Goal: Feedback & Contribution: Submit feedback/report problem

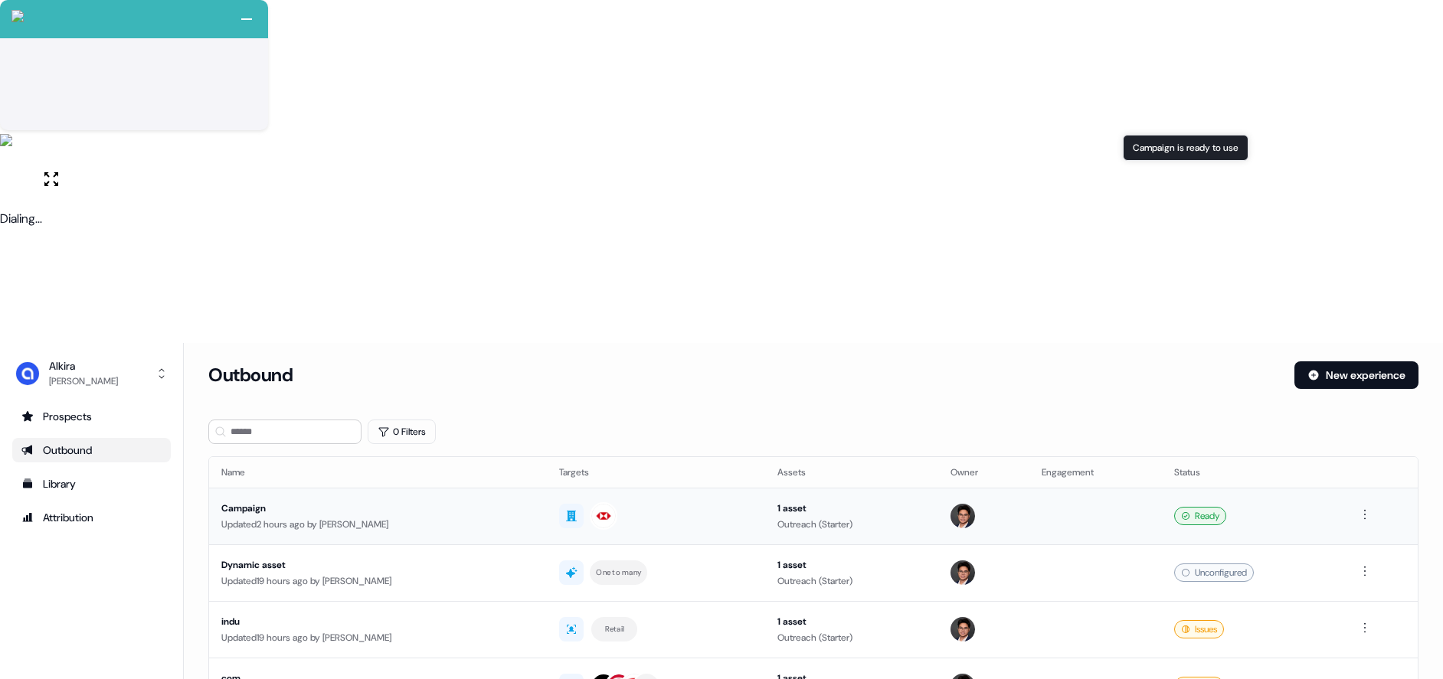
click at [1100, 488] on td at bounding box center [1095, 516] width 133 height 57
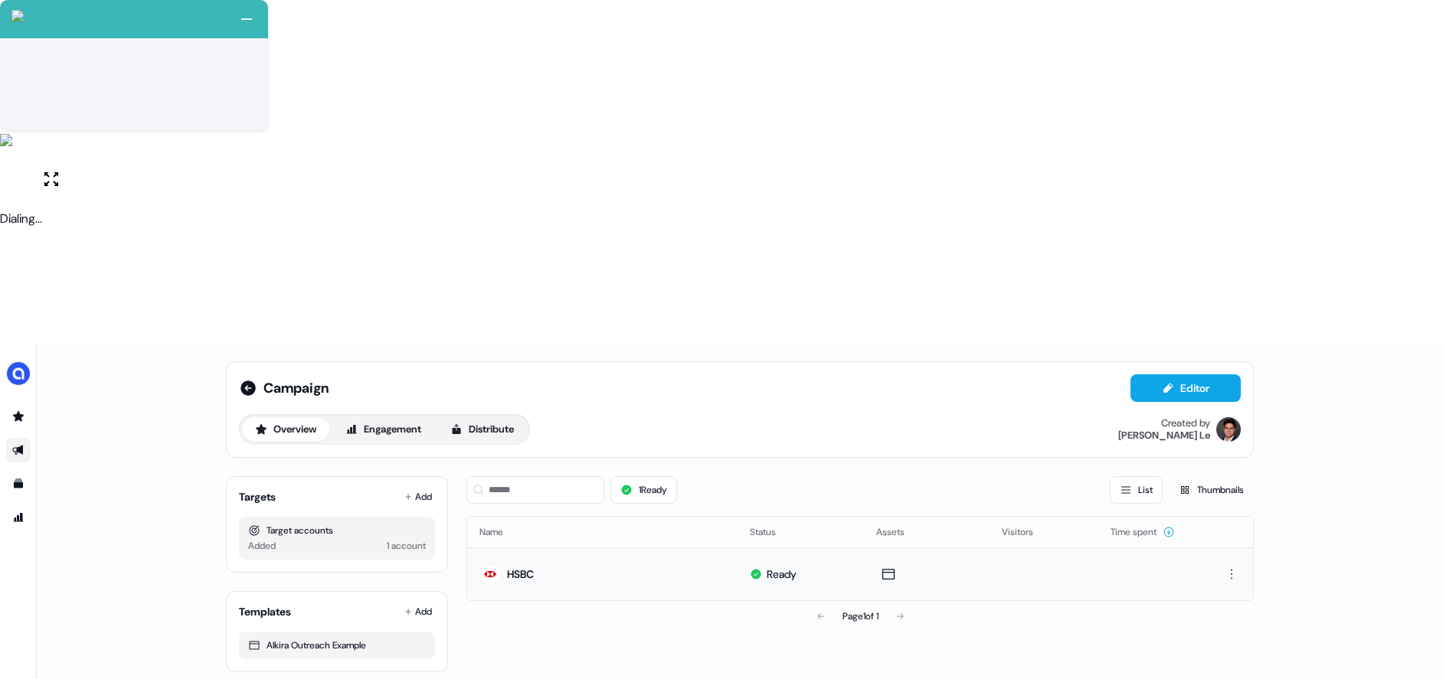
click at [595, 547] on td "HSBC" at bounding box center [602, 573] width 270 height 53
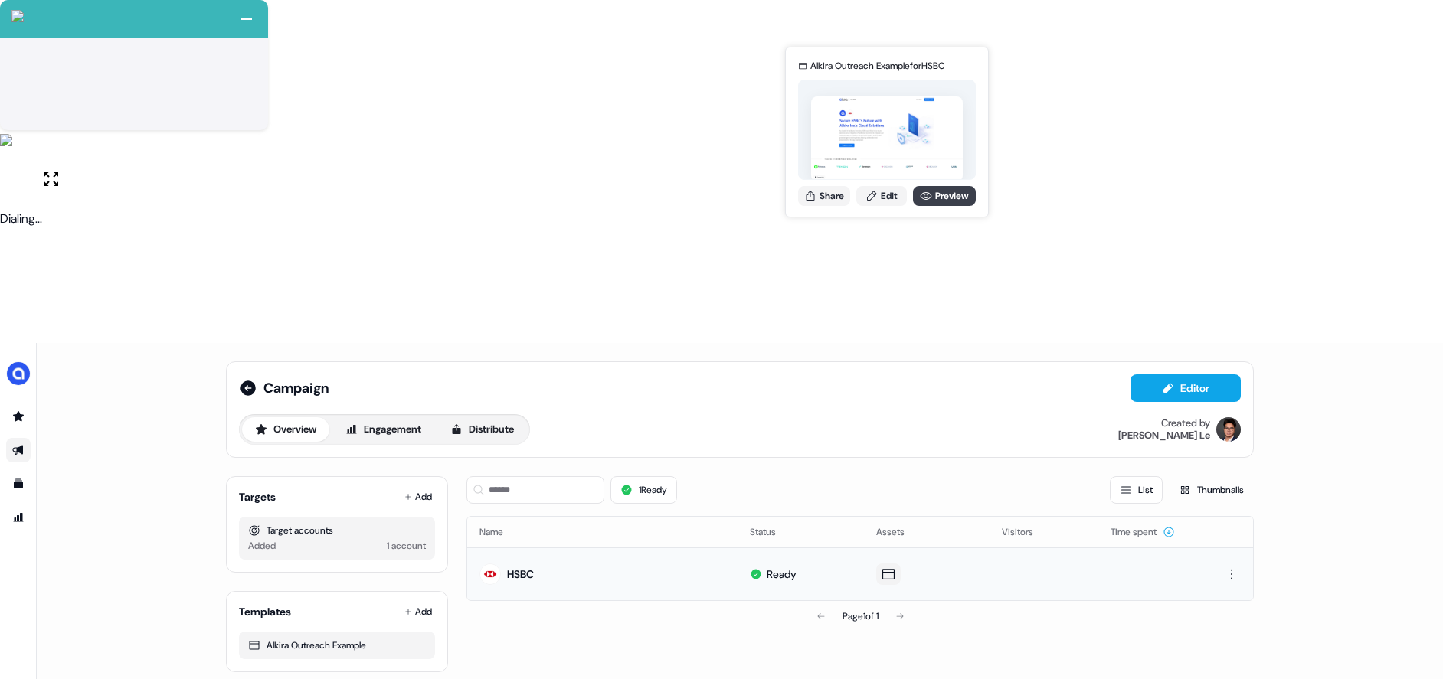
click at [951, 191] on link "Preview" at bounding box center [944, 196] width 63 height 20
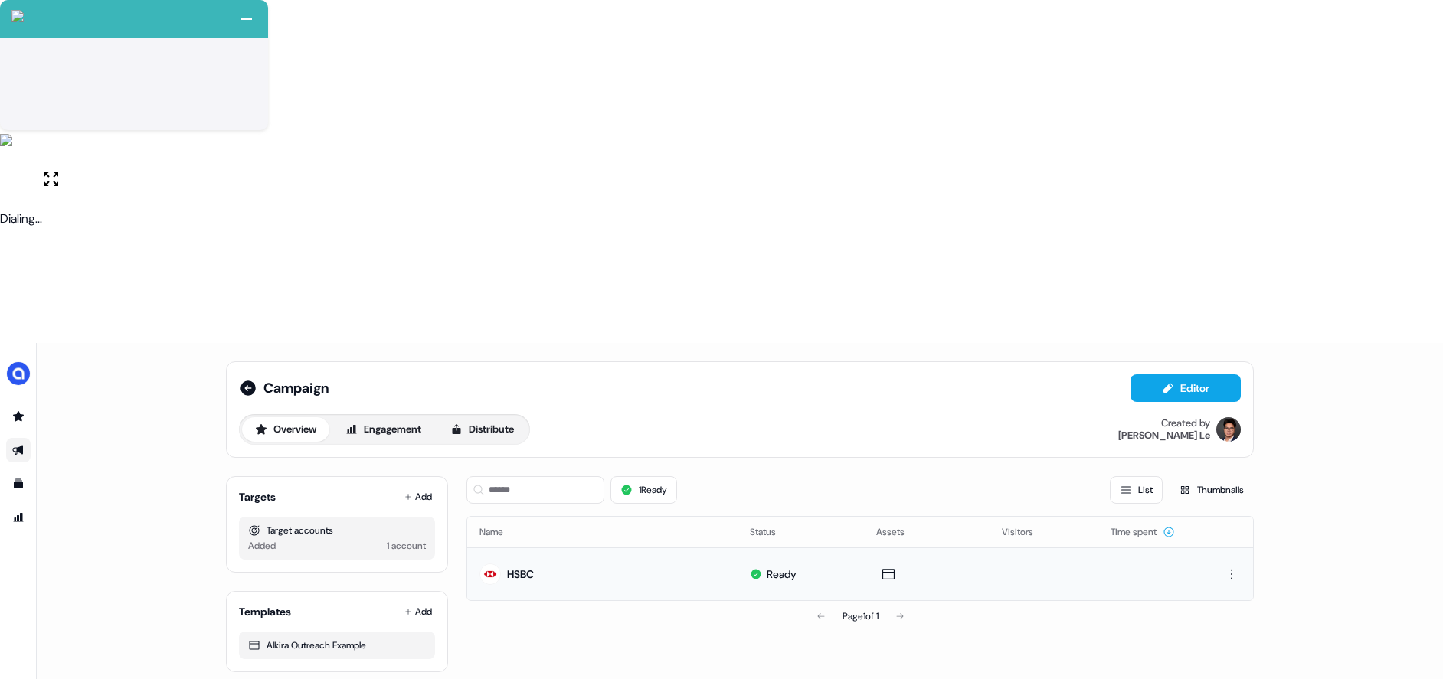
click at [573, 366] on div "Campaign Editor Overview Engagement Distribute Created by Hugh Le Targets Add T…" at bounding box center [740, 682] width 1406 height 679
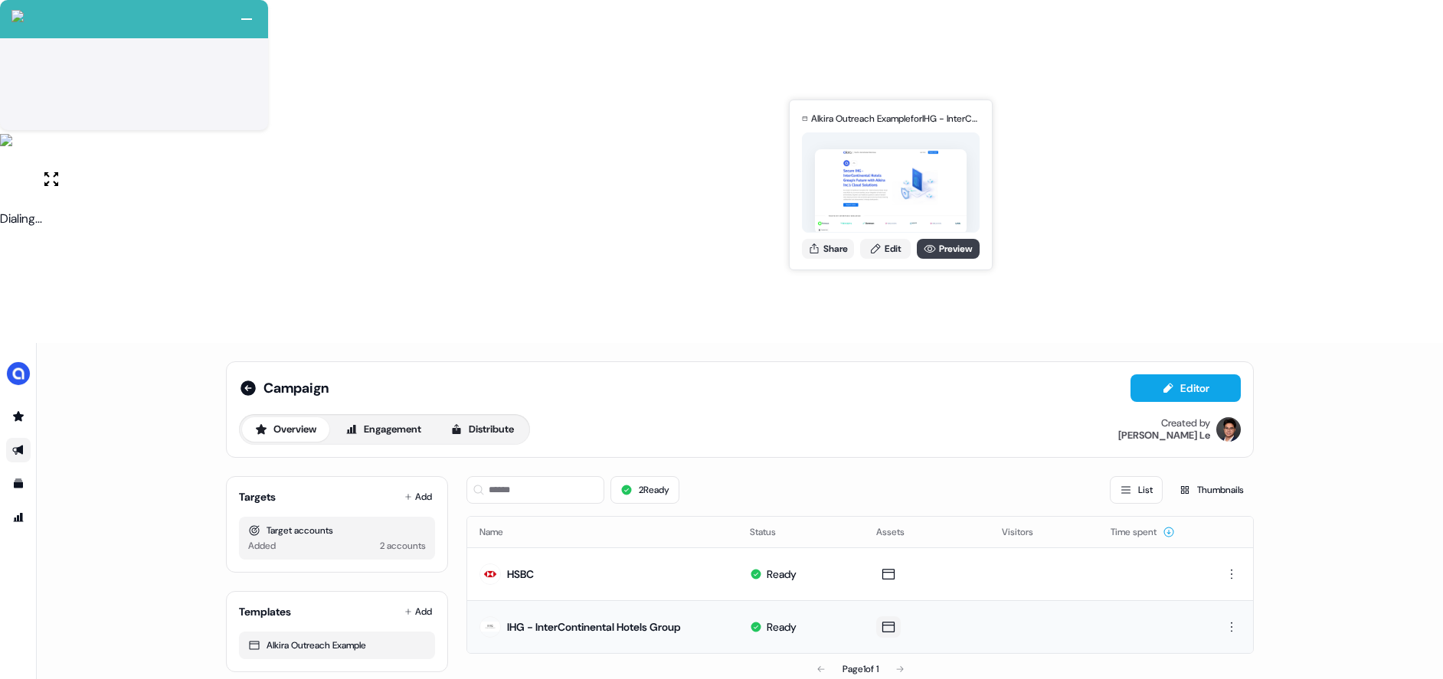
click at [942, 246] on link "Preview" at bounding box center [948, 249] width 63 height 20
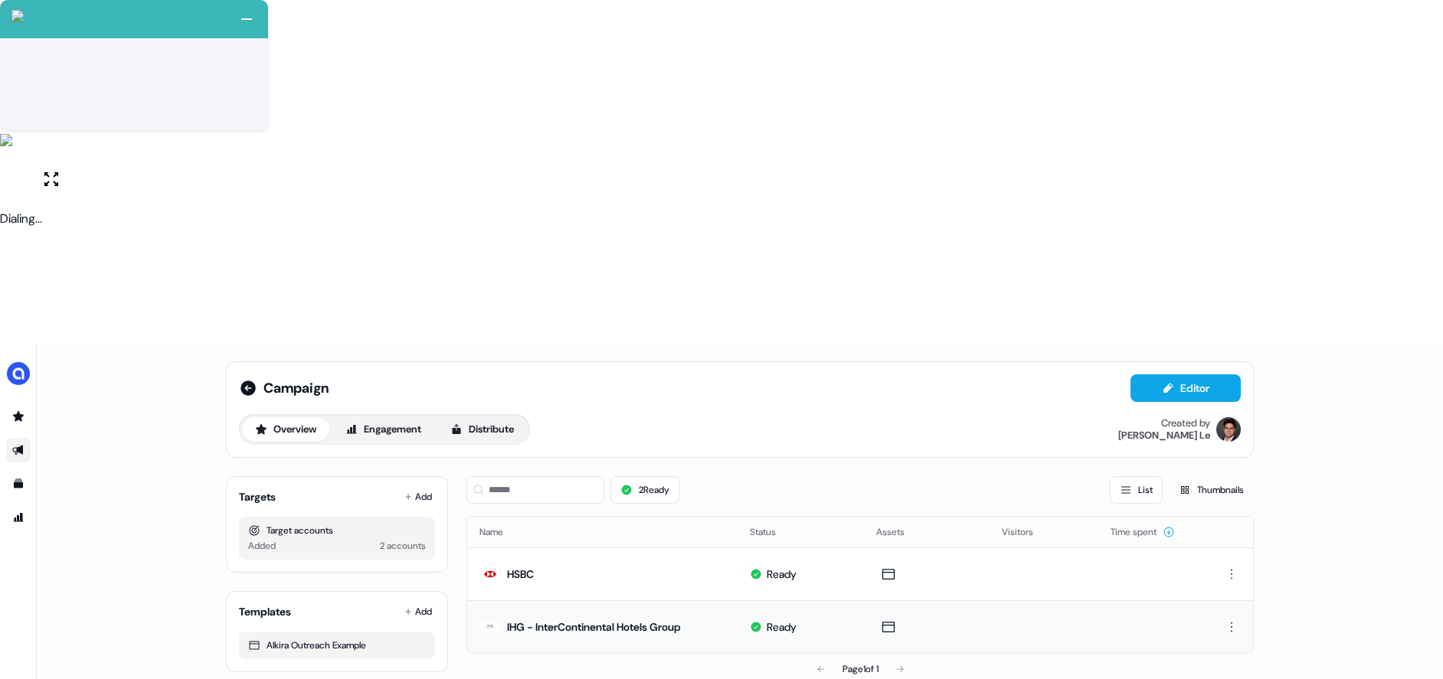
click at [561, 343] on div "Campaign Editor Overview Engagement Distribute Created by Hugh Le Targets Add T…" at bounding box center [740, 523] width 1064 height 360
click at [1165, 383] on icon at bounding box center [1167, 388] width 9 height 10
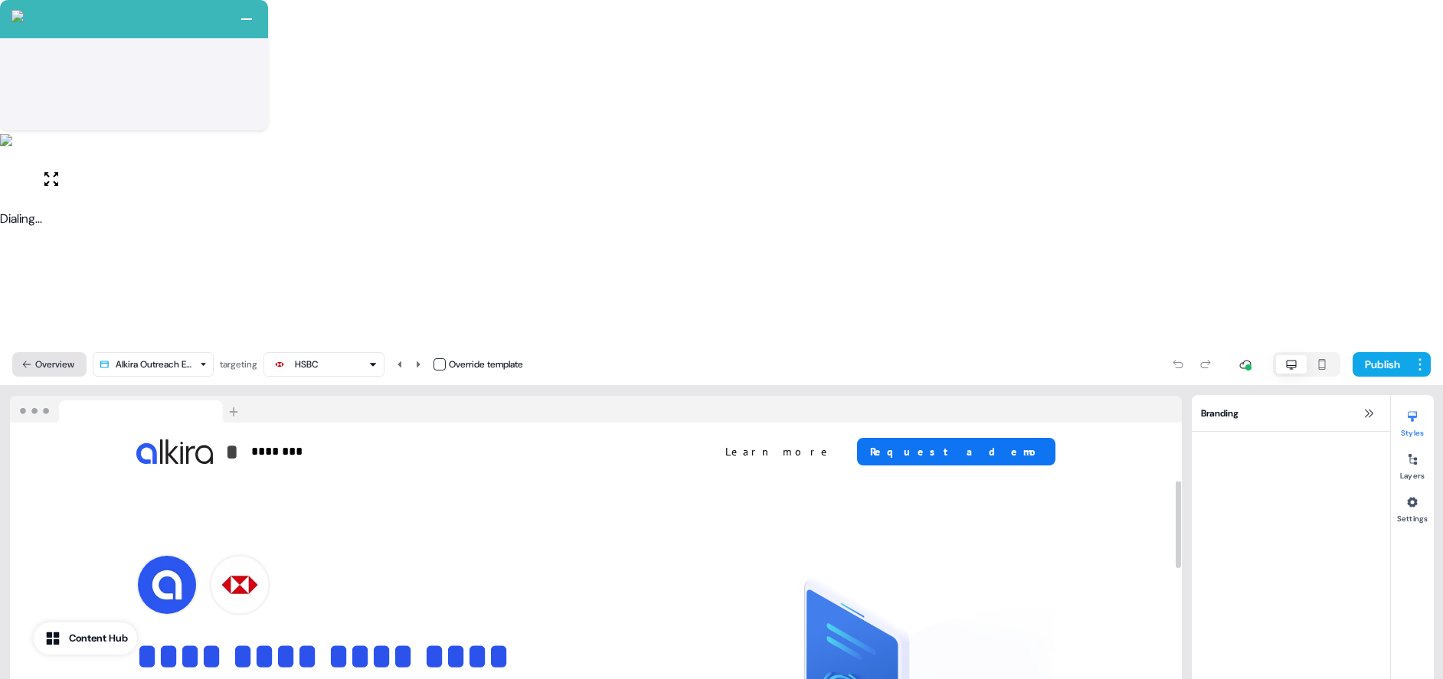
click at [42, 352] on button "Overview" at bounding box center [49, 364] width 74 height 25
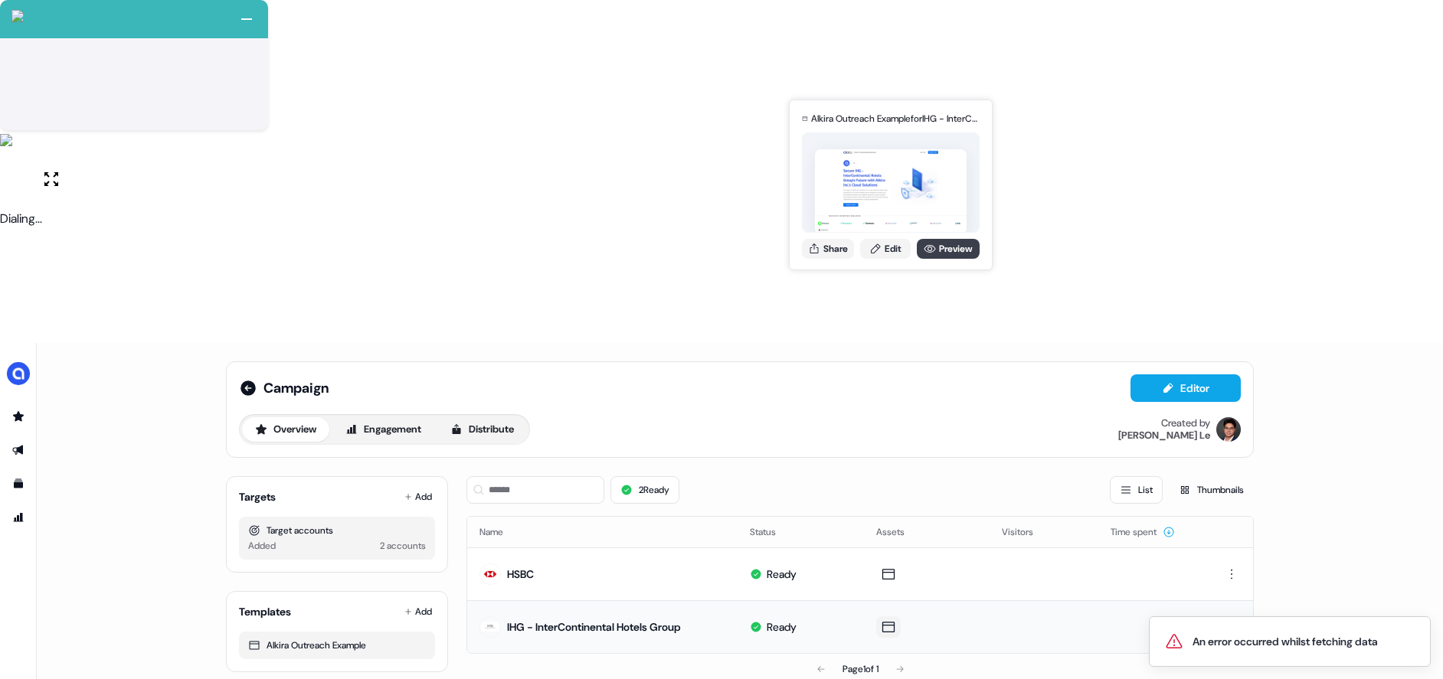
click at [935, 249] on link "Preview" at bounding box center [948, 249] width 63 height 20
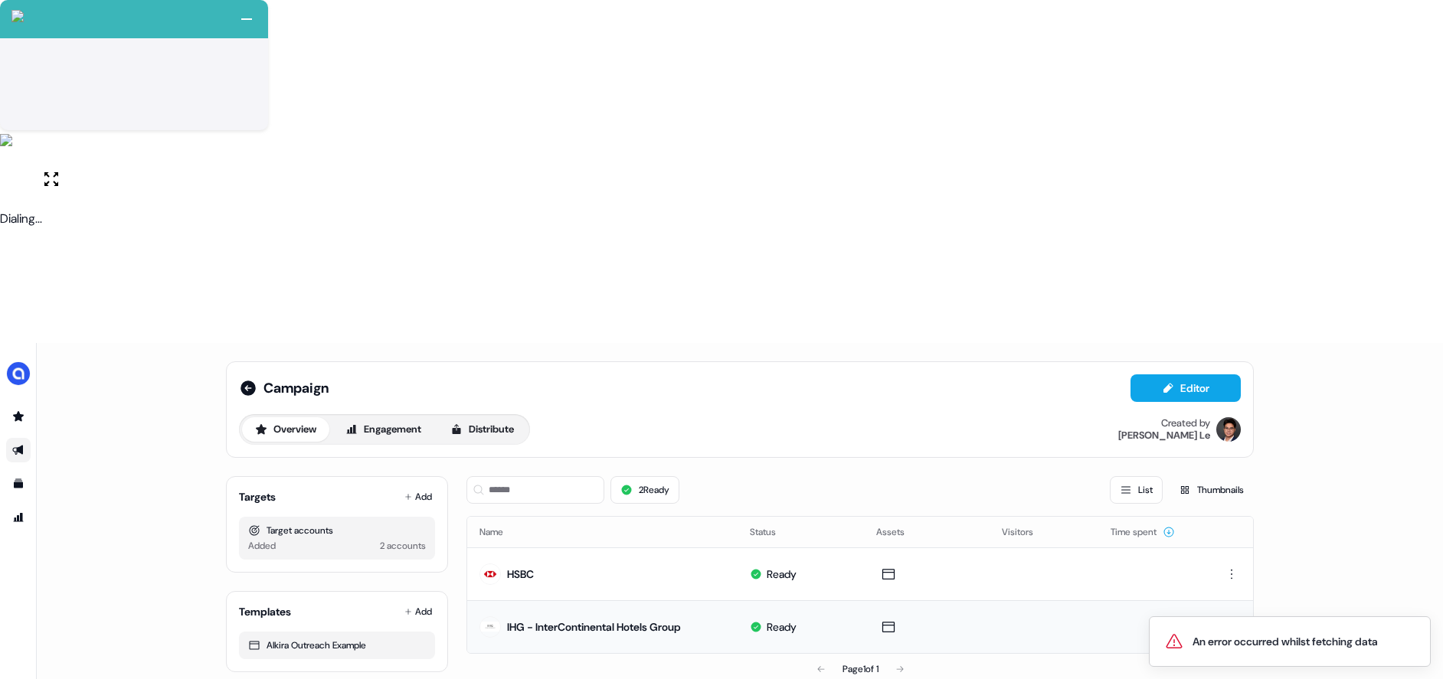
click at [167, 343] on div "Campaign Editor Overview Engagement Distribute Created by Hugh Le Targets Add T…" at bounding box center [740, 682] width 1406 height 679
click at [254, 379] on icon at bounding box center [248, 388] width 18 height 18
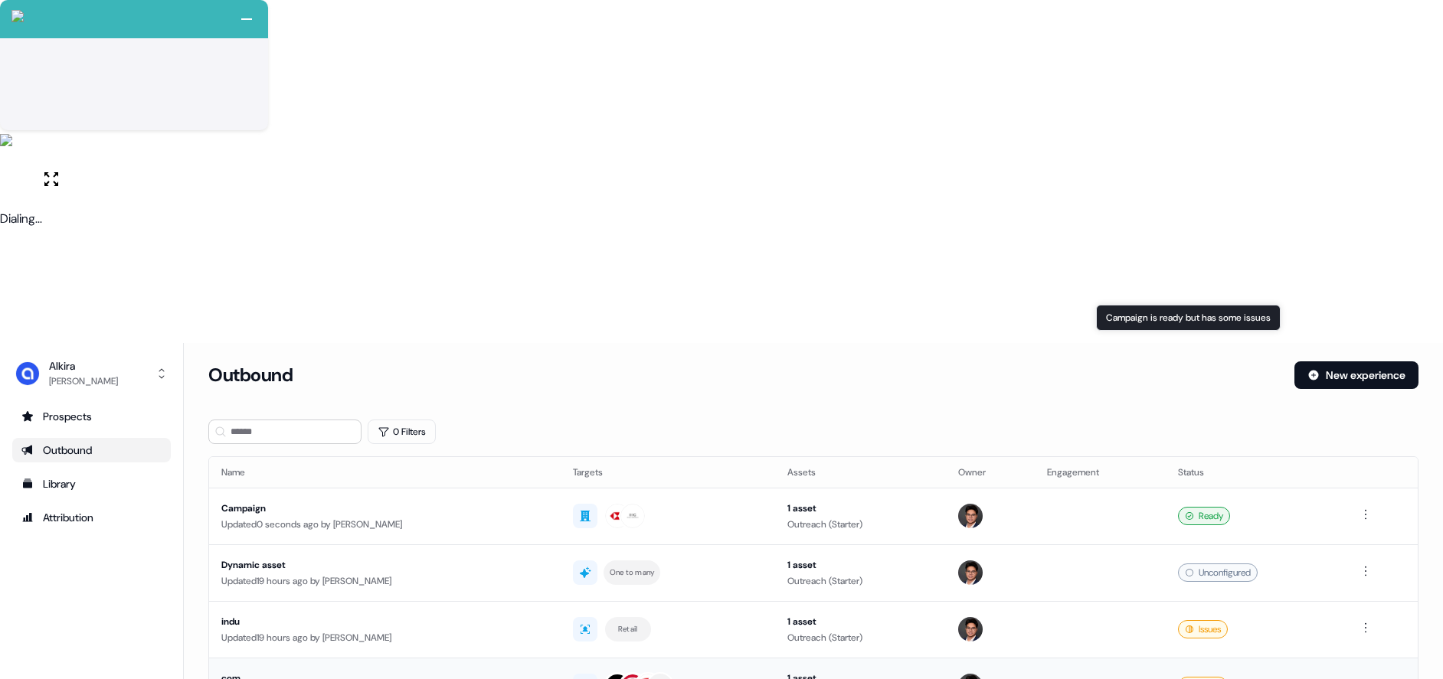
click at [1191, 677] on div "Issues" at bounding box center [1203, 686] width 50 height 18
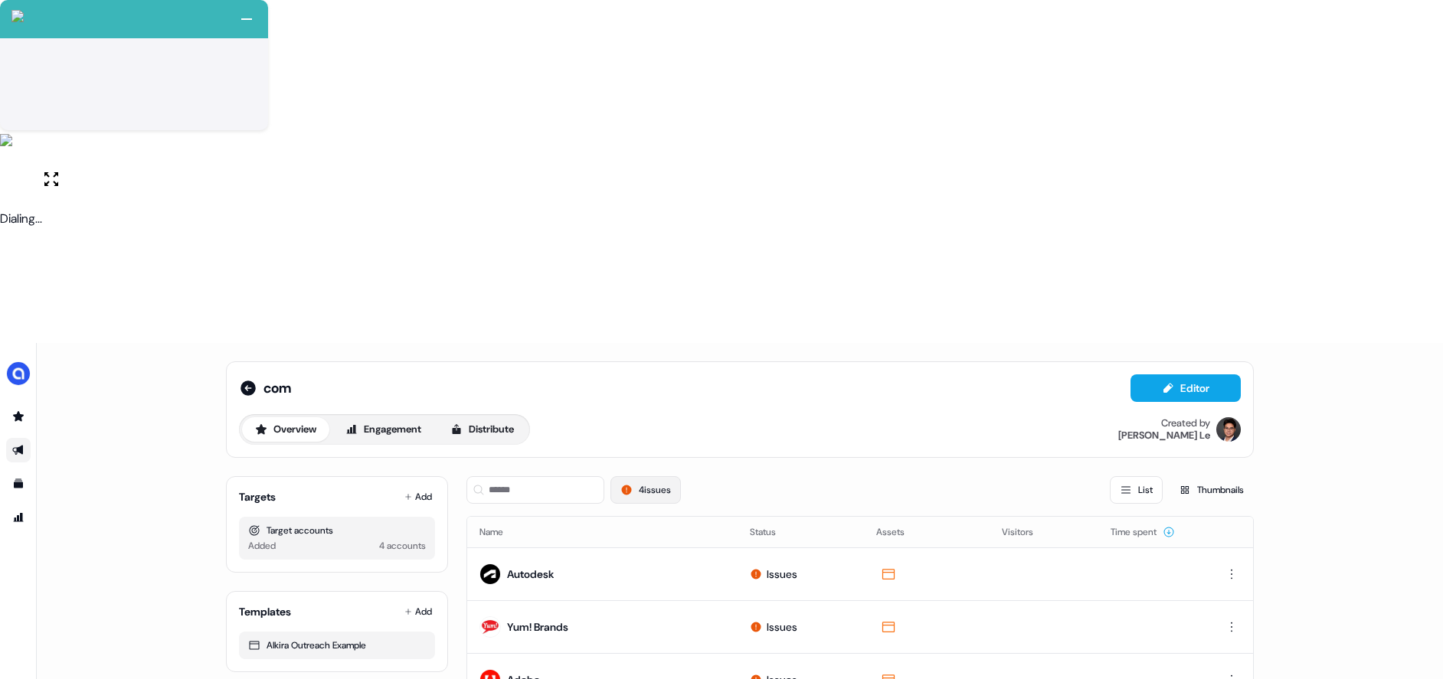
click at [663, 476] on button "4 issues" at bounding box center [645, 490] width 70 height 28
click at [246, 379] on icon at bounding box center [248, 388] width 18 height 18
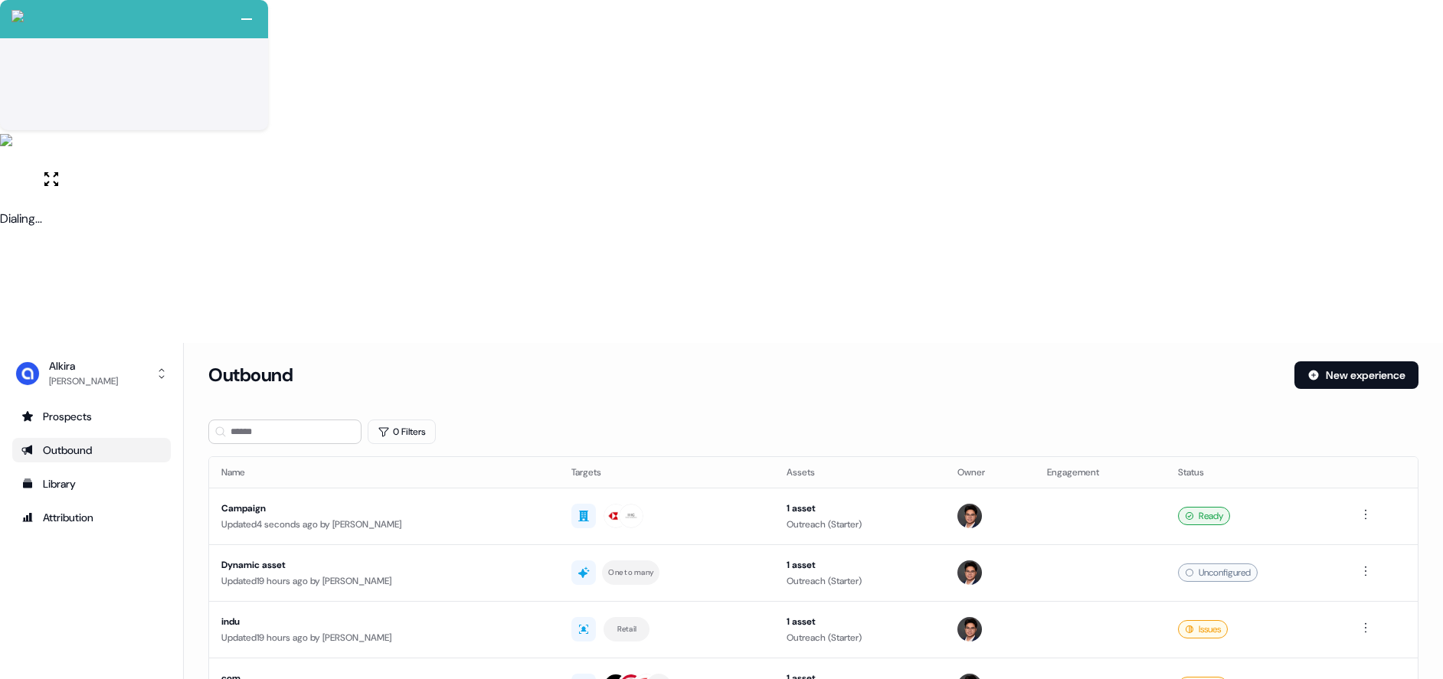
click at [451, 582] on div "Loading... Outbound New experience 0 Filters Name Targets Assets Owner Engageme…" at bounding box center [813, 682] width 1259 height 679
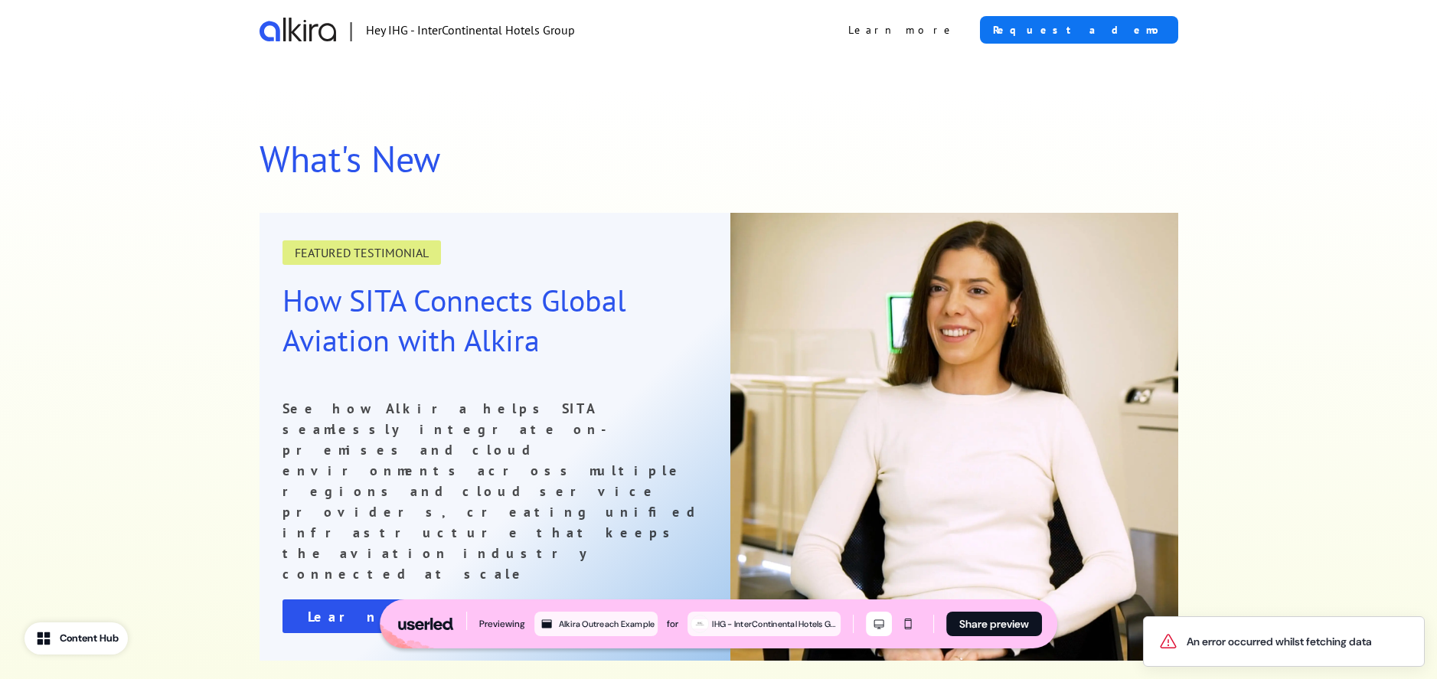
scroll to position [1817, 0]
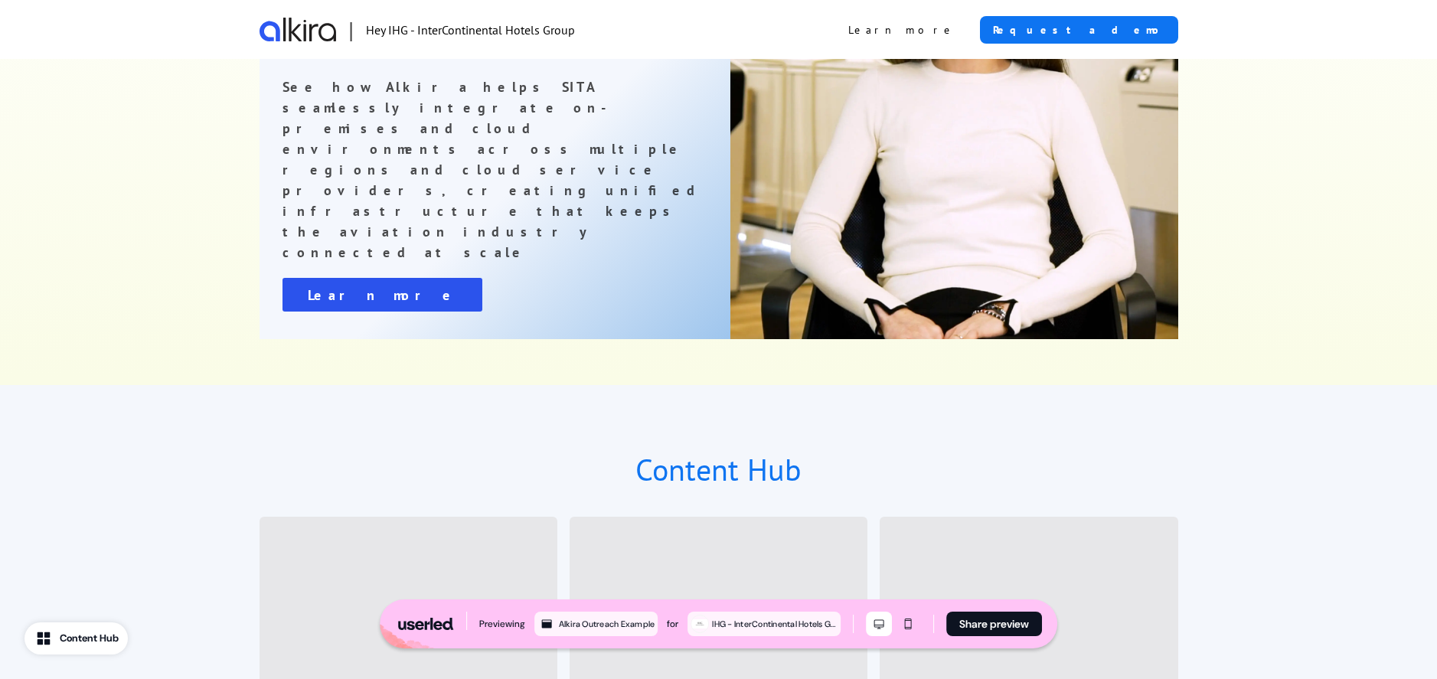
scroll to position [1817, 0]
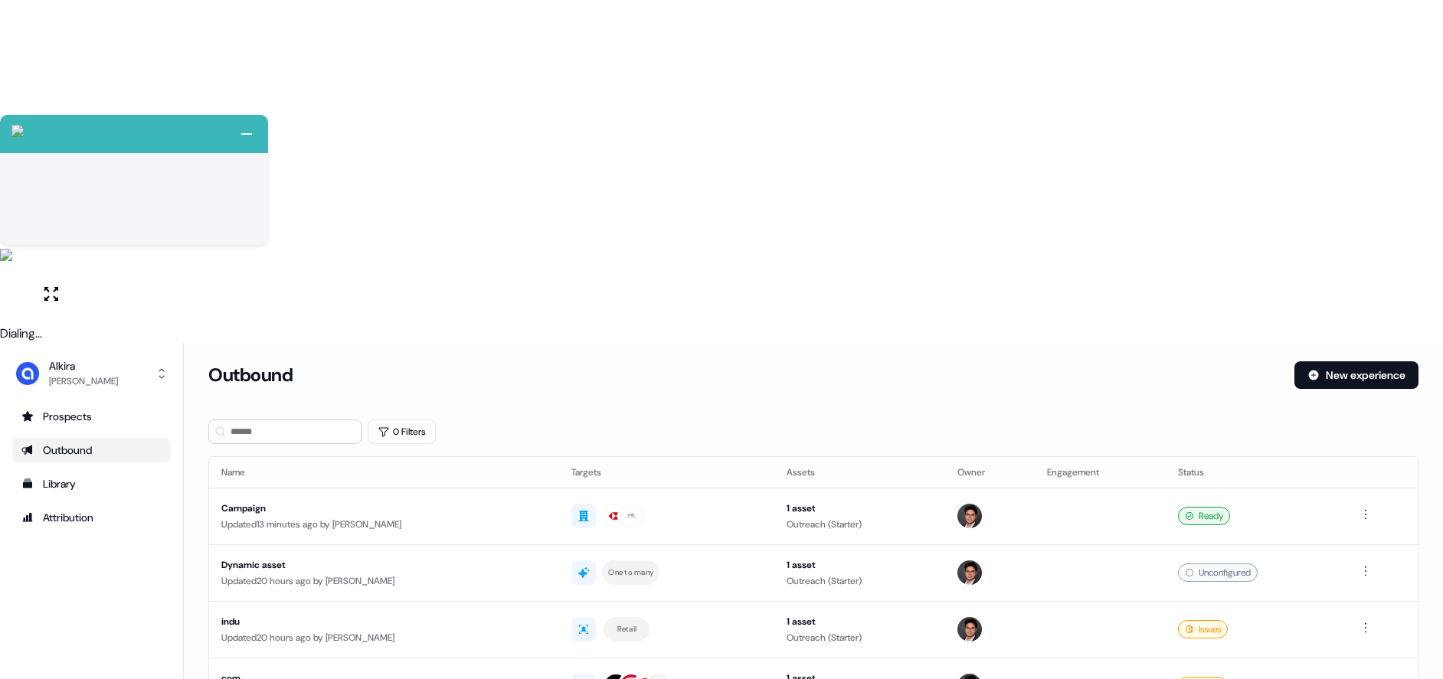
click at [1361, 345] on html "+ Next Auto dialer paused! Go to your dialing tab to continue. 225" at bounding box center [721, 511] width 1443 height 1022
click at [1197, 347] on html "+ Next Auto dialer paused! Go to your dialing tab to continue. 225" at bounding box center [721, 511] width 1443 height 1022
click at [1188, 677] on div "Issues" at bounding box center [1203, 686] width 50 height 18
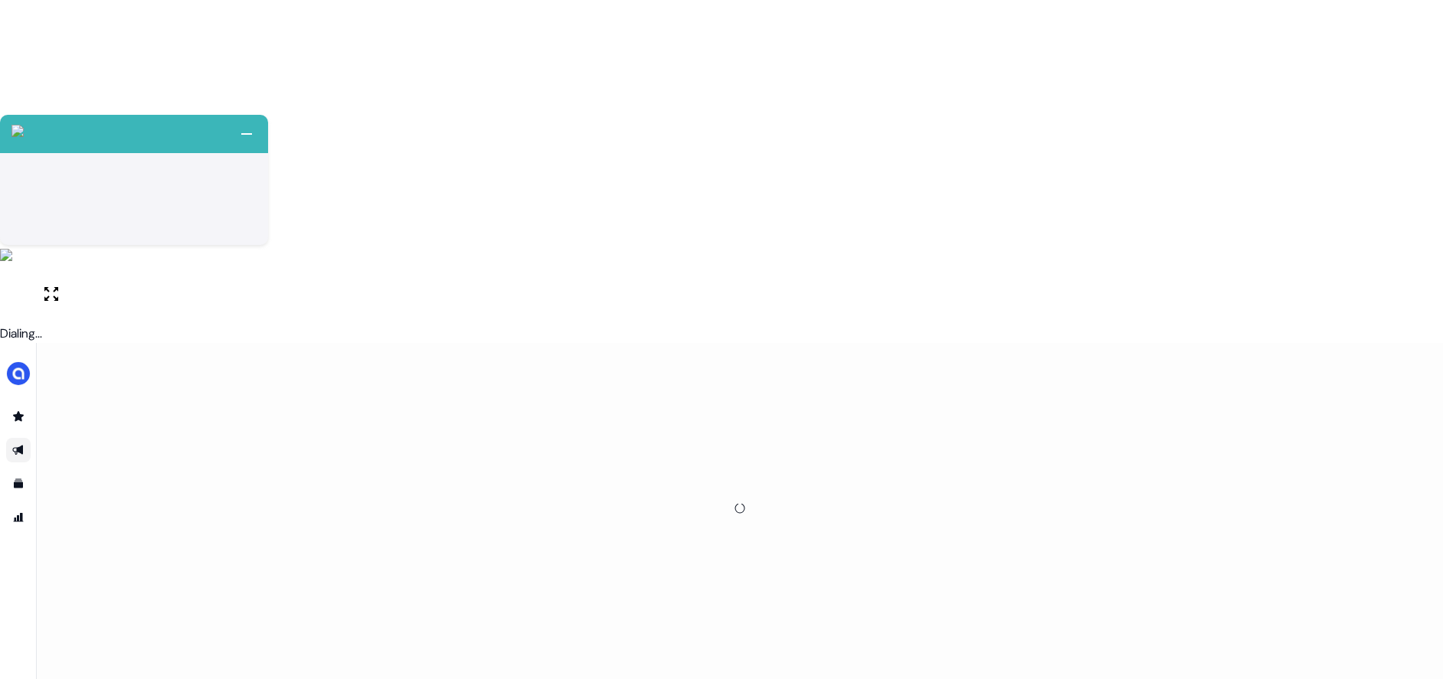
click at [667, 343] on div at bounding box center [740, 508] width 1064 height 331
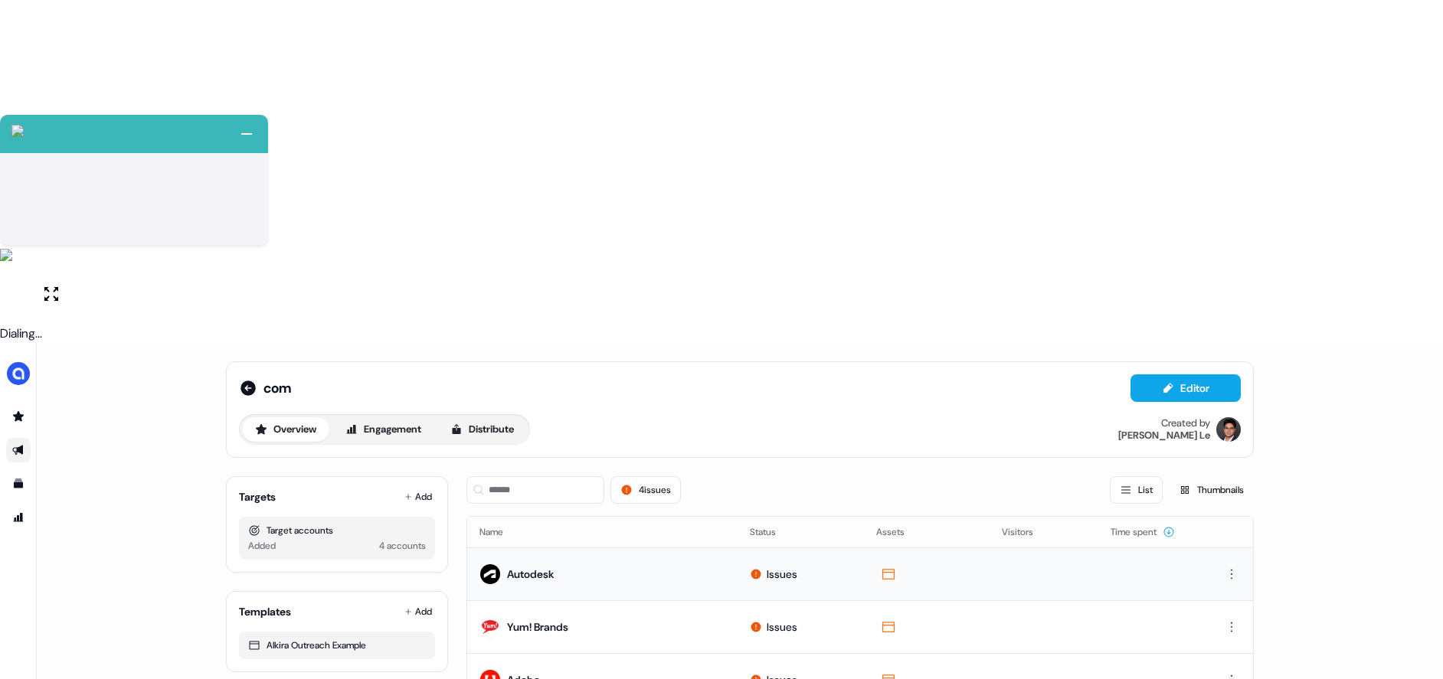
click at [770, 567] on div "Issues" at bounding box center [781, 574] width 31 height 15
click at [652, 476] on button "4 issues" at bounding box center [645, 490] width 70 height 28
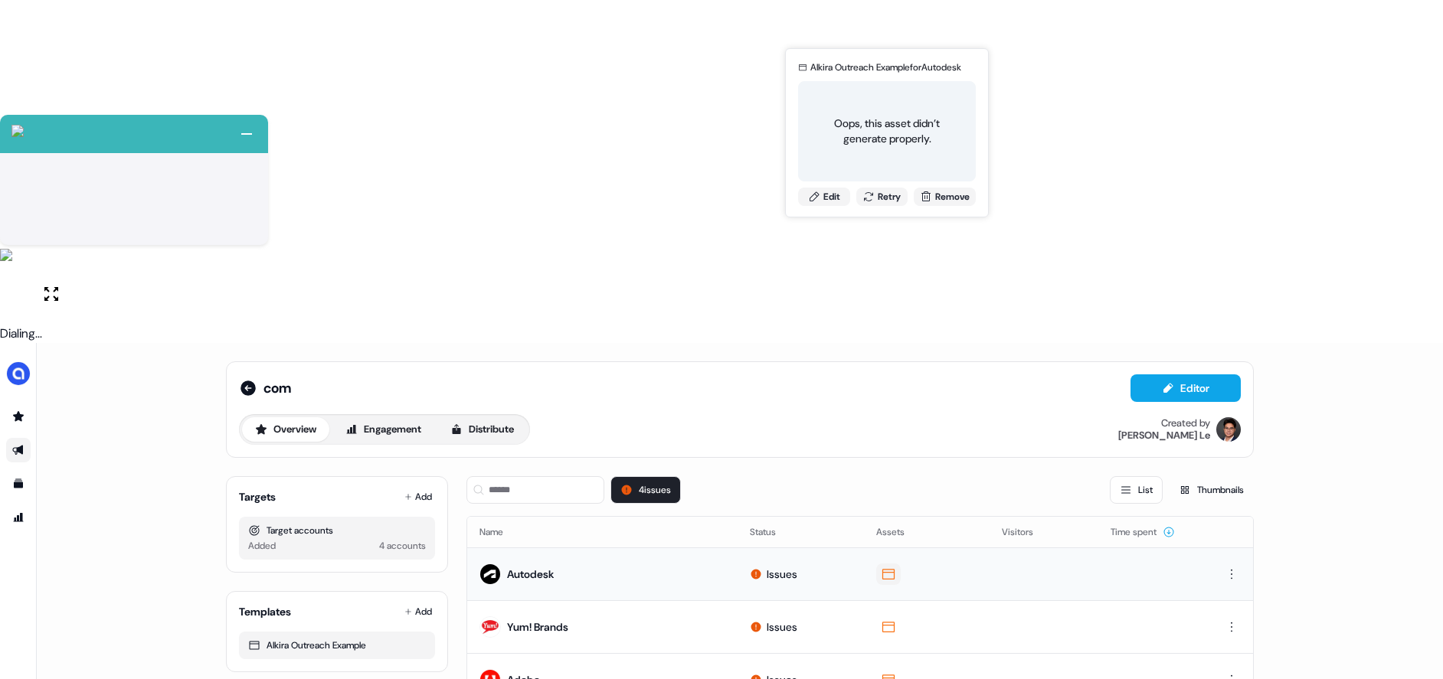
click at [897, 564] on button at bounding box center [888, 574] width 25 height 21
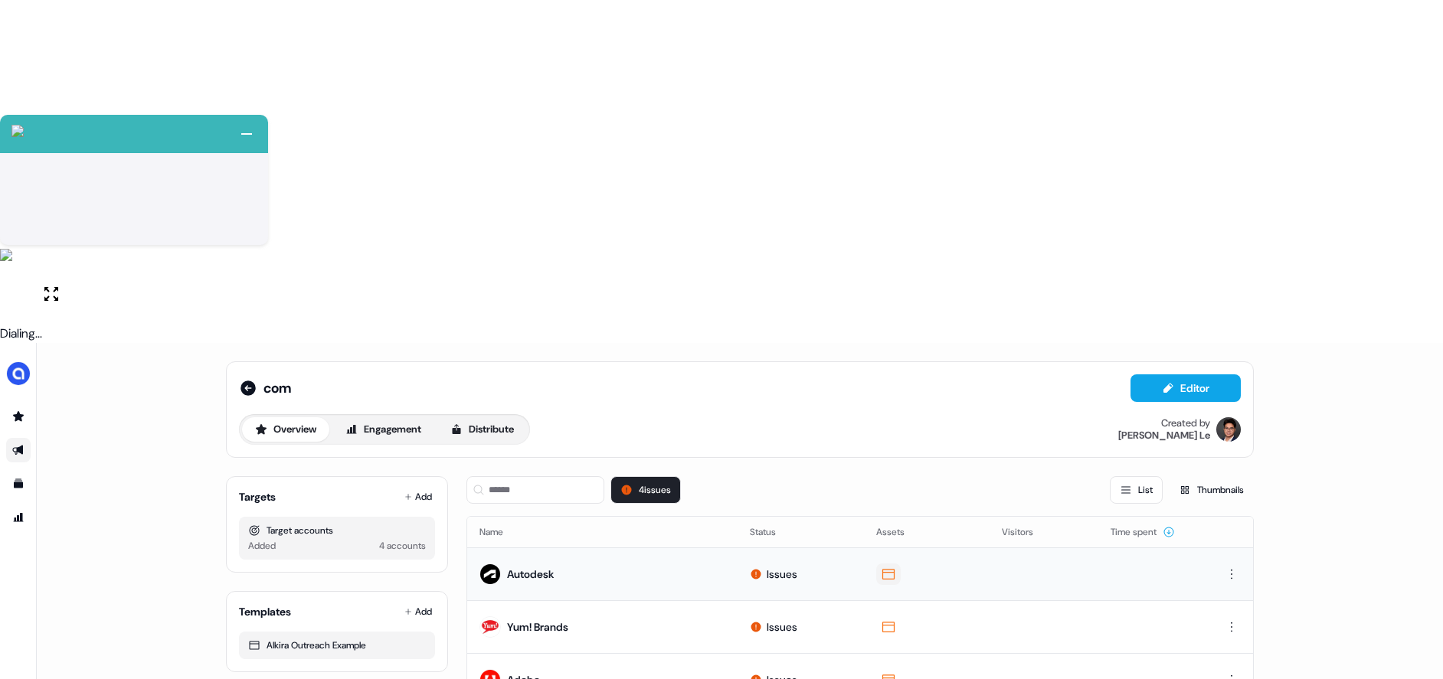
click at [894, 567] on icon at bounding box center [888, 574] width 18 height 15
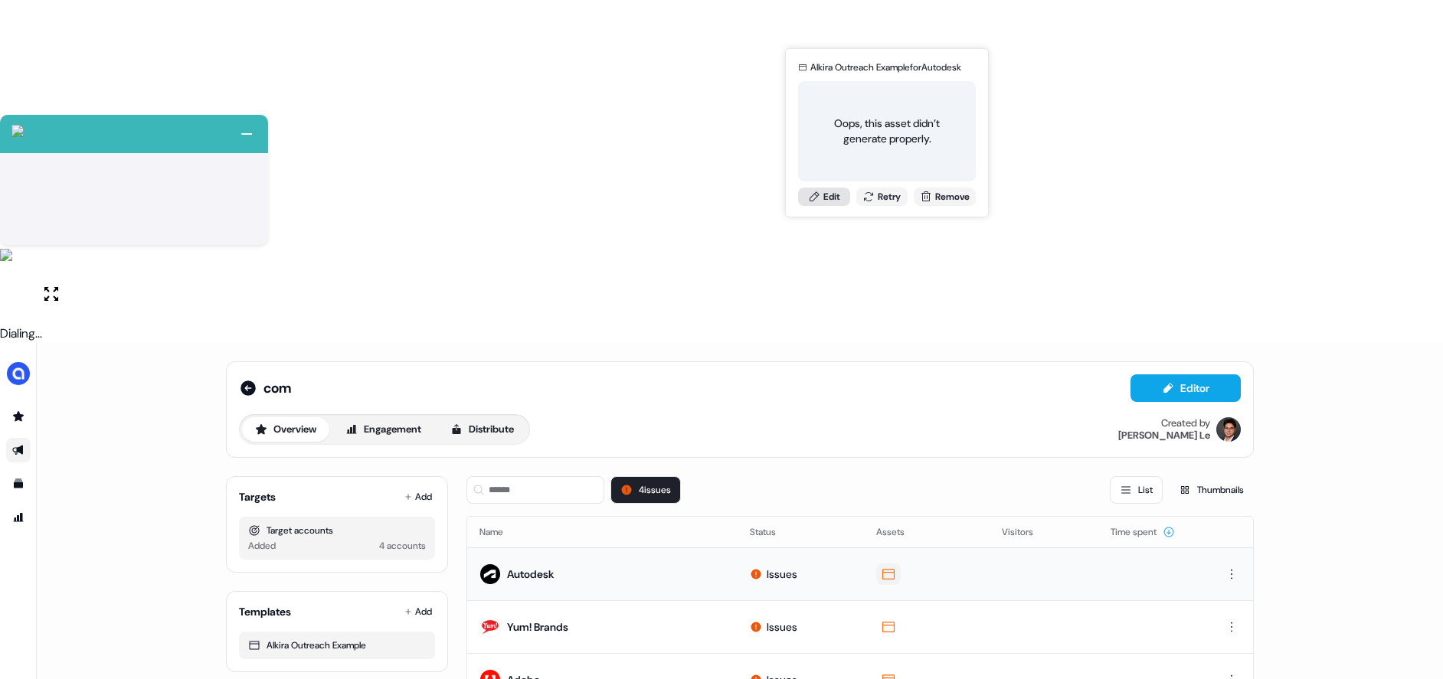
click at [813, 199] on icon at bounding box center [814, 197] width 12 height 12
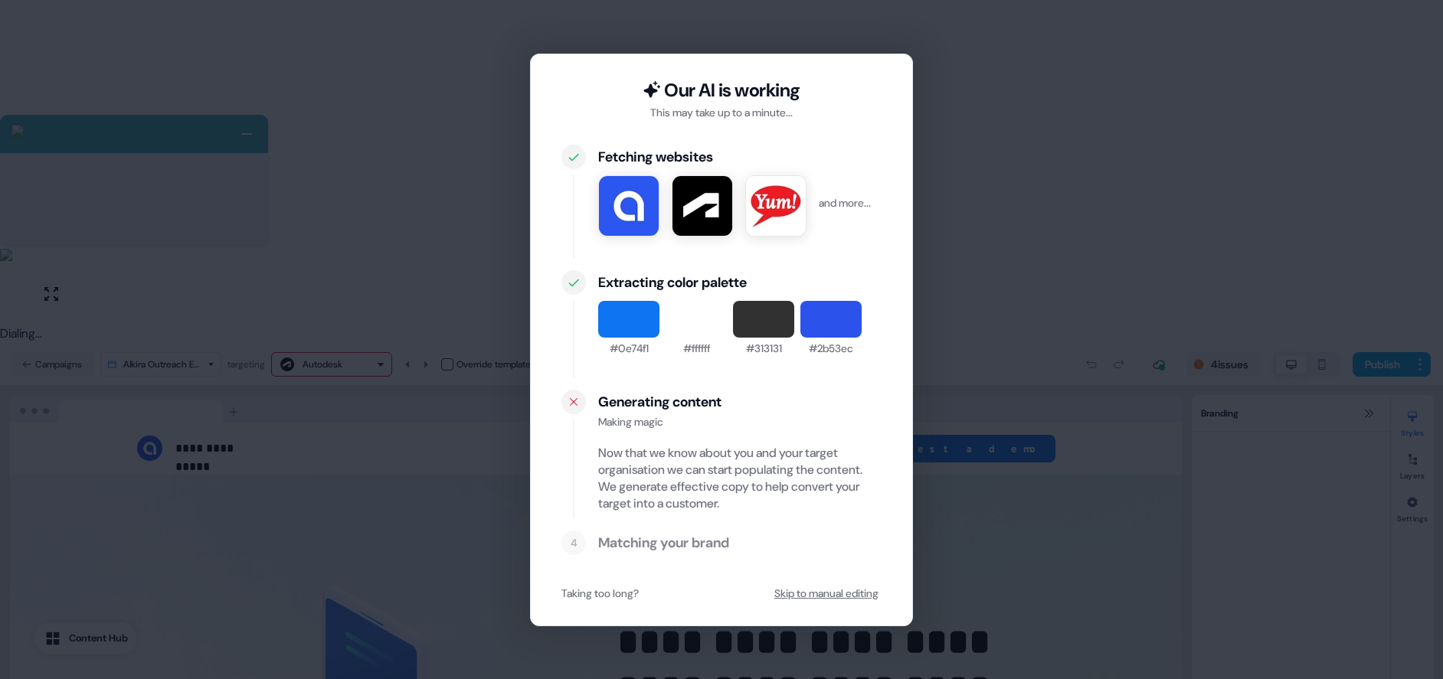
click at [815, 590] on button "Skip to manual editing" at bounding box center [826, 594] width 110 height 28
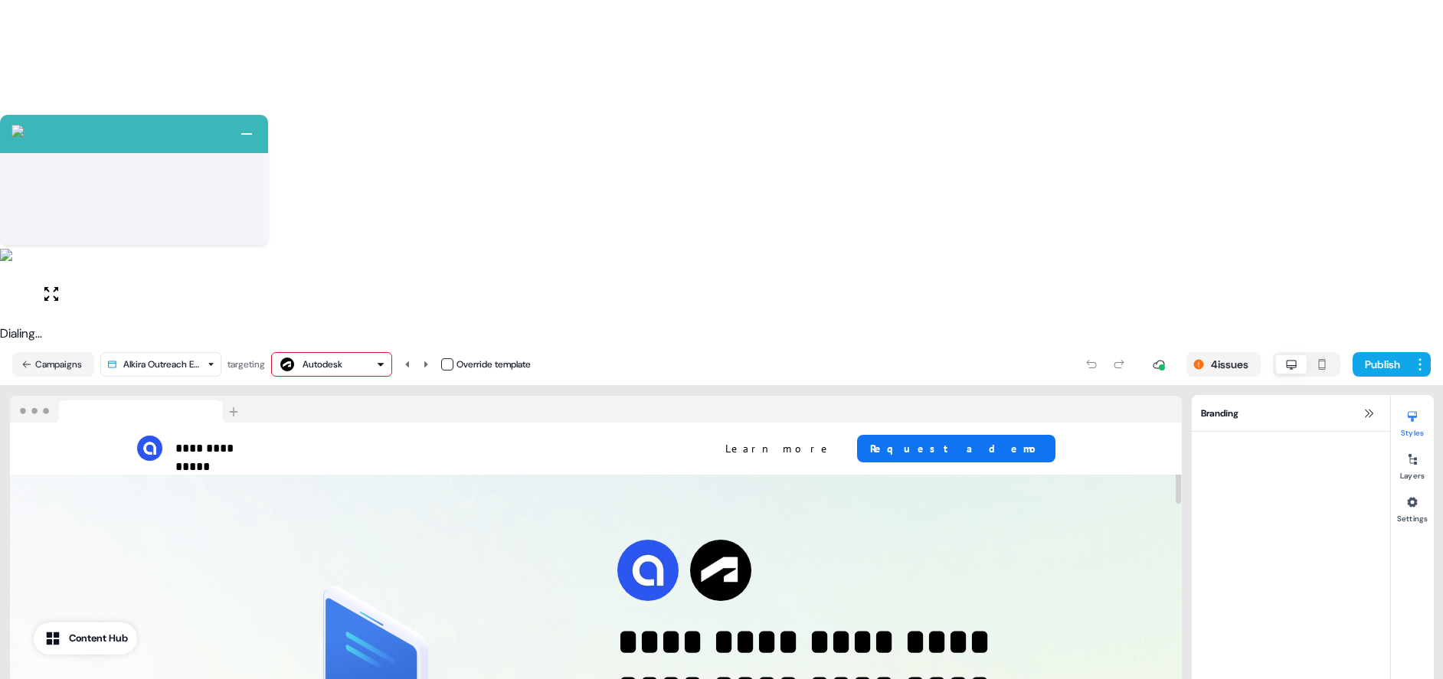
click at [338, 357] on div "Autodesk" at bounding box center [322, 364] width 40 height 15
click at [336, 120] on div "Yum! Brands" at bounding box center [337, 114] width 51 height 15
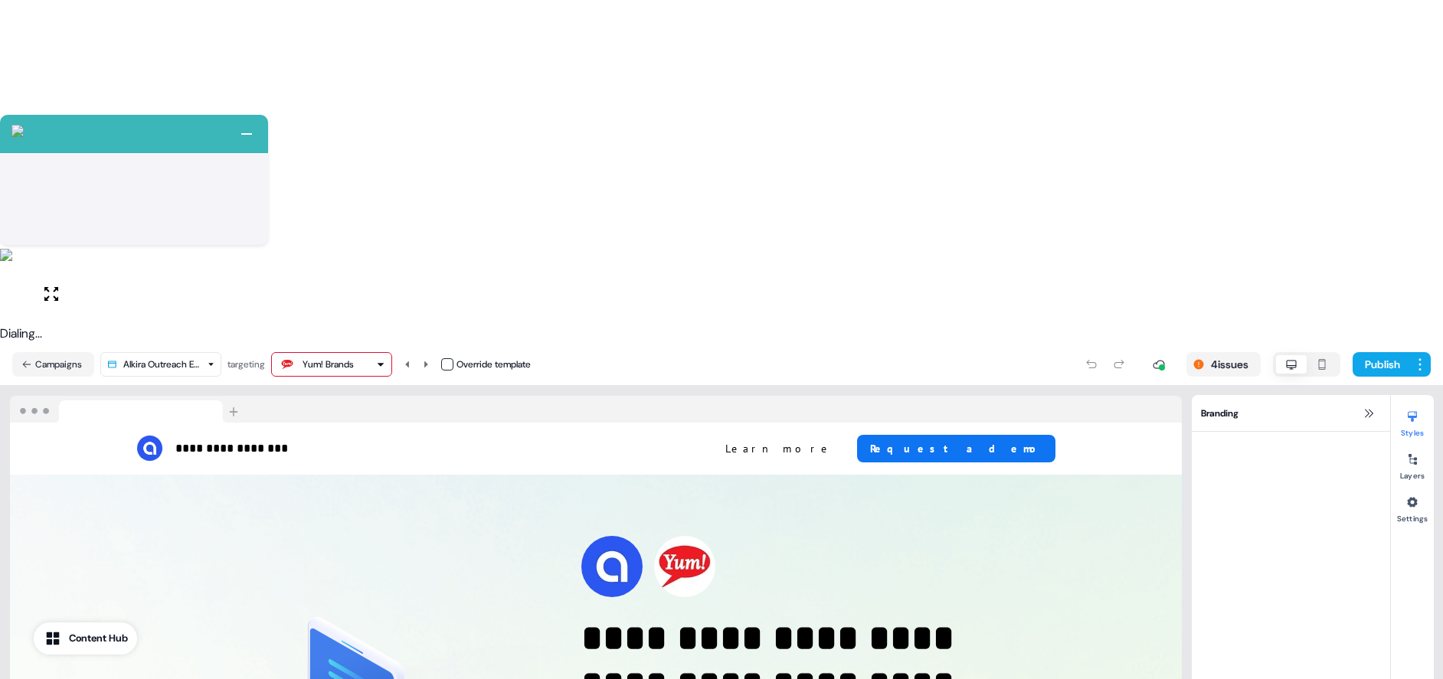
click at [353, 357] on div "Yum! Brands" at bounding box center [327, 364] width 51 height 15
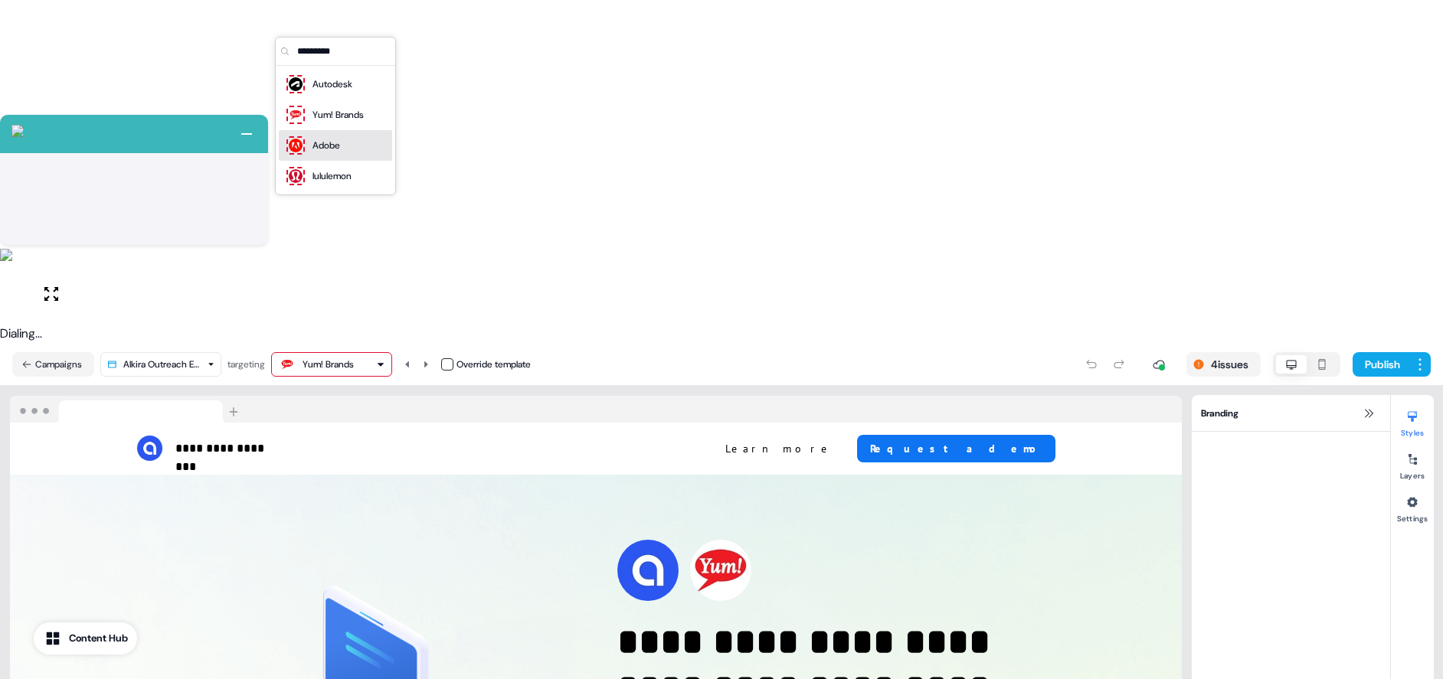
click at [355, 150] on div "Adobe" at bounding box center [335, 145] width 101 height 21
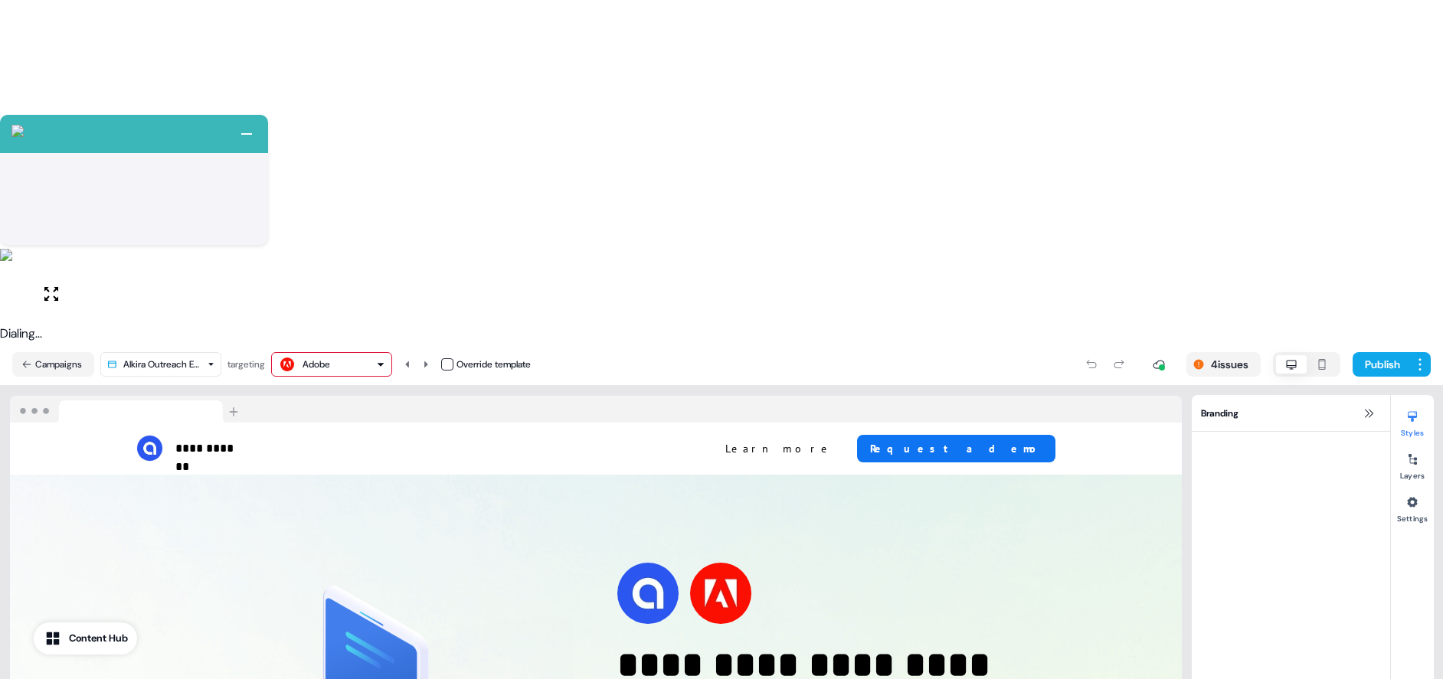
click at [364, 355] on div "Adobe" at bounding box center [331, 364] width 107 height 18
click at [346, 172] on div "lululemon" at bounding box center [331, 175] width 39 height 15
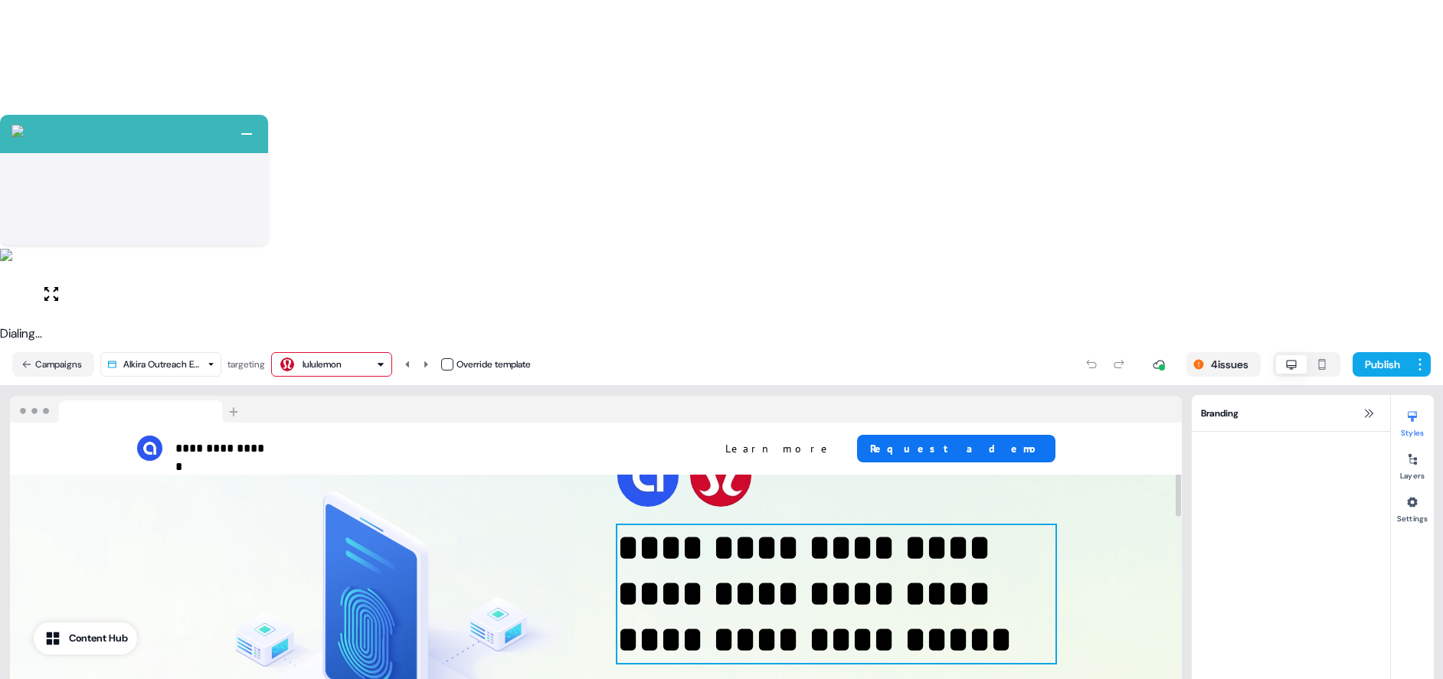
scroll to position [97, 0]
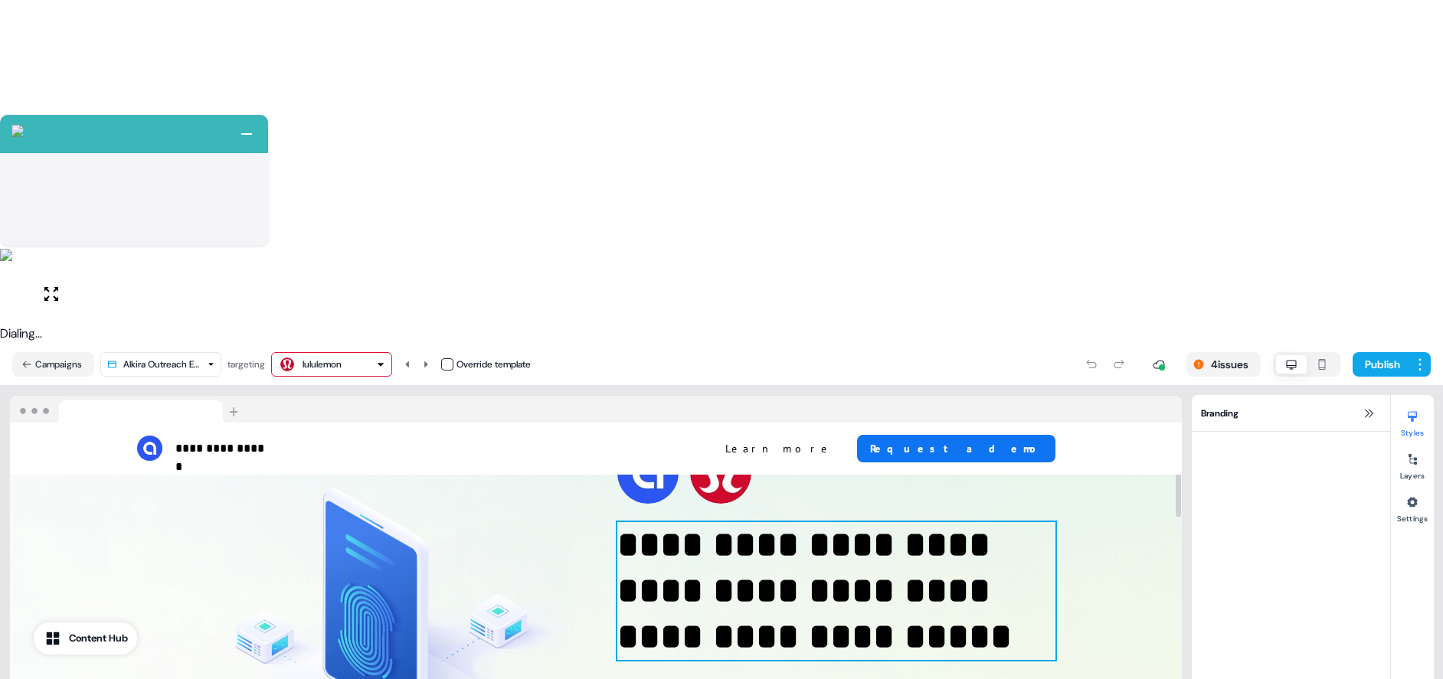
click at [721, 522] on p "**********" at bounding box center [836, 591] width 438 height 138
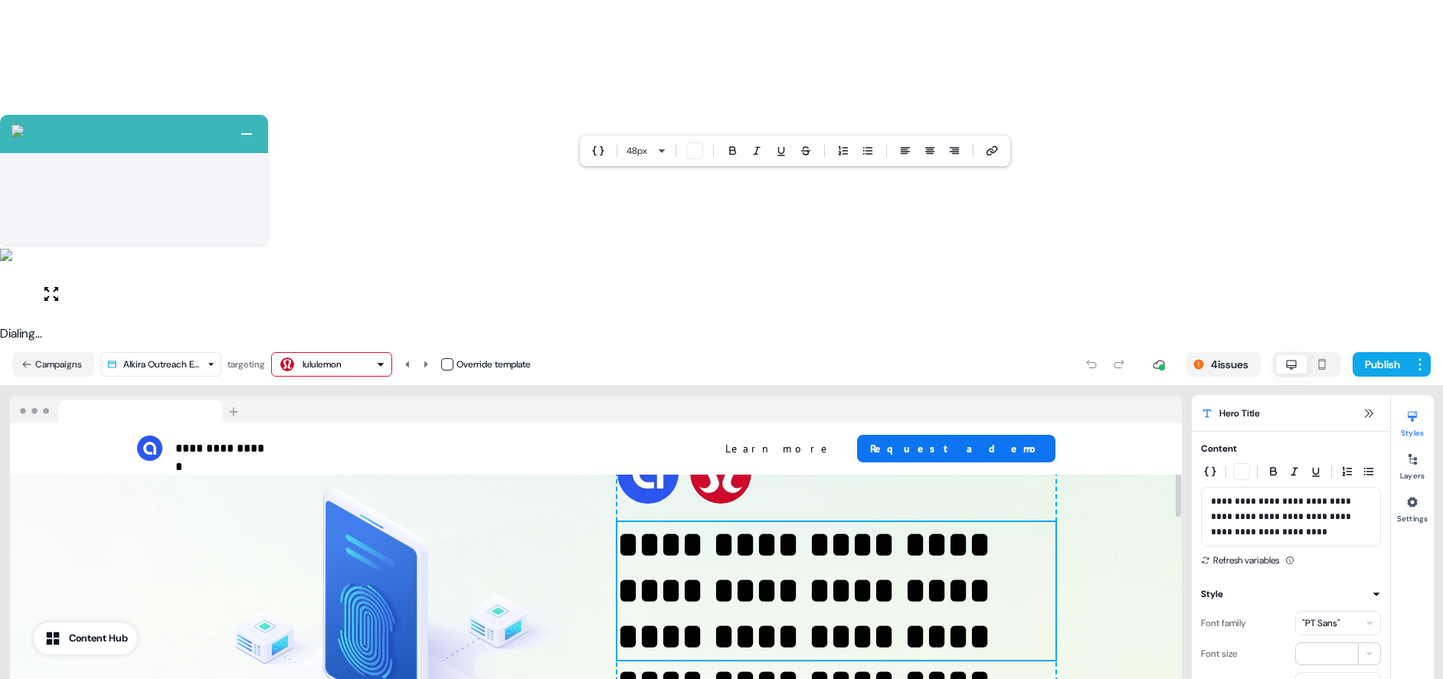
click at [721, 522] on p "**********" at bounding box center [836, 591] width 438 height 138
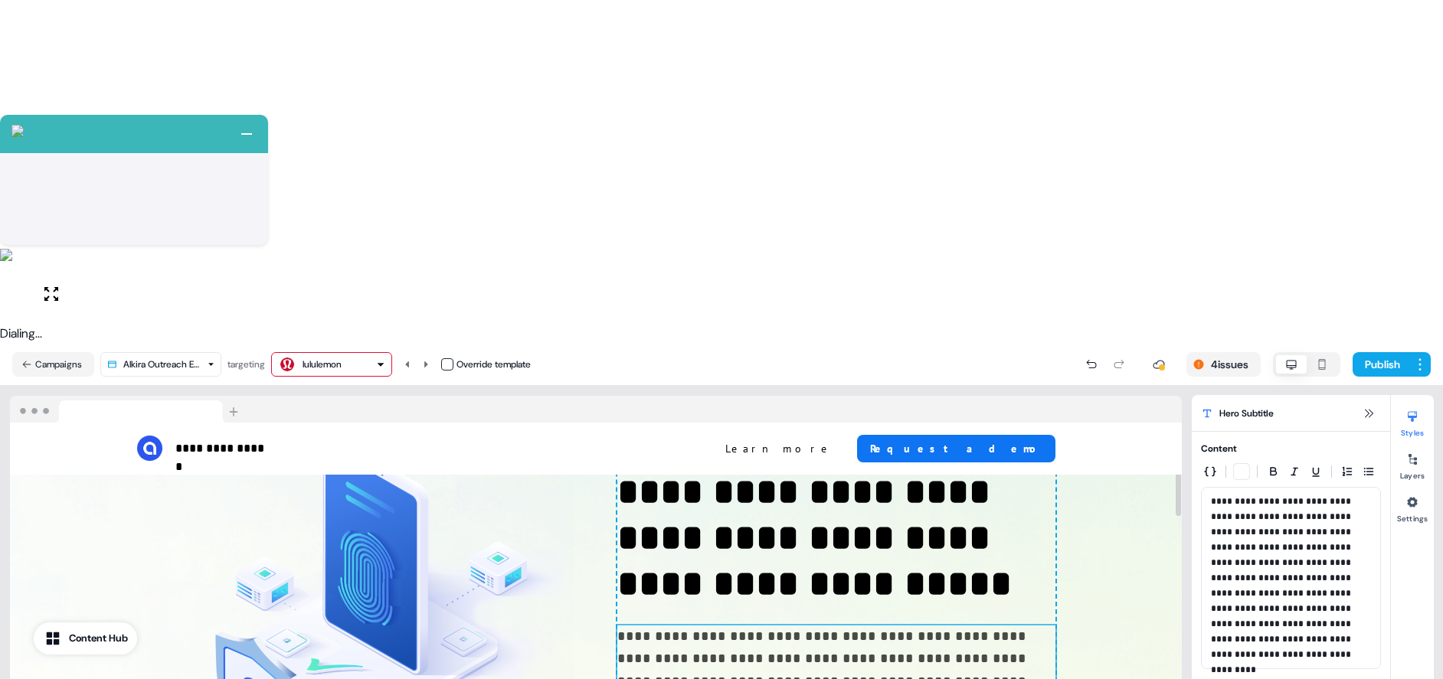
scroll to position [151, 0]
click at [727, 625] on p "**********" at bounding box center [836, 681] width 438 height 112
click at [873, 625] on p "**********" at bounding box center [836, 681] width 438 height 112
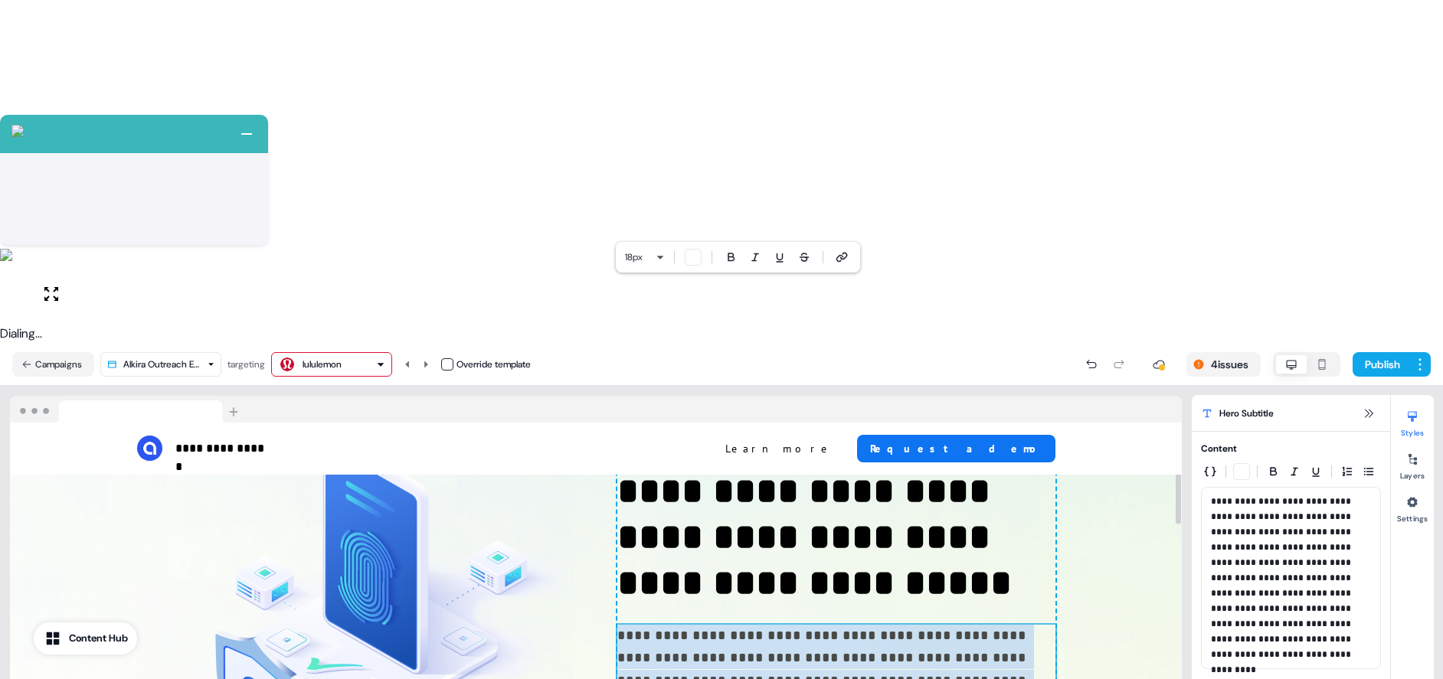
click at [873, 625] on p "**********" at bounding box center [836, 681] width 438 height 112
click at [784, 625] on p "**********" at bounding box center [836, 681] width 438 height 112
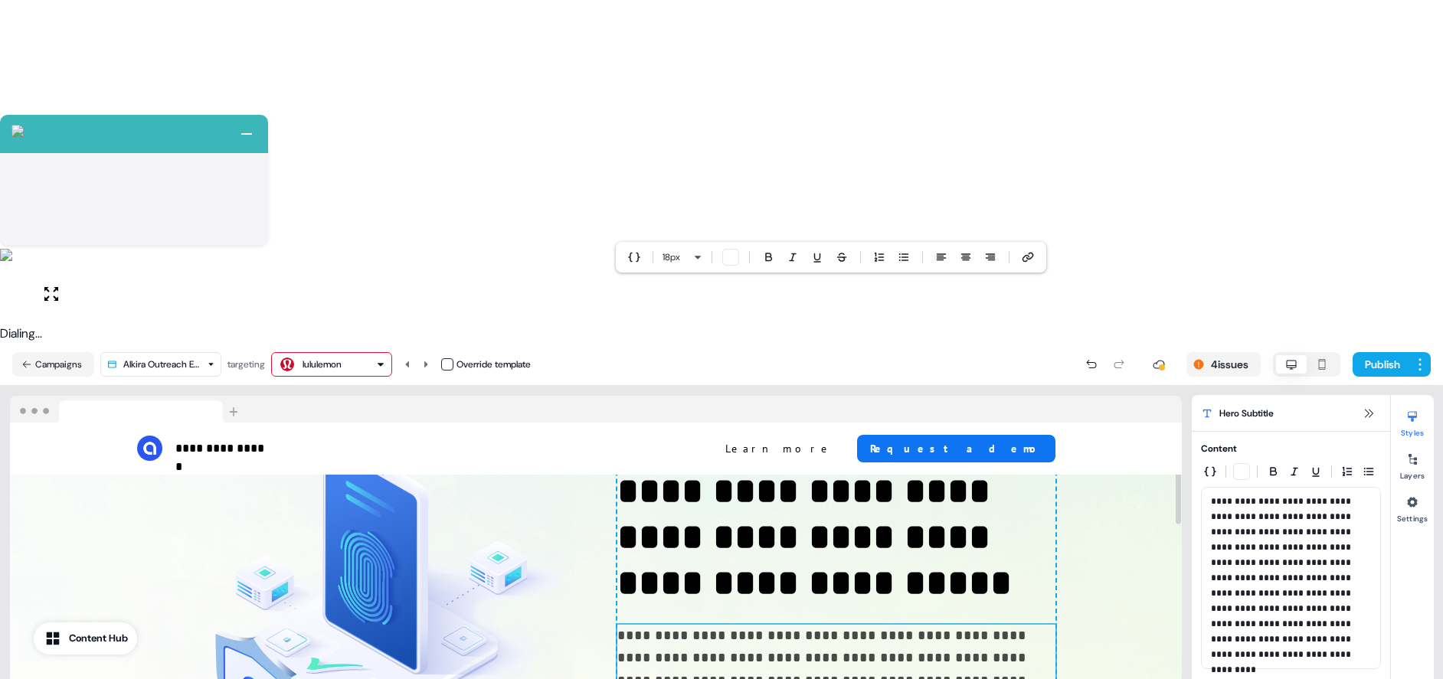
click at [784, 625] on p "**********" at bounding box center [836, 681] width 438 height 112
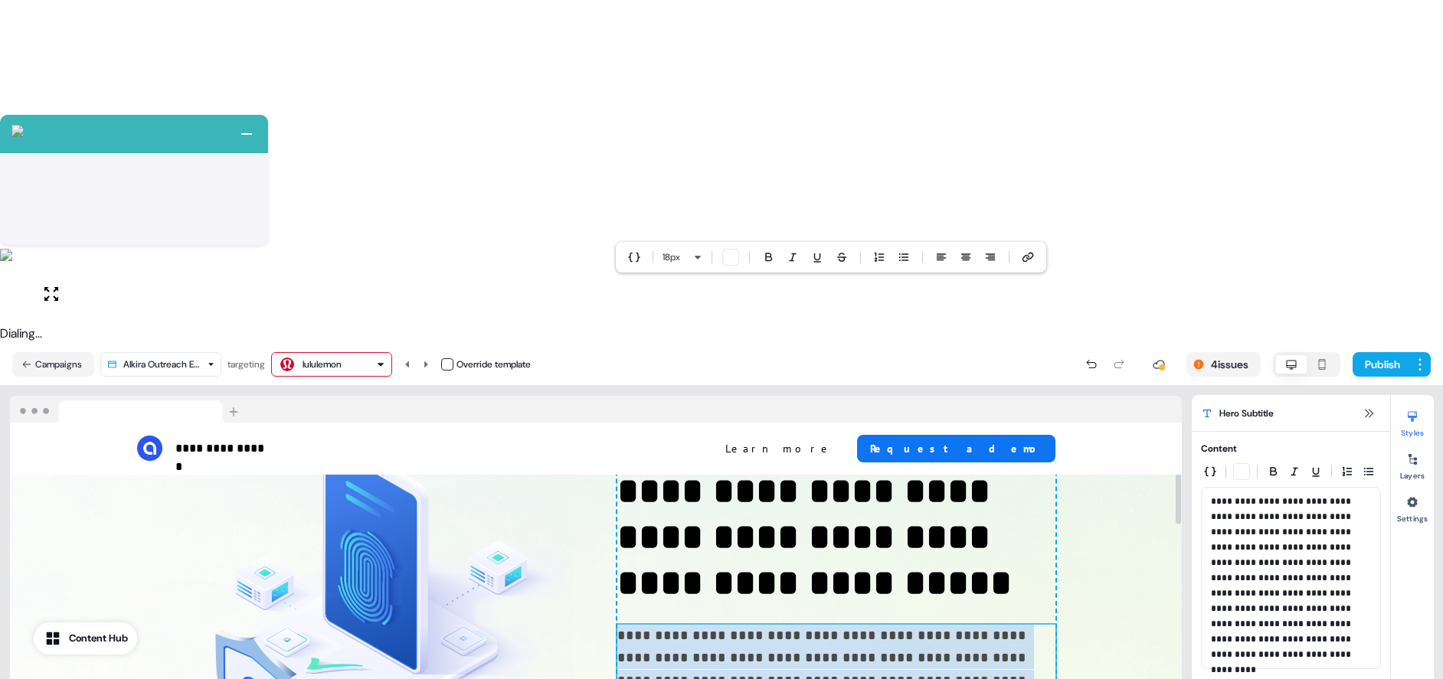
click at [784, 625] on p "**********" at bounding box center [836, 681] width 438 height 112
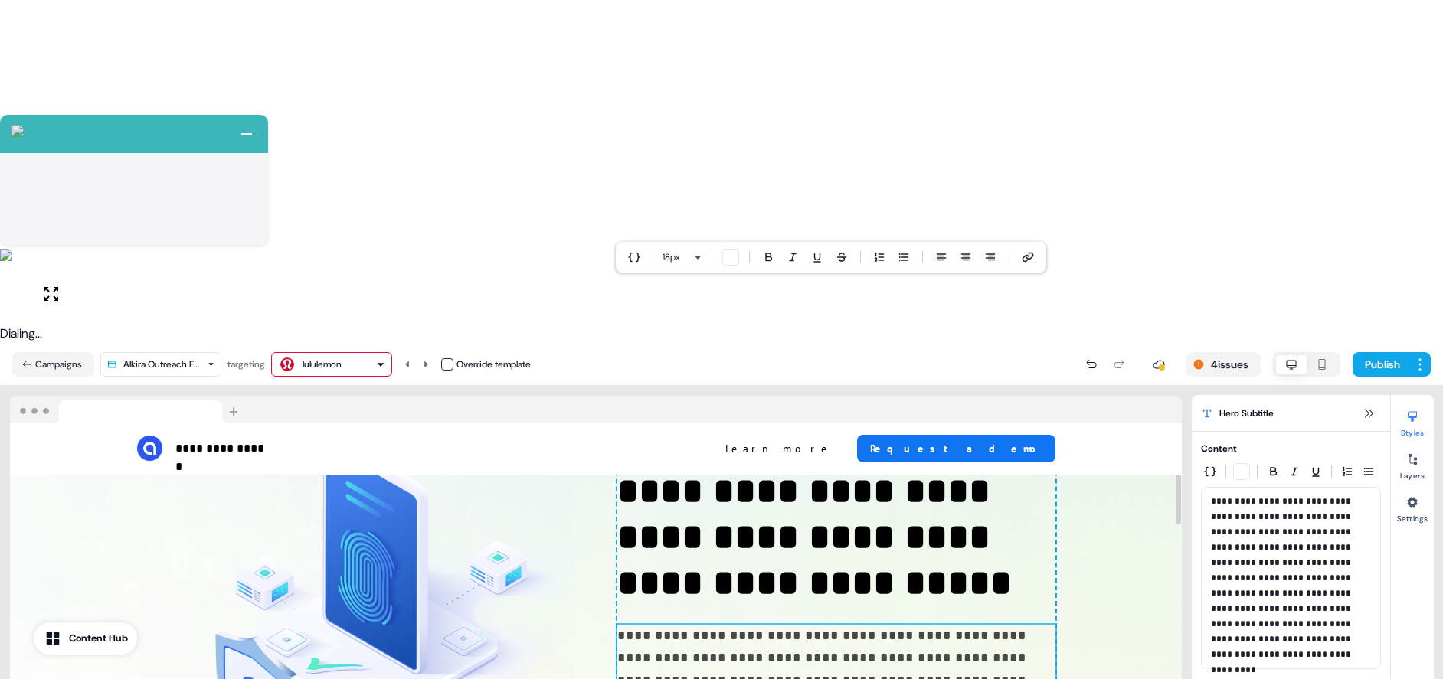
click at [895, 625] on p "**********" at bounding box center [836, 681] width 438 height 112
click at [1105, 348] on div "**********" at bounding box center [596, 592] width 1172 height 537
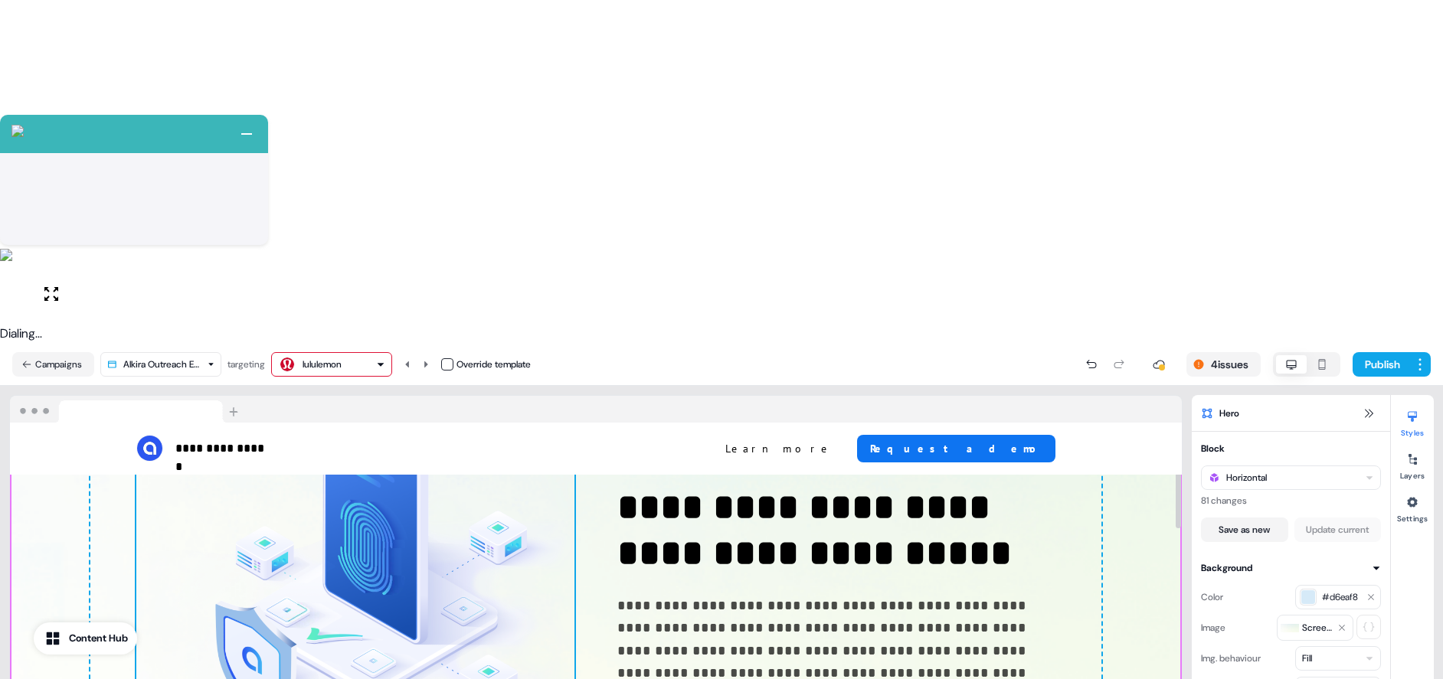
scroll to position [0, 0]
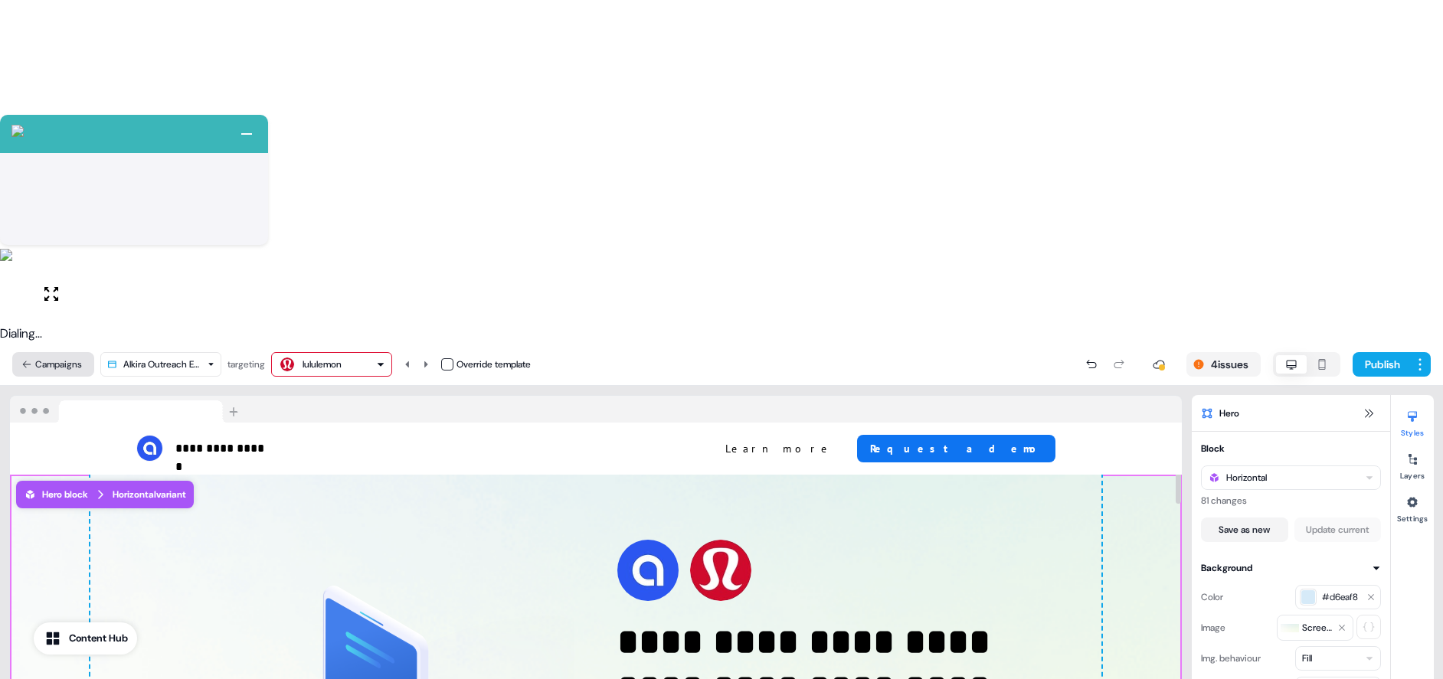
click at [57, 352] on button "Campaigns" at bounding box center [53, 364] width 82 height 25
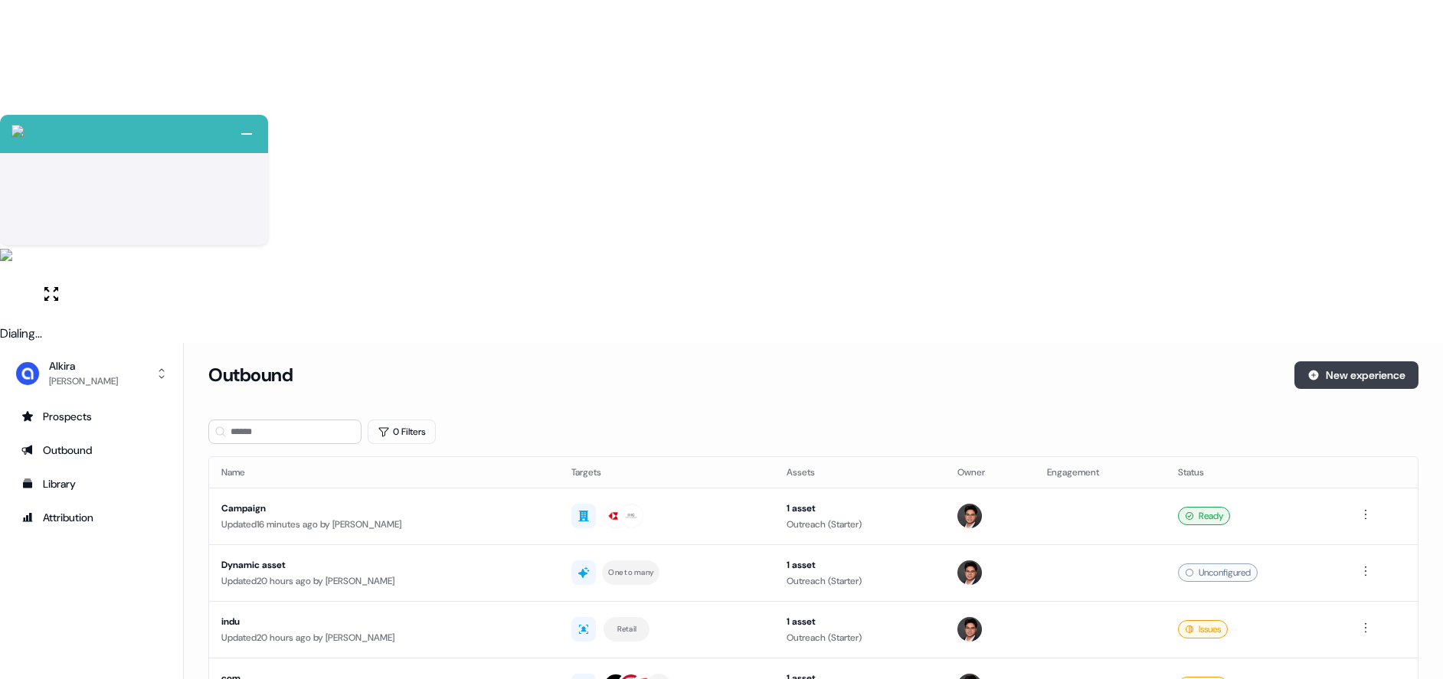
click at [1349, 361] on button "New experience" at bounding box center [1356, 375] width 124 height 28
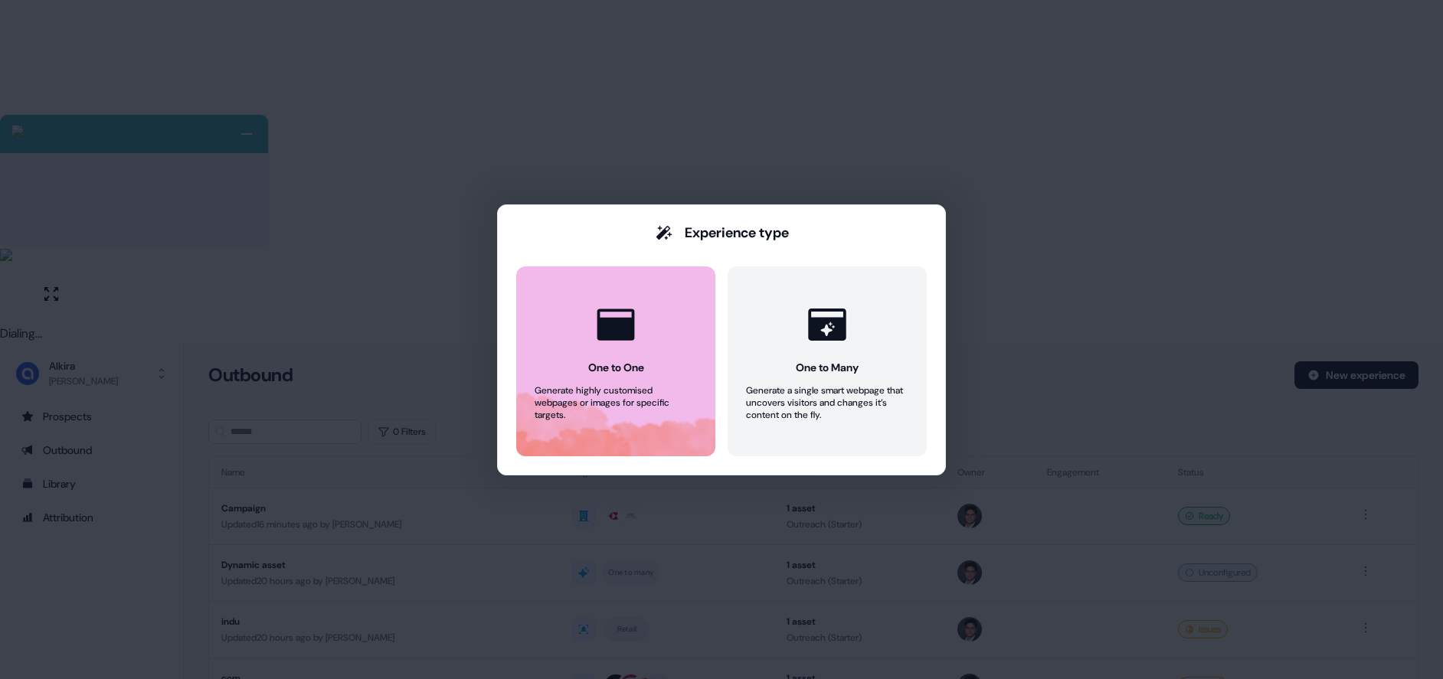
click at [664, 345] on button "One to One Generate highly customised webpages or images for specific targets." at bounding box center [615, 361] width 199 height 190
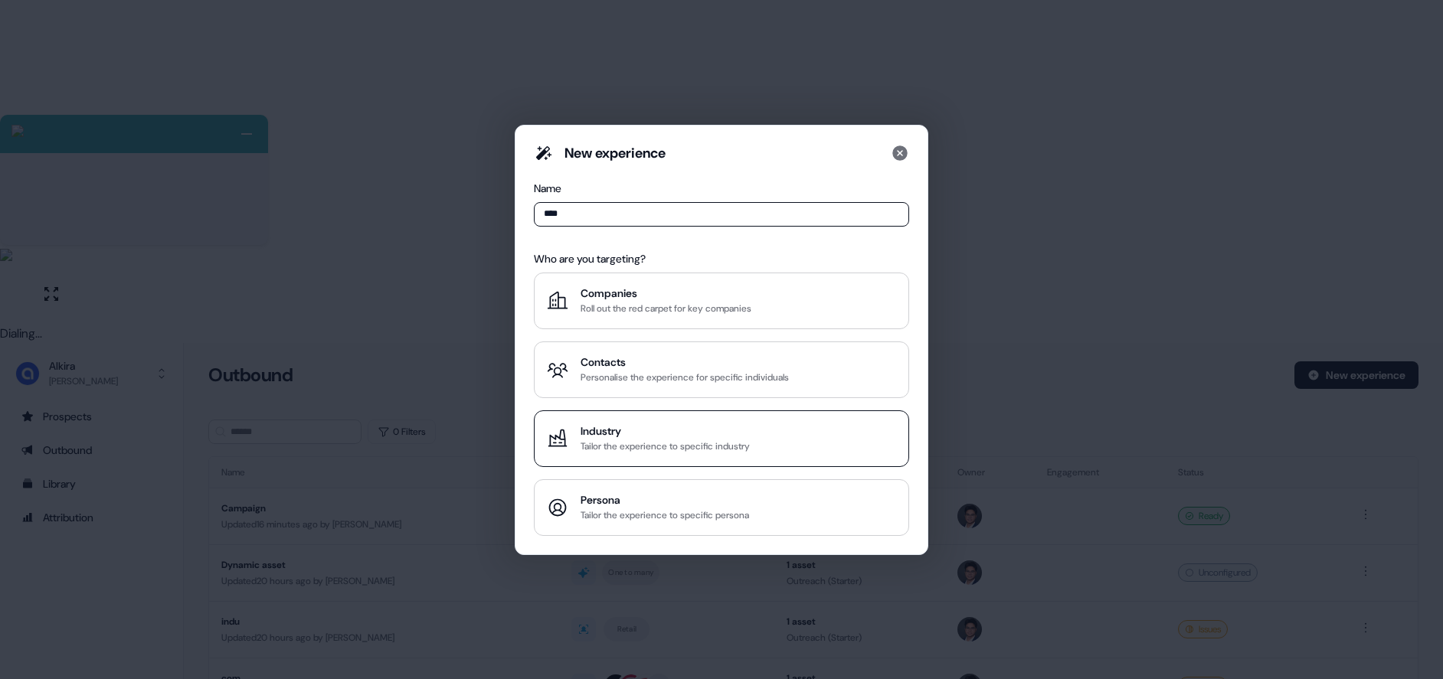
type input "****"
click at [665, 436] on div "Industry" at bounding box center [664, 430] width 169 height 15
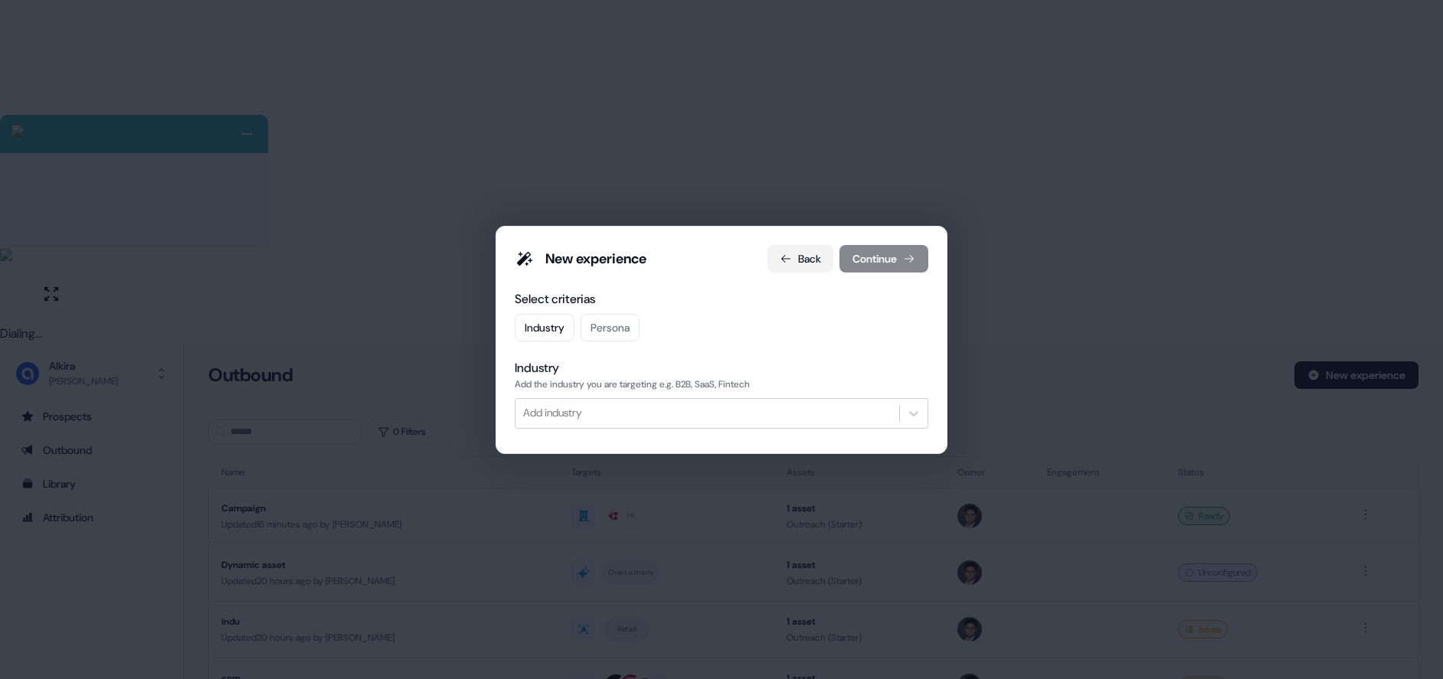
click at [804, 250] on button "Back" at bounding box center [800, 259] width 66 height 28
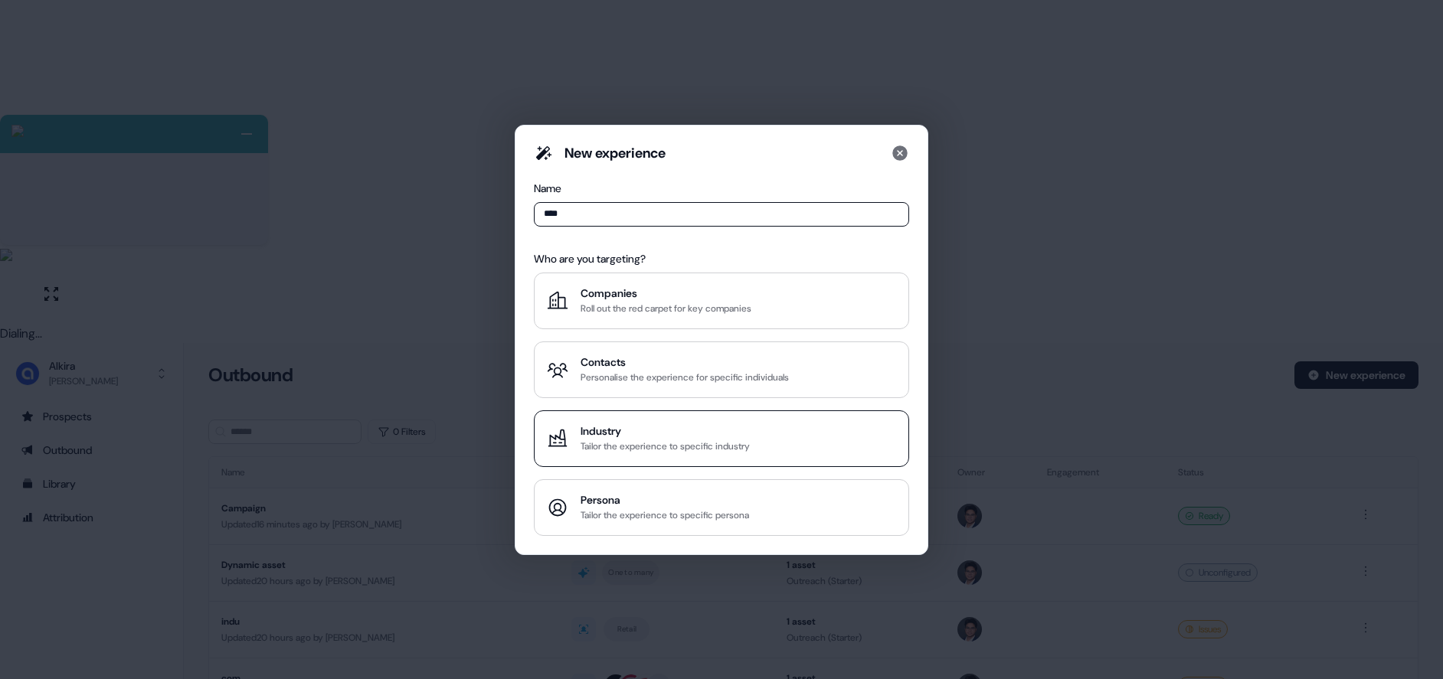
click at [646, 432] on div "Industry" at bounding box center [664, 430] width 169 height 15
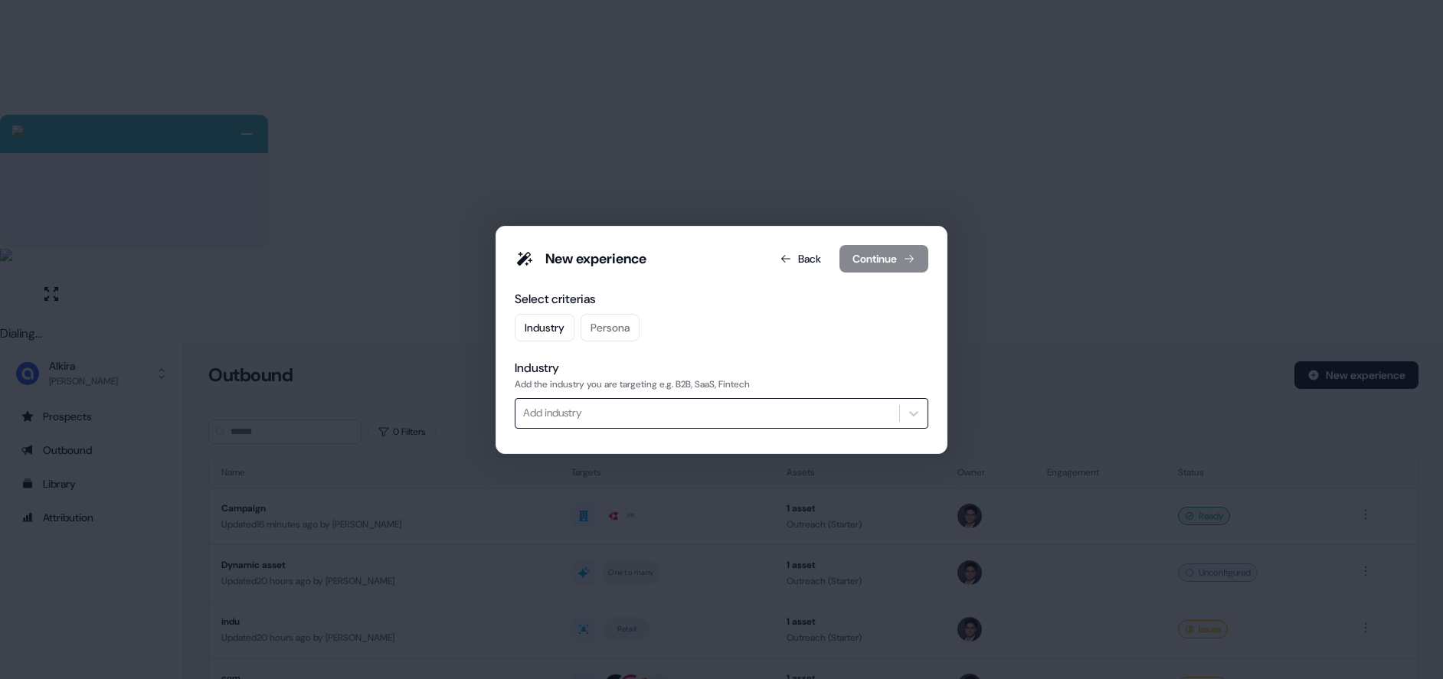
click at [591, 410] on div at bounding box center [707, 413] width 368 height 19
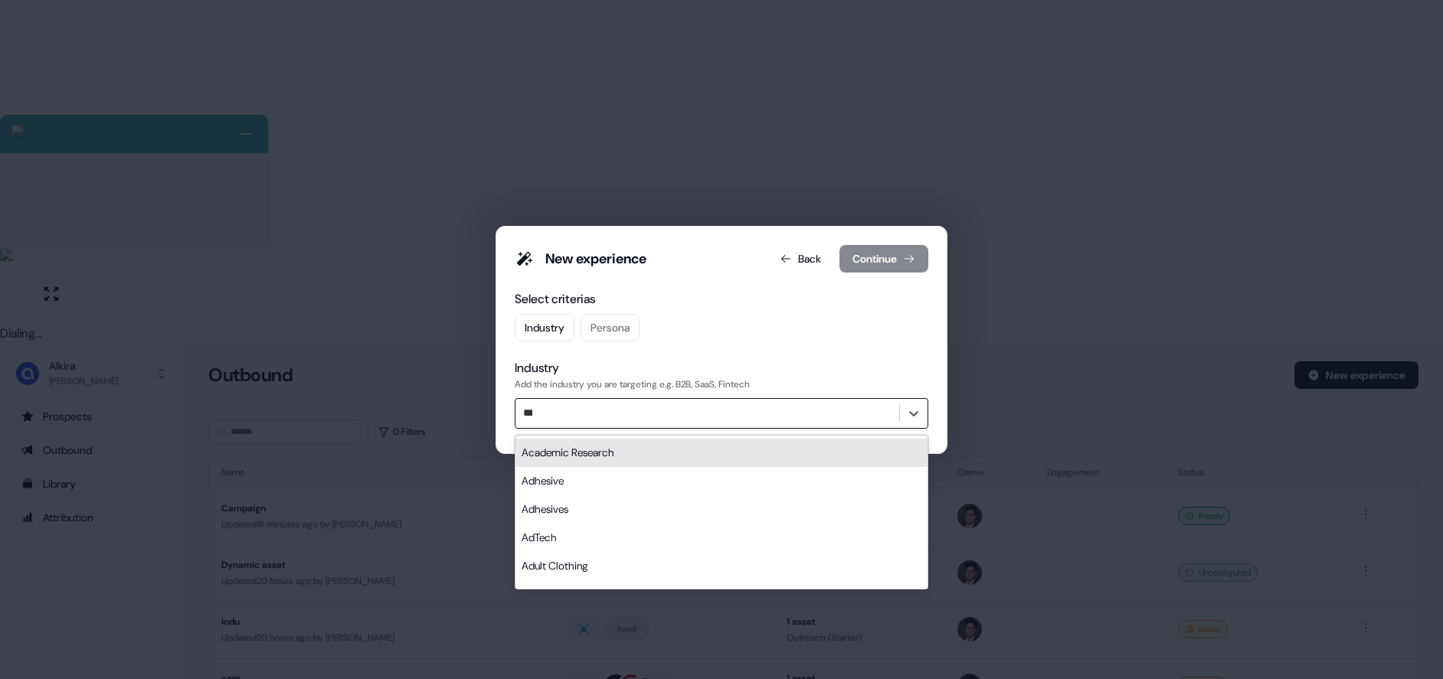
type input "****"
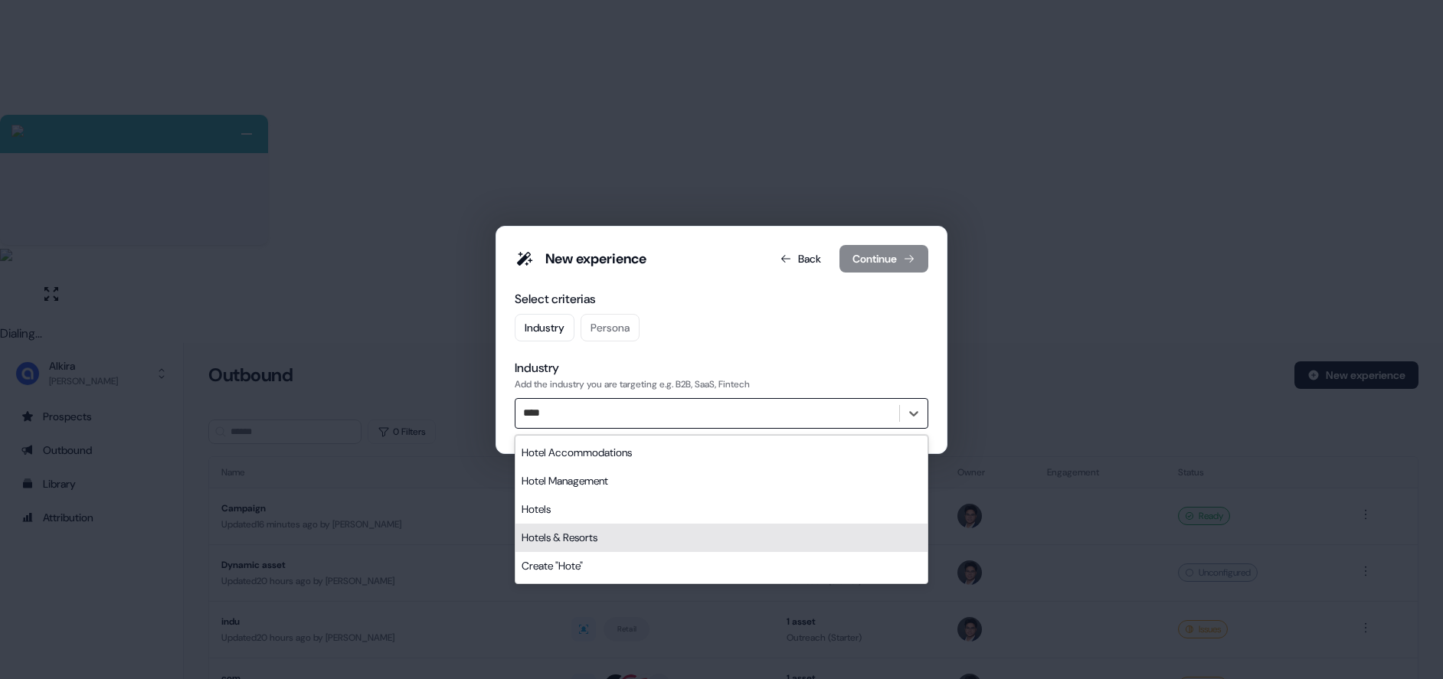
click at [548, 544] on div "Hotels & Resorts" at bounding box center [721, 538] width 412 height 28
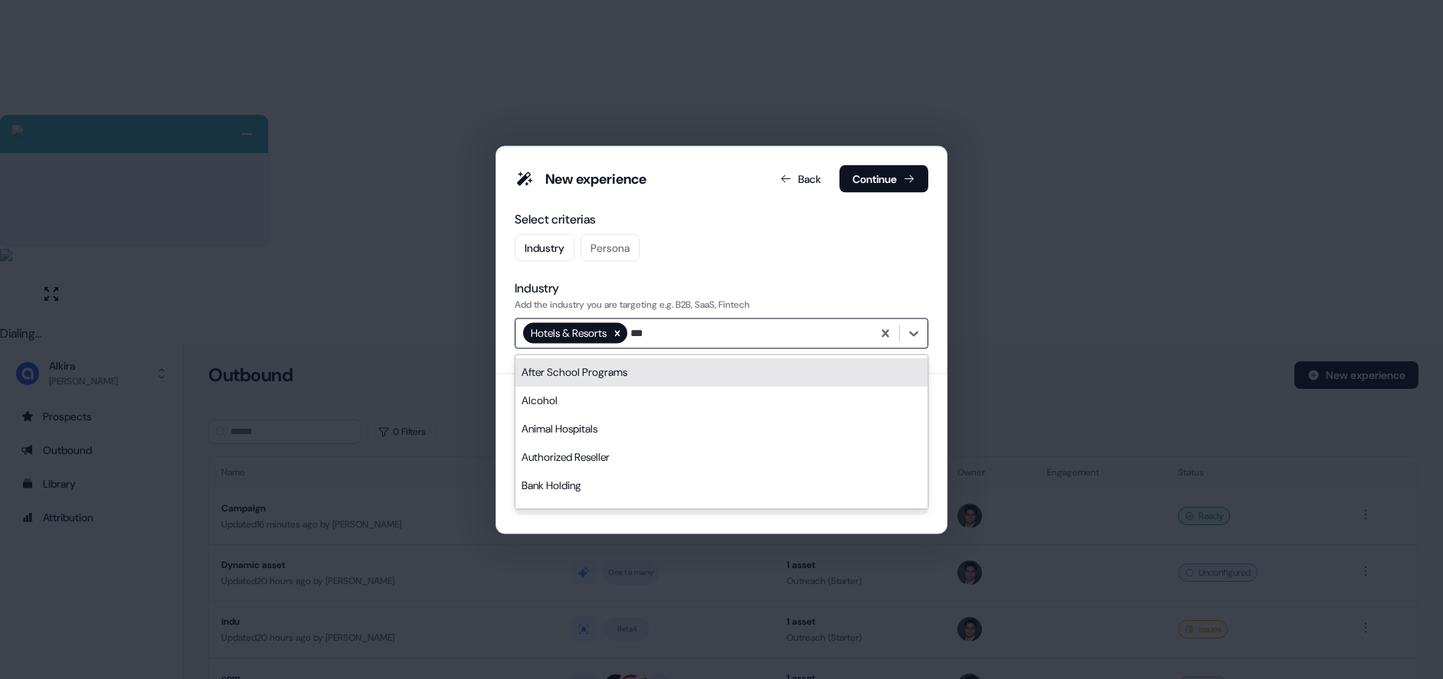
type input "****"
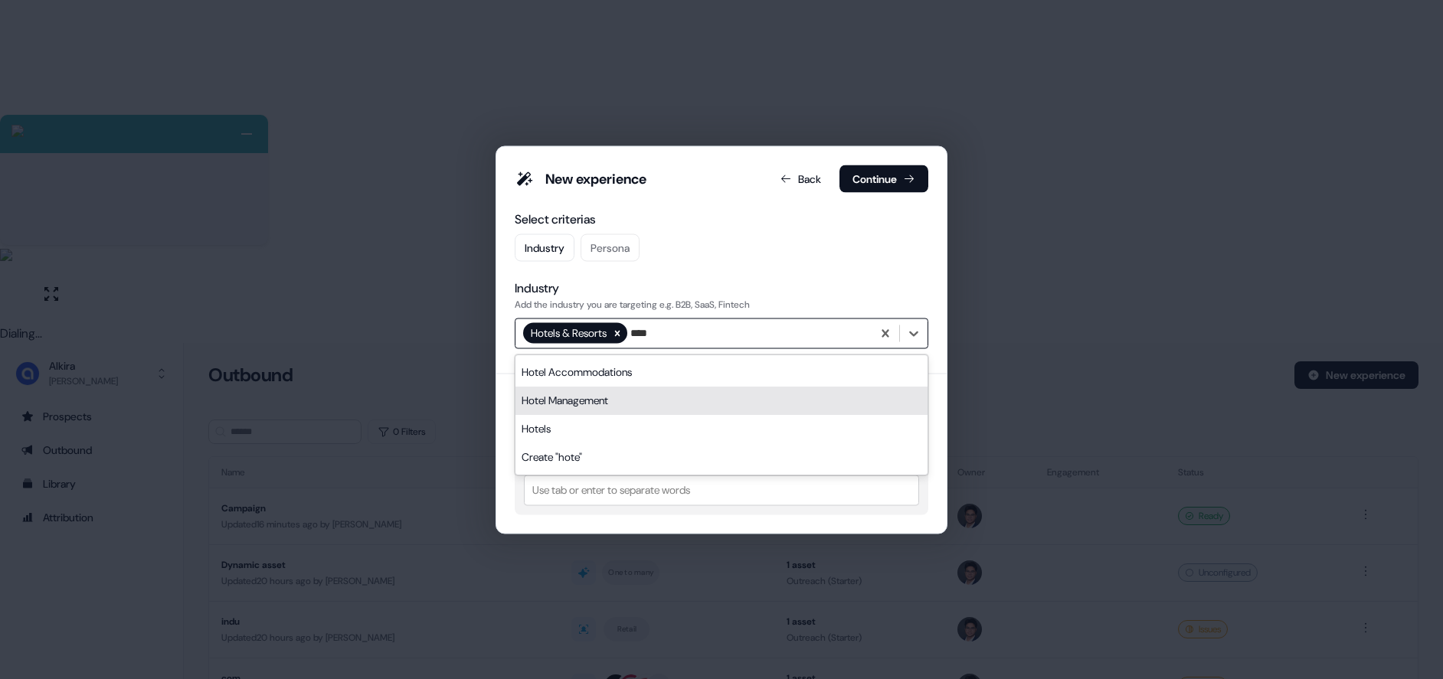
click at [591, 397] on div "Hotel Management" at bounding box center [721, 401] width 412 height 28
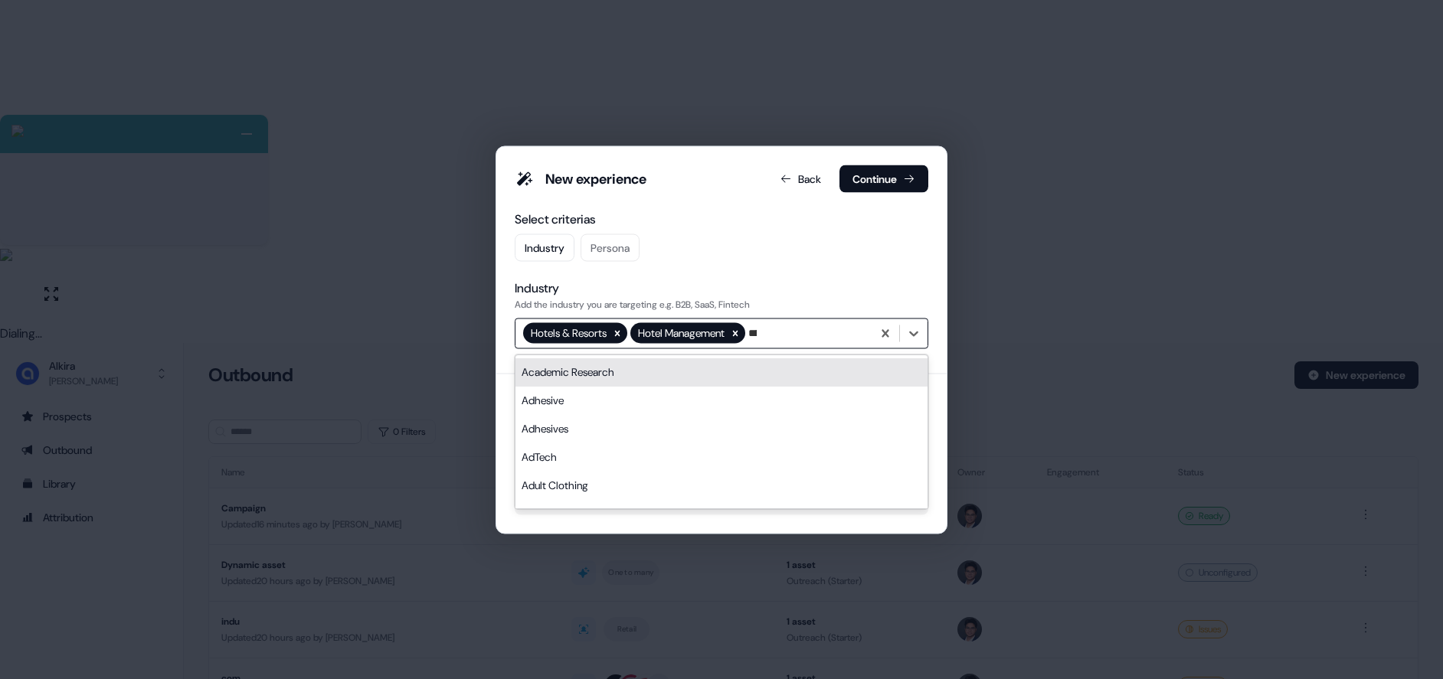
type input "*****"
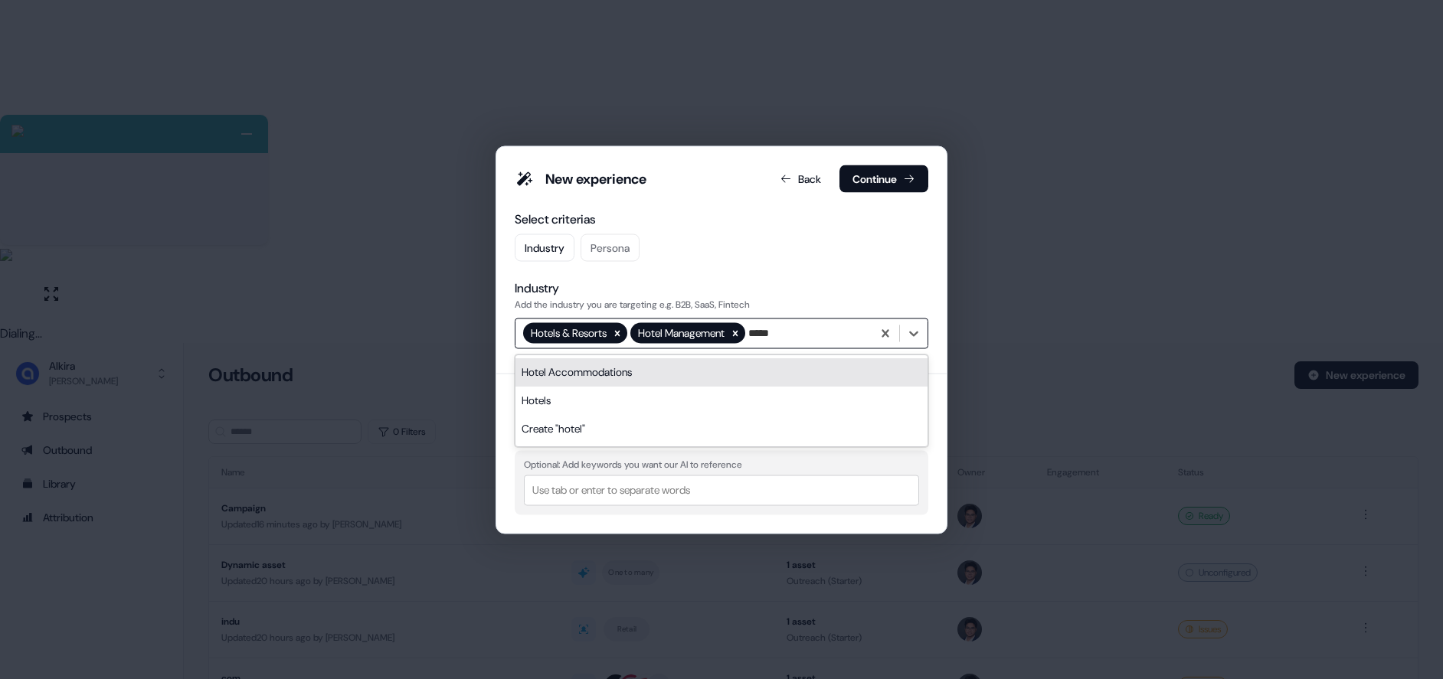
click at [576, 370] on div "Hotel Accommodations" at bounding box center [721, 372] width 412 height 28
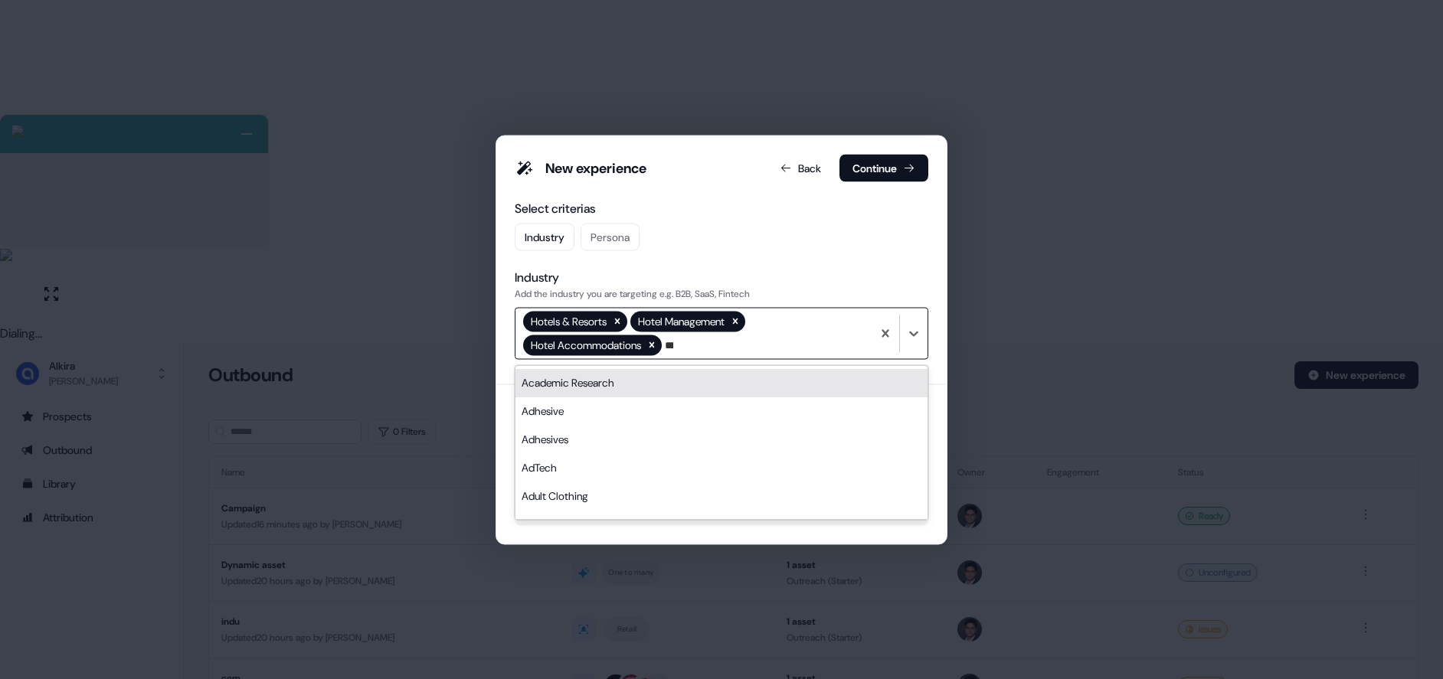
type input "****"
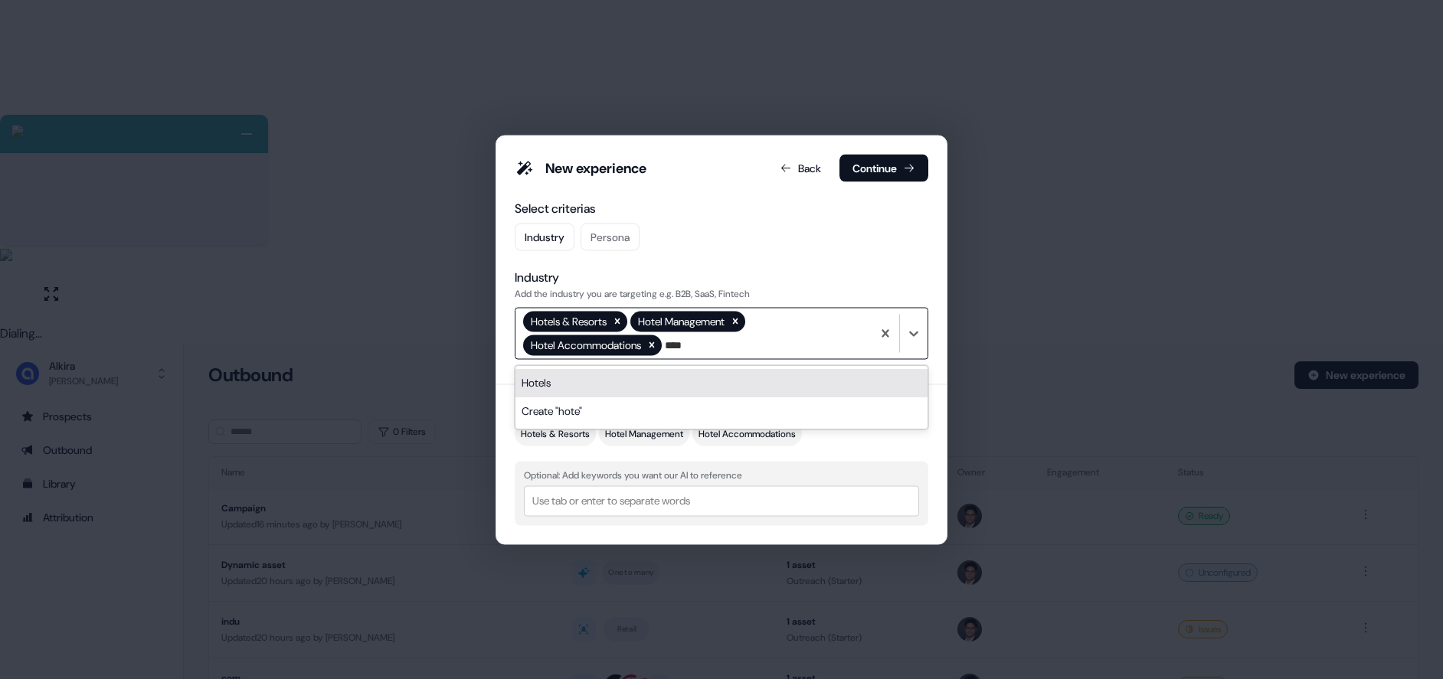
click at [534, 379] on div "Hotels" at bounding box center [721, 383] width 412 height 28
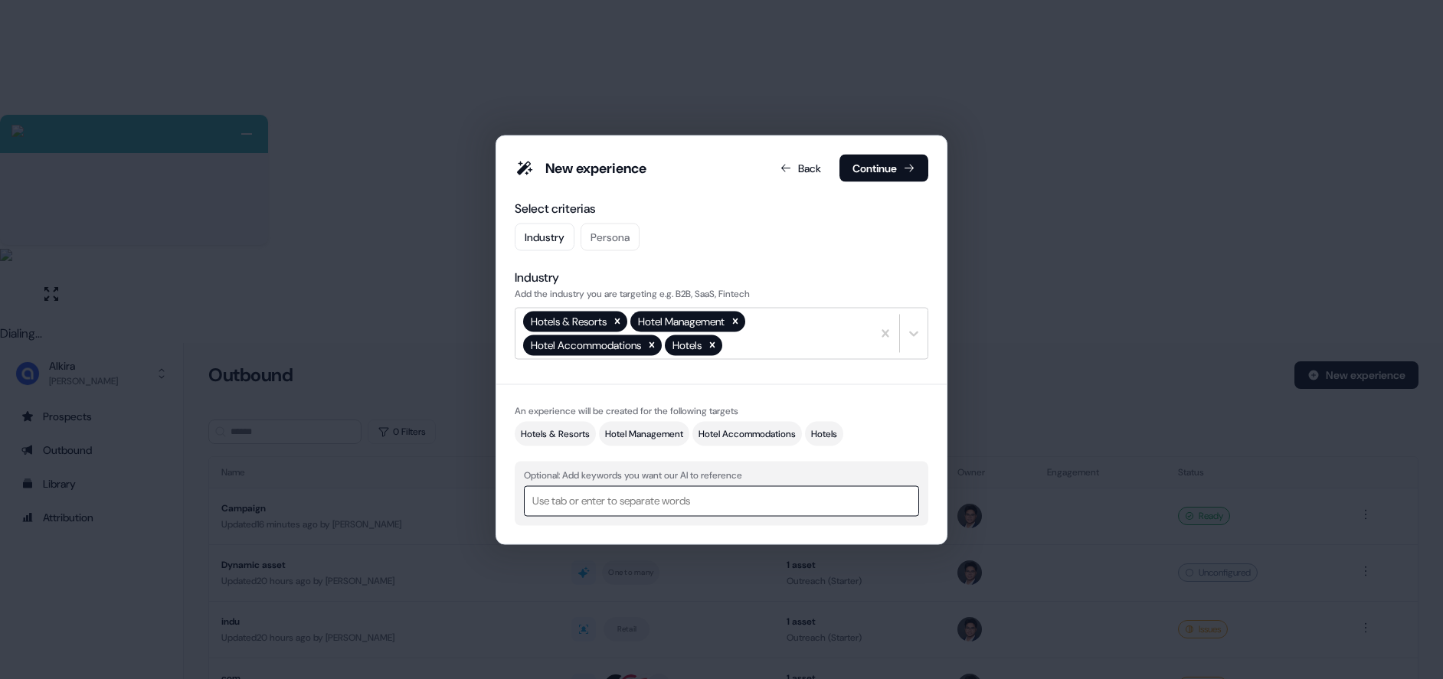
click at [595, 500] on div at bounding box center [721, 501] width 378 height 19
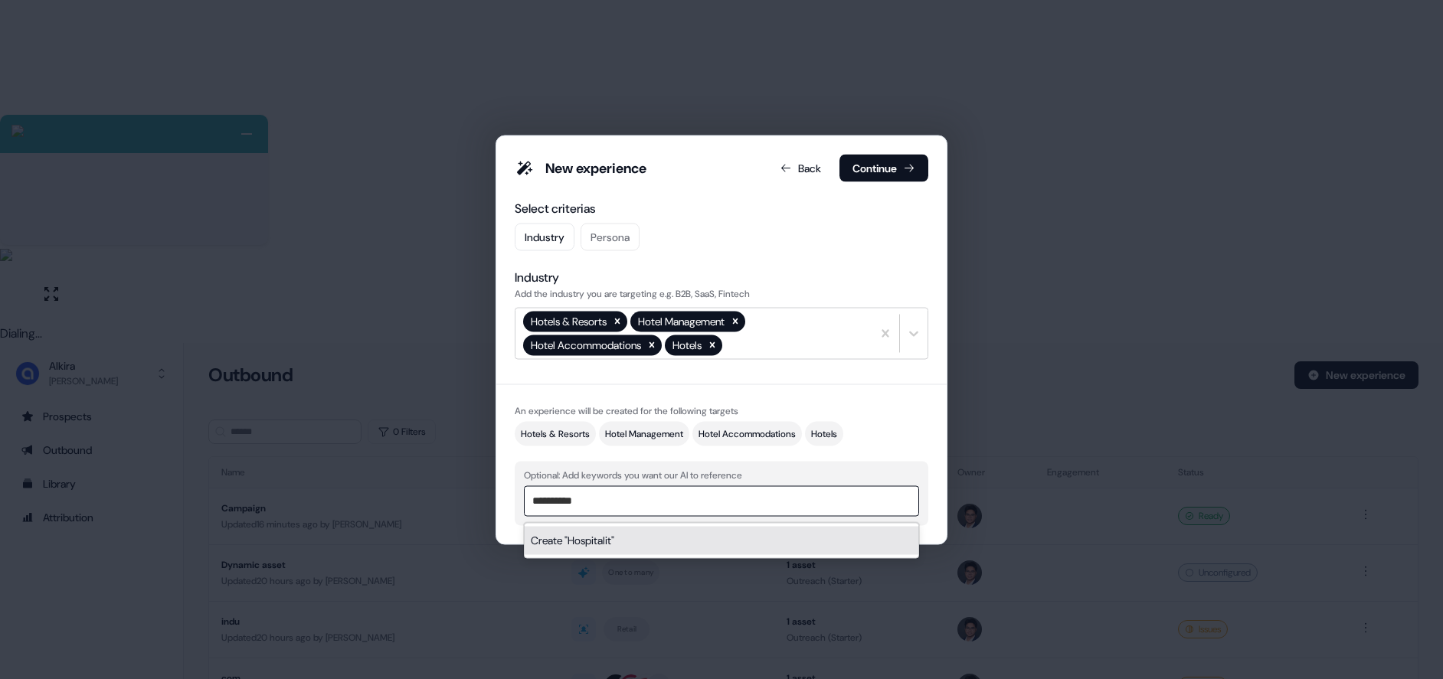
type input "**********"
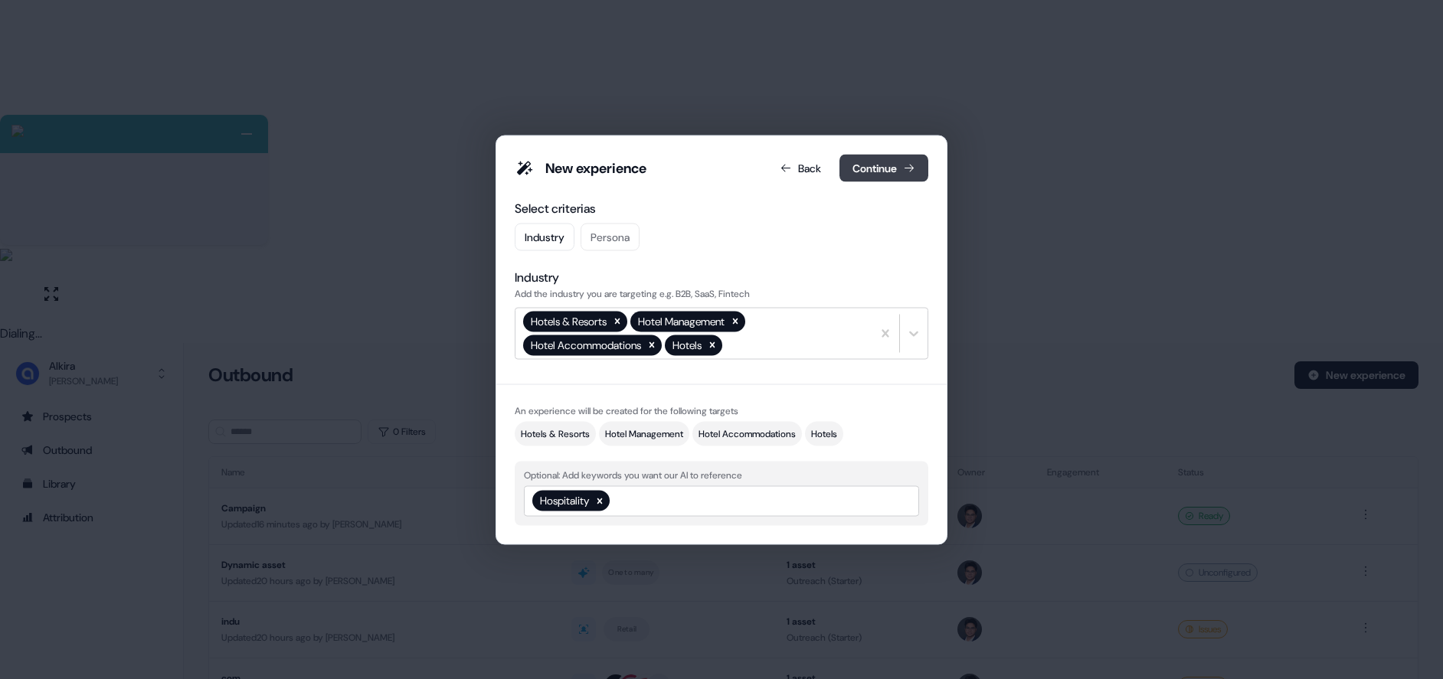
click at [861, 169] on button "Continue" at bounding box center [883, 168] width 89 height 28
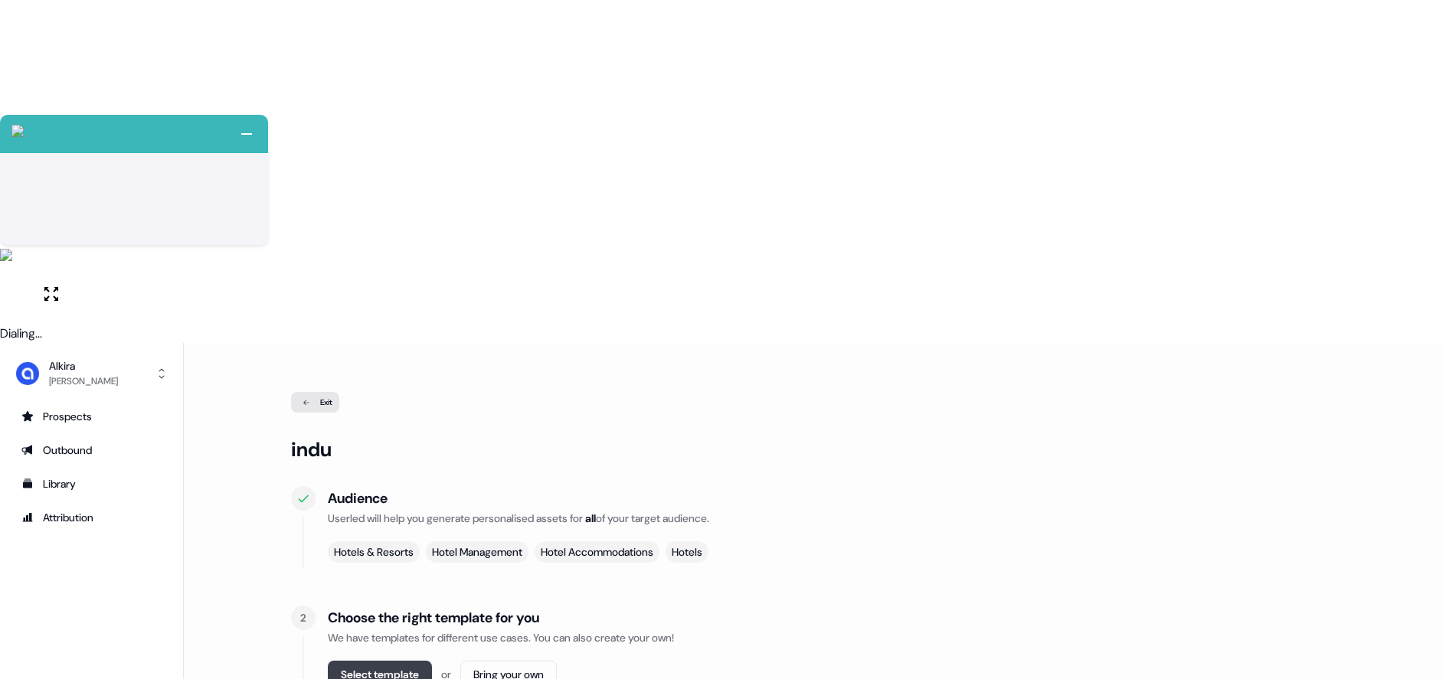
click at [364, 661] on button "Select template" at bounding box center [380, 675] width 104 height 28
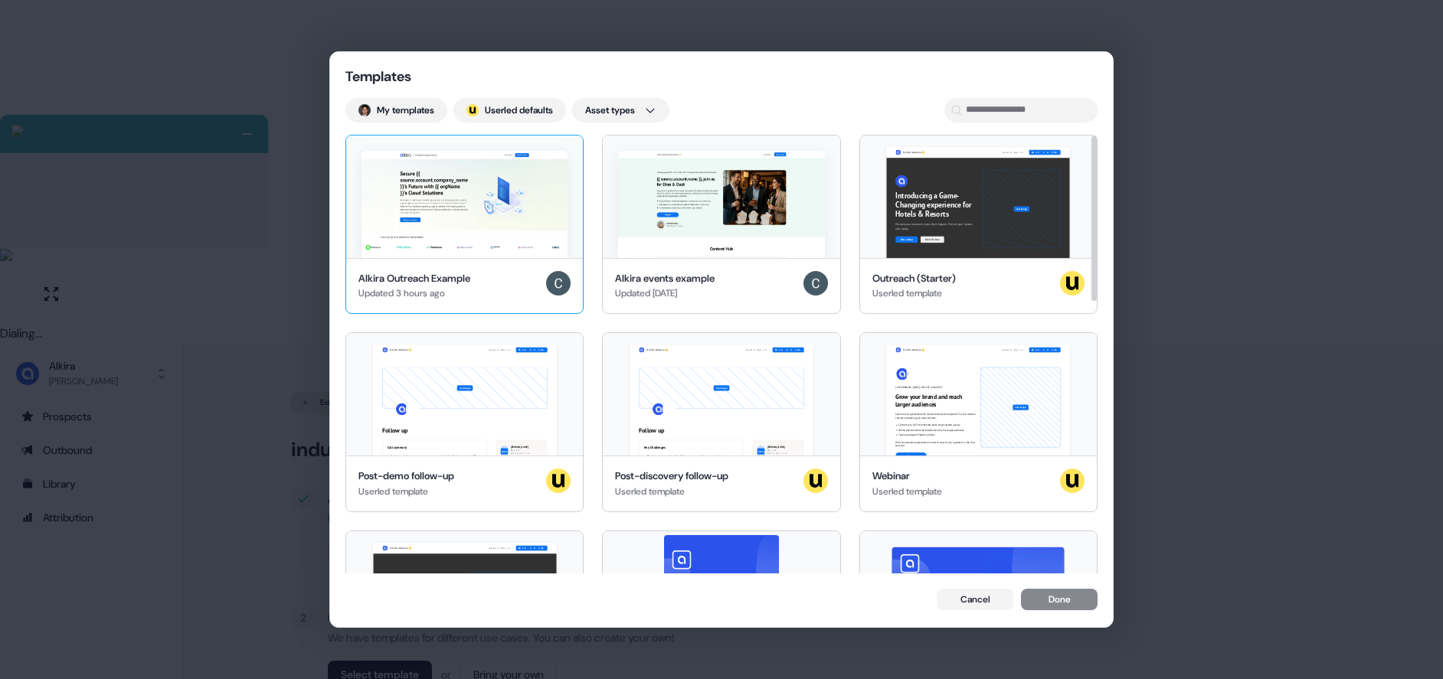
click at [452, 211] on img at bounding box center [464, 204] width 206 height 107
click at [1046, 600] on button "Done" at bounding box center [1059, 600] width 77 height 21
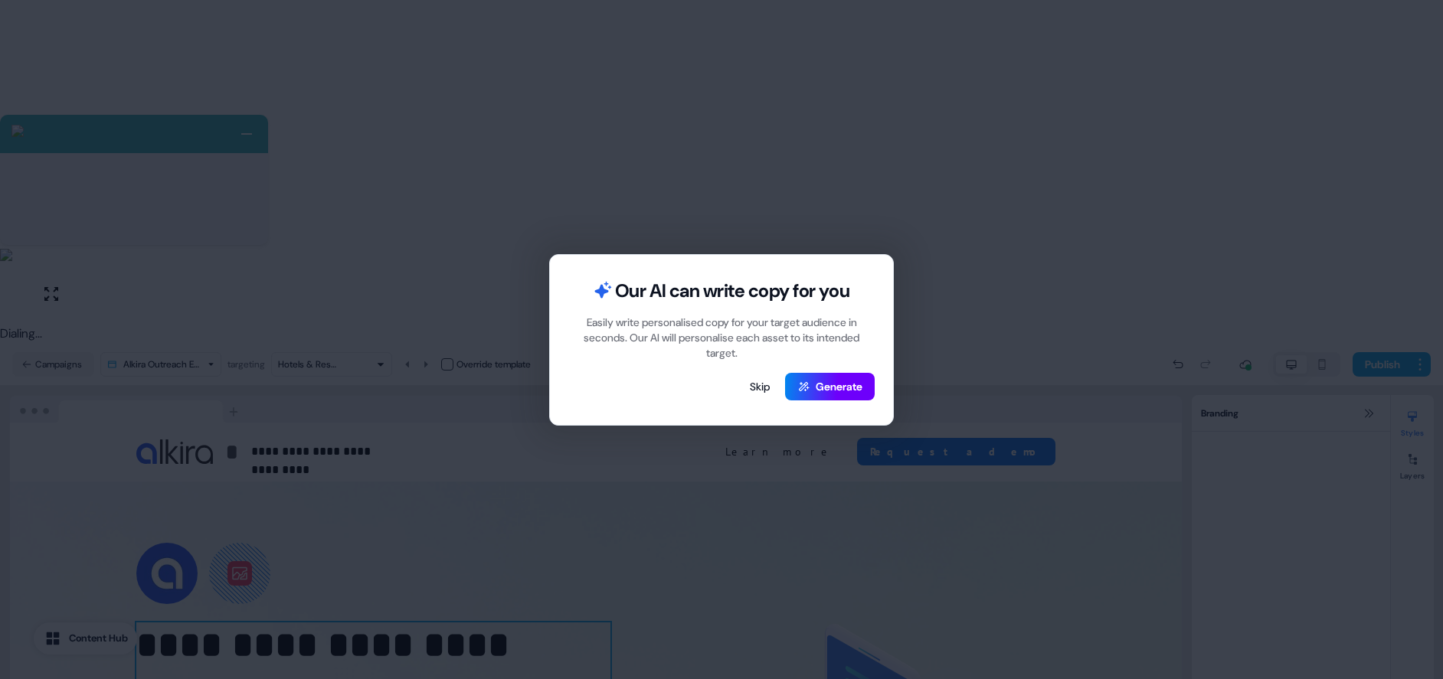
click at [811, 391] on button "Generate" at bounding box center [830, 387] width 90 height 28
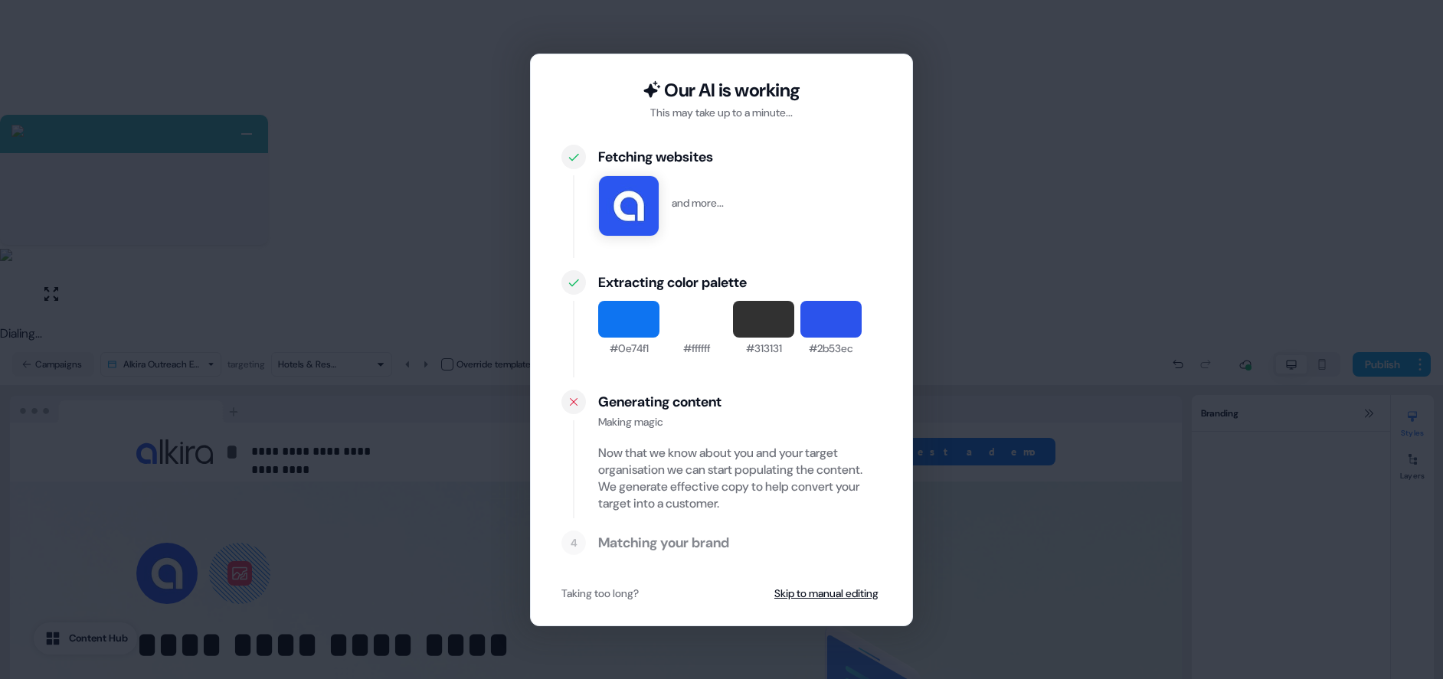
click at [657, 469] on div "Now that we know about you and your target organisation we can start populating…" at bounding box center [739, 478] width 283 height 67
click at [834, 593] on button "Skip to manual editing" at bounding box center [826, 594] width 110 height 28
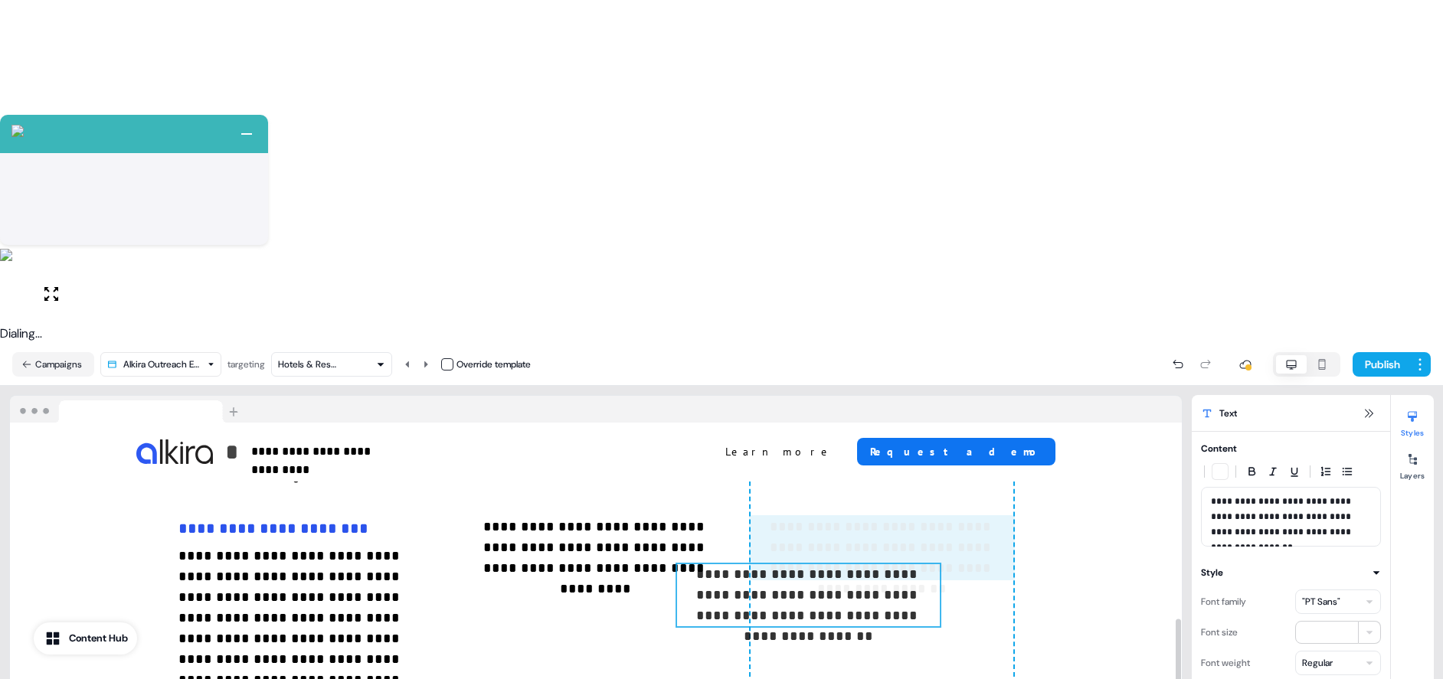
scroll to position [1541, 0]
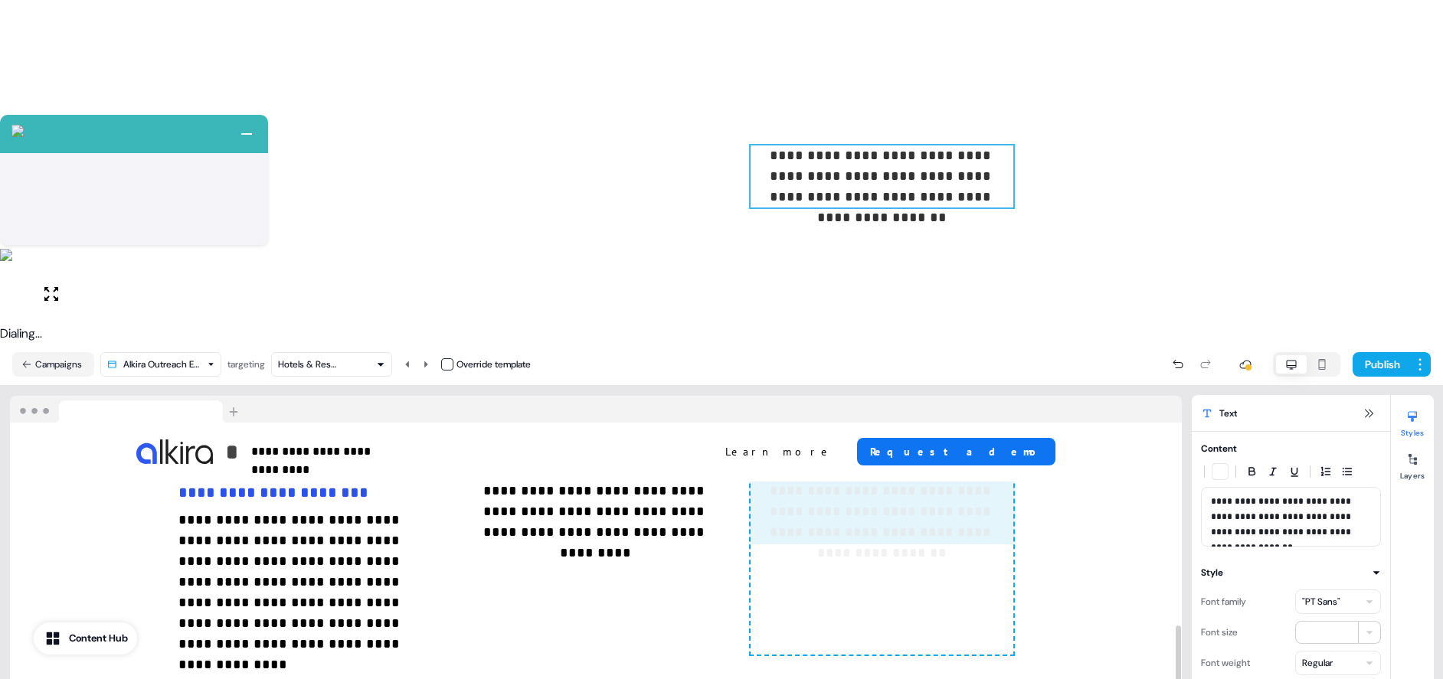
drag, startPoint x: 901, startPoint y: 328, endPoint x: 806, endPoint y: 472, distance: 172.9
click at [806, 472] on div "**********" at bounding box center [881, 509] width 263 height 292
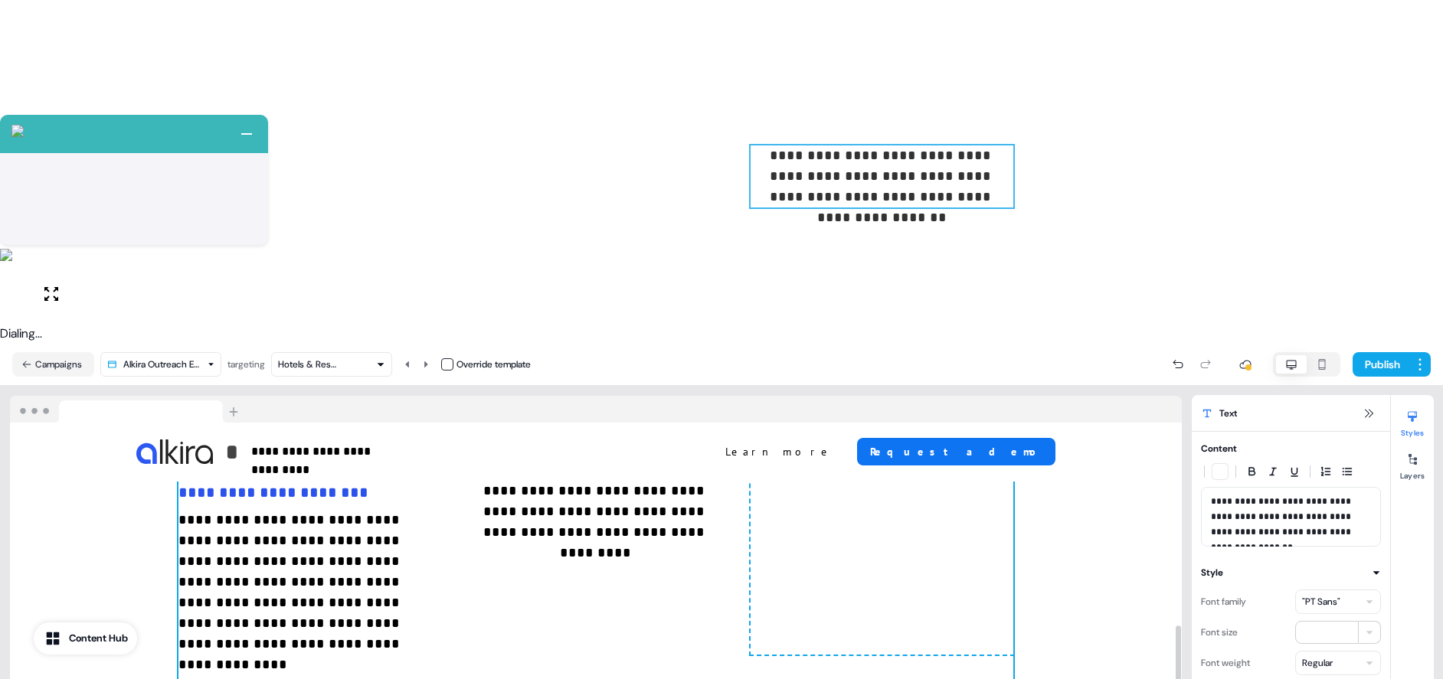
type input "***"
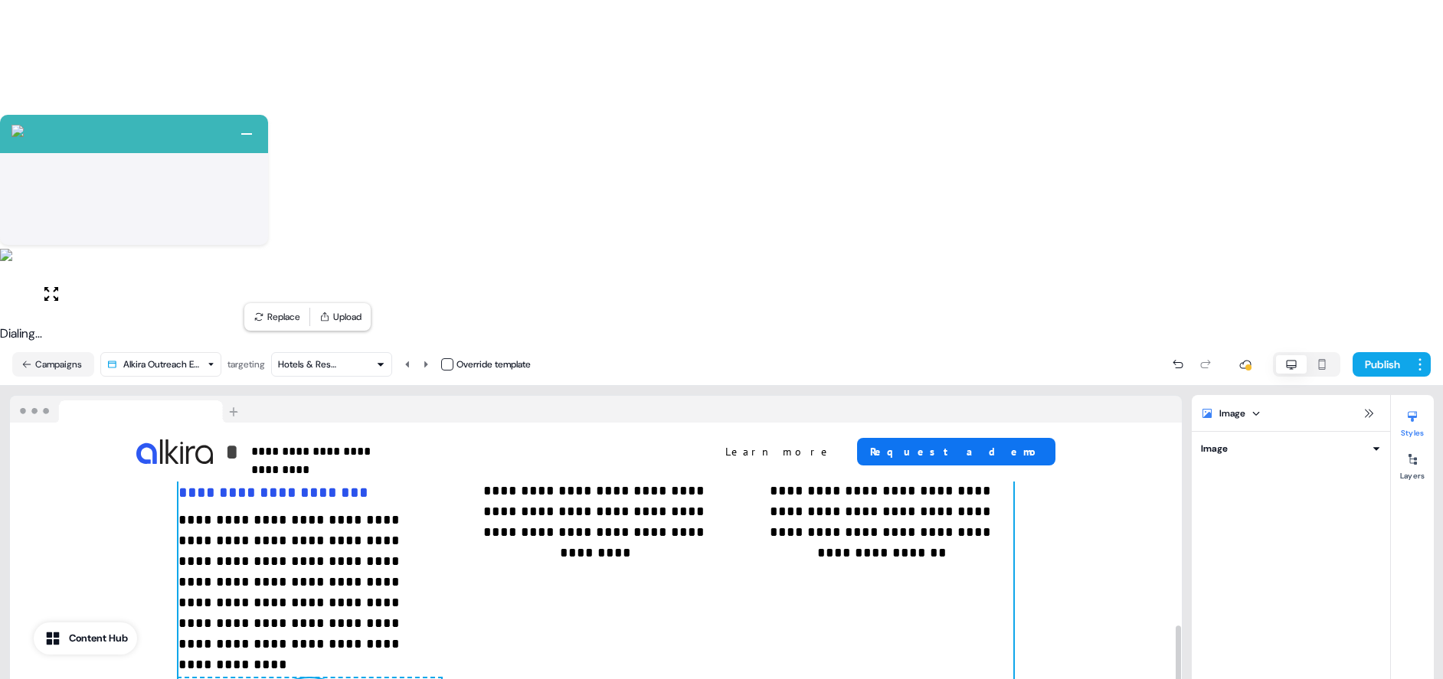
click at [666, 363] on div "**********" at bounding box center [595, 610] width 835 height 495
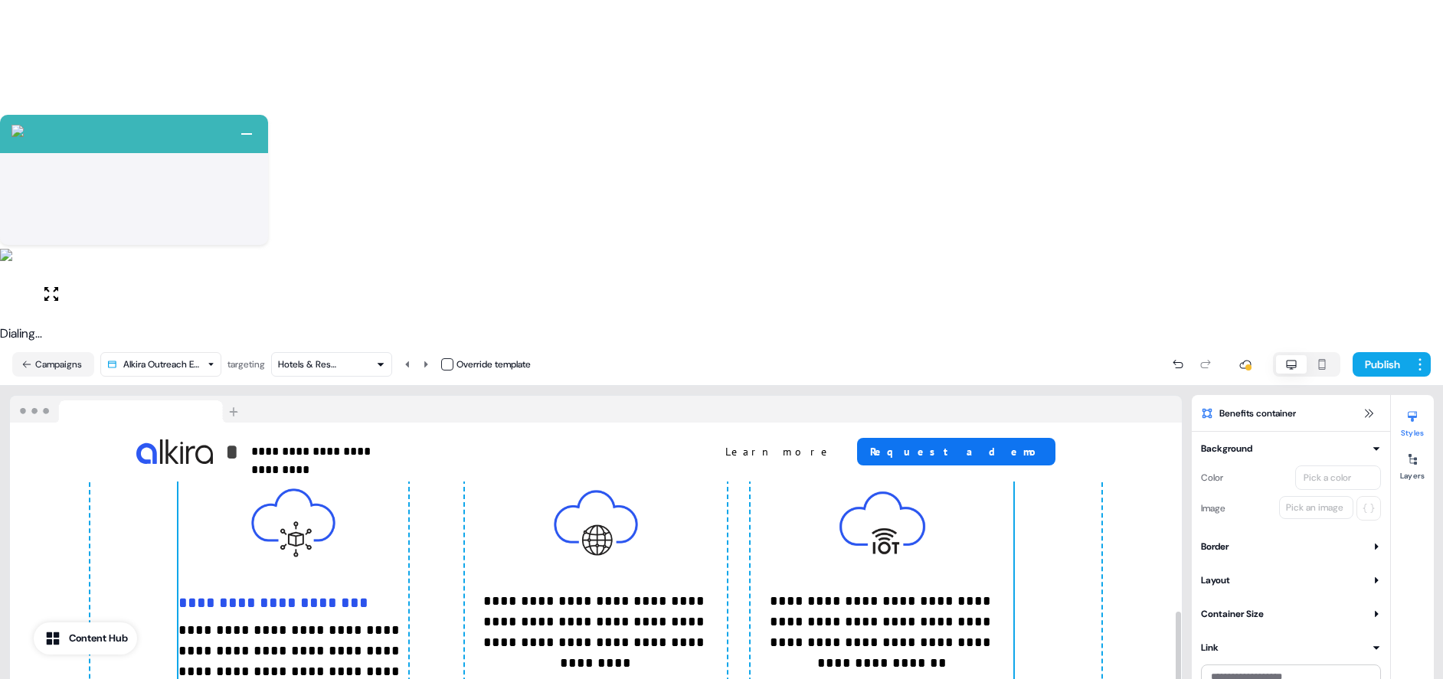
scroll to position [1444, 0]
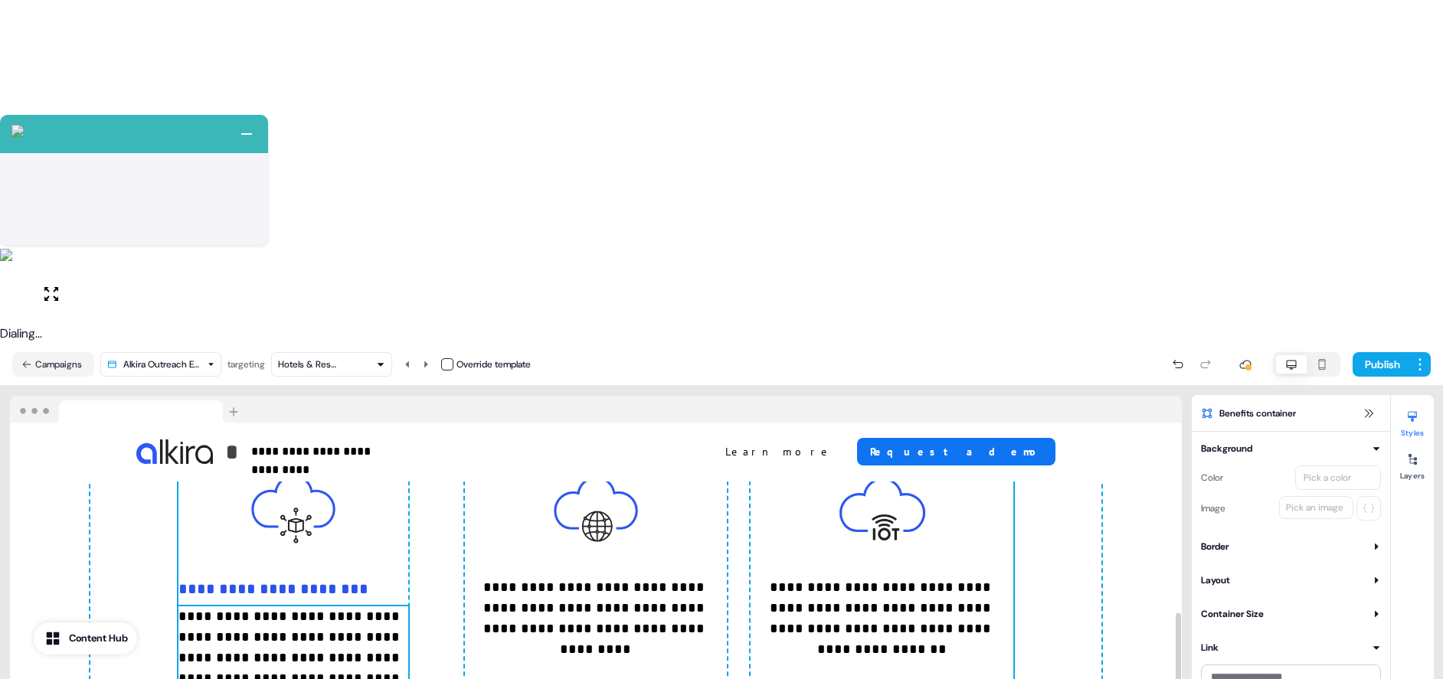
click at [377, 606] on p "**********" at bounding box center [293, 678] width 230 height 145
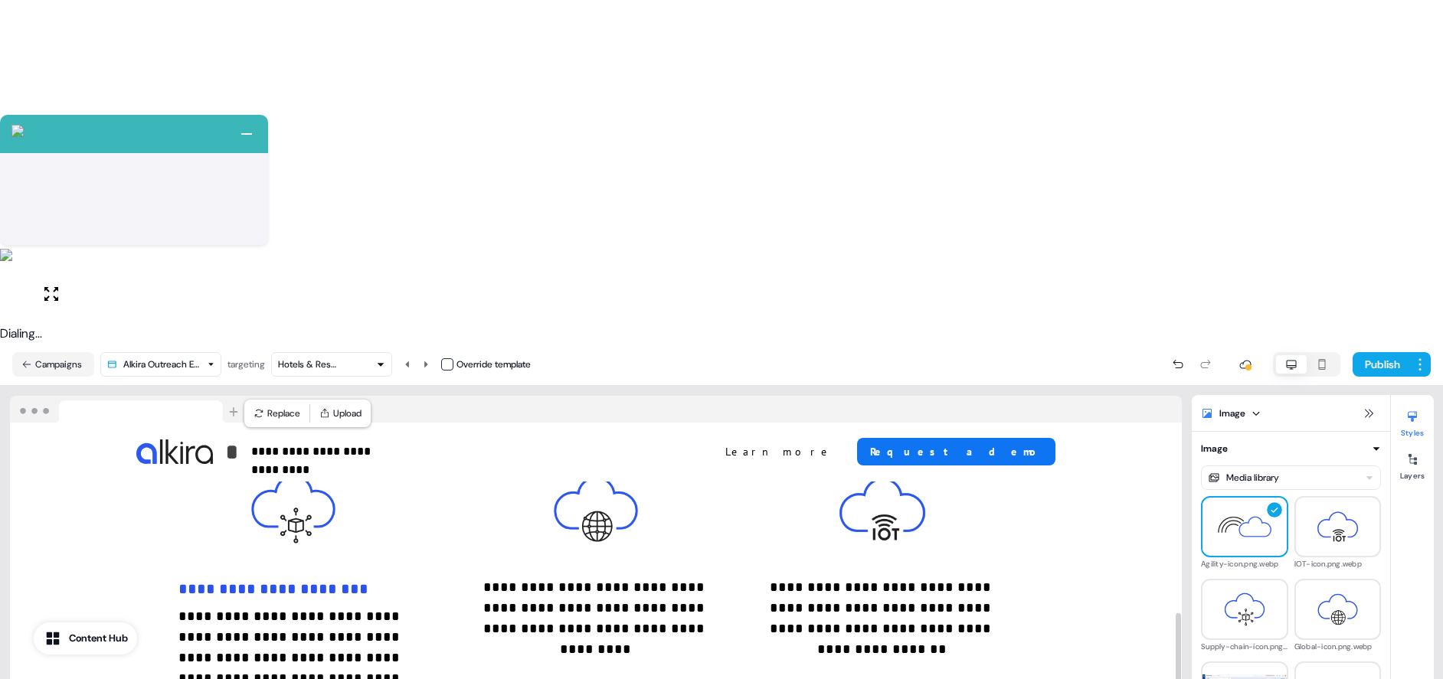
drag, startPoint x: 402, startPoint y: 499, endPoint x: 417, endPoint y: 499, distance: 14.5
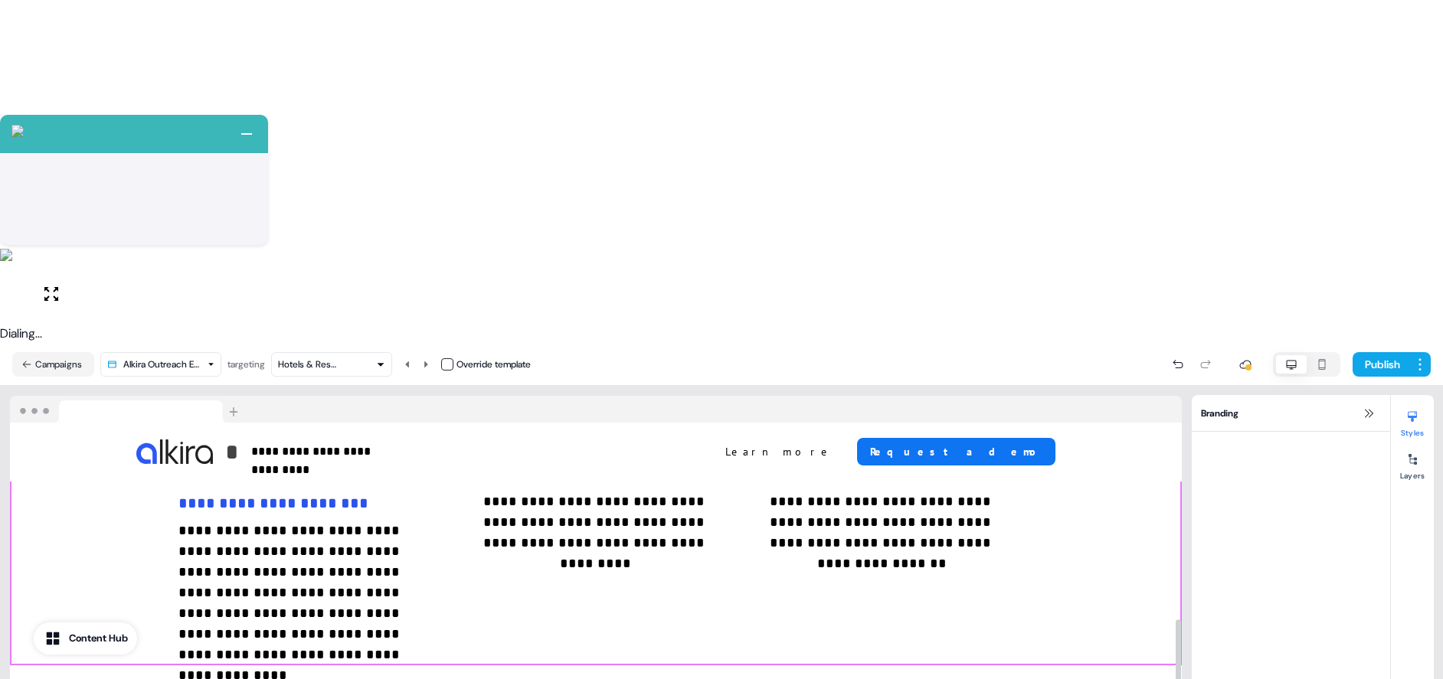
scroll to position [1398, 0]
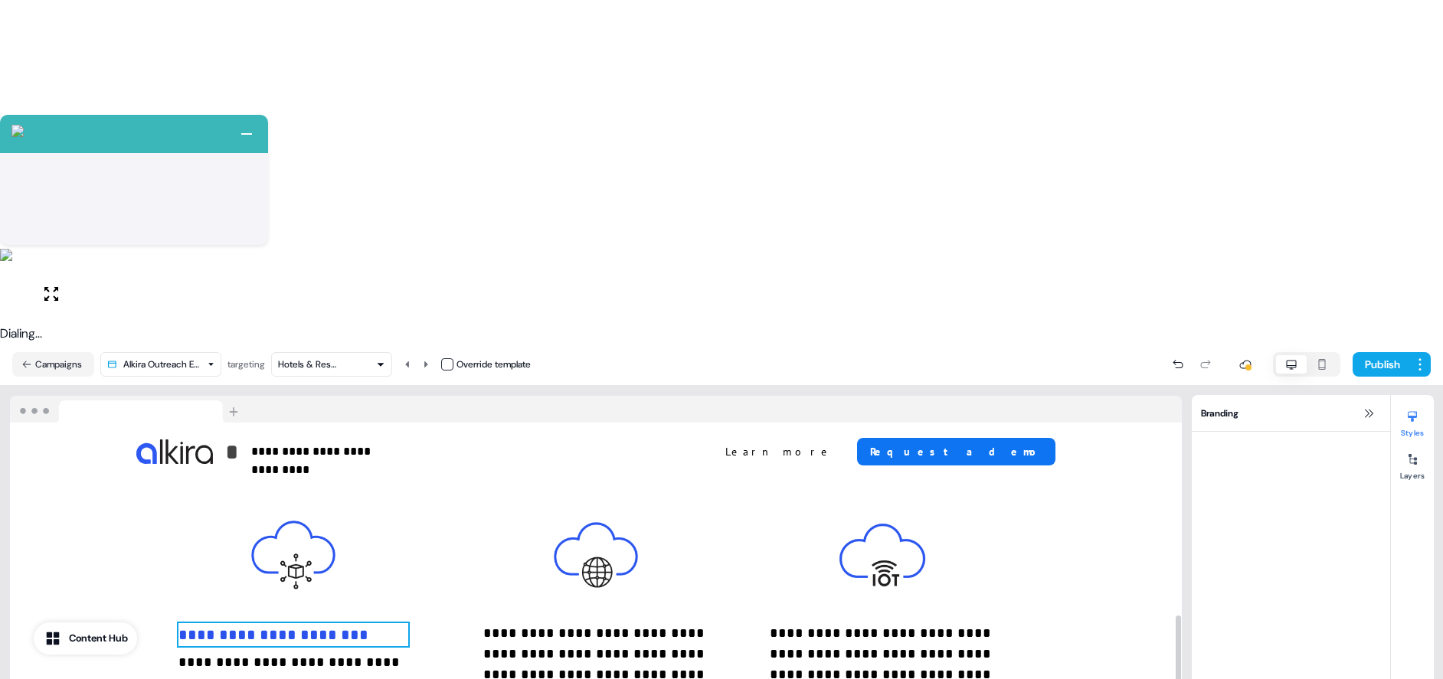
click at [314, 623] on h3 "**********" at bounding box center [293, 634] width 230 height 23
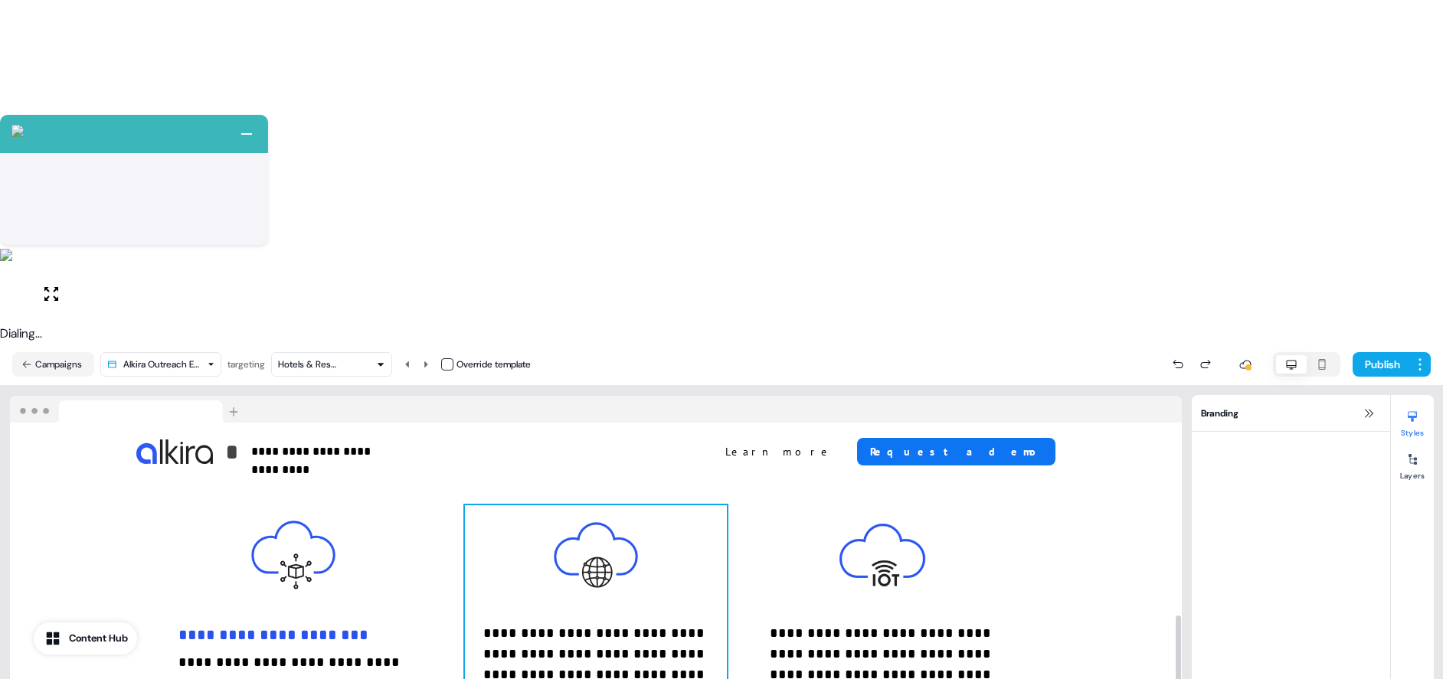
click at [560, 505] on div "**********" at bounding box center [596, 651] width 263 height 292
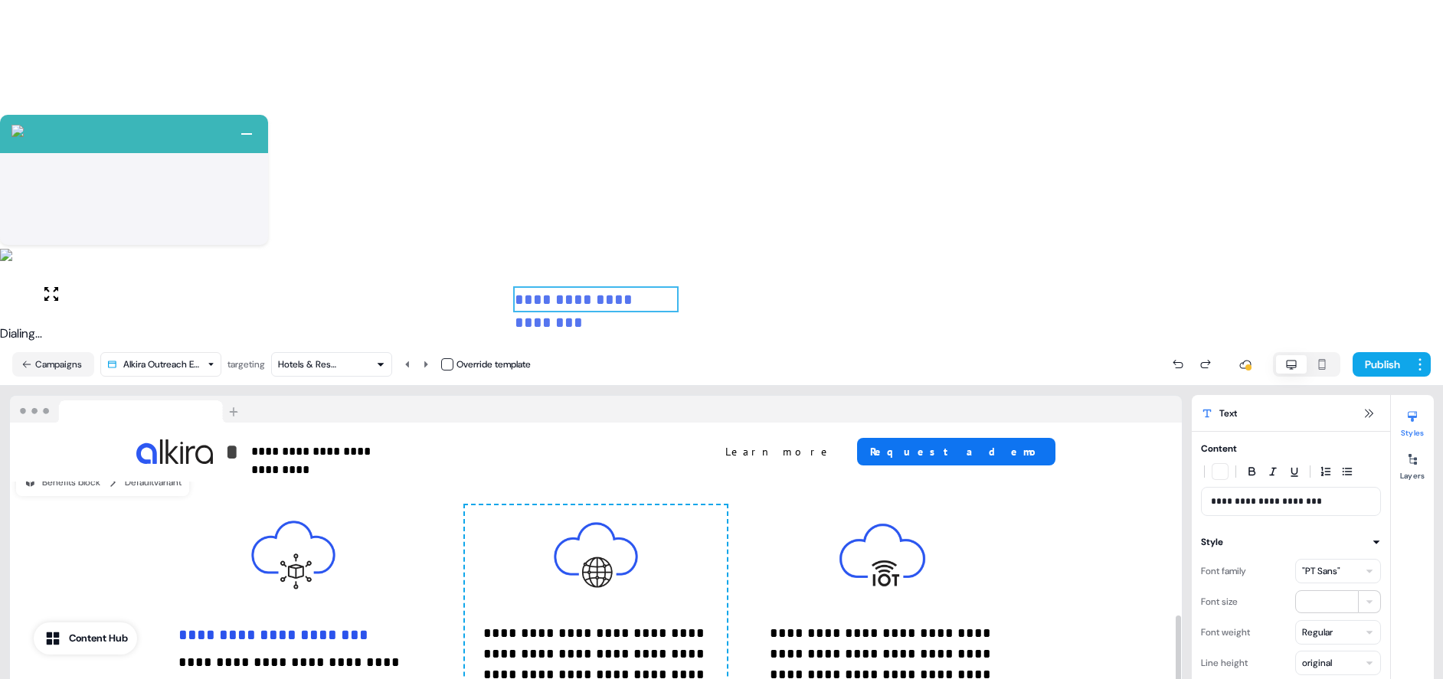
drag, startPoint x: 578, startPoint y: 382, endPoint x: 580, endPoint y: 292, distance: 90.4
click at [580, 505] on div "**********" at bounding box center [596, 651] width 263 height 292
type input "***"
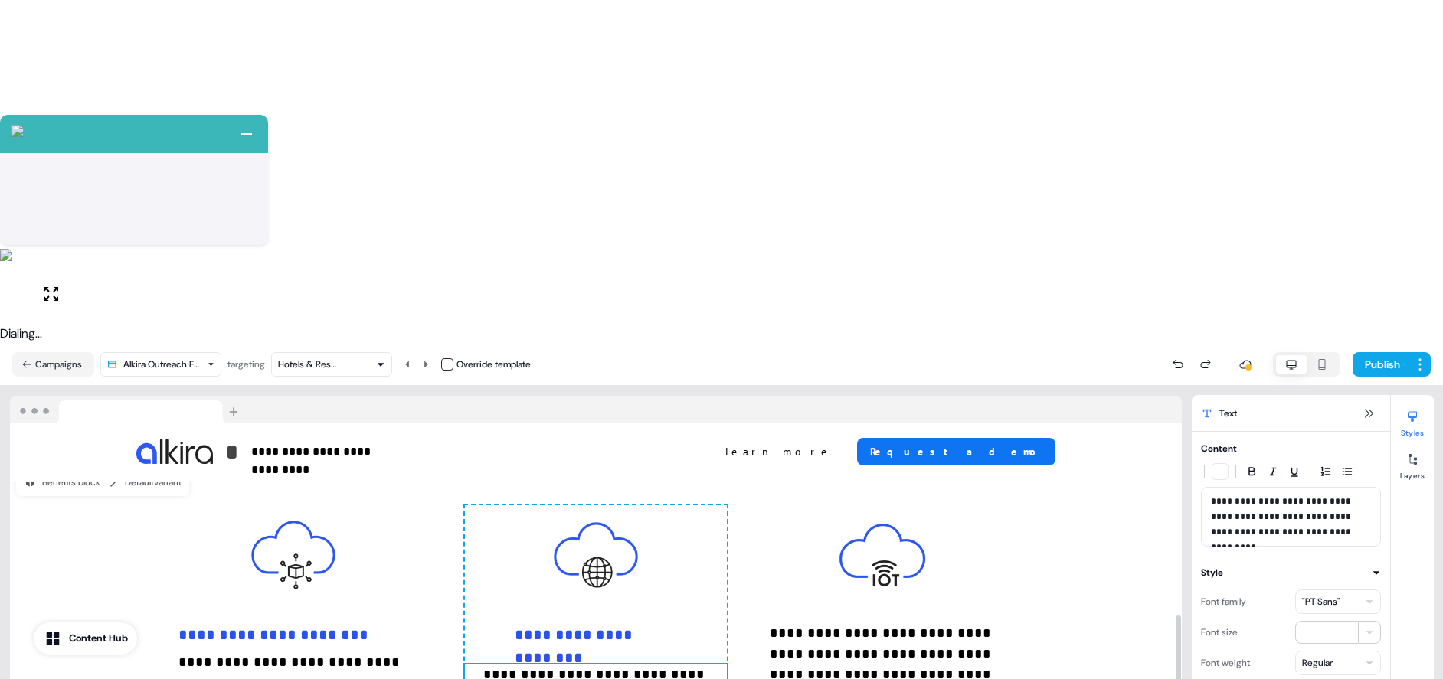
click at [484, 505] on div "**********" at bounding box center [596, 651] width 263 height 292
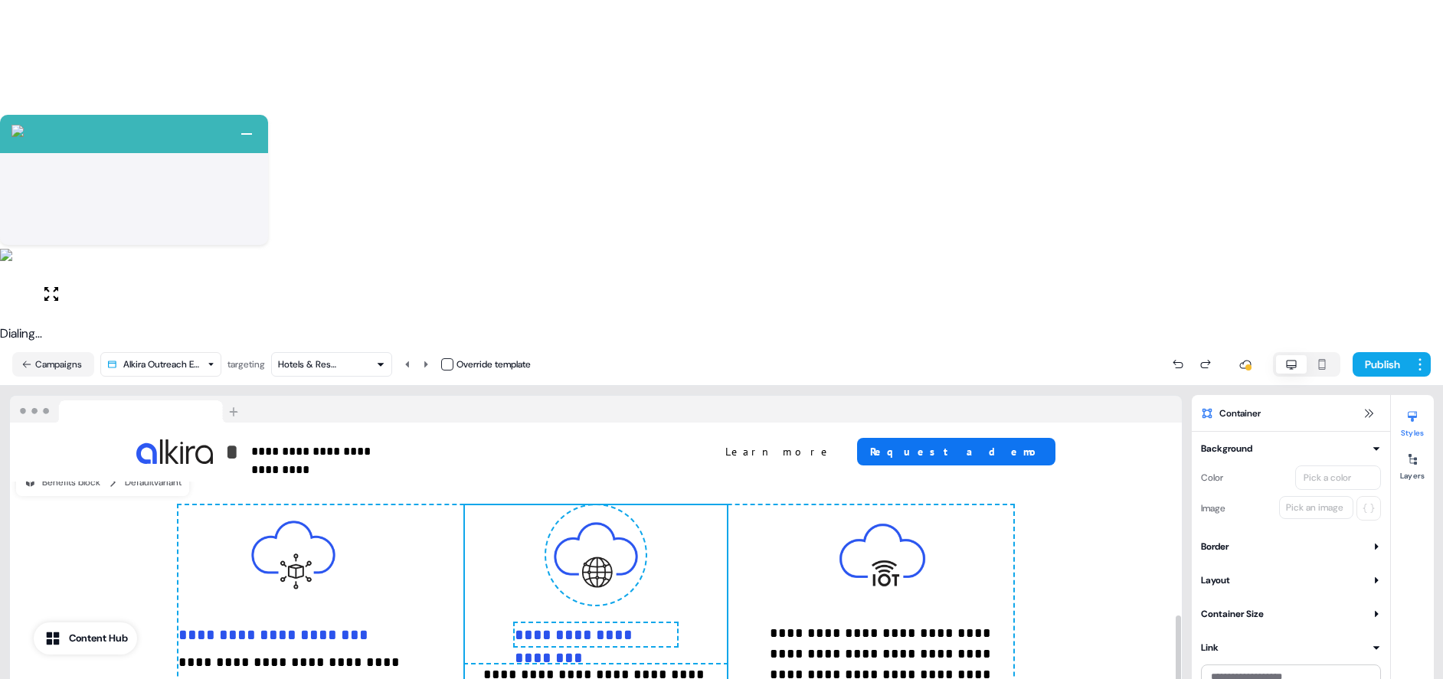
click at [551, 623] on h3 "**********" at bounding box center [596, 634] width 162 height 23
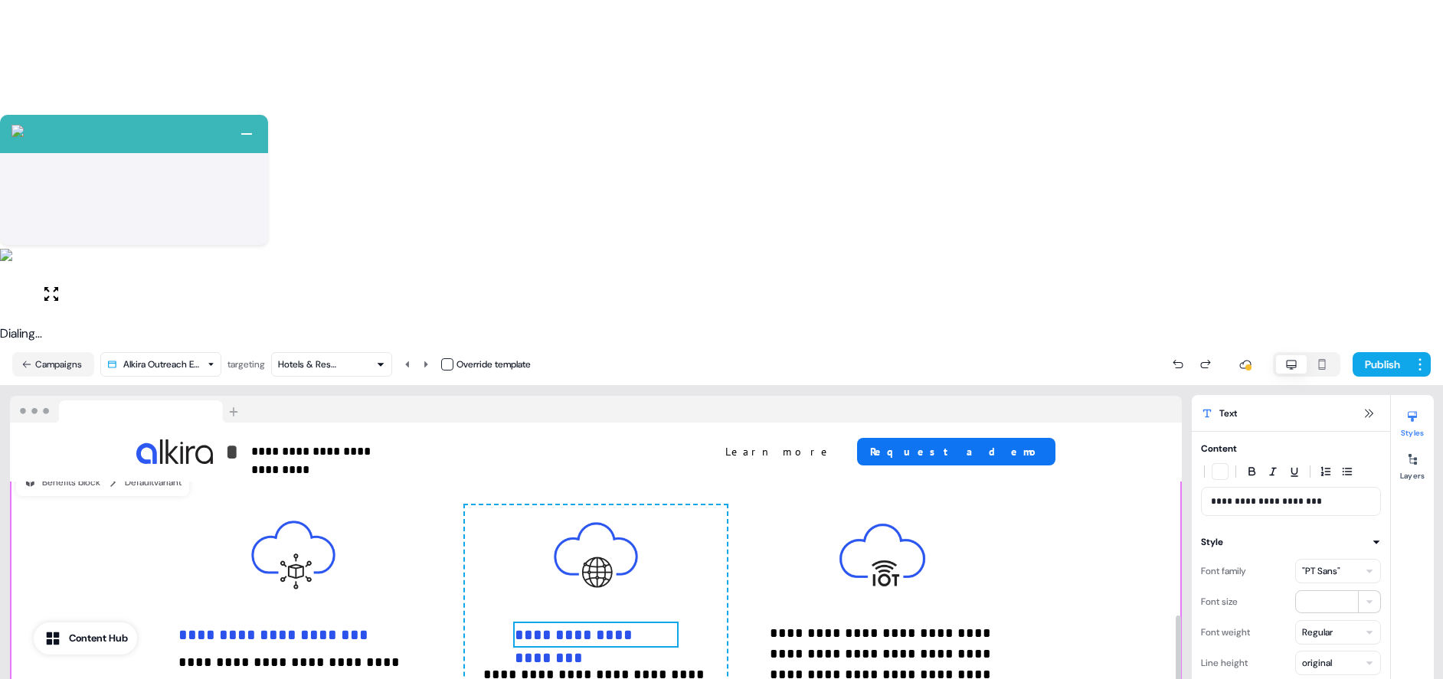
click at [825, 505] on div "**********" at bounding box center [881, 651] width 263 height 292
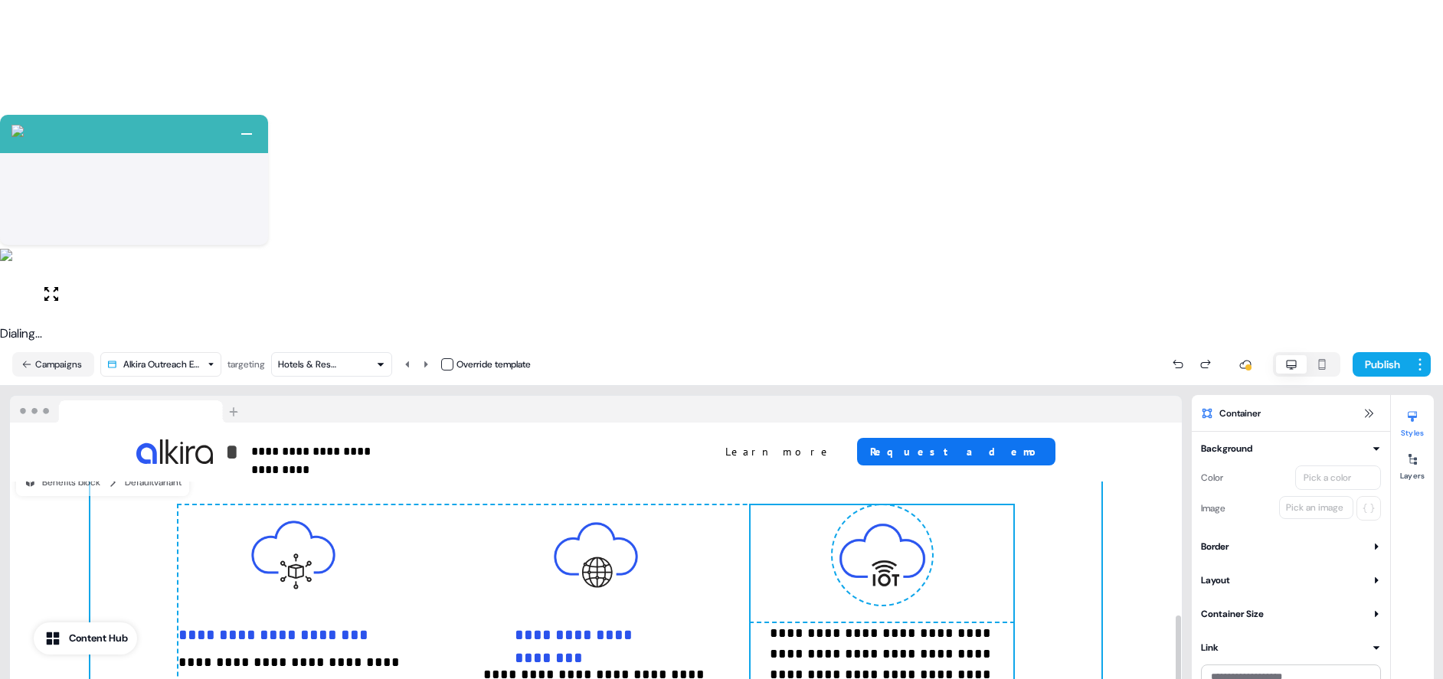
click at [1071, 462] on div "**********" at bounding box center [595, 629] width 1011 height 335
click at [1010, 505] on div "**********" at bounding box center [881, 651] width 263 height 292
click at [1055, 462] on div "**********" at bounding box center [595, 629] width 1011 height 335
click at [979, 505] on div "**********" at bounding box center [881, 651] width 263 height 292
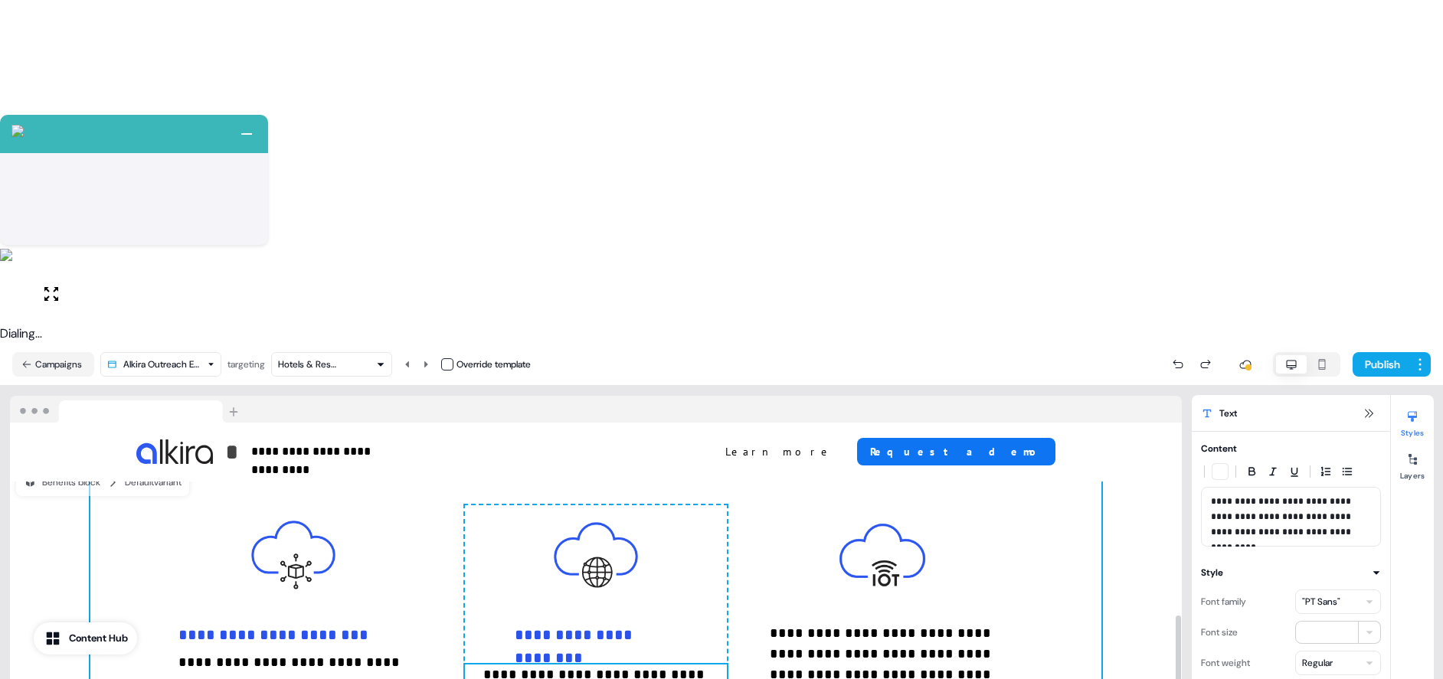
click at [1085, 462] on div "**********" at bounding box center [595, 629] width 1011 height 335
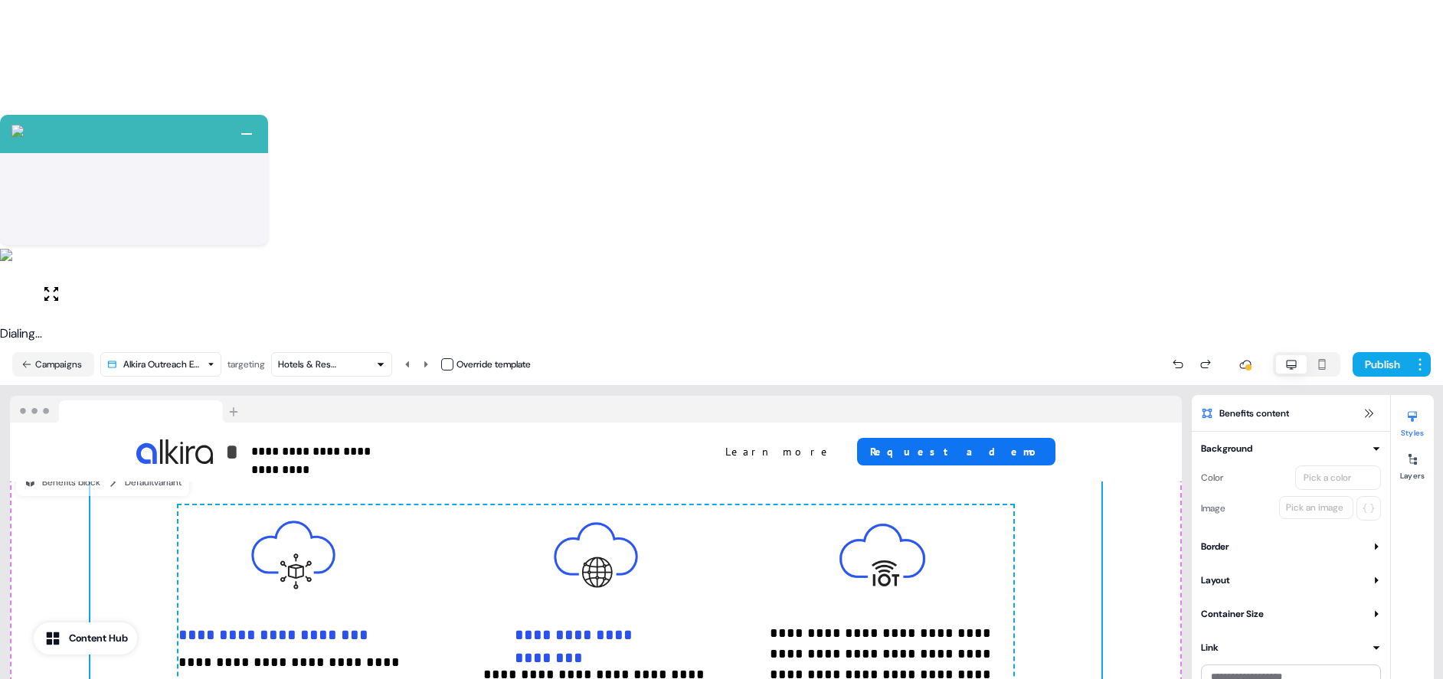
click at [1303, 441] on div "Background Color Pick a color Image Pick an image Border Thickness *** Corner r…" at bounding box center [1290, 565] width 198 height 248
click at [1311, 573] on button "Layout" at bounding box center [1291, 580] width 180 height 15
click at [1258, 573] on button "Layout" at bounding box center [1291, 580] width 180 height 15
click at [1263, 606] on div "Container Size" at bounding box center [1232, 613] width 63 height 15
click at [1267, 606] on button "Container Size" at bounding box center [1291, 613] width 180 height 15
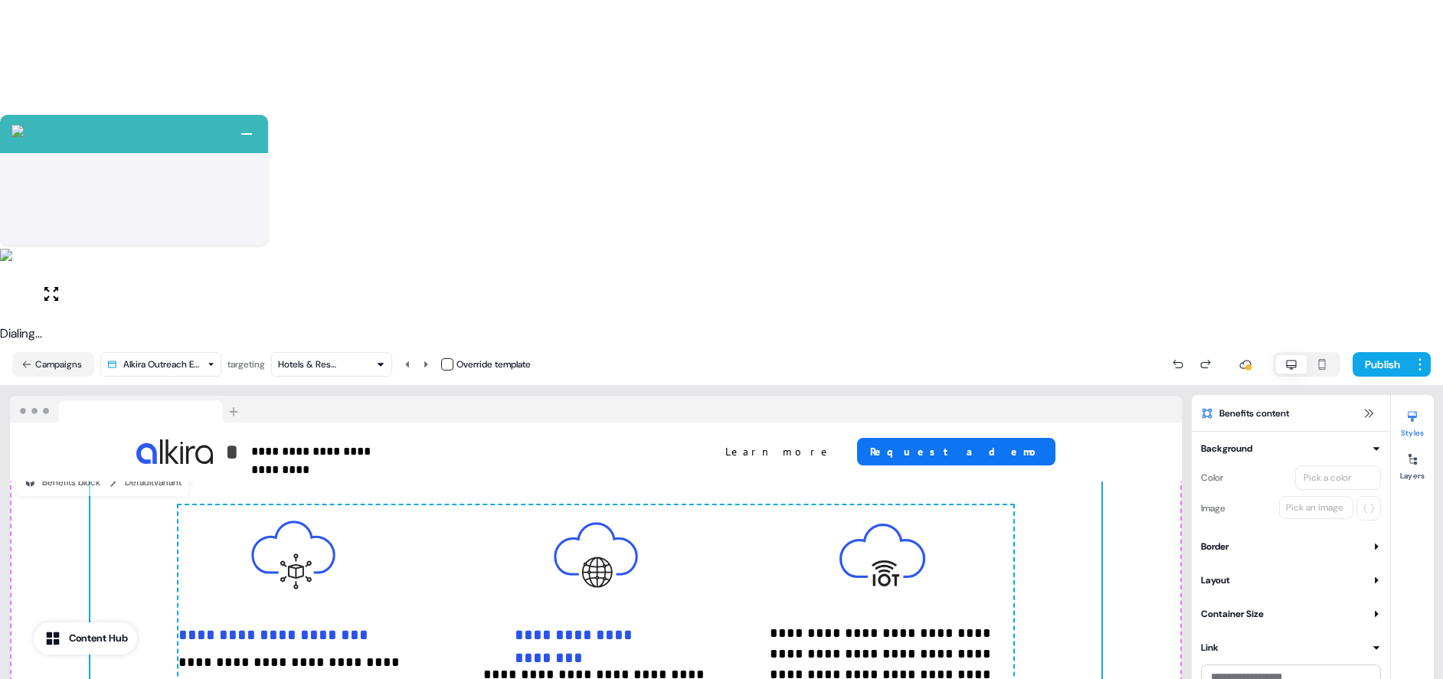
click at [1231, 655] on div at bounding box center [1291, 672] width 180 height 34
click at [1237, 640] on button "Link" at bounding box center [1291, 647] width 180 height 15
click at [1369, 404] on button at bounding box center [1368, 413] width 18 height 18
click at [1414, 453] on icon at bounding box center [1412, 459] width 12 height 12
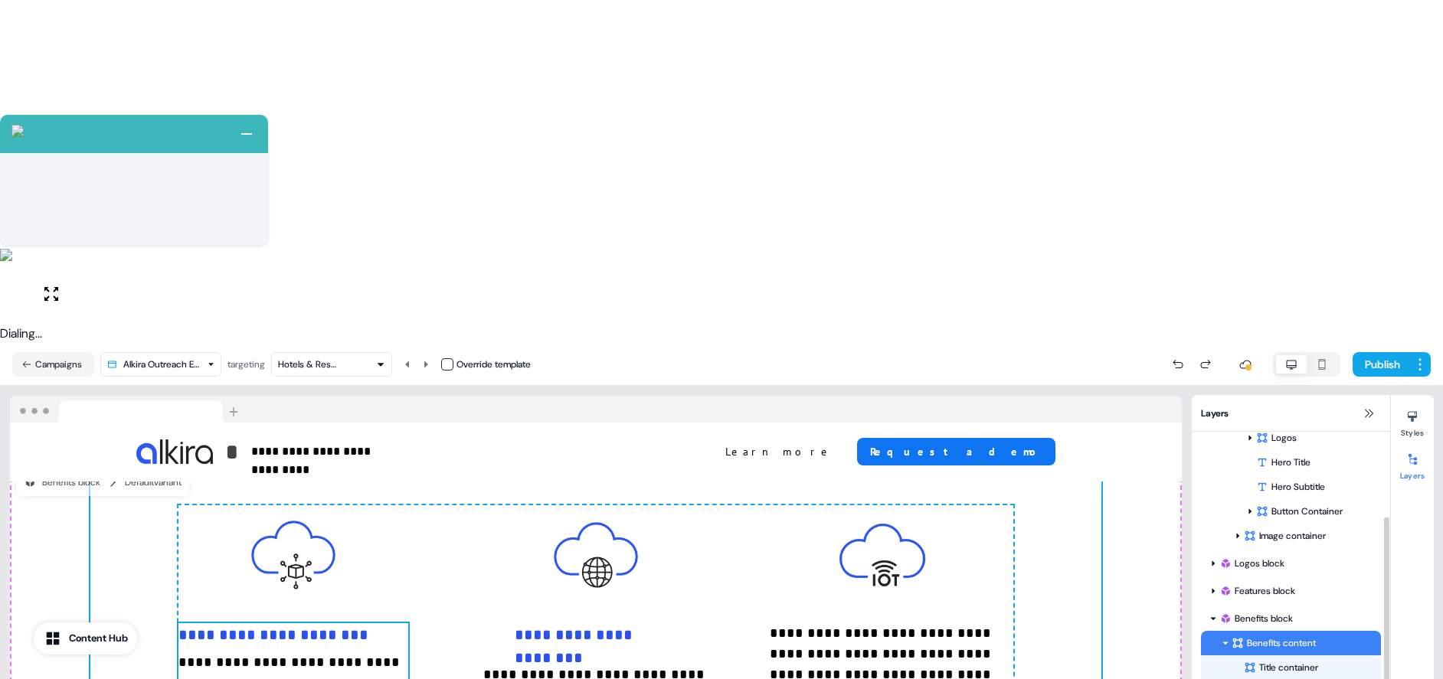
scroll to position [117, 0]
click at [1277, 659] on div "Title container" at bounding box center [1303, 666] width 119 height 15
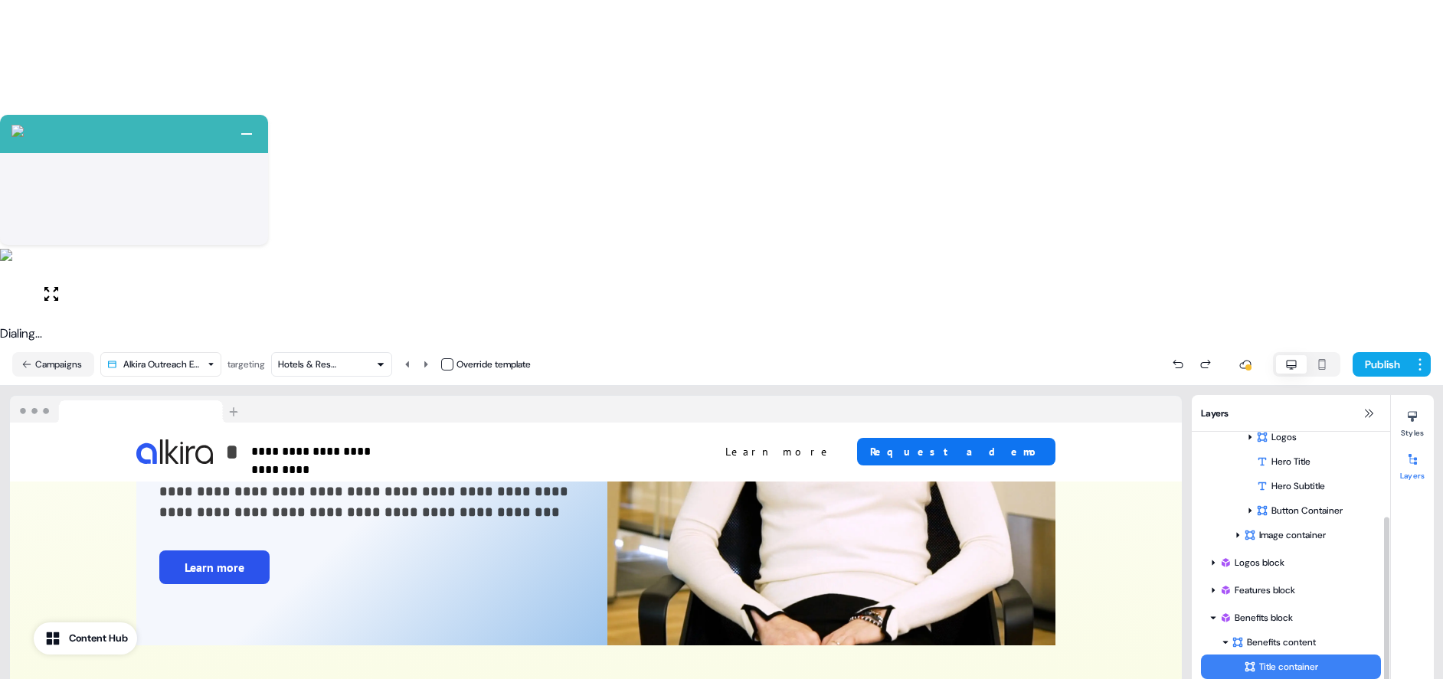
scroll to position [1147, 0]
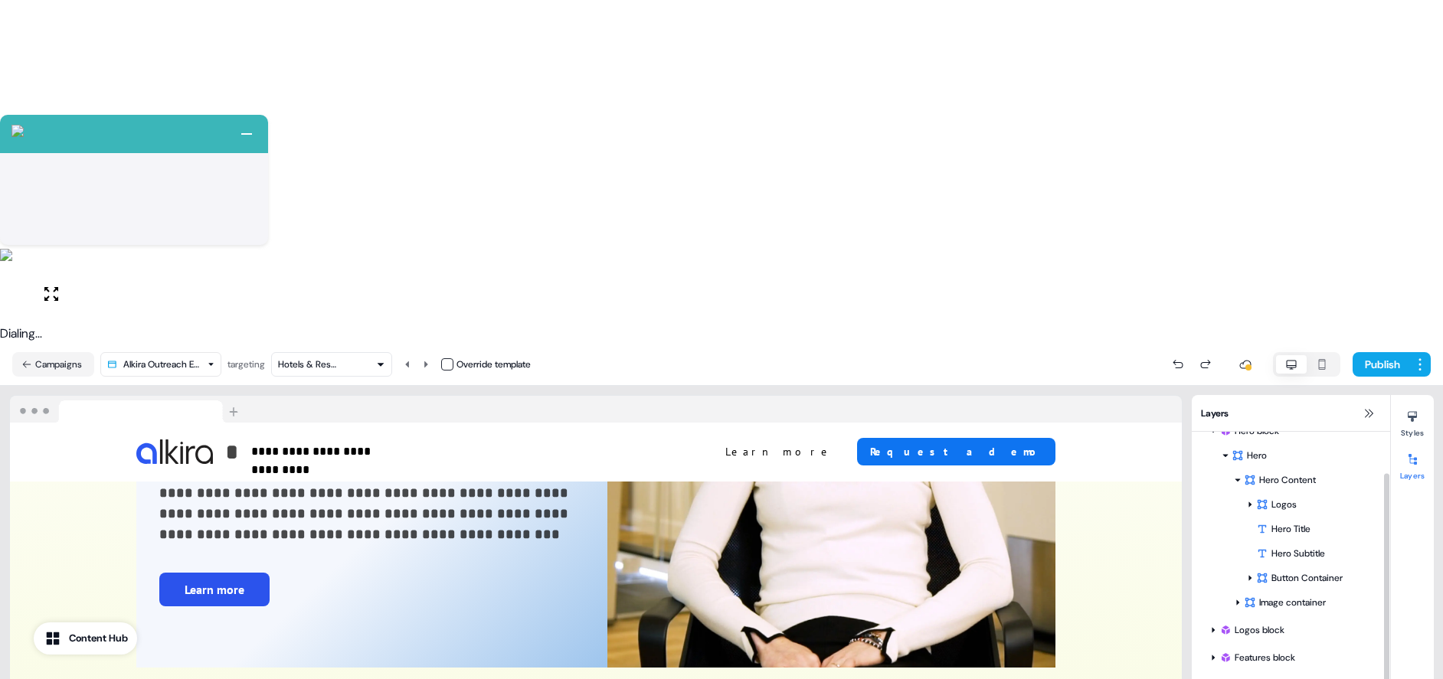
click at [1369, 489] on html "+ Next Auto dialer paused! Go to your dialing tab to continue. 225" at bounding box center [721, 511] width 1443 height 1022
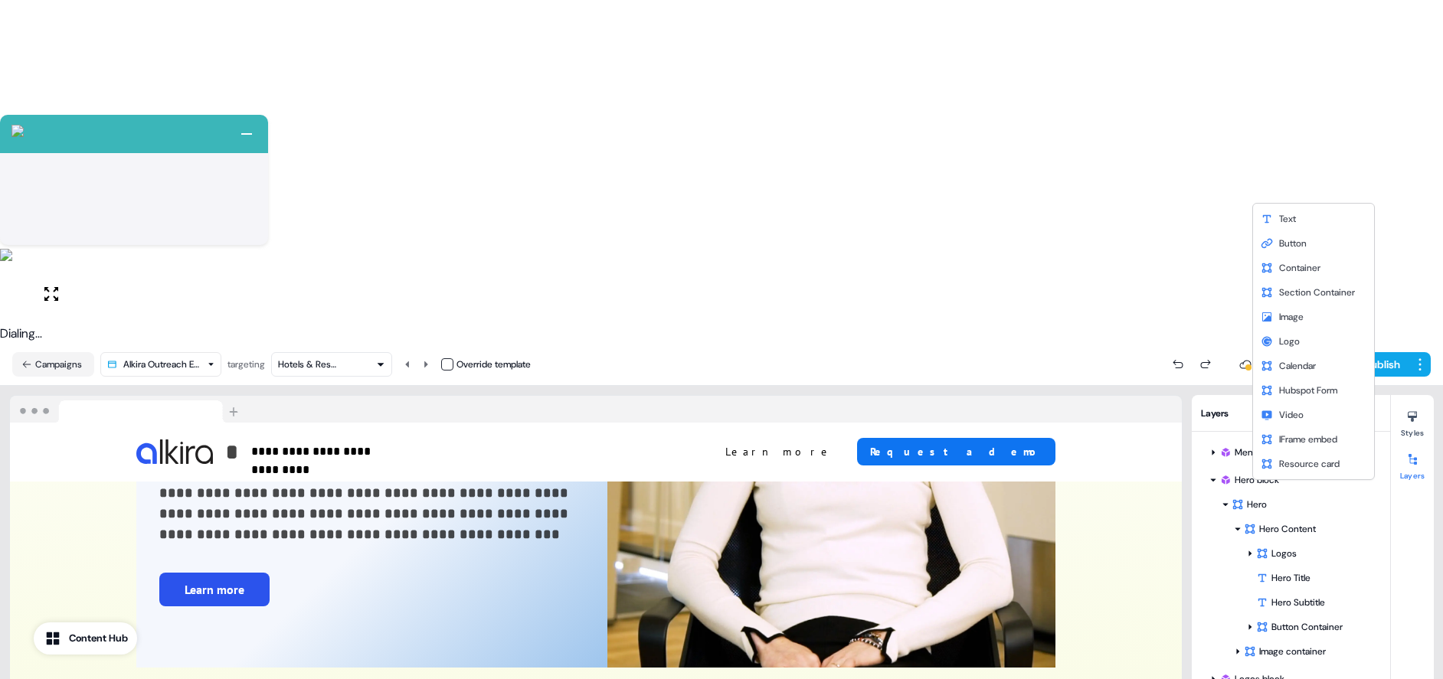
click at [1245, 496] on html "+ Next Auto dialer paused! Go to your dialing tab to continue. 225" at bounding box center [721, 511] width 1443 height 1022
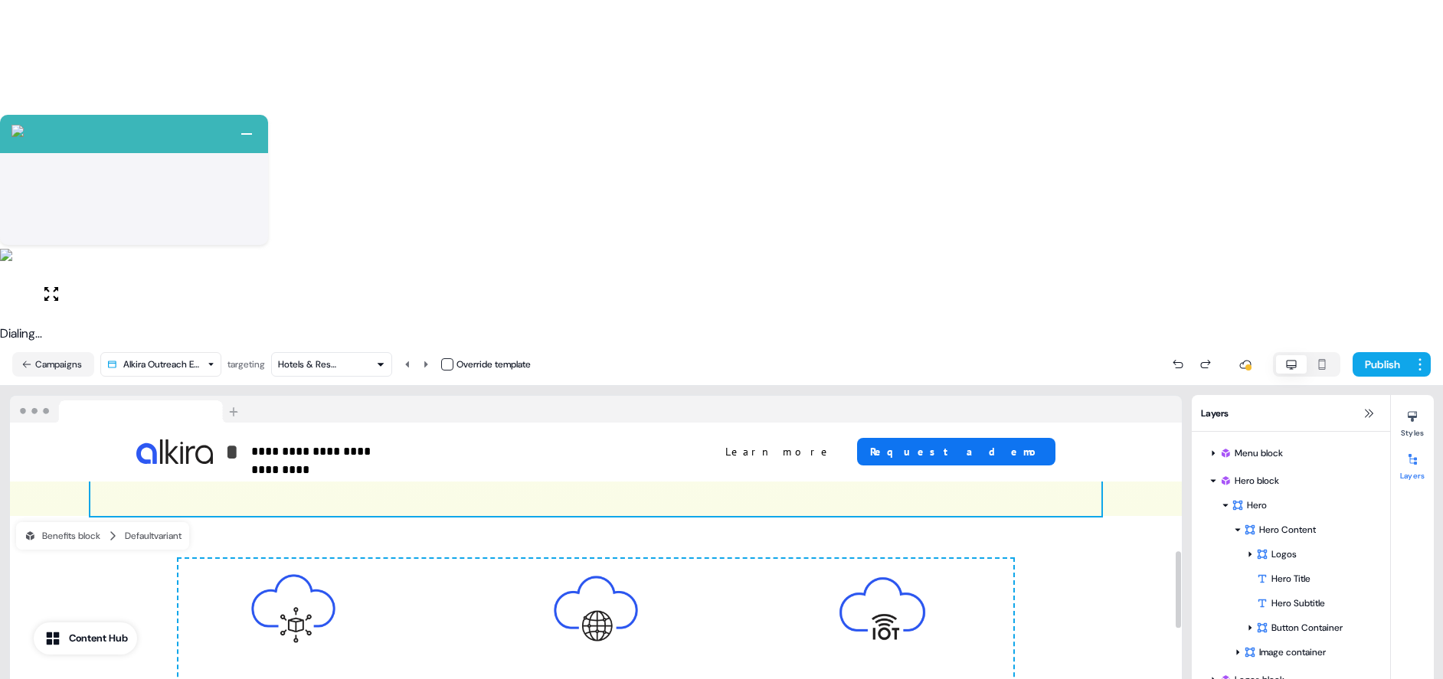
scroll to position [1353, 0]
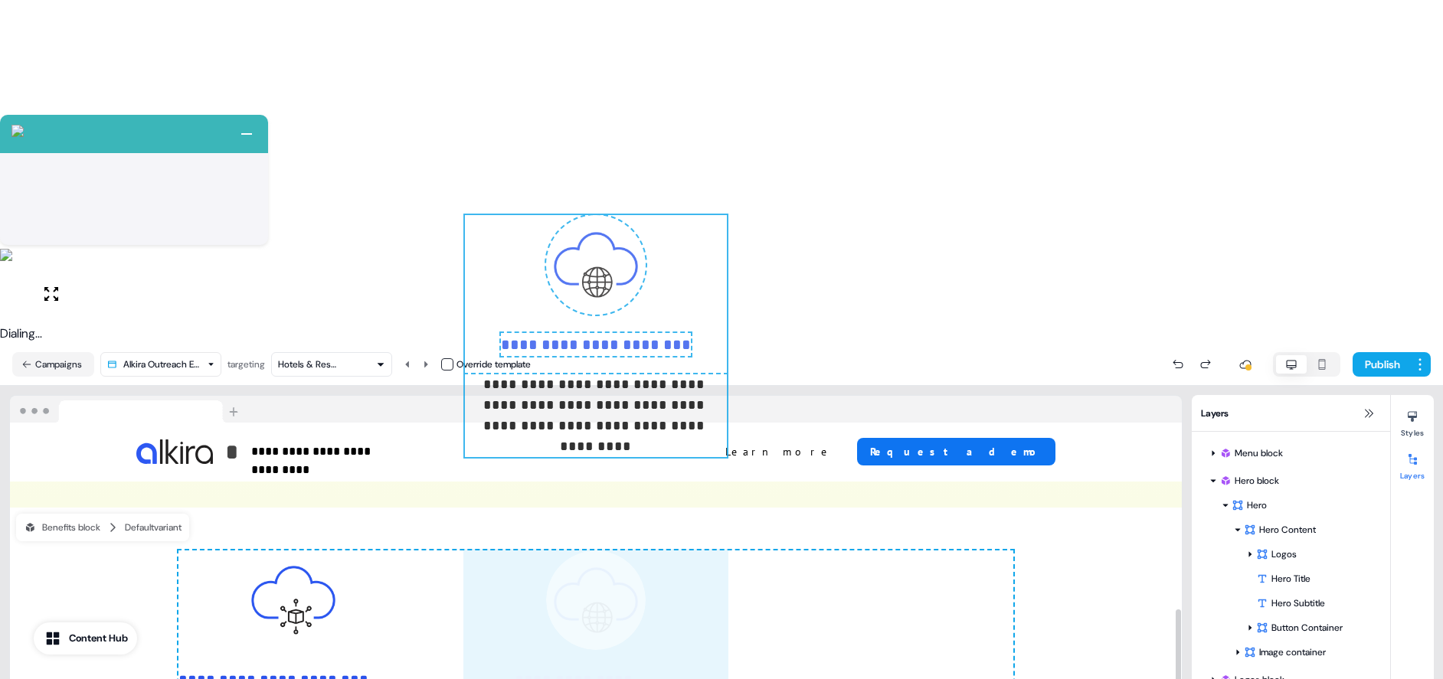
drag, startPoint x: 726, startPoint y: 283, endPoint x: 872, endPoint y: 301, distance: 147.4
drag, startPoint x: 690, startPoint y: 259, endPoint x: 939, endPoint y: 270, distance: 249.1
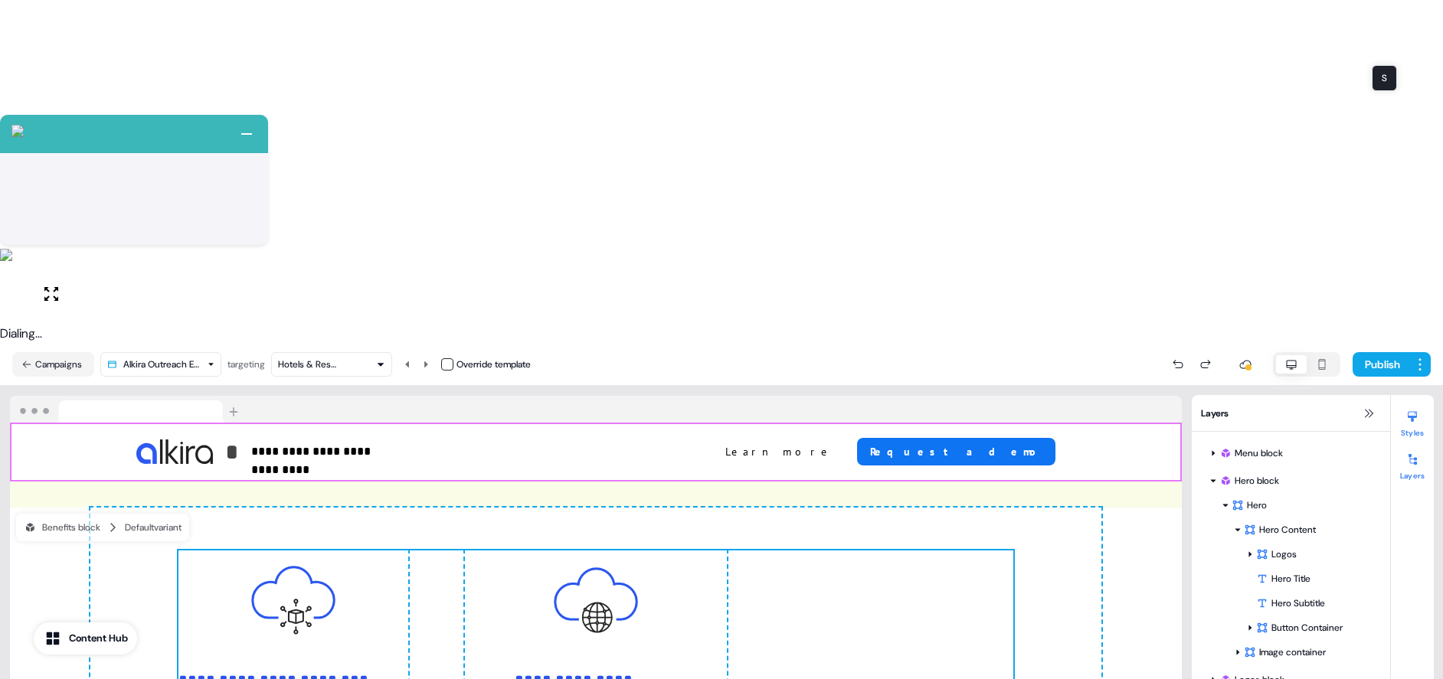
click at [1414, 410] on icon at bounding box center [1412, 416] width 12 height 12
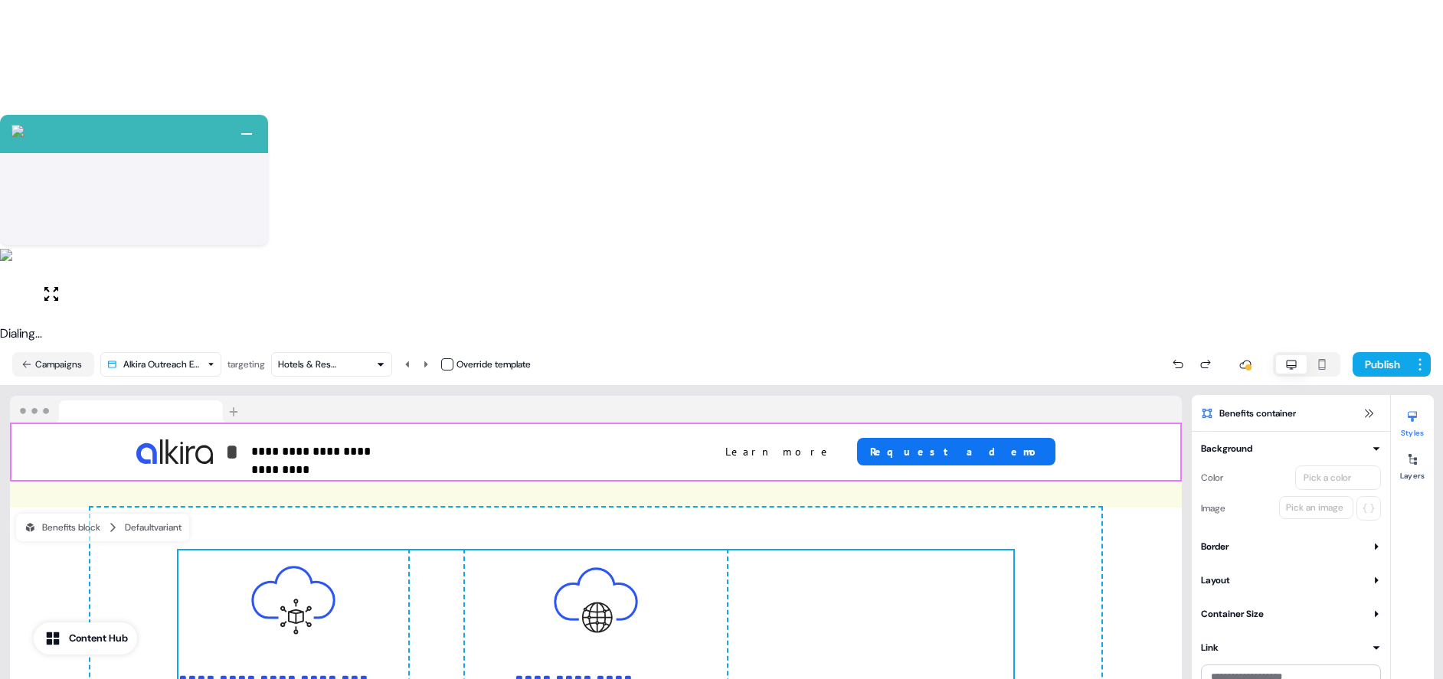
click at [1253, 539] on button "Border" at bounding box center [1291, 546] width 180 height 15
click at [1257, 539] on button "Border" at bounding box center [1291, 546] width 180 height 15
click at [1265, 441] on button "Background" at bounding box center [1291, 448] width 180 height 15
click at [1233, 542] on div "Container Size" at bounding box center [1232, 549] width 63 height 15
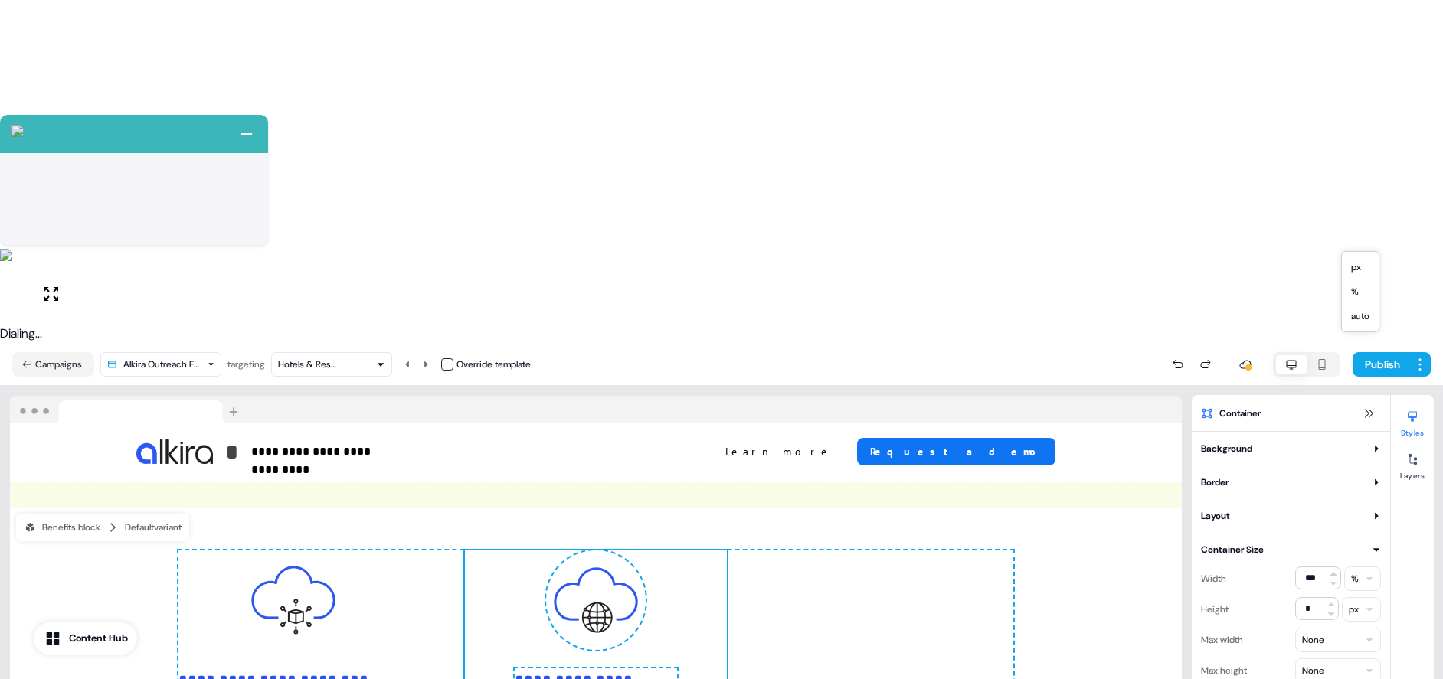
click at [1371, 239] on html "+ Next Auto dialer paused! Go to your dialing tab to continue. 225" at bounding box center [721, 511] width 1443 height 1022
click at [1311, 567] on input "***" at bounding box center [1318, 578] width 46 height 23
click at [1308, 567] on input "***" at bounding box center [1318, 578] width 46 height 23
type input "***"
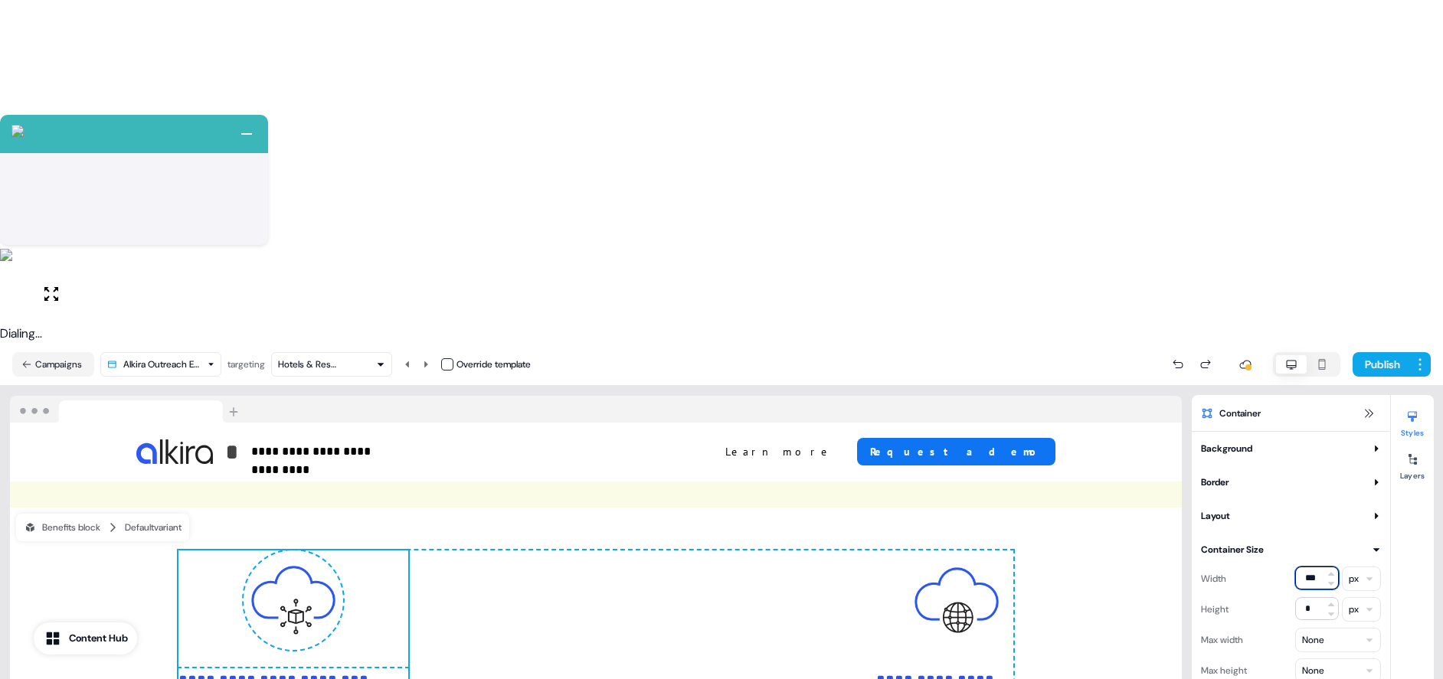
click at [1307, 567] on input "***" at bounding box center [1317, 578] width 44 height 23
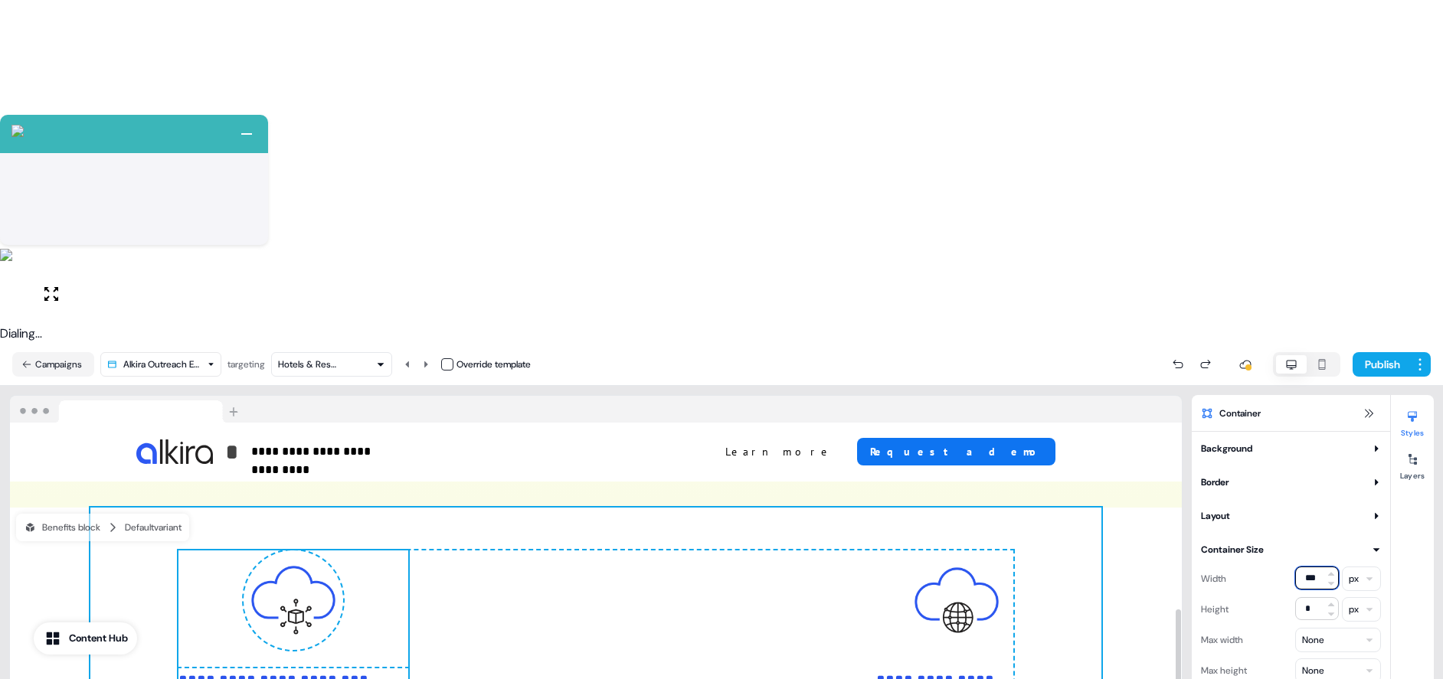
type input "***"
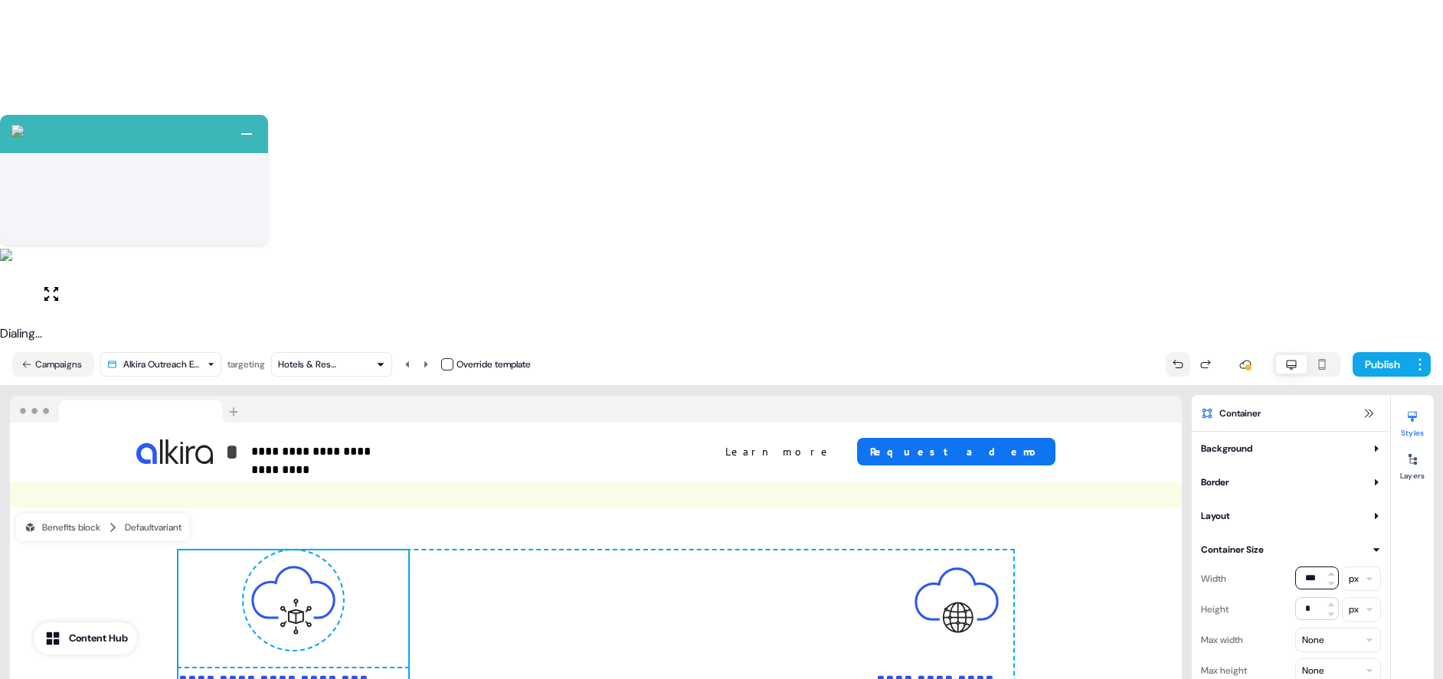
click at [1173, 358] on icon at bounding box center [1178, 364] width 12 height 12
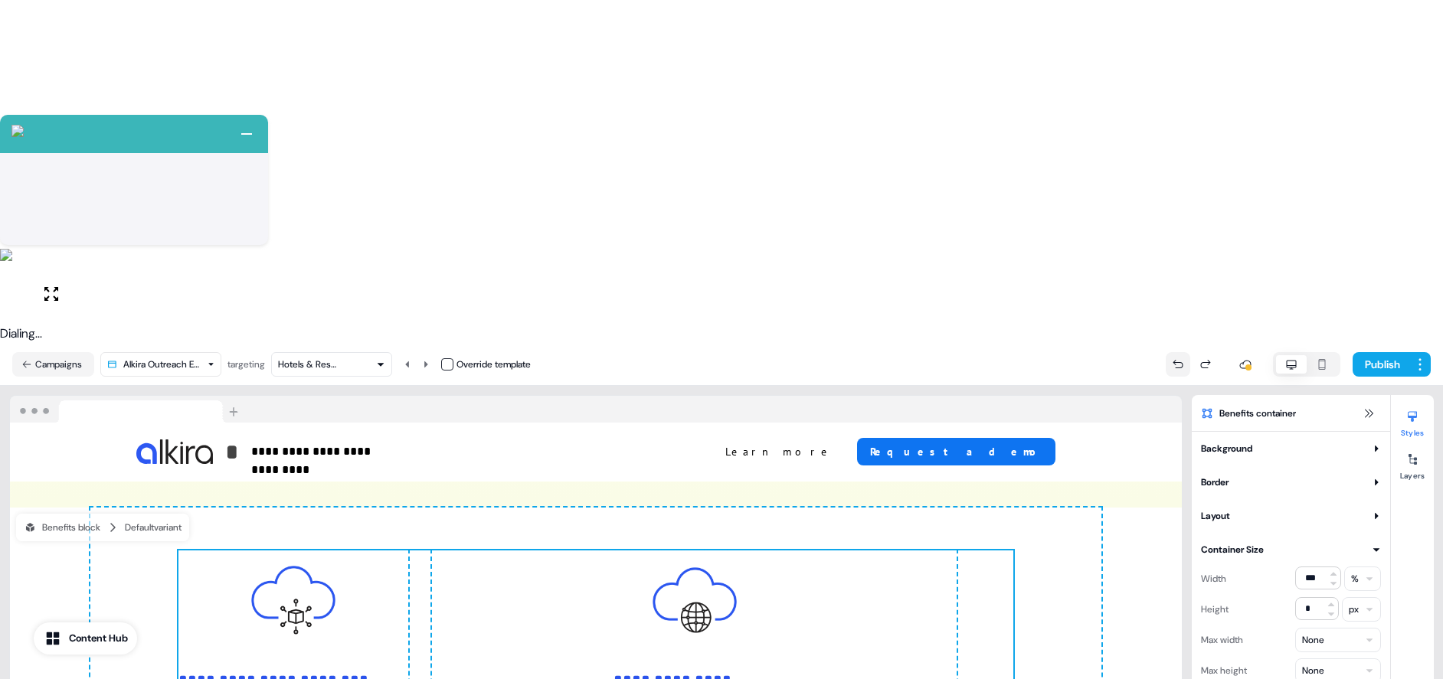
click at [1173, 358] on icon at bounding box center [1178, 364] width 12 height 12
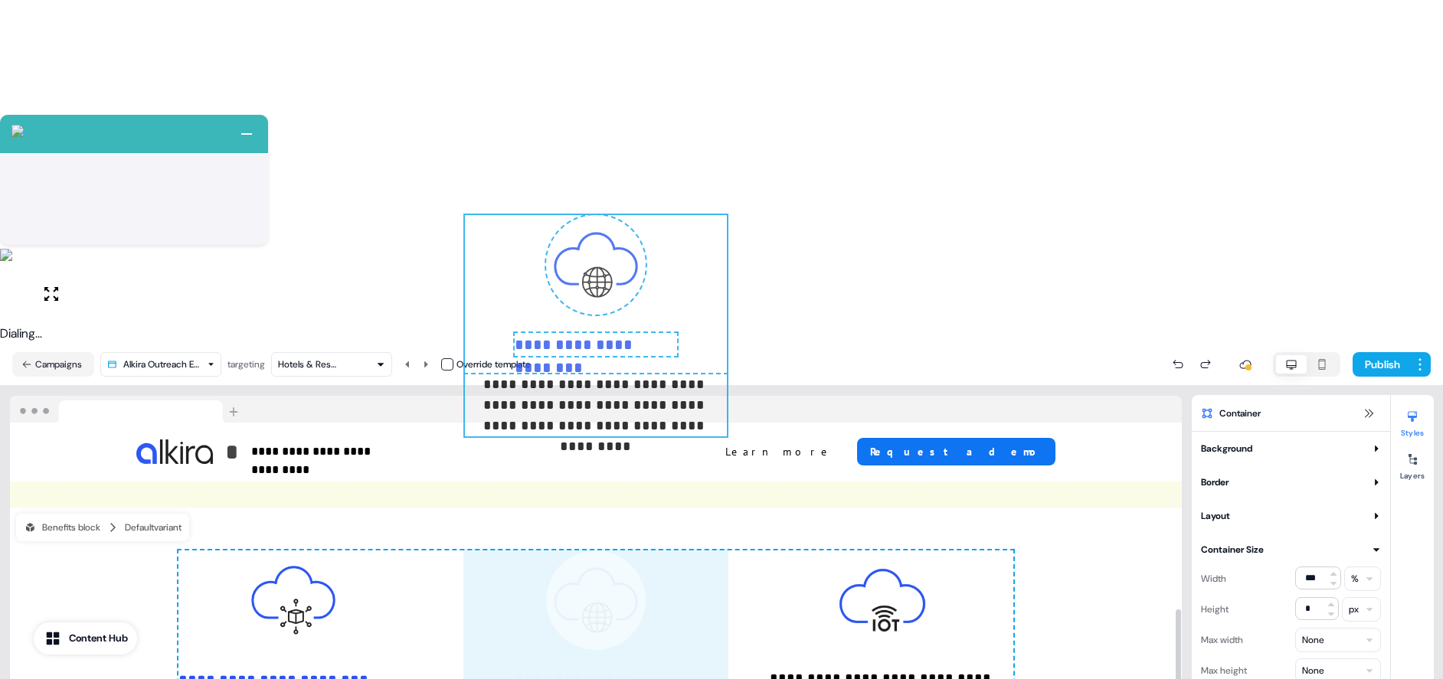
drag, startPoint x: 499, startPoint y: 251, endPoint x: 466, endPoint y: 253, distance: 33.8
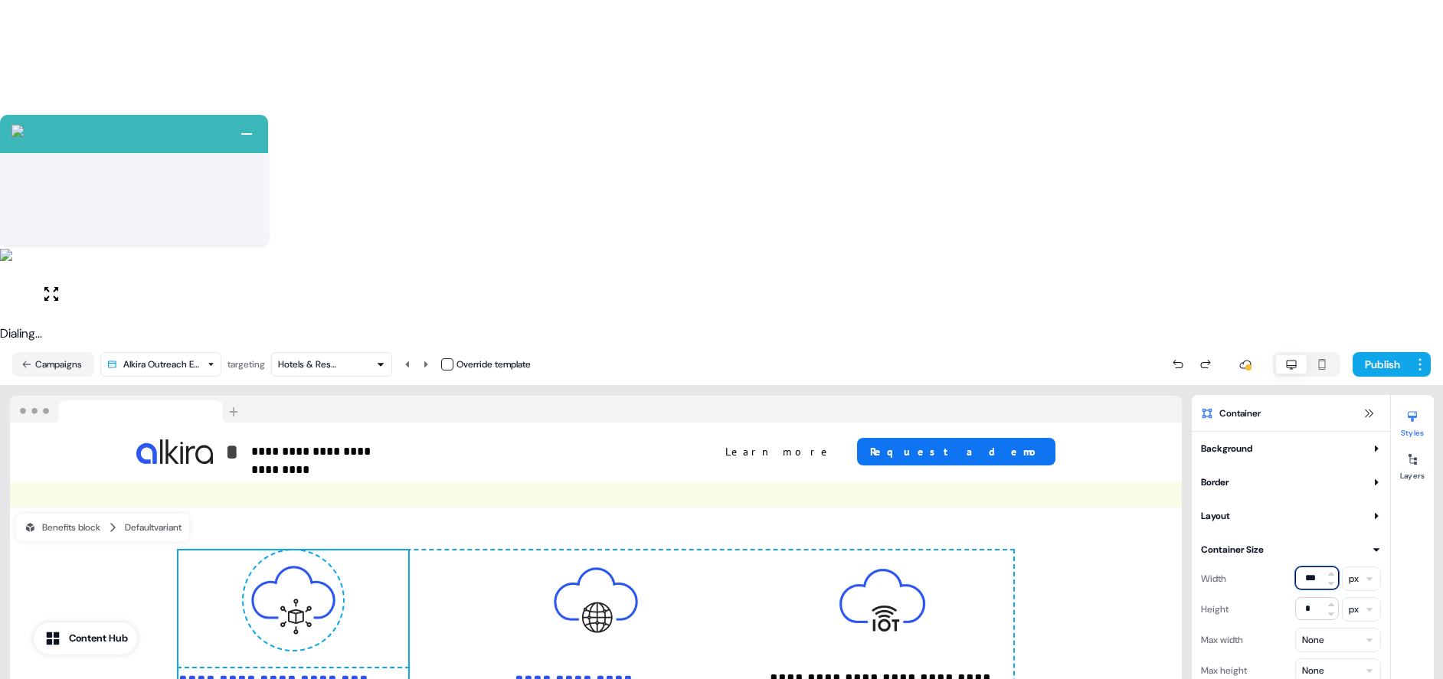
drag, startPoint x: 1297, startPoint y: 234, endPoint x: 1277, endPoint y: 237, distance: 20.3
click at [1278, 567] on div "Width *** px" at bounding box center [1291, 579] width 180 height 25
type input "*"
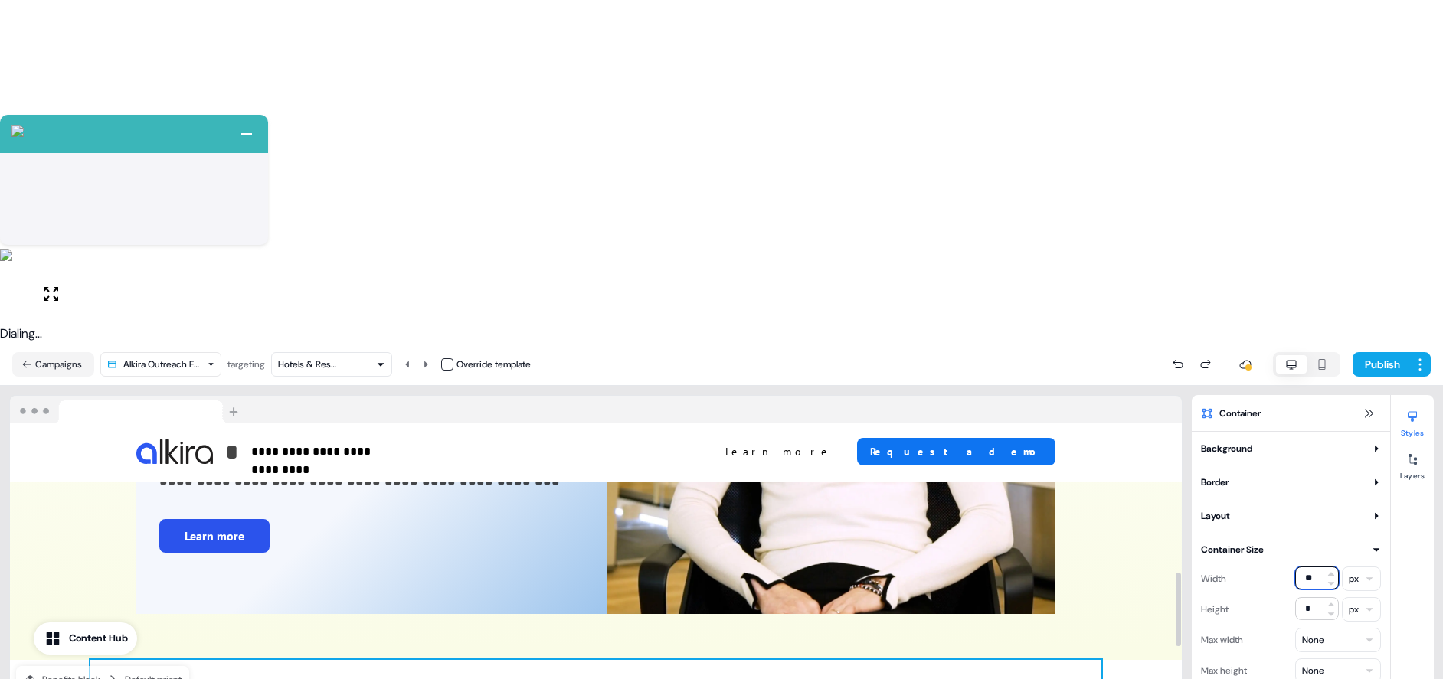
scroll to position [1211, 0]
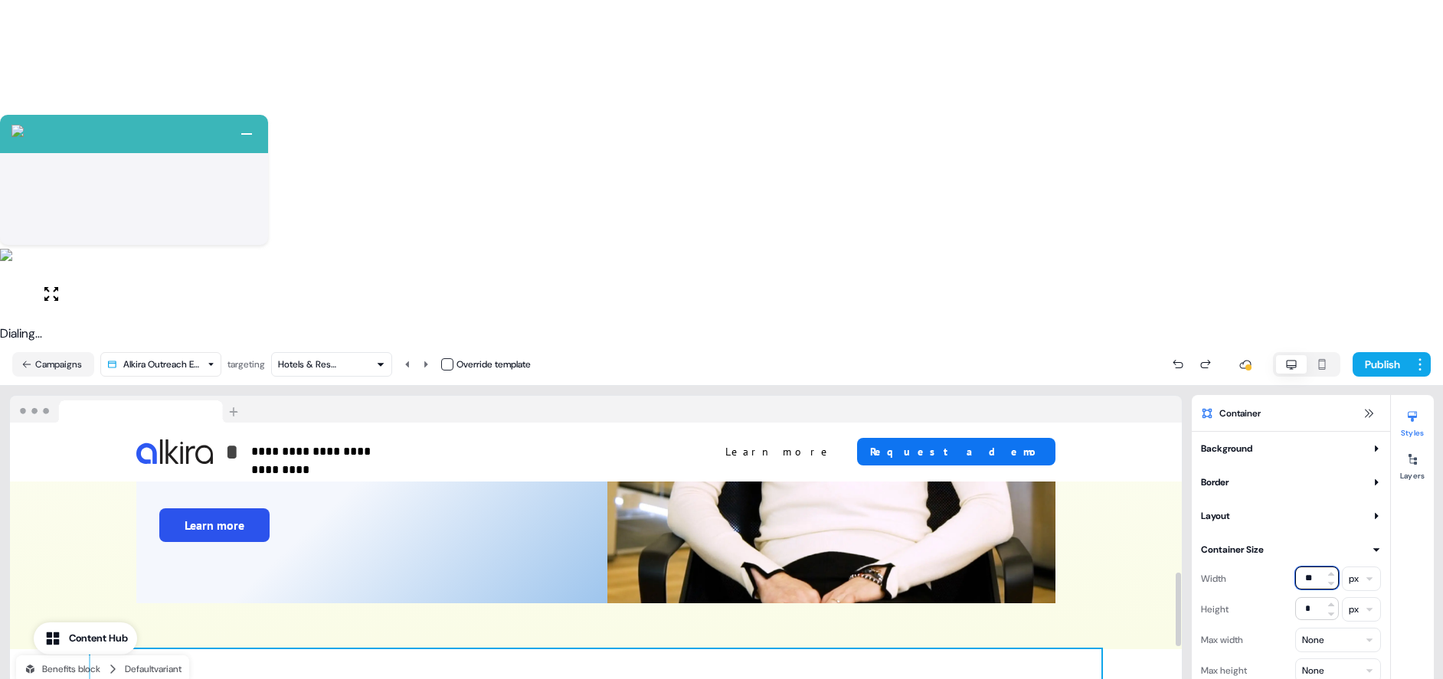
type input "*"
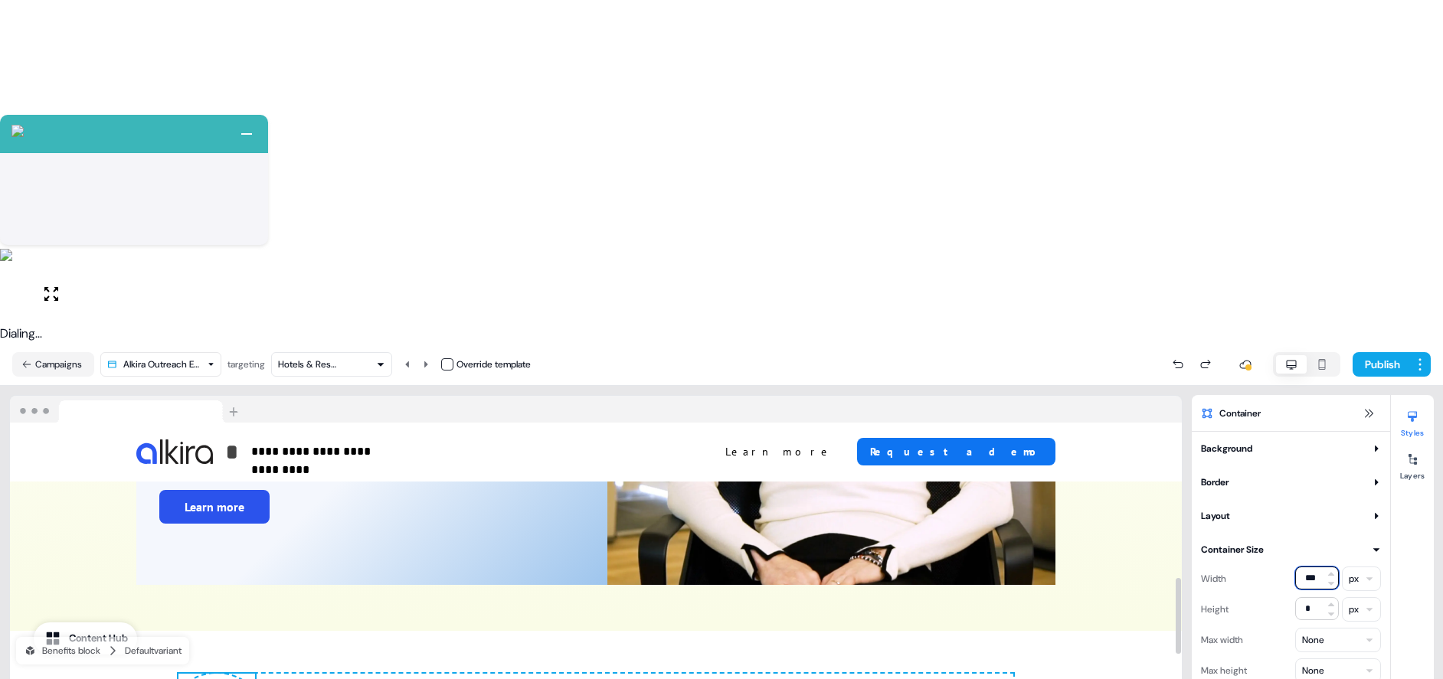
scroll to position [1347, 0]
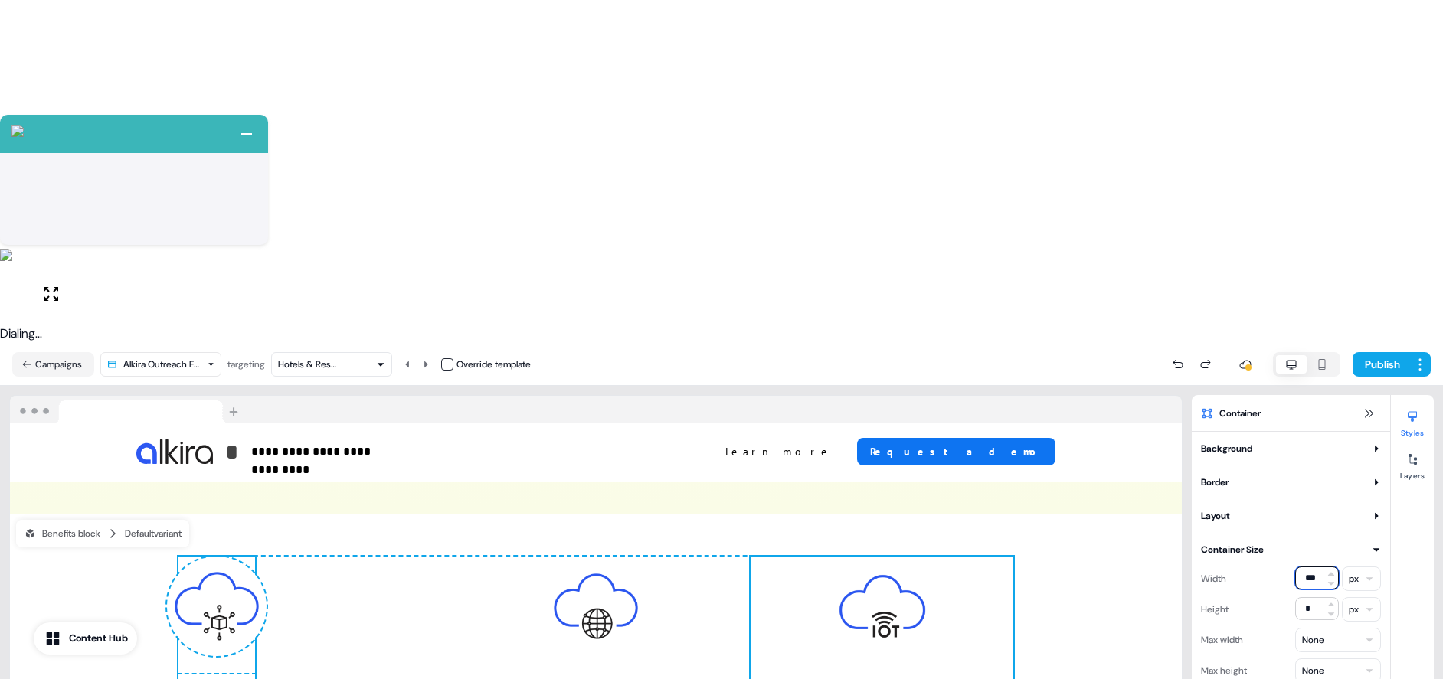
type input "***"
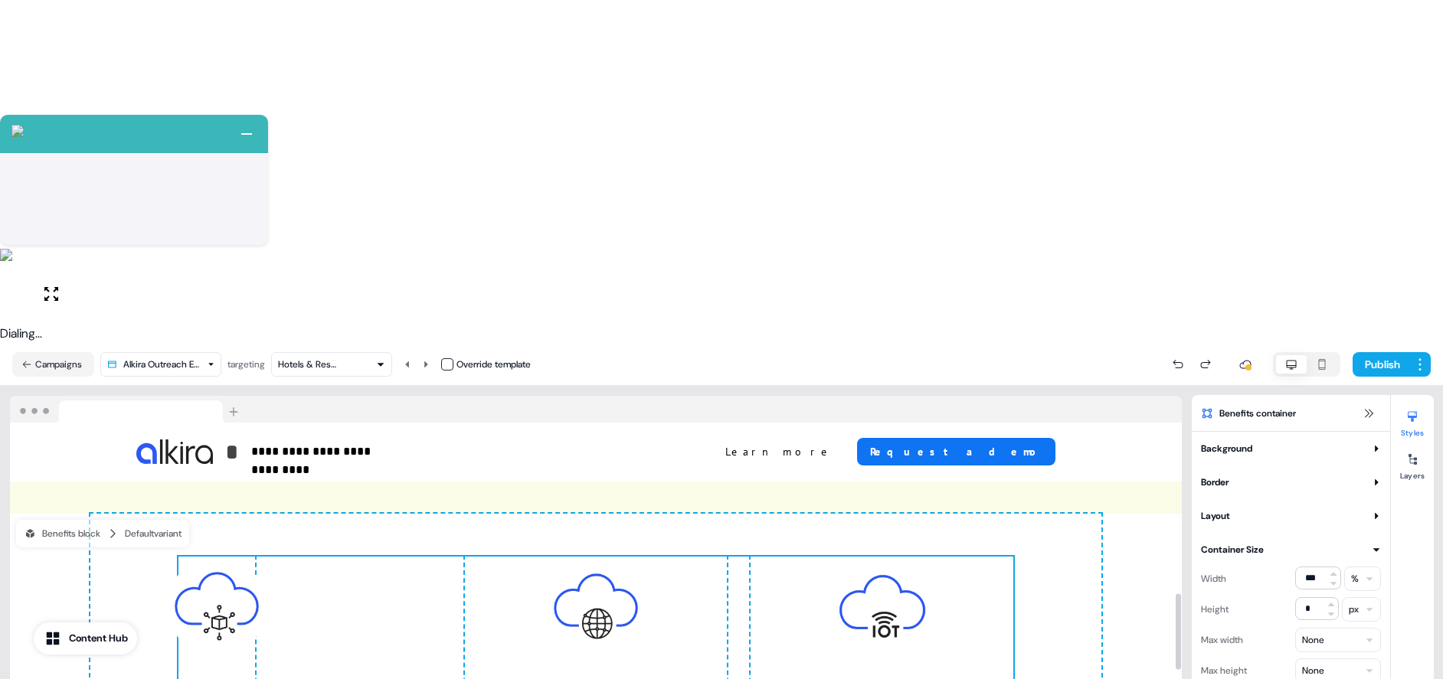
click at [228, 557] on img at bounding box center [217, 607] width 100 height 100
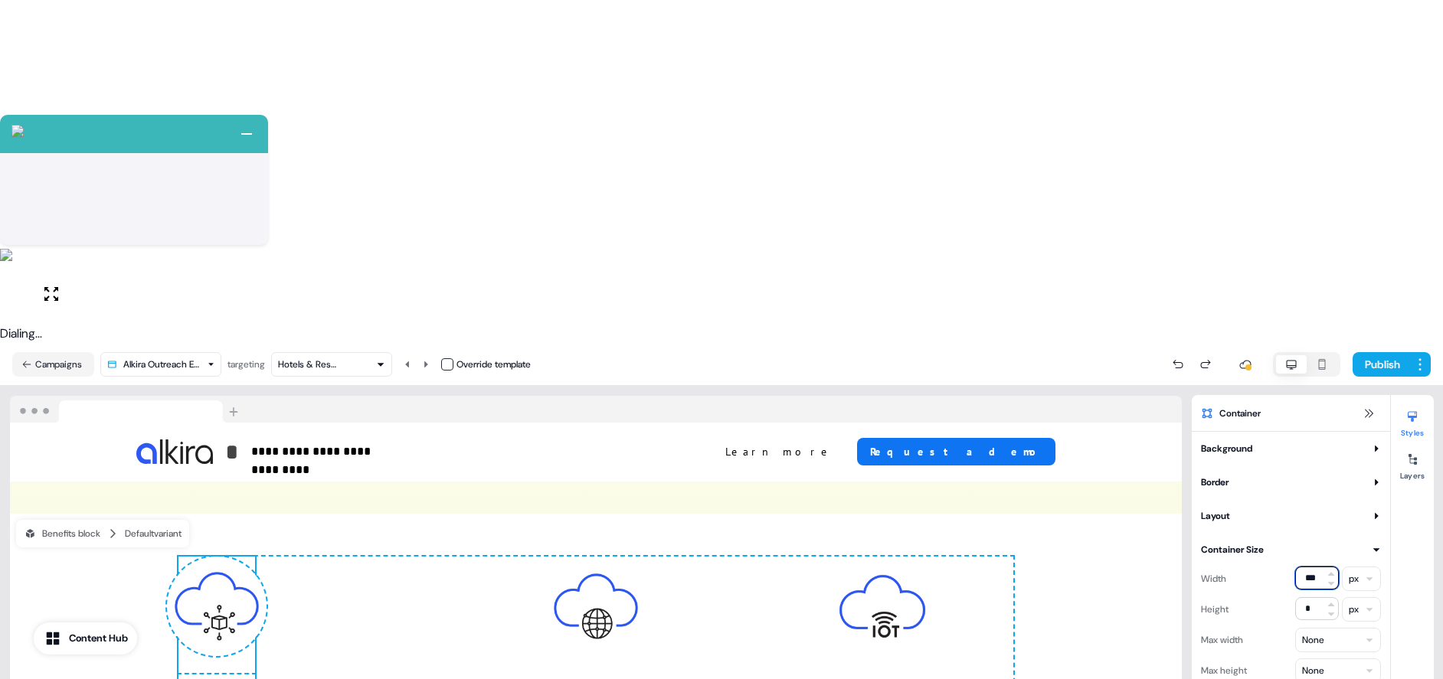
drag, startPoint x: 1309, startPoint y: 234, endPoint x: 1290, endPoint y: 235, distance: 19.2
click at [1293, 567] on div "Width *** px" at bounding box center [1291, 579] width 180 height 25
click at [1352, 230] on html "+ Next Auto dialer paused! Go to your dialing tab to continue. 225" at bounding box center [721, 511] width 1443 height 1022
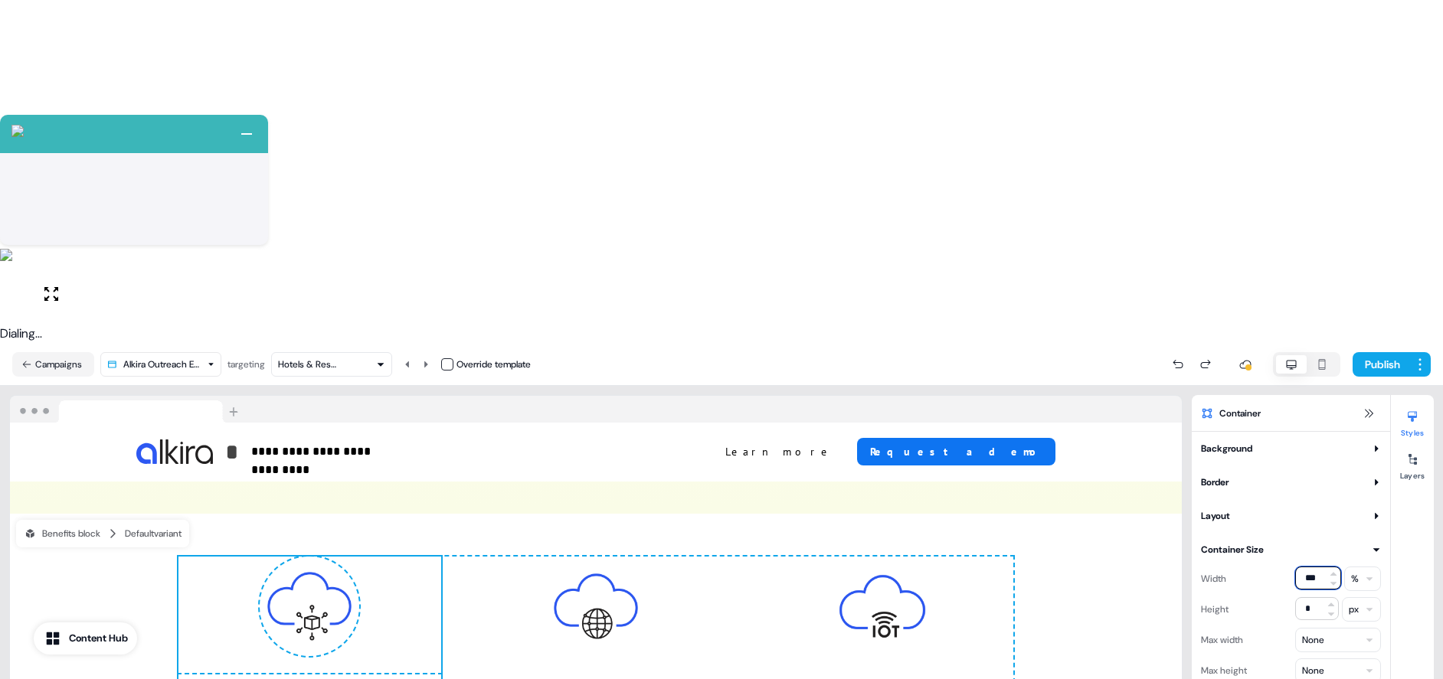
drag, startPoint x: 1309, startPoint y: 234, endPoint x: 1302, endPoint y: 234, distance: 7.7
click at [1302, 567] on input "***" at bounding box center [1318, 578] width 46 height 23
type input "*"
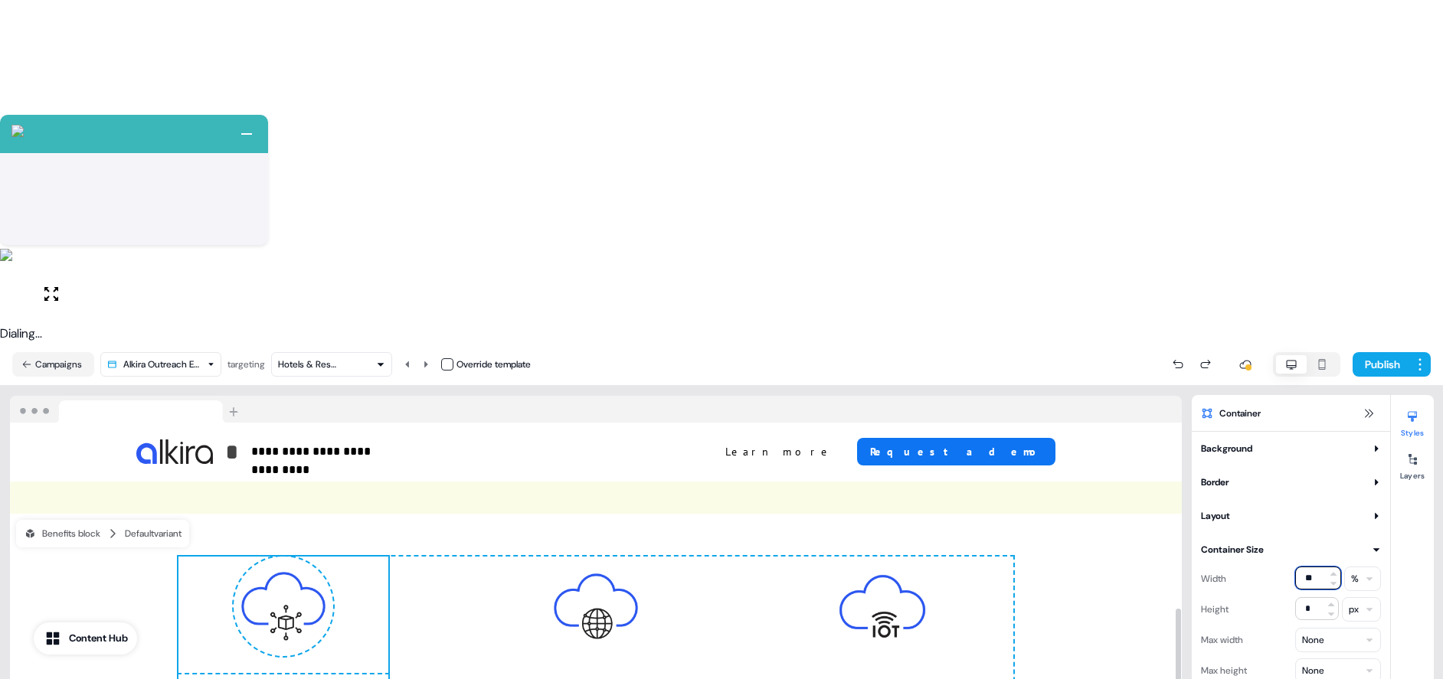
type input "**"
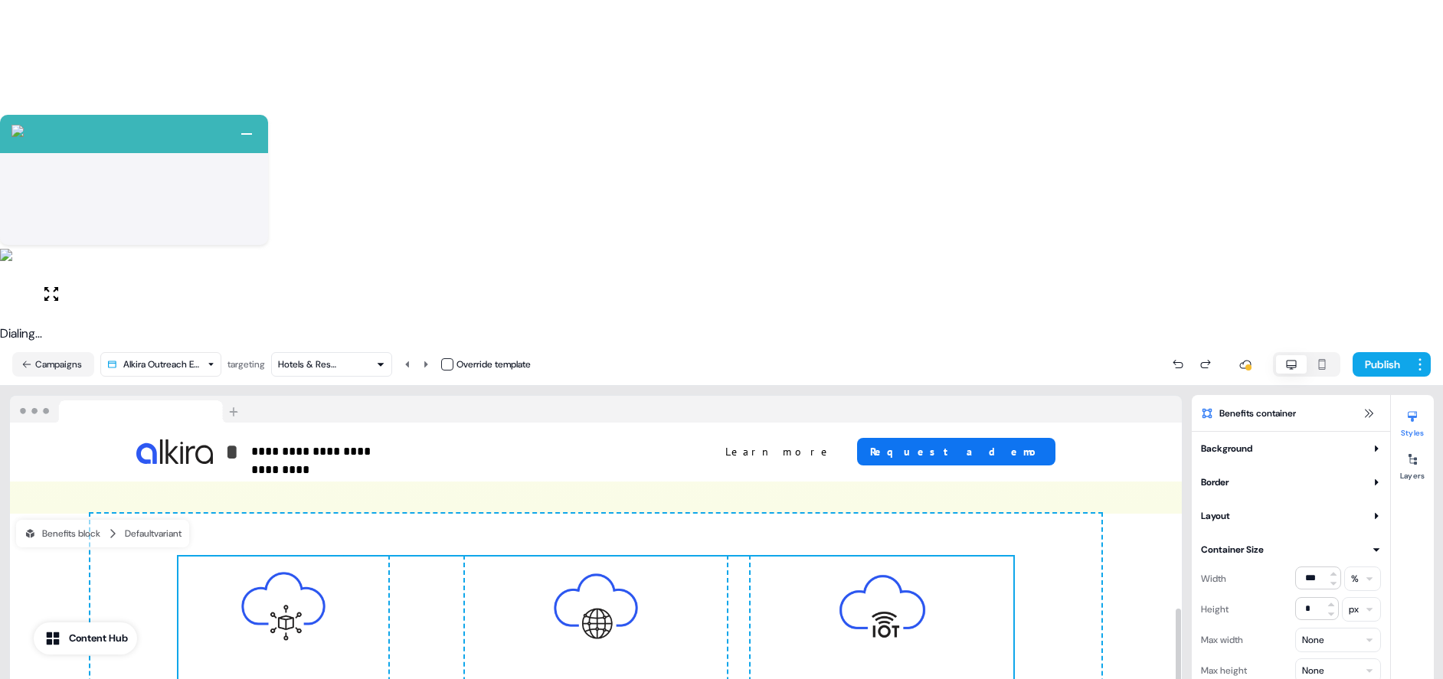
click at [1272, 508] on button "Layout" at bounding box center [1291, 515] width 180 height 15
click at [1280, 475] on button "Border" at bounding box center [1291, 482] width 180 height 15
click at [1309, 475] on button "Border" at bounding box center [1291, 482] width 180 height 15
click at [1311, 441] on button "Background" at bounding box center [1291, 448] width 180 height 15
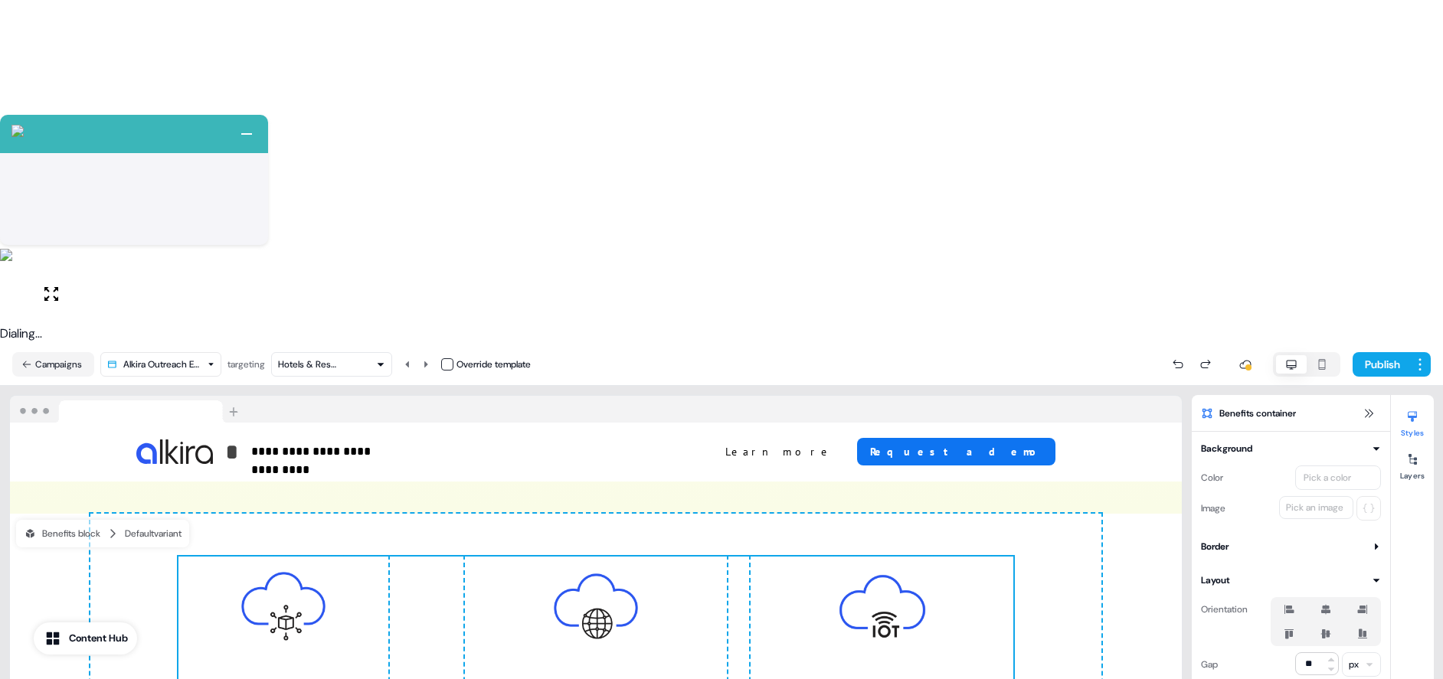
click at [1313, 441] on button "Background" at bounding box center [1291, 448] width 180 height 15
click at [1250, 508] on button "Layout" at bounding box center [1291, 515] width 180 height 15
click at [1251, 508] on button "Layout" at bounding box center [1291, 515] width 180 height 15
drag, startPoint x: 1322, startPoint y: 258, endPoint x: 1243, endPoint y: 257, distance: 78.9
click at [1255, 588] on div "Gap ** px" at bounding box center [1291, 600] width 180 height 25
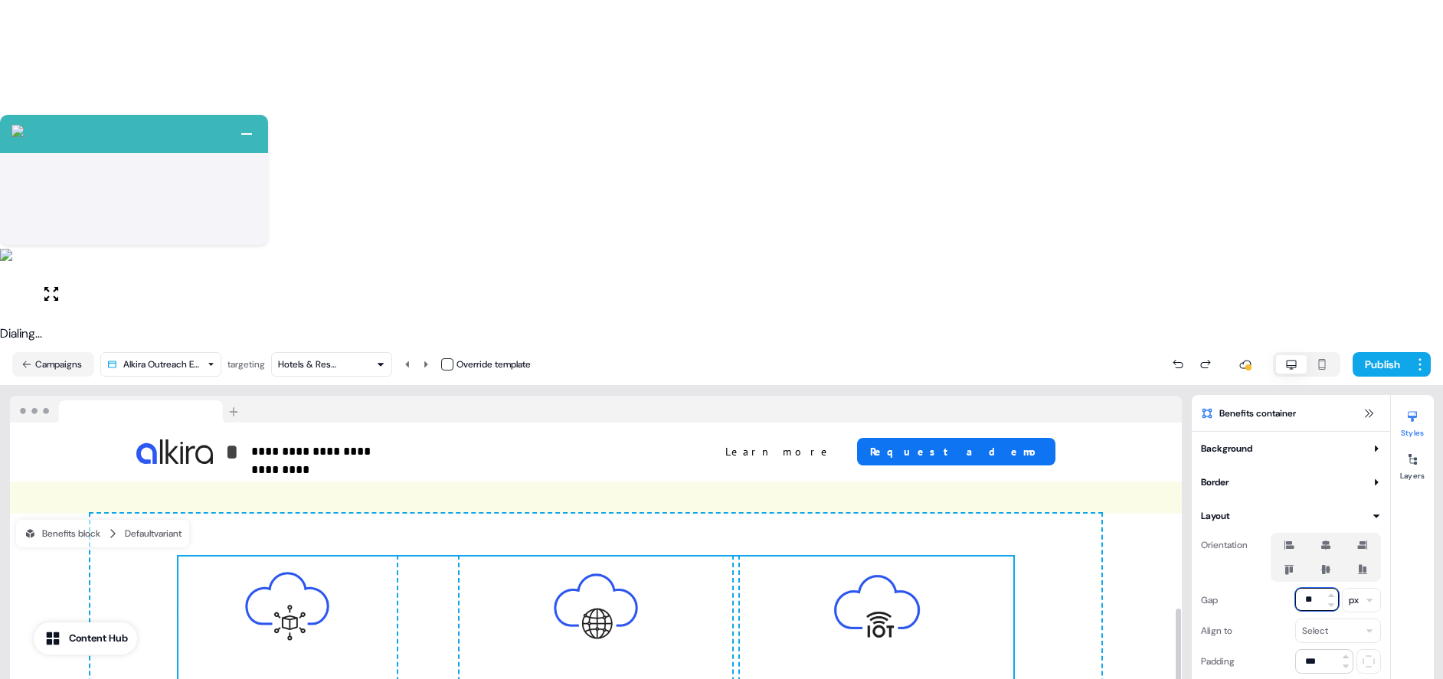
type input "**"
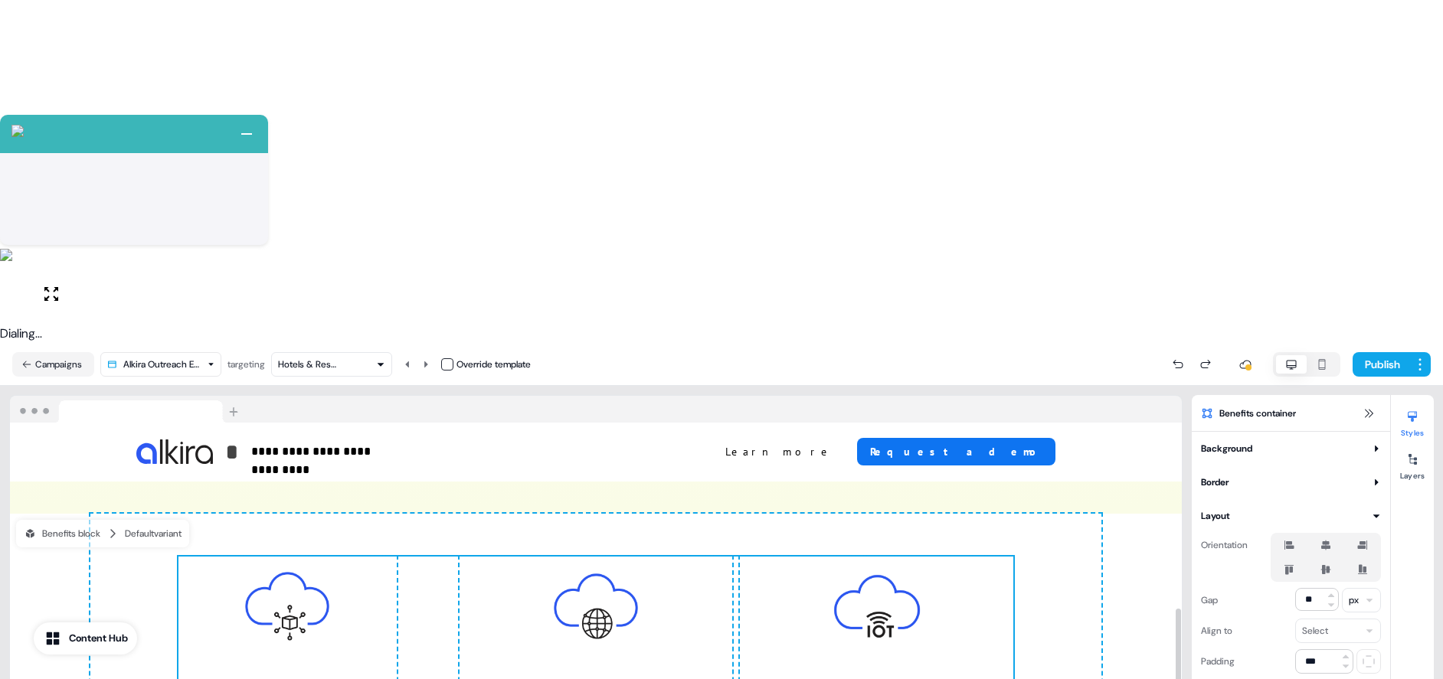
drag, startPoint x: 1322, startPoint y: 254, endPoint x: 1257, endPoint y: 249, distance: 66.1
click at [1260, 588] on div "Gap ** px" at bounding box center [1291, 600] width 180 height 25
type input "**"
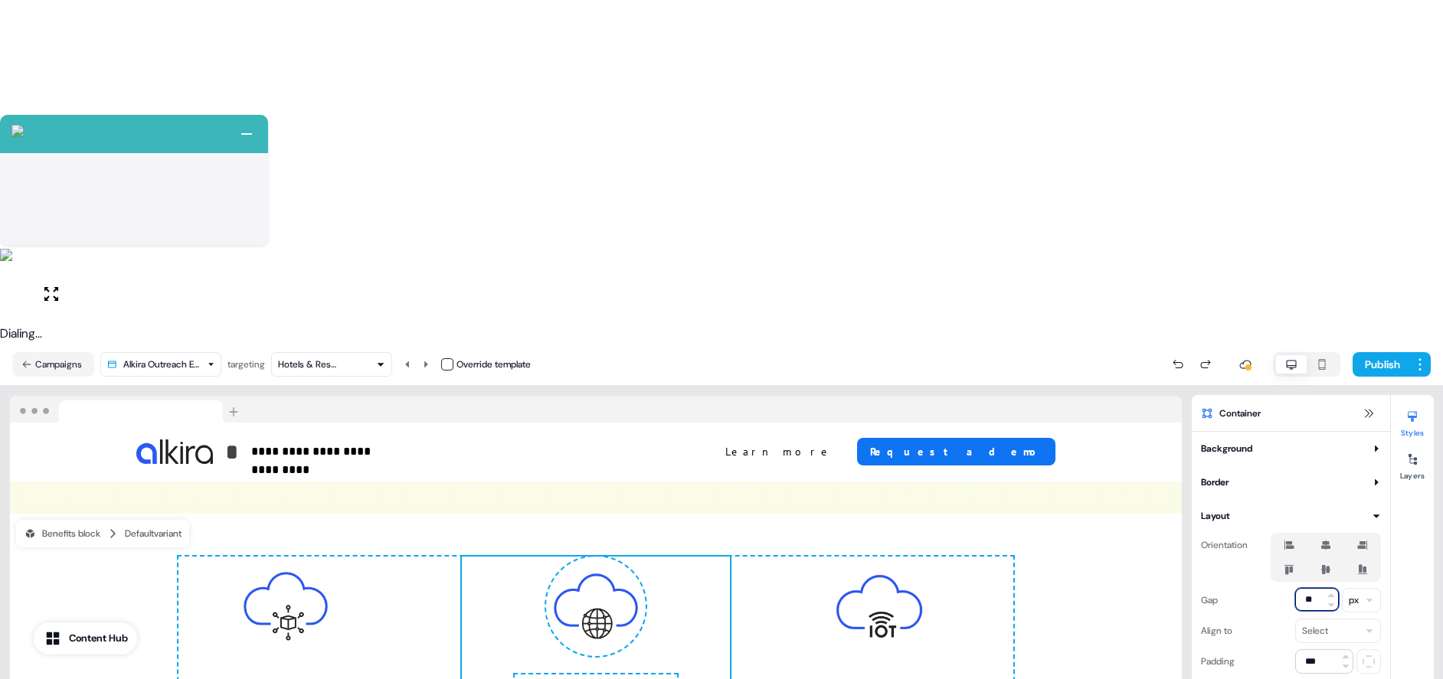
click at [1315, 588] on input "**" at bounding box center [1317, 599] width 44 height 23
type input "**"
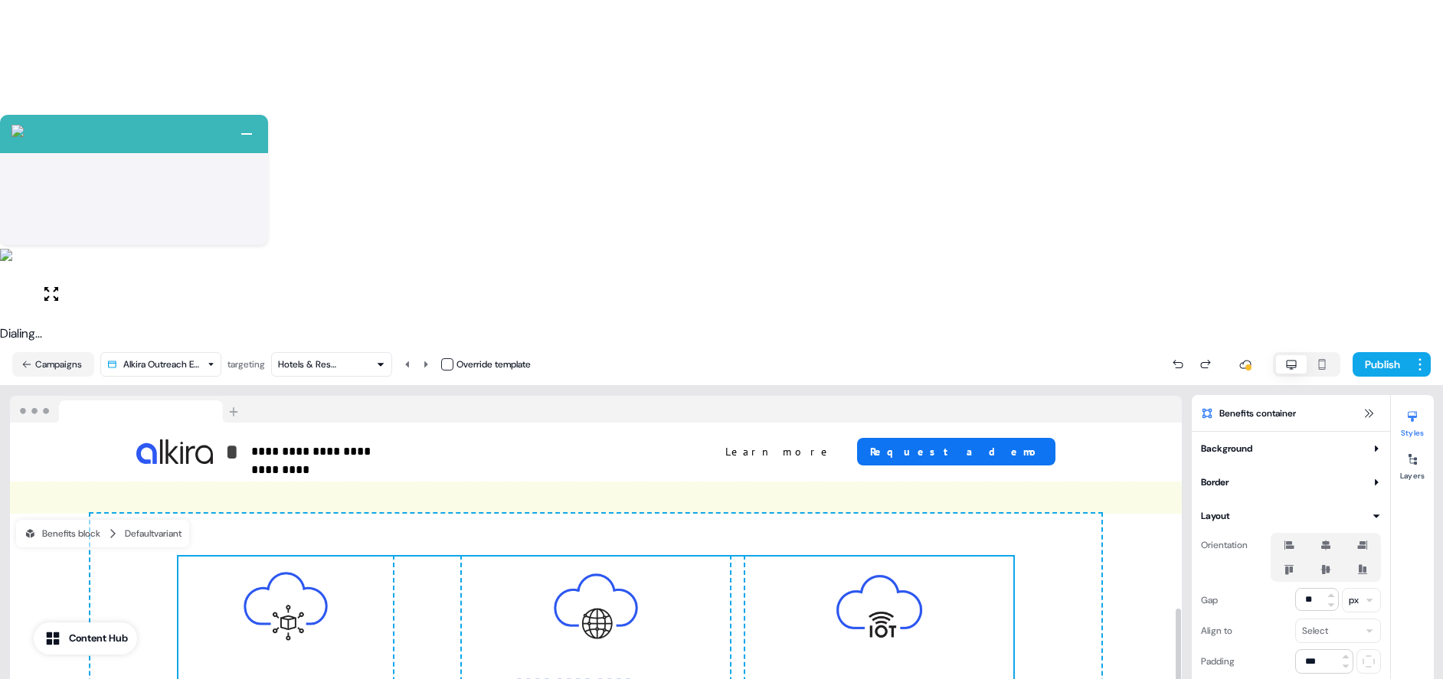
click at [642, 557] on img at bounding box center [596, 607] width 100 height 100
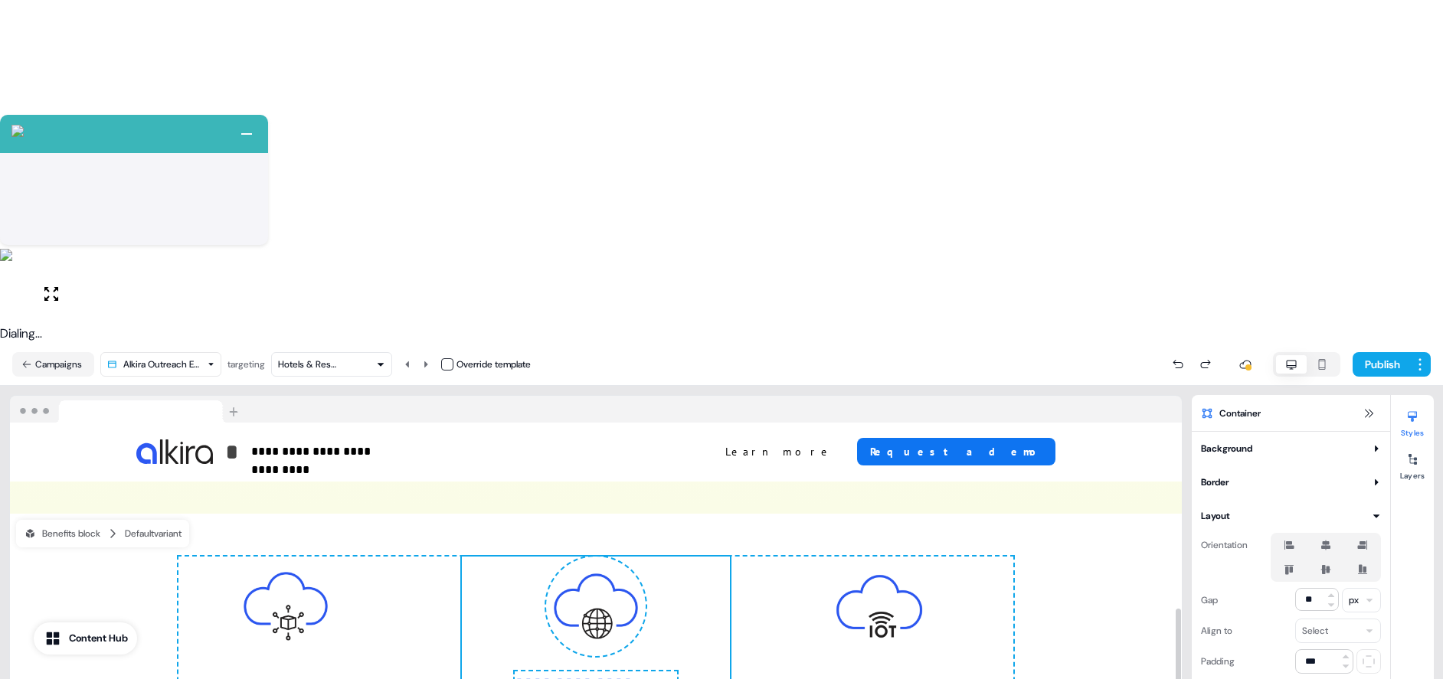
click at [1253, 508] on button "Layout" at bounding box center [1291, 515] width 180 height 15
click at [1346, 441] on div "Background Color Pick a color Image Pick an image Border Thickness *** Corner r…" at bounding box center [1290, 595] width 198 height 309
click at [1365, 542] on button "Container Size" at bounding box center [1291, 549] width 180 height 15
click at [1365, 441] on div "Background Color Pick a color Image Pick an image Border Thickness *** Corner r…" at bounding box center [1290, 533] width 198 height 184
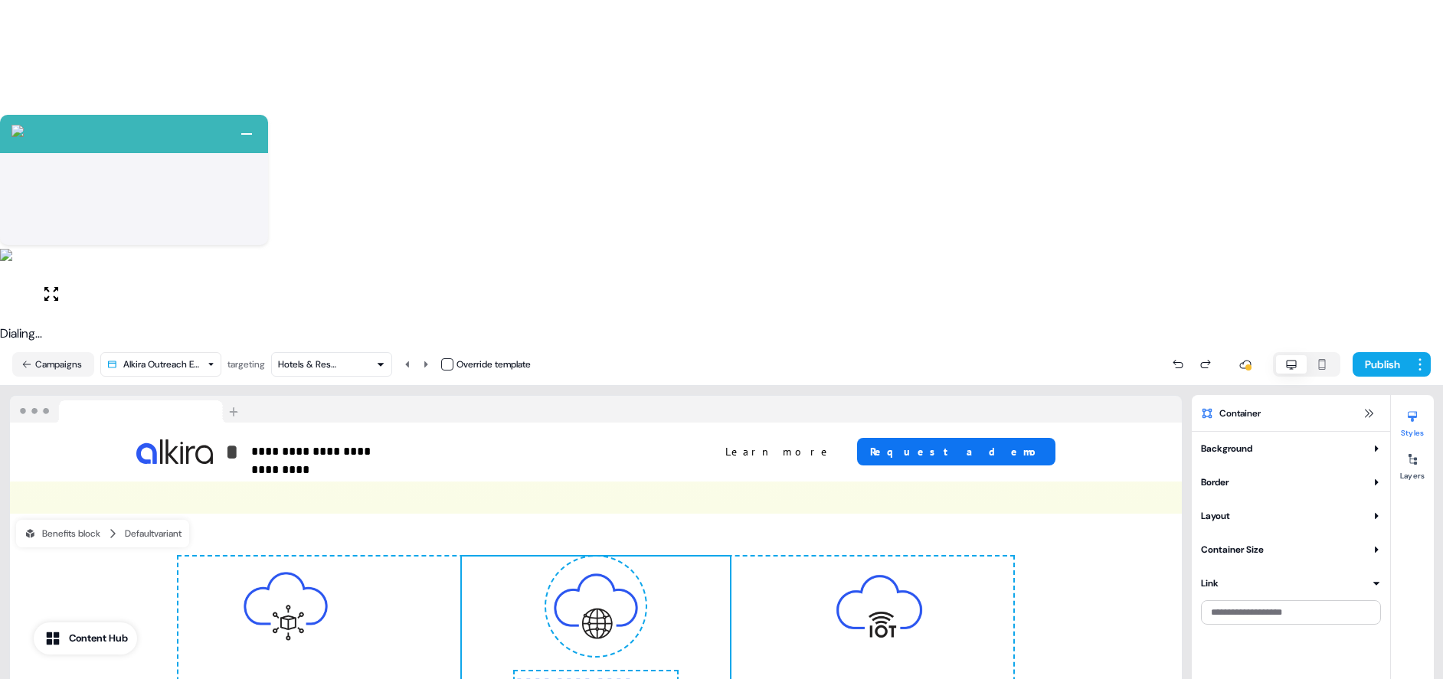
click at [1375, 512] on icon at bounding box center [1375, 516] width 9 height 9
type input "**"
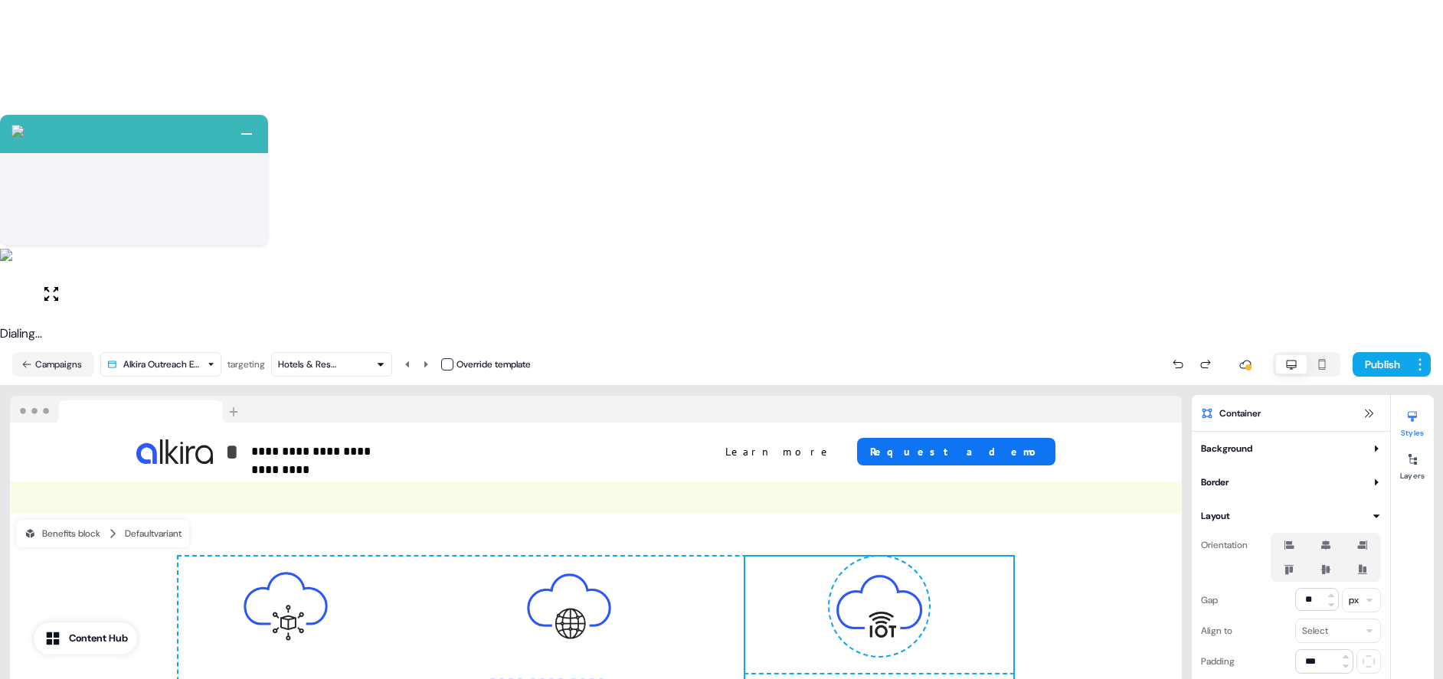
type input "**"
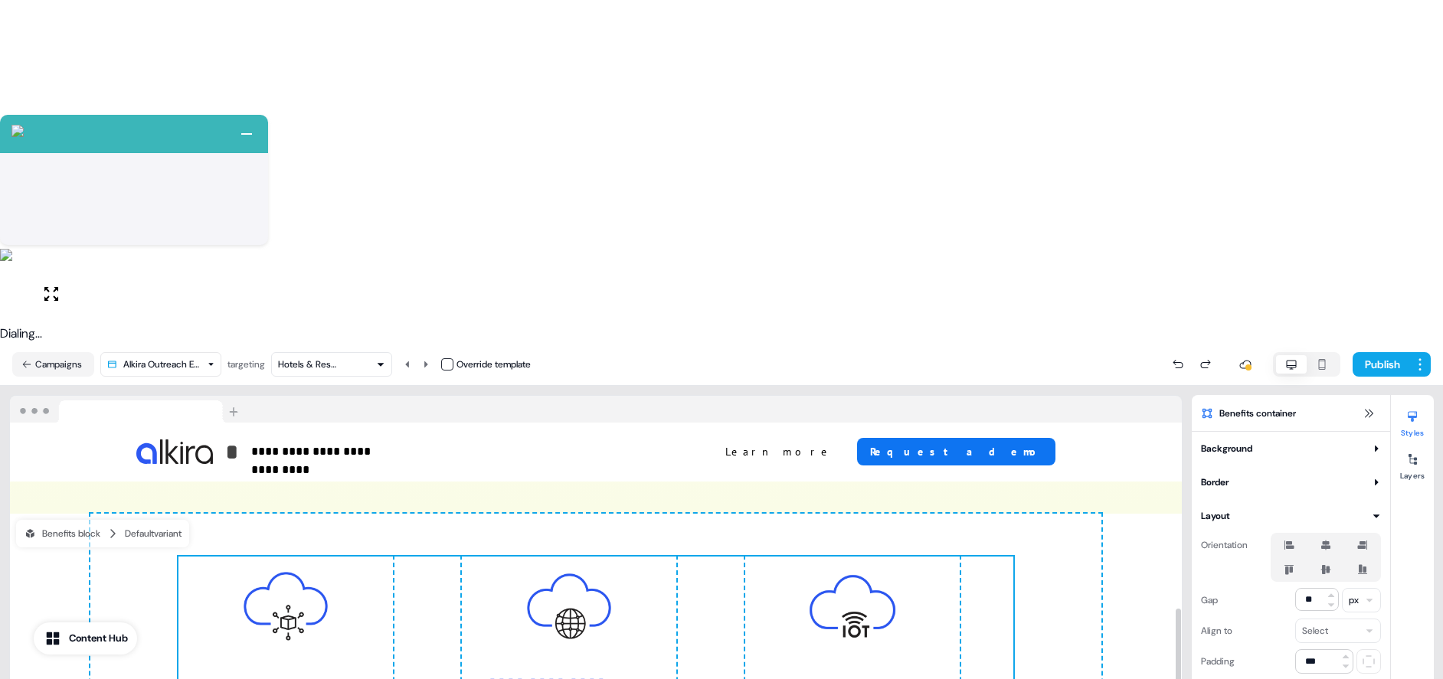
click at [786, 514] on div "**********" at bounding box center [595, 681] width 1011 height 335
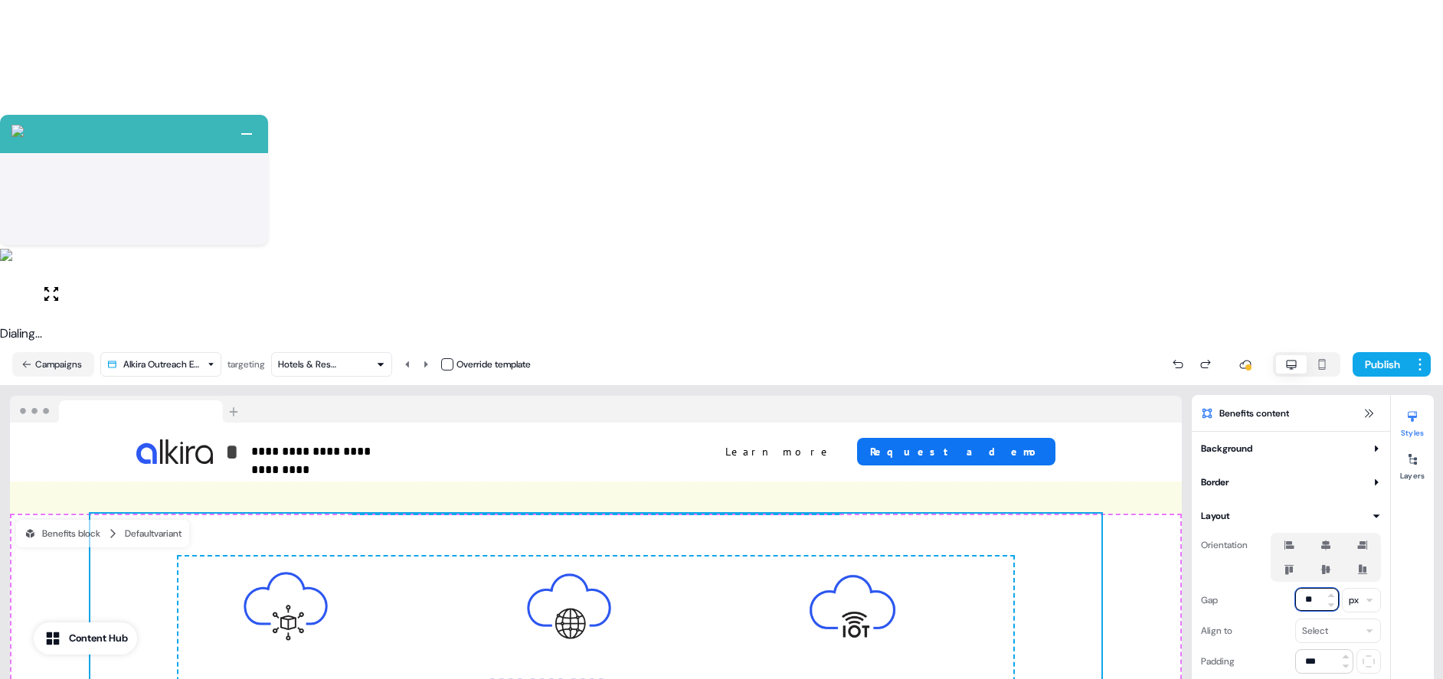
drag, startPoint x: 1316, startPoint y: 258, endPoint x: 1279, endPoint y: 257, distance: 36.8
click at [1279, 588] on div "Gap ** px" at bounding box center [1291, 600] width 180 height 25
type input "*"
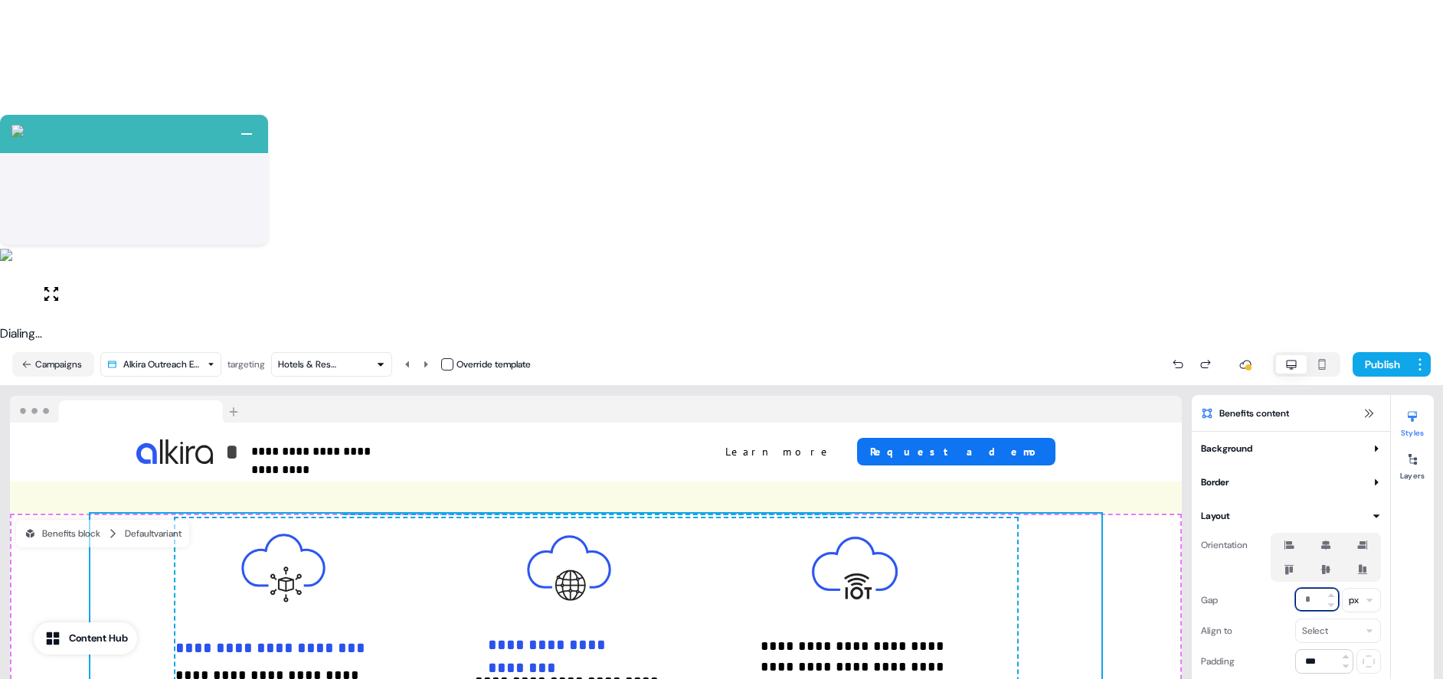
type input "*"
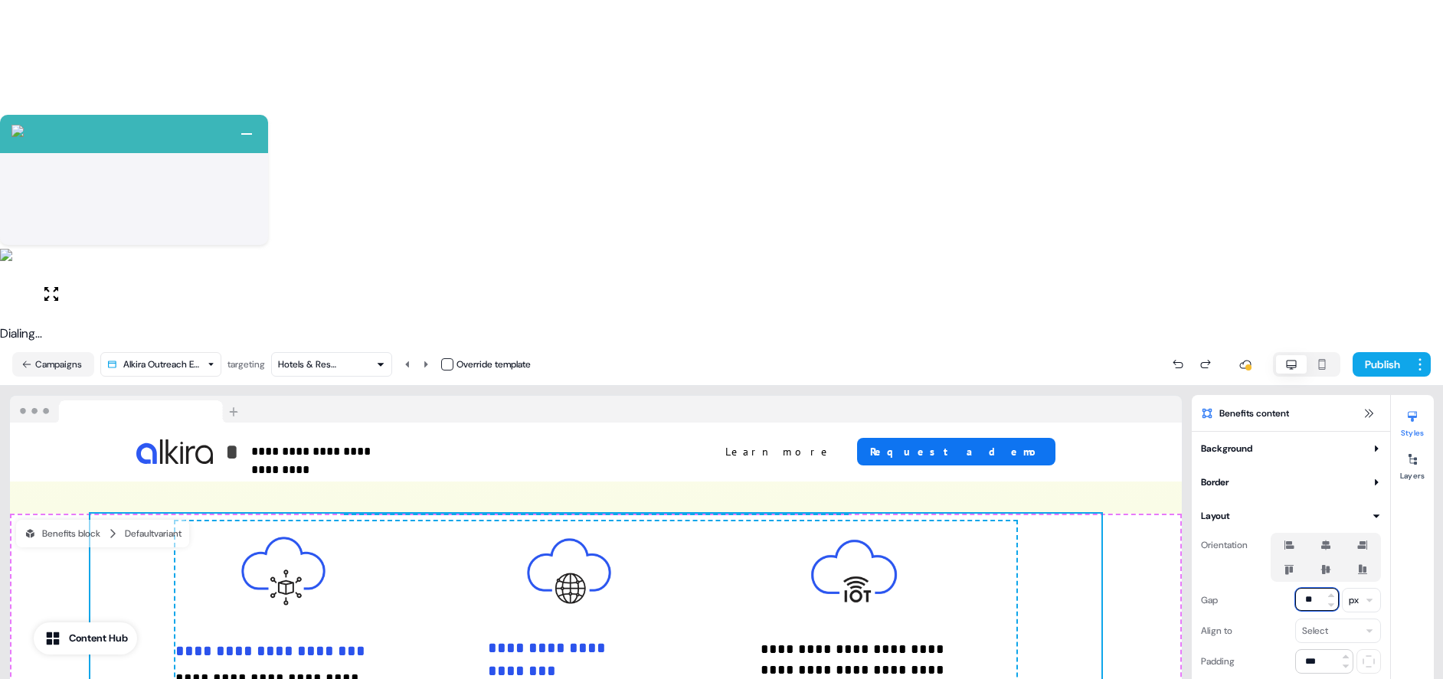
type input "*"
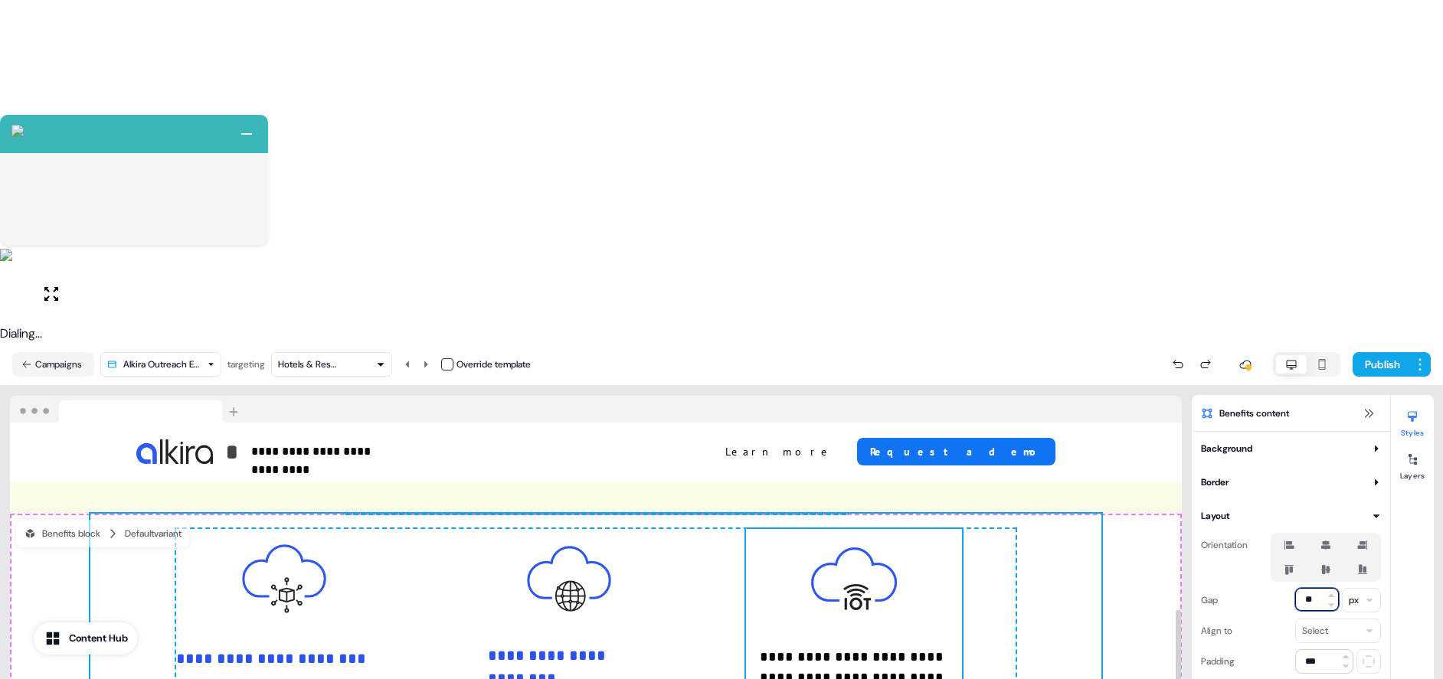
type input "**"
click at [1038, 514] on div "**********" at bounding box center [595, 667] width 1011 height 307
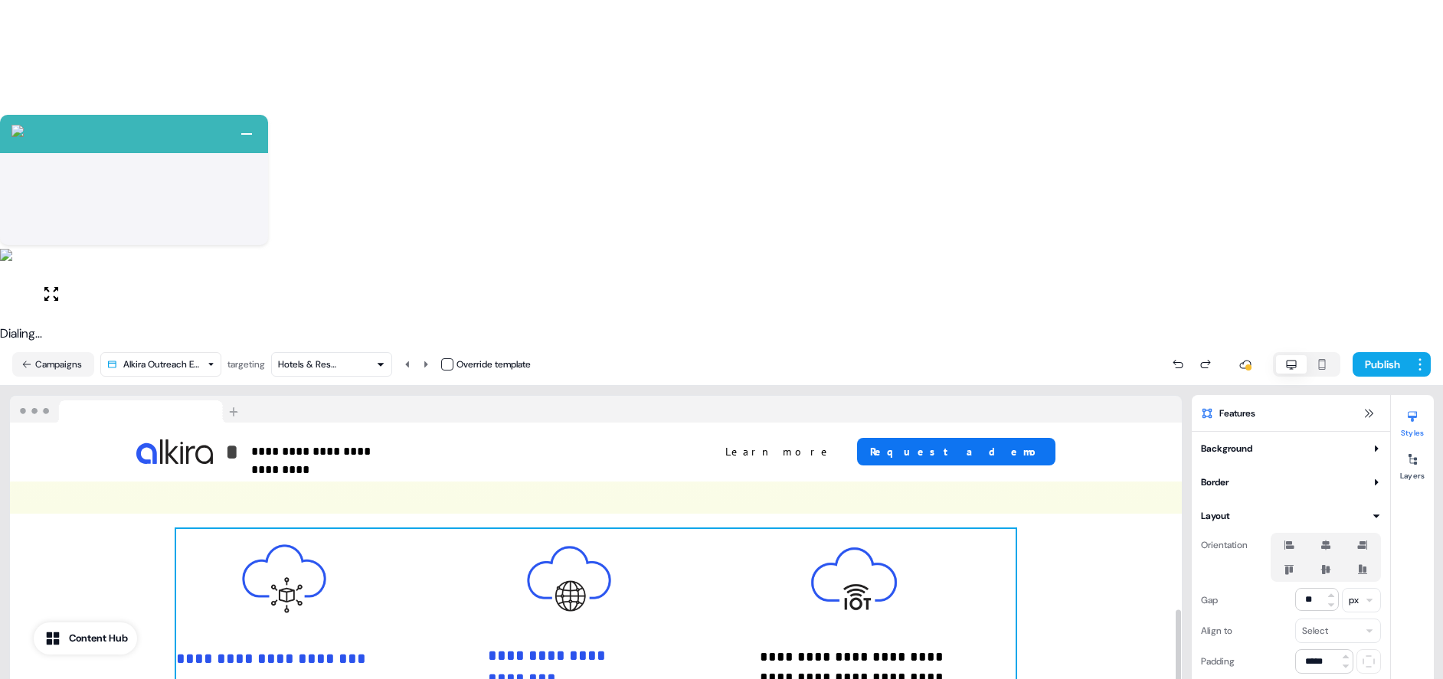
click at [719, 529] on div "**********" at bounding box center [596, 675] width 840 height 292
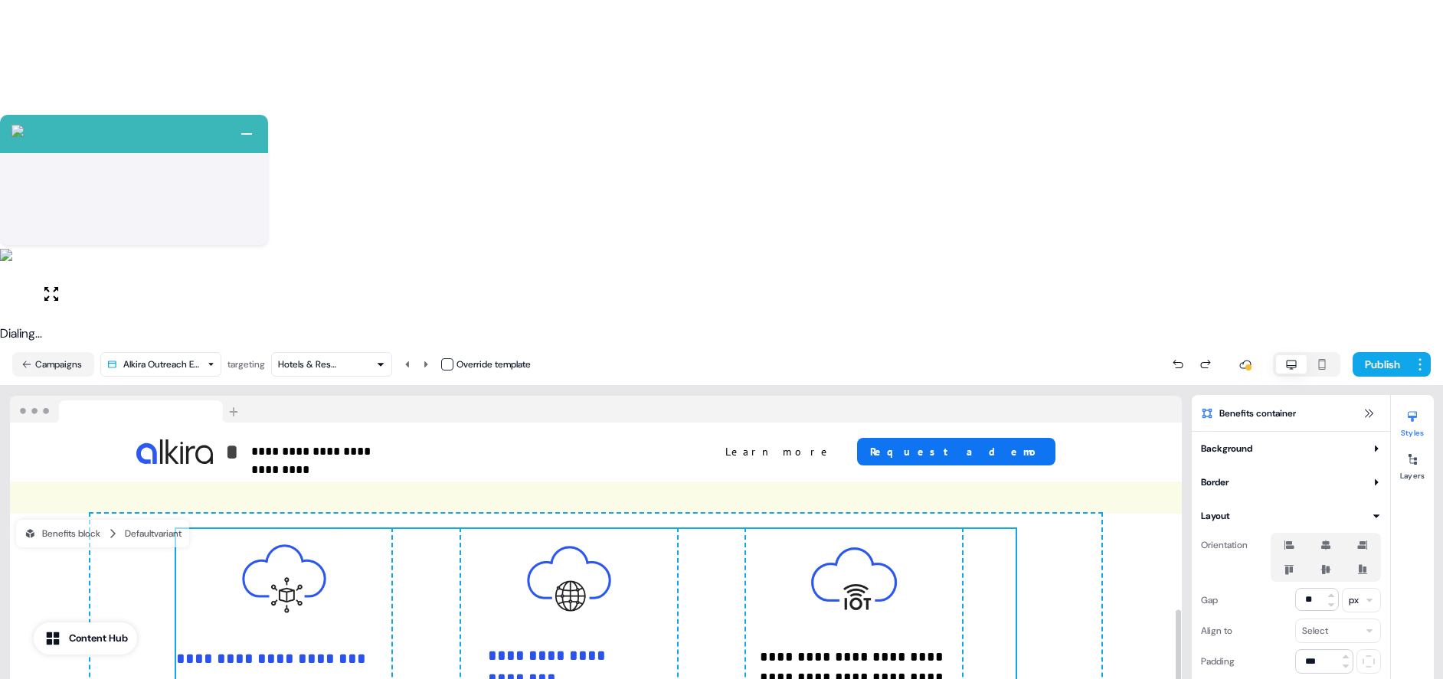
click at [741, 529] on div "**********" at bounding box center [596, 675] width 840 height 292
click at [381, 529] on div "**********" at bounding box center [284, 675] width 216 height 292
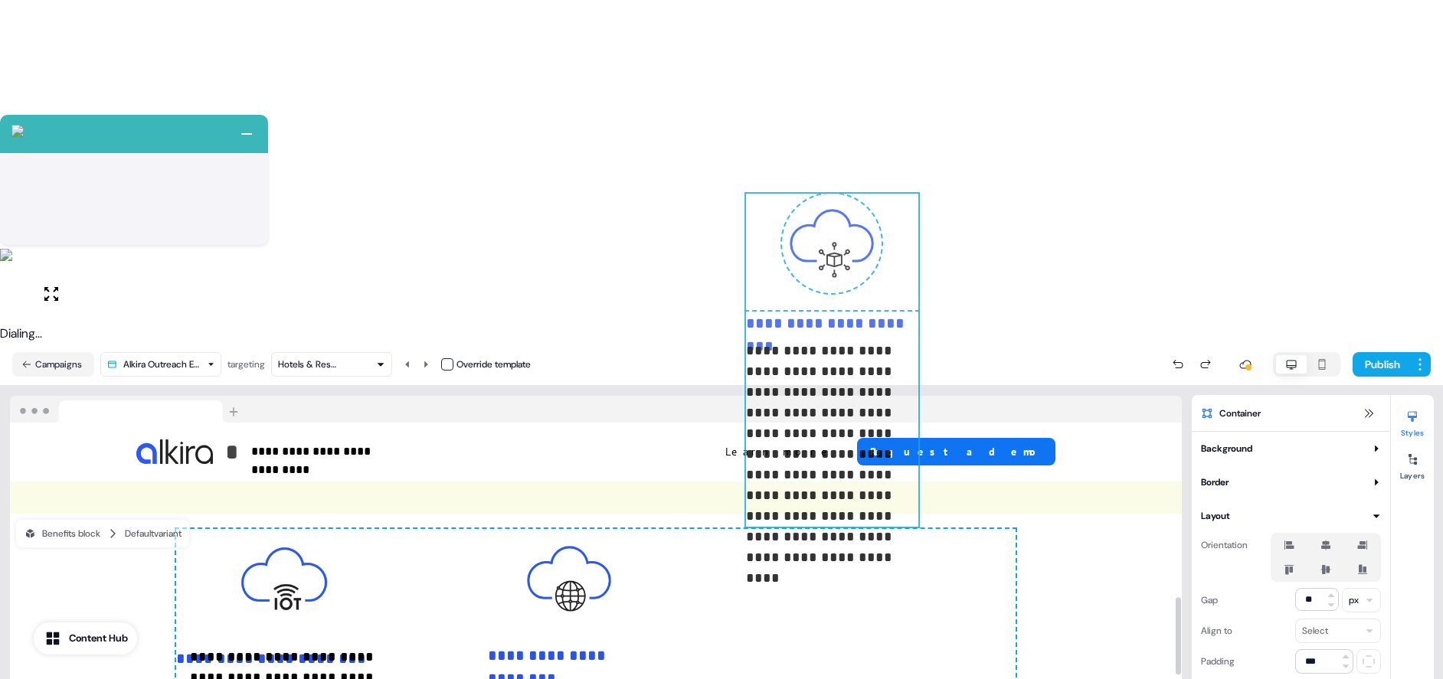
drag, startPoint x: 373, startPoint y: 534, endPoint x: 991, endPoint y: 250, distance: 680.1
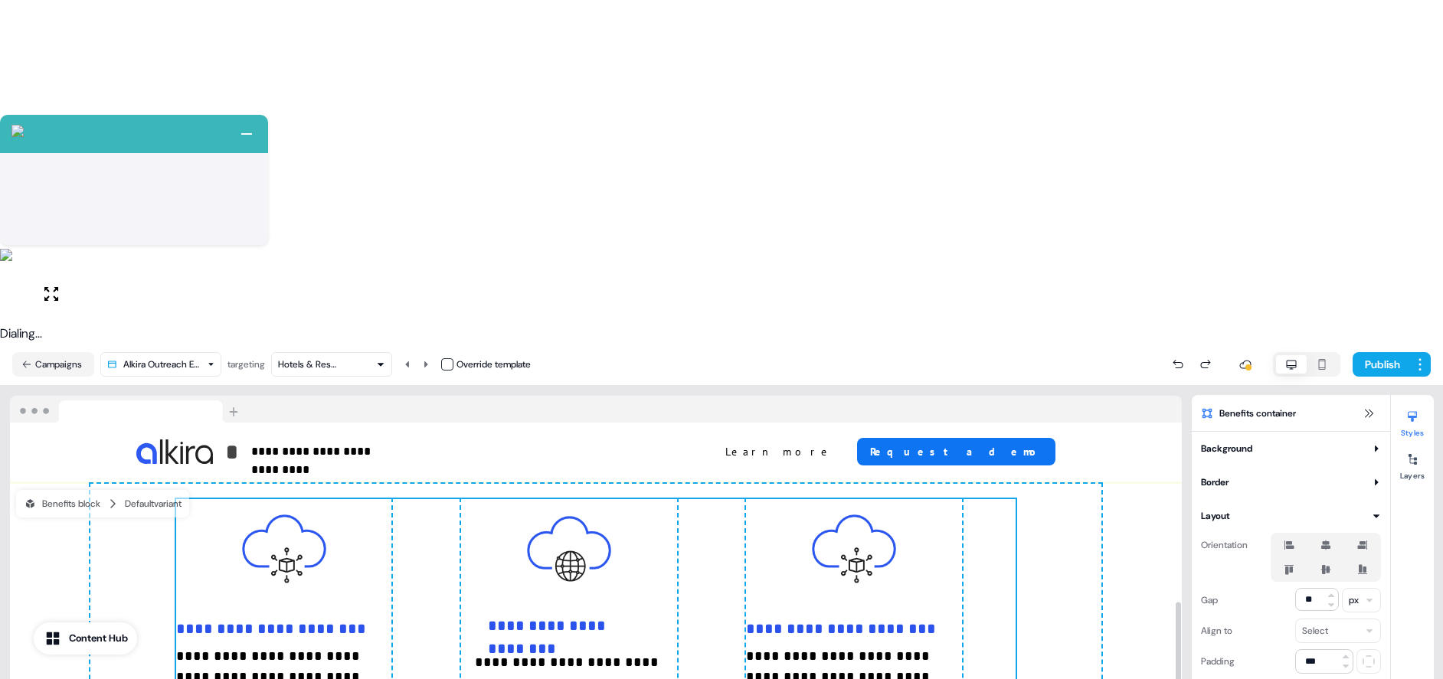
scroll to position [1285, 0]
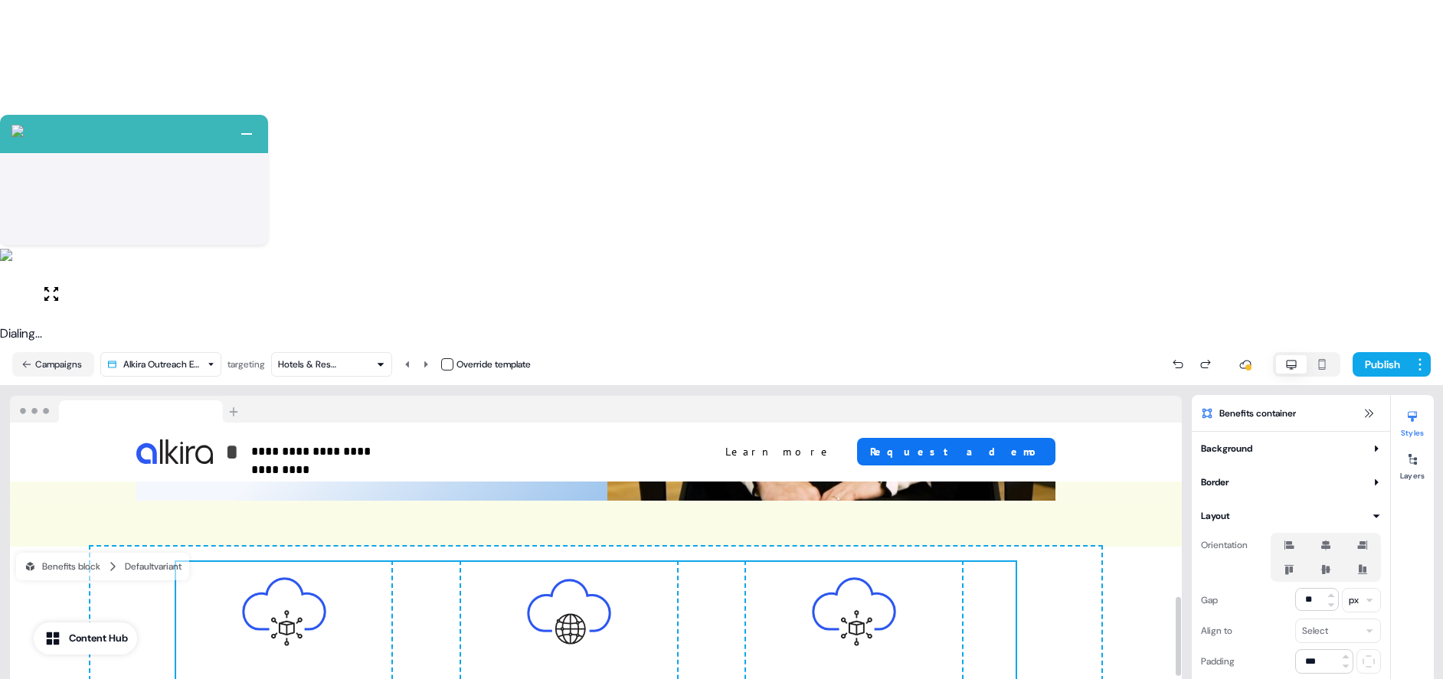
scroll to position [1317, 0]
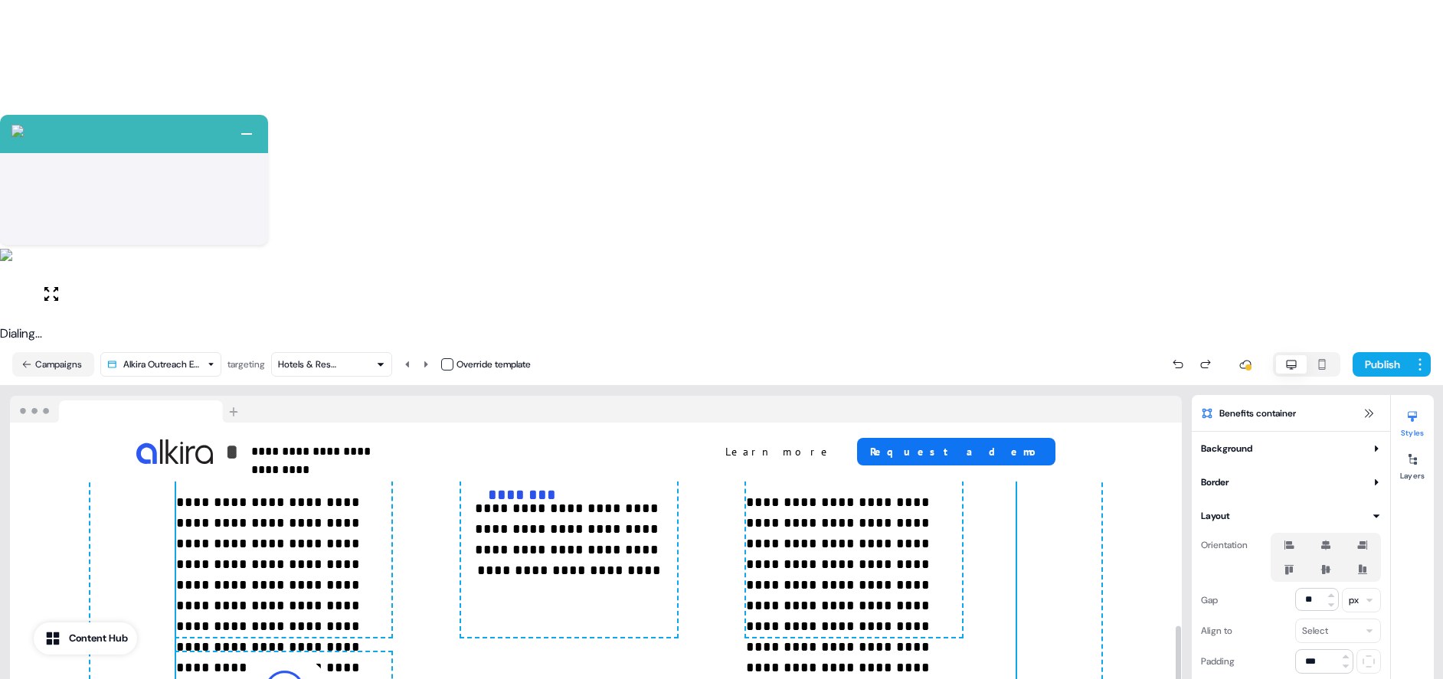
scroll to position [1322, 0]
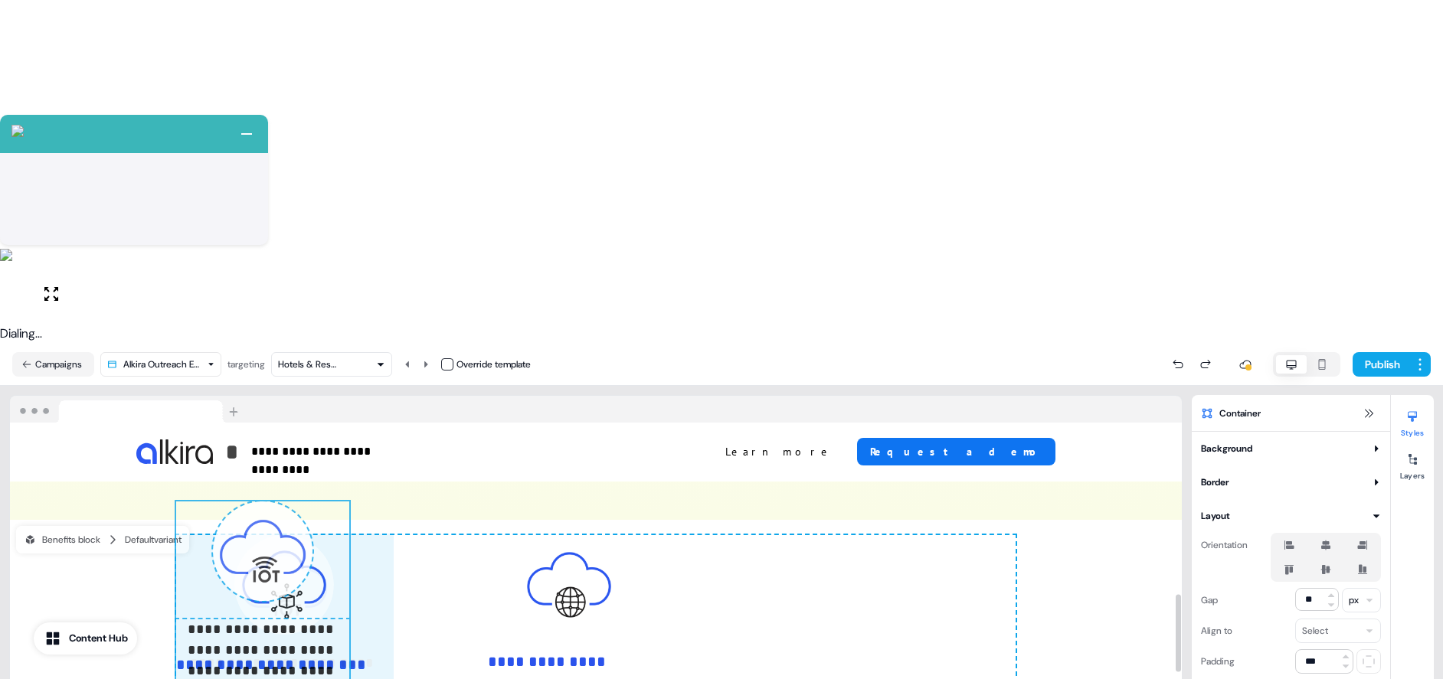
drag, startPoint x: 752, startPoint y: 241, endPoint x: 482, endPoint y: 574, distance: 428.4
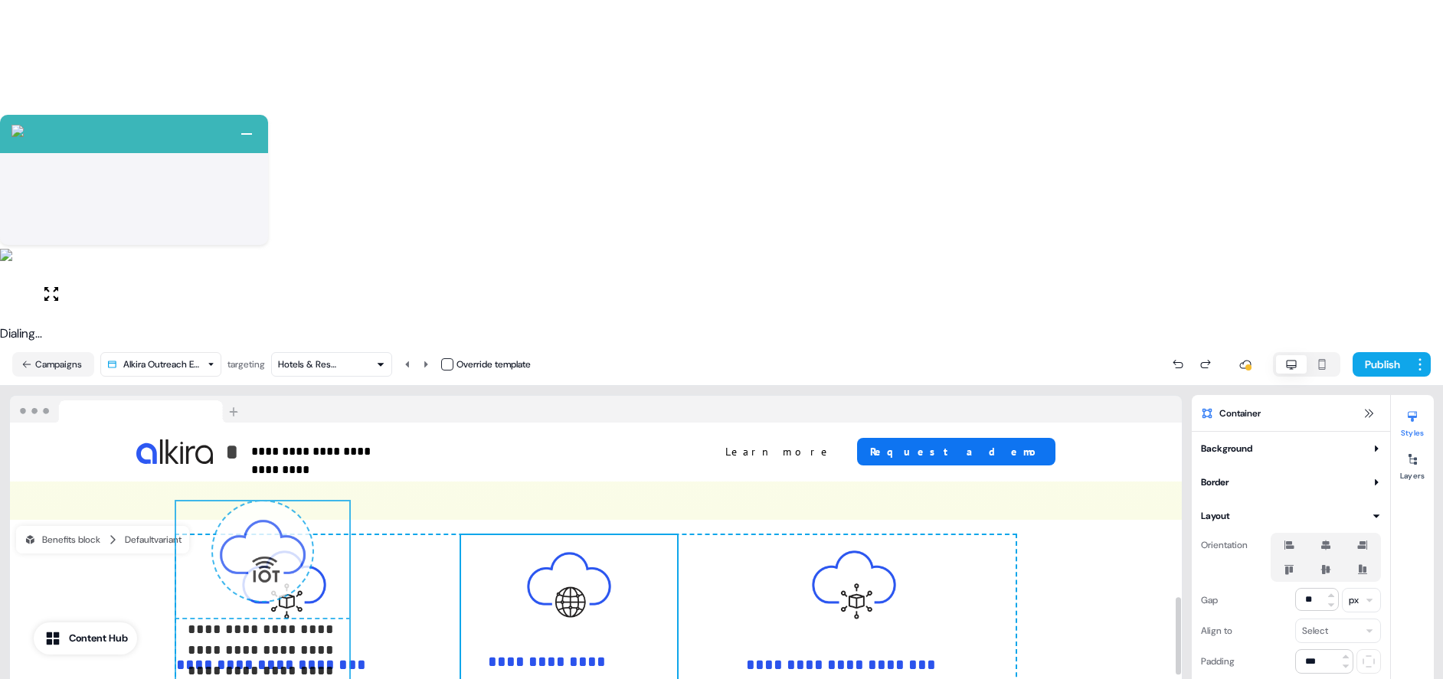
scroll to position [1346, 0]
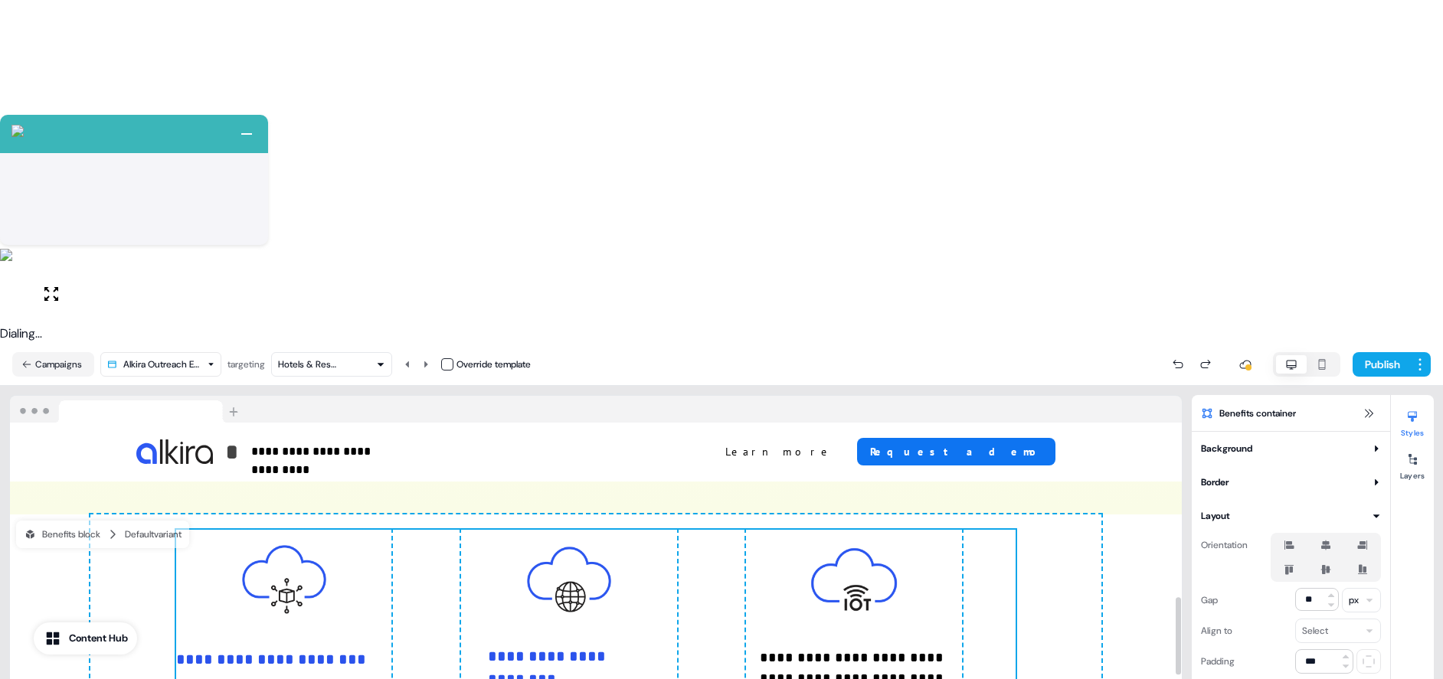
click at [757, 530] on div "**********" at bounding box center [854, 676] width 216 height 292
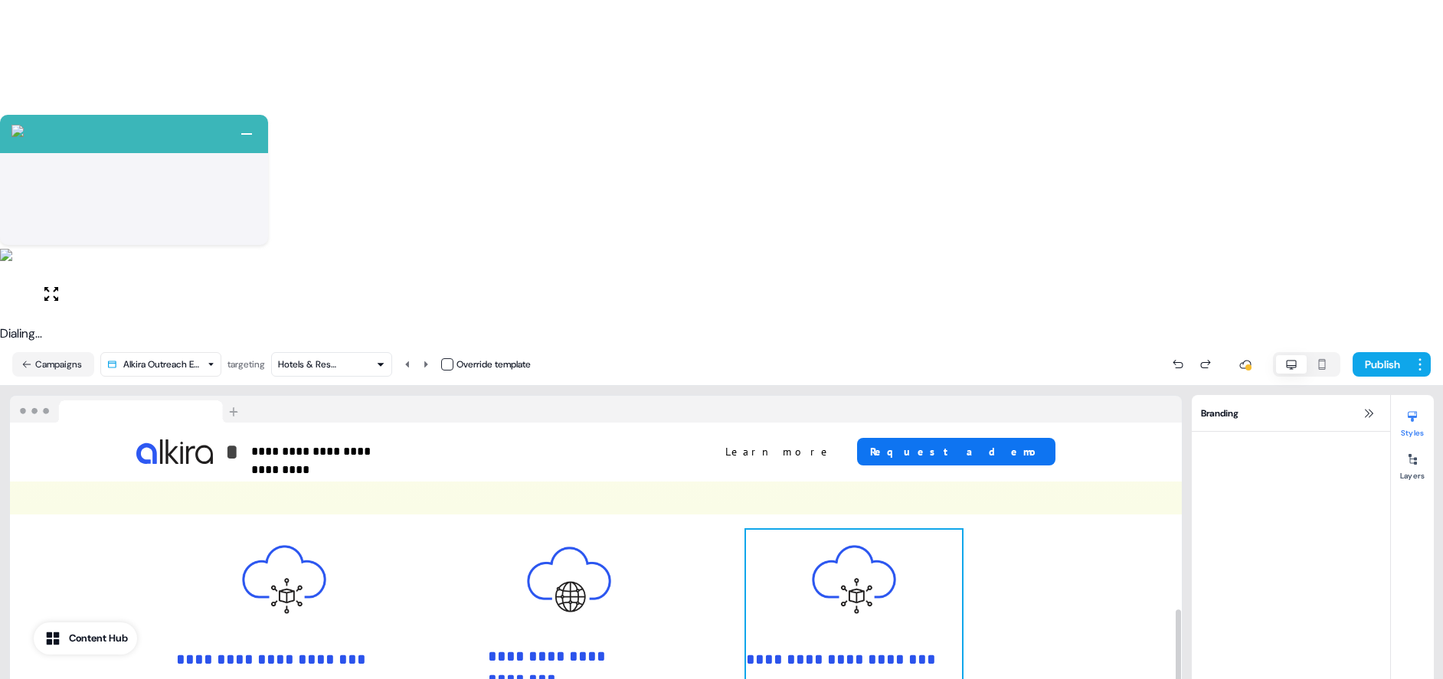
click at [757, 530] on div "**********" at bounding box center [854, 676] width 216 height 292
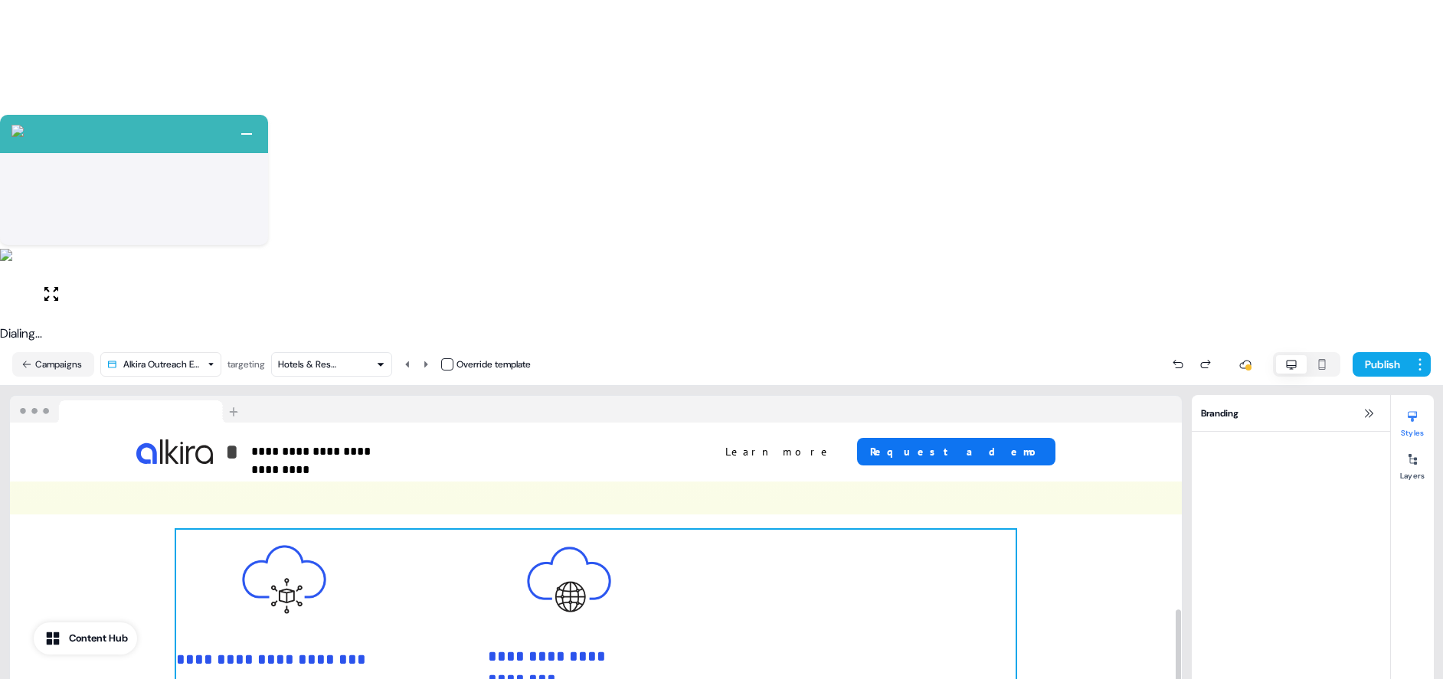
click at [847, 530] on div "**********" at bounding box center [596, 676] width 840 height 292
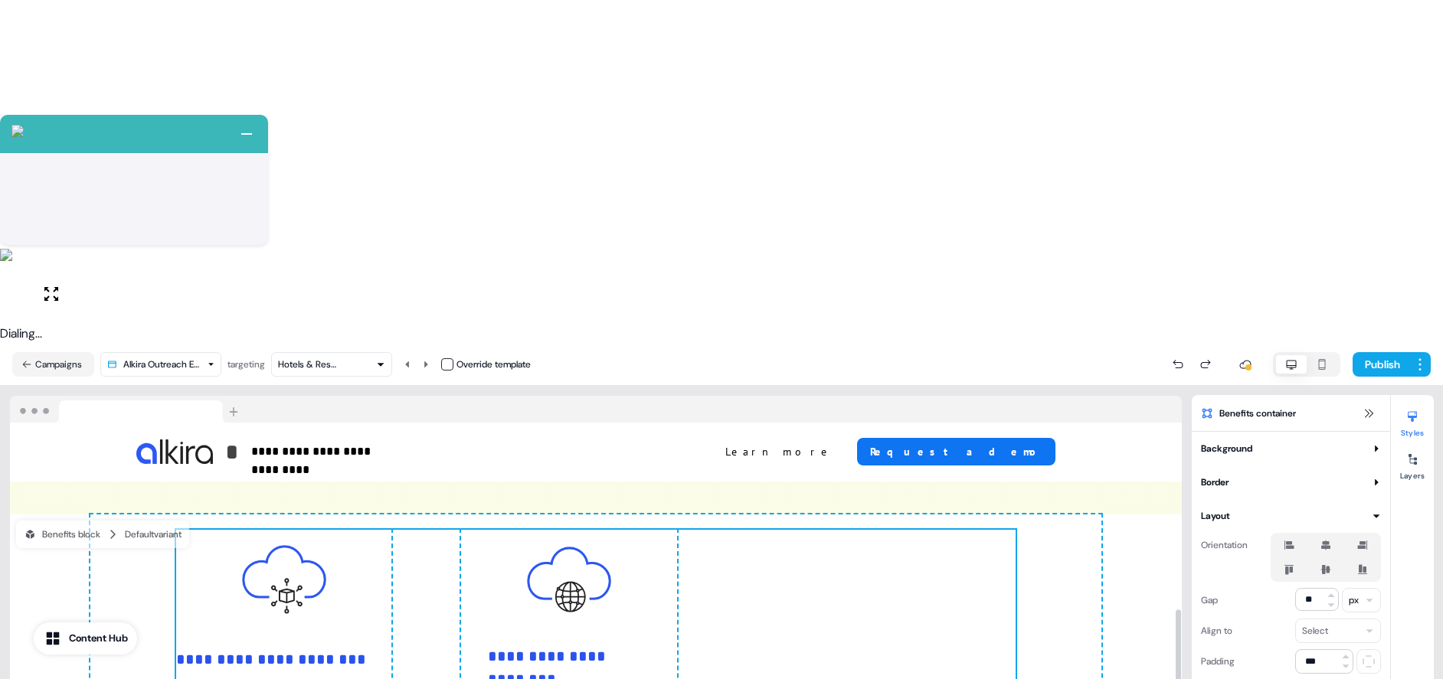
click at [1061, 515] on div "**********" at bounding box center [595, 668] width 1011 height 307
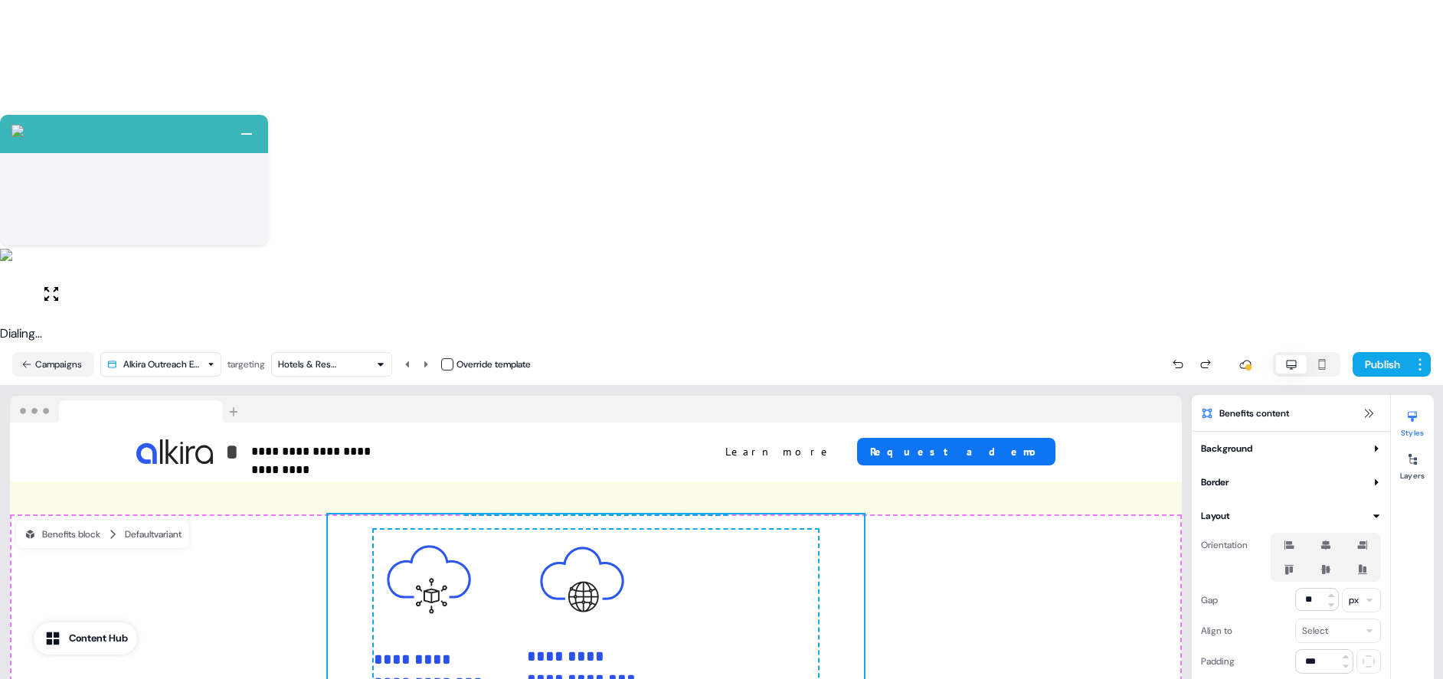
type input "***"
click at [1287, 541] on icon at bounding box center [1289, 545] width 10 height 9
click at [1287, 539] on button "button" at bounding box center [1289, 545] width 12 height 12
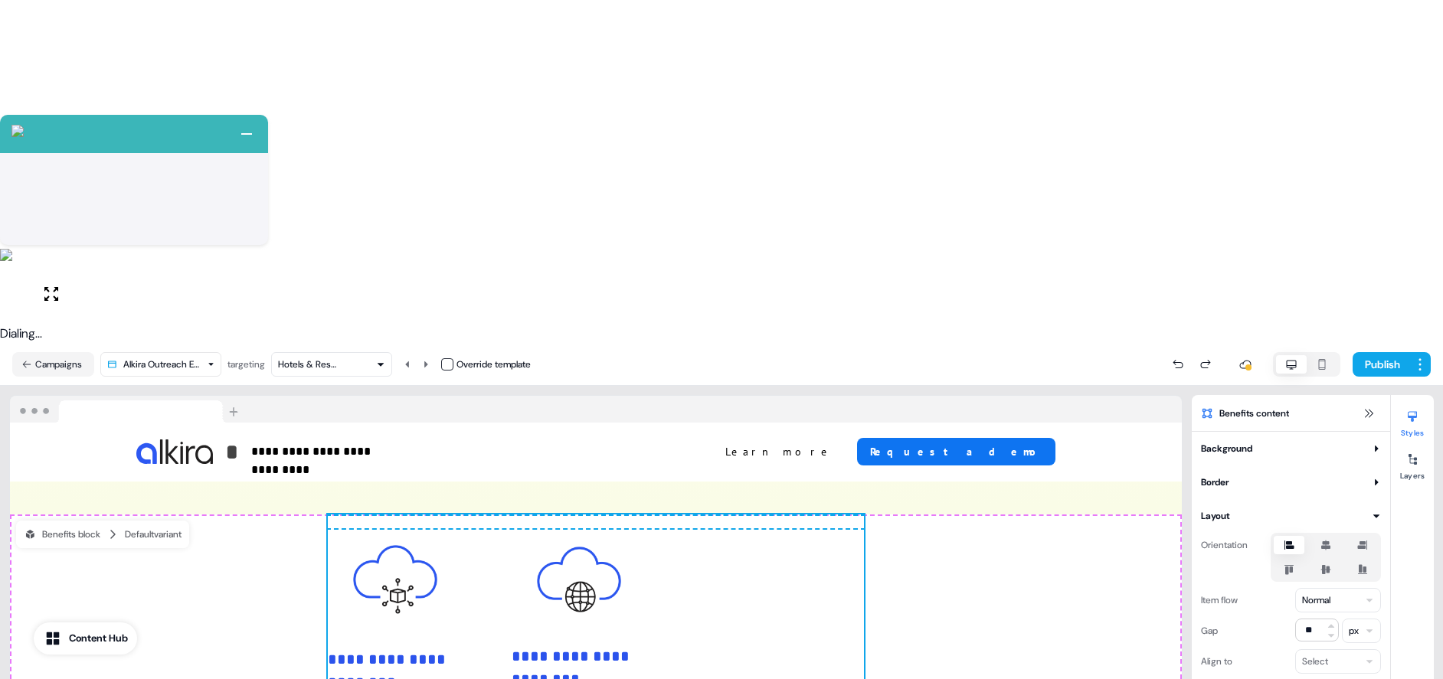
click at [1294, 564] on icon at bounding box center [1289, 570] width 18 height 12
click at [1294, 564] on button "button" at bounding box center [1289, 570] width 12 height 12
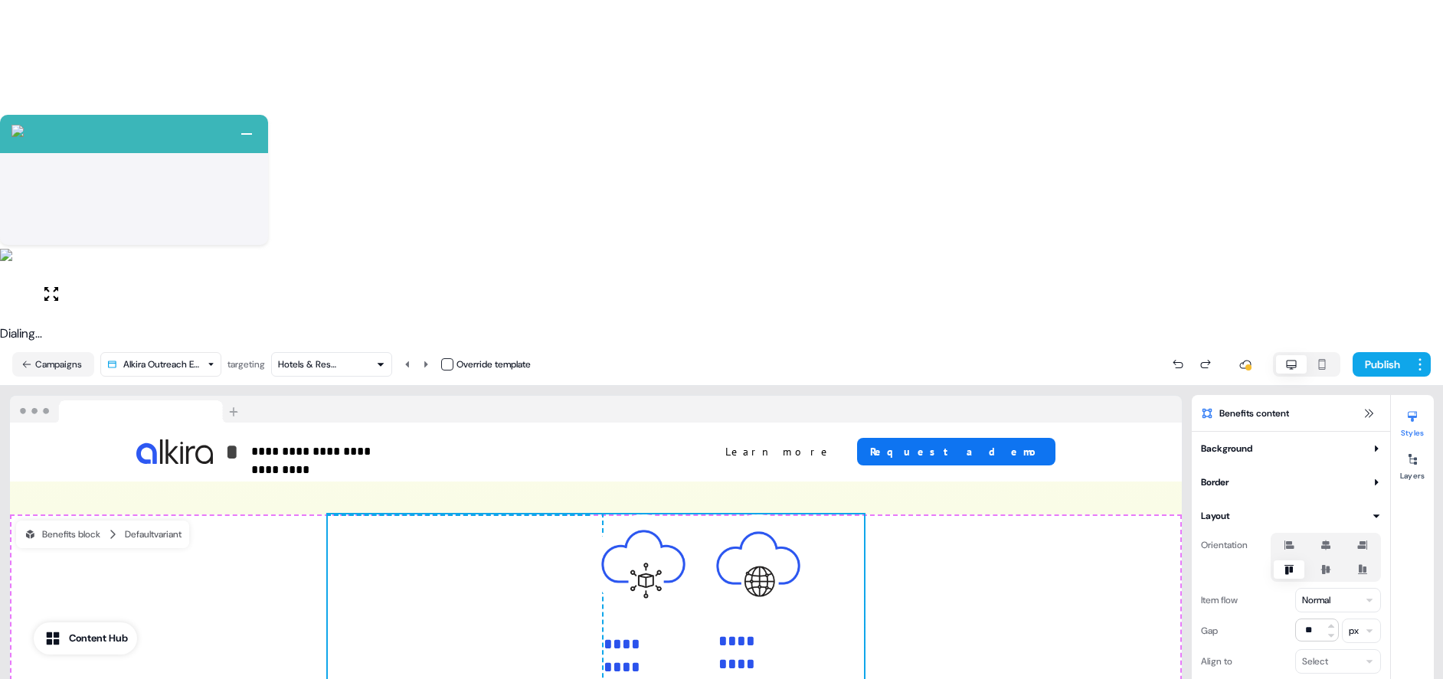
click at [1323, 541] on icon at bounding box center [1325, 546] width 9 height 10
click at [1323, 539] on button "button" at bounding box center [1325, 545] width 12 height 12
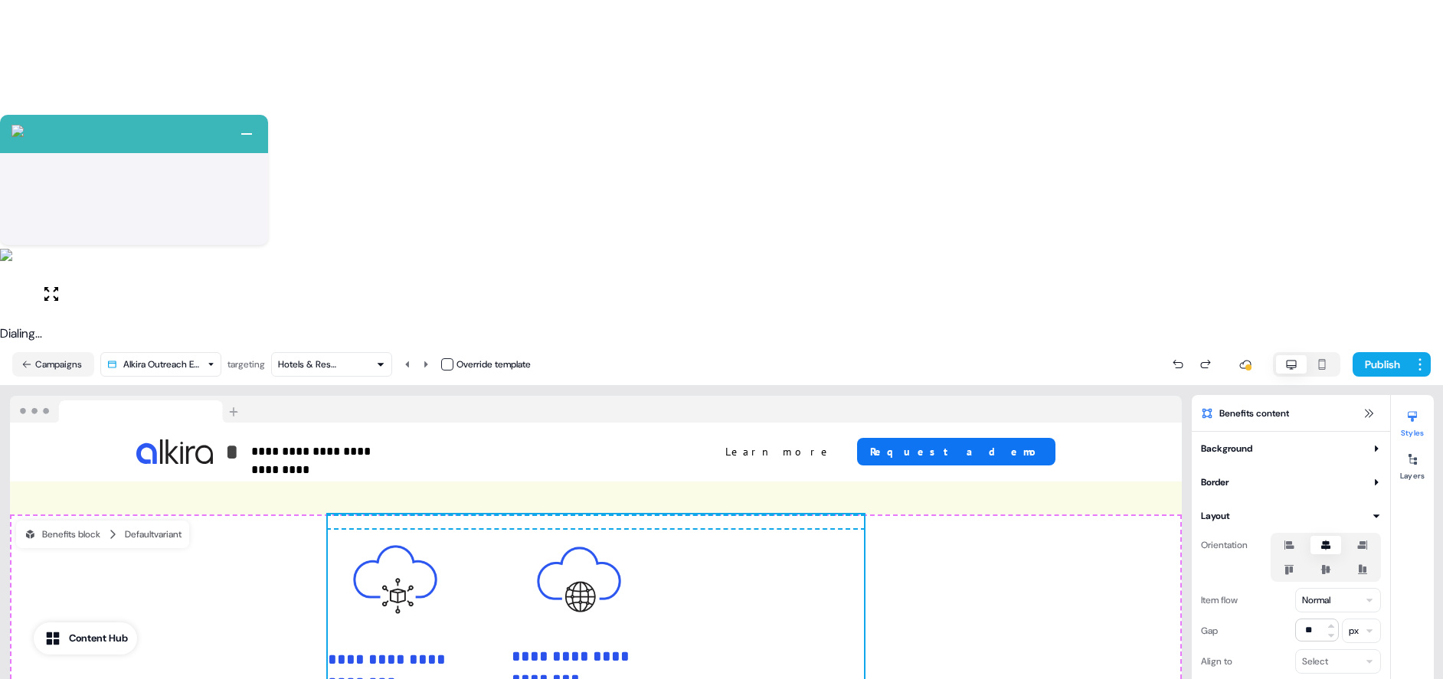
click at [1300, 536] on label at bounding box center [1288, 545] width 31 height 18
click at [1295, 539] on button "button" at bounding box center [1289, 545] width 12 height 12
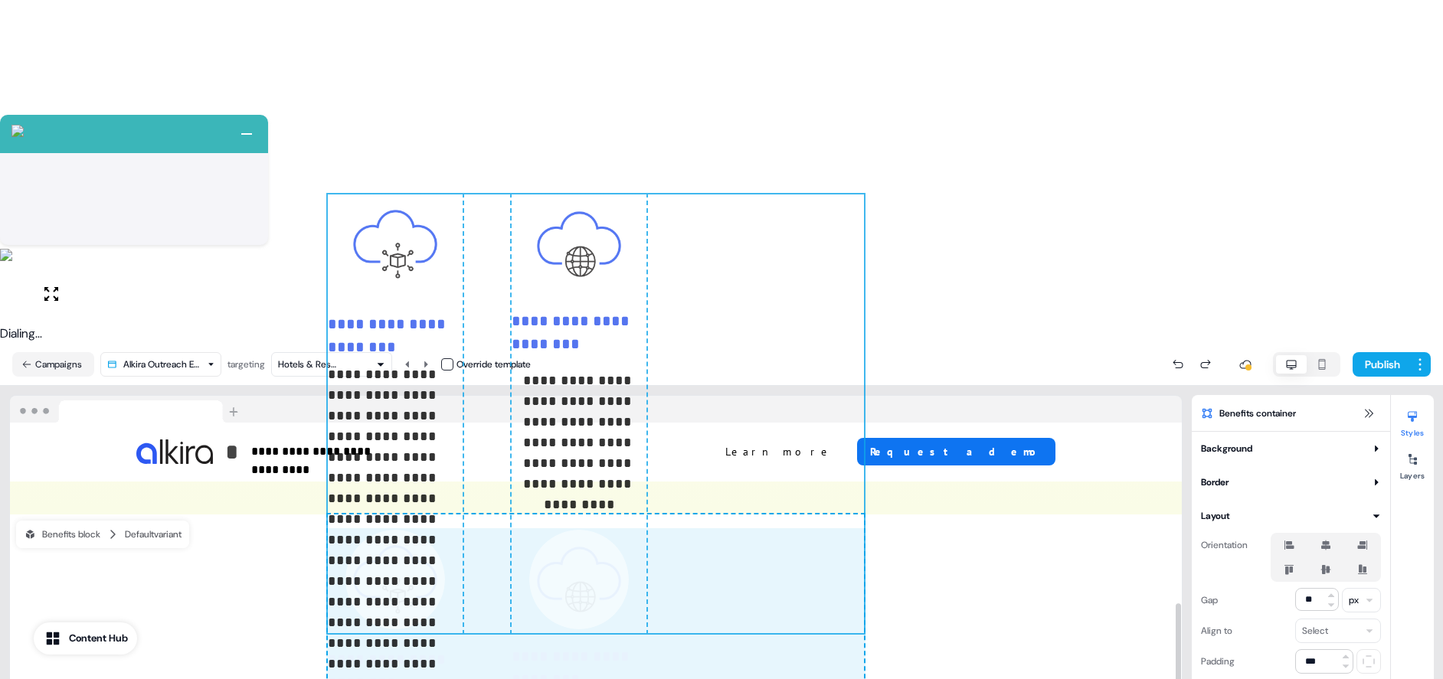
drag, startPoint x: 813, startPoint y: 237, endPoint x: 502, endPoint y: 234, distance: 311.7
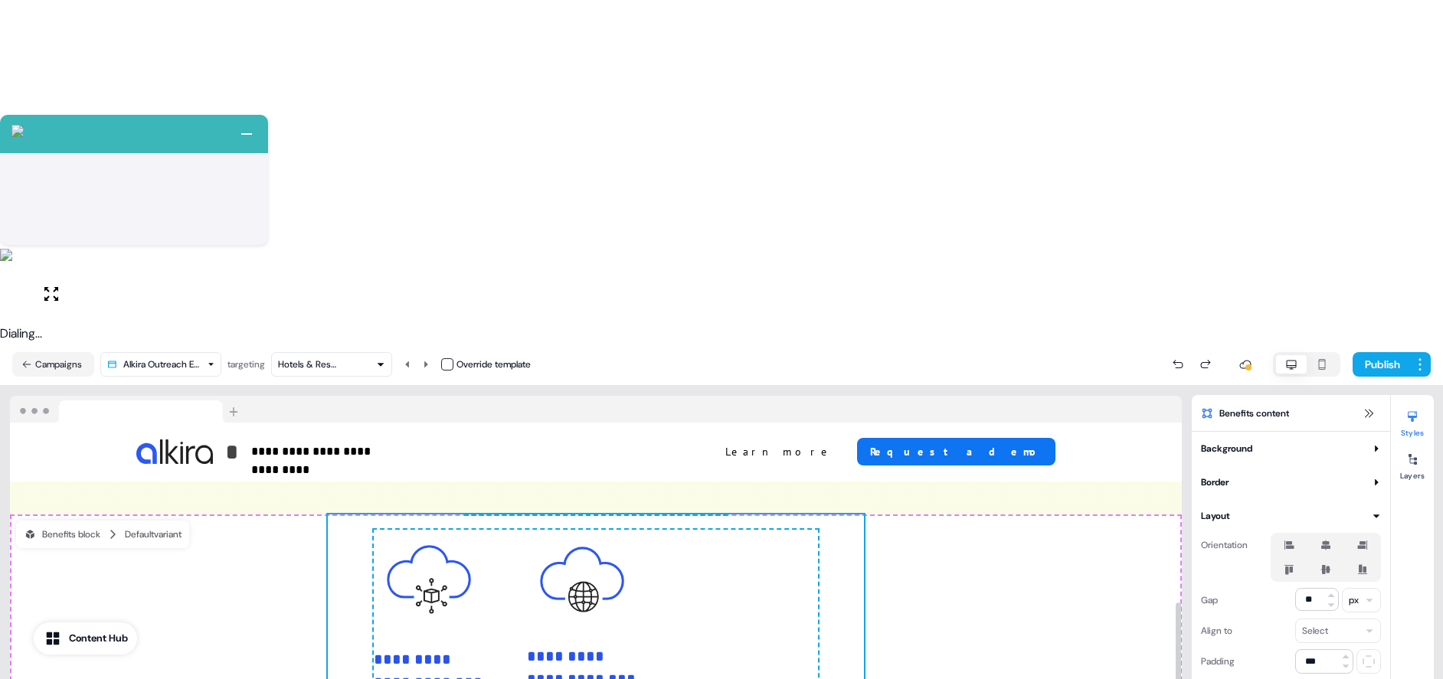
type input "**"
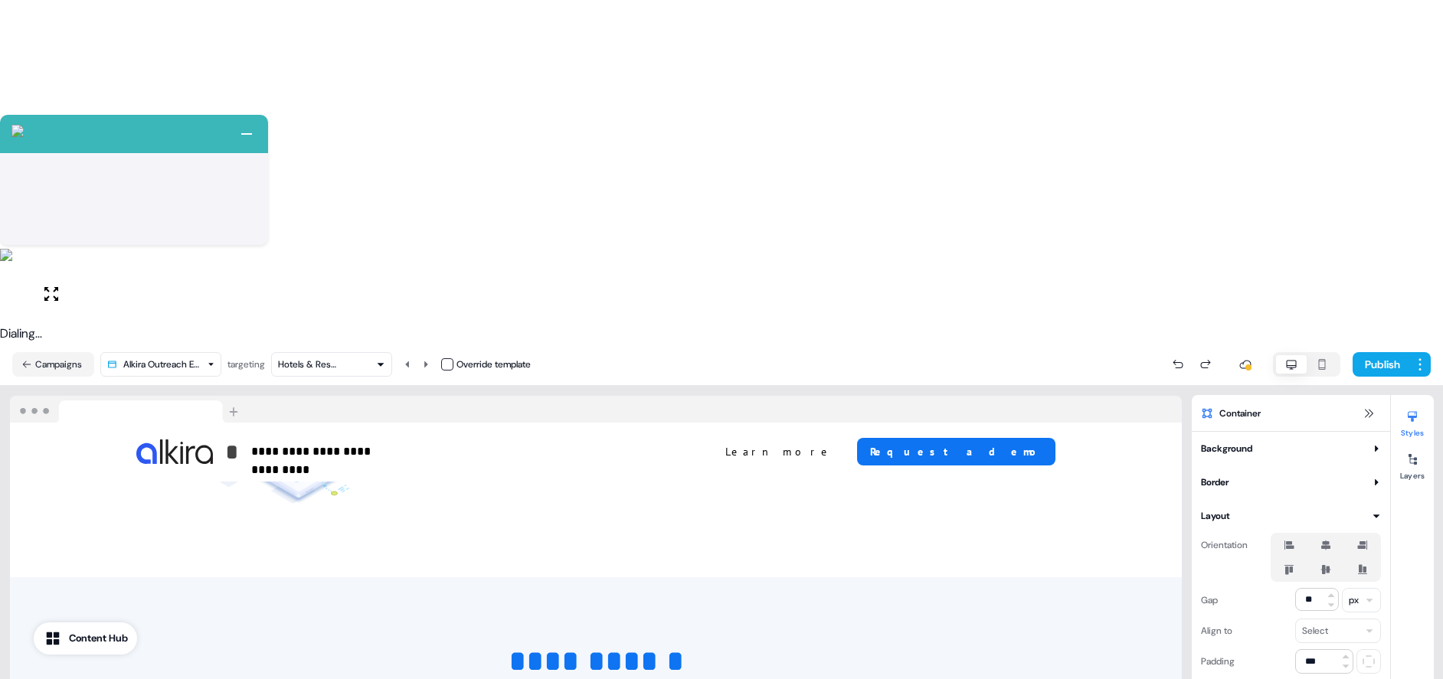
scroll to position [2718, 0]
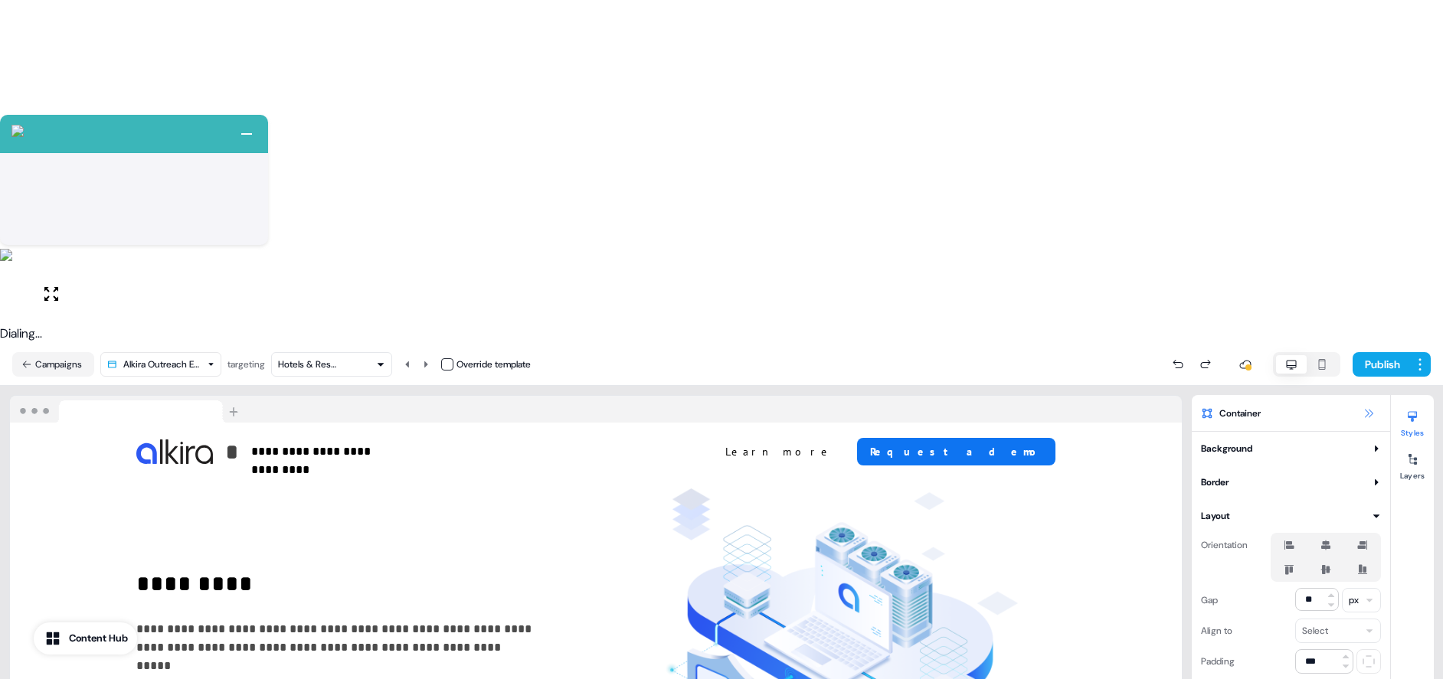
click at [1369, 407] on icon at bounding box center [1368, 413] width 12 height 12
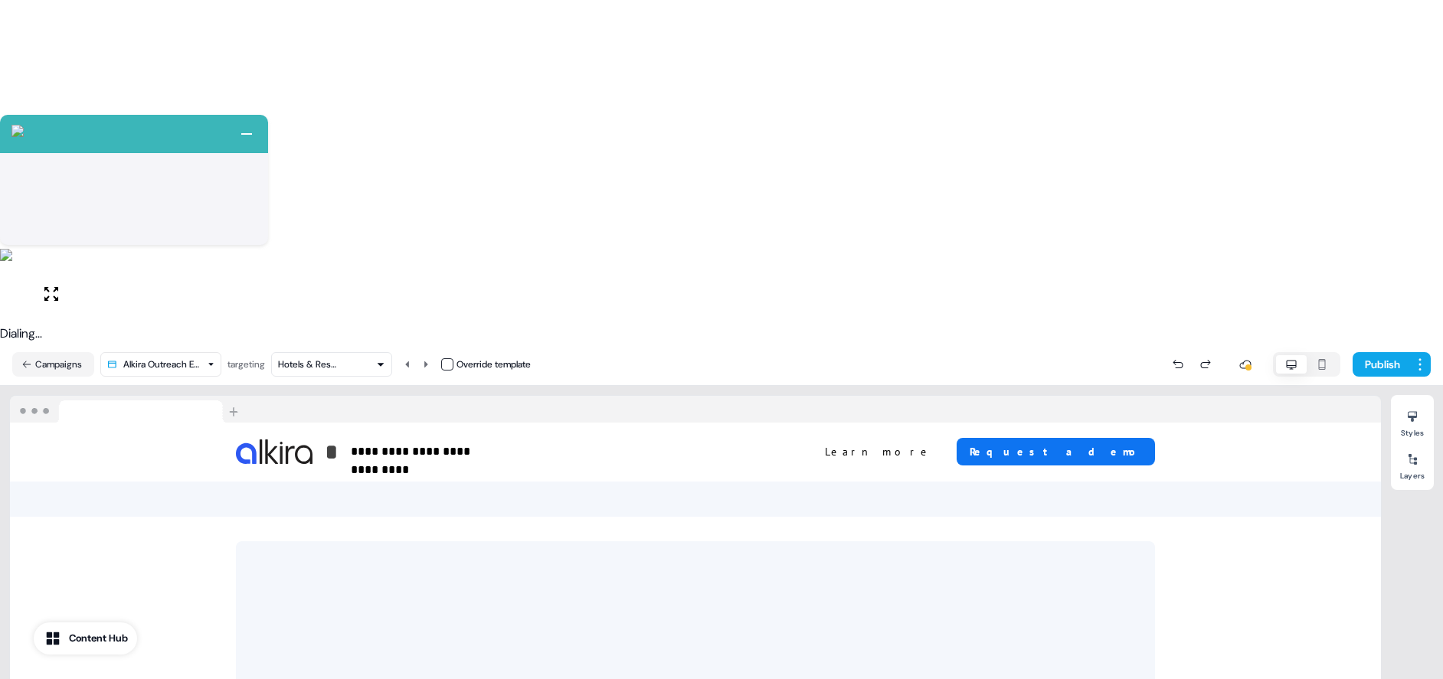
scroll to position [2750, 0]
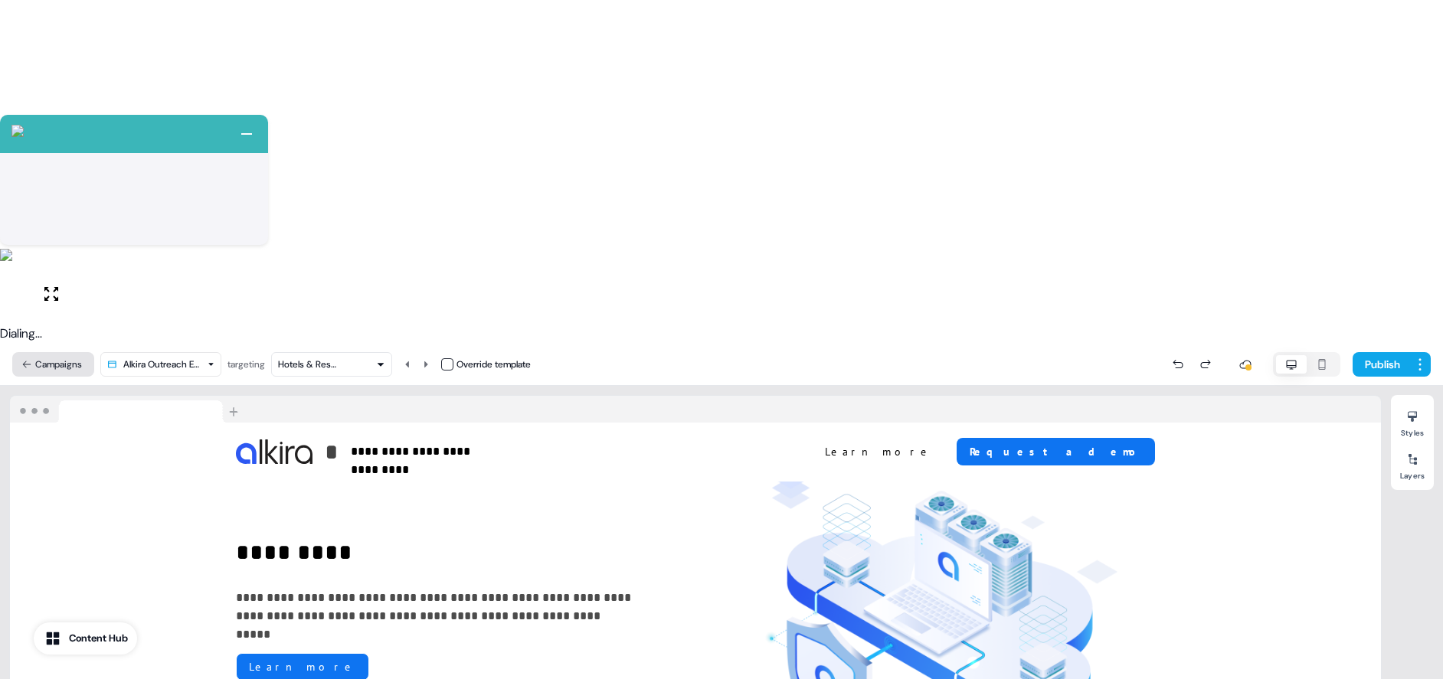
click at [44, 352] on button "Campaigns" at bounding box center [53, 364] width 82 height 25
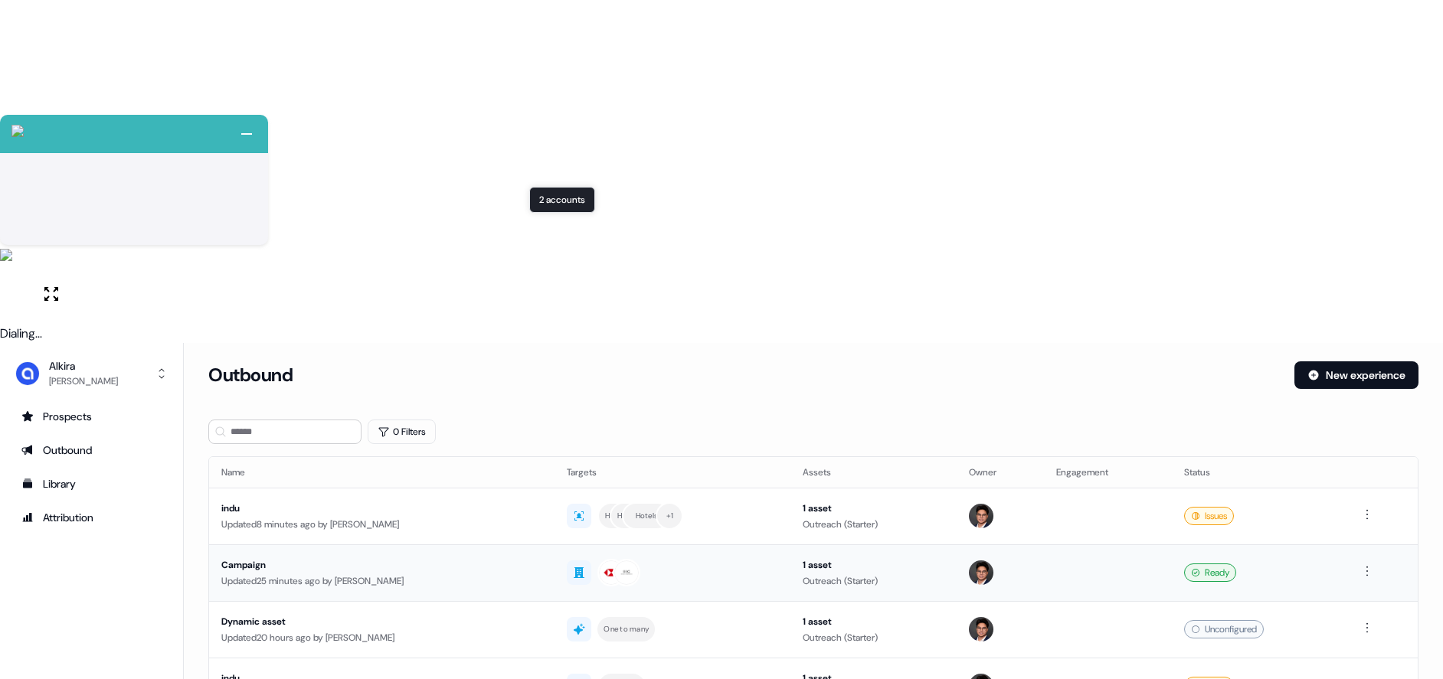
click at [645, 559] on div at bounding box center [672, 573] width 211 height 28
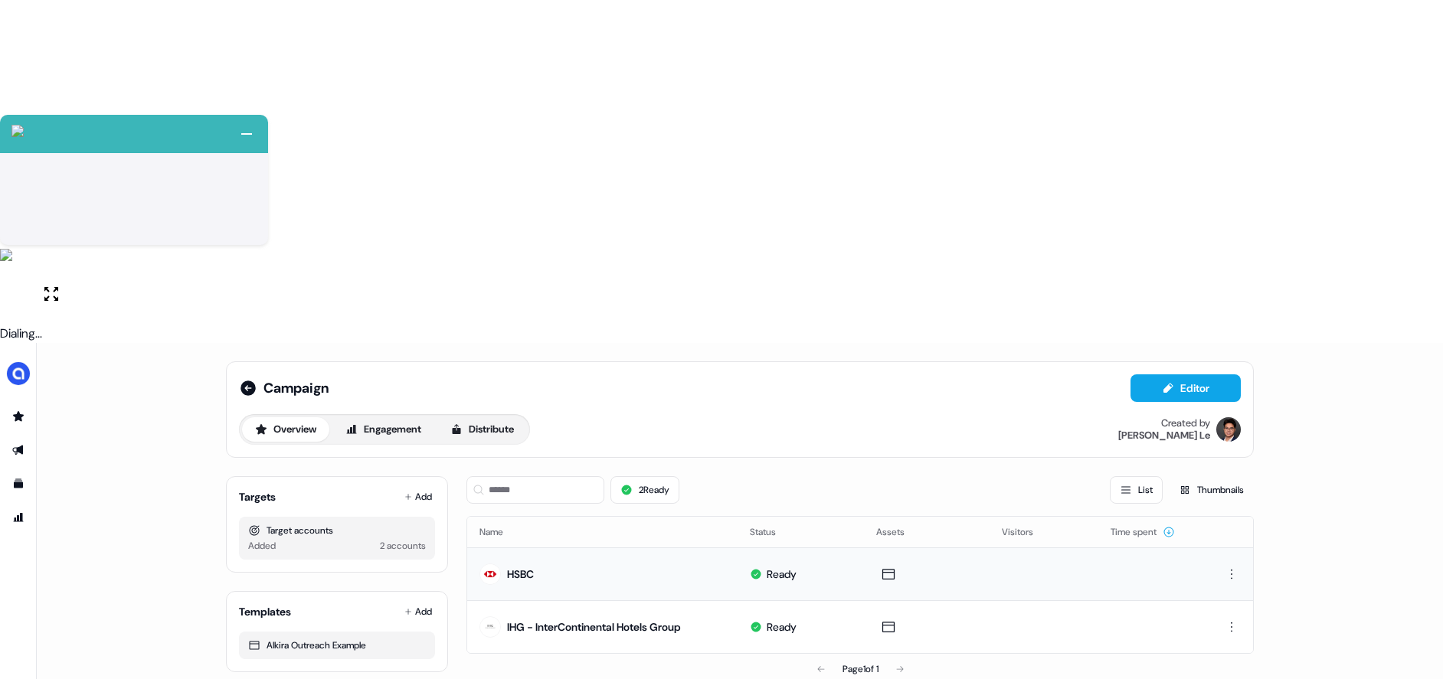
click at [780, 567] on div "Ready" at bounding box center [781, 574] width 30 height 15
click at [25, 438] on link "Go to outbound experience" at bounding box center [18, 450] width 25 height 25
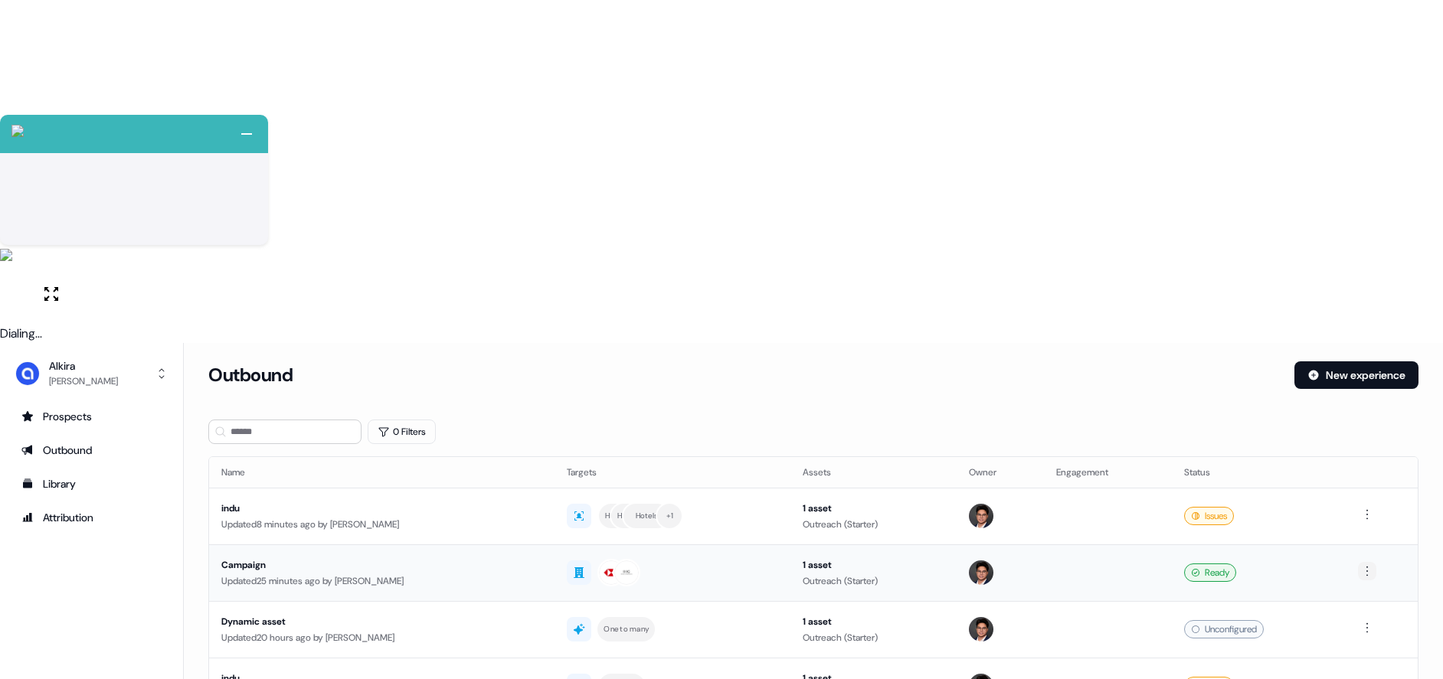
click at [1365, 224] on html "+ Next Auto dialer paused! Go to your dialing tab to continue. 225" at bounding box center [721, 511] width 1443 height 1022
click at [1361, 252] on span "Duplicate" at bounding box center [1344, 256] width 39 height 12
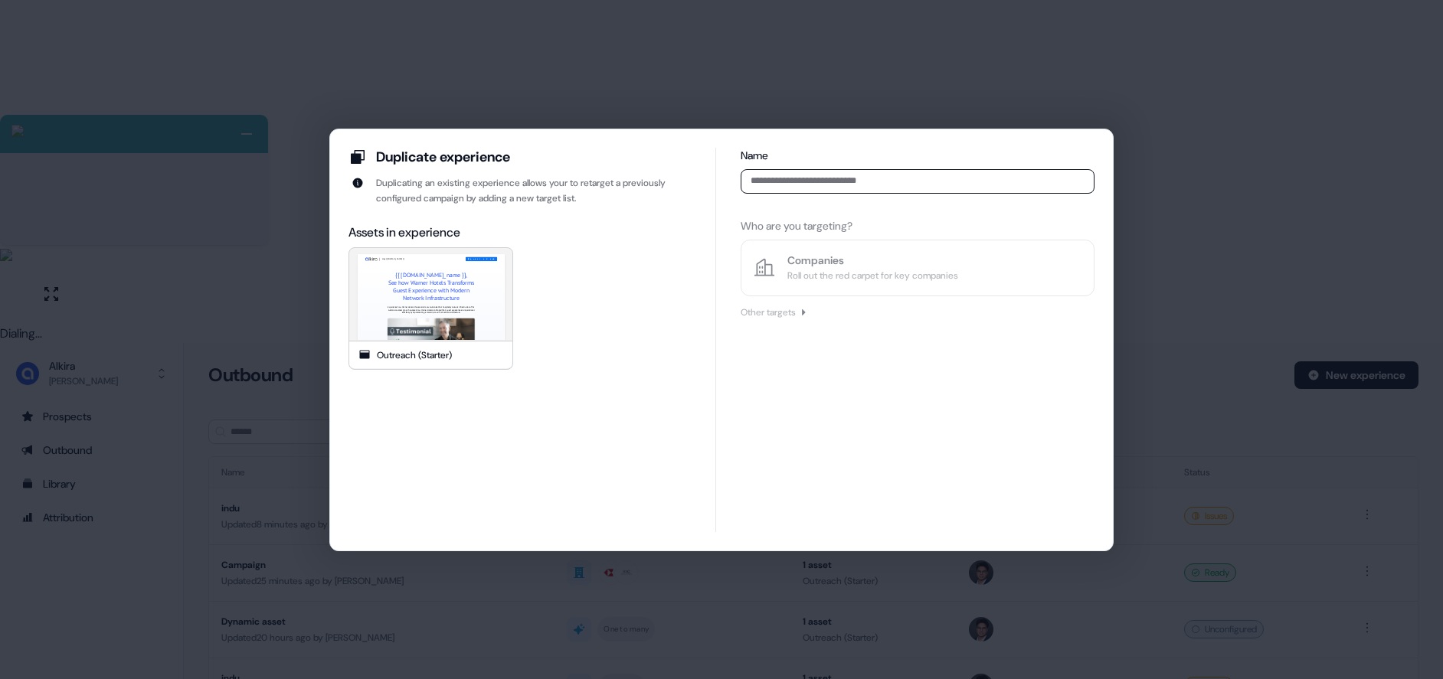
click at [461, 283] on div "| Hey {{ traits.account.name }} Request a demo {{ traits.account.company_name }…" at bounding box center [431, 299] width 735 height 459
click at [823, 175] on input at bounding box center [917, 181] width 354 height 25
type input "******"
click at [796, 315] on div "Other targets" at bounding box center [767, 312] width 55 height 15
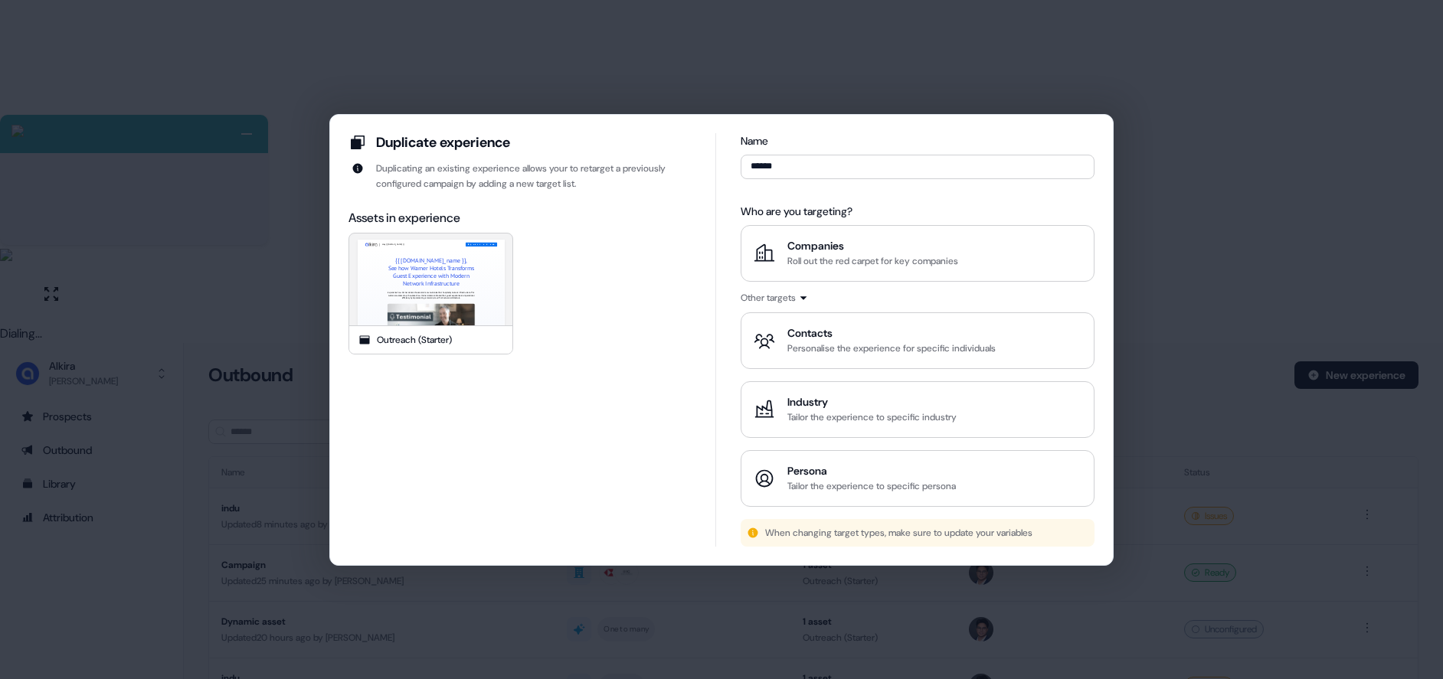
click at [1208, 257] on div "Duplicate experience Duplicating an existing experience allows your to retarget…" at bounding box center [721, 339] width 1443 height 679
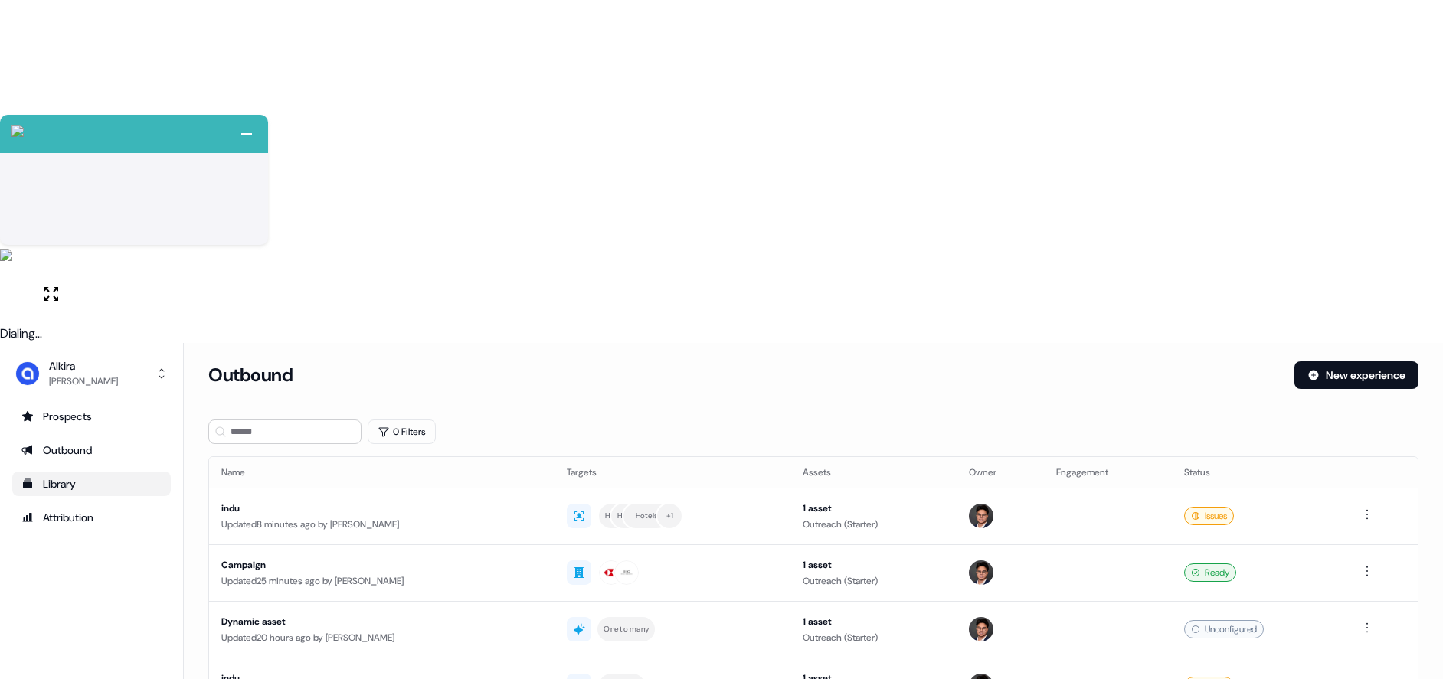
click at [79, 476] on div "Library" at bounding box center [91, 483] width 140 height 15
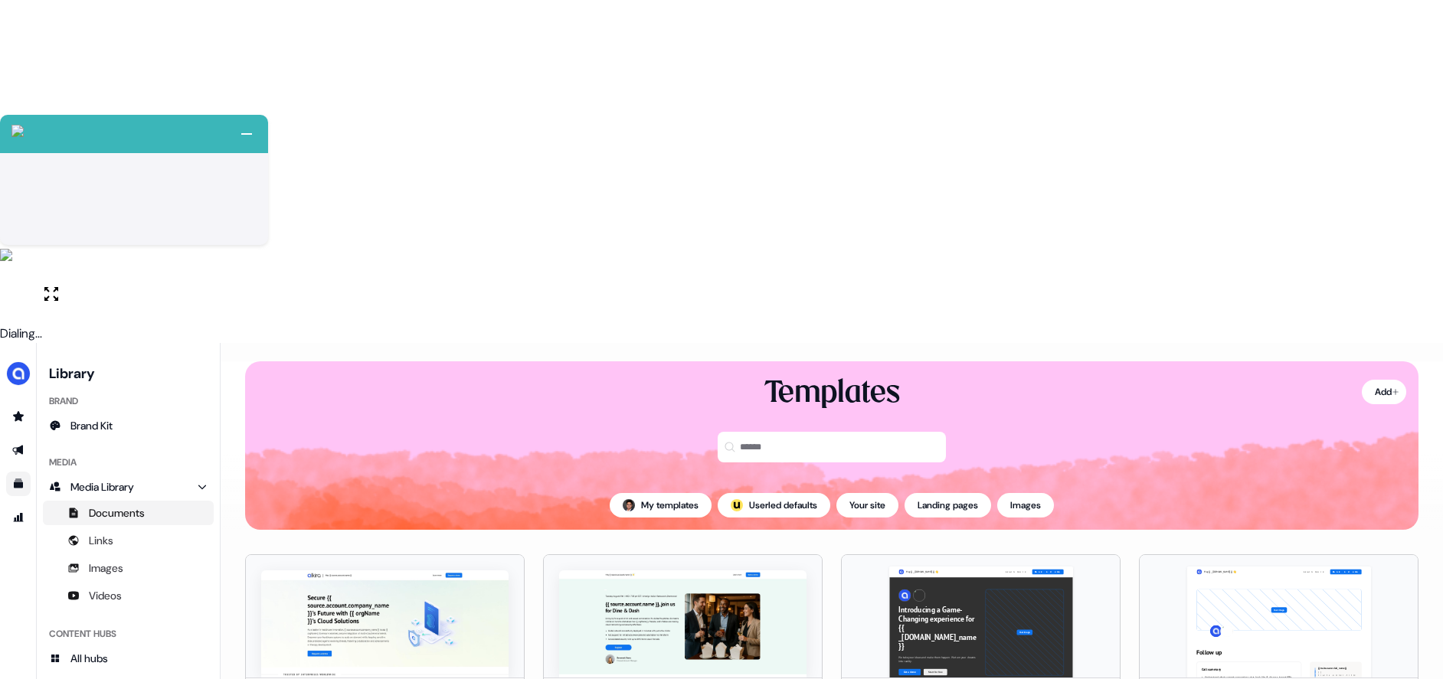
click at [127, 505] on span "Documents" at bounding box center [117, 512] width 56 height 15
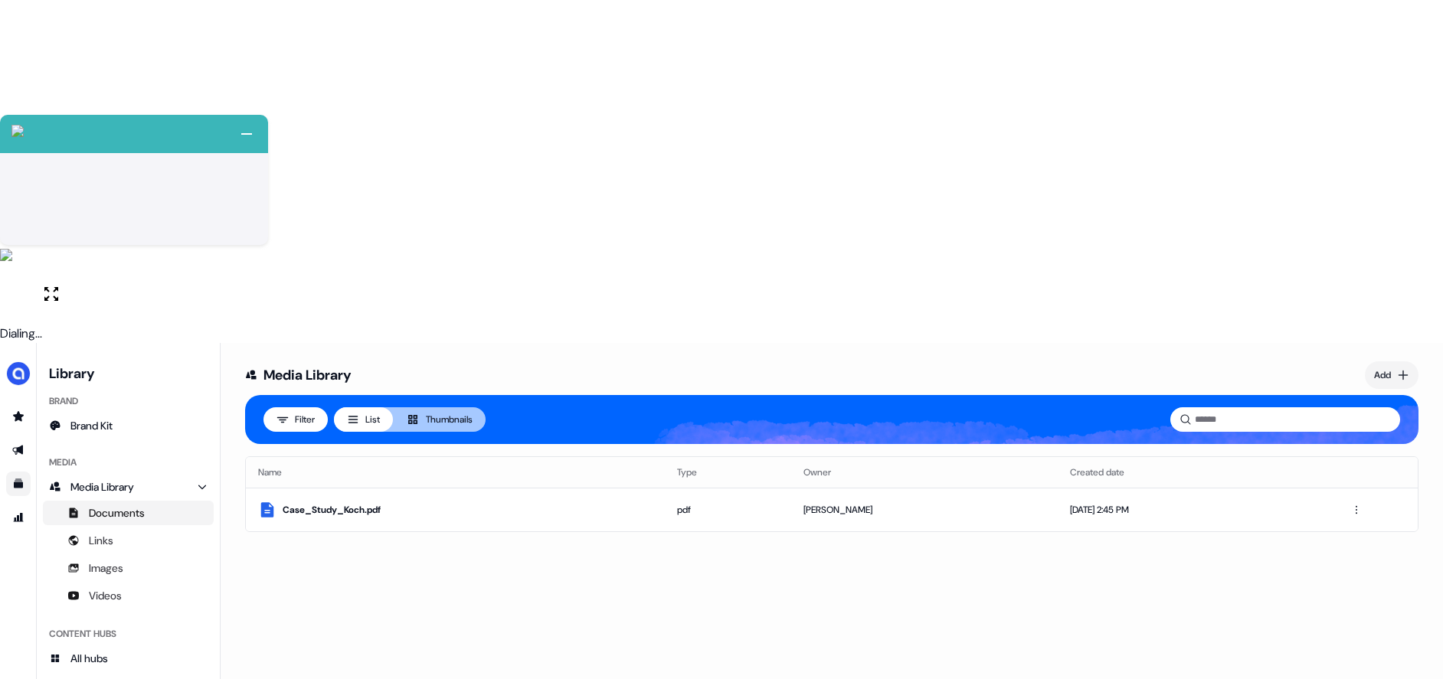
click at [485, 343] on div "Media Library Add Filter List Thumbnails Name Type Owner Created date Case_Stud…" at bounding box center [832, 682] width 1222 height 679
click at [99, 651] on span "All hubs" at bounding box center [89, 658] width 38 height 15
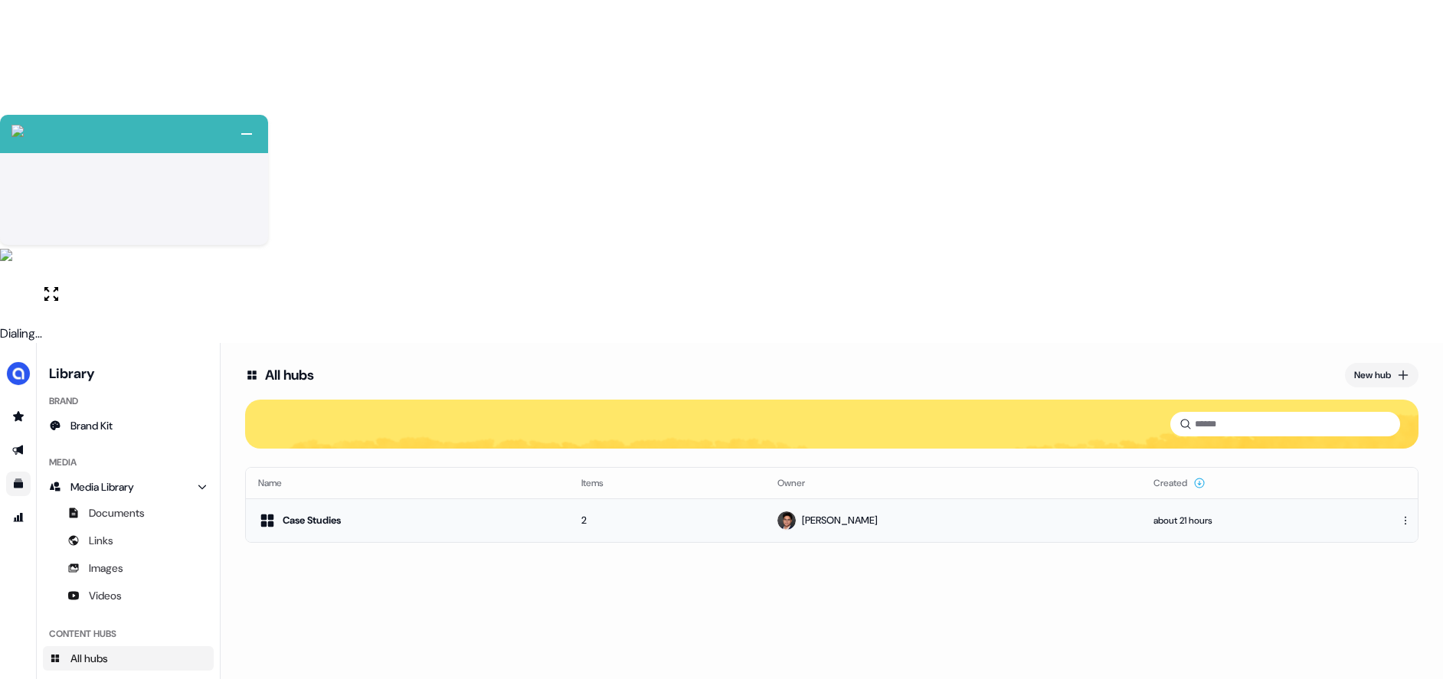
click at [320, 513] on div "Case Studies" at bounding box center [312, 520] width 58 height 15
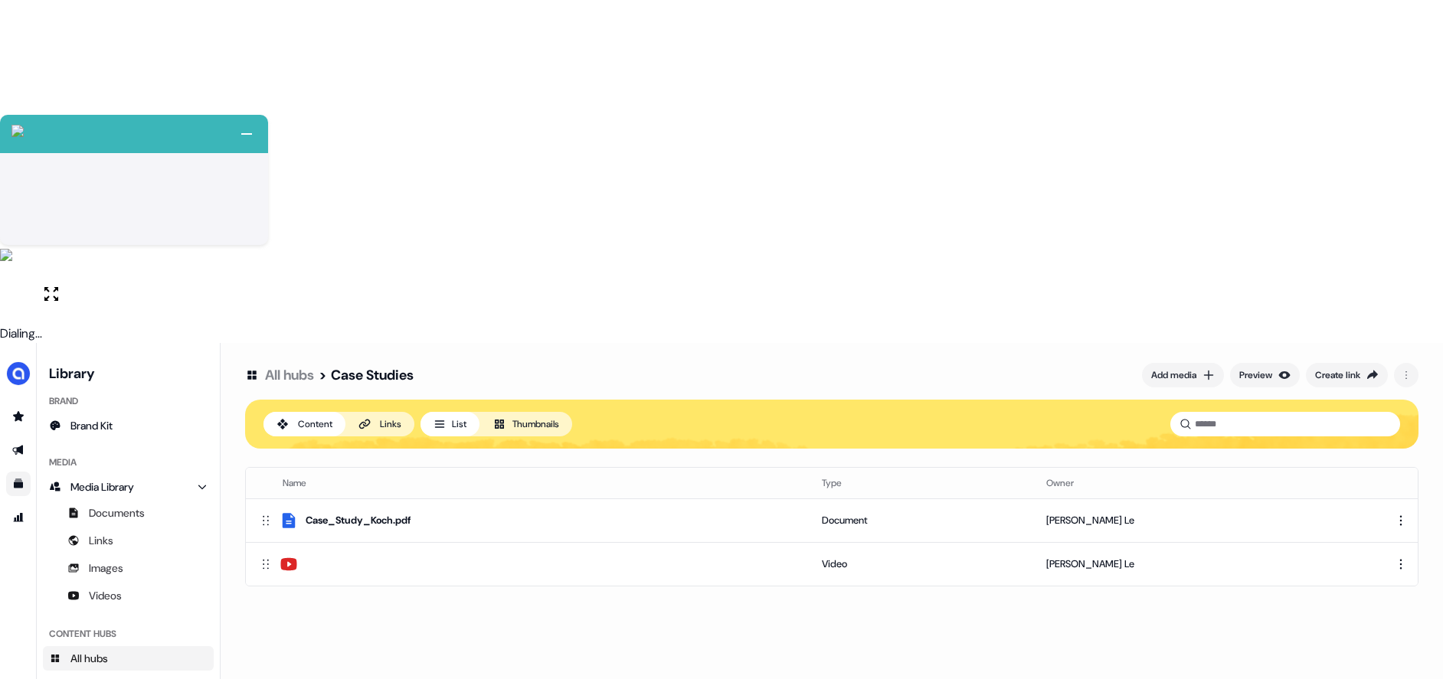
click at [306, 366] on link "All hubs" at bounding box center [289, 375] width 49 height 18
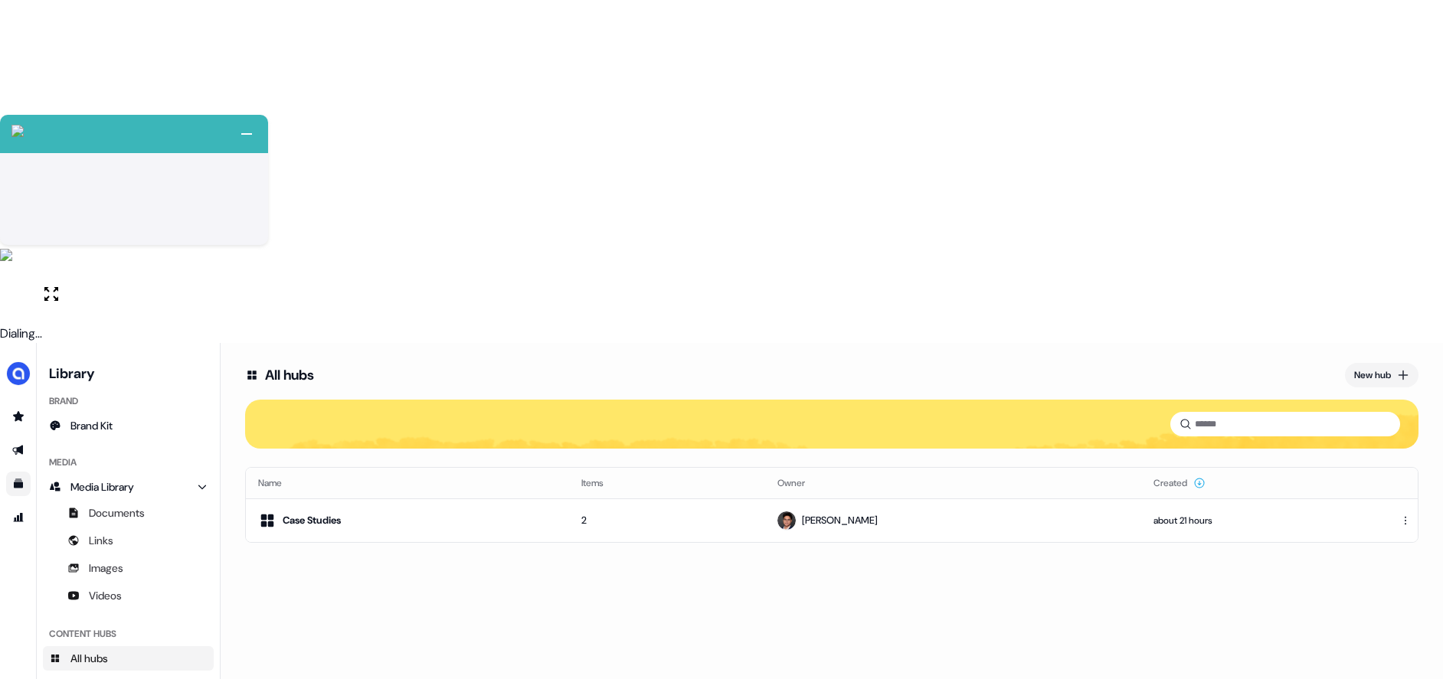
click at [532, 343] on div "All hubs New hub Name Items Owner Created Case Studies 2 Hugh Le about 21 hours" at bounding box center [832, 682] width 1222 height 679
click at [1358, 368] on div "New hub" at bounding box center [1372, 375] width 37 height 15
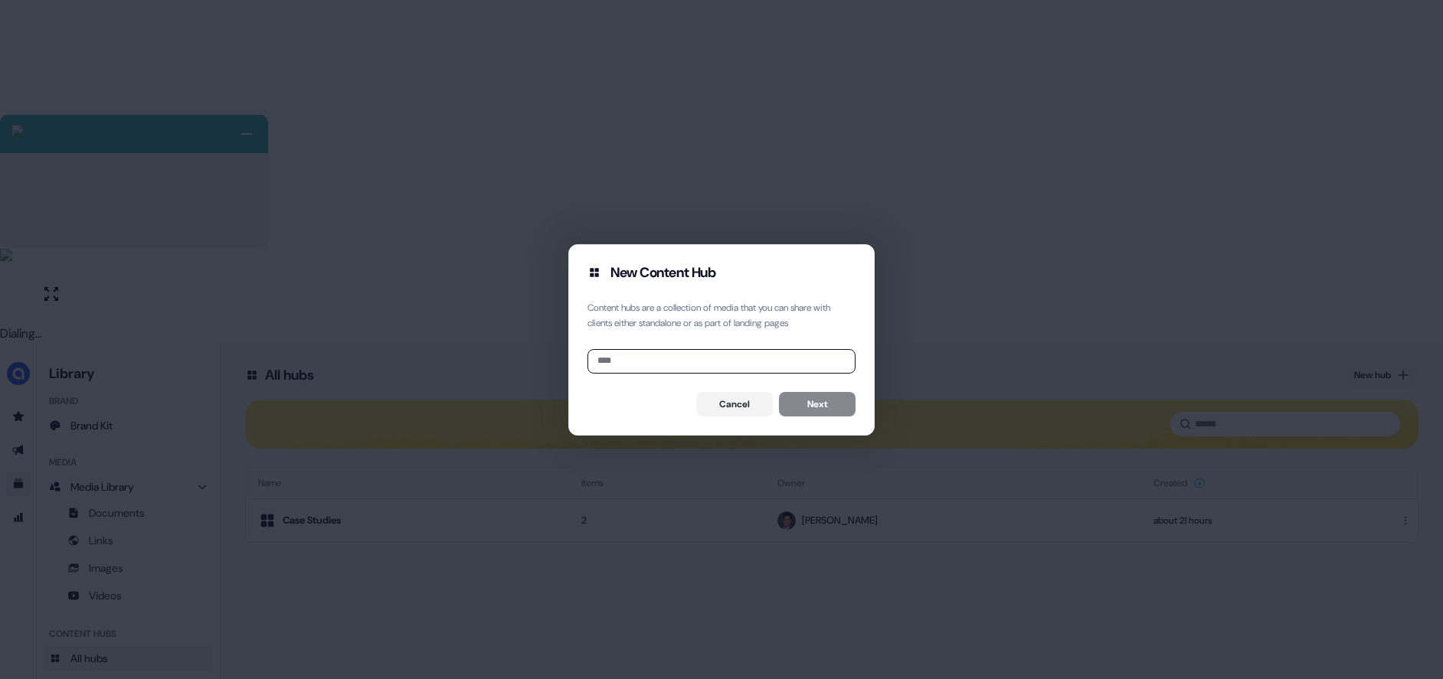
click at [667, 364] on input at bounding box center [721, 361] width 268 height 25
type input "**********"
click at [851, 411] on button "Next" at bounding box center [817, 404] width 77 height 25
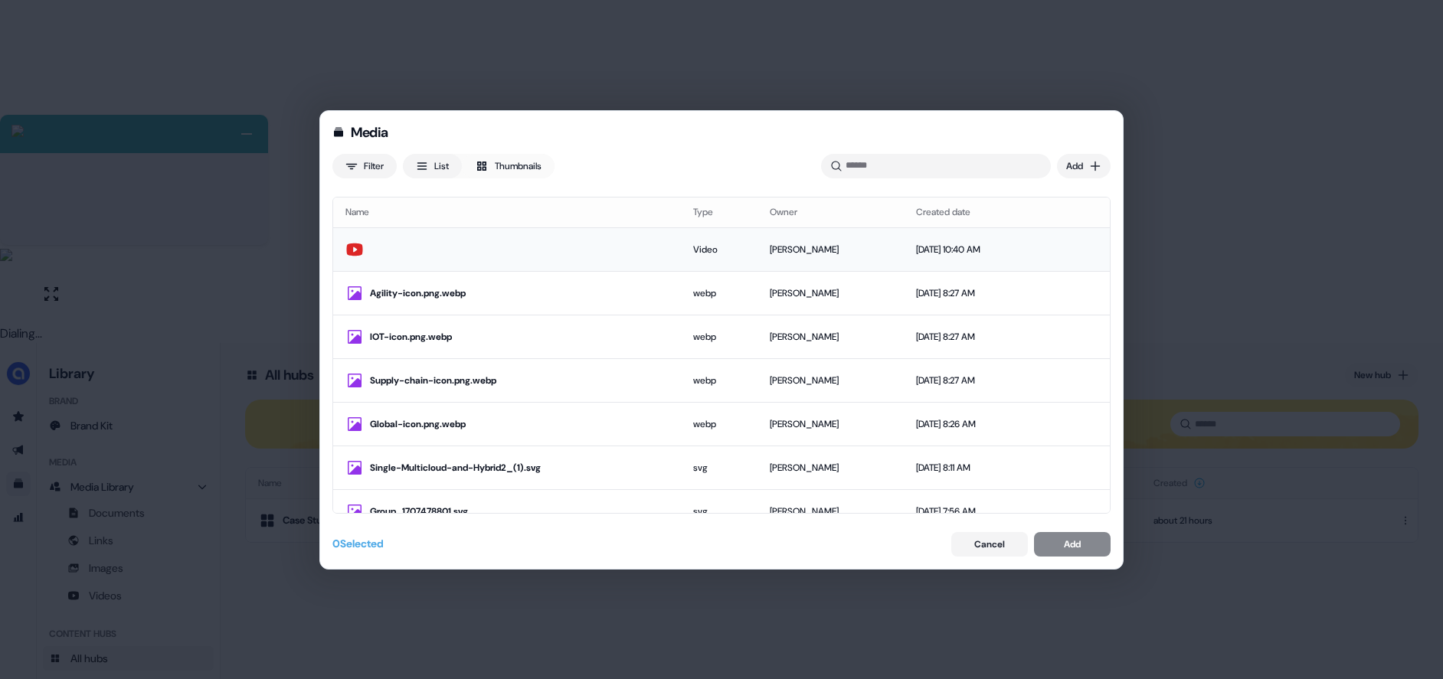
click at [428, 244] on div at bounding box center [506, 249] width 323 height 18
click at [1080, 541] on div "Add" at bounding box center [1072, 544] width 17 height 15
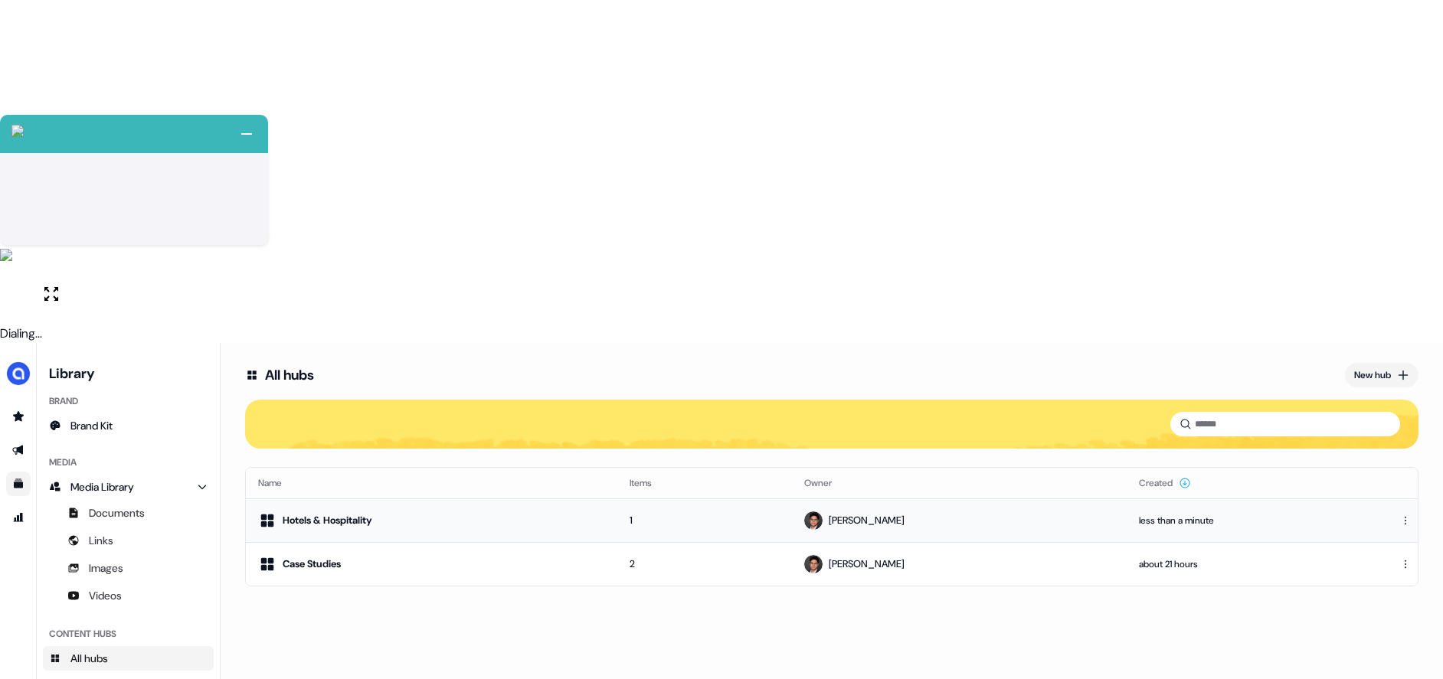
click at [364, 513] on div "Hotels & Hospitality" at bounding box center [328, 520] width 90 height 15
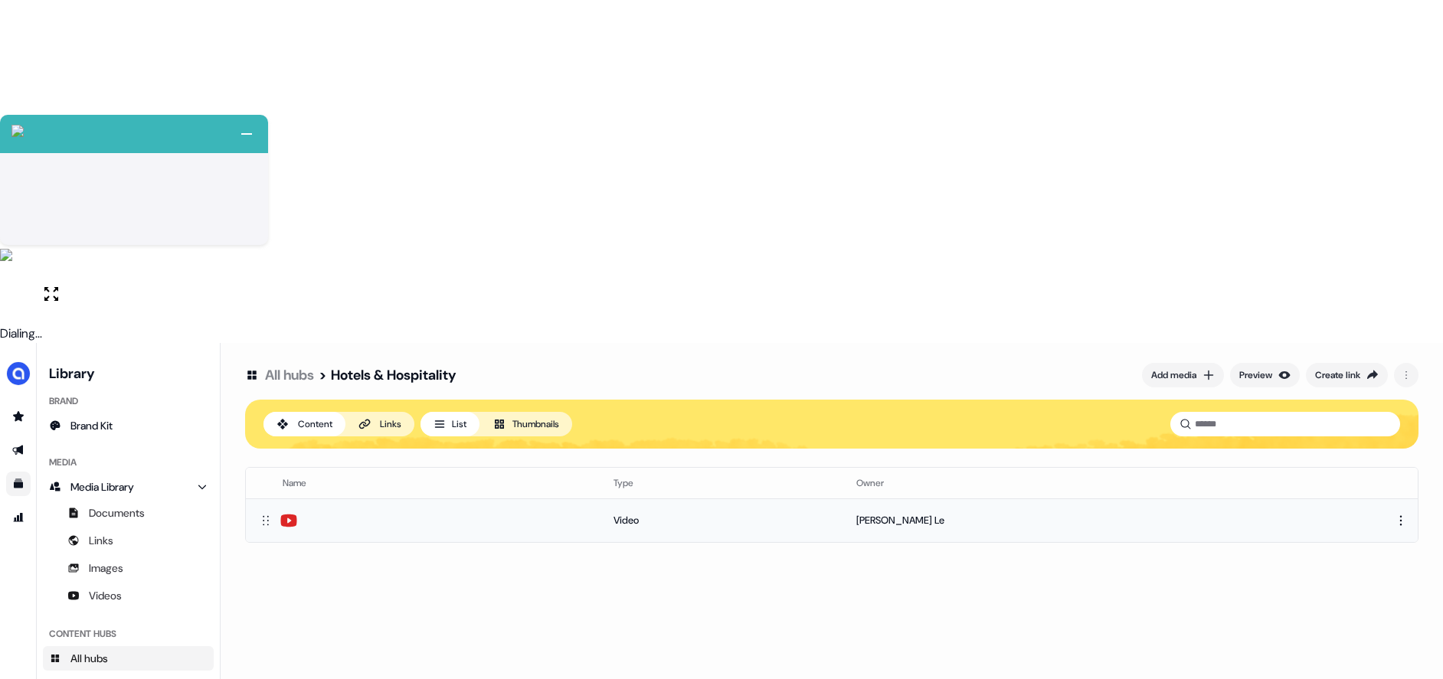
click at [342, 512] on div at bounding box center [423, 521] width 331 height 18
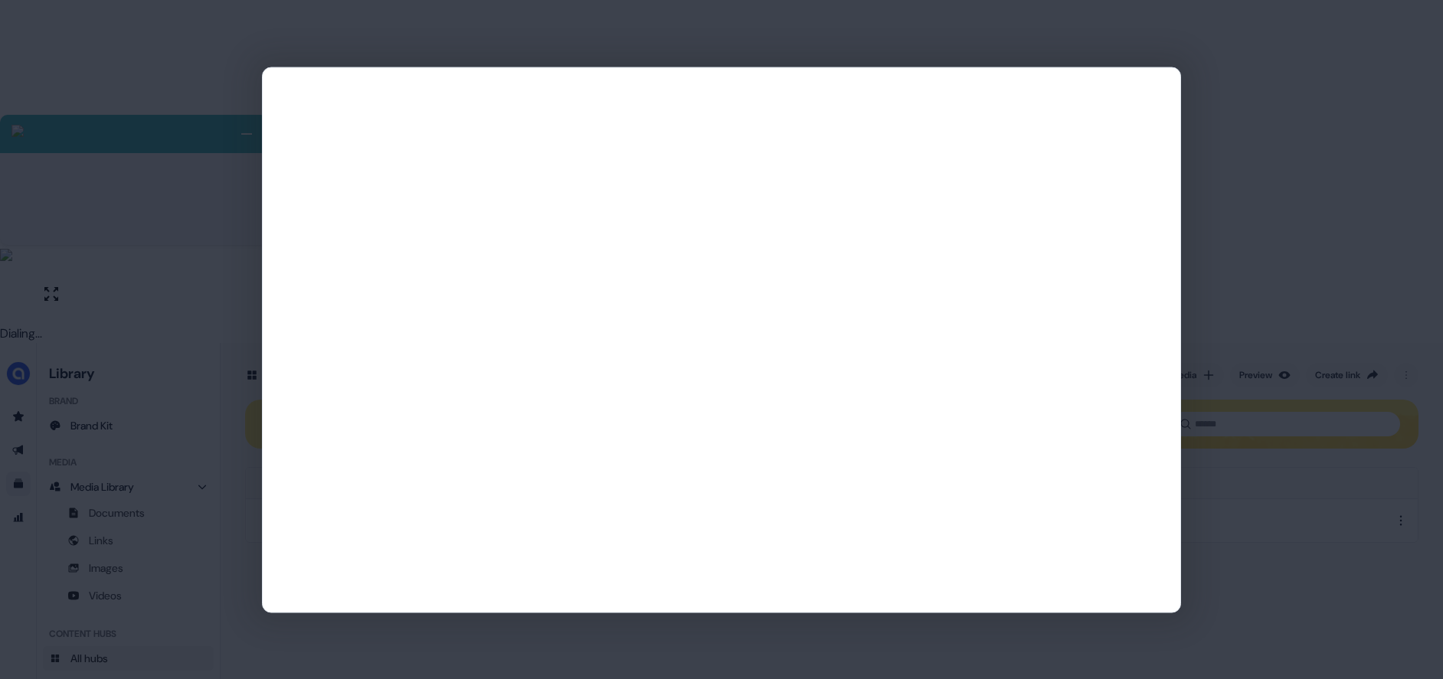
click at [1169, 239] on div at bounding box center [721, 340] width 919 height 546
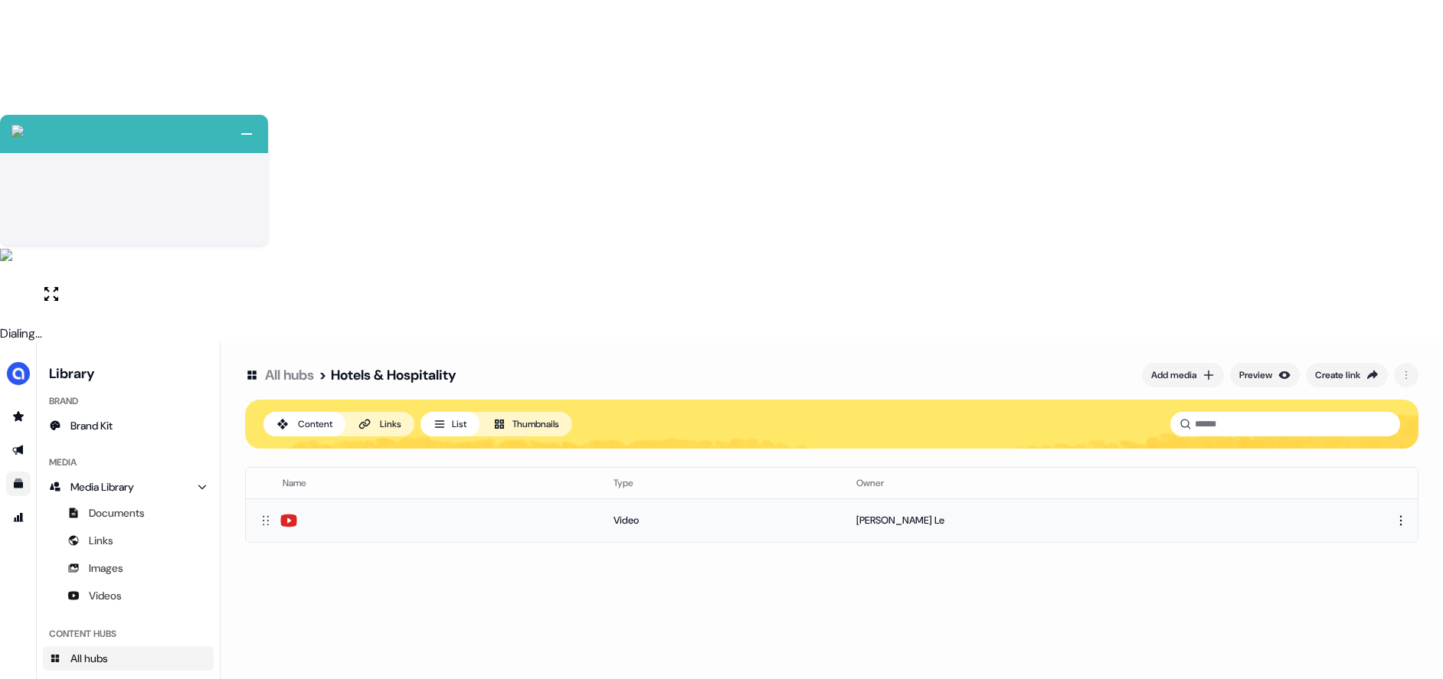
click at [1397, 178] on html "+ Next Auto dialer paused! Go to your dialing tab to continue. 225" at bounding box center [721, 511] width 1443 height 1022
click at [1375, 250] on div "Remove" at bounding box center [1393, 253] width 90 height 25
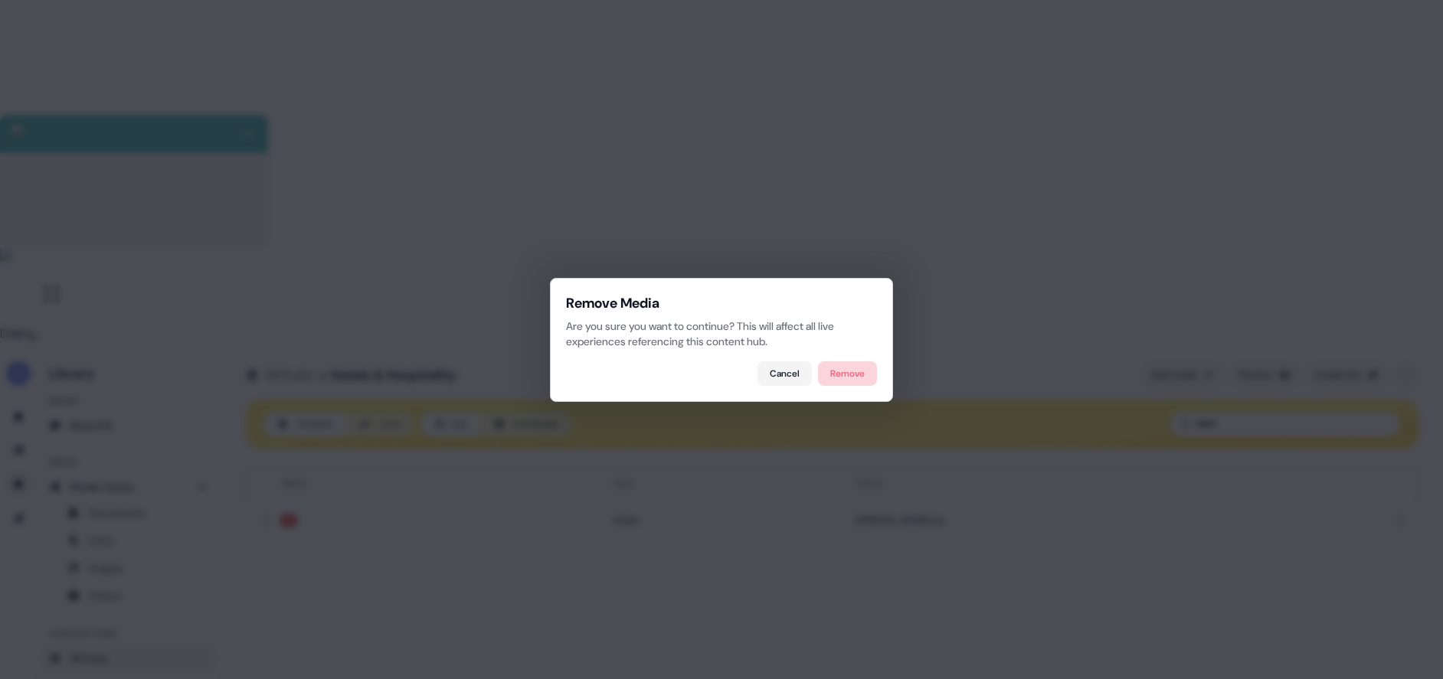
click at [842, 371] on button "Remove" at bounding box center [847, 373] width 59 height 25
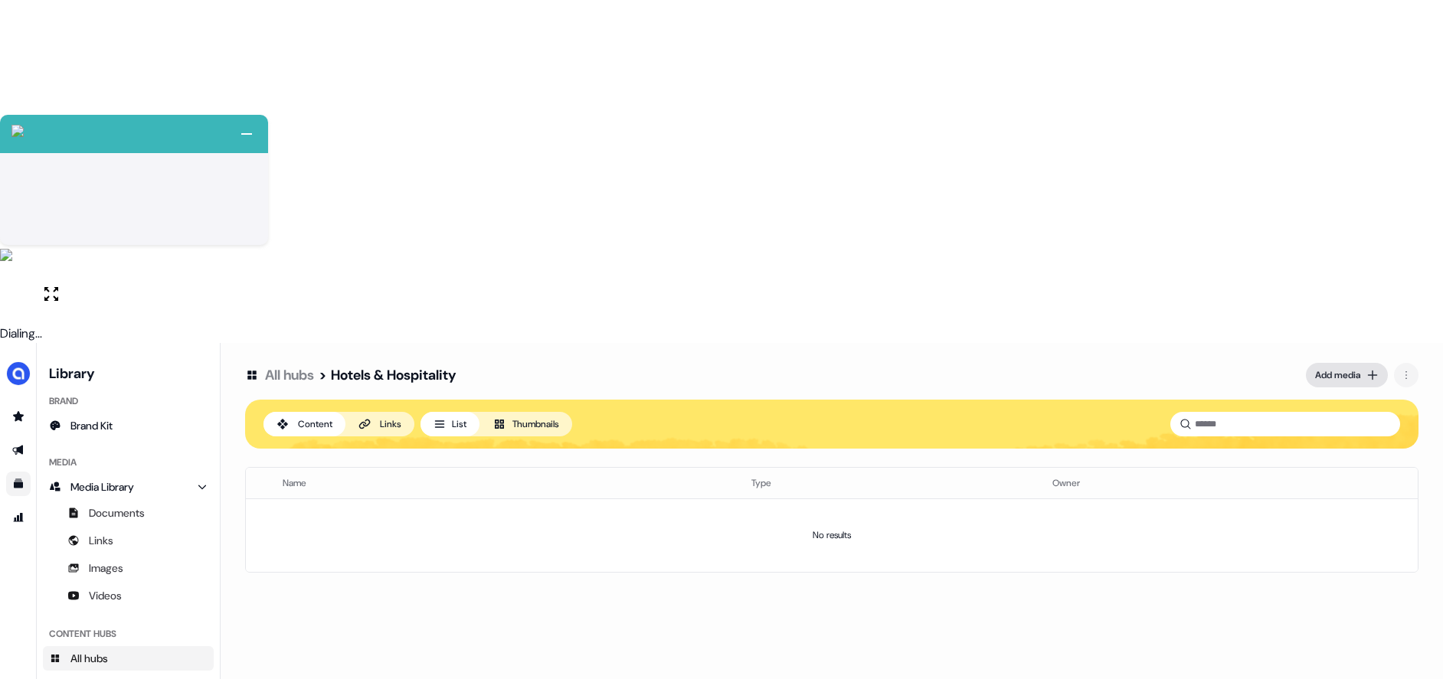
click at [1343, 368] on div "Add media" at bounding box center [1337, 375] width 45 height 15
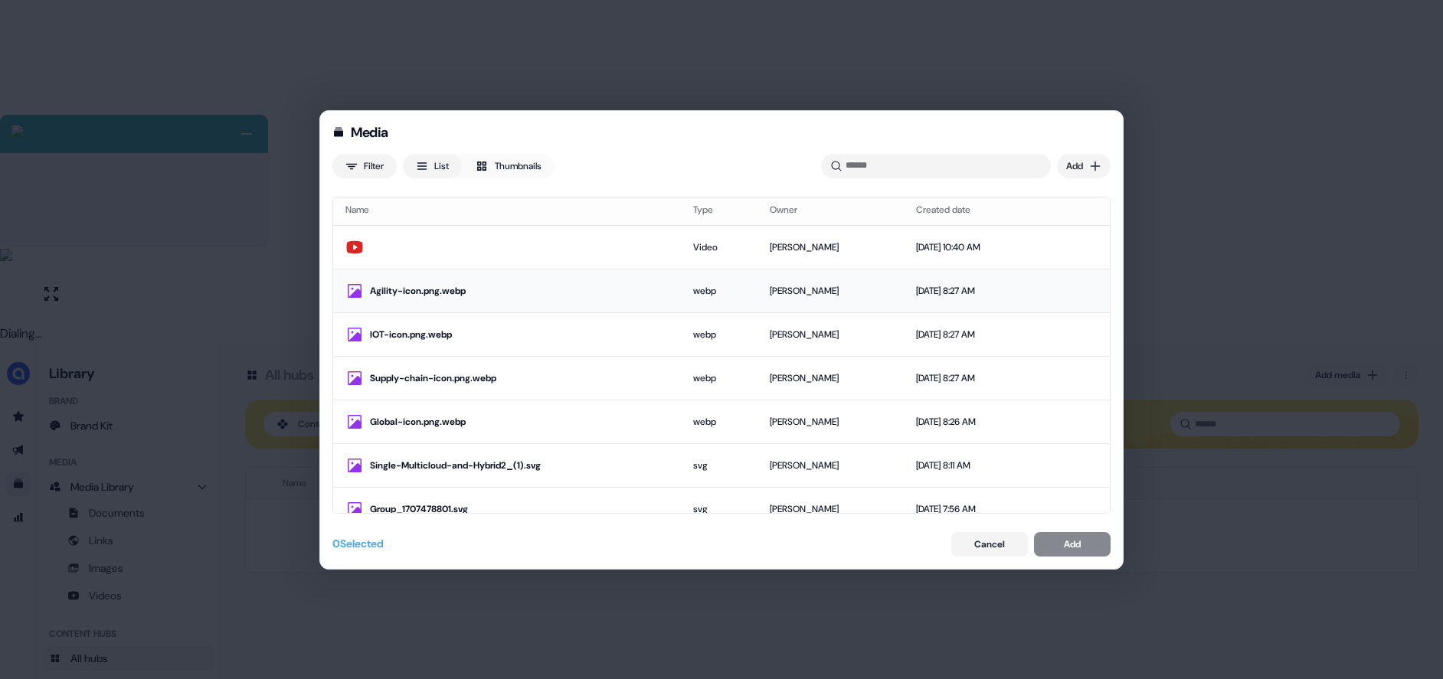
scroll to position [3, 0]
click at [1067, 161] on div "Media Filter List Thumbnails Uploaded Add Name Type Owner Created date Video Hu…" at bounding box center [721, 339] width 1443 height 679
click at [1047, 218] on div "Import links" at bounding box center [1061, 222] width 90 height 25
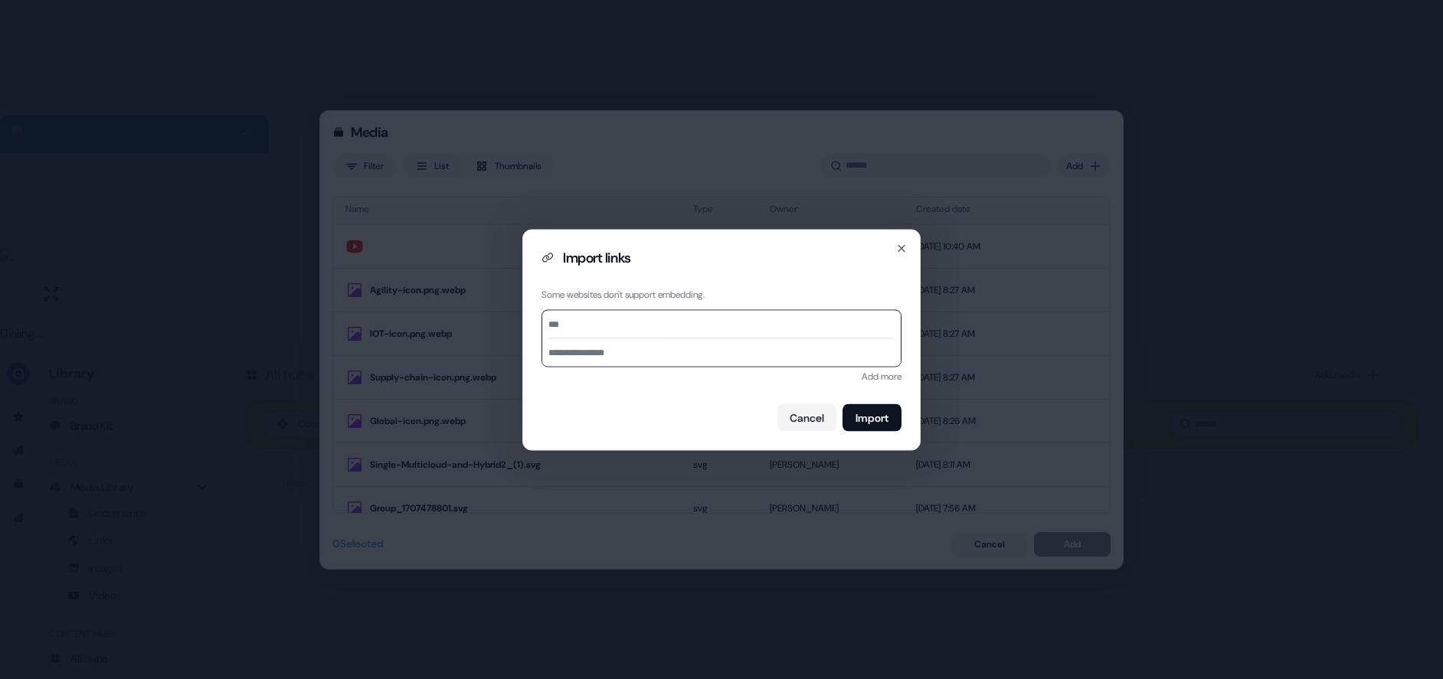
click at [592, 325] on input at bounding box center [721, 324] width 346 height 28
paste input "**********"
type input "**********"
click at [626, 357] on input at bounding box center [721, 352] width 358 height 28
type input "**********"
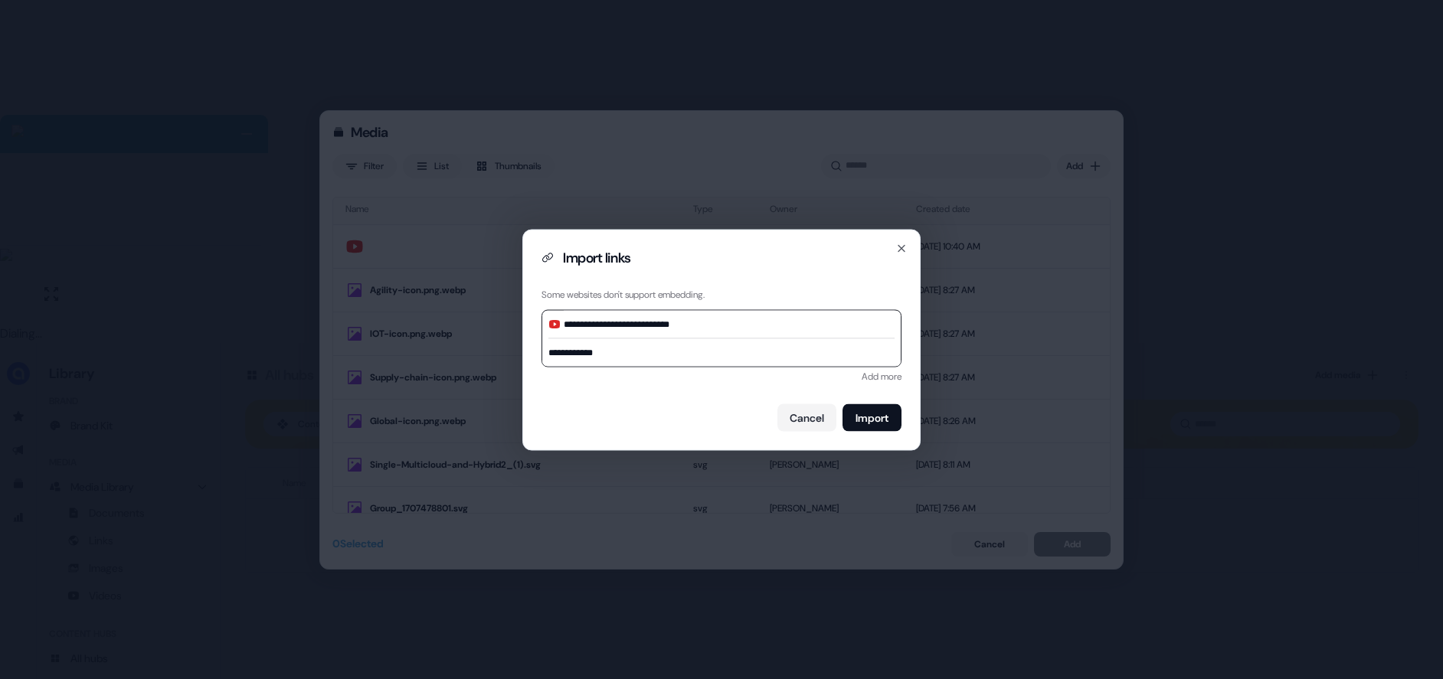
click at [876, 410] on button "Import" at bounding box center [871, 418] width 59 height 28
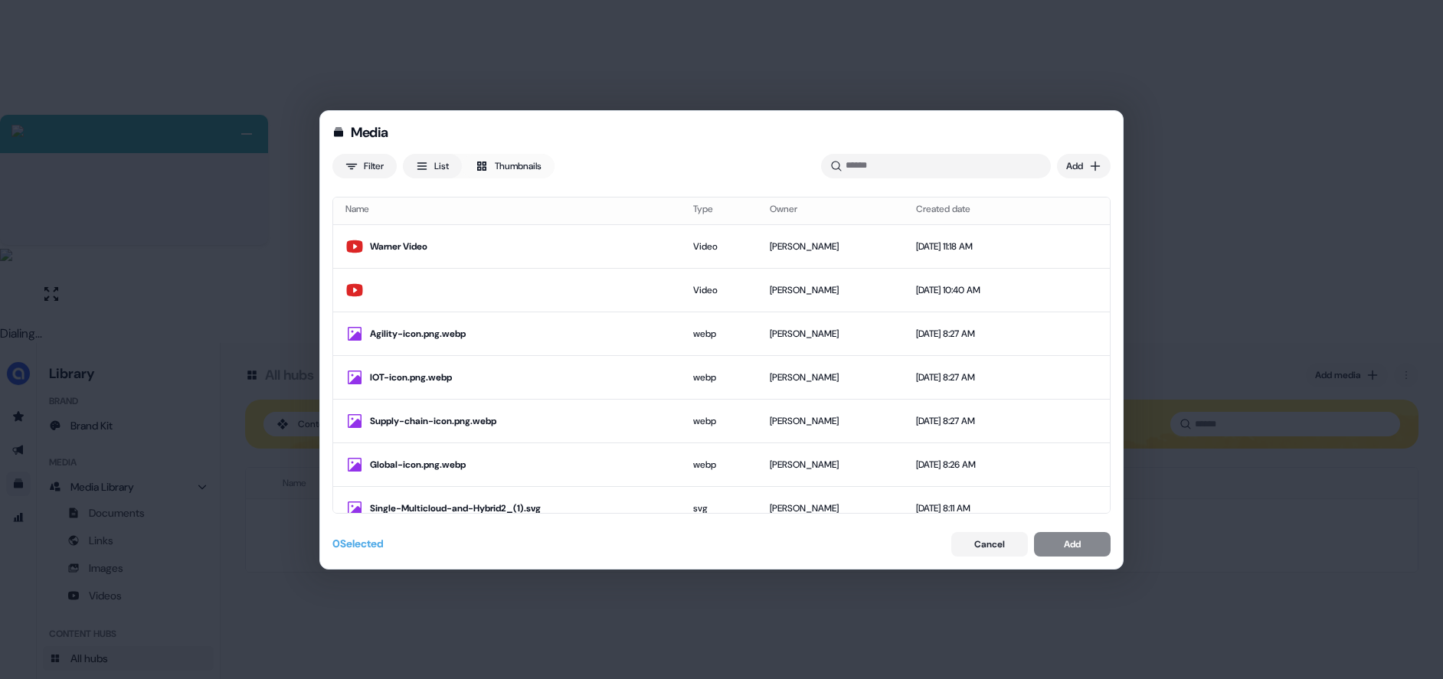
click at [1089, 165] on div "Media Filter List Thumbnails Uploaded Add Name Type Owner Created date Warner V…" at bounding box center [721, 339] width 1443 height 679
click at [1038, 219] on div "Import links" at bounding box center [1061, 222] width 90 height 25
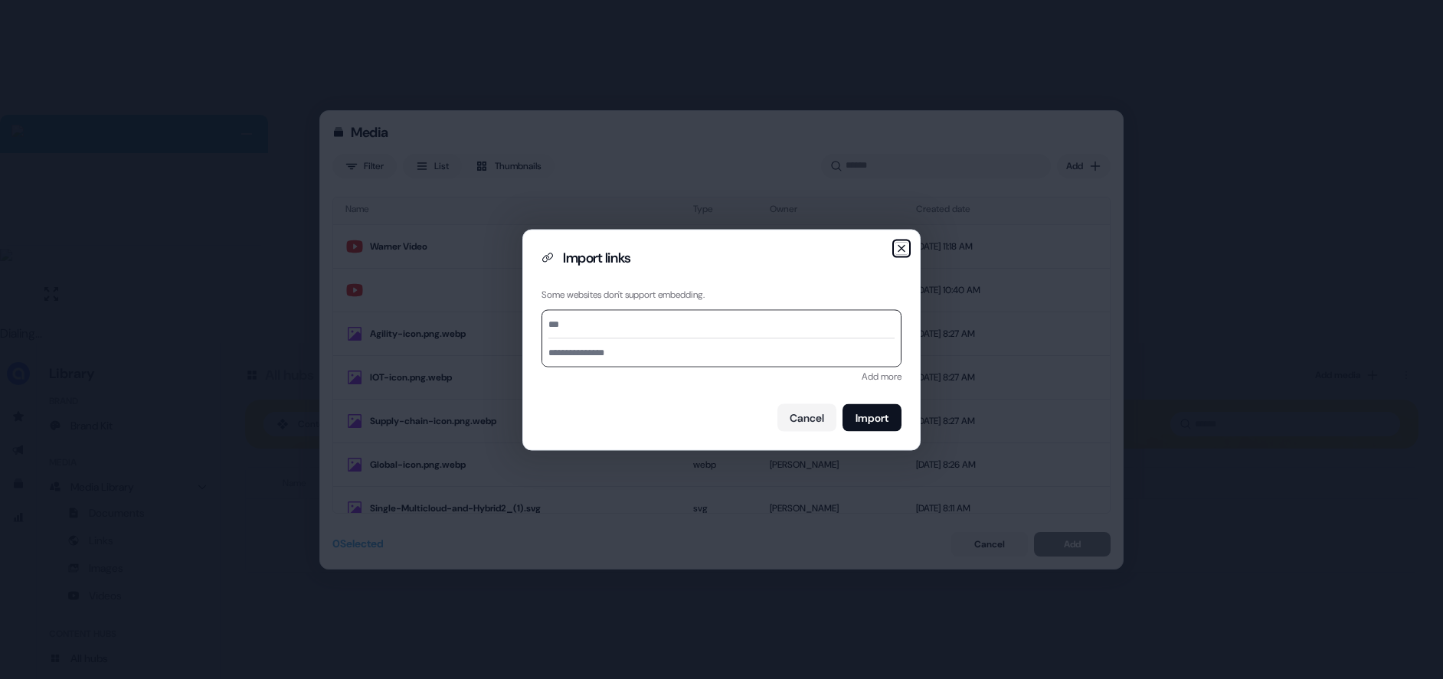
click at [898, 244] on icon "button" at bounding box center [901, 248] width 12 height 12
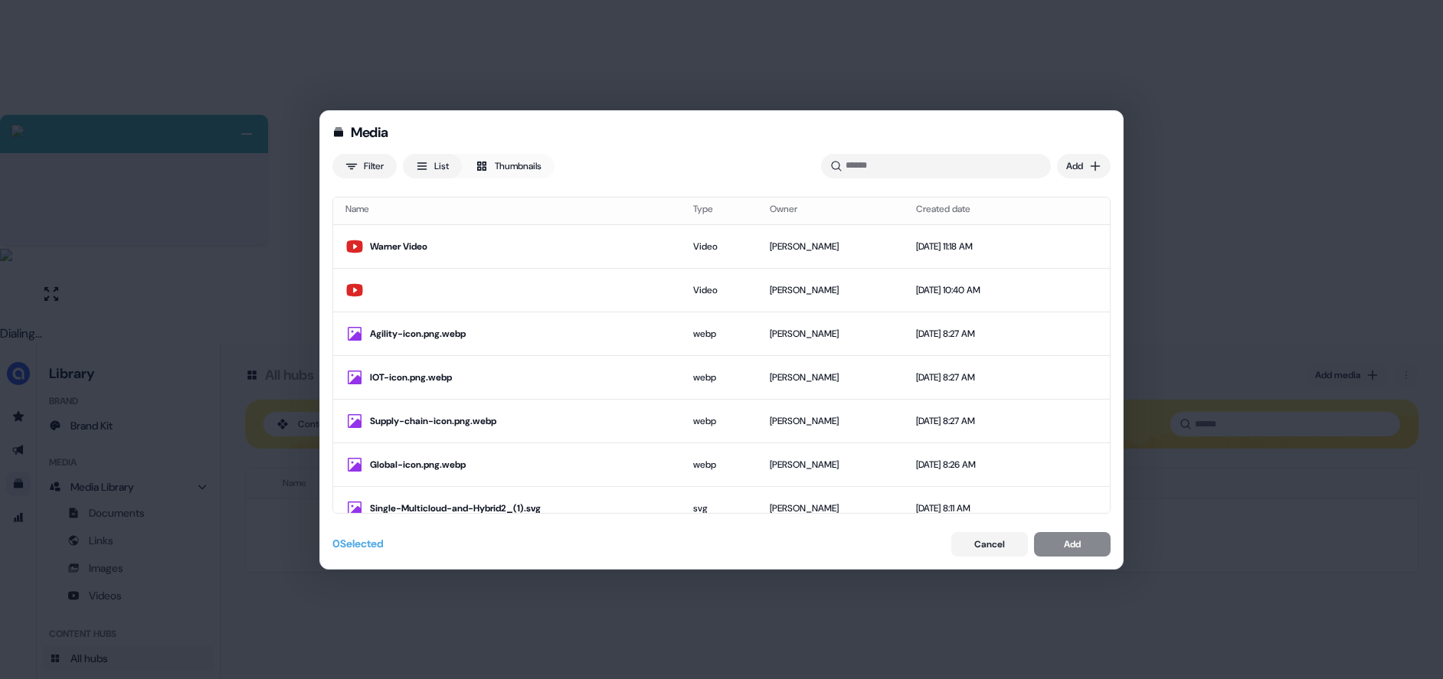
click at [1077, 175] on div "Media Filter List Thumbnails Uploaded Add Name Type Owner Created date Warner V…" at bounding box center [721, 339] width 1443 height 679
click at [1051, 225] on div "Import links" at bounding box center [1061, 222] width 90 height 25
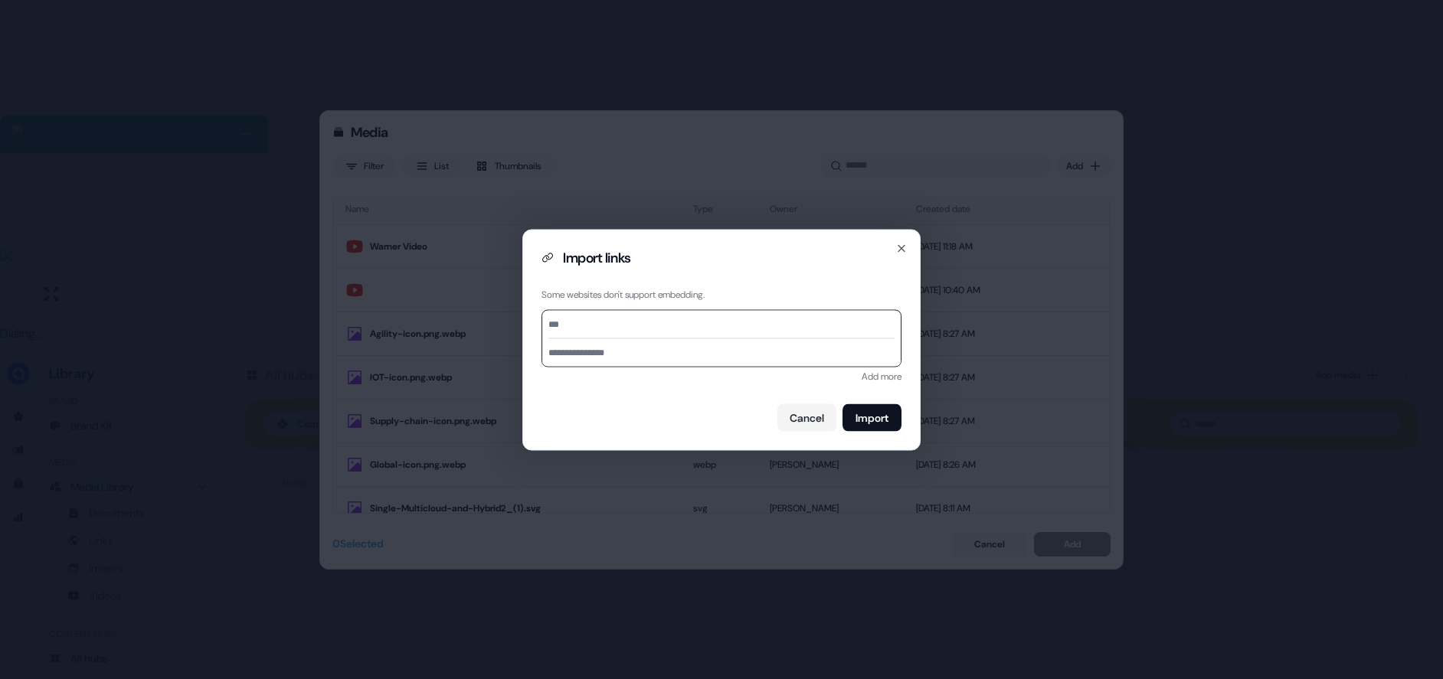
click at [595, 328] on input at bounding box center [721, 324] width 346 height 28
paste input "**********"
type input "**********"
click at [590, 361] on input at bounding box center [721, 352] width 358 height 28
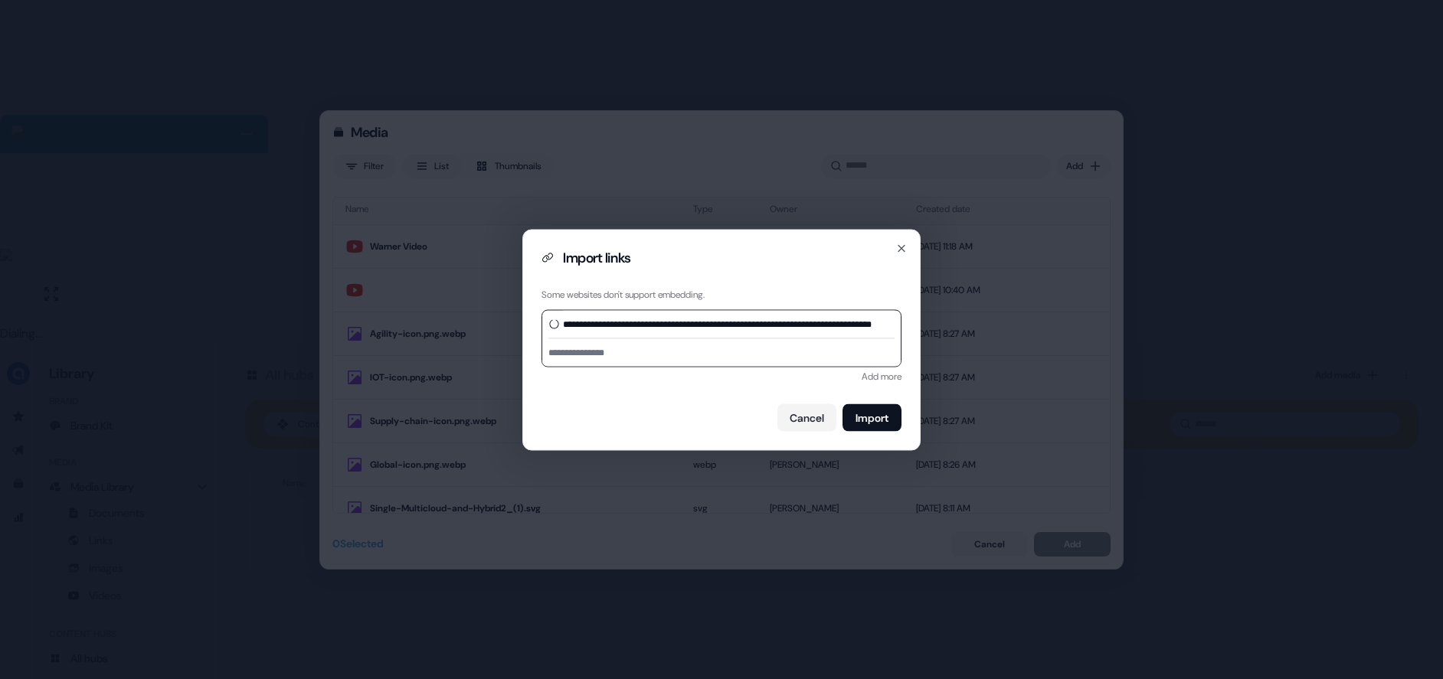
scroll to position [0, 0]
type input "**********"
click at [883, 419] on button "Import" at bounding box center [871, 418] width 59 height 28
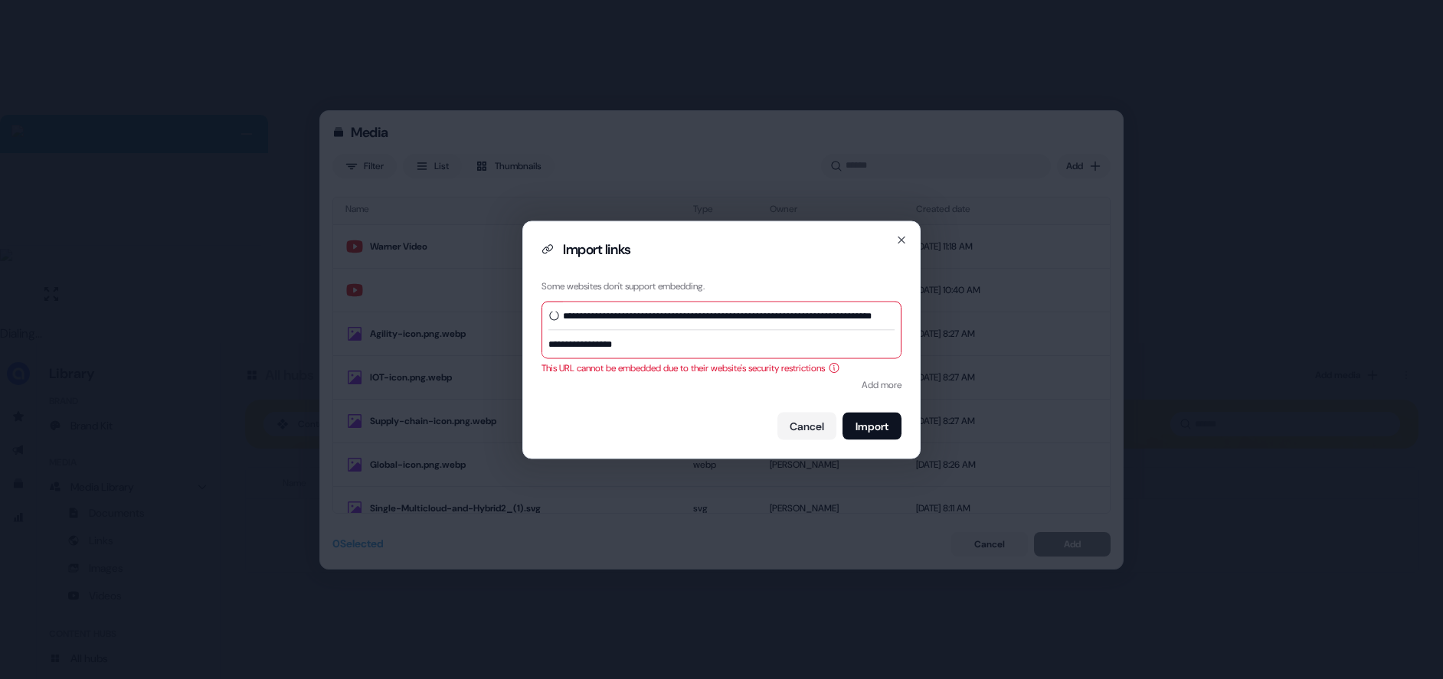
scroll to position [0, 54]
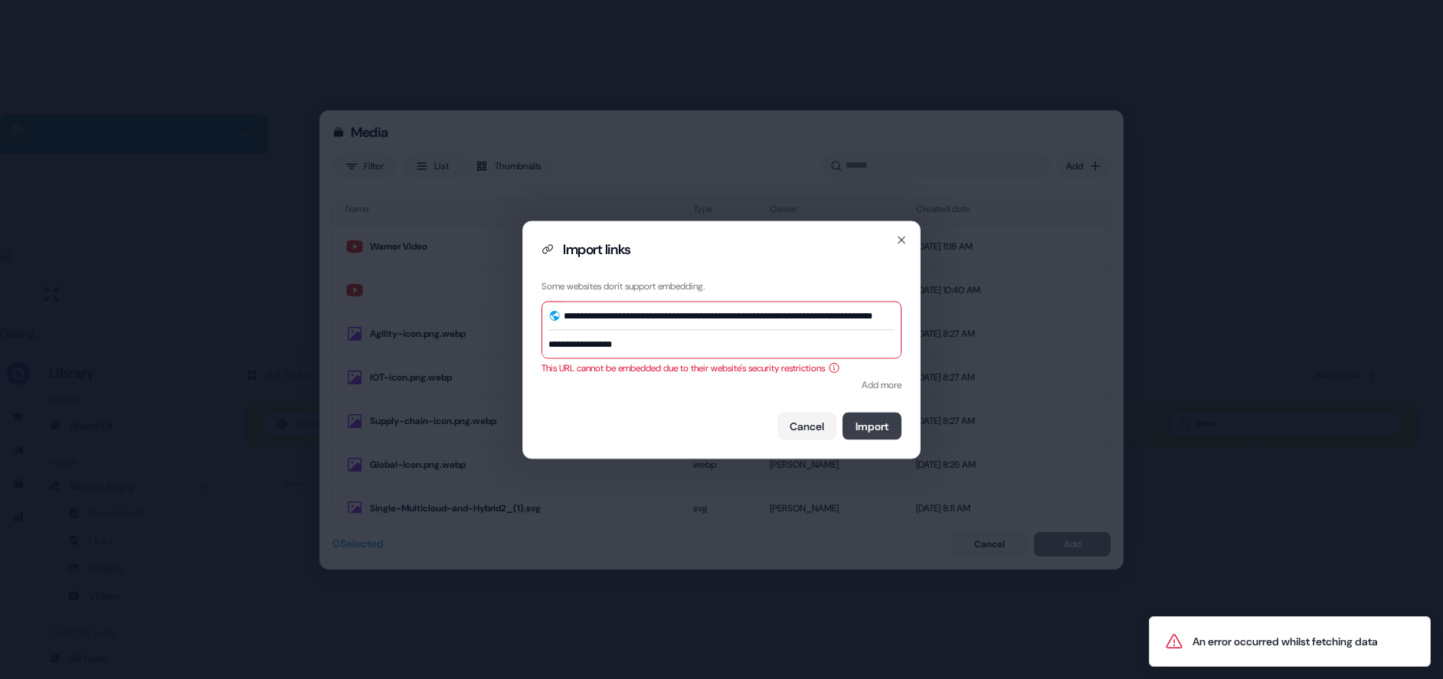
click at [887, 427] on button "Import" at bounding box center [871, 426] width 59 height 28
click at [792, 431] on button "Cancel" at bounding box center [806, 426] width 59 height 28
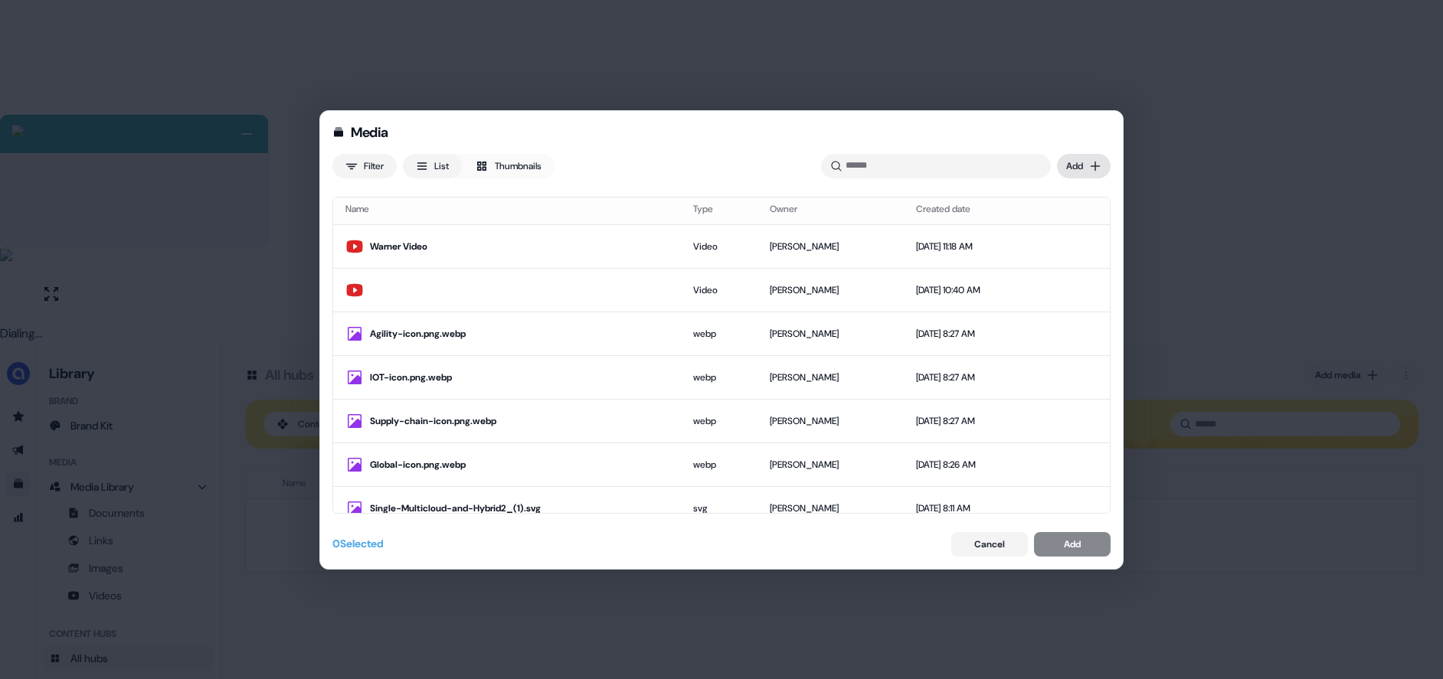
click at [1078, 169] on div "Media Filter List Thumbnails Uploaded Add Name Type Owner Created date Warner V…" at bounding box center [721, 339] width 1443 height 679
click at [1064, 204] on div "Upload files" at bounding box center [1061, 197] width 90 height 25
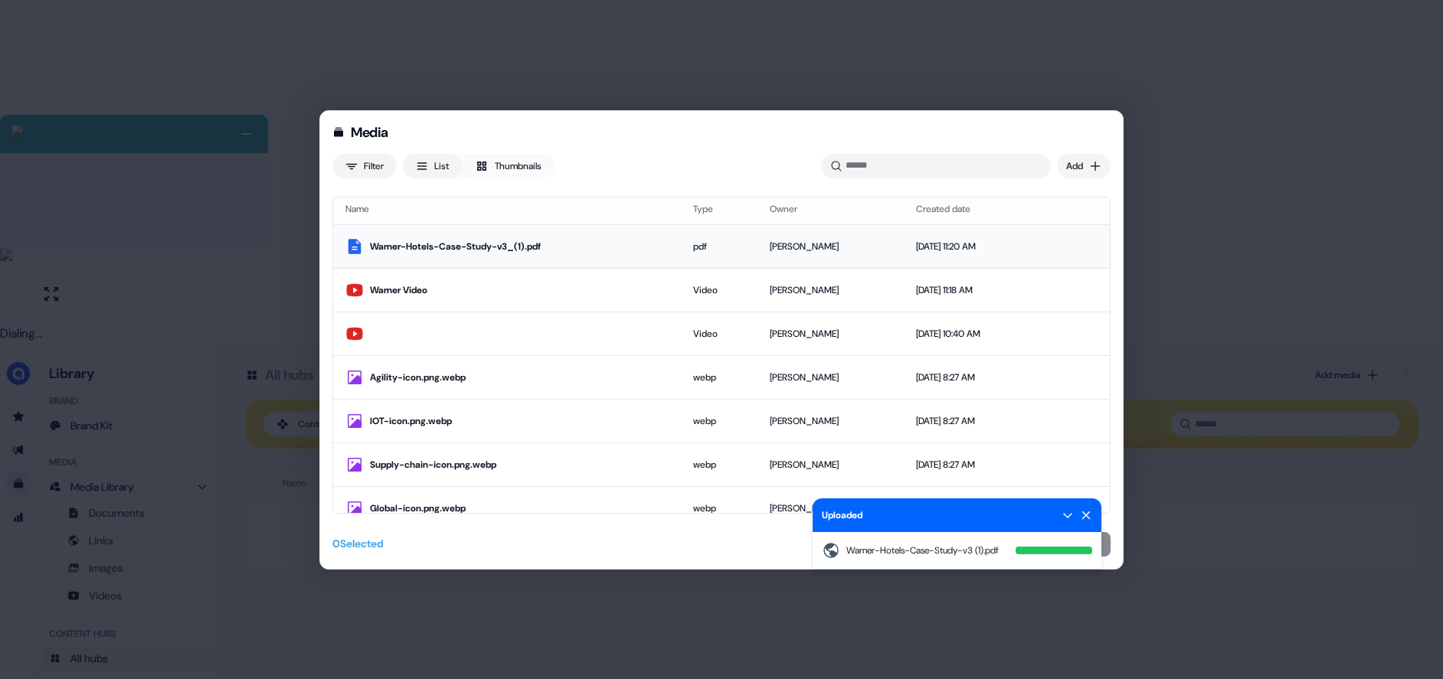
click at [582, 244] on div "Warner-Hotels-Case-Study-v3_(1).pdf" at bounding box center [519, 246] width 299 height 15
click at [1107, 544] on button "Add" at bounding box center [1072, 544] width 77 height 25
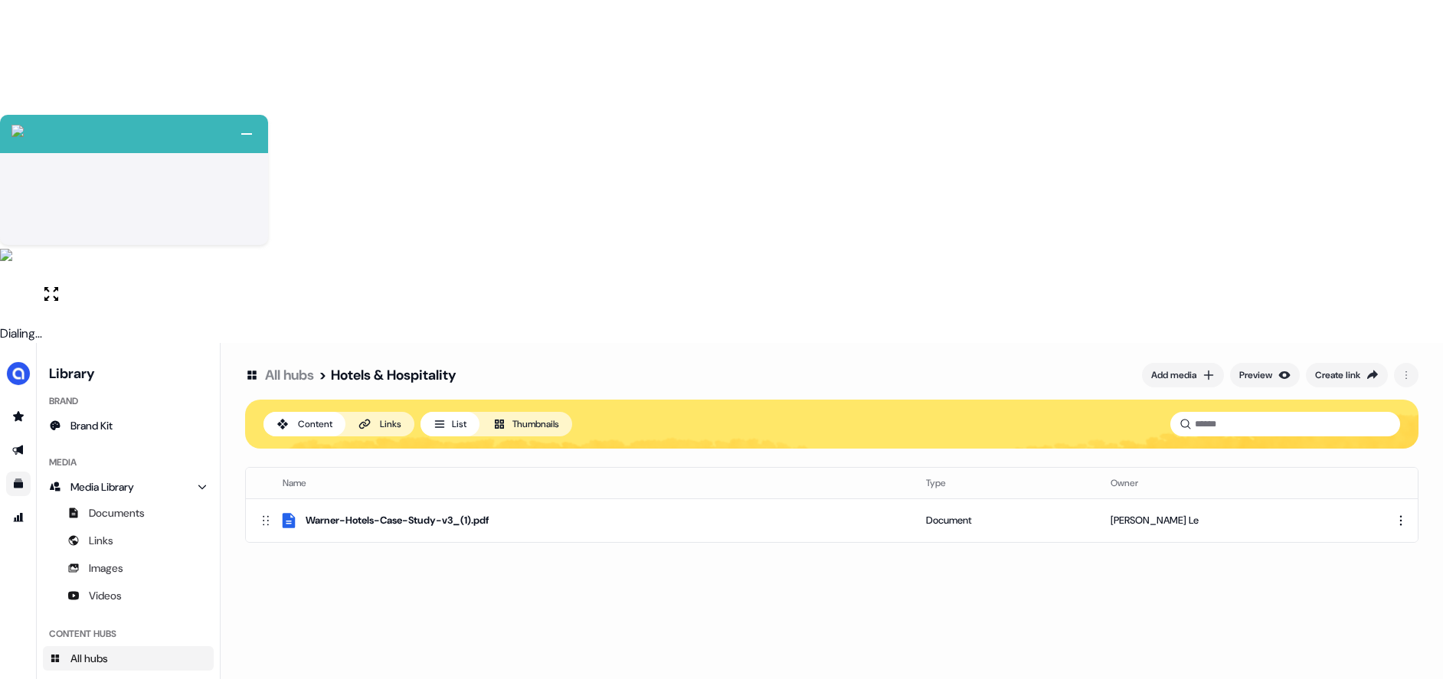
click at [585, 343] on div "All hubs > Hotels & Hospitality Add media Preview Create link Content Links Lis…" at bounding box center [832, 682] width 1222 height 679
click at [1193, 363] on button "Add media" at bounding box center [1183, 375] width 82 height 25
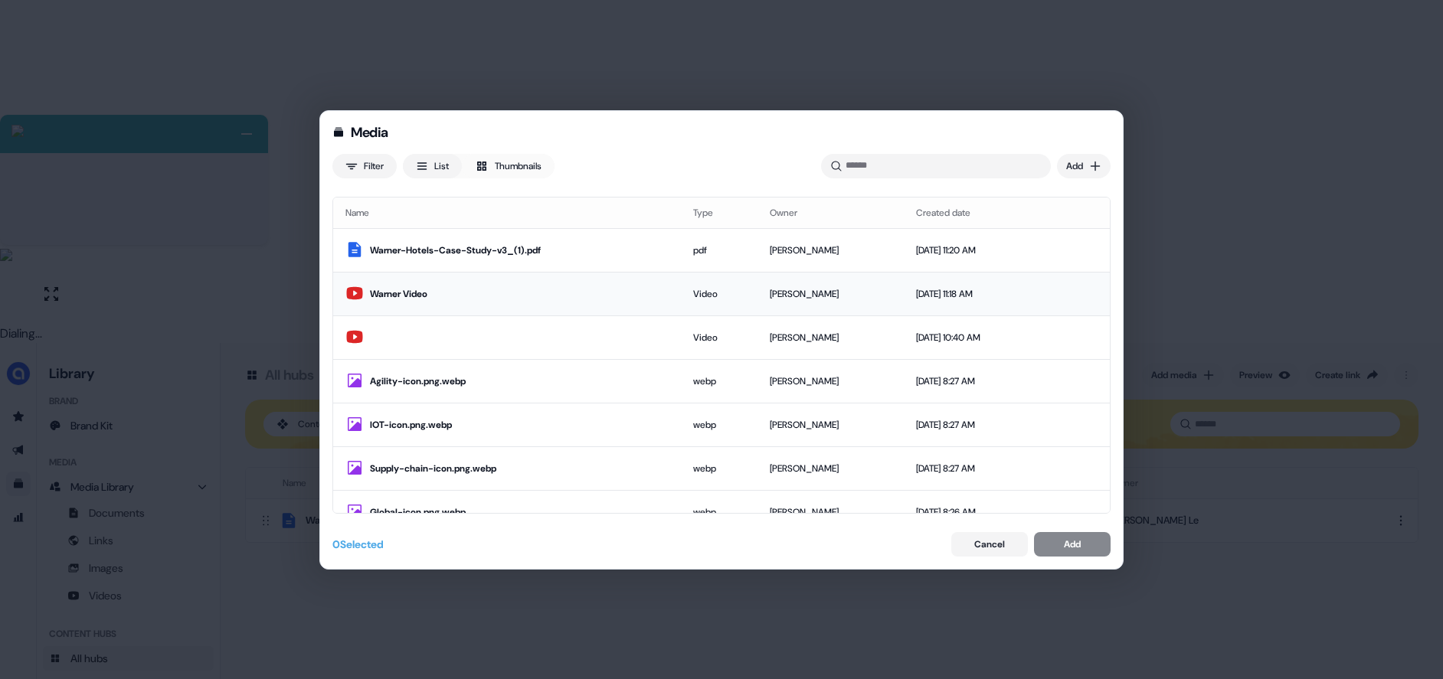
click at [434, 295] on div "Warner Video" at bounding box center [519, 293] width 299 height 15
click at [1065, 538] on div "Add" at bounding box center [1072, 544] width 17 height 15
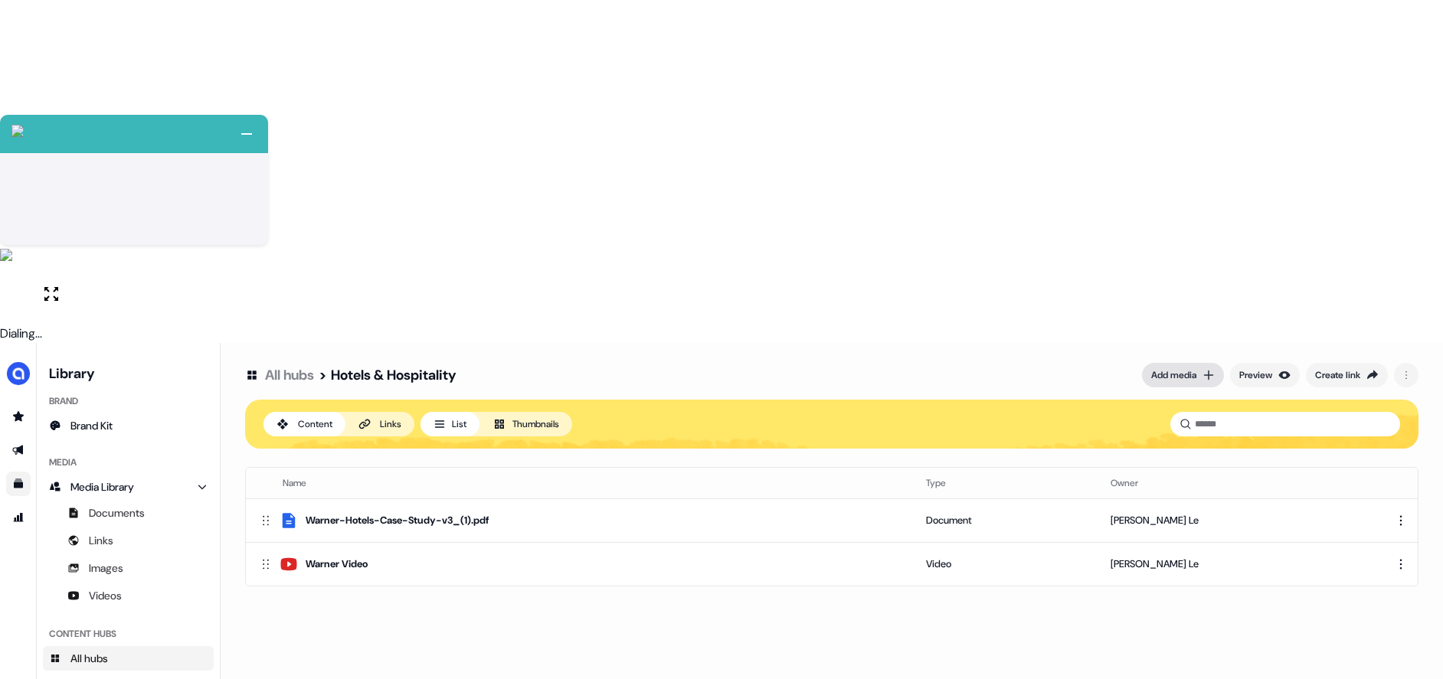
click at [1180, 368] on div "Add media" at bounding box center [1173, 375] width 45 height 15
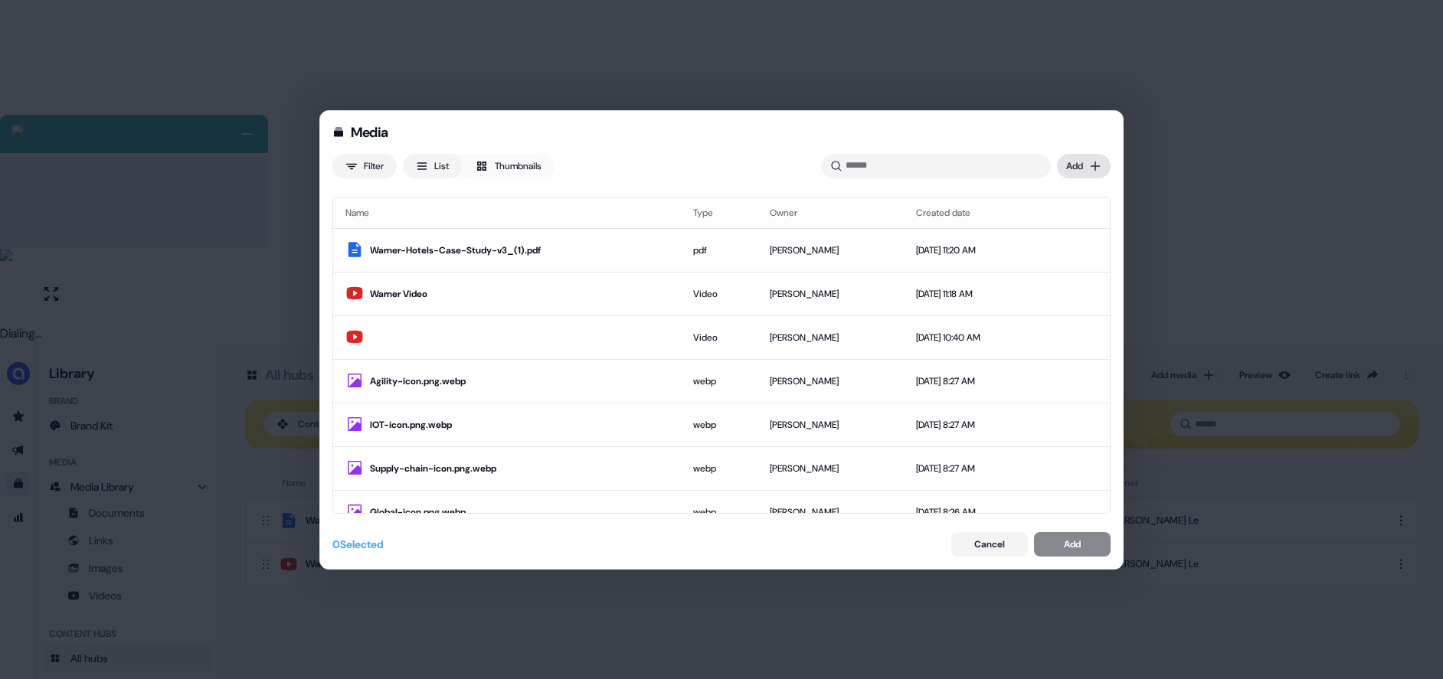
click at [1090, 171] on div "Media Filter List Thumbnails Uploaded Add Name Type Owner Created date Warner-H…" at bounding box center [721, 339] width 1443 height 679
click at [1044, 221] on div "Import links" at bounding box center [1061, 222] width 90 height 25
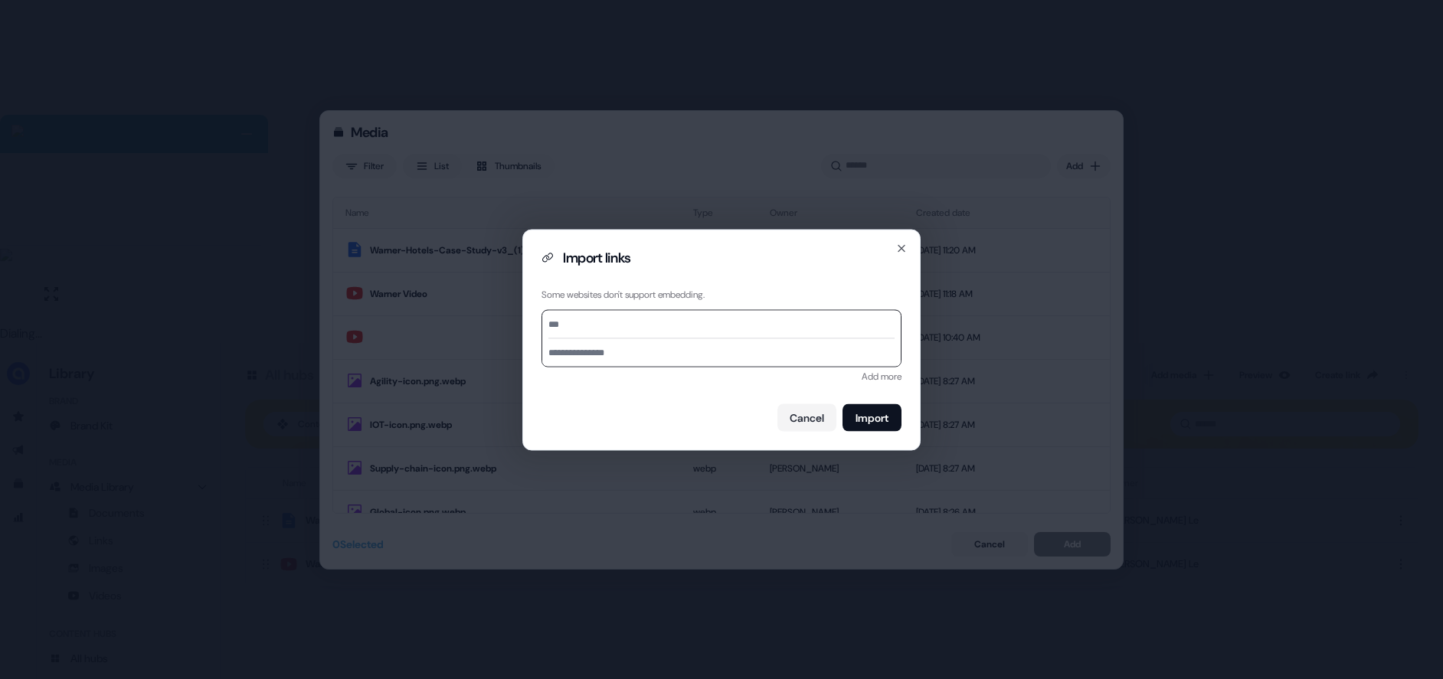
paste input "**********"
type input "**********"
click at [589, 355] on input at bounding box center [721, 352] width 358 height 28
type input "**********"
click at [881, 419] on button "Import" at bounding box center [871, 418] width 59 height 28
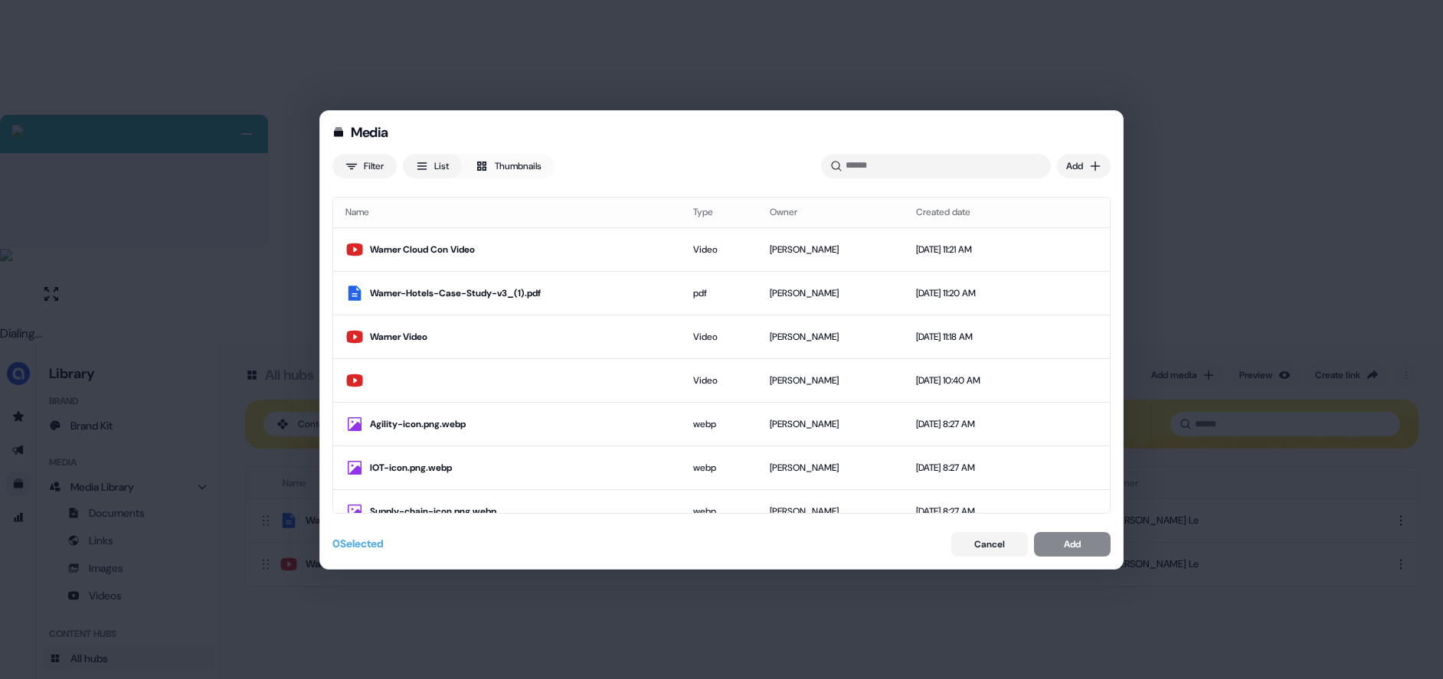
click at [813, 227] on th "Owner" at bounding box center [830, 213] width 146 height 31
click at [809, 240] on td "Hugh Le" at bounding box center [830, 250] width 146 height 44
click at [1061, 544] on button "Add" at bounding box center [1072, 544] width 77 height 25
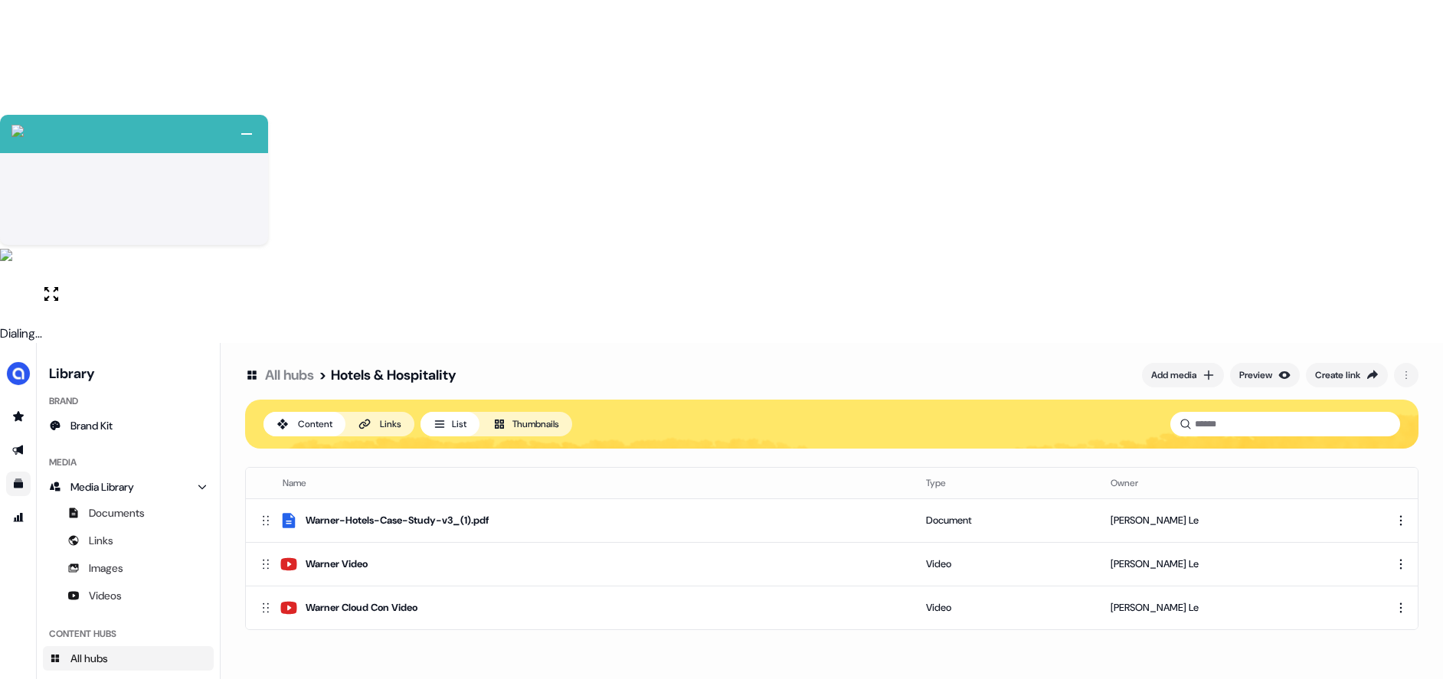
click at [1061, 364] on div "All hubs > Hotels & Hospitality Add media Preview Create link Content Links Lis…" at bounding box center [832, 682] width 1222 height 679
click at [284, 366] on link "All hubs" at bounding box center [289, 375] width 49 height 18
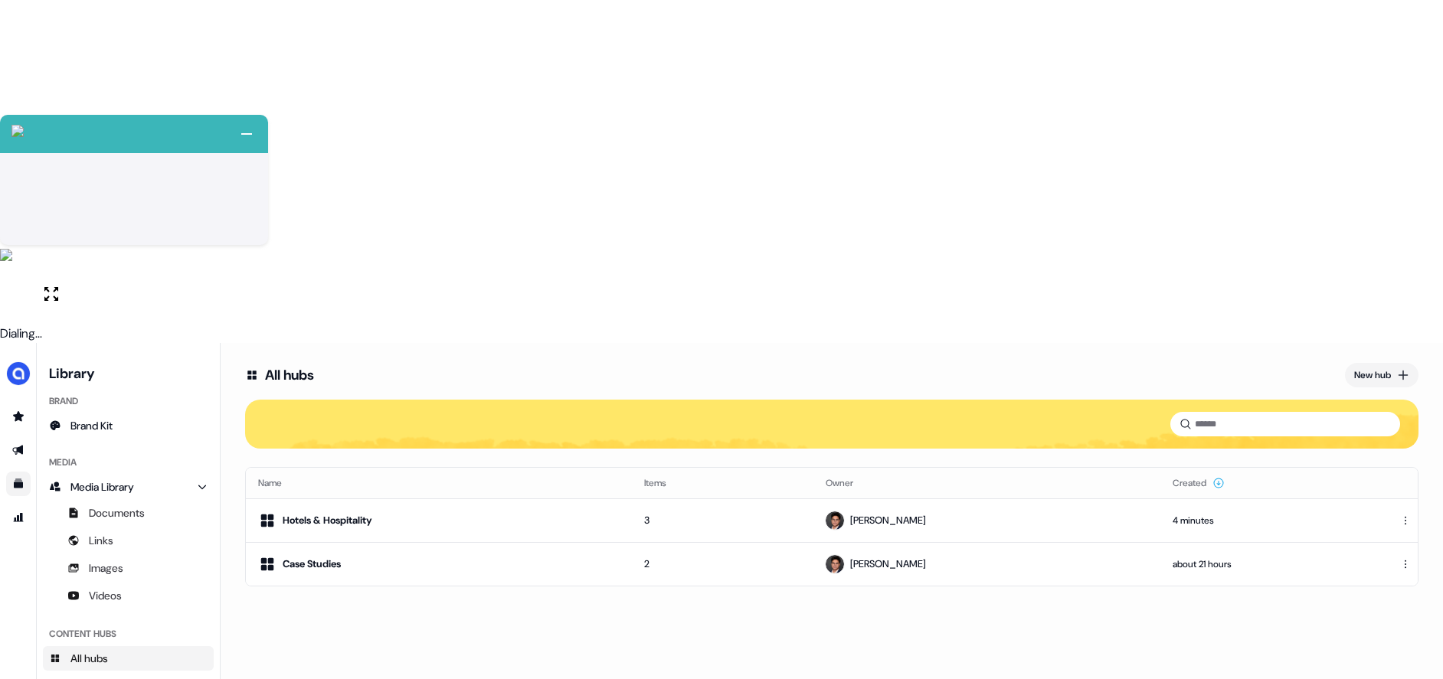
click at [507, 354] on div "All hubs New hub Name Items Owner Created Hotels & Hospitality 3 Hugh Le 4 minu…" at bounding box center [832, 682] width 1222 height 679
click at [1380, 368] on div "New hub" at bounding box center [1372, 375] width 37 height 15
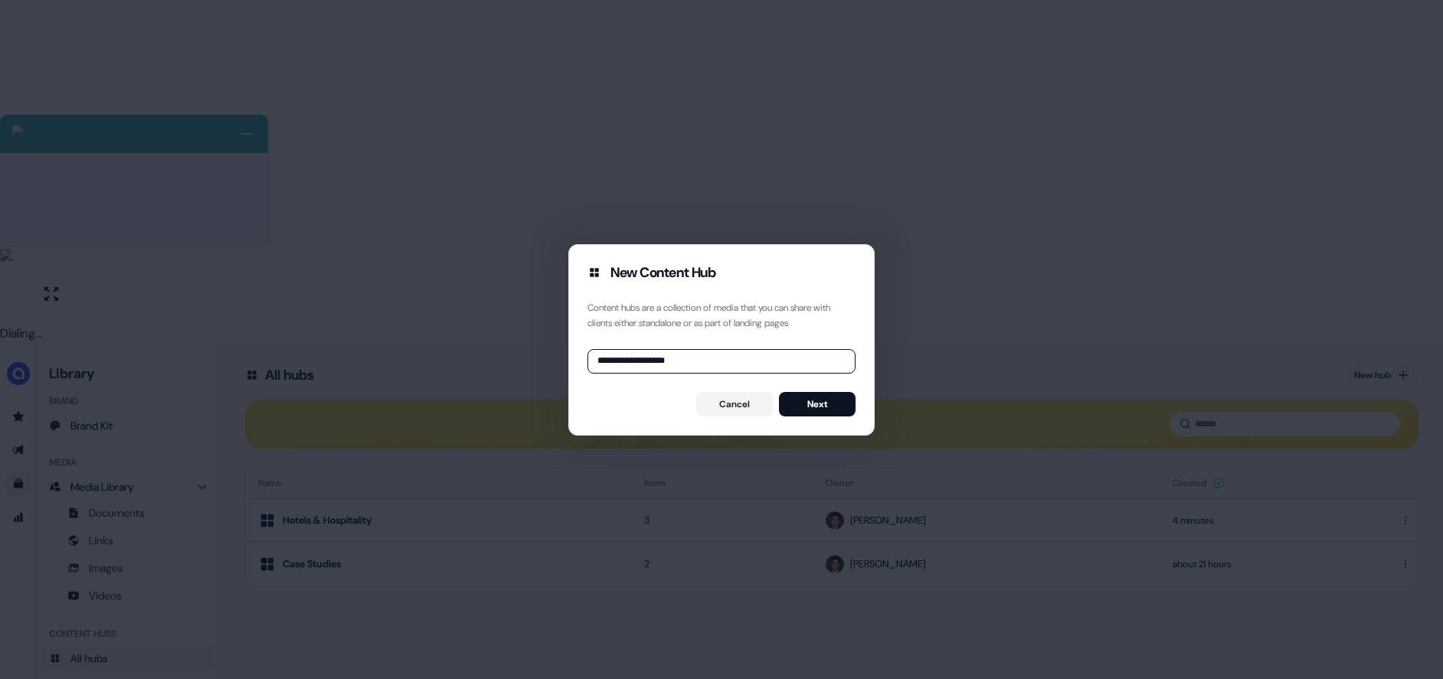
type input "**********"
click at [821, 410] on button "Next" at bounding box center [817, 404] width 77 height 25
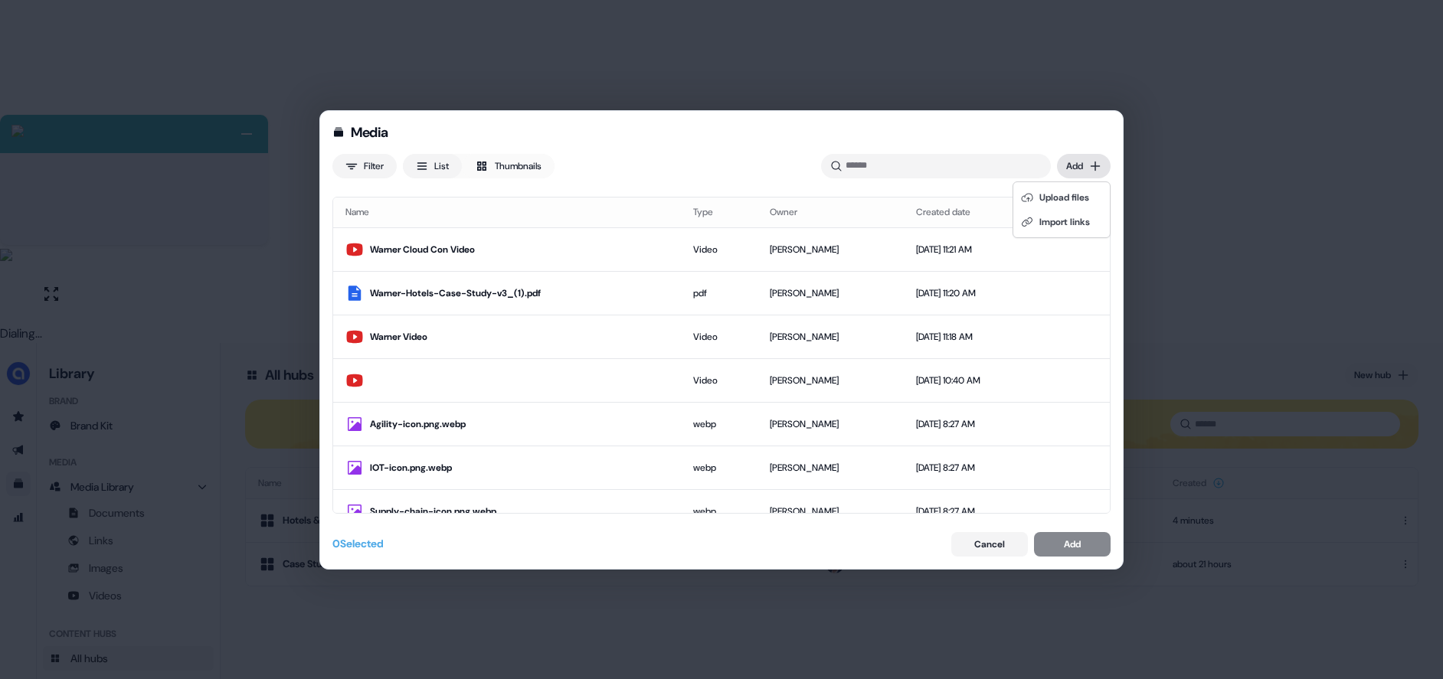
click at [1084, 173] on div "Media Filter List Thumbnails Uploaded Add Name Type Owner Created date Warner C…" at bounding box center [721, 339] width 1443 height 679
click at [1057, 224] on div "Import links" at bounding box center [1061, 222] width 90 height 25
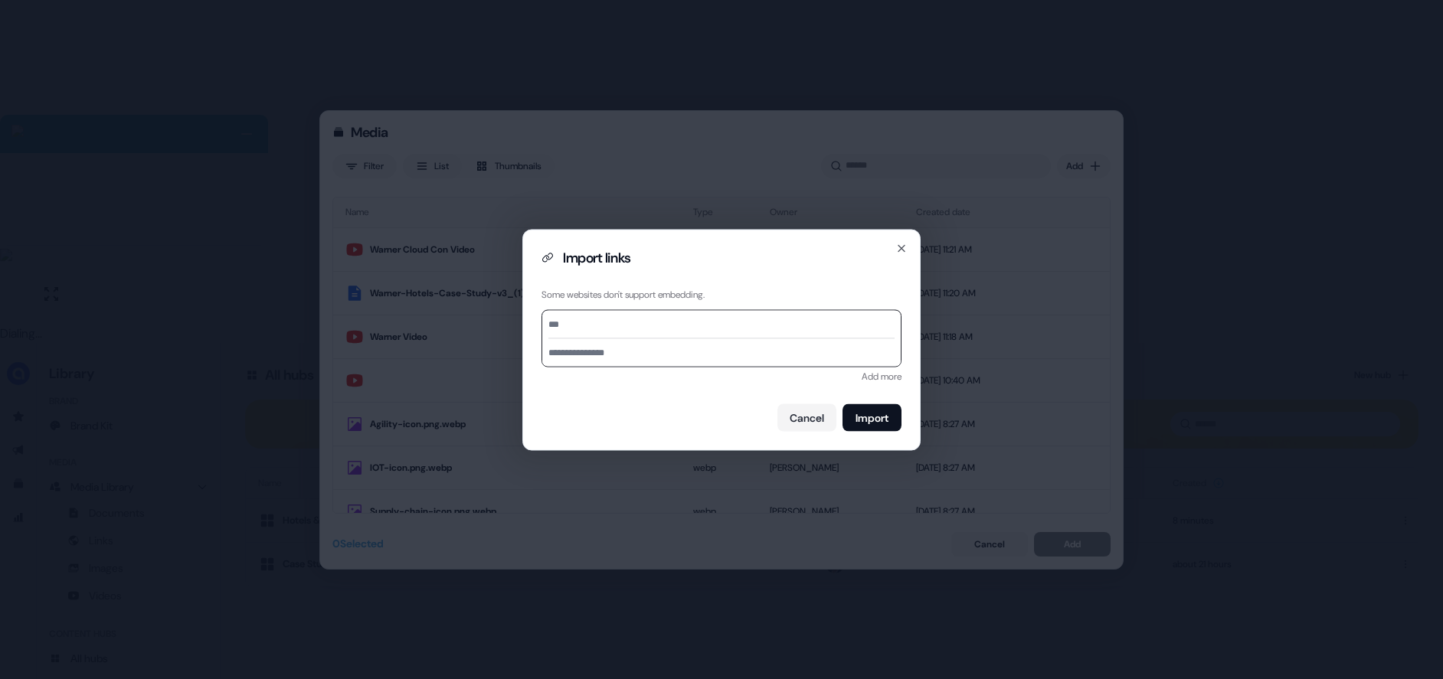
click at [651, 326] on input at bounding box center [721, 324] width 346 height 28
paste input "**********"
type input "**********"
click at [579, 356] on input at bounding box center [721, 352] width 358 height 28
type input "**********"
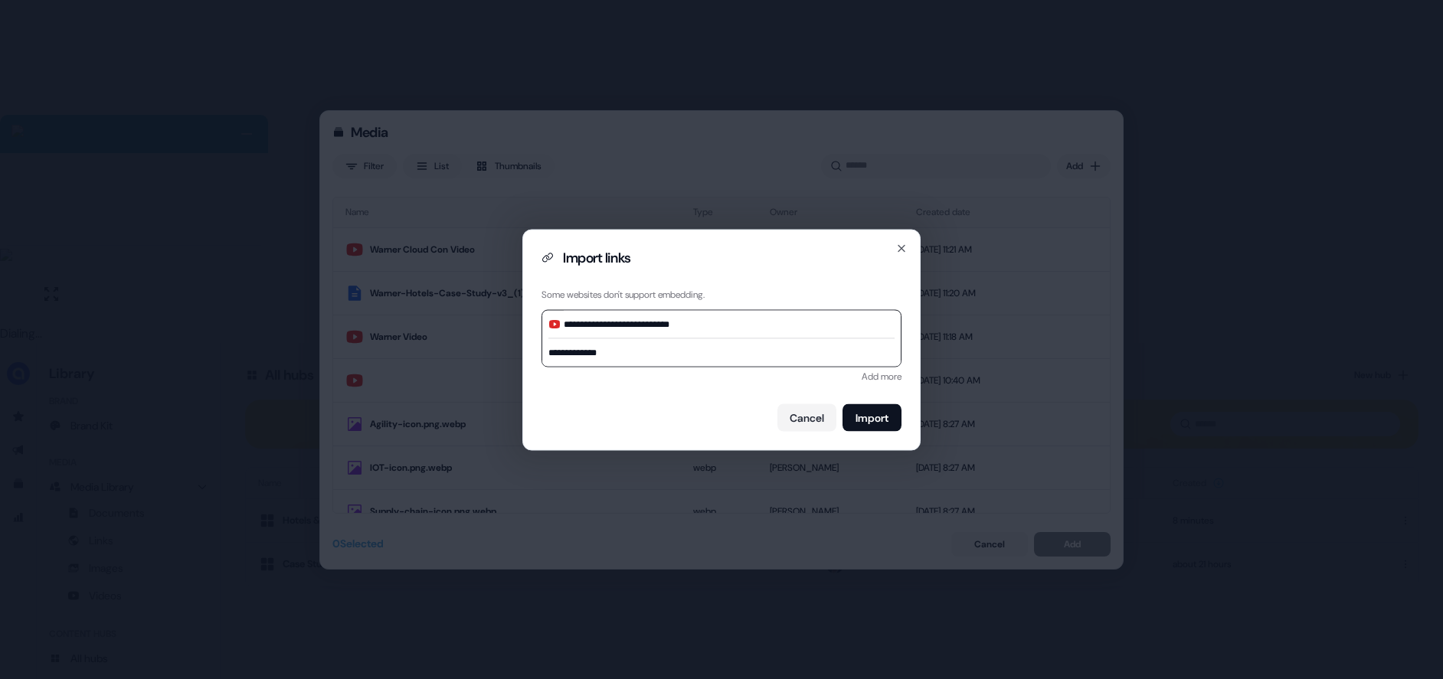
click at [902, 425] on div "**********" at bounding box center [721, 339] width 398 height 221
click at [891, 423] on button "Import" at bounding box center [871, 418] width 59 height 28
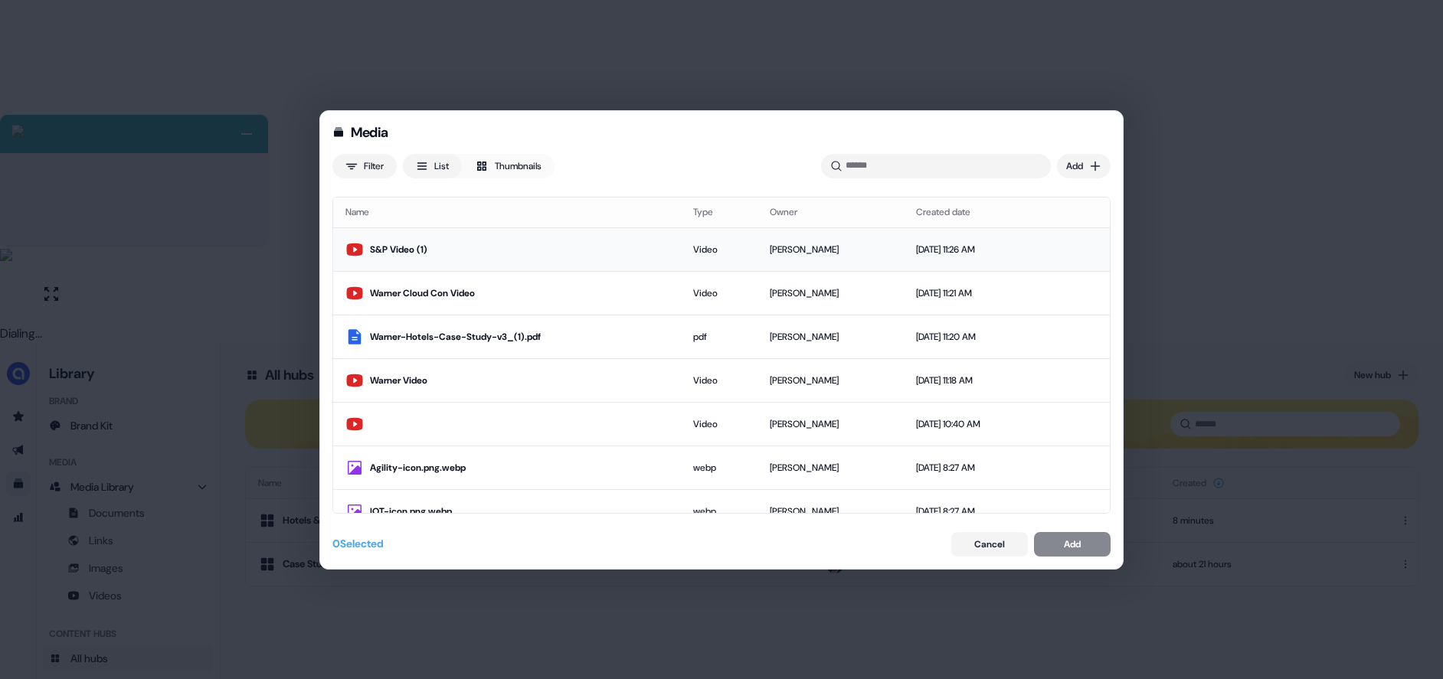
drag, startPoint x: 451, startPoint y: 247, endPoint x: 482, endPoint y: 258, distance: 32.5
click at [451, 247] on div "S&P Video (1)" at bounding box center [519, 249] width 299 height 15
click at [1083, 549] on button "Add" at bounding box center [1072, 544] width 77 height 25
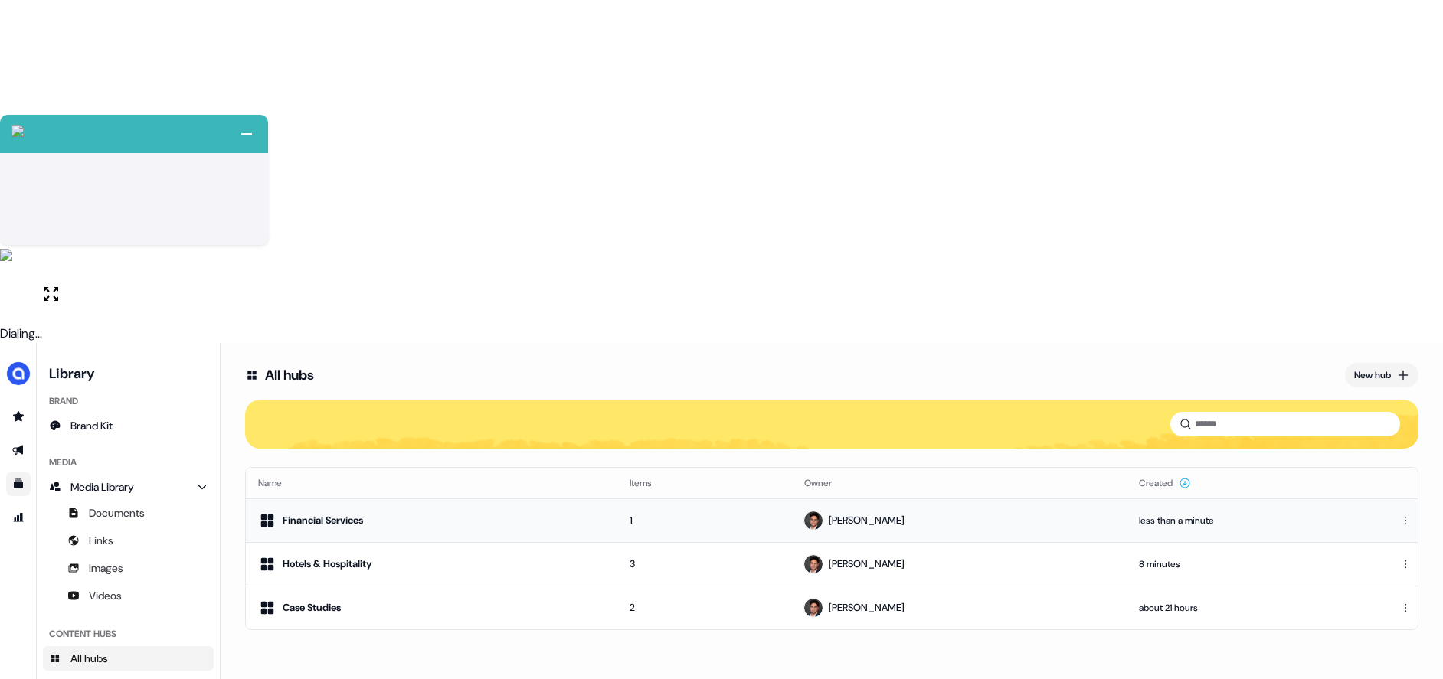
click at [350, 513] on div "Financial Services" at bounding box center [323, 520] width 80 height 15
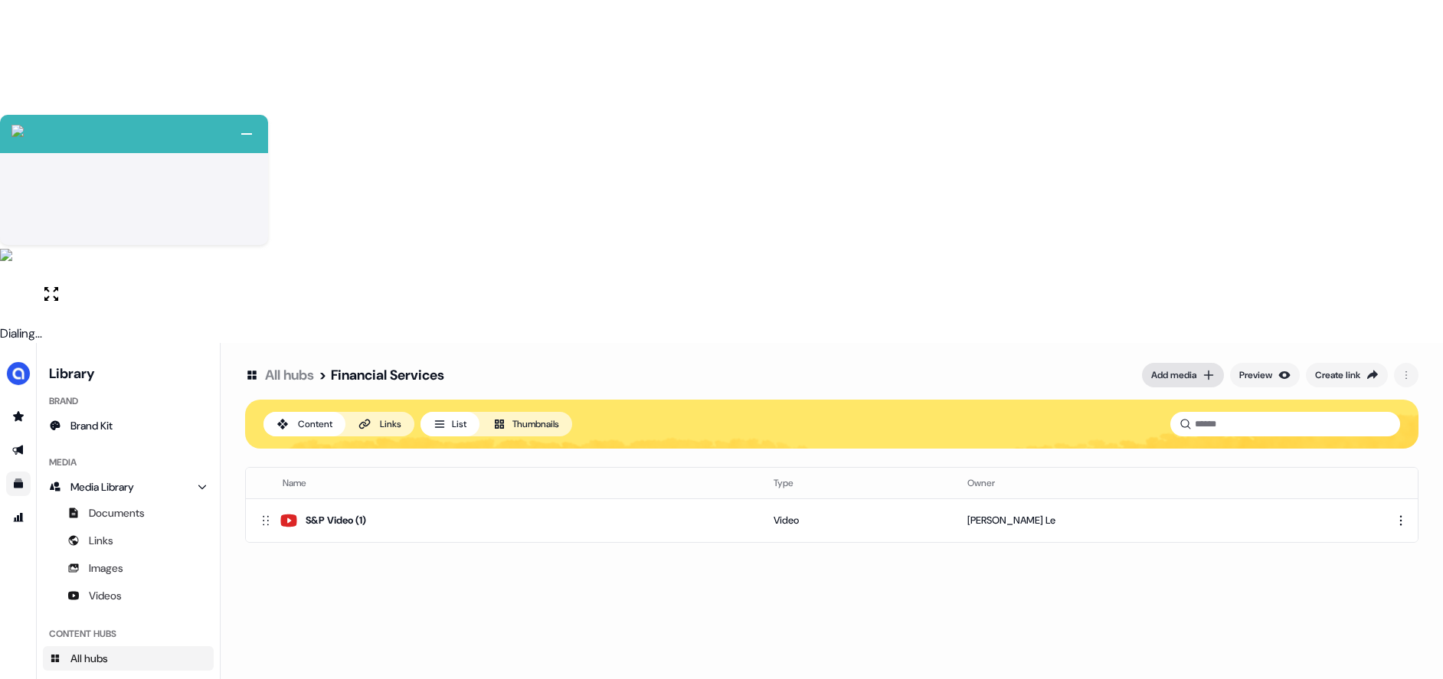
click at [1178, 368] on div "Add media" at bounding box center [1173, 375] width 45 height 15
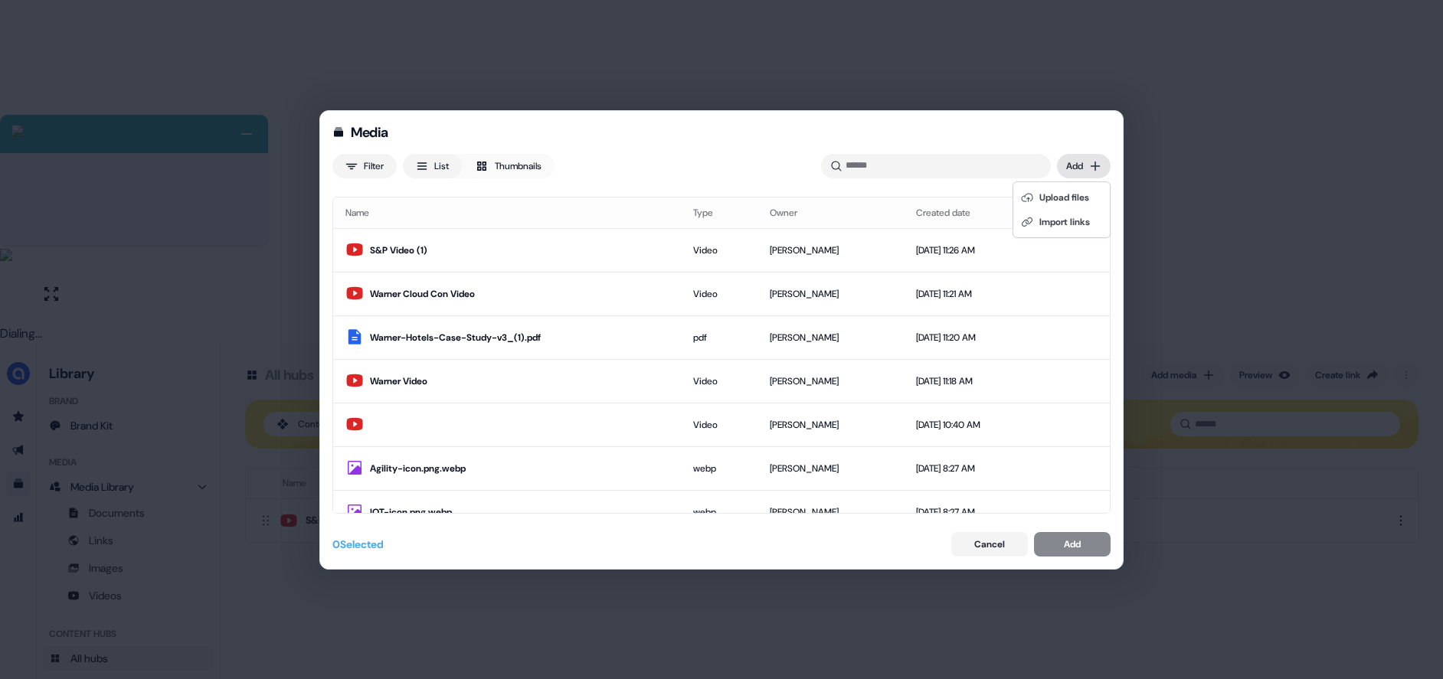
click at [1090, 162] on div "Media Filter List Thumbnails Uploaded Add Name Type Owner Created date S&P Vide…" at bounding box center [721, 339] width 1443 height 679
click at [1074, 201] on div "Upload files" at bounding box center [1061, 197] width 90 height 25
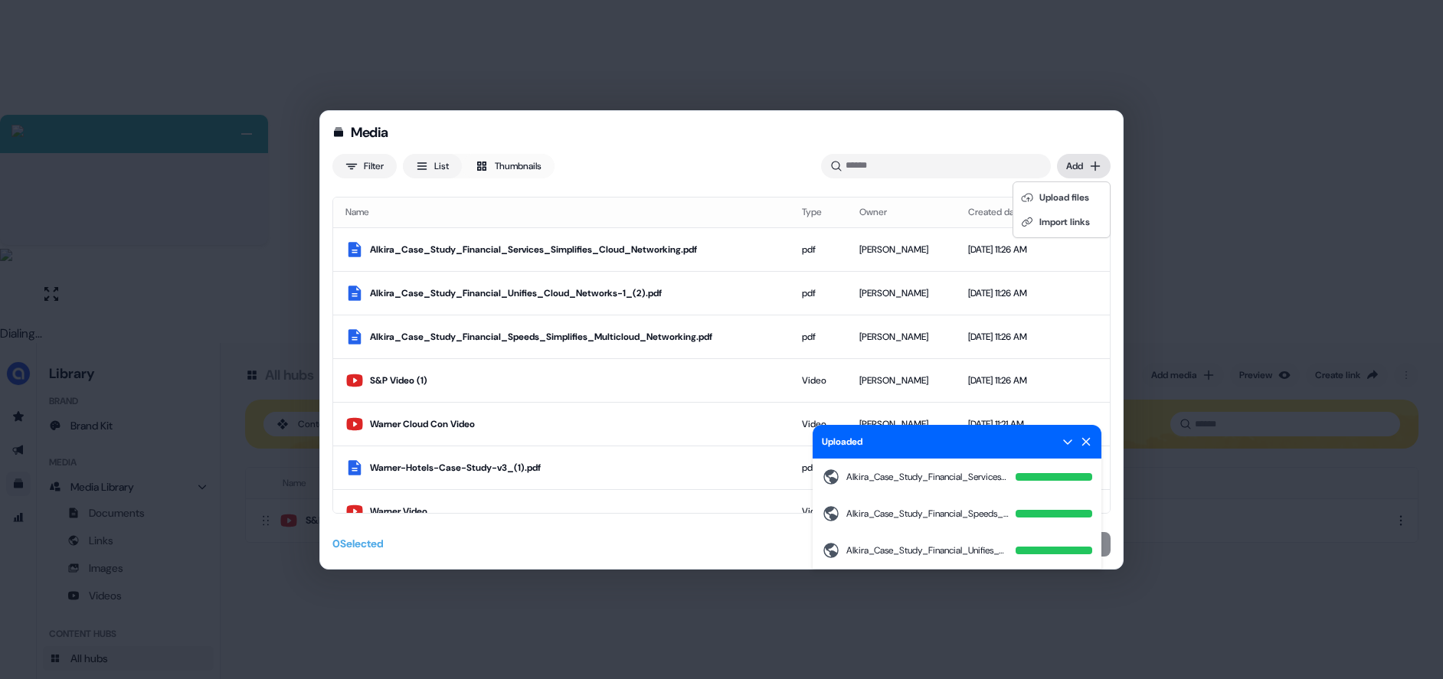
click at [1082, 161] on div "Media Filter List Thumbnails Uploaded Alkira_Case_Study_Financial_Services_Simp…" at bounding box center [721, 339] width 1443 height 679
click at [1058, 218] on div "Import links" at bounding box center [1061, 222] width 90 height 25
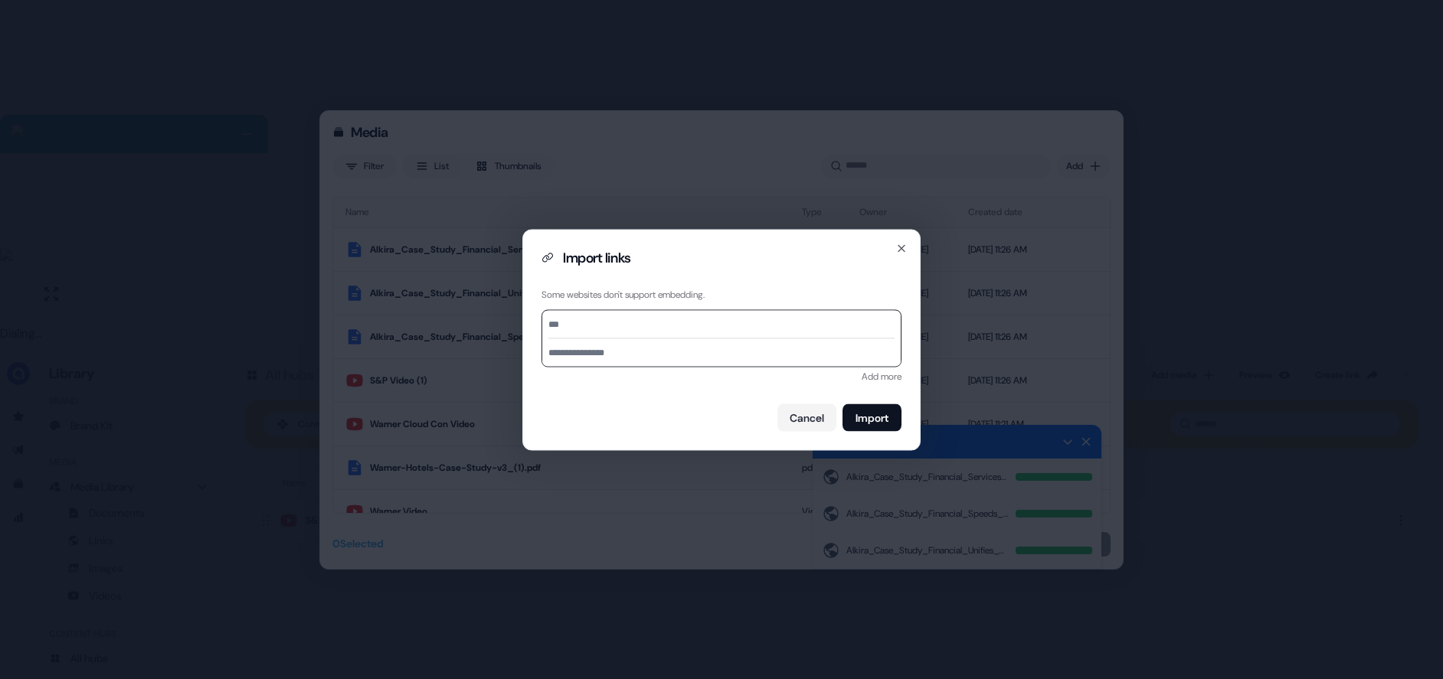
paste input "**********"
type input "**********"
click at [588, 347] on input at bounding box center [721, 352] width 358 height 28
type input "**********"
click at [880, 410] on button "Import" at bounding box center [871, 418] width 59 height 28
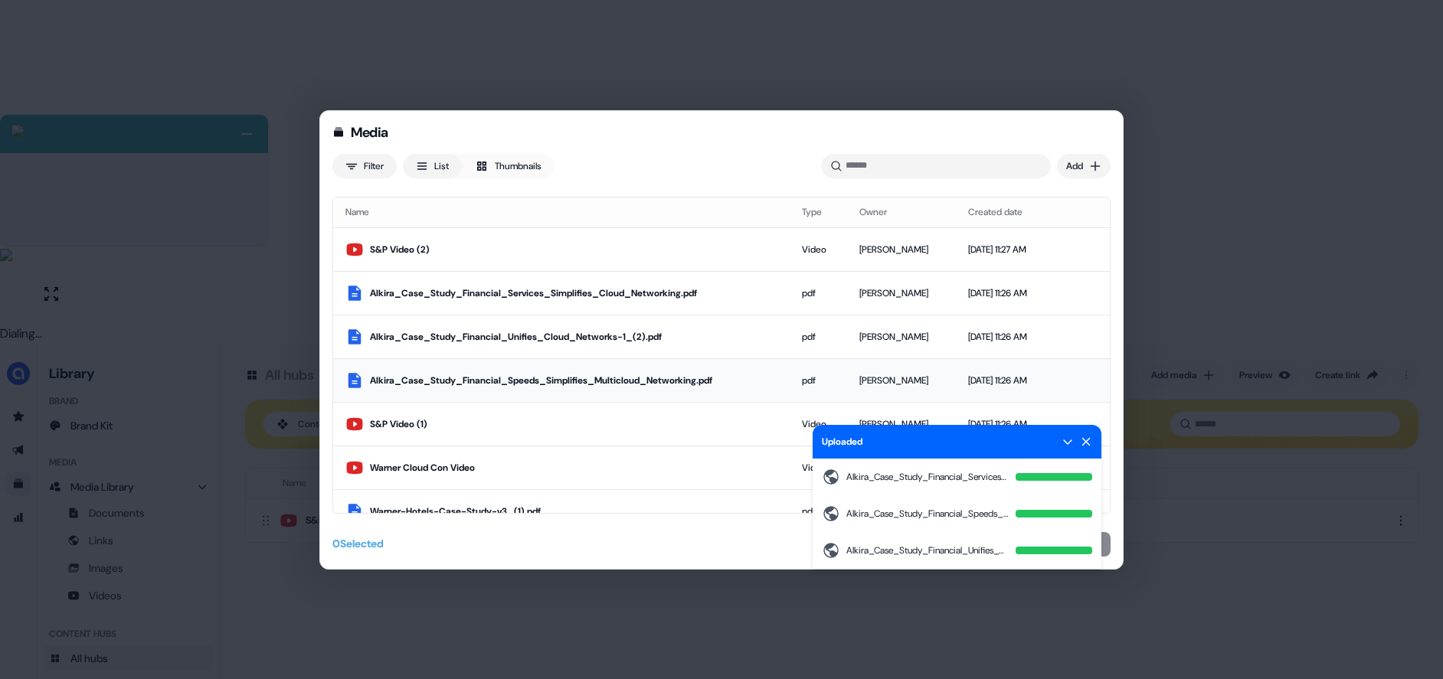
click at [440, 374] on div "Alkira_Case_Study_Financial_Speeds_Simplifies_Multicloud_Networking.pdf" at bounding box center [573, 380] width 407 height 15
click at [479, 332] on div "Alkira_Case_Study_Financial_Unifies_Cloud_Networks-1_(2).pdf" at bounding box center [569, 336] width 399 height 15
click at [541, 270] on td "S&P Video (2)" at bounding box center [557, 250] width 448 height 44
click at [505, 299] on div "Alkira_Case_Study_Financial_Services_Simplifies_Cloud_Networking.pdf" at bounding box center [569, 293] width 399 height 15
click at [1090, 439] on icon at bounding box center [1086, 442] width 12 height 12
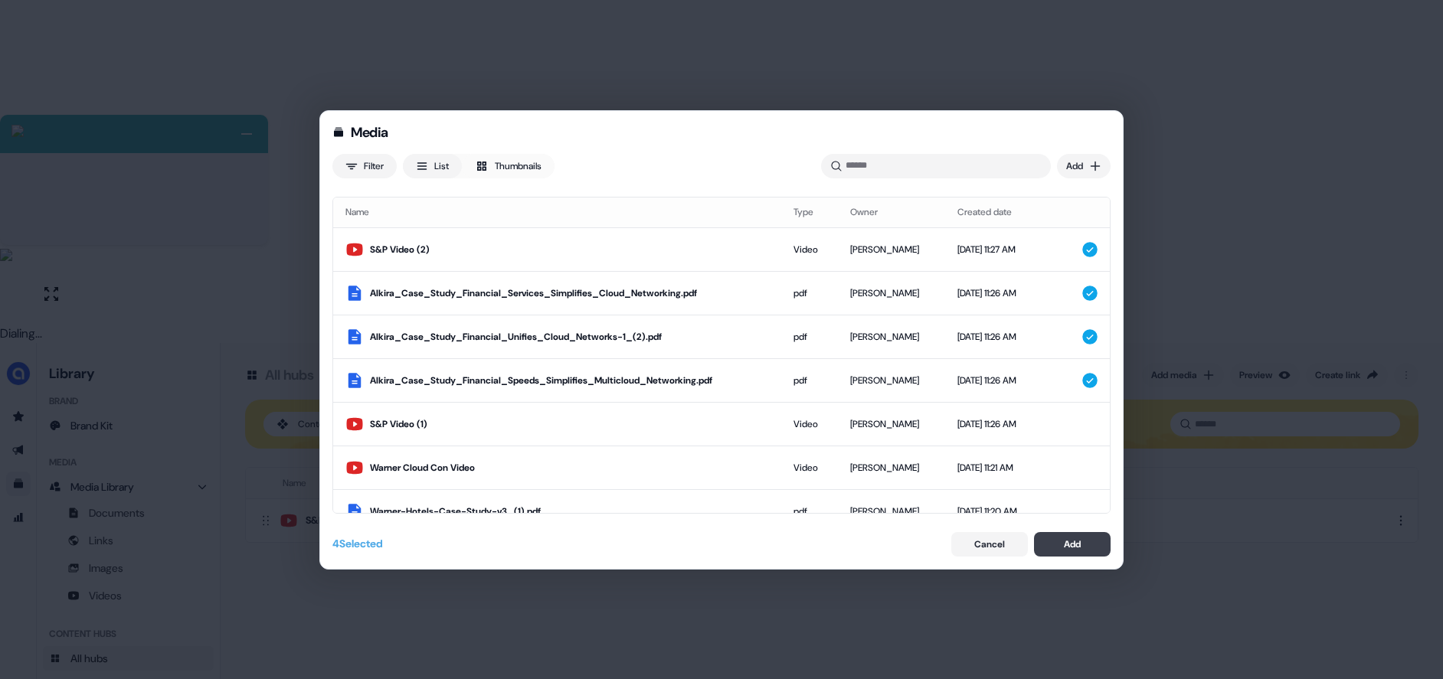
click at [1093, 546] on button "Add" at bounding box center [1072, 544] width 77 height 25
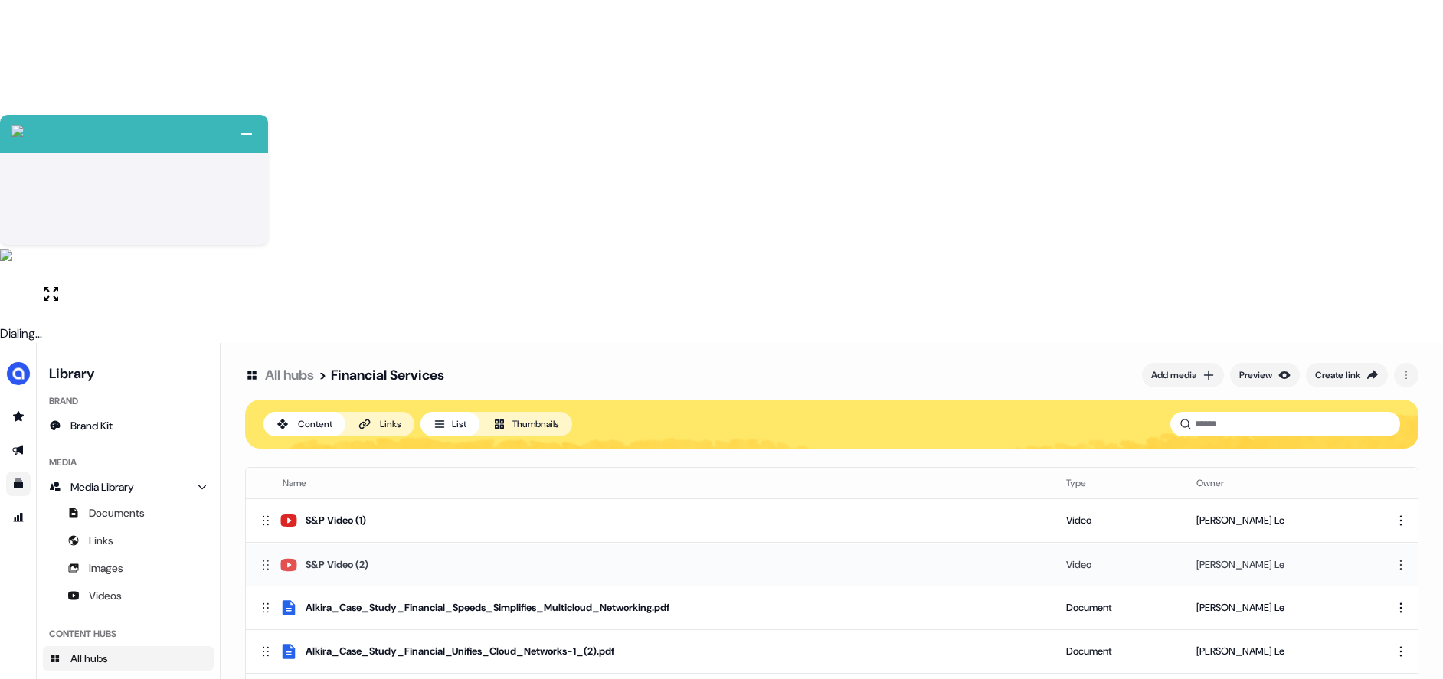
drag, startPoint x: 262, startPoint y: 301, endPoint x: 278, endPoint y: 217, distance: 85.0
click at [278, 556] on div "S&P Video (2)" at bounding box center [649, 565] width 783 height 18
click at [562, 456] on div "All hubs > Financial Services Add media Preview Create link Content Links List …" at bounding box center [832, 682] width 1222 height 679
click at [468, 427] on div "All hubs > Financial Services Add media Preview Create link Content Links List …" at bounding box center [832, 682] width 1222 height 679
click at [298, 366] on link "All hubs" at bounding box center [289, 375] width 49 height 18
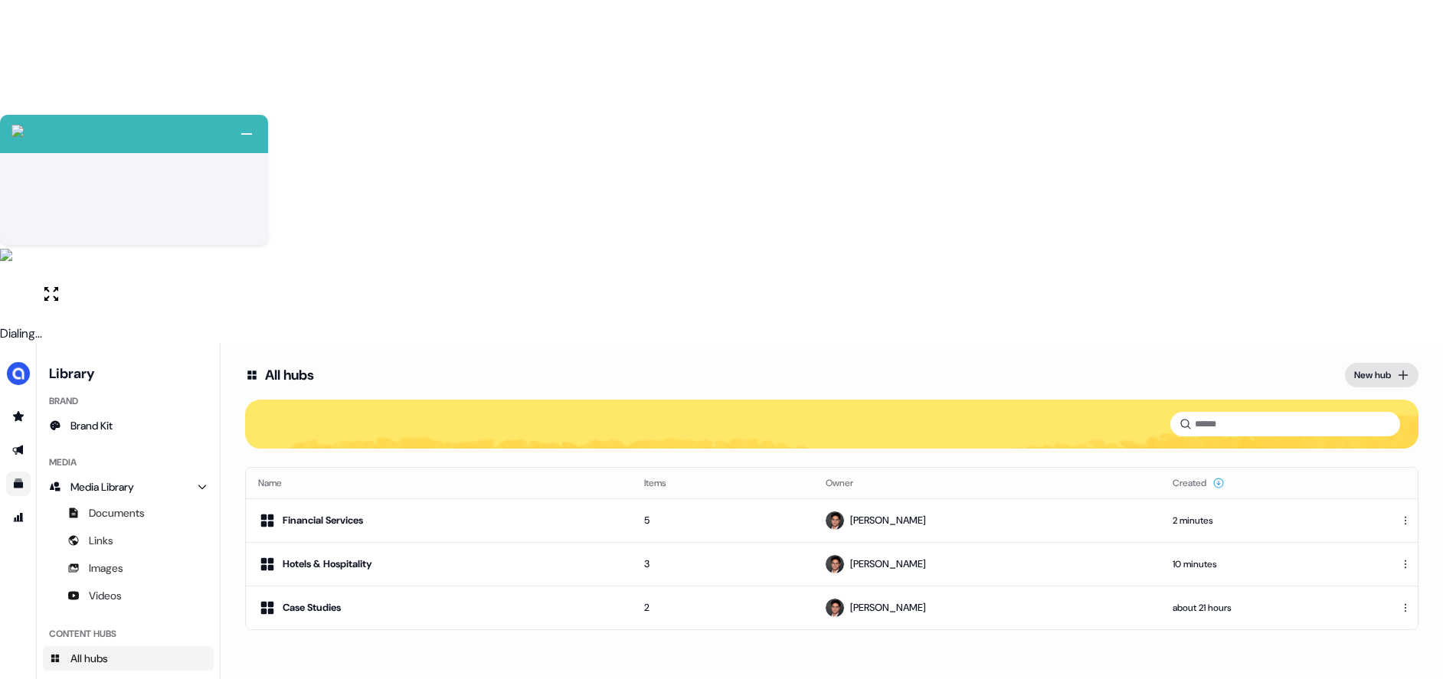
click at [1371, 368] on div "New hub" at bounding box center [1372, 375] width 37 height 15
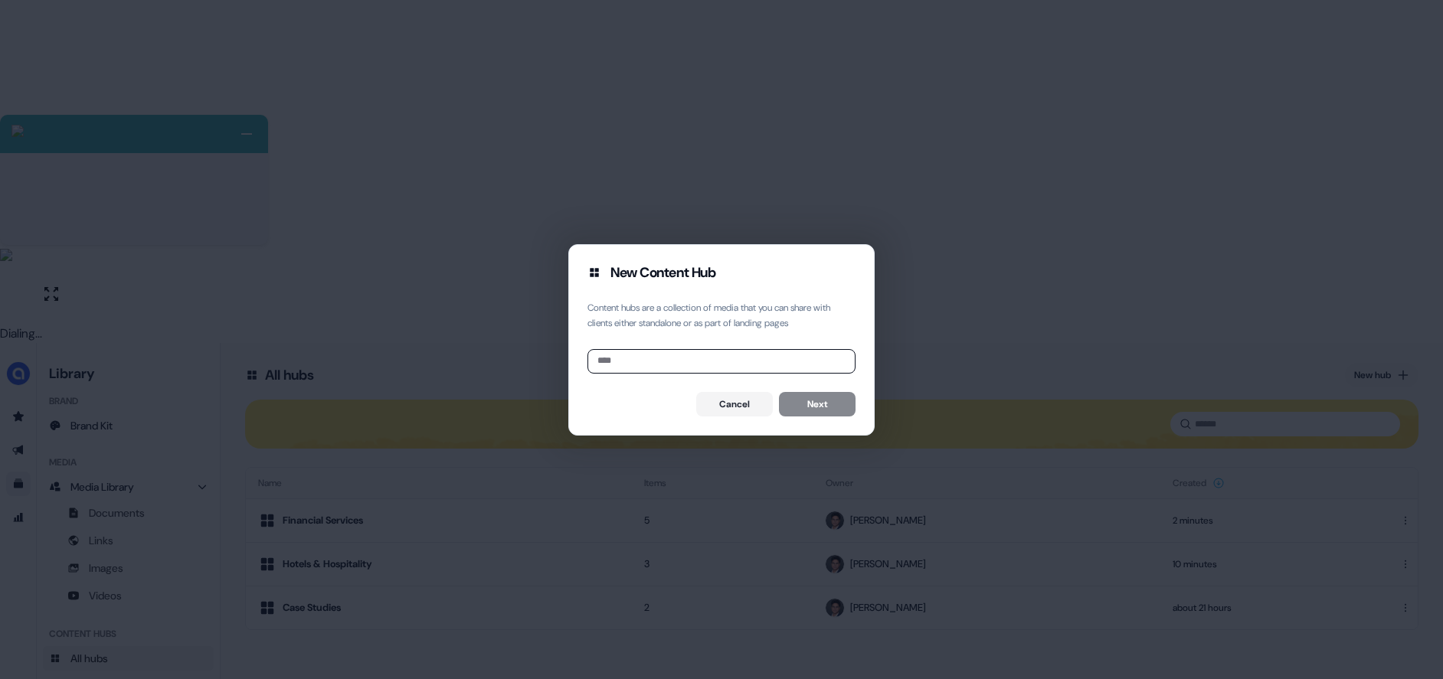
click at [686, 371] on input at bounding box center [721, 361] width 268 height 25
type input "**********"
click at [837, 405] on button "Next" at bounding box center [817, 404] width 77 height 25
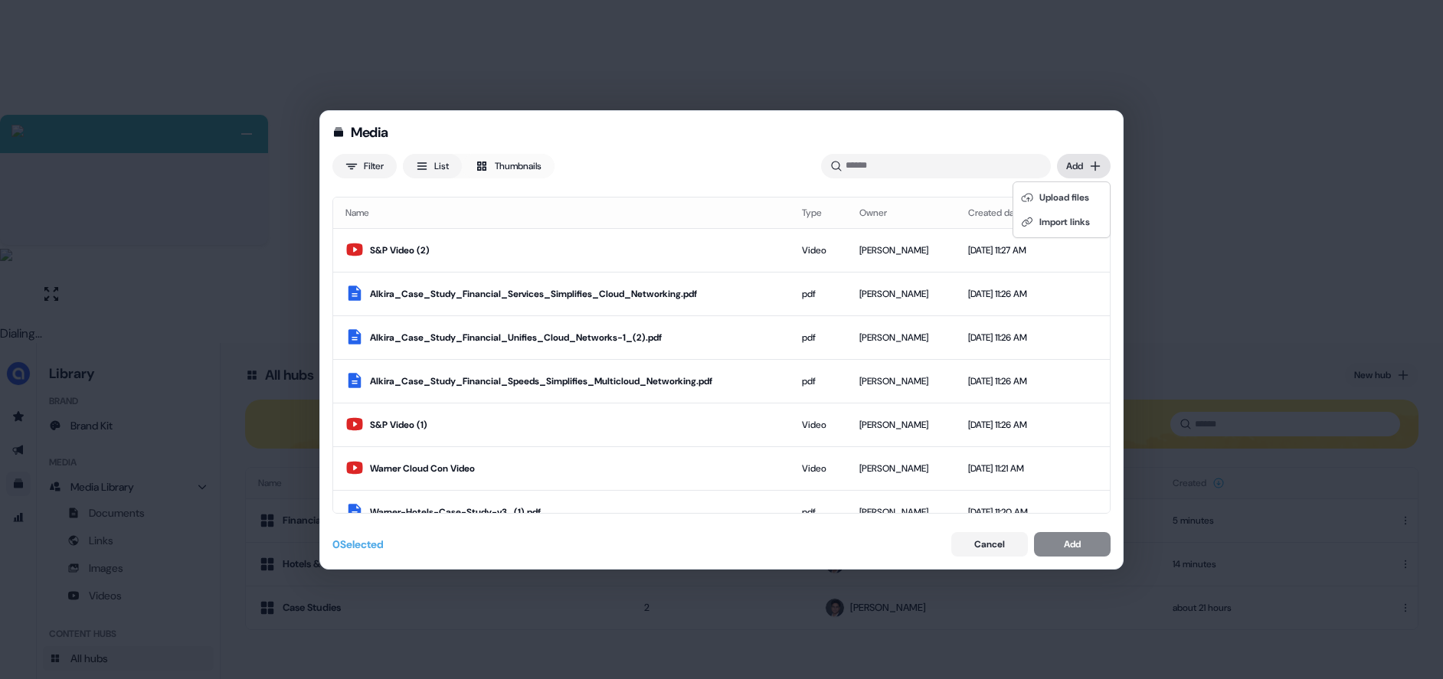
click at [1078, 161] on div "Media Filter List Thumbnails Uploaded Add Name Type Owner Created date S&P Vide…" at bounding box center [721, 339] width 1443 height 679
click at [1061, 220] on div "Import links" at bounding box center [1061, 222] width 90 height 25
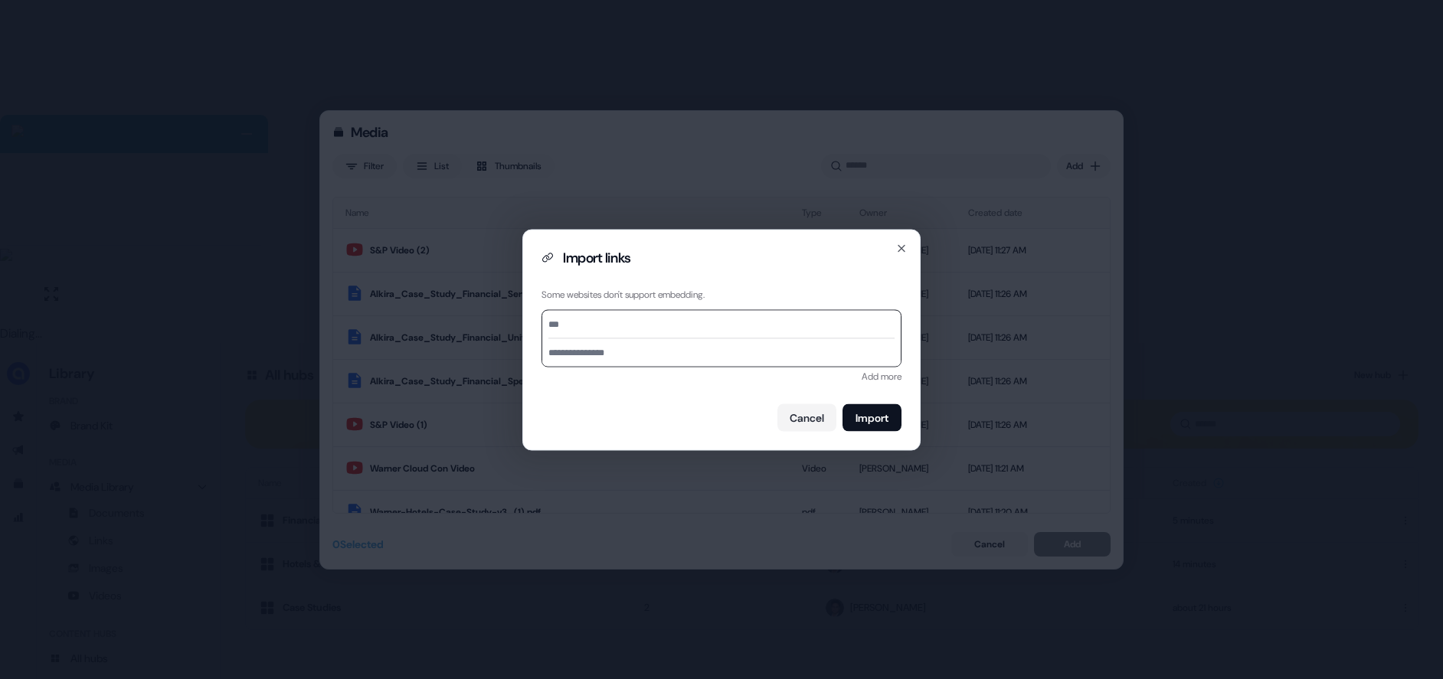
paste input "**********"
type input "**********"
click at [613, 353] on input at bounding box center [721, 352] width 358 height 28
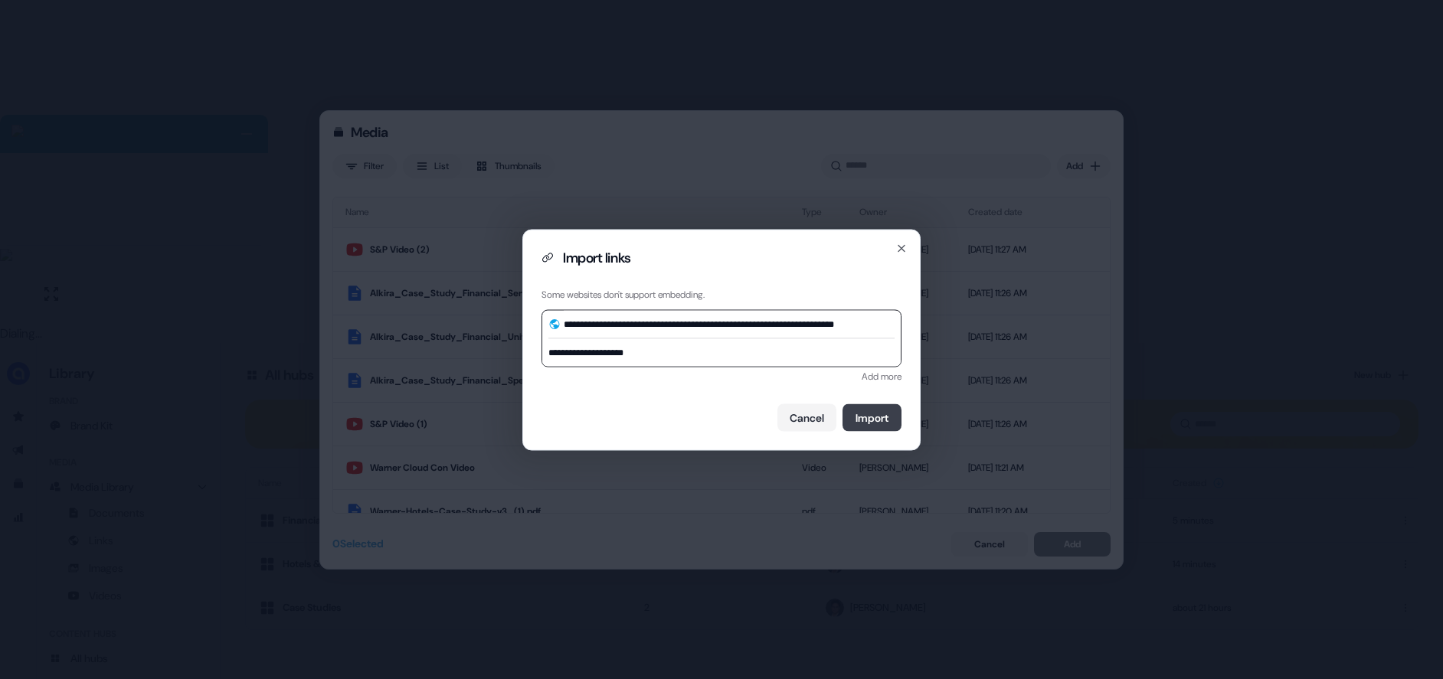
type input "**********"
click at [857, 420] on button "Import" at bounding box center [871, 418] width 59 height 28
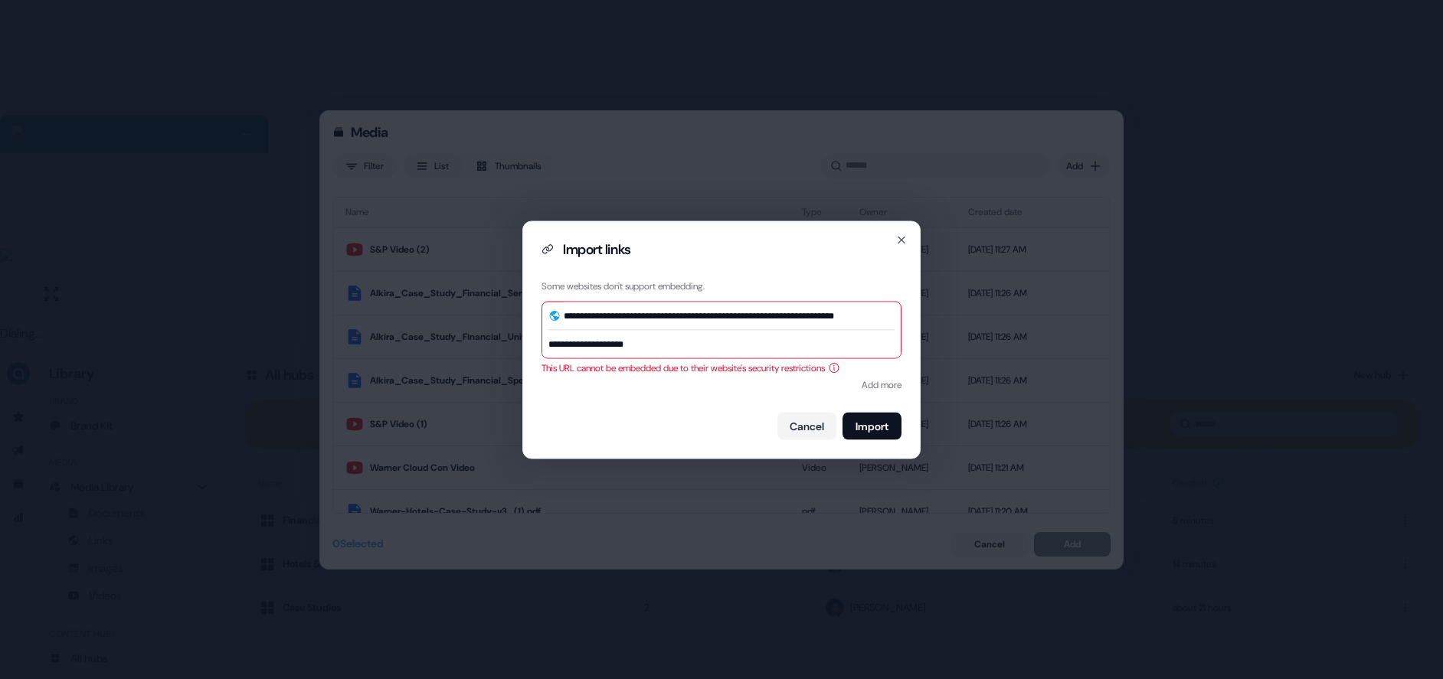
click at [909, 240] on div "**********" at bounding box center [721, 340] width 398 height 238
click at [902, 240] on icon "button" at bounding box center [901, 240] width 12 height 12
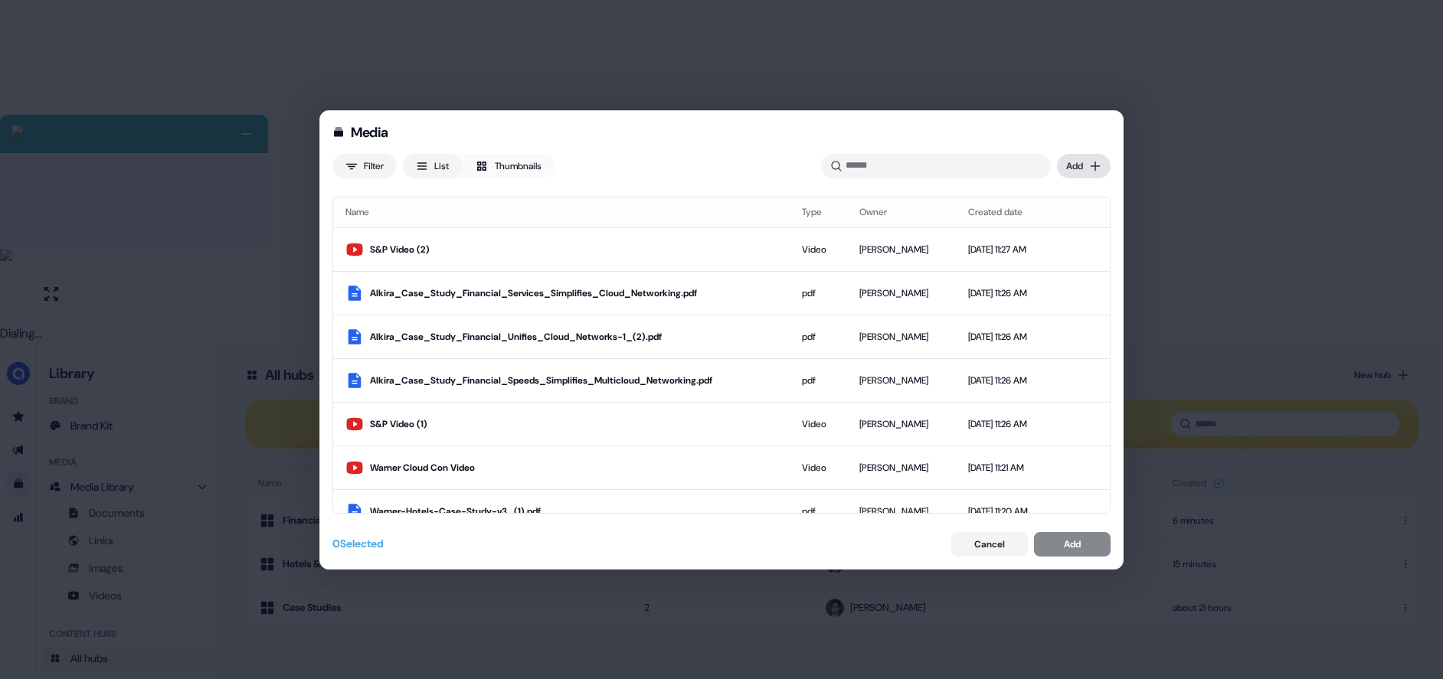
click at [1088, 161] on div "Media Filter List Thumbnails Uploaded Add Name Type Owner Created date S&P Vide…" at bounding box center [721, 339] width 1443 height 679
click at [1072, 198] on div "Upload files" at bounding box center [1061, 197] width 90 height 25
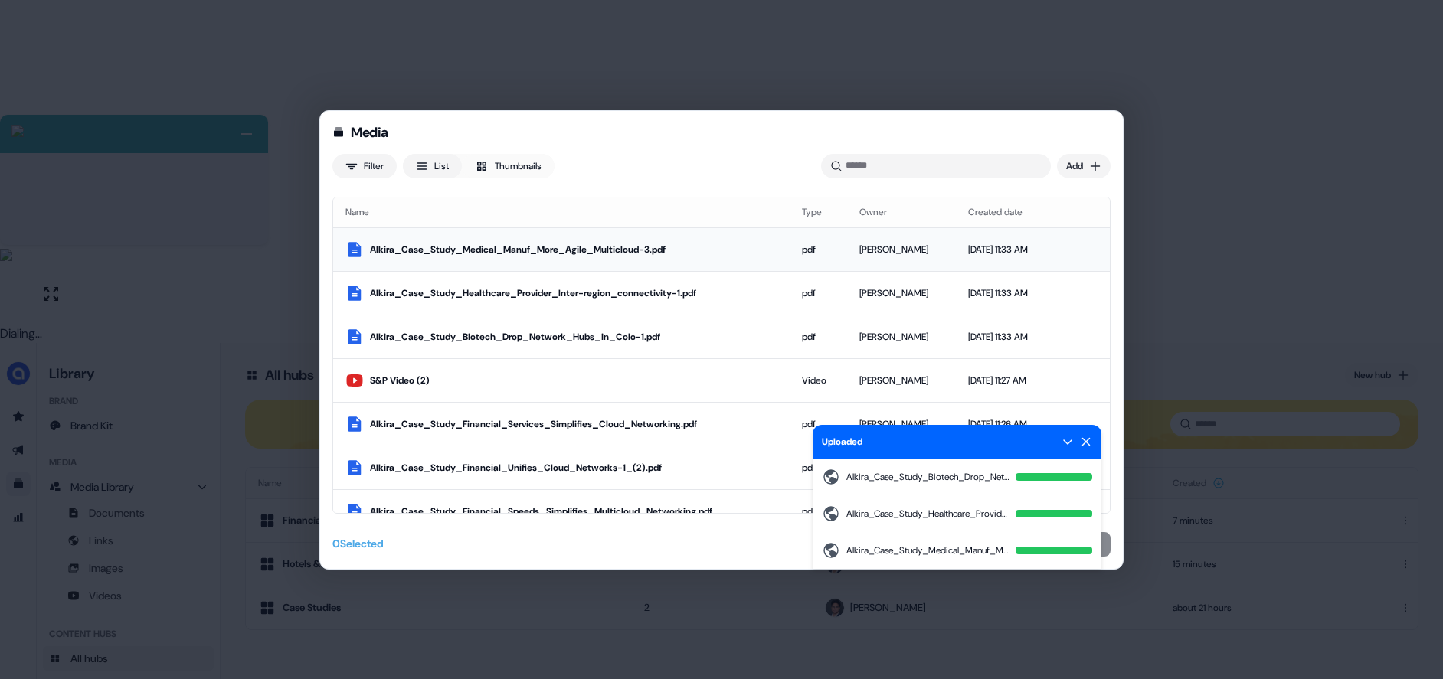
click at [459, 252] on div "Alkira_Case_Study_Medical_Manuf_More_Agile_Multicloud-3.pdf" at bounding box center [573, 249] width 407 height 15
click at [423, 291] on div "Alkira_Case_Study_Healthcare_Provider_Inter-region_connectivity-1.pdf" at bounding box center [569, 293] width 399 height 15
click at [417, 335] on div "Alkira_Case_Study_Biotech_Drop_Network_Hubs_in_Colo-1.pdf" at bounding box center [569, 336] width 399 height 15
click at [1061, 440] on div "Uploaded" at bounding box center [956, 442] width 289 height 34
click at [1065, 443] on icon at bounding box center [1067, 442] width 12 height 12
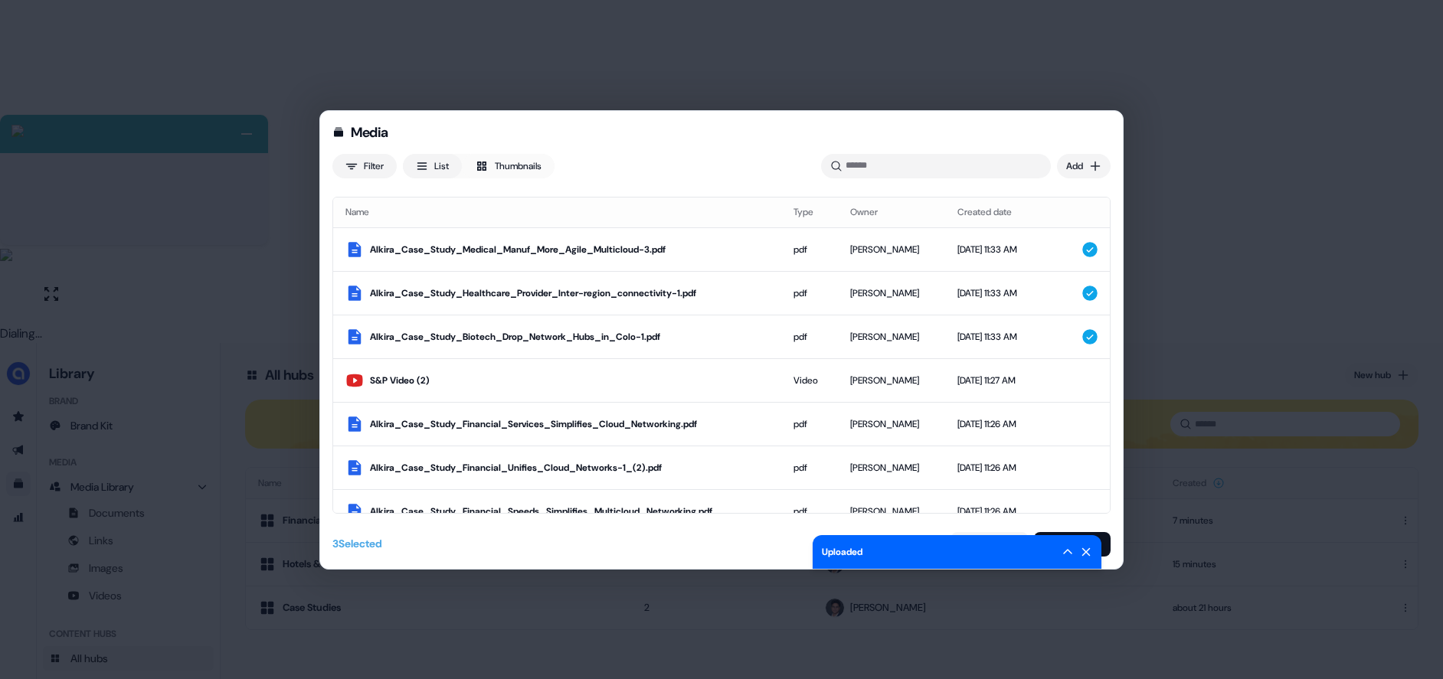
click at [1108, 543] on button "Add" at bounding box center [1072, 544] width 77 height 25
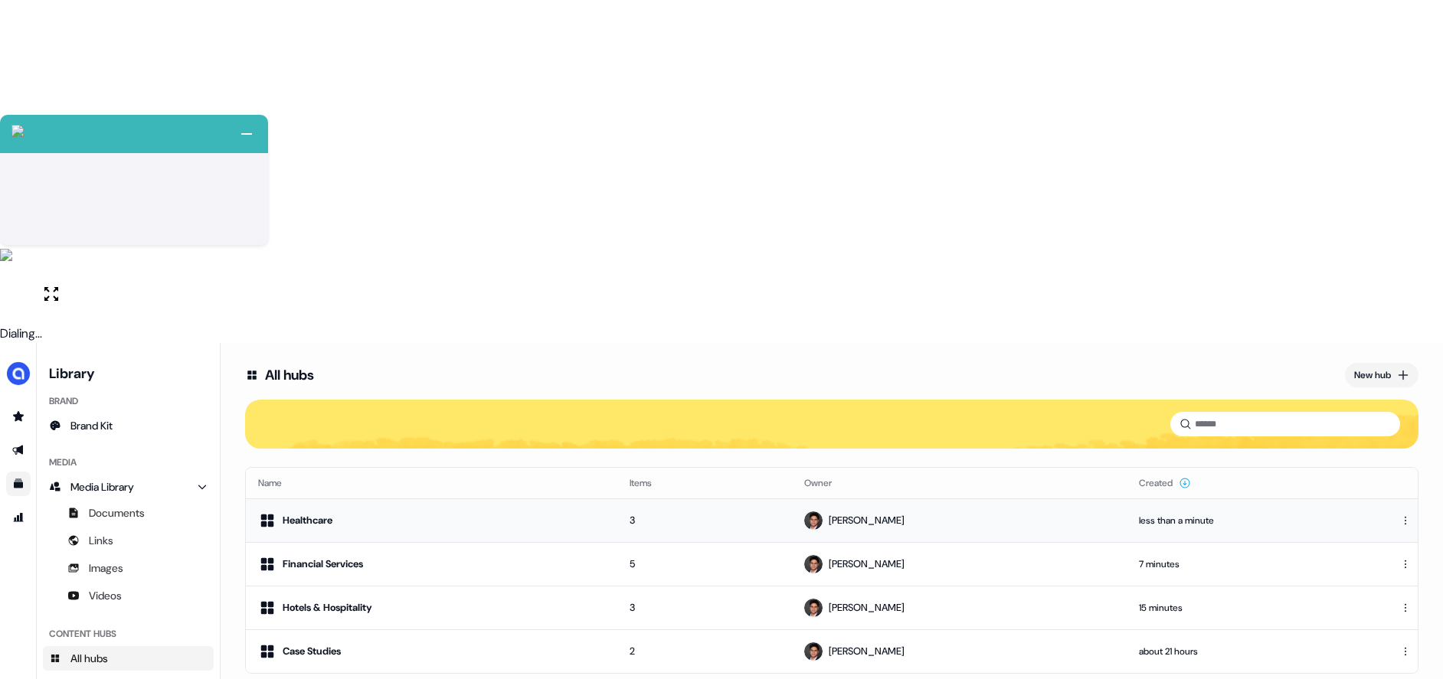
click at [353, 512] on div "Healthcare" at bounding box center [431, 521] width 347 height 18
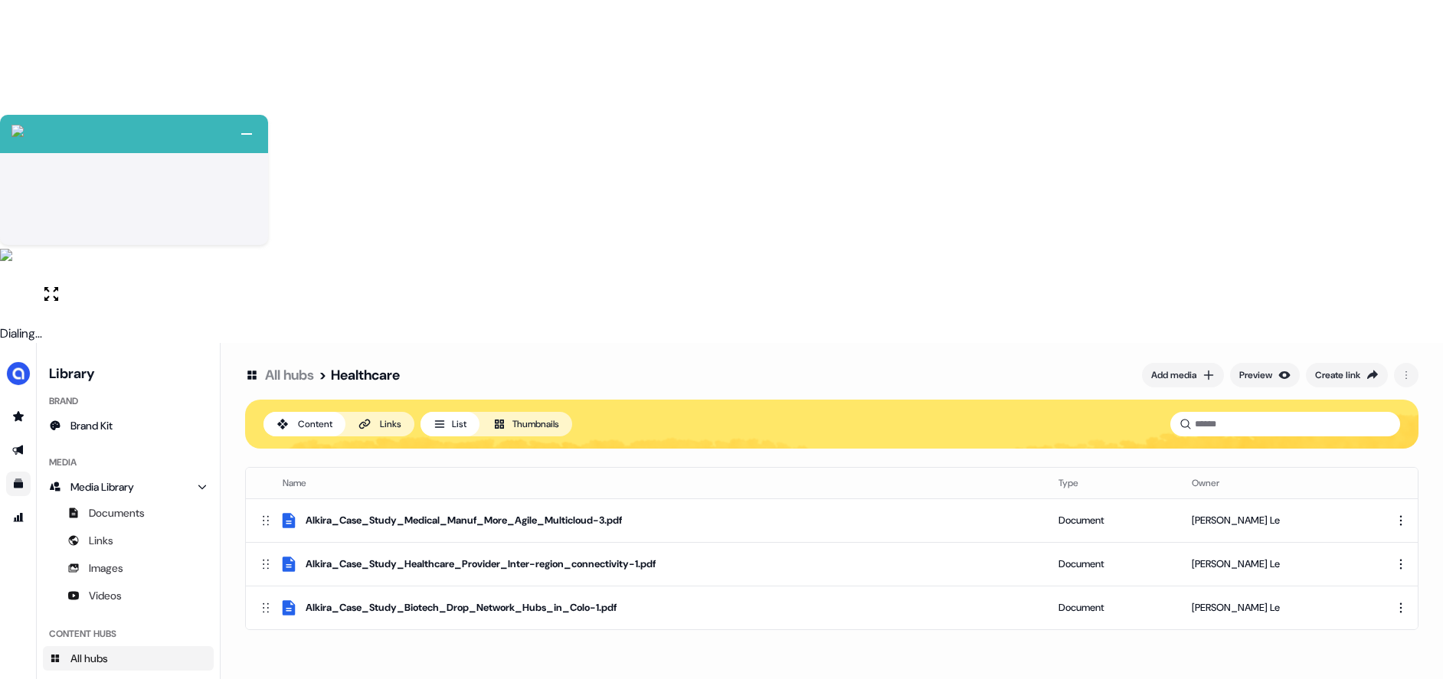
drag, startPoint x: 916, startPoint y: 389, endPoint x: 924, endPoint y: 382, distance: 10.9
click at [916, 389] on div "All hubs > Healthcare Add media Preview Create link Content Links List Thumbnai…" at bounding box center [832, 682] width 1222 height 679
click at [507, 360] on div "All hubs > Healthcare Add media Preview Create link Content Links List Thumbnai…" at bounding box center [832, 682] width 1222 height 679
click at [289, 366] on link "All hubs" at bounding box center [289, 375] width 49 height 18
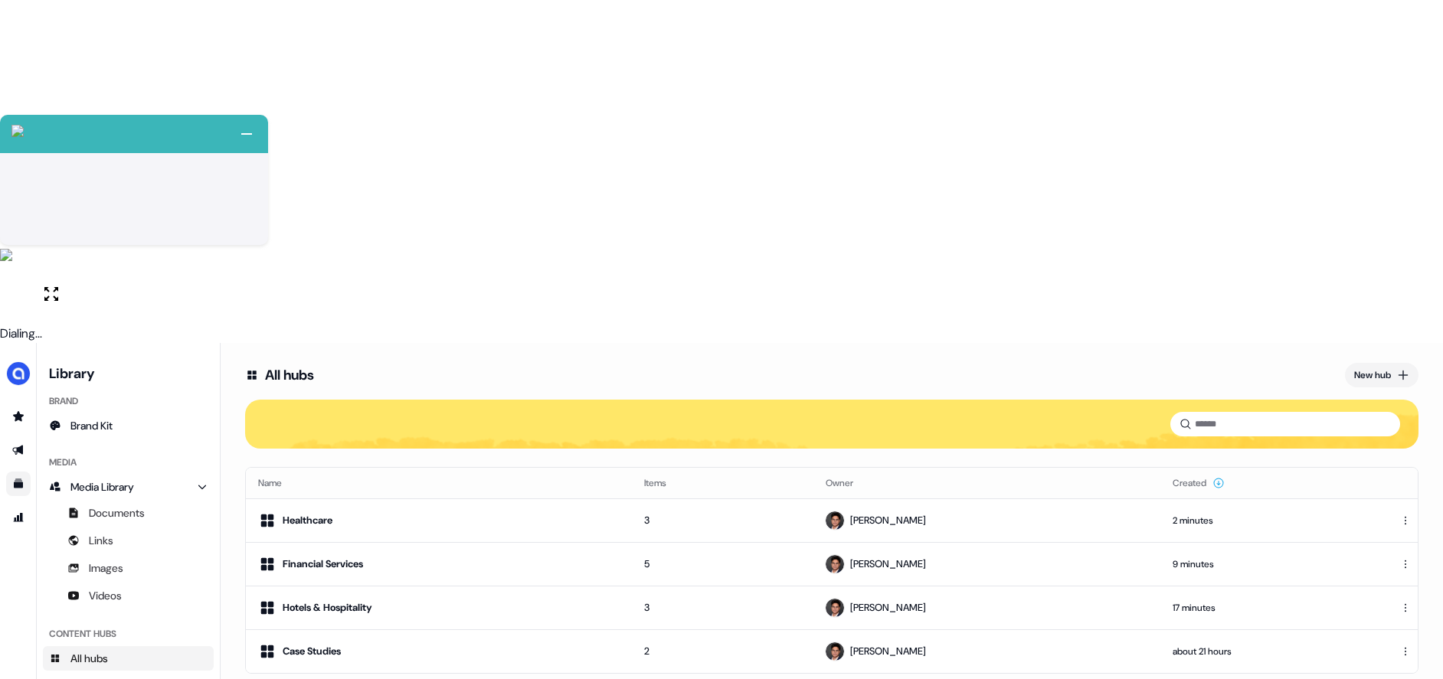
click at [403, 378] on div "All hubs New hub Name Items Owner Created Healthcare 3 Hugh Le 2 minutes Financ…" at bounding box center [832, 682] width 1222 height 679
click at [1354, 368] on div "New hub" at bounding box center [1372, 375] width 37 height 15
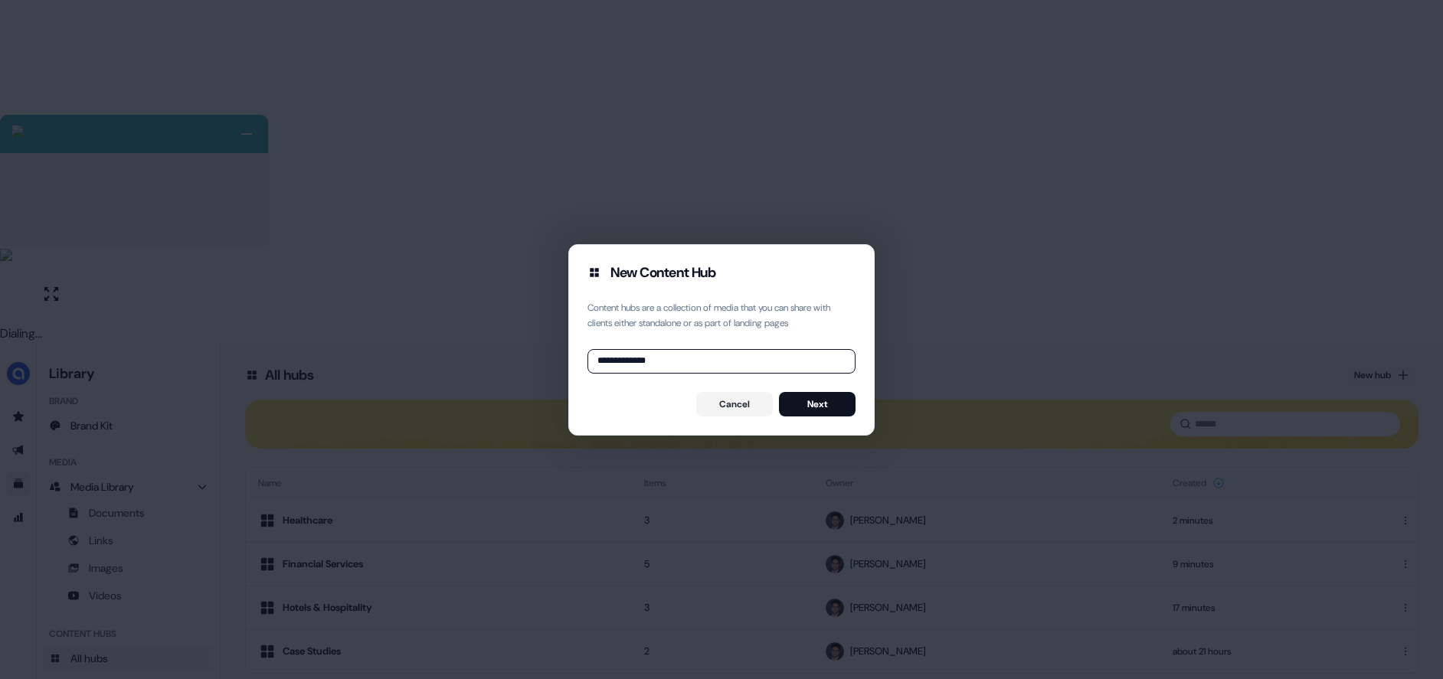
type input "**********"
click at [835, 408] on button "Next" at bounding box center [817, 404] width 77 height 25
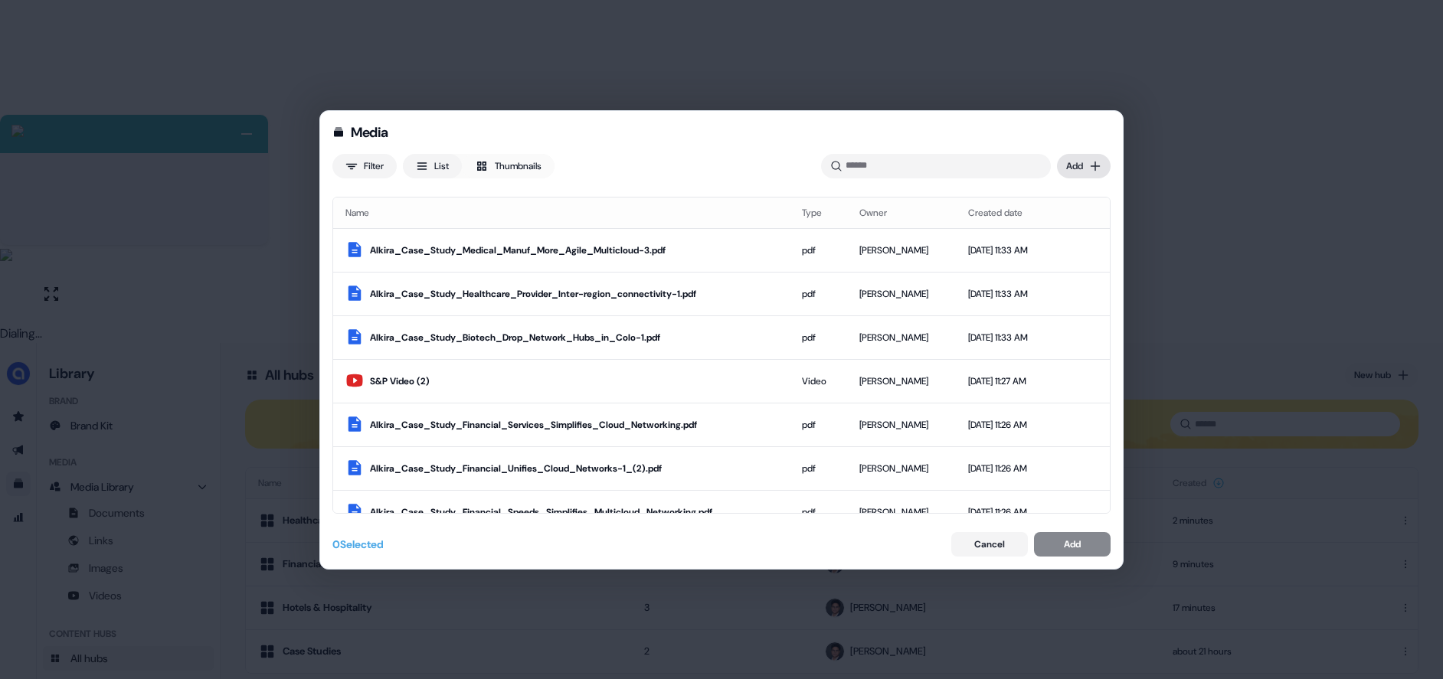
click at [1081, 167] on div "Media Filter List Thumbnails Uploaded Add Name Type Owner Created date Alkira_C…" at bounding box center [721, 339] width 1443 height 679
click at [1051, 220] on div "Import links" at bounding box center [1061, 222] width 90 height 25
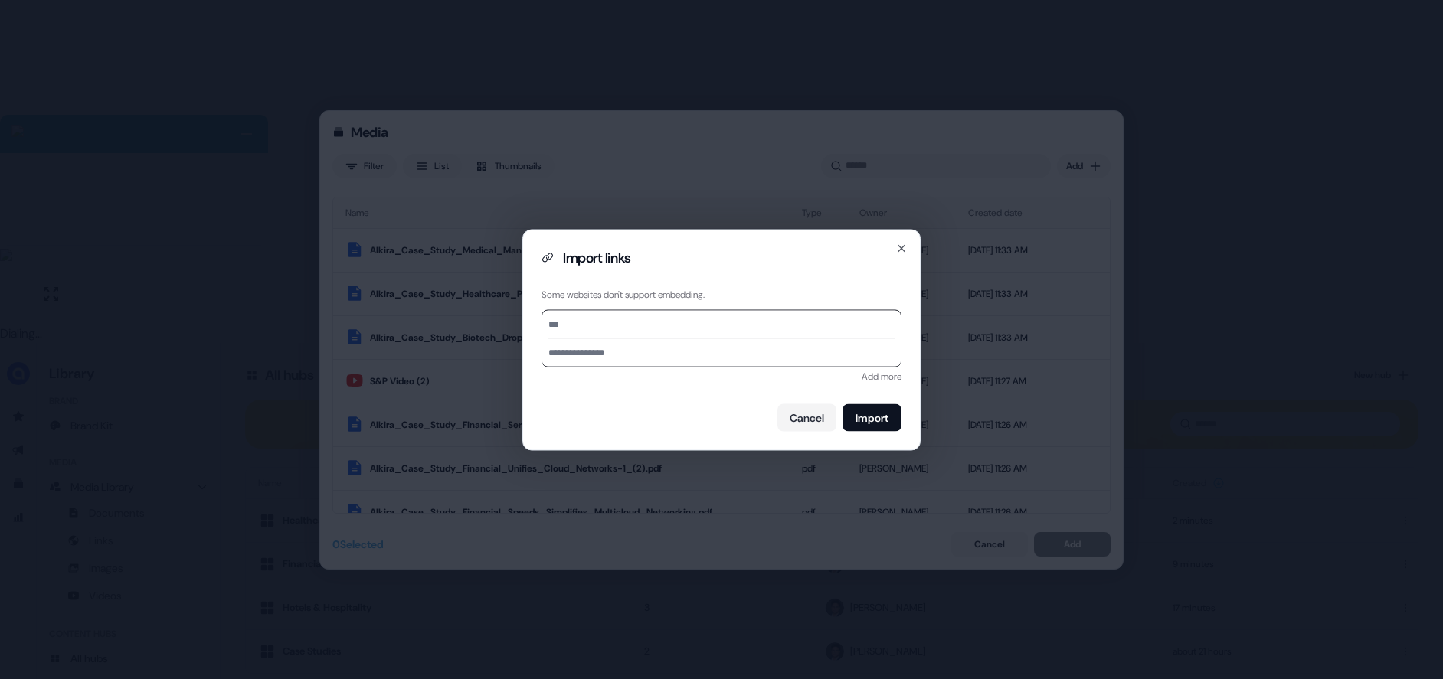
paste input "**********"
type input "**********"
click at [649, 351] on input at bounding box center [721, 352] width 358 height 28
type input "**********"
click at [867, 408] on button "Import" at bounding box center [871, 418] width 59 height 28
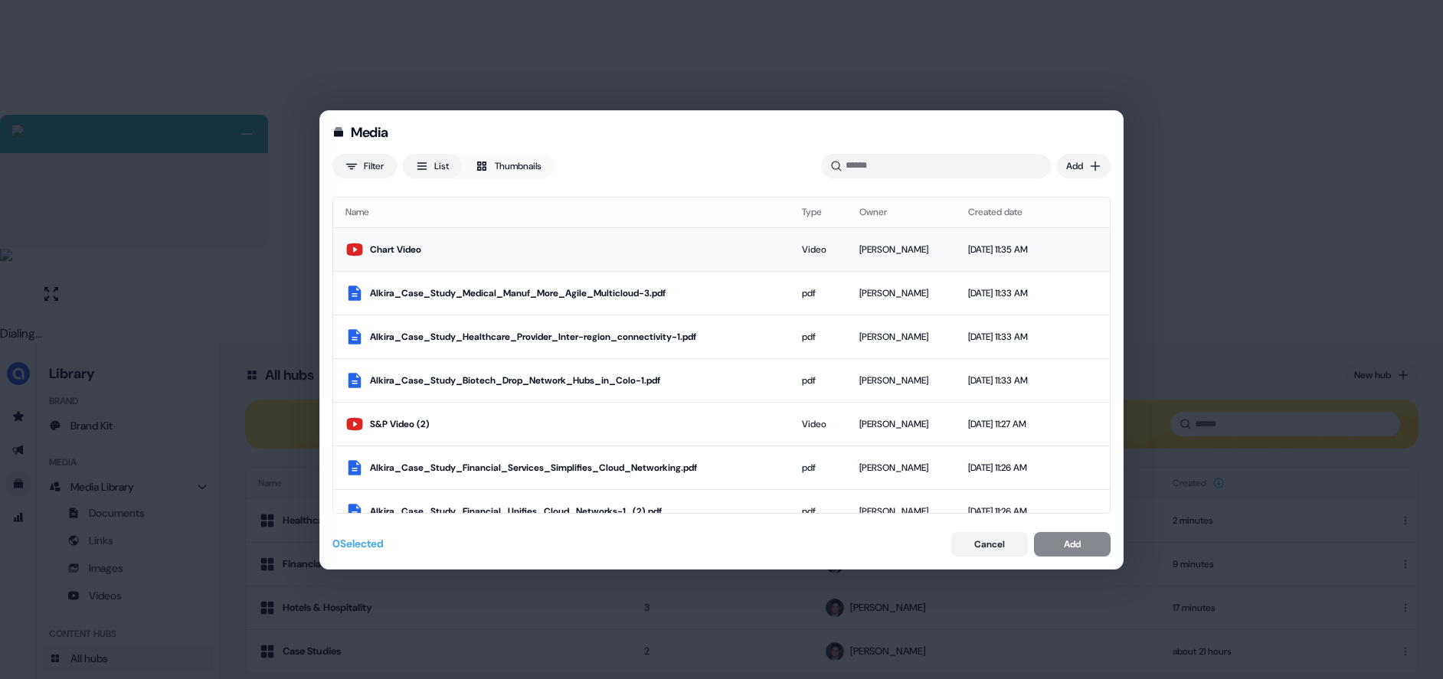
click at [594, 252] on div "Chart Video" at bounding box center [573, 249] width 407 height 15
click at [1058, 547] on button "Add" at bounding box center [1072, 544] width 77 height 25
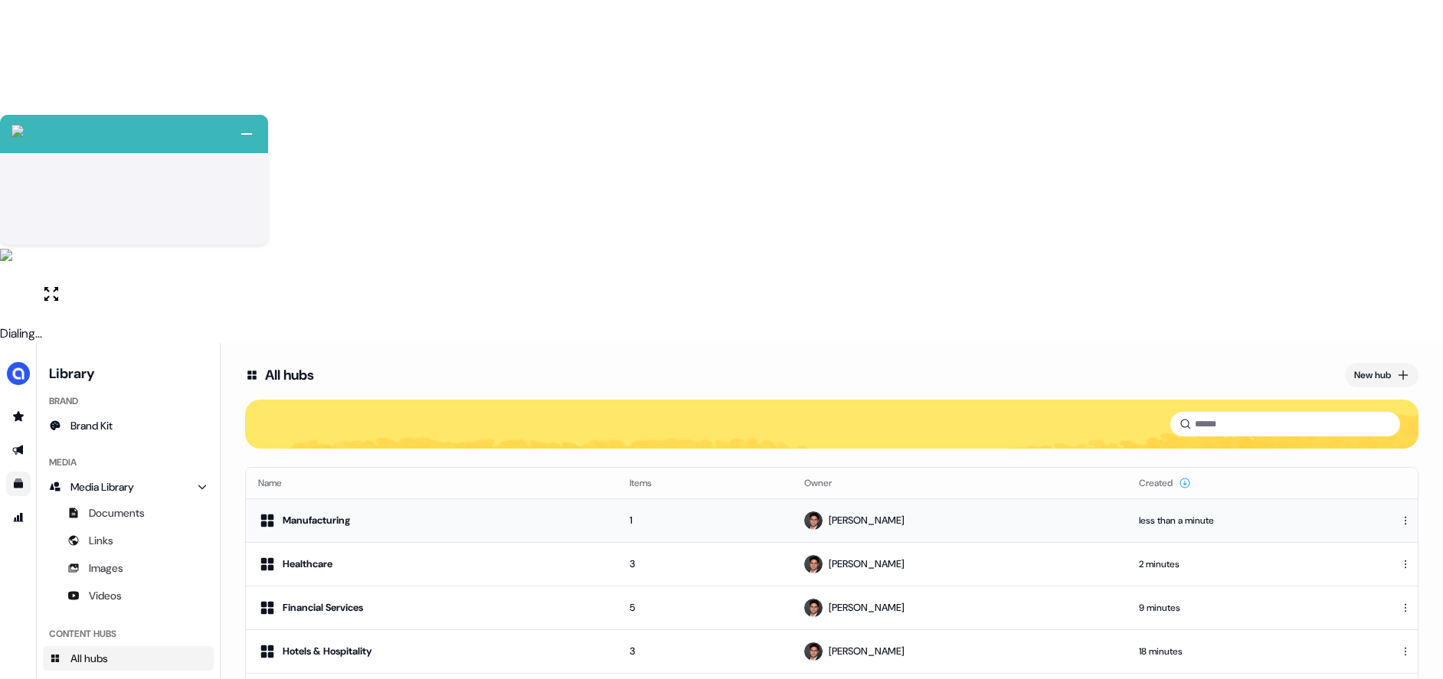
click at [438, 512] on div "Manufacturing" at bounding box center [431, 521] width 347 height 18
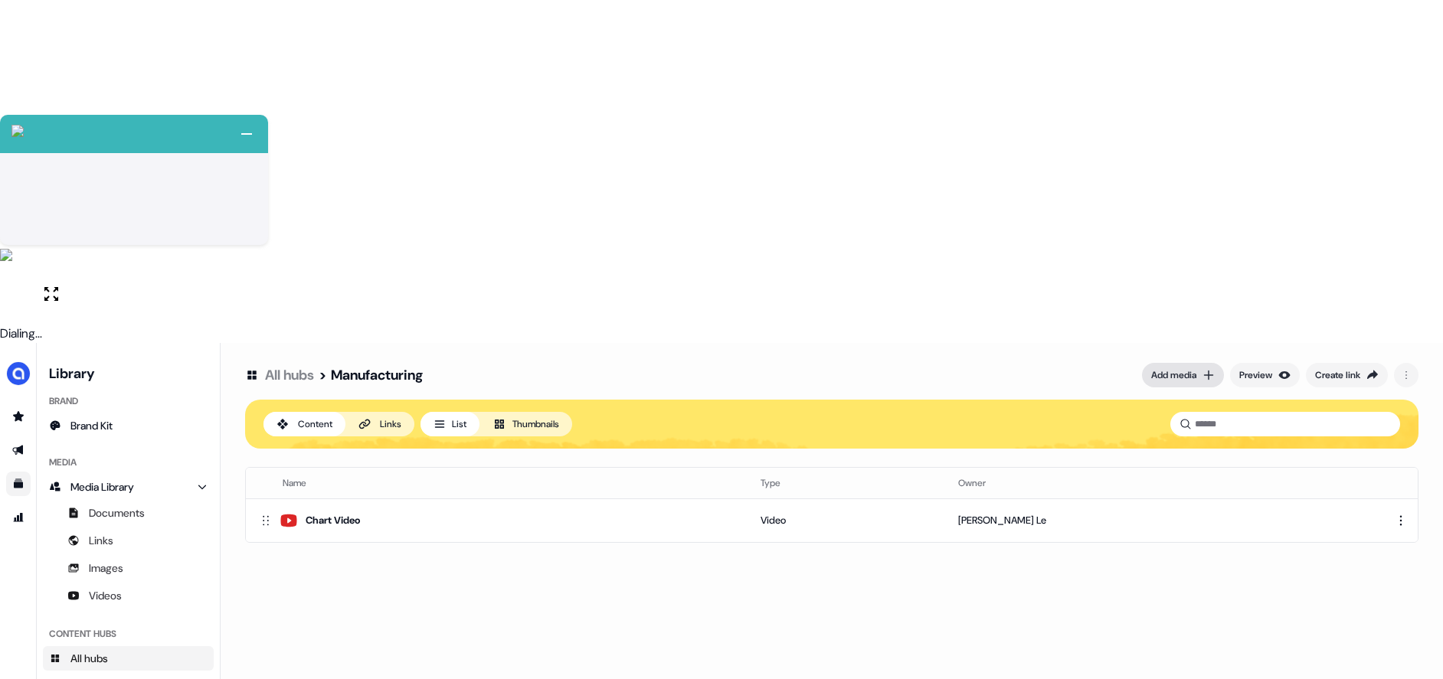
click at [1182, 368] on div "Add media" at bounding box center [1173, 375] width 45 height 15
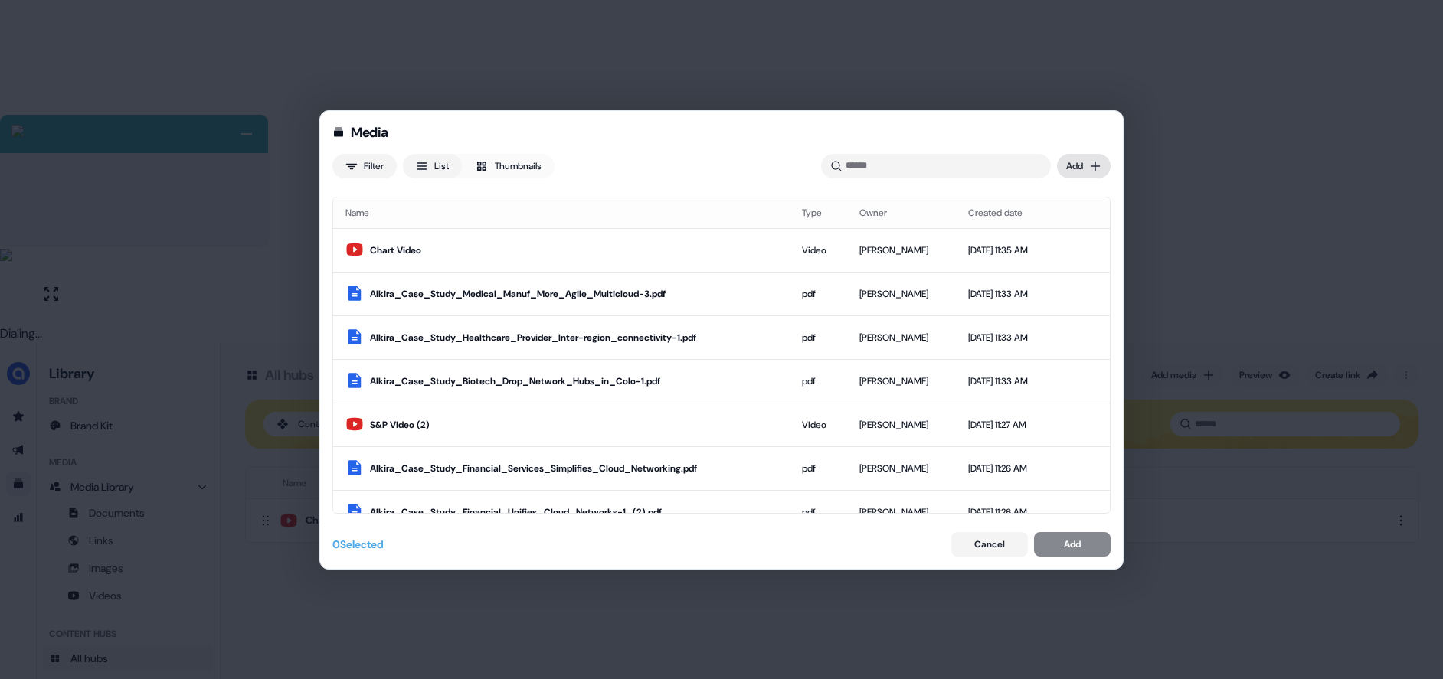
click at [1092, 157] on div "Media Filter List Thumbnails Uploaded Add Name Type Owner Created date Chart Vi…" at bounding box center [721, 339] width 1443 height 679
click at [1064, 224] on div "Import links" at bounding box center [1061, 222] width 90 height 25
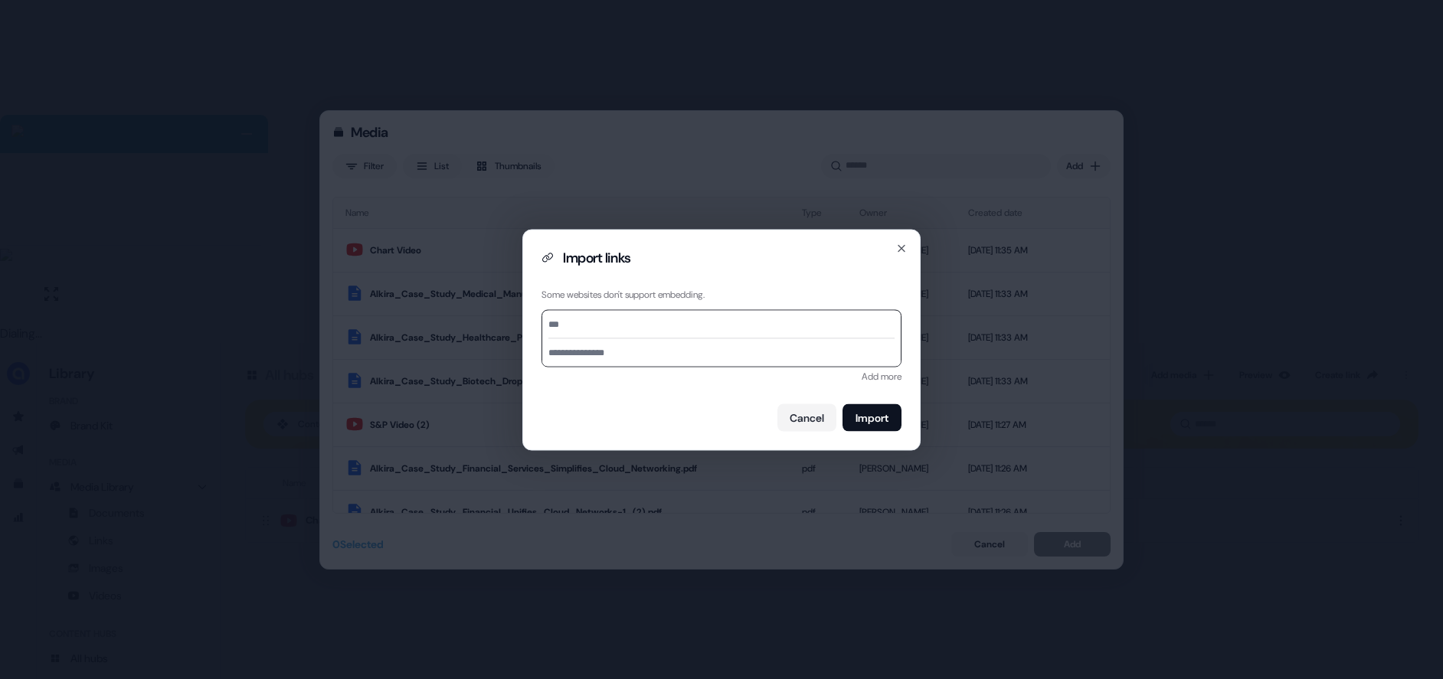
paste input "**********"
type input "**********"
click at [606, 358] on input at bounding box center [721, 352] width 358 height 28
type input "*"
type input "**********"
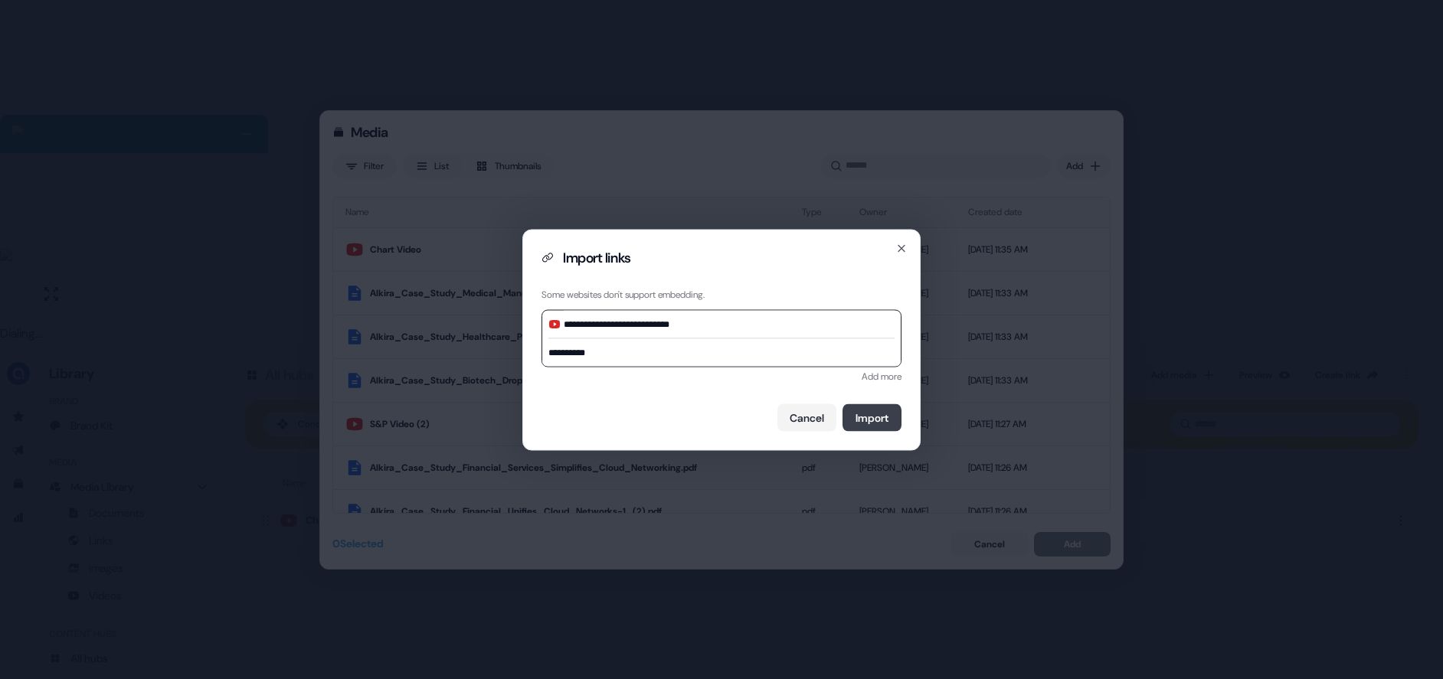
click at [865, 410] on button "Import" at bounding box center [871, 418] width 59 height 28
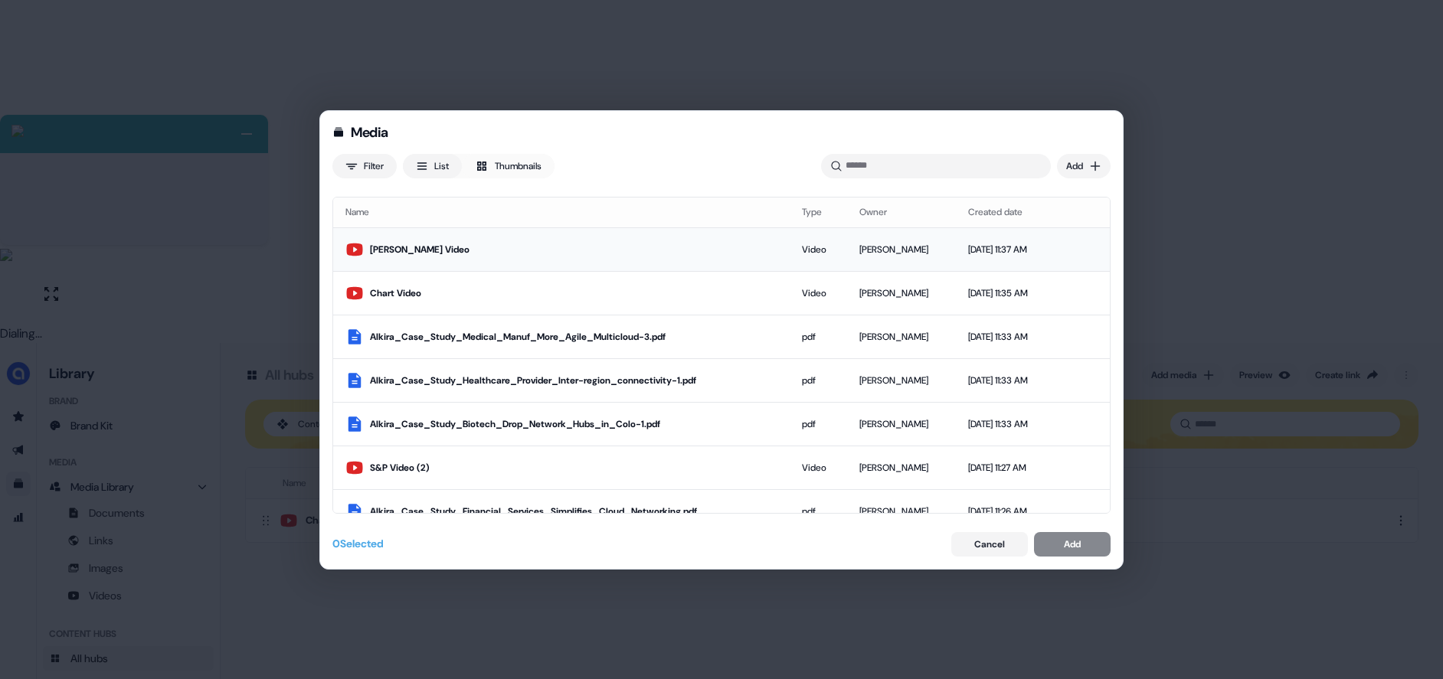
click at [535, 255] on div "Koch Video" at bounding box center [573, 249] width 407 height 15
click at [1090, 547] on button "Add" at bounding box center [1072, 544] width 77 height 25
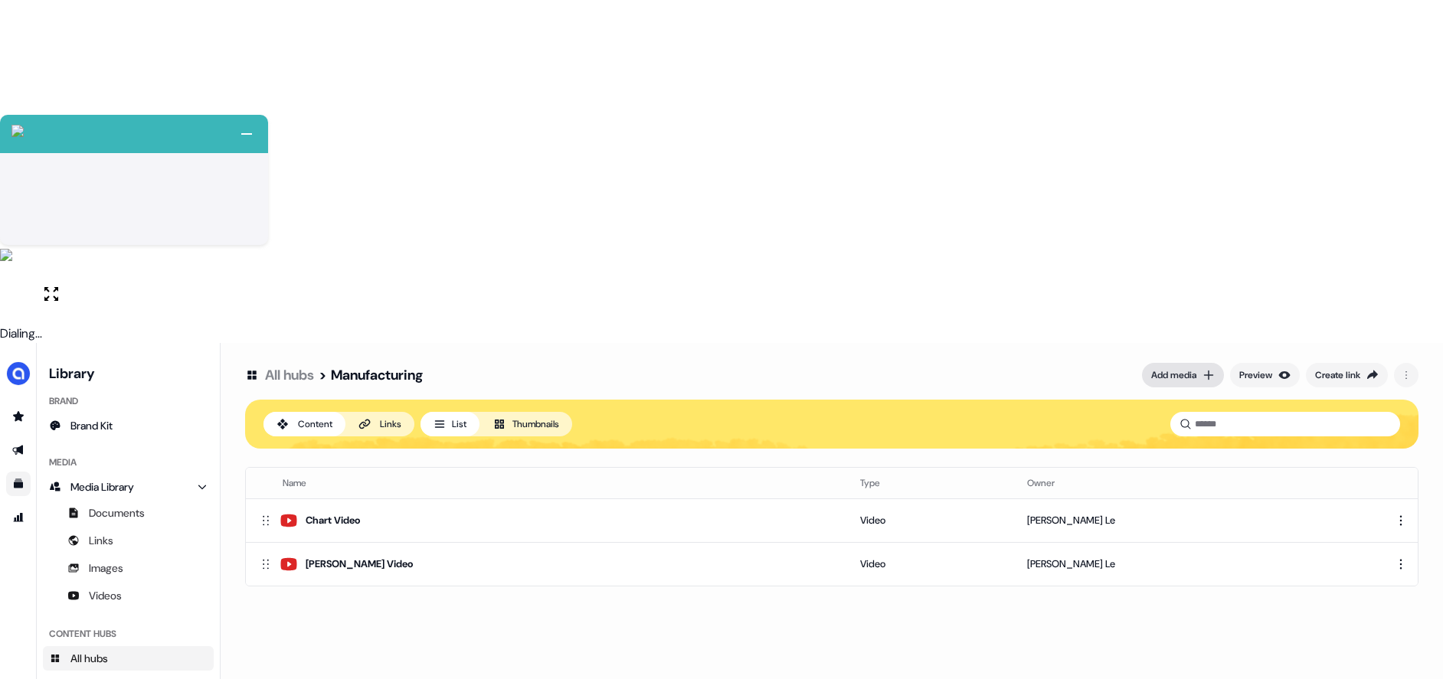
click at [1168, 368] on div "Add media" at bounding box center [1173, 375] width 45 height 15
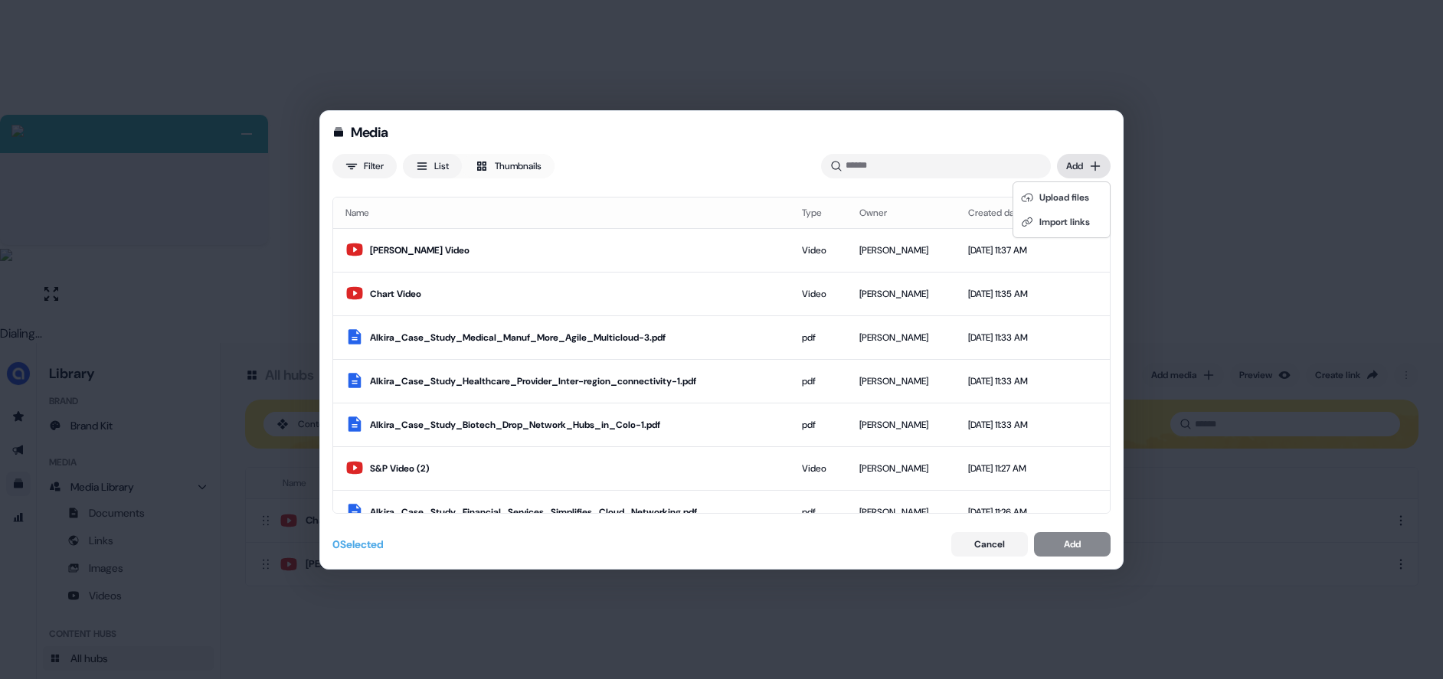
click at [1076, 161] on div "Media Filter List Thumbnails Uploaded Add Name Type Owner Created date Koch Vid…" at bounding box center [721, 339] width 1443 height 679
click at [1044, 222] on div "Import links" at bounding box center [1061, 222] width 90 height 25
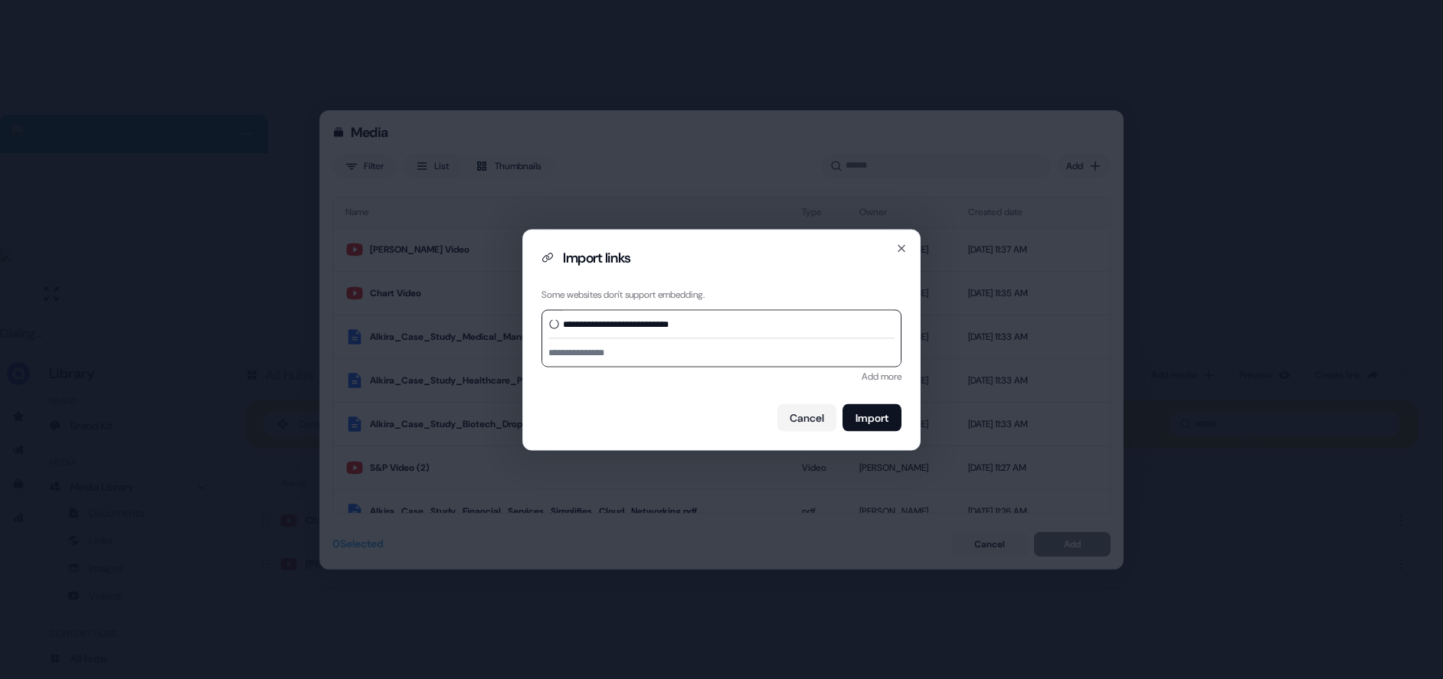
type input "**********"
click at [597, 351] on input at bounding box center [721, 352] width 358 height 28
click at [564, 351] on input "**********" at bounding box center [721, 352] width 358 height 28
type input "**********"
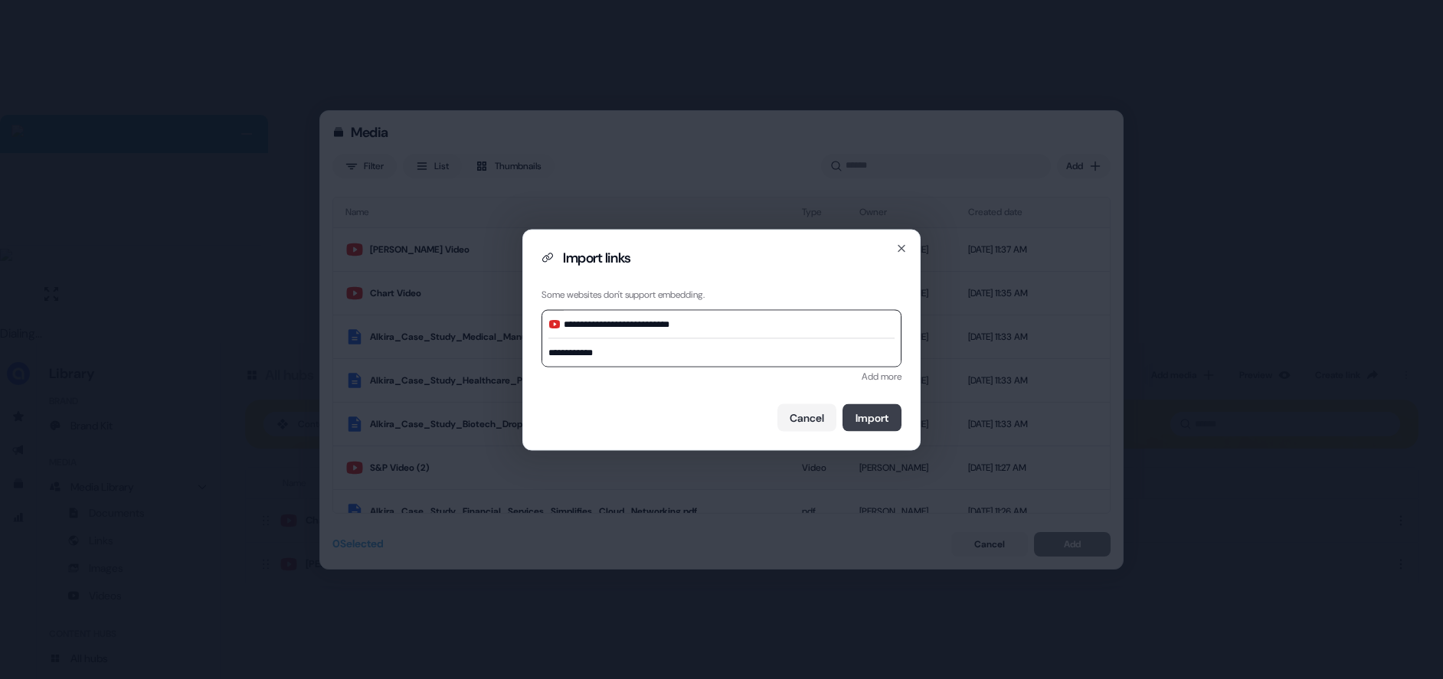
click at [887, 417] on button "Import" at bounding box center [871, 418] width 59 height 28
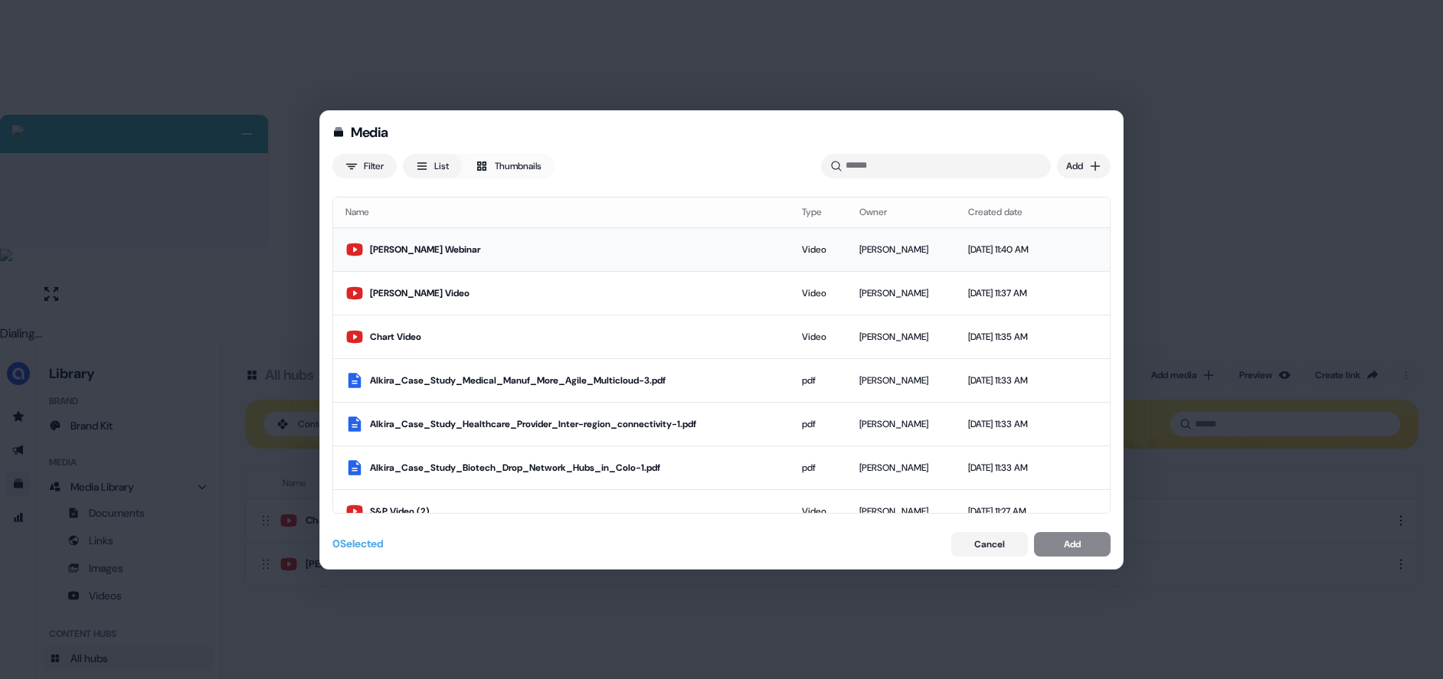
click at [956, 252] on td "Aug 20, 2025, 11:40 AM" at bounding box center [1007, 250] width 103 height 44
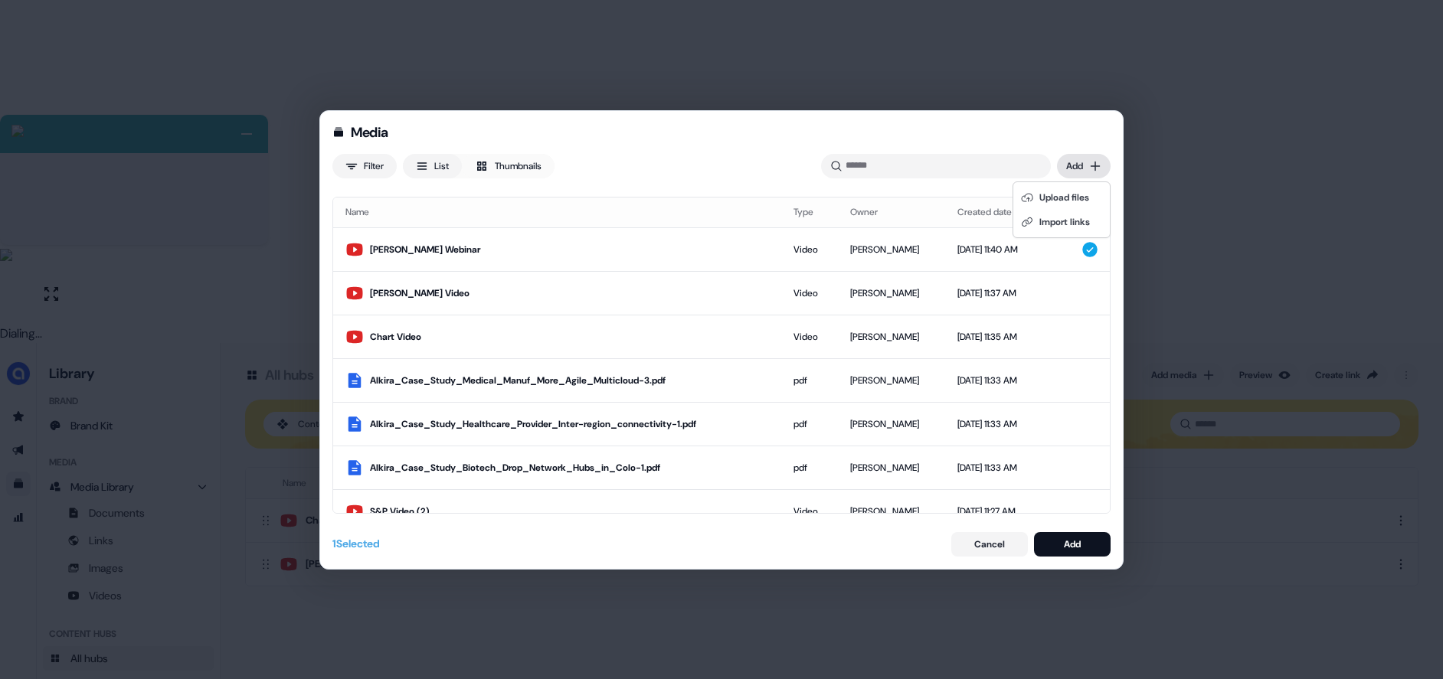
click at [1088, 168] on div "Media Filter List Thumbnails Uploaded Add Name Type Owner Created date KOCH Web…" at bounding box center [721, 339] width 1443 height 679
click at [1049, 219] on div "Import links" at bounding box center [1061, 222] width 90 height 25
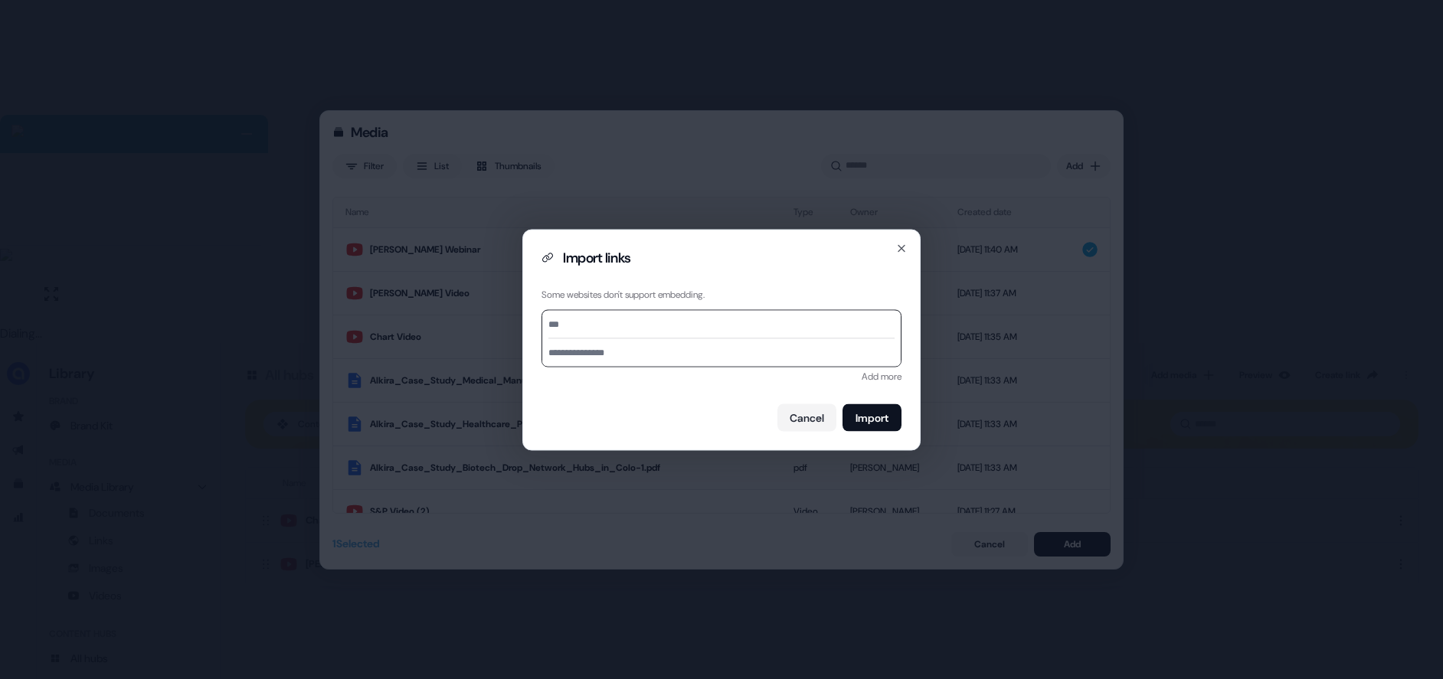
paste input "**********"
type input "**********"
click at [602, 358] on input at bounding box center [721, 352] width 358 height 28
type input "**********"
click at [871, 413] on button "Import" at bounding box center [871, 418] width 59 height 28
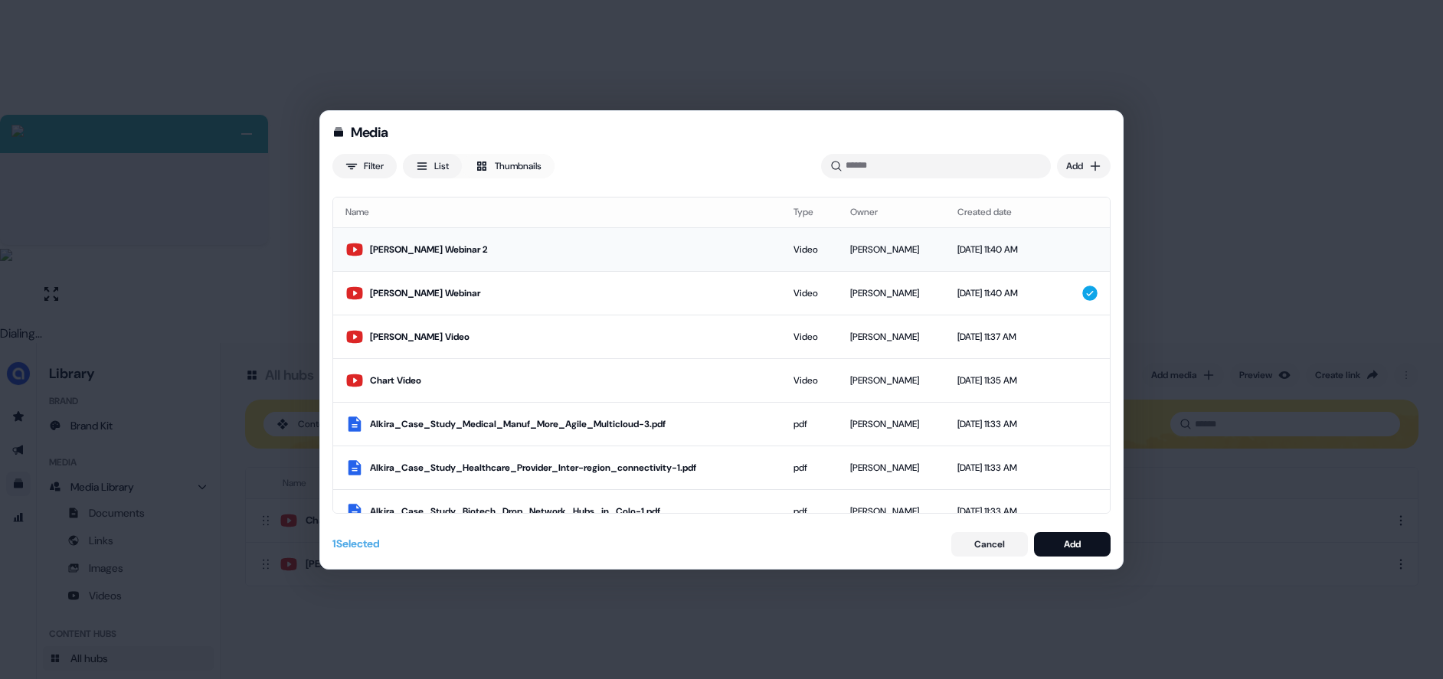
click at [1031, 241] on td "Aug 20, 2025, 11:40 AM" at bounding box center [996, 250] width 102 height 44
click at [1088, 172] on div "Media Filter List Thumbnails Uploaded Add Name Type Owner Created date Koch Web…" at bounding box center [721, 339] width 1443 height 679
click at [1064, 223] on div "Import links" at bounding box center [1061, 222] width 90 height 25
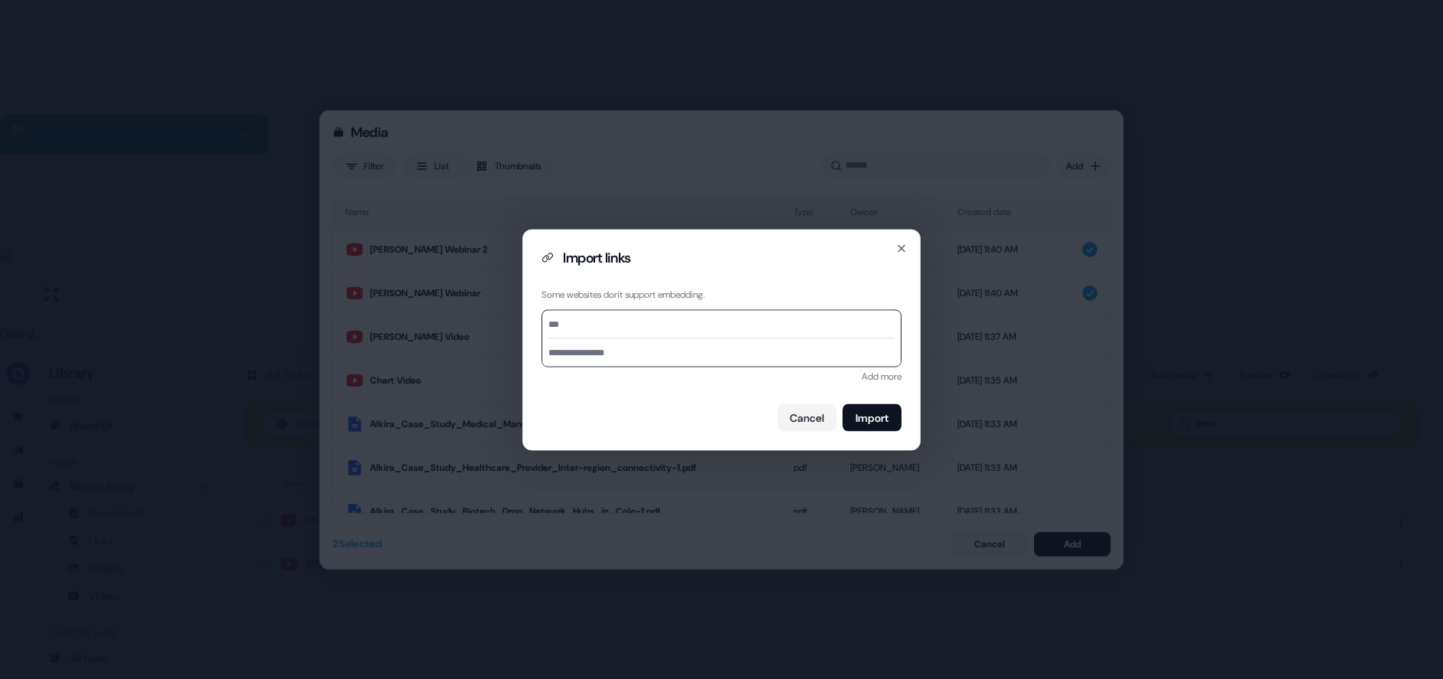
paste input "**********"
type input "**********"
click at [586, 354] on input at bounding box center [721, 352] width 358 height 28
type input "**********"
click at [865, 413] on button "Import" at bounding box center [871, 418] width 59 height 28
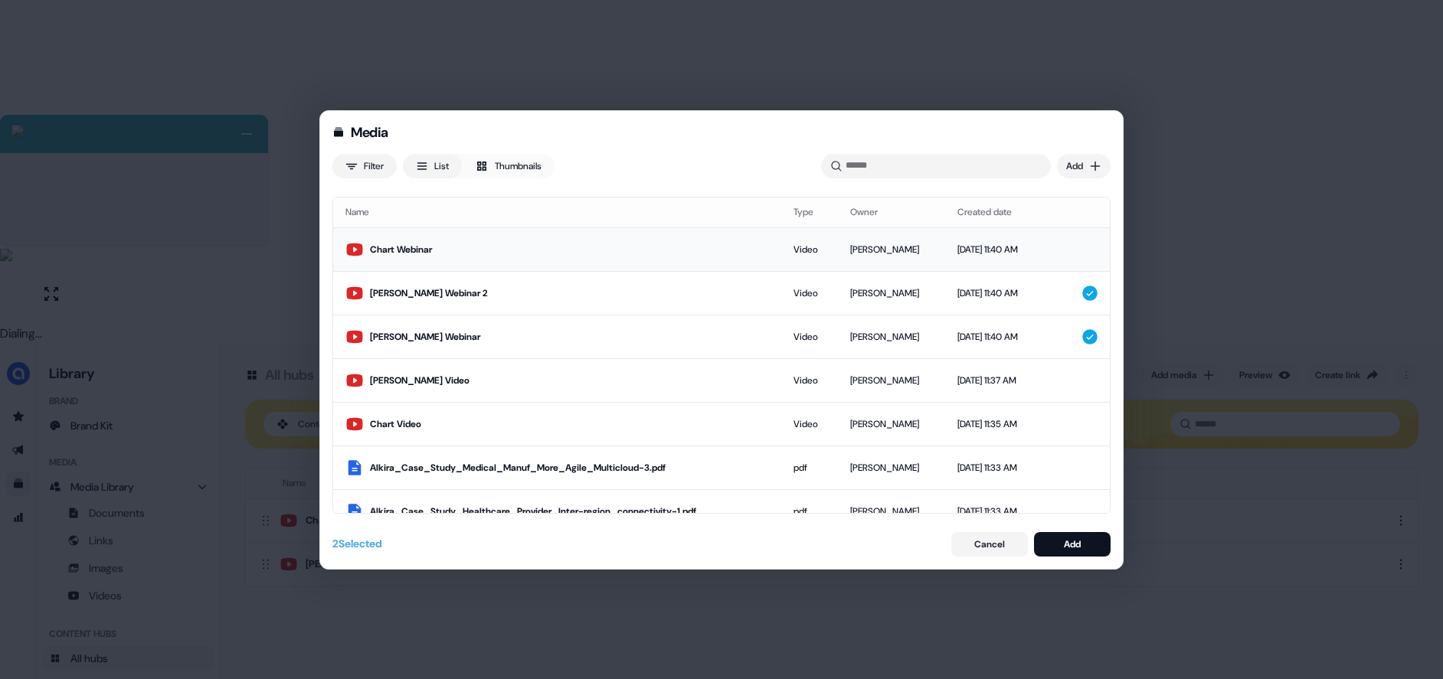
click at [1066, 248] on td at bounding box center [1061, 250] width 28 height 44
click at [1058, 542] on button "Add" at bounding box center [1072, 544] width 77 height 25
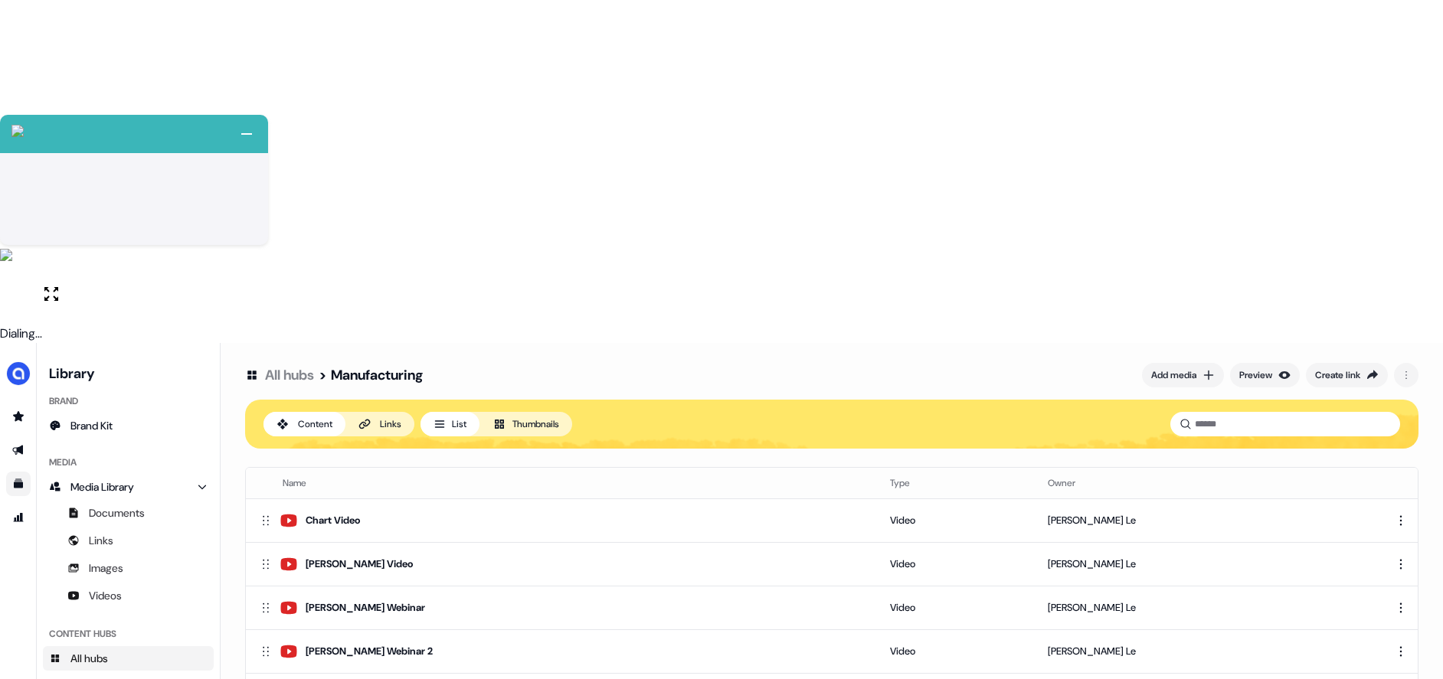
click at [629, 430] on div "All hubs > Manufacturing Add media Preview Create link Content Links List Thumb…" at bounding box center [832, 682] width 1222 height 679
click at [1177, 368] on div "Add media" at bounding box center [1173, 375] width 45 height 15
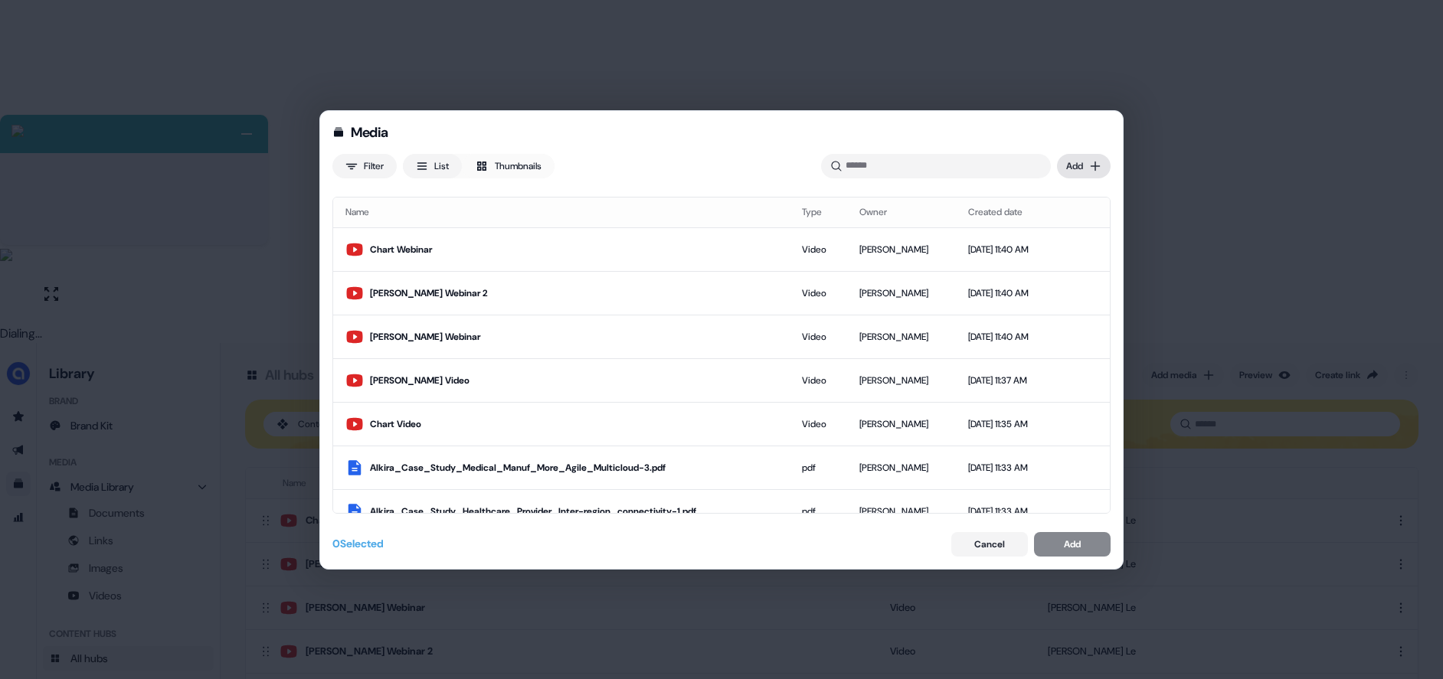
click at [1084, 169] on div "Media Filter List Thumbnails Uploaded Add Name Type Owner Created date Chart We…" at bounding box center [721, 339] width 1443 height 679
click at [1042, 200] on div "Upload files" at bounding box center [1061, 197] width 90 height 25
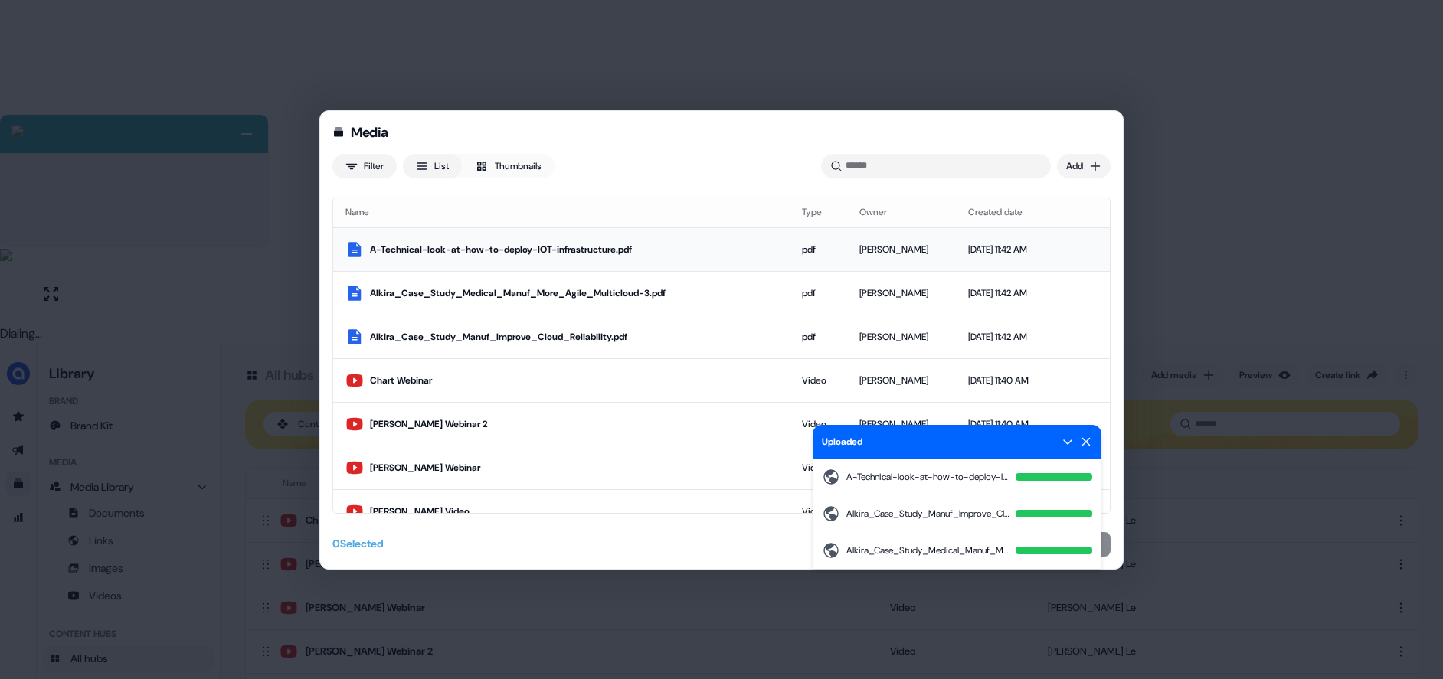
click at [617, 250] on div "A-Technical-look-at-how-to-deploy-IOT-infrastructure.pdf" at bounding box center [573, 249] width 407 height 15
click at [606, 281] on td "Alkira_Case_Study_Medical_Manuf_More_Agile_Multicloud-3.pdf" at bounding box center [557, 294] width 448 height 44
click at [587, 330] on div "Alkira_Case_Study_Manuf_Improve_Cloud_Reliability.pdf" at bounding box center [569, 336] width 399 height 15
click at [1083, 438] on icon at bounding box center [1086, 441] width 8 height 8
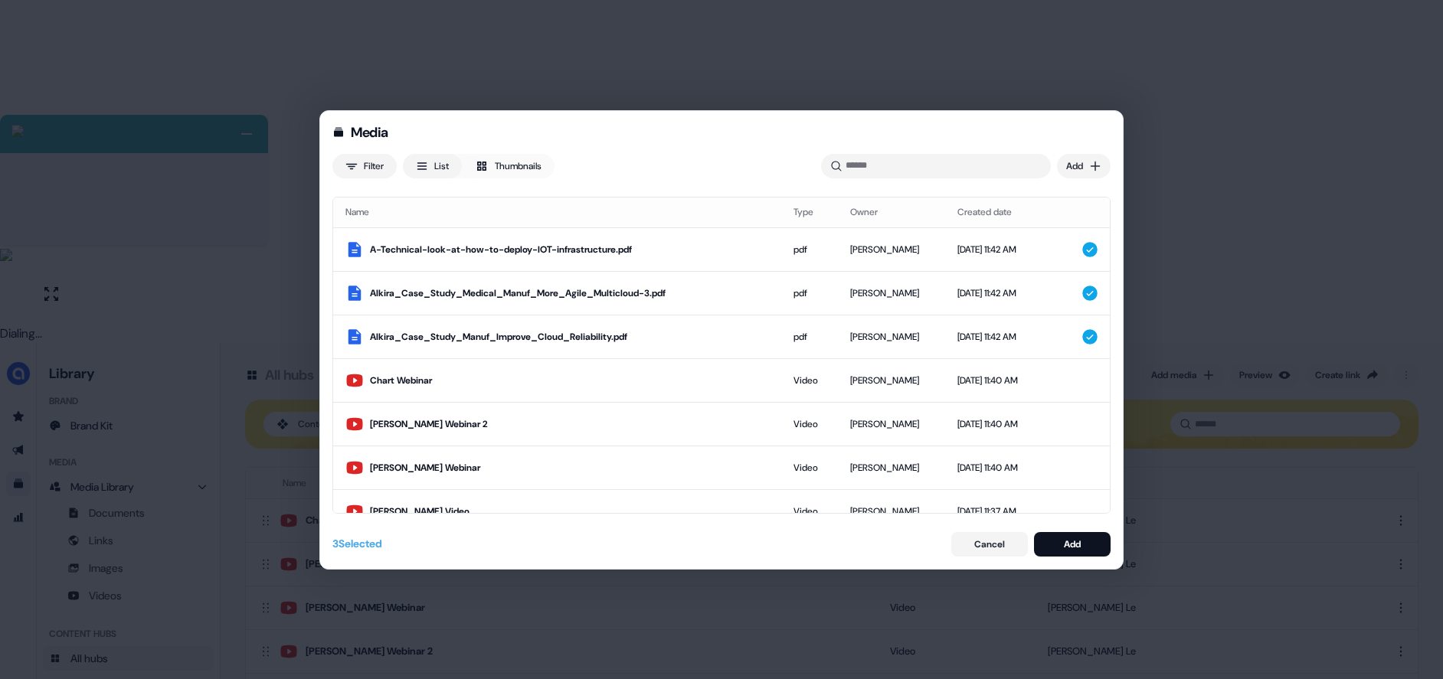
click at [1093, 550] on button "Add" at bounding box center [1072, 544] width 77 height 25
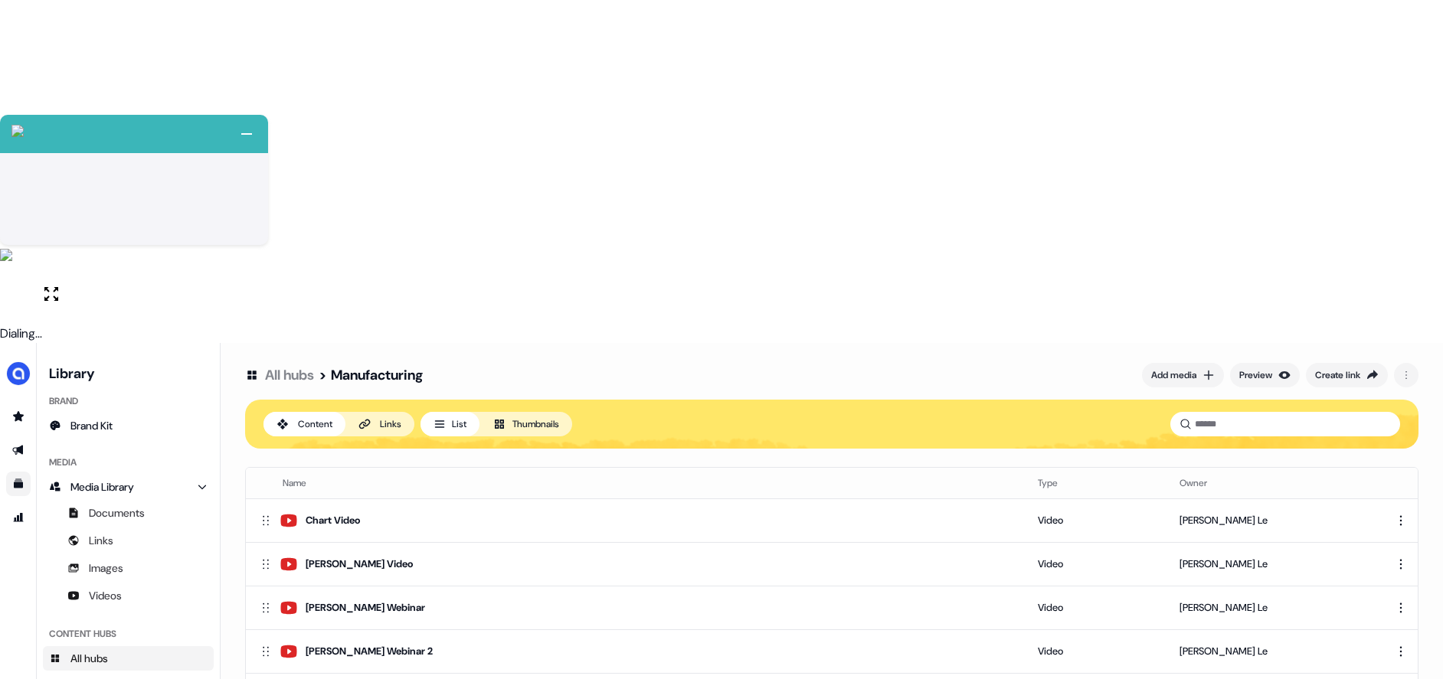
click at [297, 366] on link "All hubs" at bounding box center [289, 375] width 49 height 18
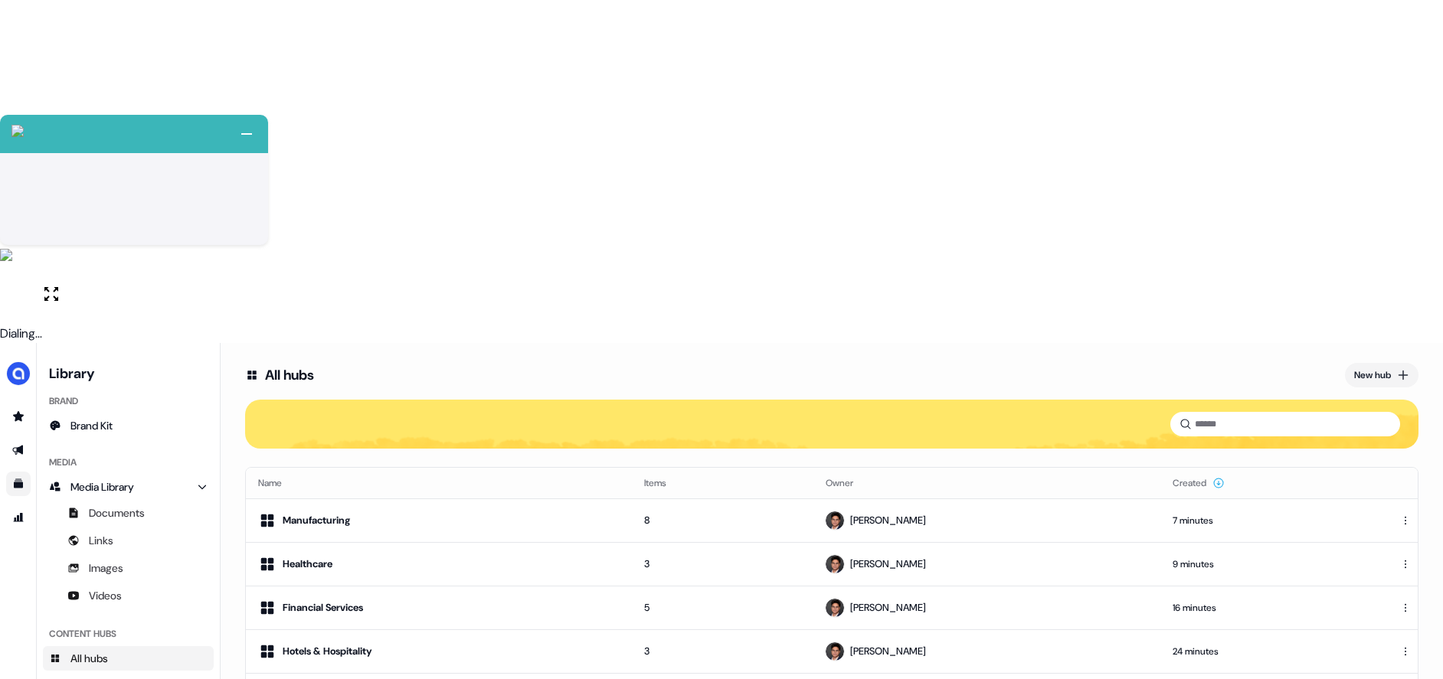
click at [1124, 567] on div "All hubs New hub Name Items Owner Created Manufacturing 8 Hugh Le 7 minutes Hea…" at bounding box center [832, 682] width 1222 height 679
click at [1367, 368] on div "New hub" at bounding box center [1372, 375] width 37 height 15
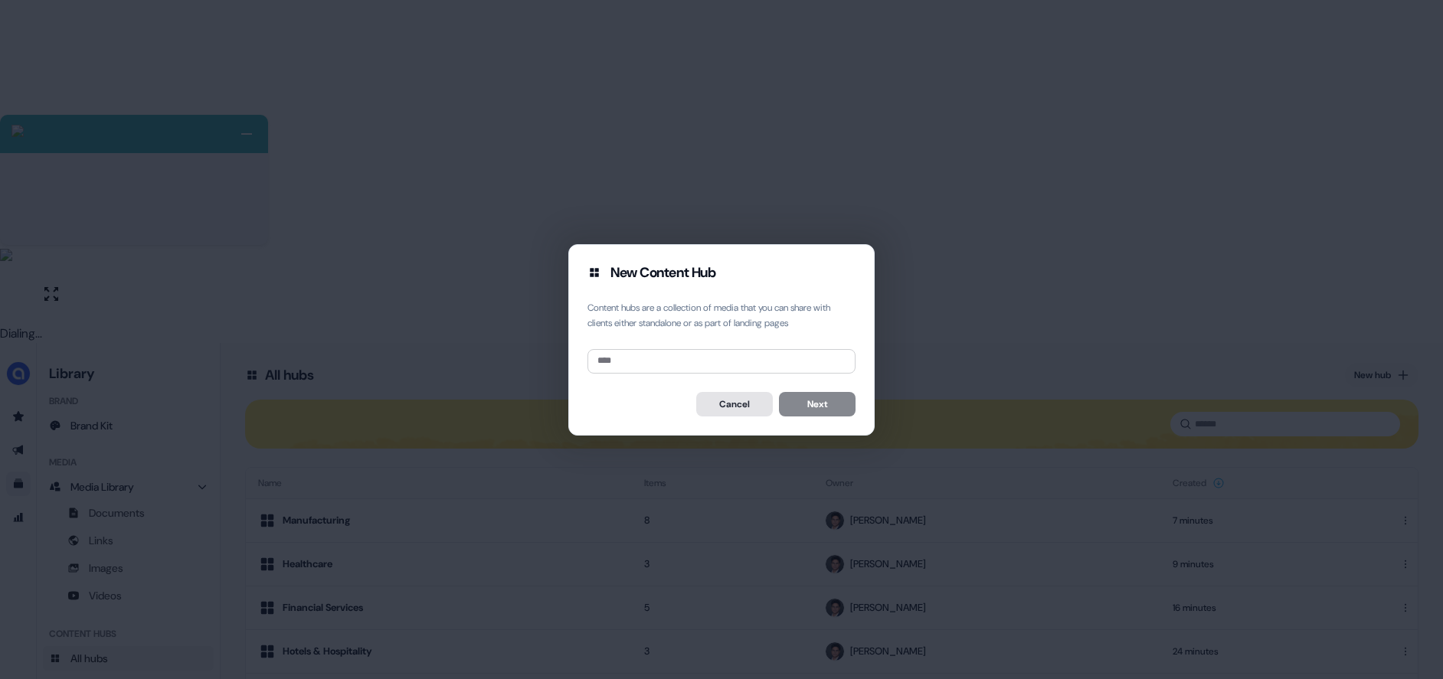
click at [727, 400] on button "Cancel" at bounding box center [734, 404] width 77 height 25
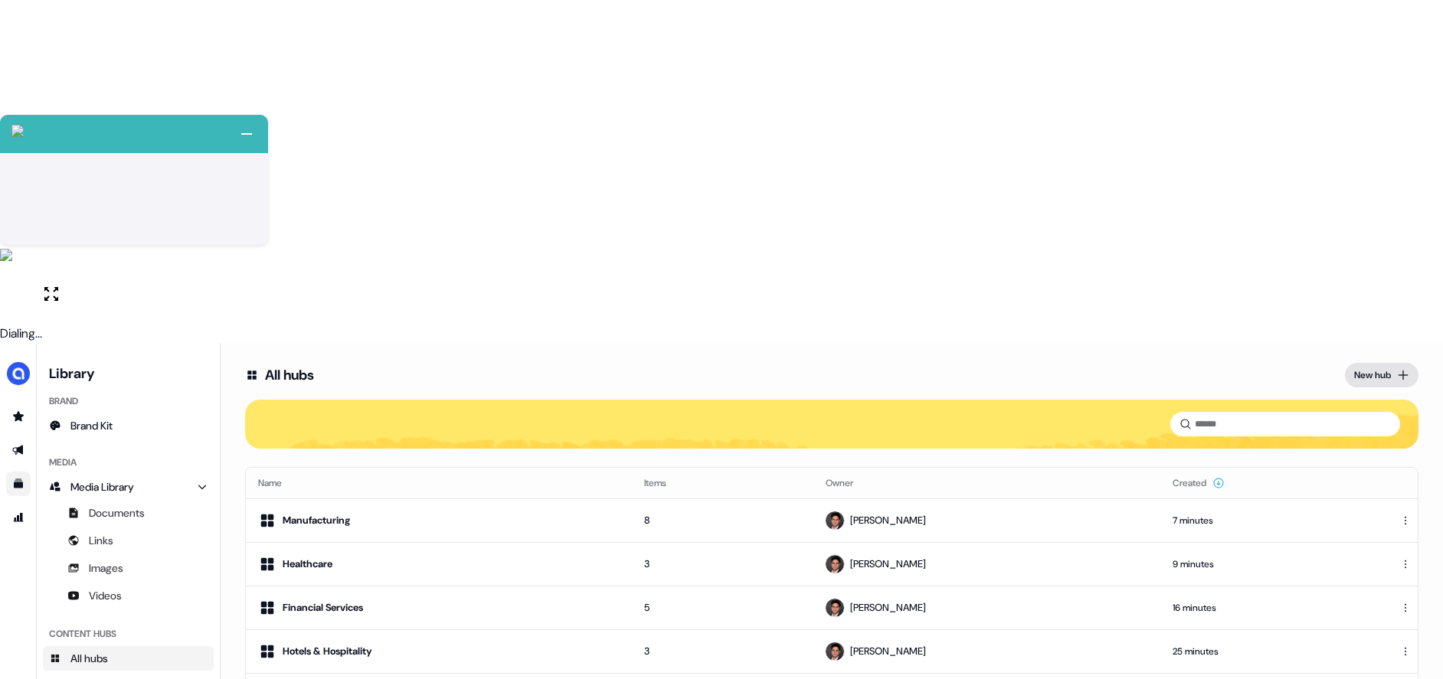
click at [1378, 368] on div "New hub" at bounding box center [1372, 375] width 37 height 15
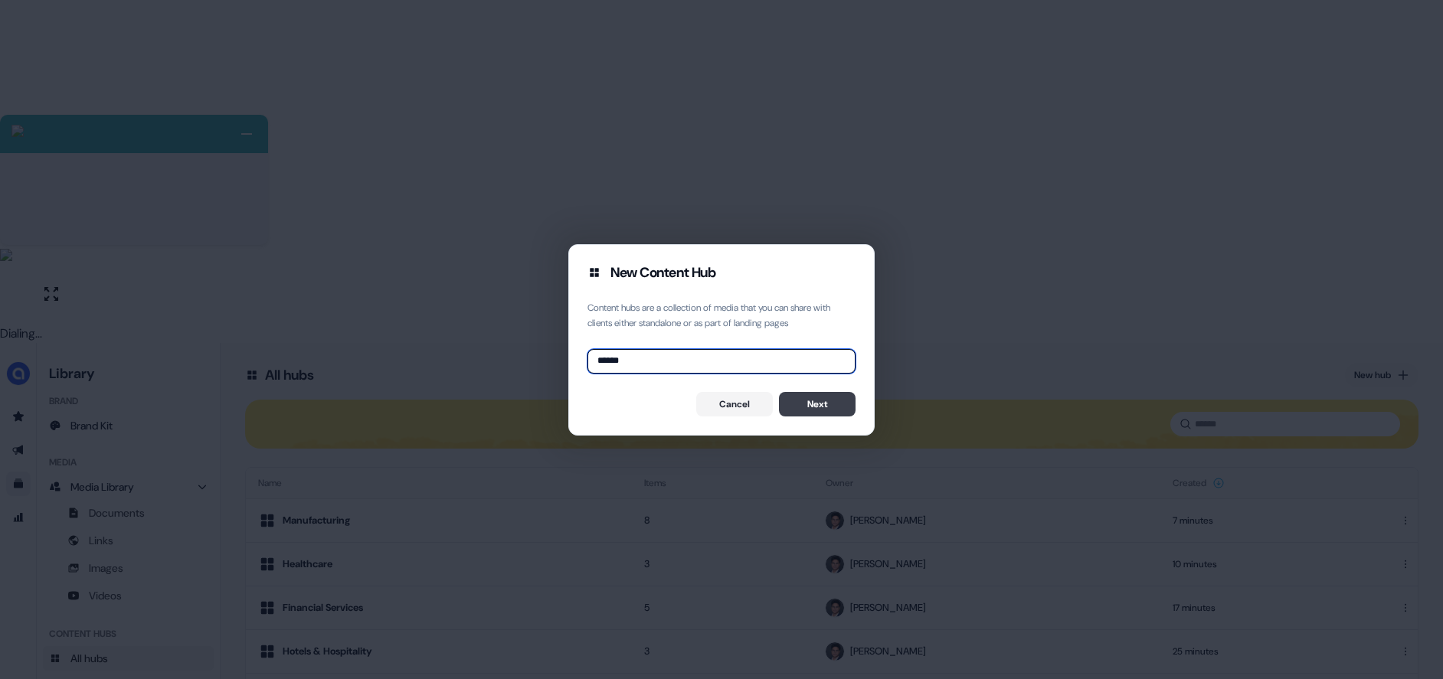
type input "******"
click at [817, 413] on button "Next" at bounding box center [817, 404] width 77 height 25
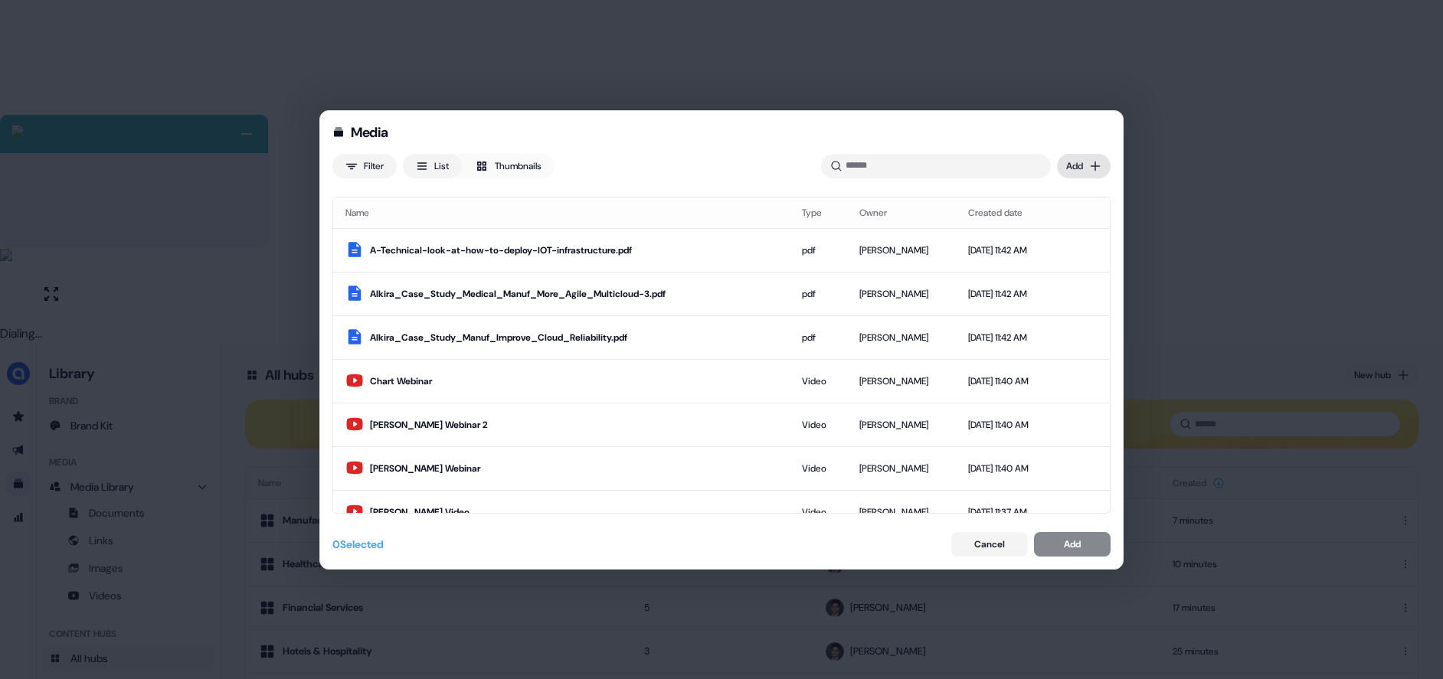
click at [1065, 173] on div "Media Filter List Thumbnails Uploaded Add Name Type Owner Created date A-Techni…" at bounding box center [721, 339] width 1443 height 679
click at [1051, 229] on div "Import links" at bounding box center [1061, 222] width 90 height 25
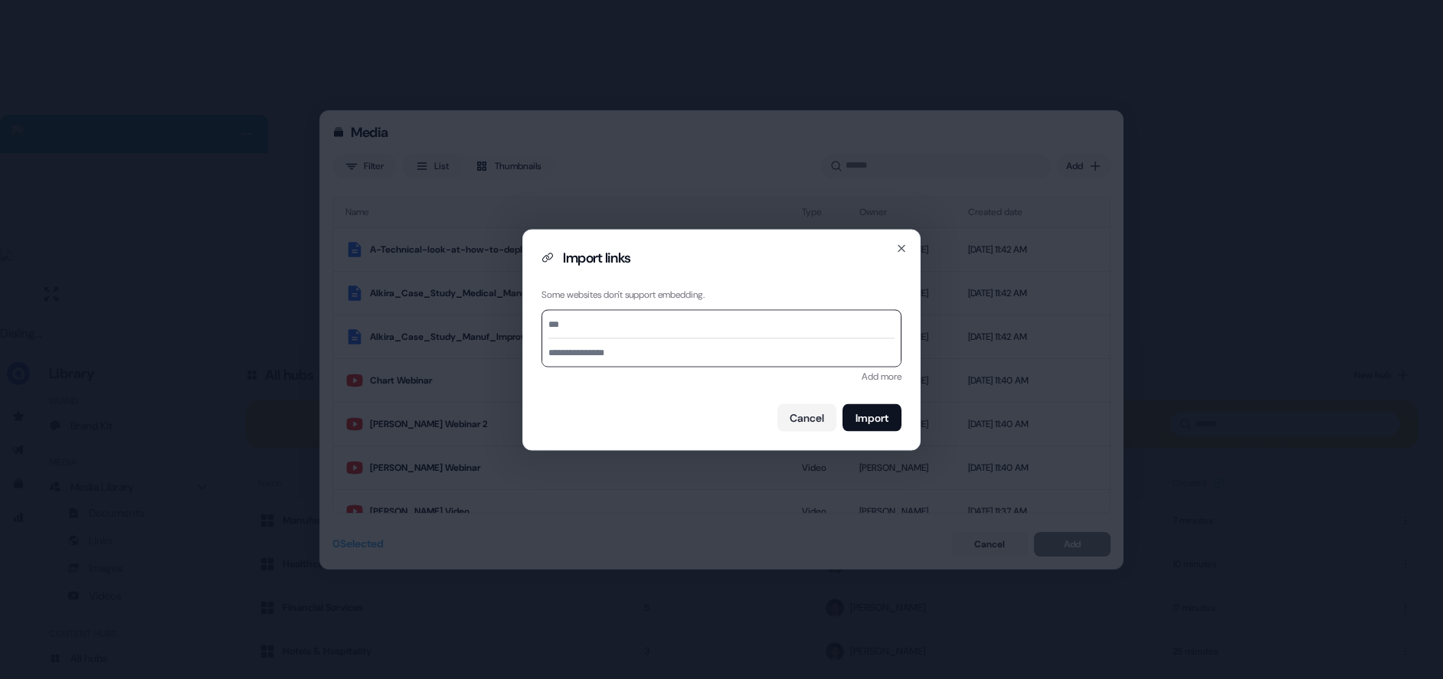
paste input "**********"
type input "**********"
click at [587, 355] on input at bounding box center [721, 352] width 358 height 28
type input "**********"
click at [875, 417] on button "Import" at bounding box center [871, 418] width 59 height 28
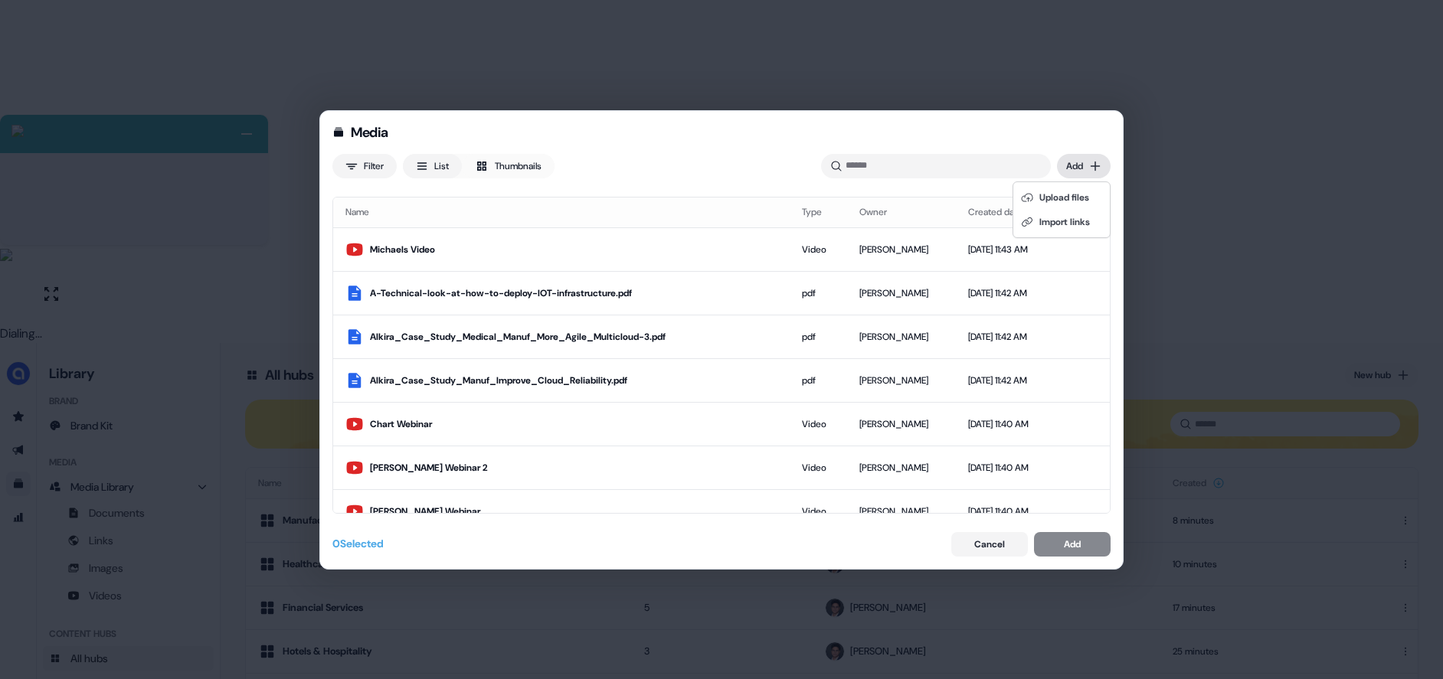
click at [1077, 168] on div "Media Filter List Thumbnails Uploaded Add Name Type Owner Created date Michaels…" at bounding box center [721, 339] width 1443 height 679
click at [1039, 226] on div "Import links" at bounding box center [1061, 222] width 90 height 25
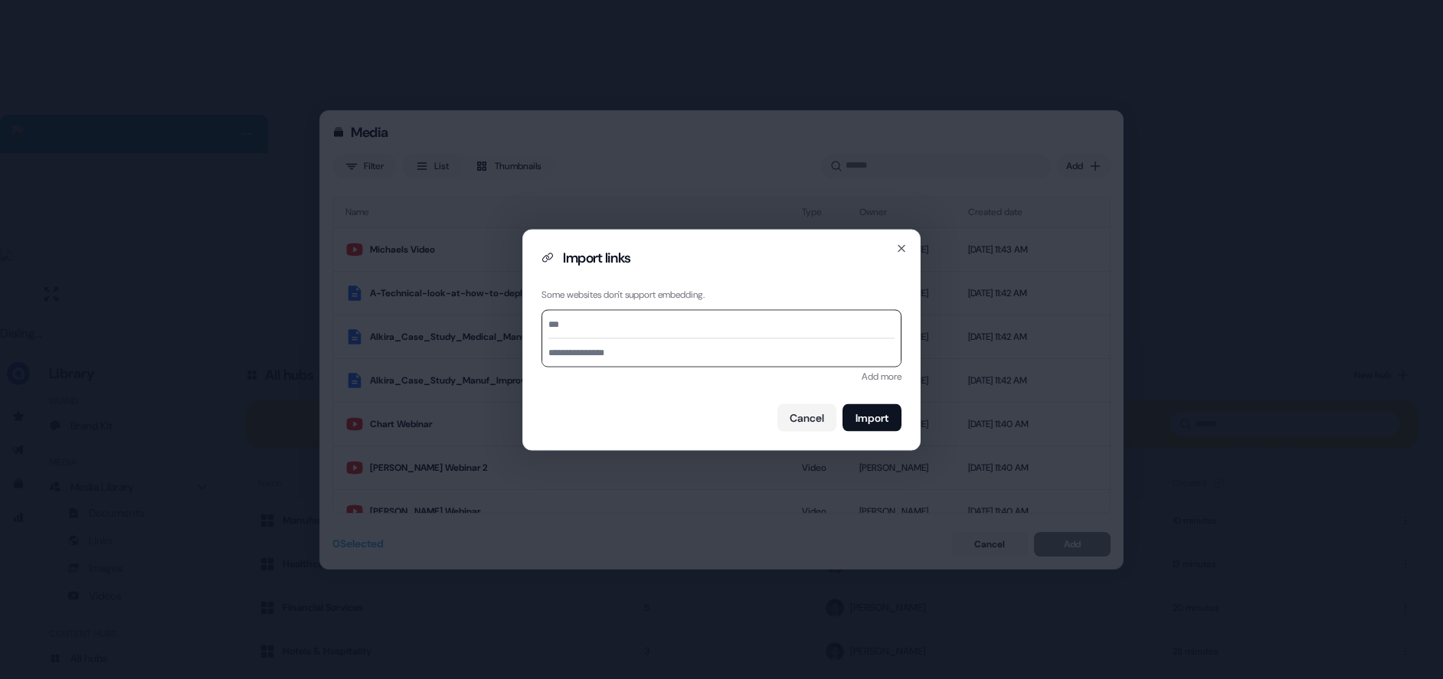
paste input "**********"
click at [579, 326] on input "**********" at bounding box center [729, 324] width 332 height 28
type input "**********"
click at [590, 342] on input at bounding box center [721, 352] width 358 height 28
click at [567, 352] on input "**********" at bounding box center [721, 352] width 358 height 28
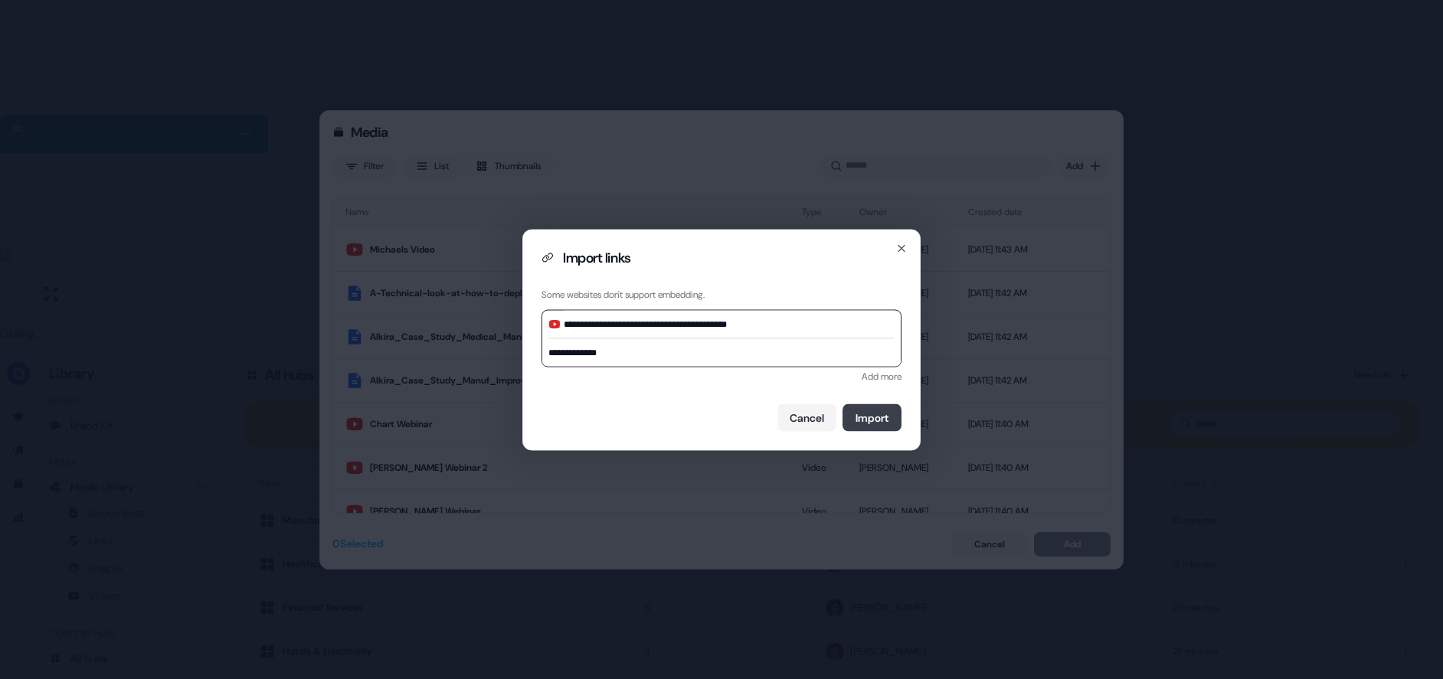
type input "**********"
click at [889, 423] on button "Import" at bounding box center [871, 418] width 59 height 28
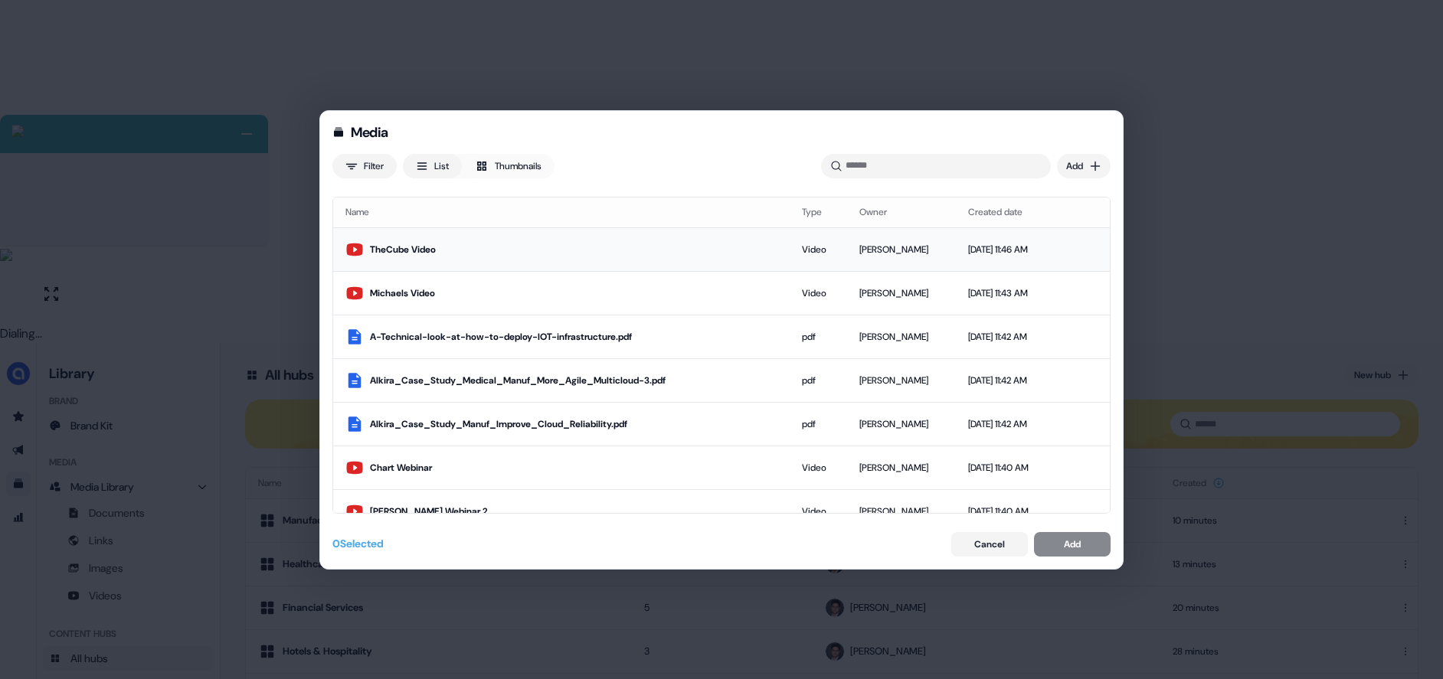
click at [448, 253] on div "TheCube Video" at bounding box center [573, 249] width 407 height 15
click at [433, 293] on div "Michaels Video" at bounding box center [569, 293] width 399 height 15
click at [1079, 538] on div "Add" at bounding box center [1072, 544] width 17 height 15
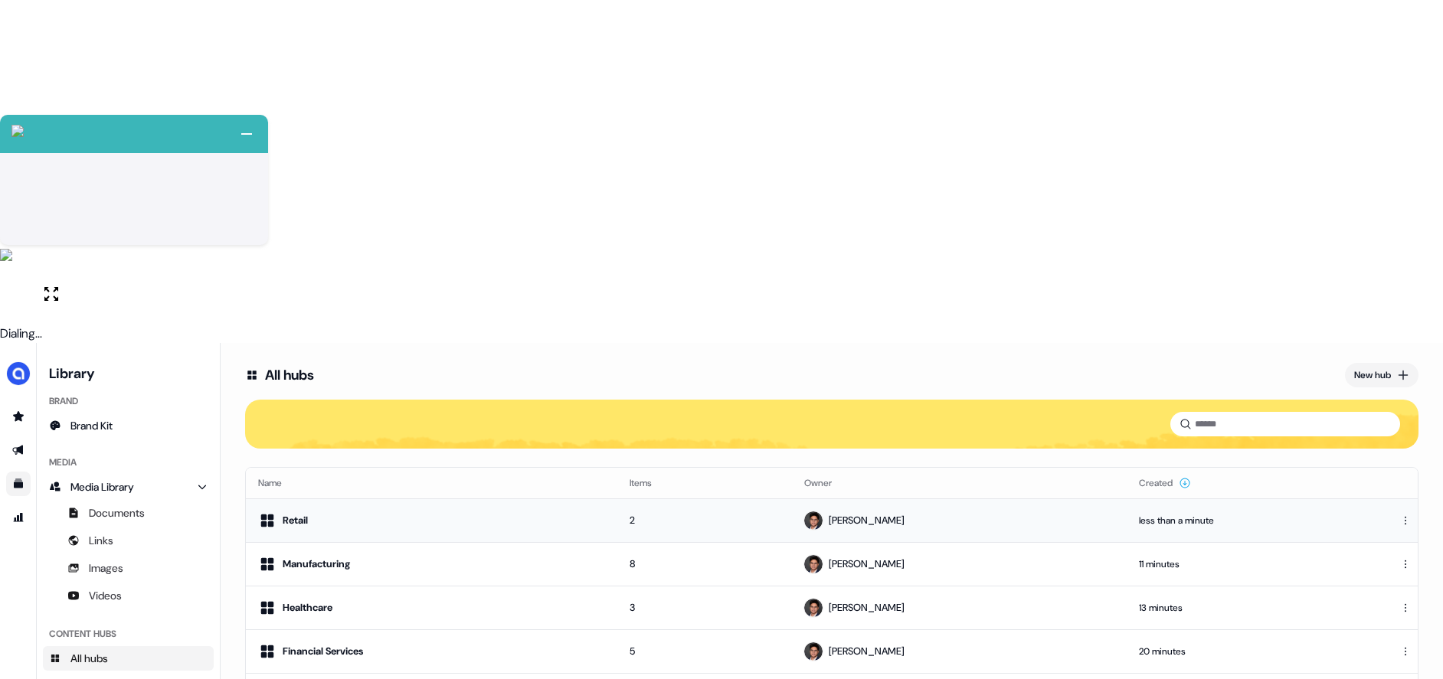
click at [423, 512] on div "Retail" at bounding box center [431, 521] width 347 height 18
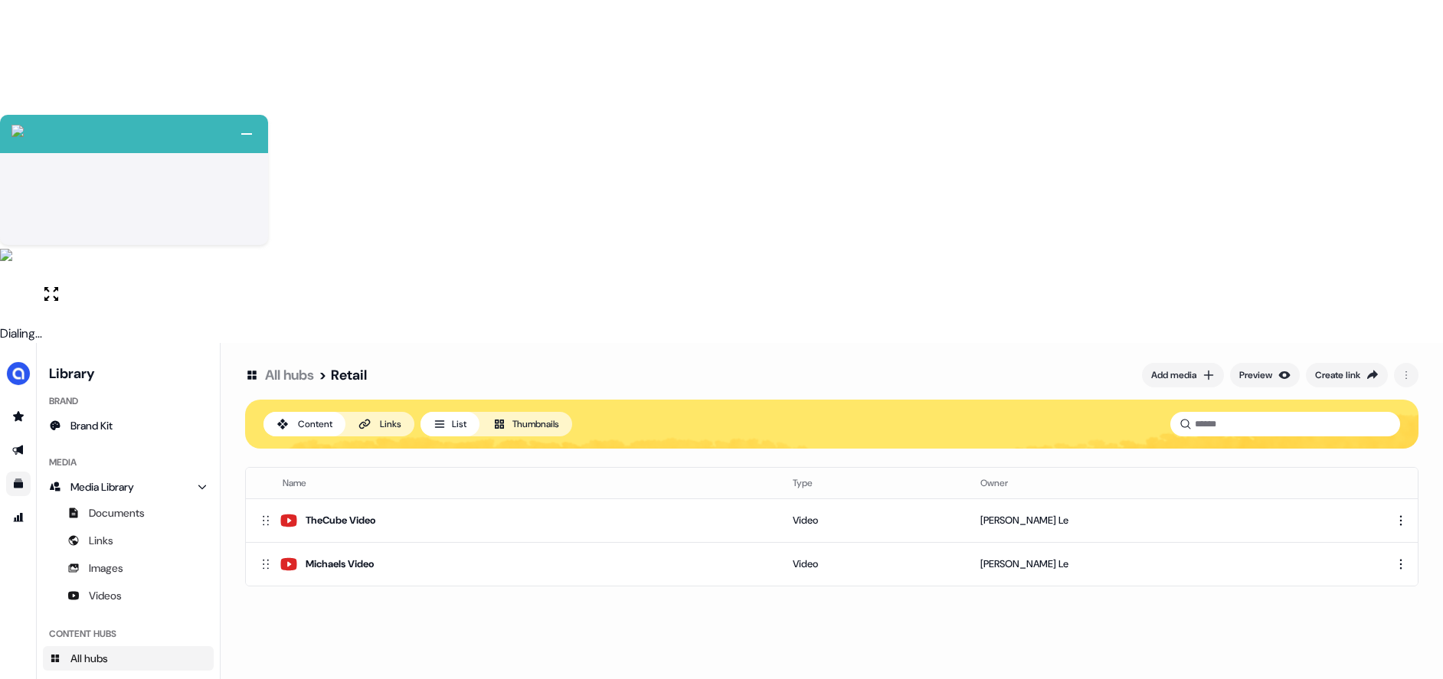
click at [745, 410] on div "All hubs > Retail Add media Preview Create link Content Links List Thumbnails N…" at bounding box center [832, 682] width 1222 height 679
click at [293, 366] on link "All hubs" at bounding box center [289, 375] width 49 height 18
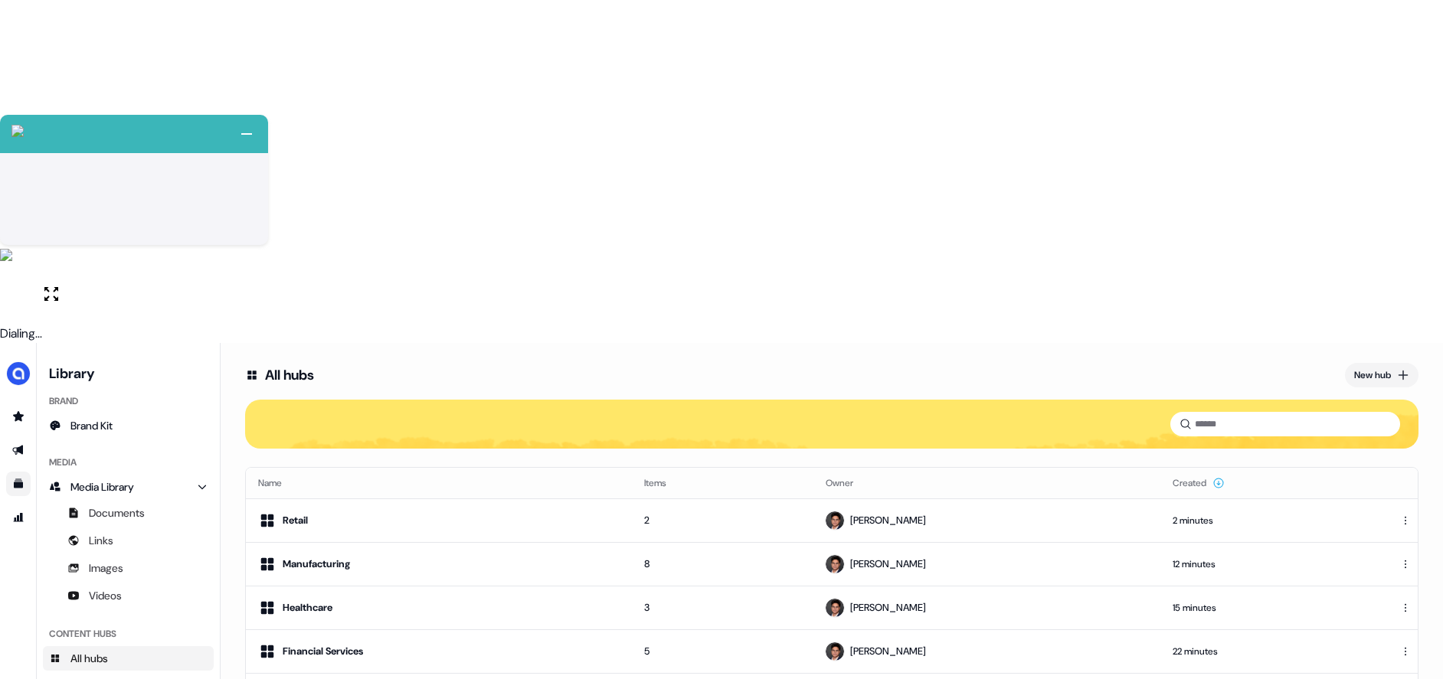
drag, startPoint x: 445, startPoint y: 488, endPoint x: 431, endPoint y: 469, distance: 23.0
click at [445, 488] on div "All hubs New hub Name Items Owner Created Retail 2 Hugh Le 2 minutes Manufactur…" at bounding box center [832, 682] width 1222 height 679
click at [1370, 368] on div "New hub" at bounding box center [1372, 375] width 37 height 15
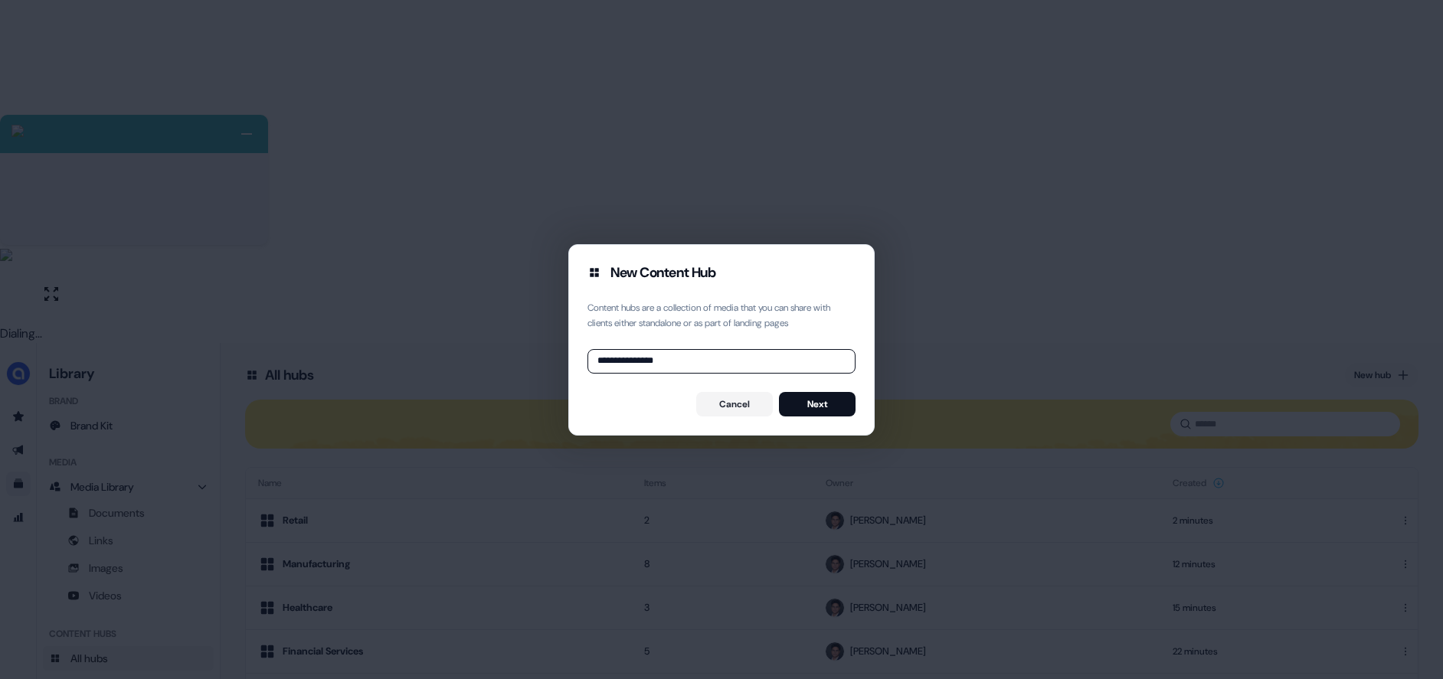
type input "**********"
click at [839, 409] on button "Next" at bounding box center [817, 404] width 77 height 25
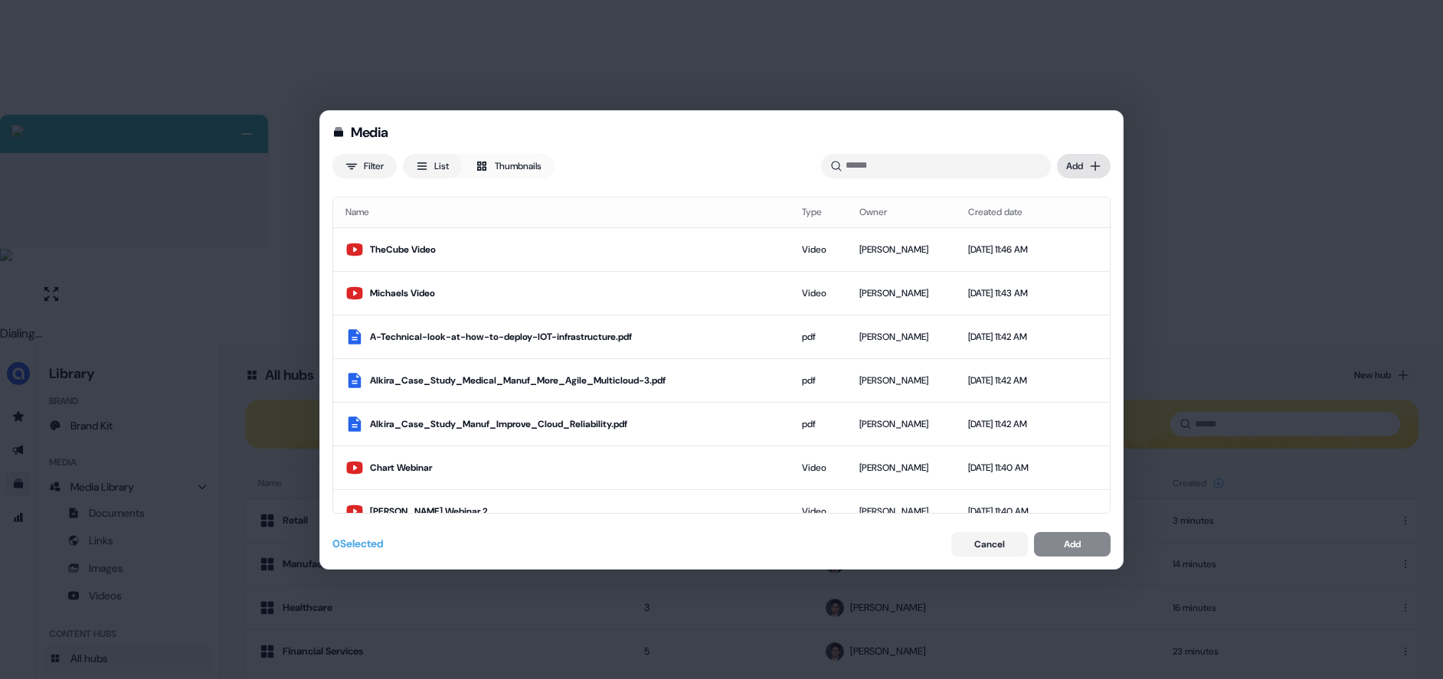
click at [1070, 162] on div "Media Filter List Thumbnails Uploaded Add Name Type Owner Created date TheCube …" at bounding box center [721, 339] width 1443 height 679
click at [1045, 226] on div "Import links" at bounding box center [1061, 222] width 90 height 25
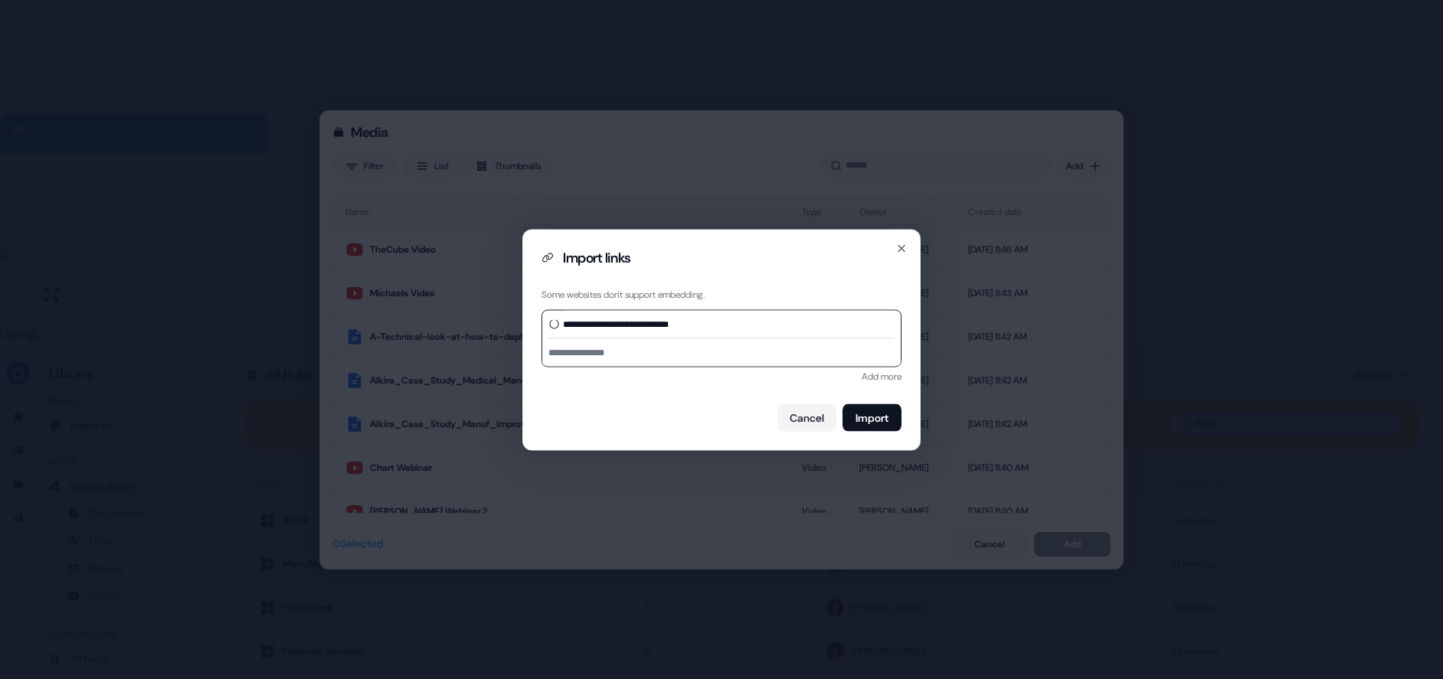
type input "**********"
click at [585, 353] on input at bounding box center [721, 352] width 358 height 28
type input "**********"
click at [847, 415] on button "Import" at bounding box center [871, 418] width 59 height 28
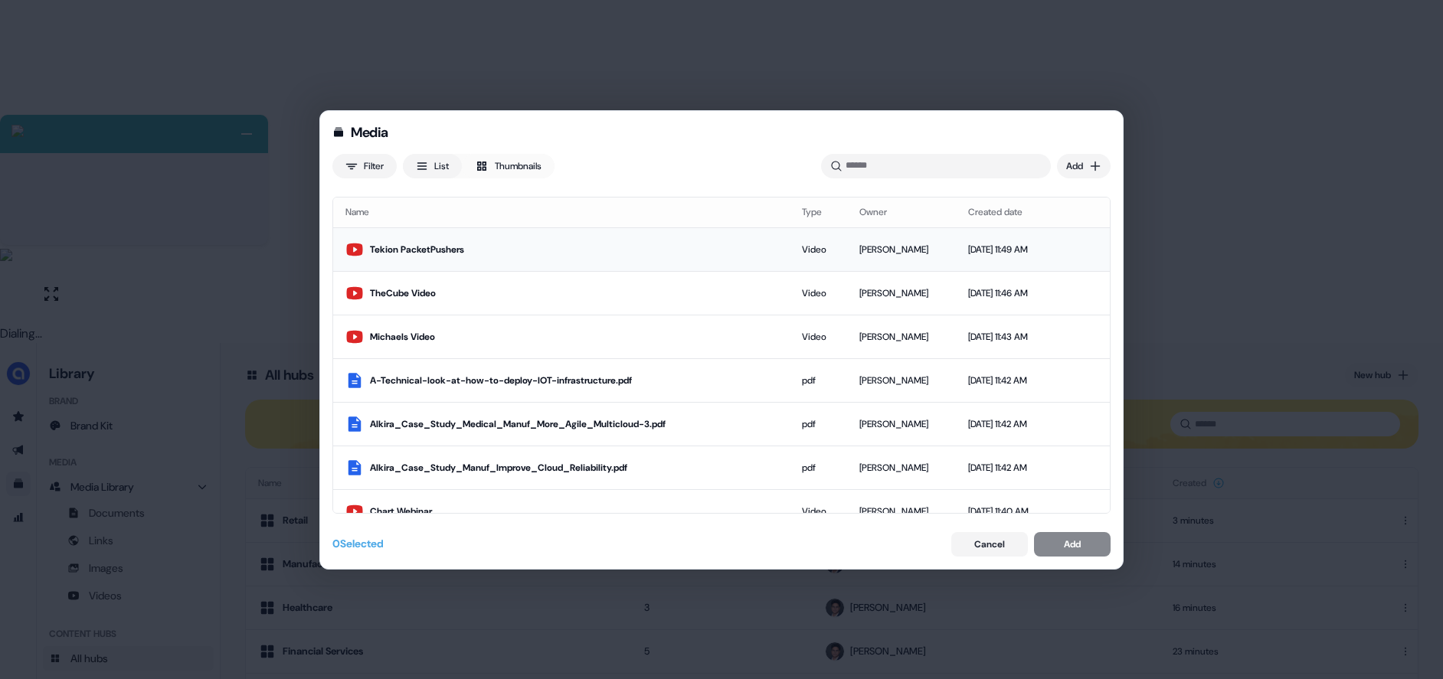
click at [439, 243] on div "Tekion PacketPushers" at bounding box center [573, 249] width 407 height 15
click at [1088, 543] on button "Add" at bounding box center [1072, 544] width 77 height 25
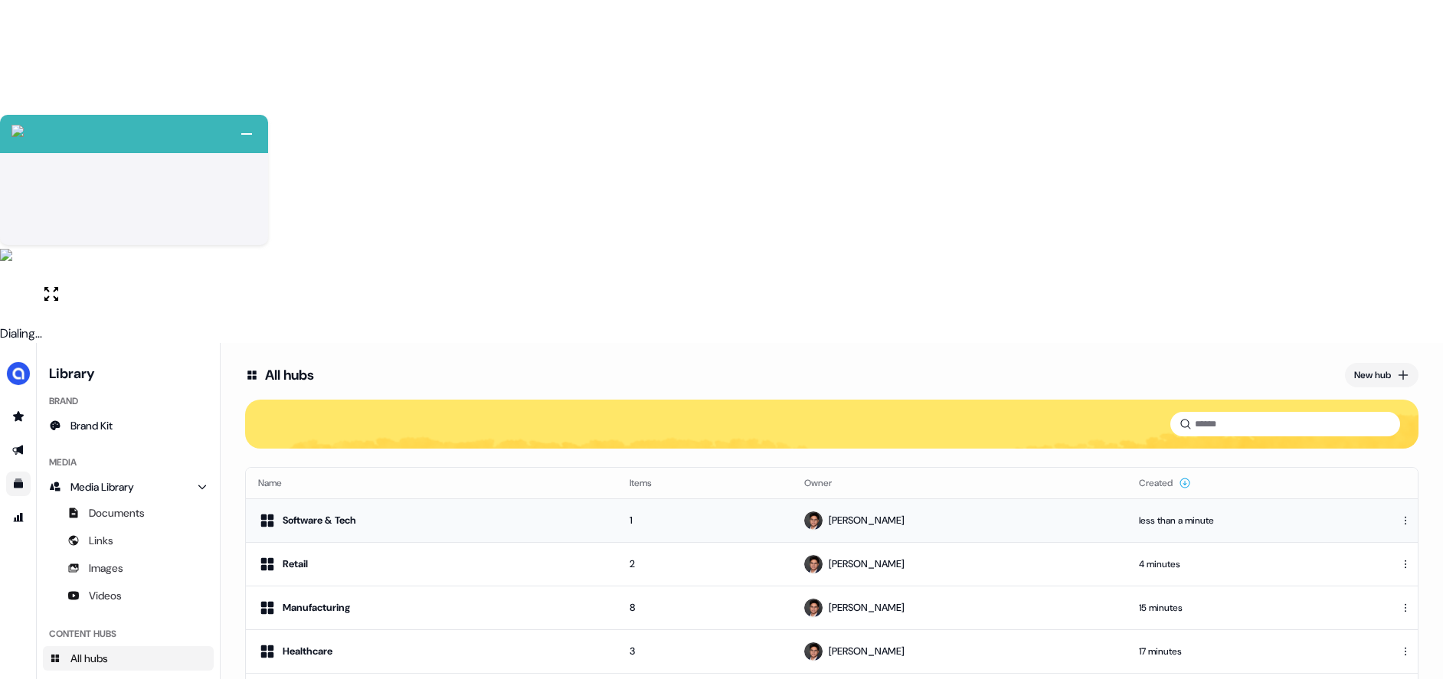
click at [364, 512] on div "Software & Tech" at bounding box center [431, 521] width 347 height 18
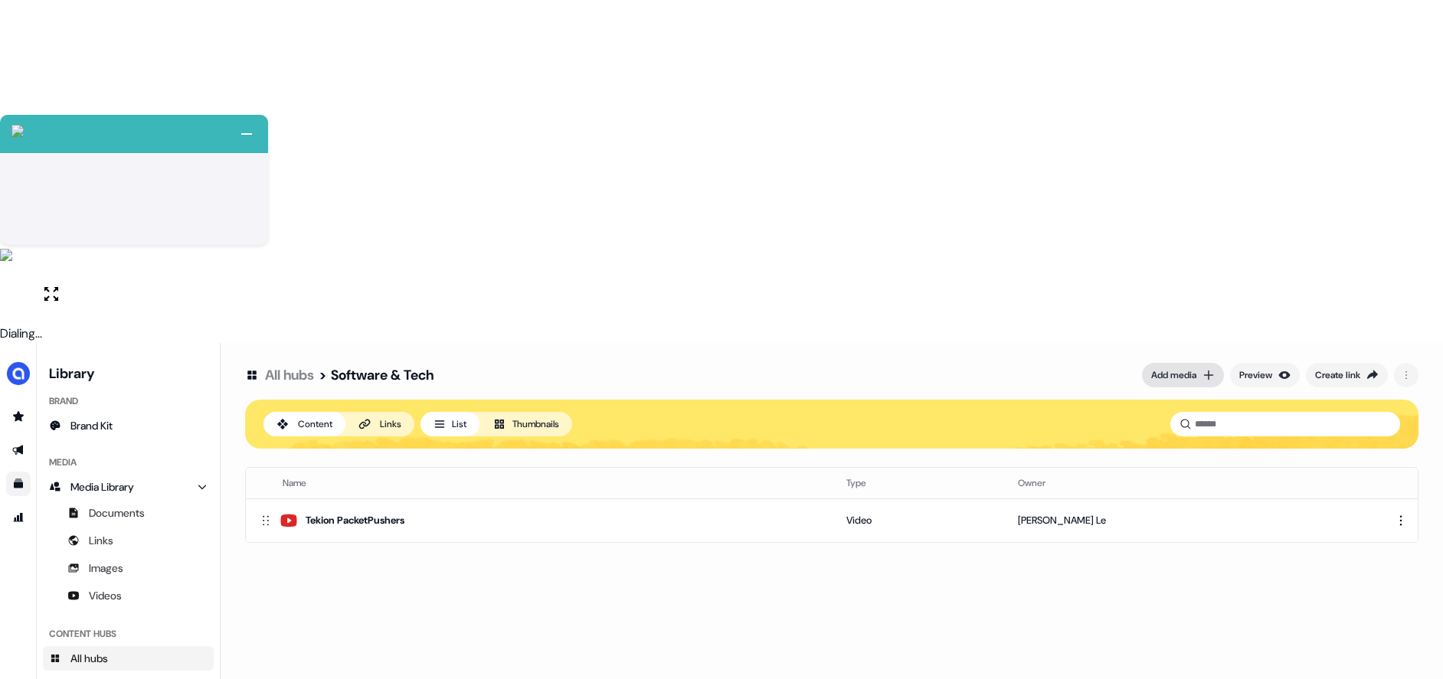
click at [1186, 368] on div "Add media" at bounding box center [1173, 375] width 45 height 15
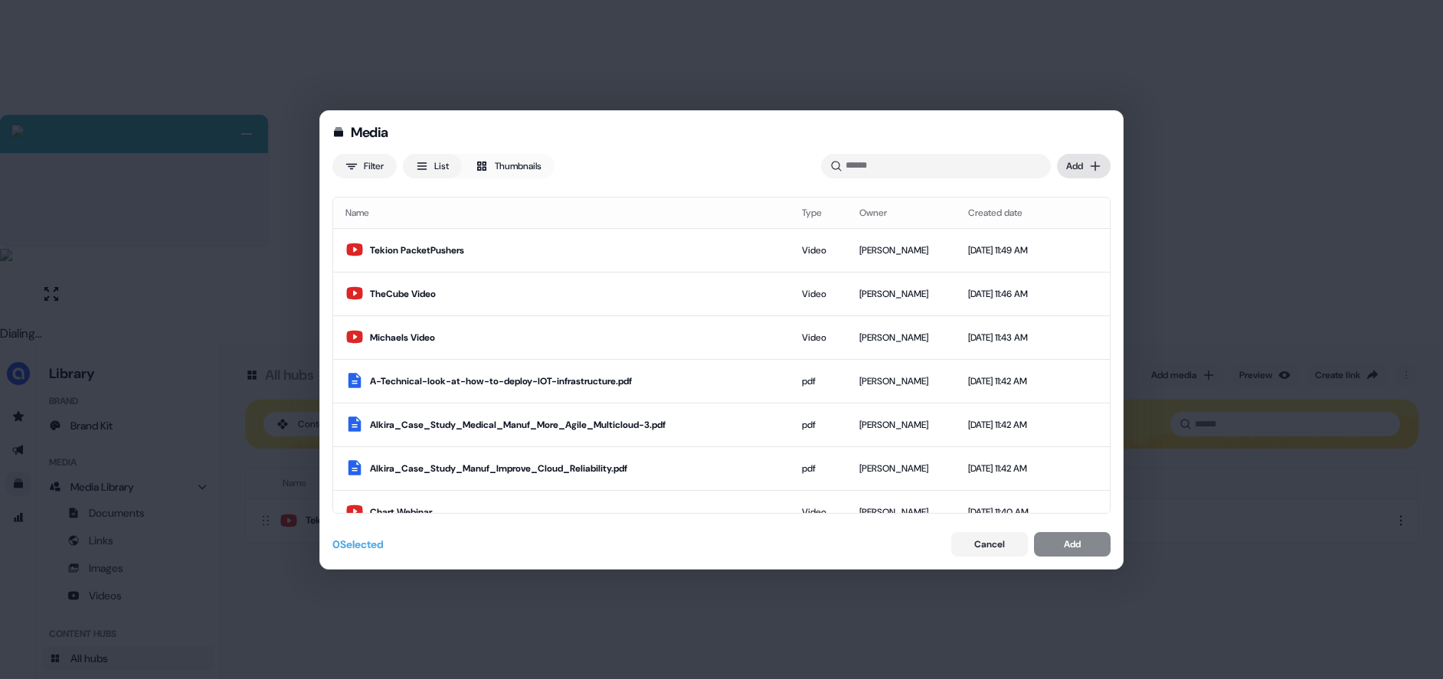
click at [1090, 175] on div "Media Filter List Thumbnails Uploaded Add Name Type Owner Created date Tekion P…" at bounding box center [721, 339] width 1443 height 679
click at [1057, 219] on div "Import links" at bounding box center [1061, 222] width 90 height 25
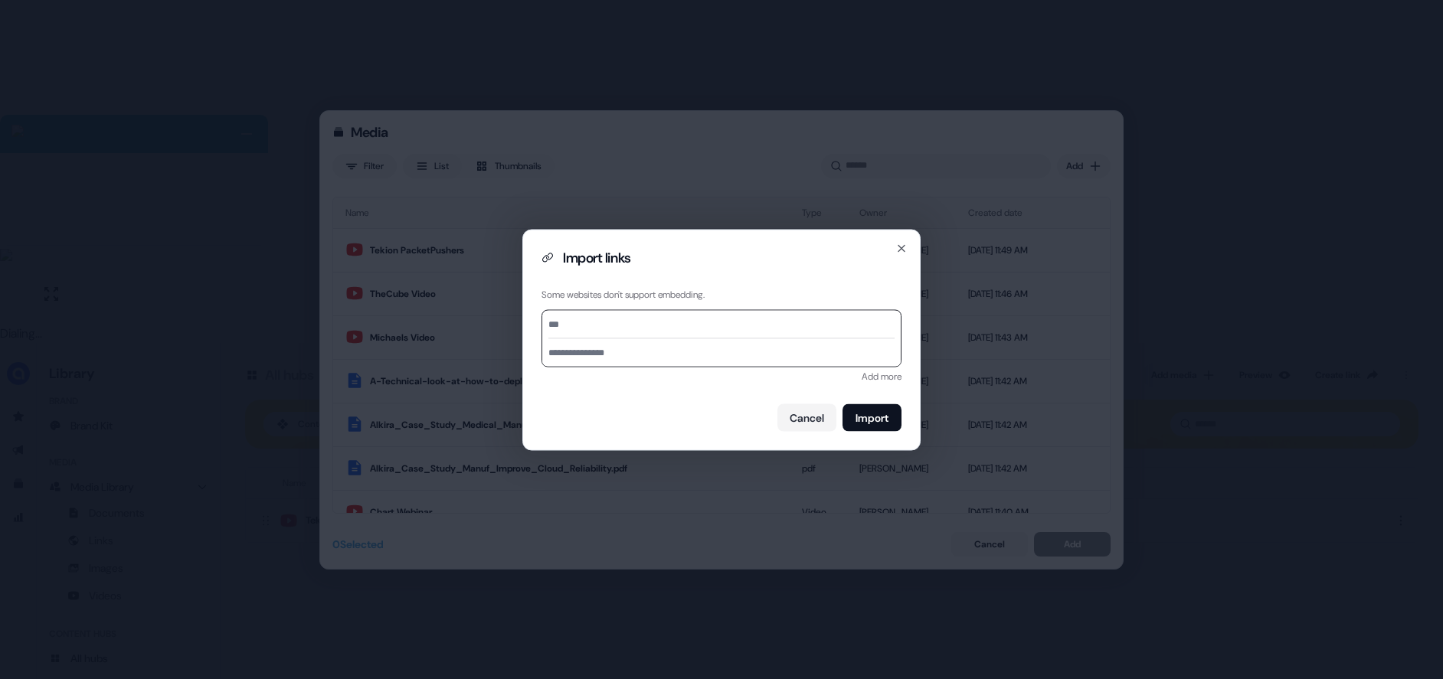
paste input "**********"
type input "**********"
click at [623, 364] on input at bounding box center [721, 352] width 358 height 28
type input "**********"
click at [871, 420] on button "Import" at bounding box center [871, 418] width 59 height 28
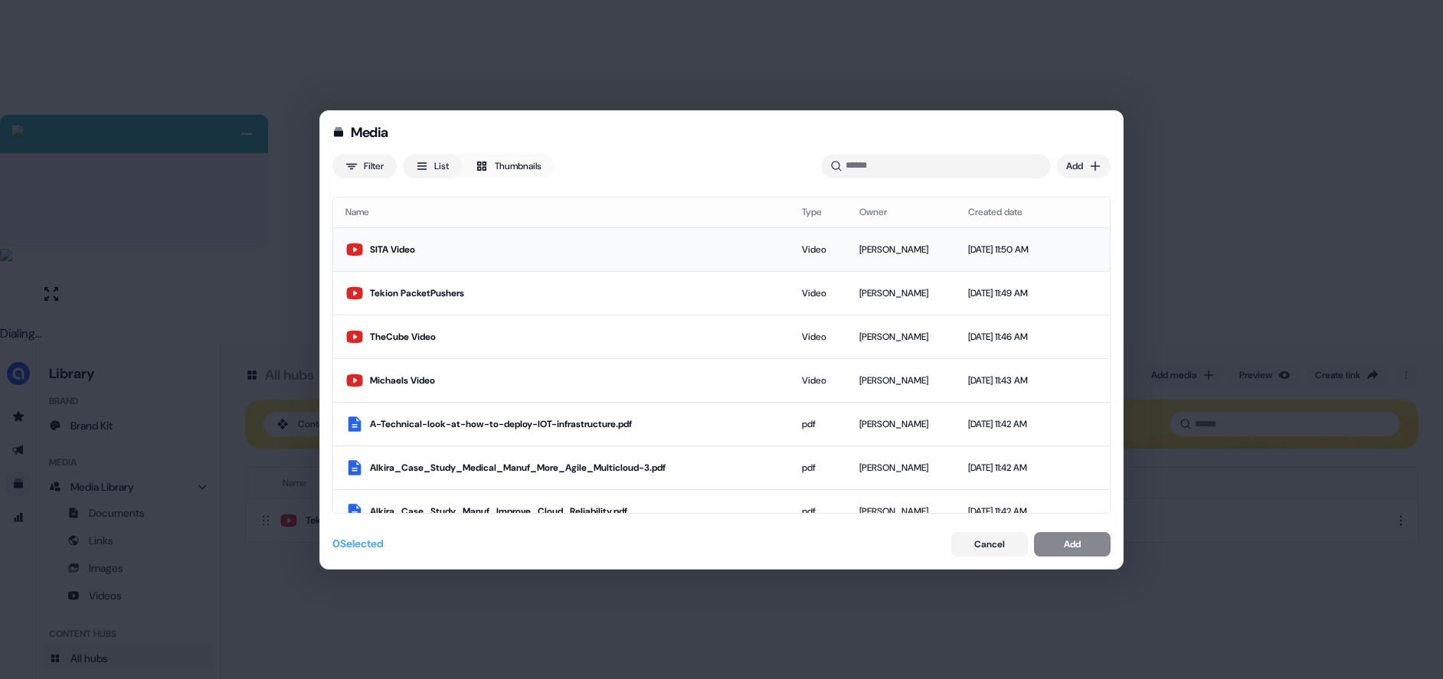
click at [559, 252] on div "SITA Video" at bounding box center [573, 249] width 407 height 15
click at [1074, 540] on div "Add" at bounding box center [1072, 544] width 17 height 15
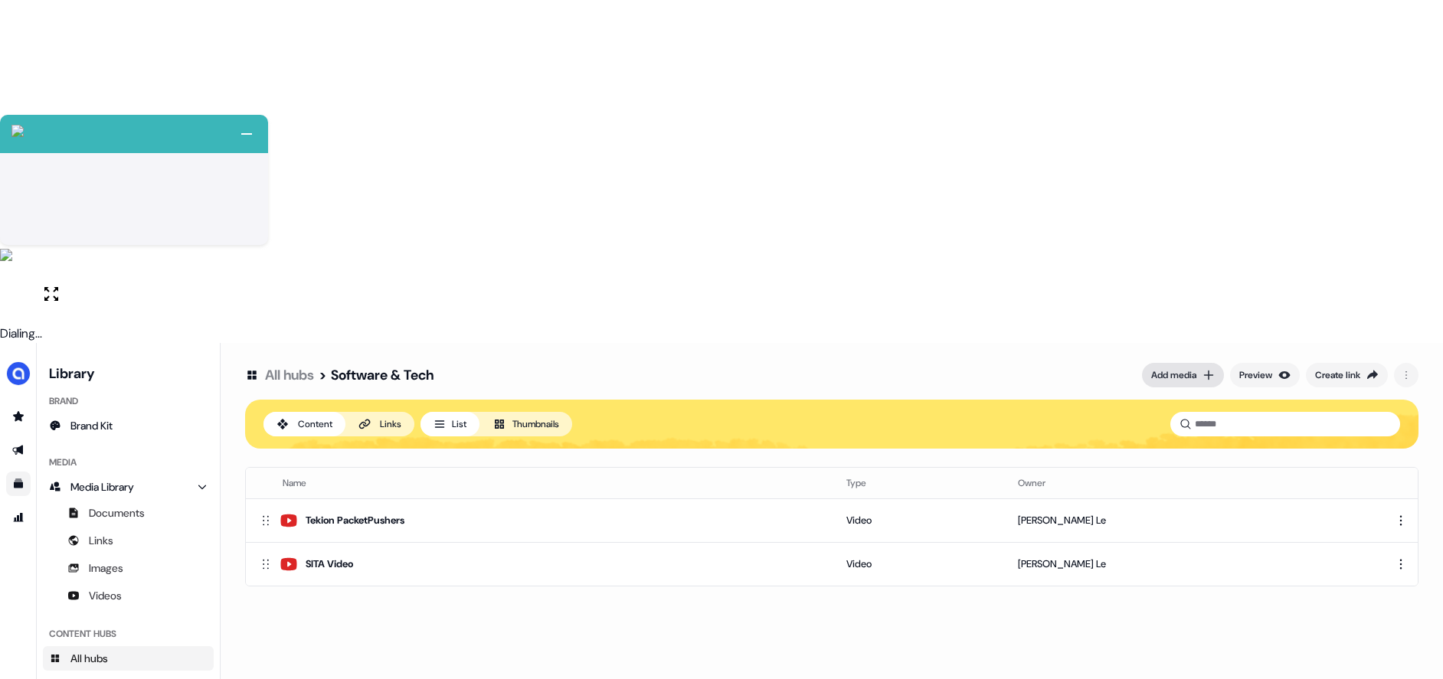
click at [1185, 368] on div "Add media" at bounding box center [1173, 375] width 45 height 15
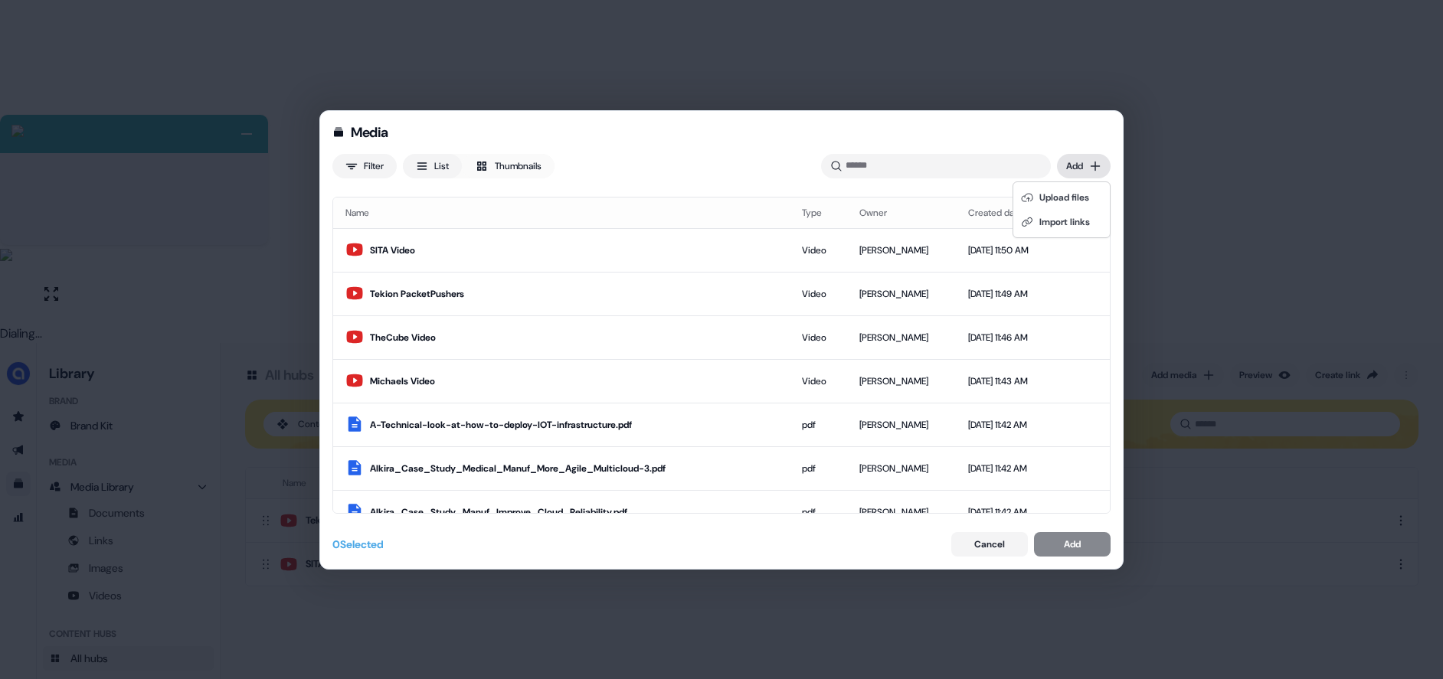
click at [1090, 159] on div "Media Filter List Thumbnails Uploaded Add Name Type Owner Created date SITA Vid…" at bounding box center [721, 339] width 1443 height 679
click at [1046, 219] on div "Import links" at bounding box center [1061, 222] width 90 height 25
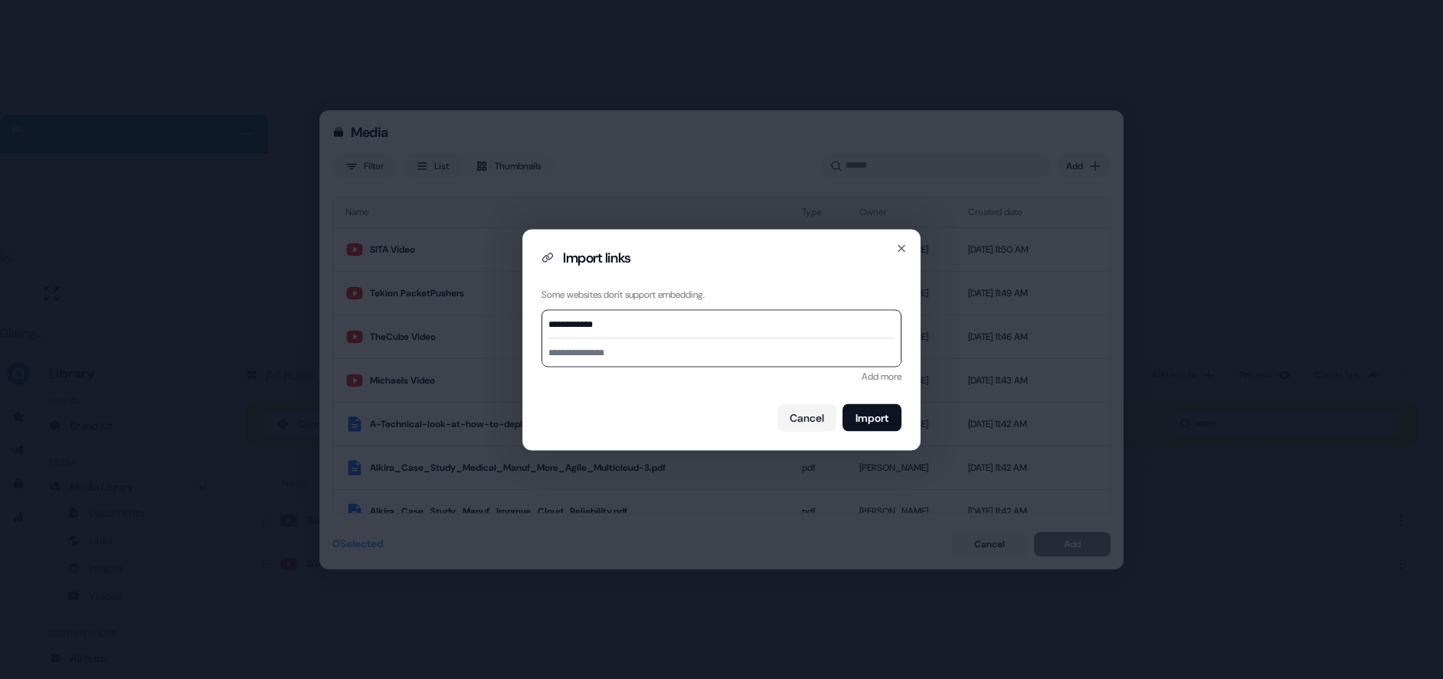
paste input "**********"
type input "**********"
click at [865, 427] on button "Import" at bounding box center [871, 418] width 59 height 28
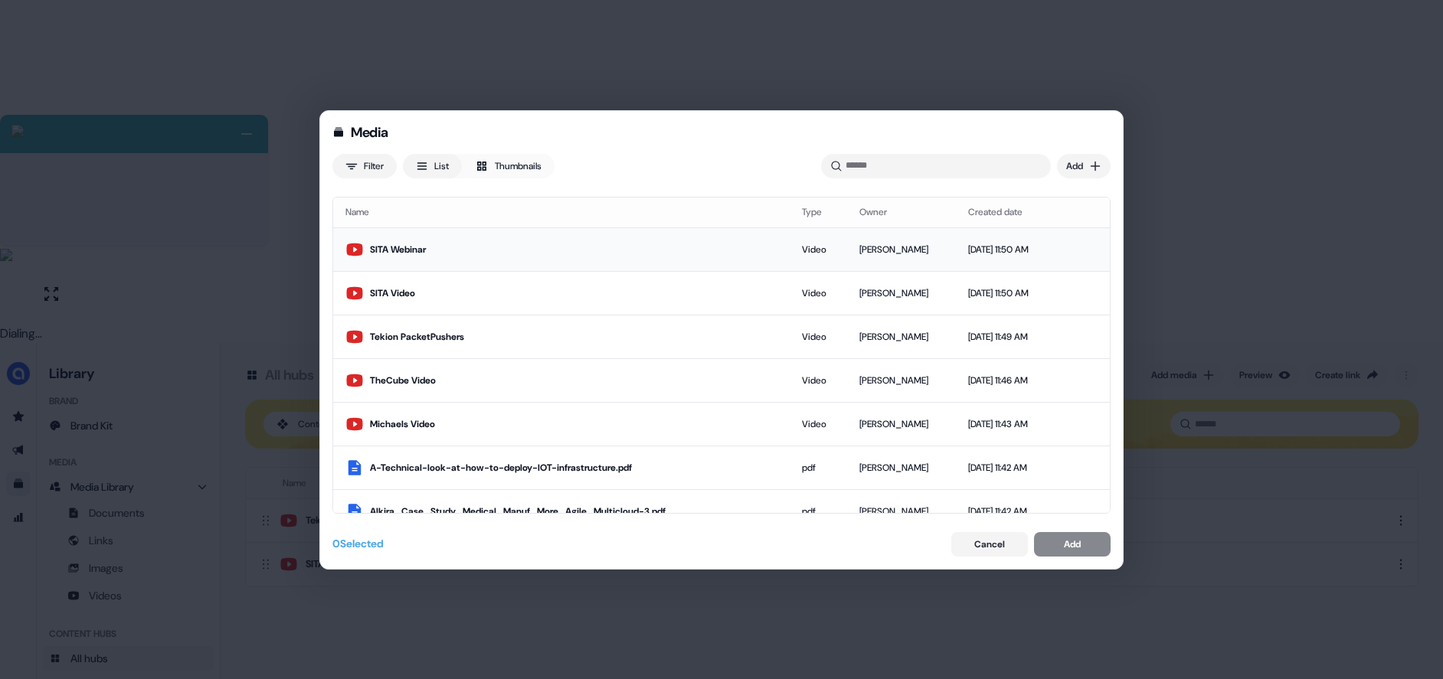
click at [665, 247] on div "SITA Webinar" at bounding box center [573, 249] width 407 height 15
click at [1070, 544] on div "Add" at bounding box center [1072, 544] width 17 height 15
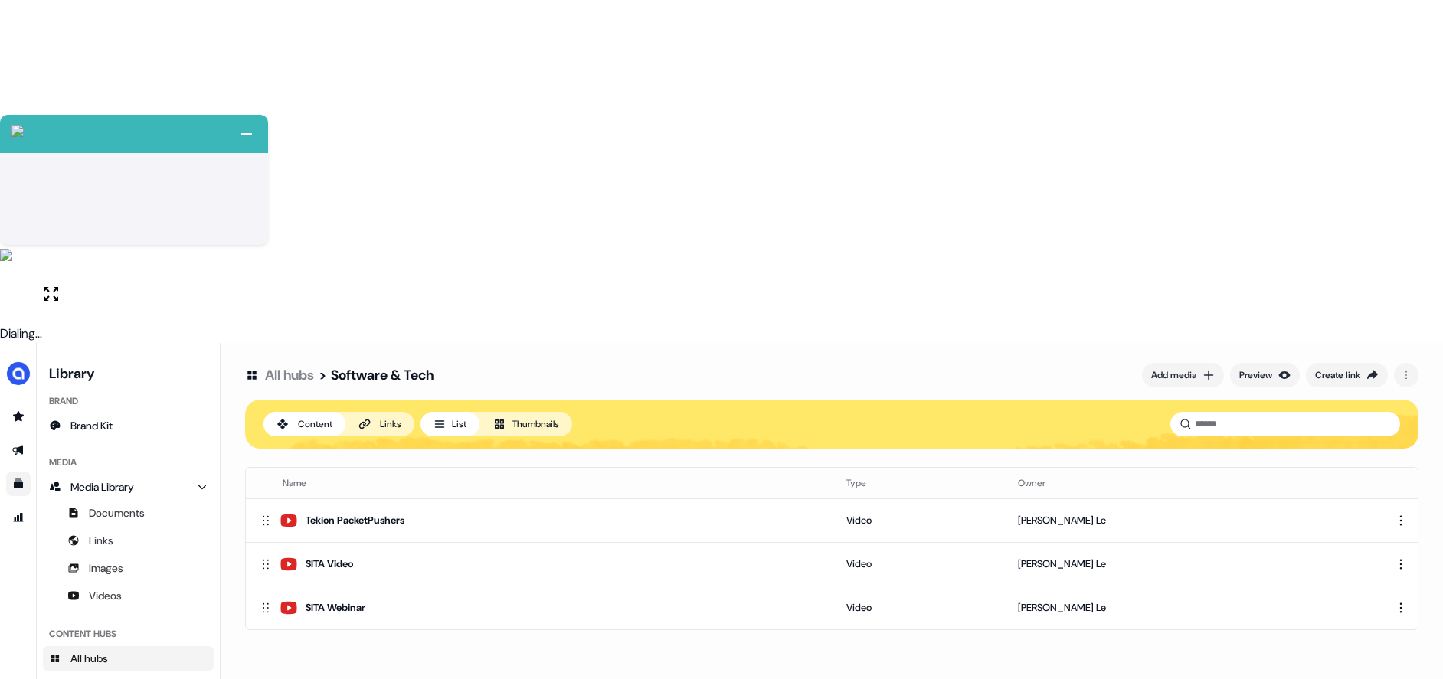
click at [986, 371] on div "All hubs > Software & Tech Add media Preview Create link Content Links List Thu…" at bounding box center [832, 682] width 1222 height 679
click at [1179, 368] on div "Add media" at bounding box center [1173, 375] width 45 height 15
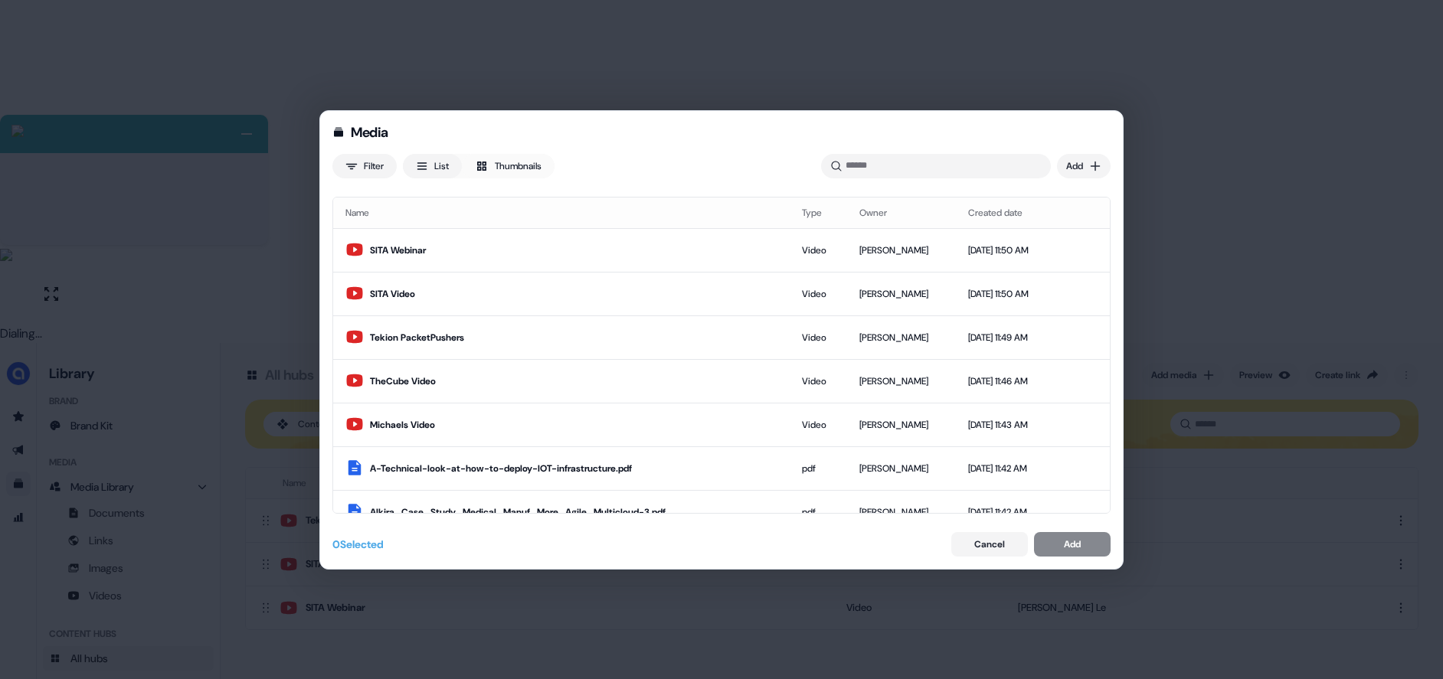
click at [1065, 169] on div "Media Filter List Thumbnails Uploaded Add Name Type Owner Created date SITA Web…" at bounding box center [721, 339] width 1443 height 679
click at [1057, 199] on div "Upload files" at bounding box center [1061, 197] width 90 height 25
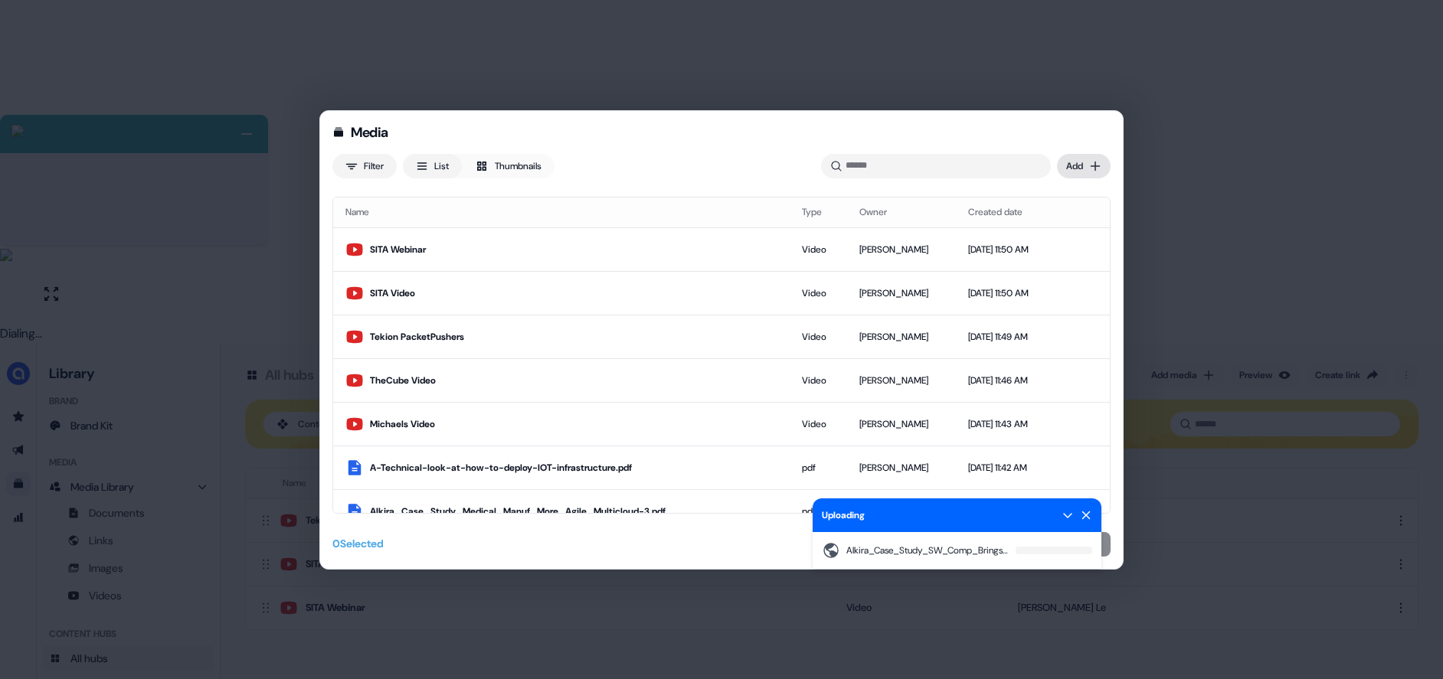
click at [1076, 172] on div "Media Filter List Thumbnails Uploading Alkira_Case_Study_SW_Comp_Brings_Order_R…" at bounding box center [721, 339] width 1443 height 679
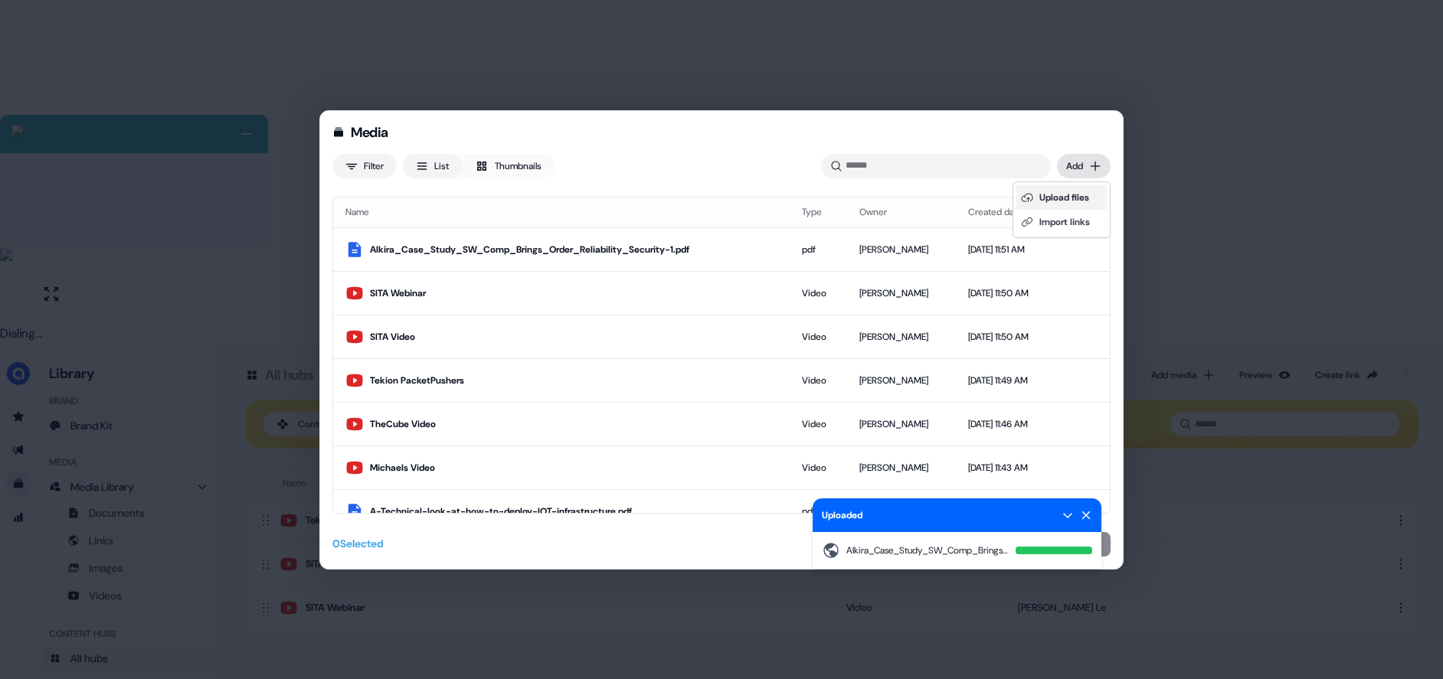
click at [1064, 198] on div "Upload files" at bounding box center [1061, 197] width 90 height 25
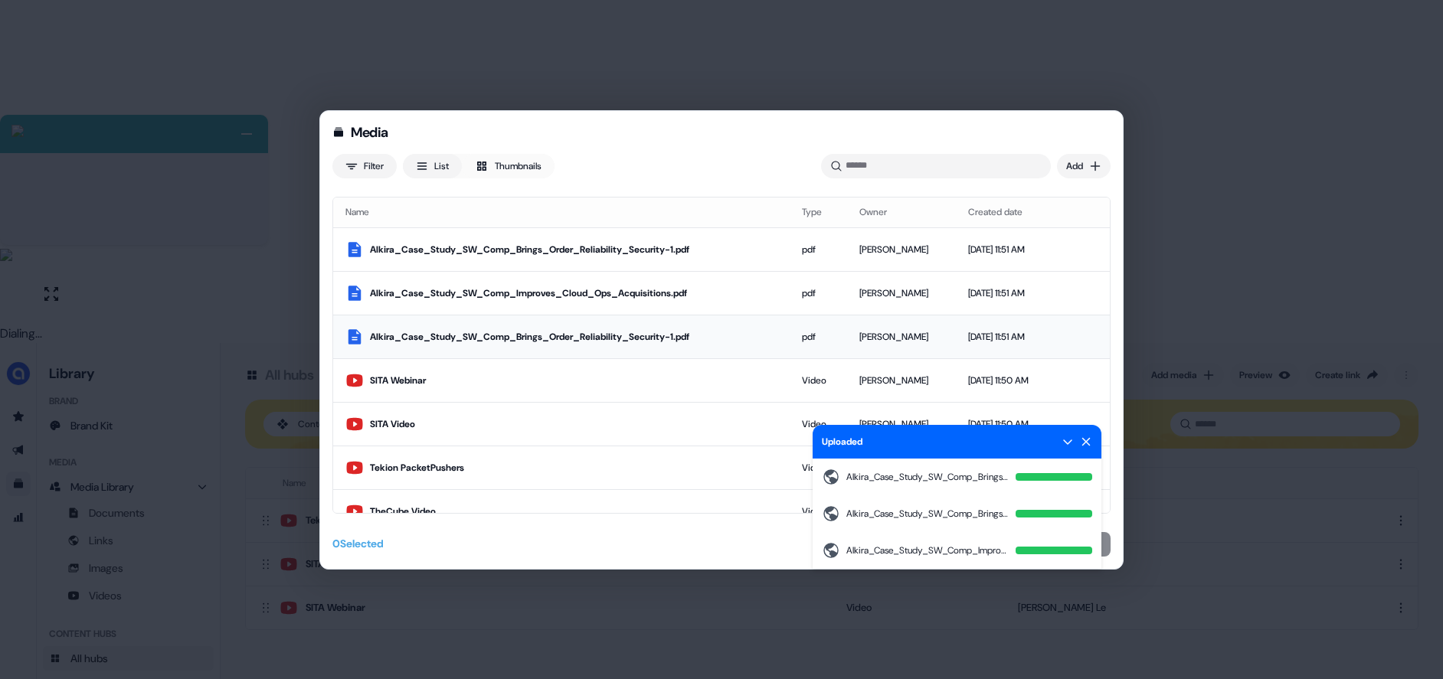
click at [626, 336] on div "Alkira_Case_Study_SW_Comp_Brings_Order_Reliability_Security-1.pdf" at bounding box center [573, 336] width 407 height 15
click at [626, 299] on div "Alkira_Case_Study_SW_Comp_Improves_Cloud_Ops_Acquisitions.pdf" at bounding box center [569, 293] width 399 height 15
click at [1092, 446] on div "Uploaded" at bounding box center [956, 442] width 289 height 34
click at [1087, 443] on icon at bounding box center [1086, 441] width 8 height 8
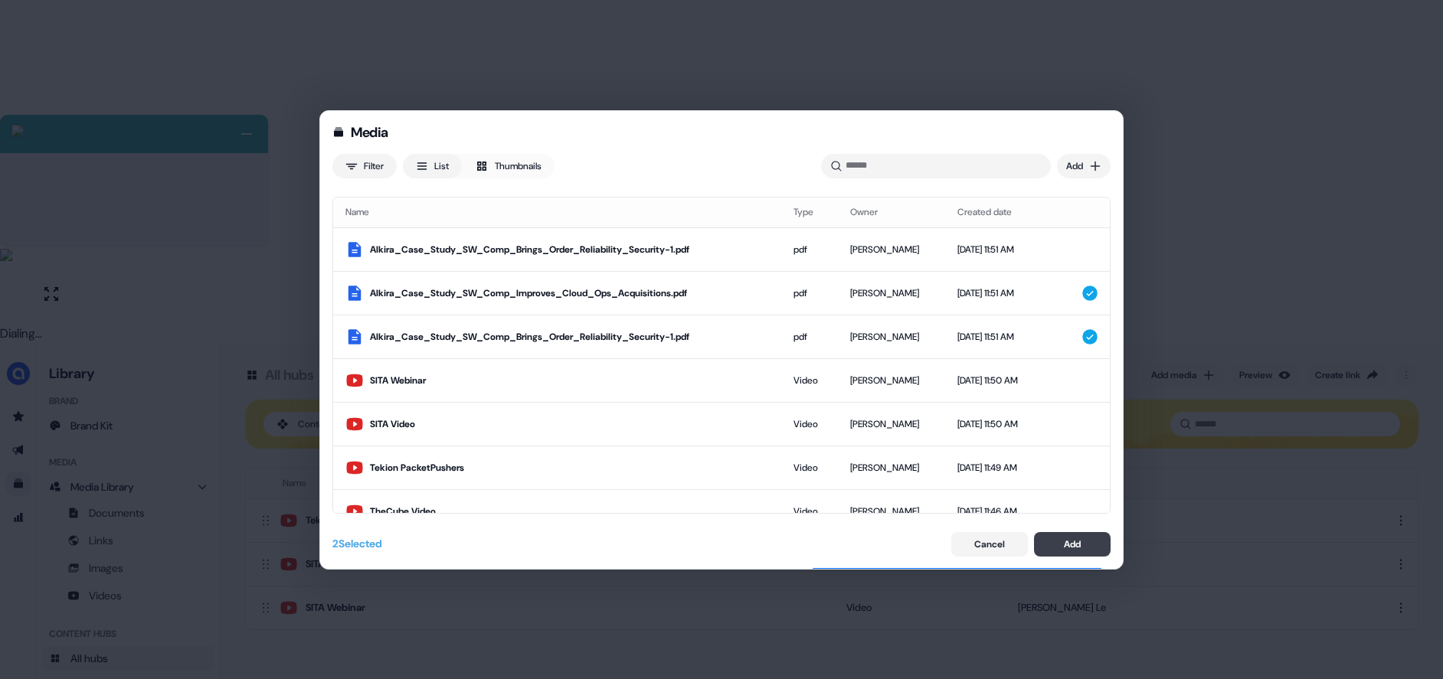
click at [1074, 546] on div "Add" at bounding box center [1072, 544] width 17 height 15
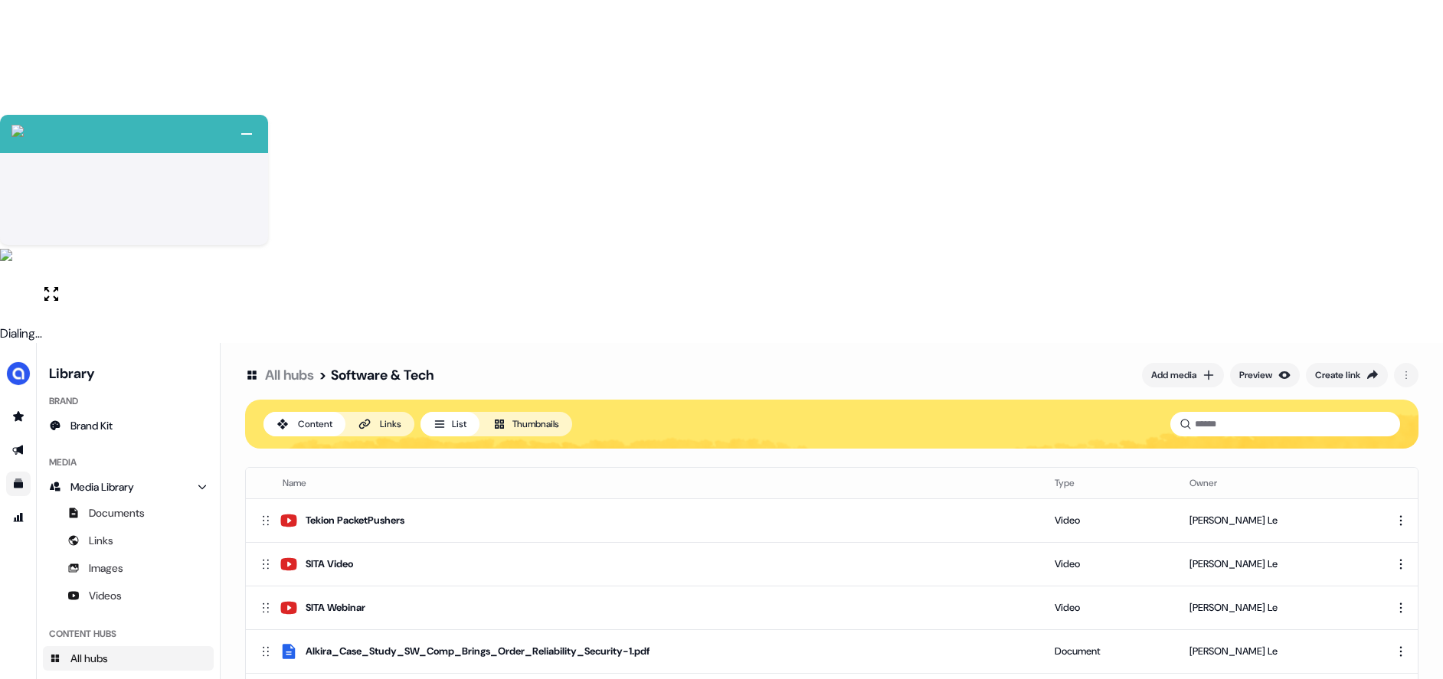
click at [677, 458] on div "All hubs > Software & Tech Add media Preview Create link Content Links List Thu…" at bounding box center [832, 682] width 1222 height 679
click at [1186, 368] on div "Add media" at bounding box center [1173, 375] width 45 height 15
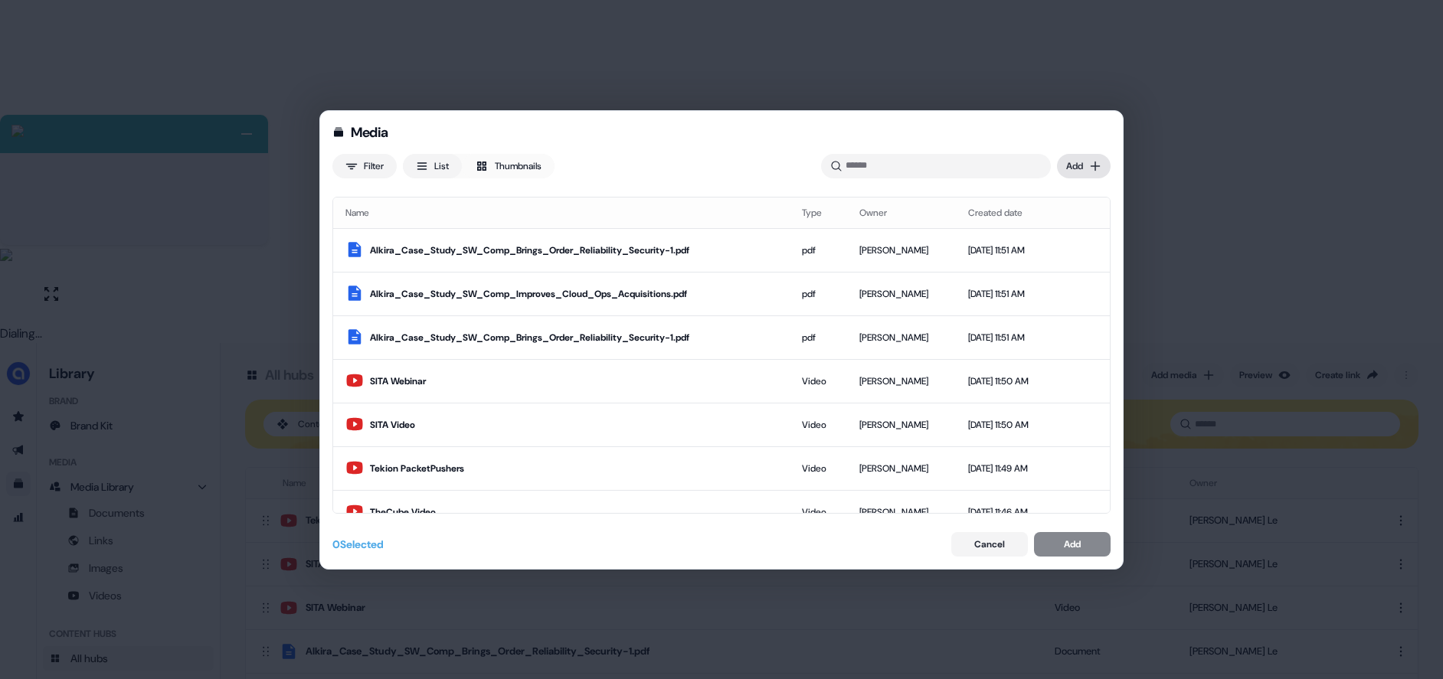
click at [1066, 157] on div "Media Filter List Thumbnails Uploaded Add Name Type Owner Created date Alkira_C…" at bounding box center [721, 339] width 1443 height 679
click at [1026, 204] on div "Upload files" at bounding box center [1061, 197] width 90 height 25
click at [1082, 153] on div "Media Filter List Thumbnails Uploaded Add Name Type Owner Created date Alkira_C…" at bounding box center [721, 339] width 1443 height 679
click at [1054, 201] on div "Upload files" at bounding box center [1061, 197] width 90 height 25
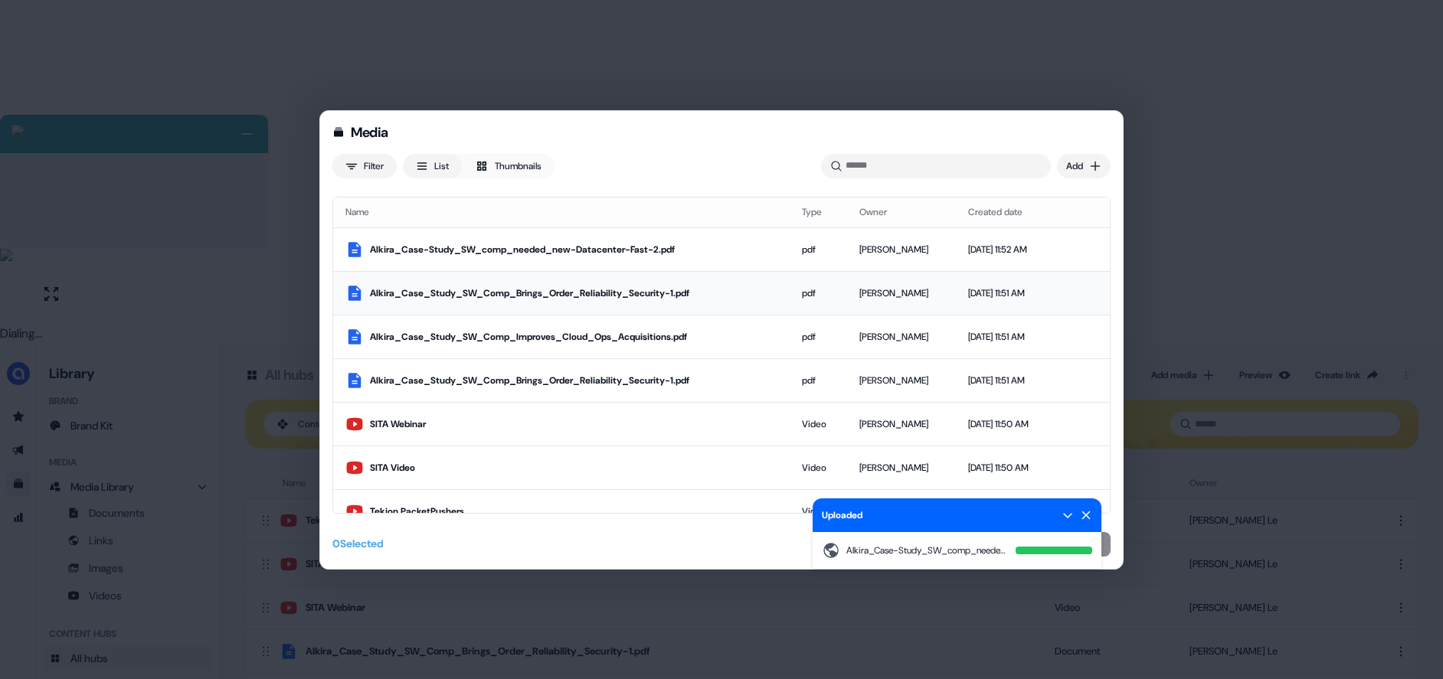
drag, startPoint x: 651, startPoint y: 250, endPoint x: 744, endPoint y: 273, distance: 96.4
click at [651, 250] on div "Alkira_Case-Study_SW_comp_needed_new-Datacenter-Fast-2.pdf" at bounding box center [573, 249] width 407 height 15
click at [1108, 545] on button "Add" at bounding box center [1072, 544] width 77 height 25
click at [1106, 543] on button "Add" at bounding box center [1072, 544] width 77 height 25
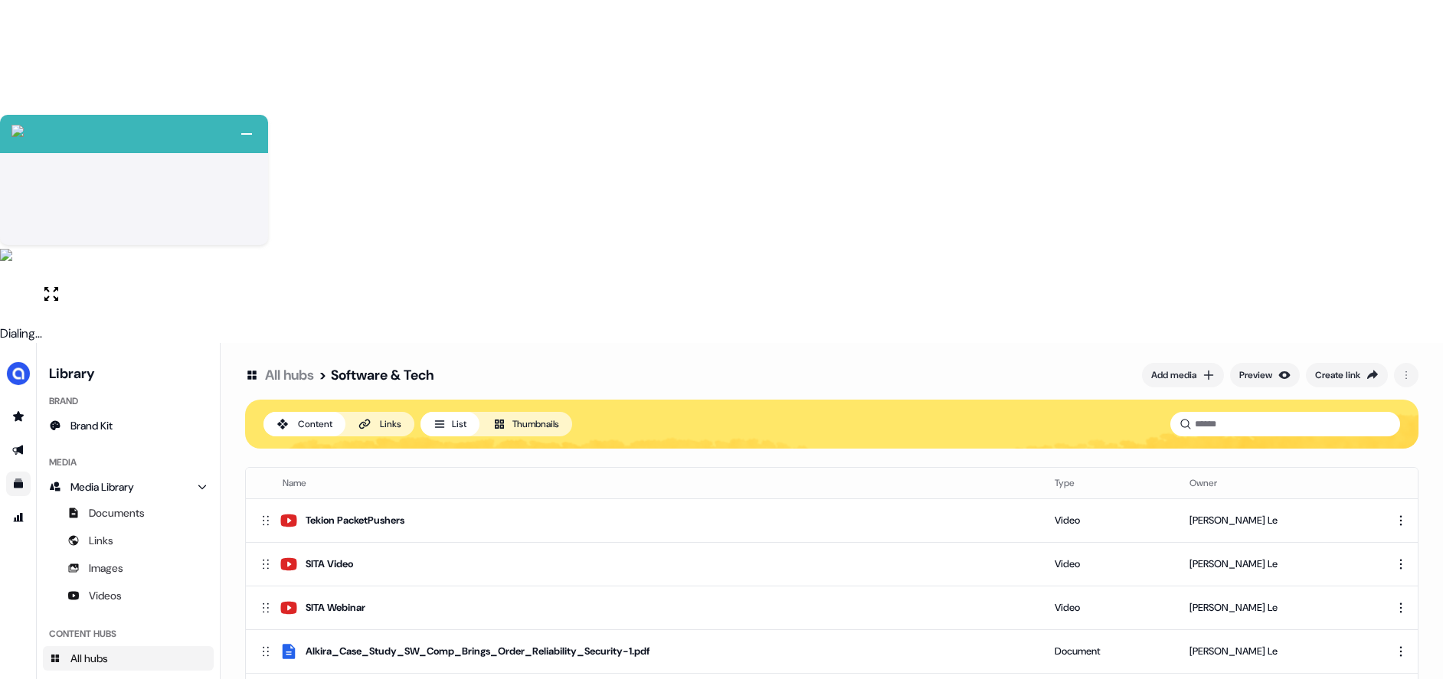
click at [304, 366] on link "All hubs" at bounding box center [289, 375] width 49 height 18
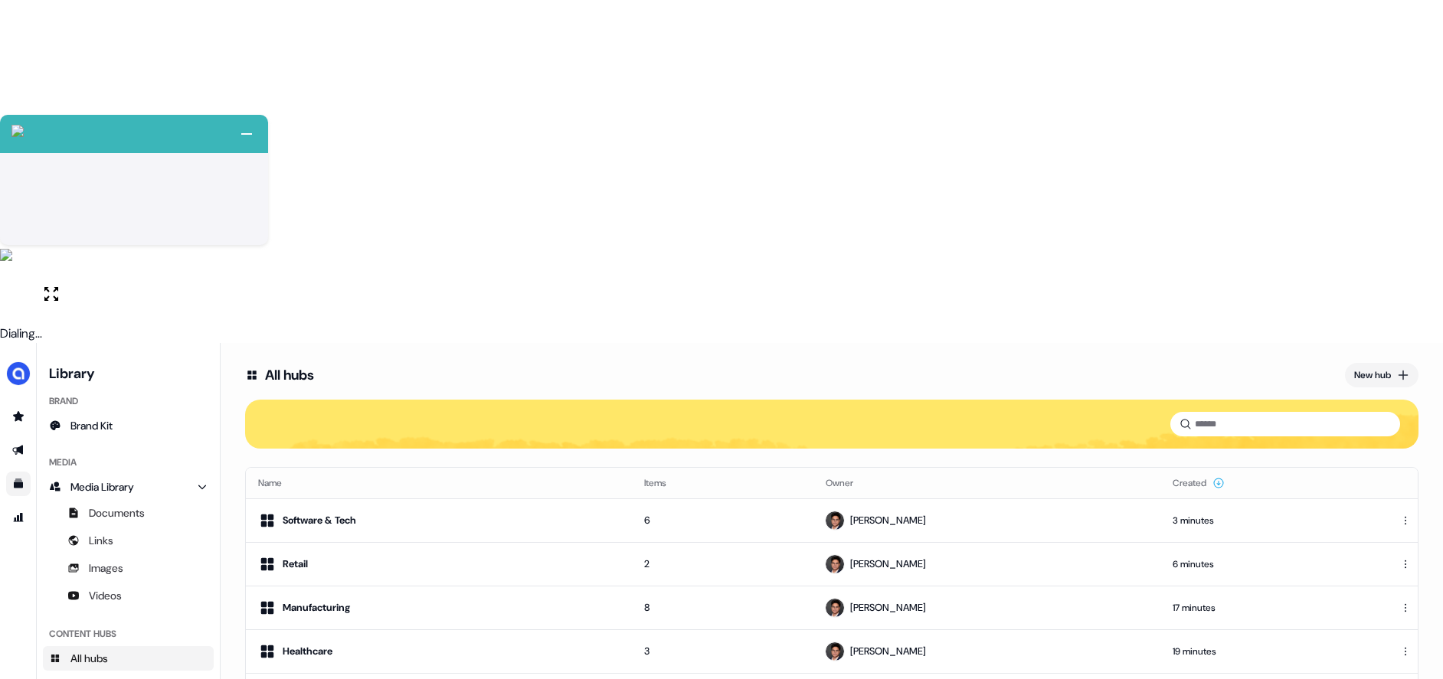
click at [1406, 440] on html "+ Next Auto dialer paused! Go to your dialing tab to continue. 225" at bounding box center [721, 511] width 1443 height 1022
click at [1387, 466] on div "Remove" at bounding box center [1393, 465] width 90 height 25
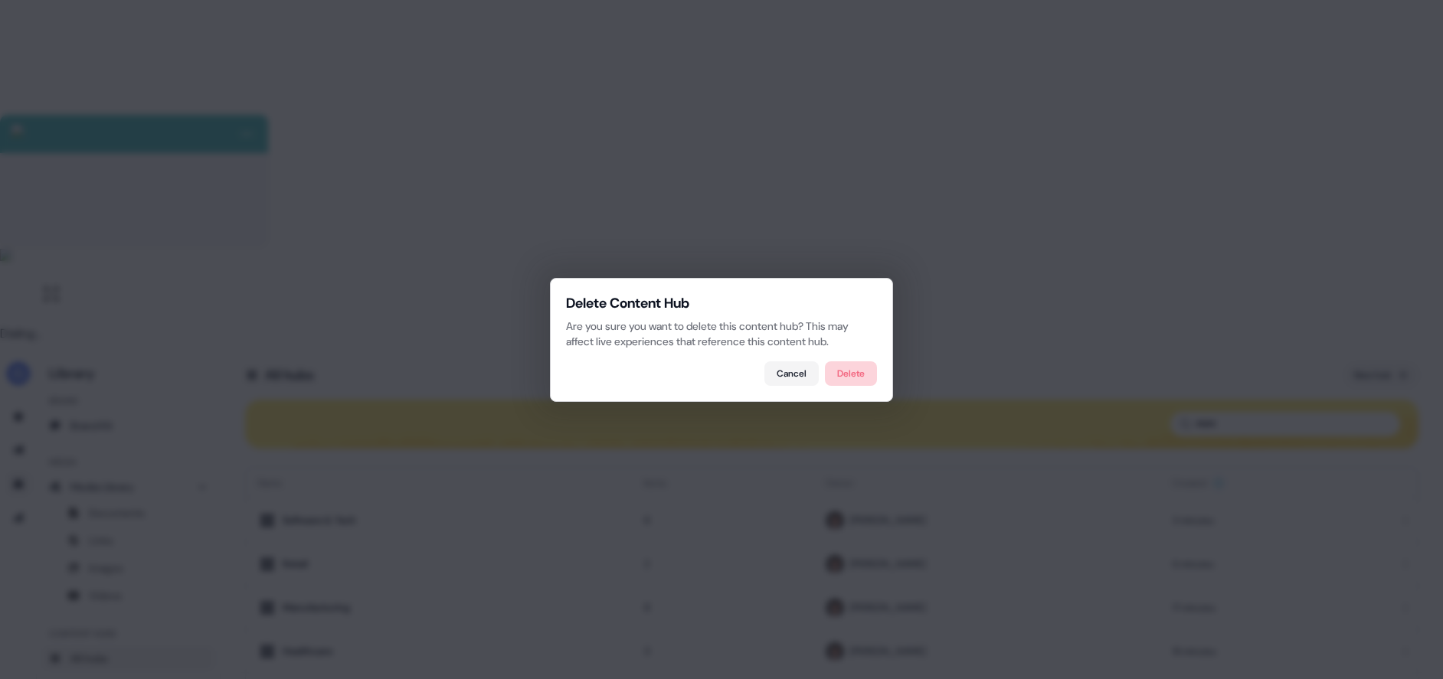
click at [858, 368] on button "Delete" at bounding box center [851, 373] width 52 height 25
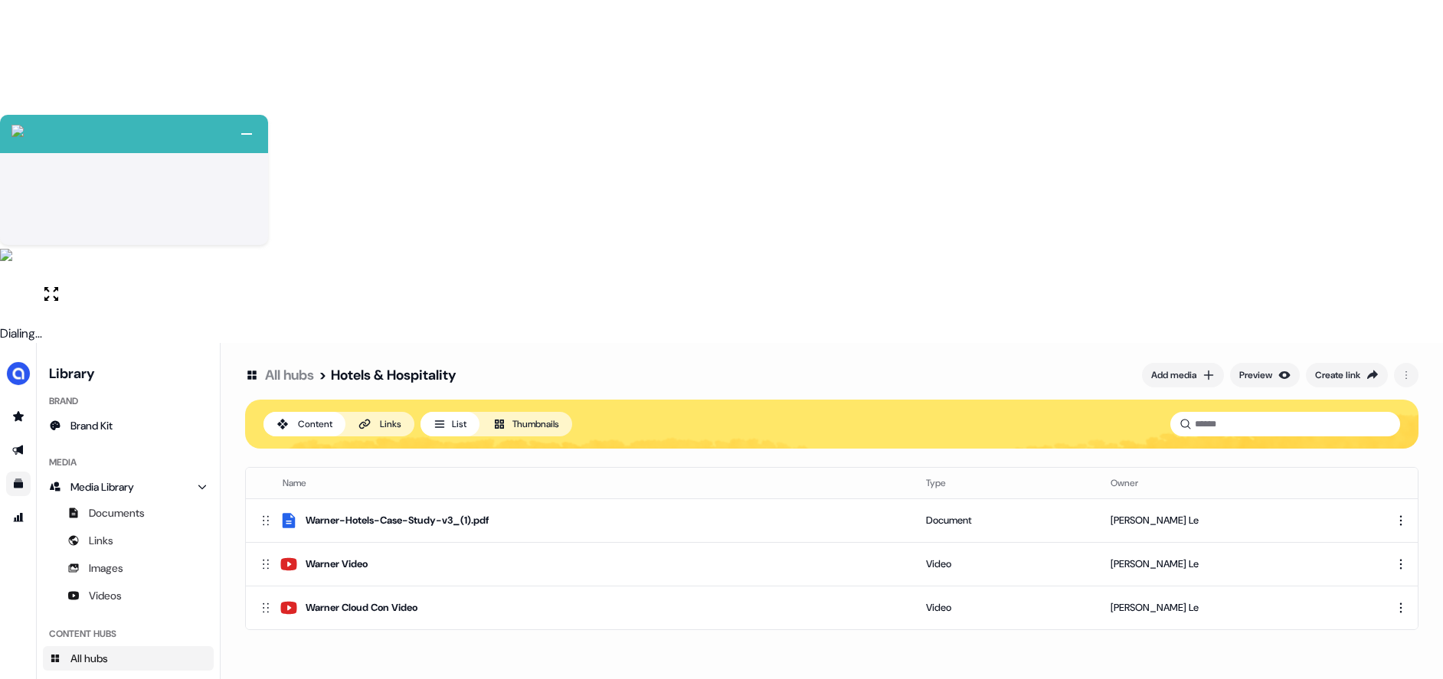
click at [275, 366] on link "All hubs" at bounding box center [289, 375] width 49 height 18
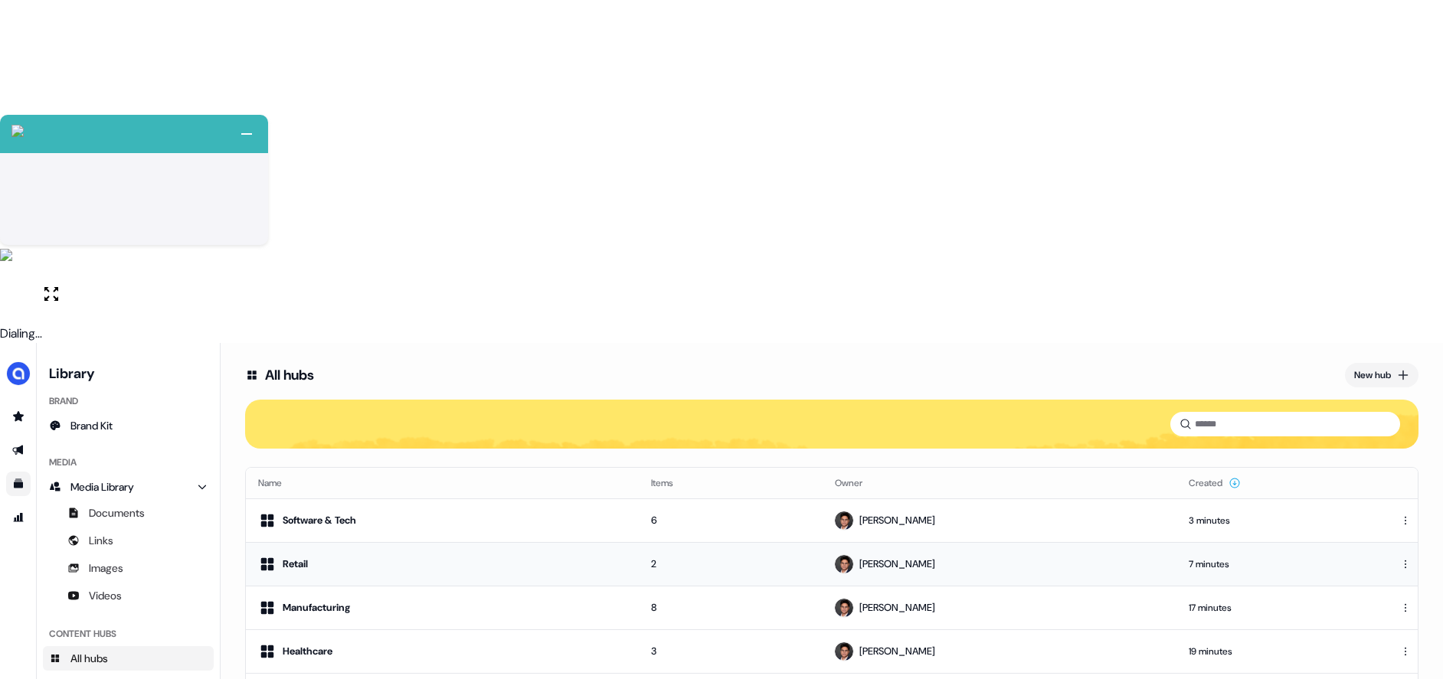
click at [399, 555] on div "Retail" at bounding box center [442, 564] width 368 height 18
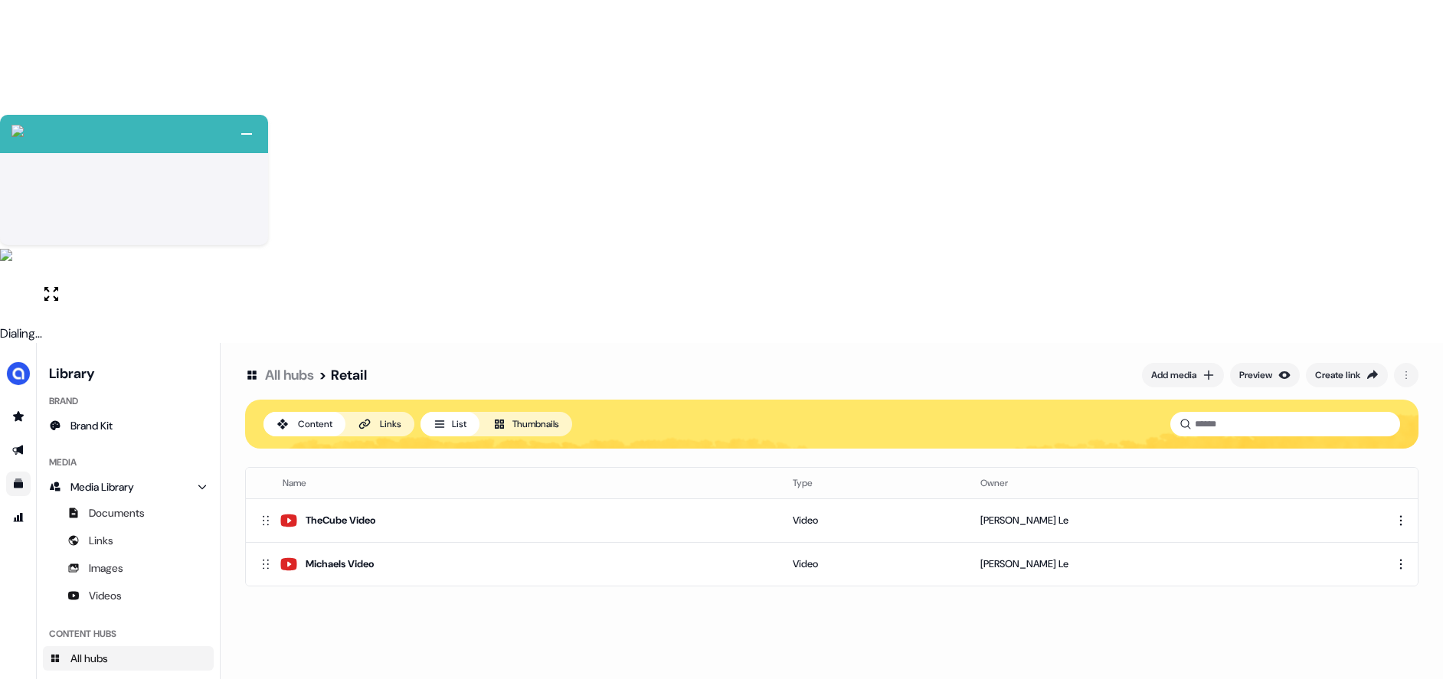
click at [280, 366] on link "All hubs" at bounding box center [289, 375] width 49 height 18
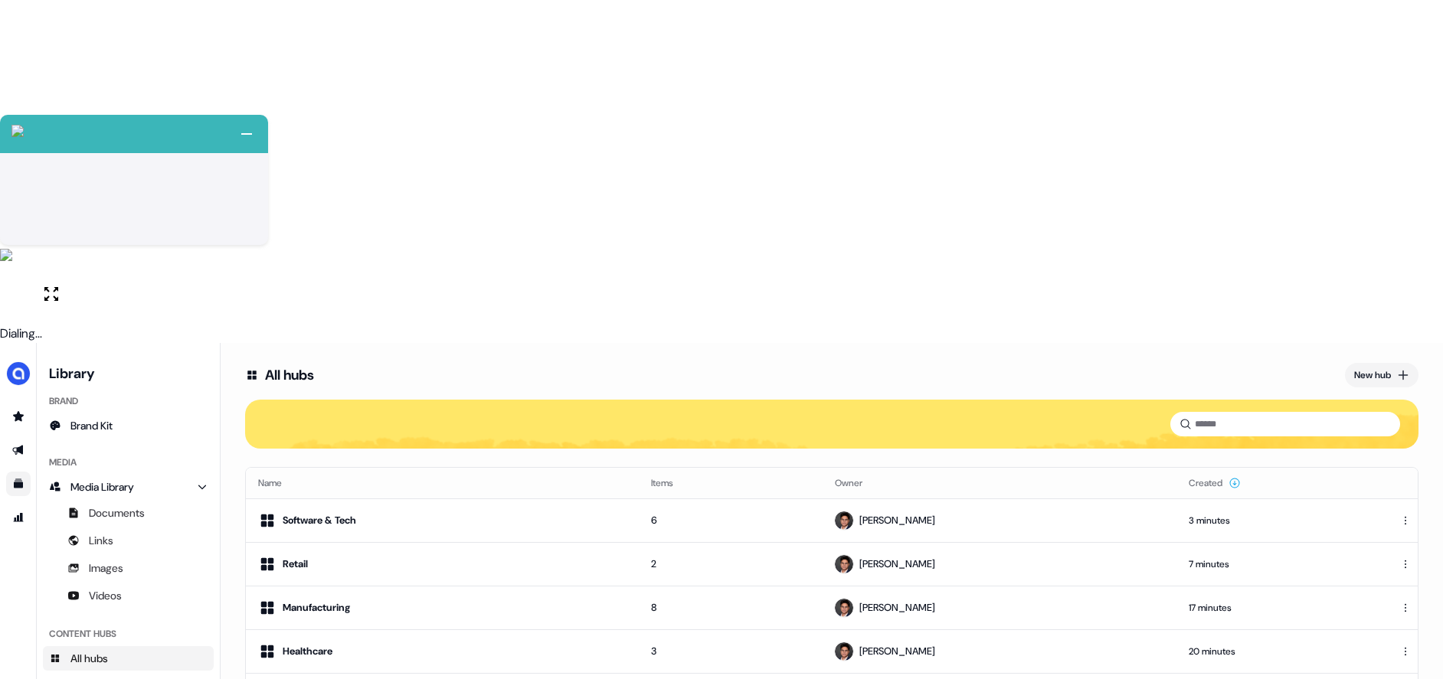
click at [522, 508] on div "All hubs New hub Name Items Owner Created Software & Tech 6 Hugh Le 3 minutes R…" at bounding box center [832, 682] width 1222 height 679
click at [335, 513] on div "Software & Tech" at bounding box center [320, 520] width 74 height 15
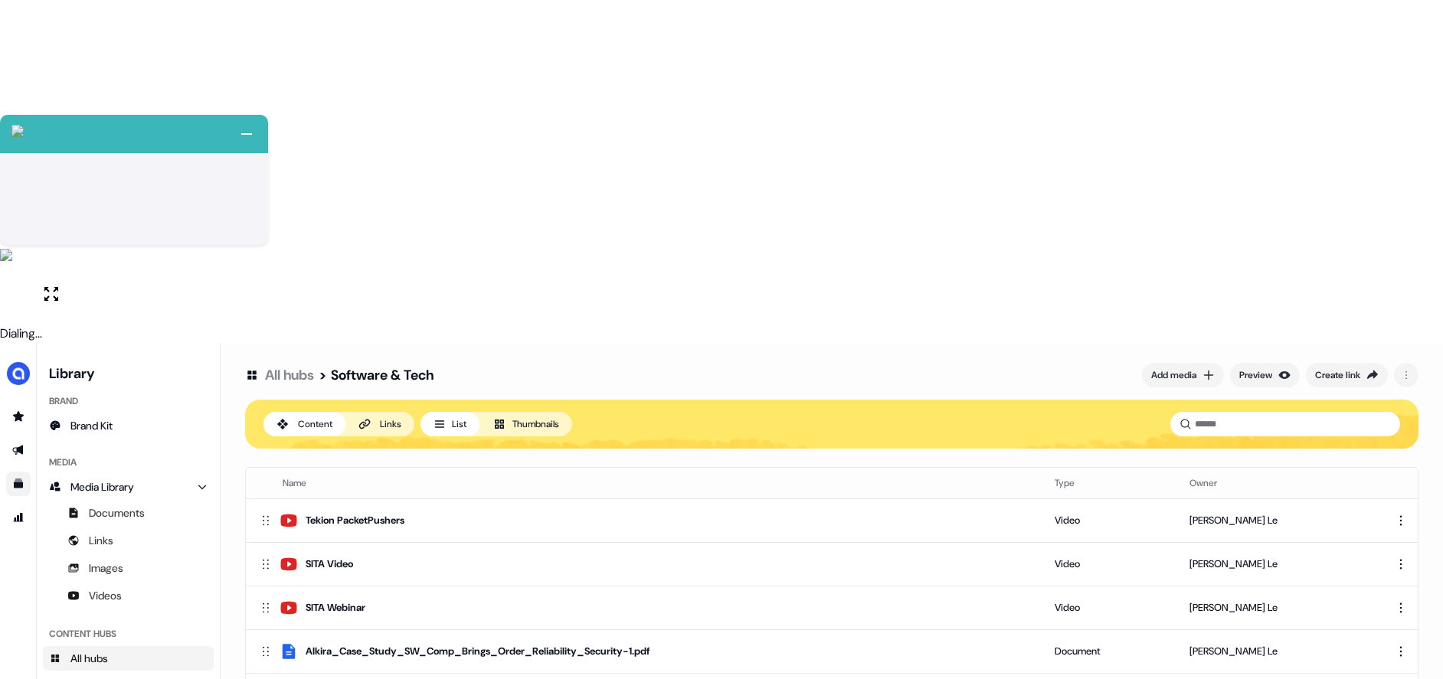
click at [301, 361] on h1 "All hubs > Software & Tech" at bounding box center [339, 375] width 188 height 28
click at [300, 366] on link "All hubs" at bounding box center [289, 375] width 49 height 18
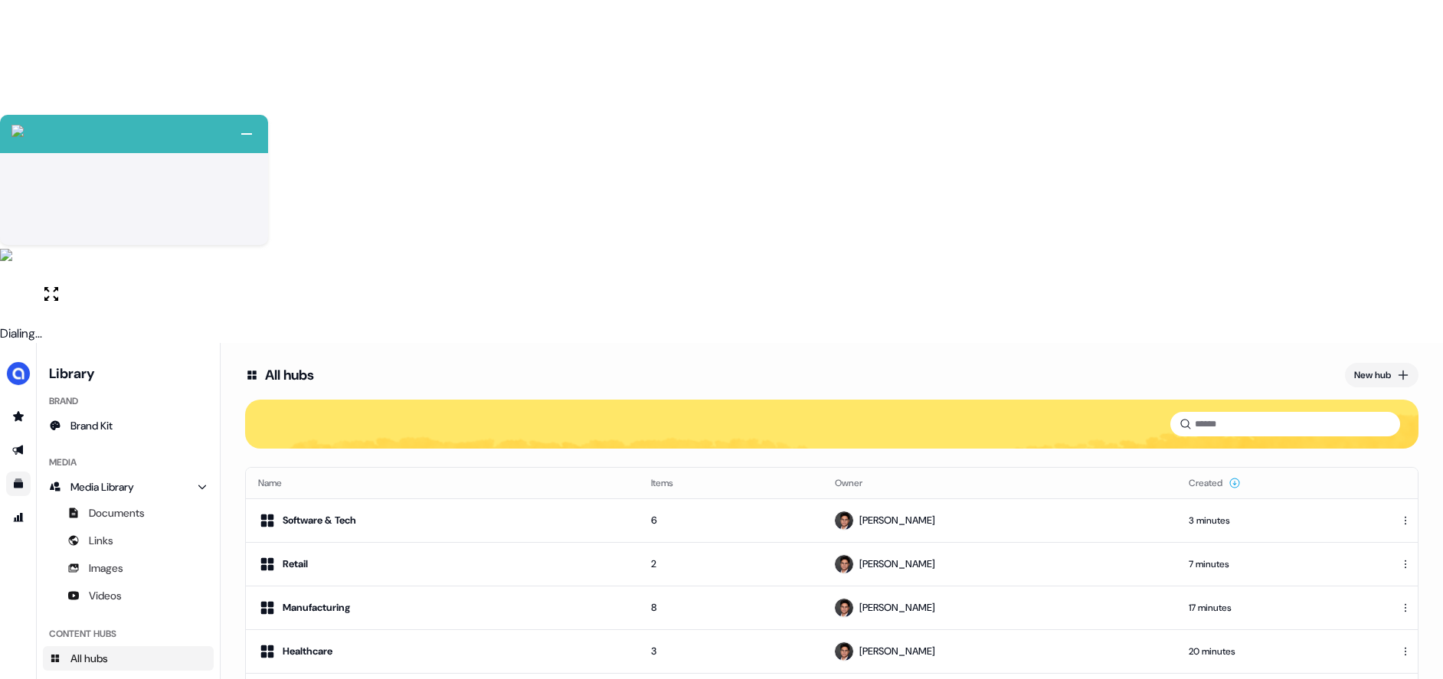
drag, startPoint x: 806, startPoint y: 454, endPoint x: 843, endPoint y: 431, distance: 43.3
click at [806, 454] on div "All hubs New hub Name Items Owner Created Software & Tech 6 Hugh Le 3 minutes R…" at bounding box center [832, 682] width 1222 height 679
click at [1383, 368] on div "New hub" at bounding box center [1372, 375] width 37 height 15
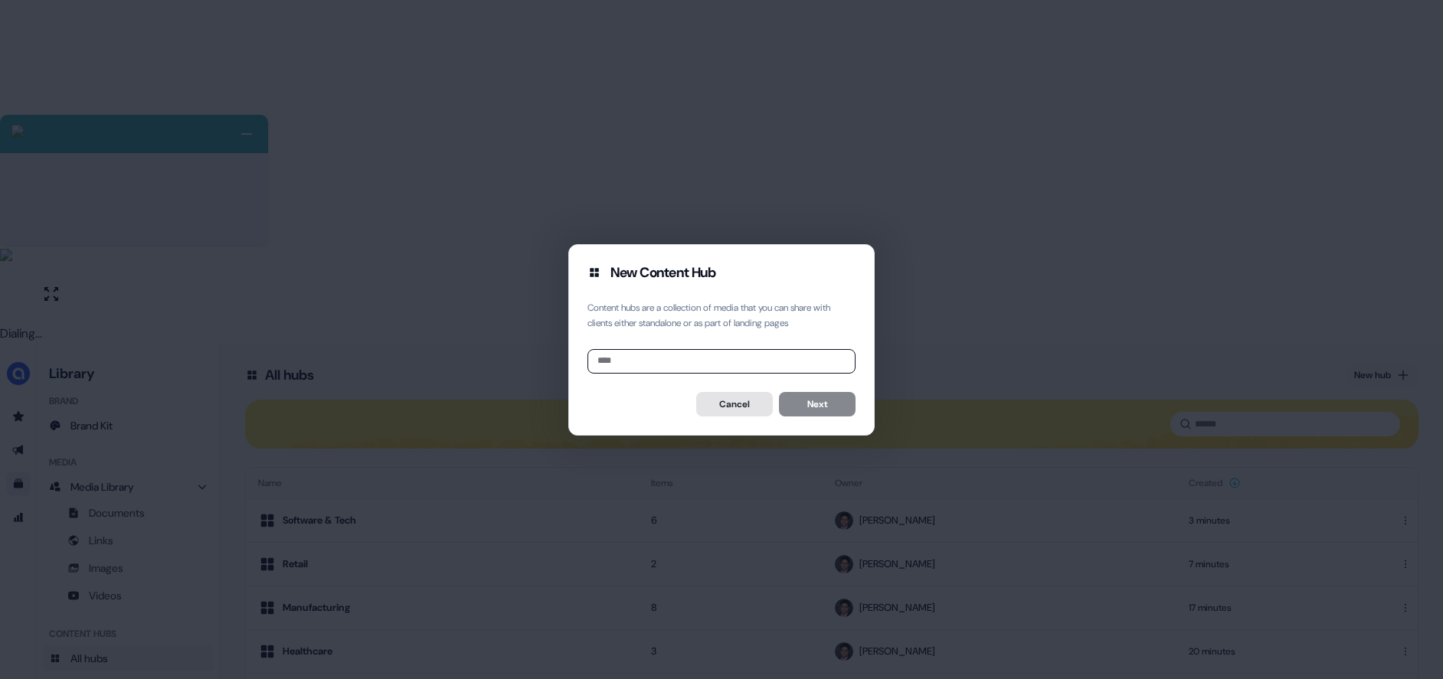
click at [737, 411] on button "Cancel" at bounding box center [734, 404] width 77 height 25
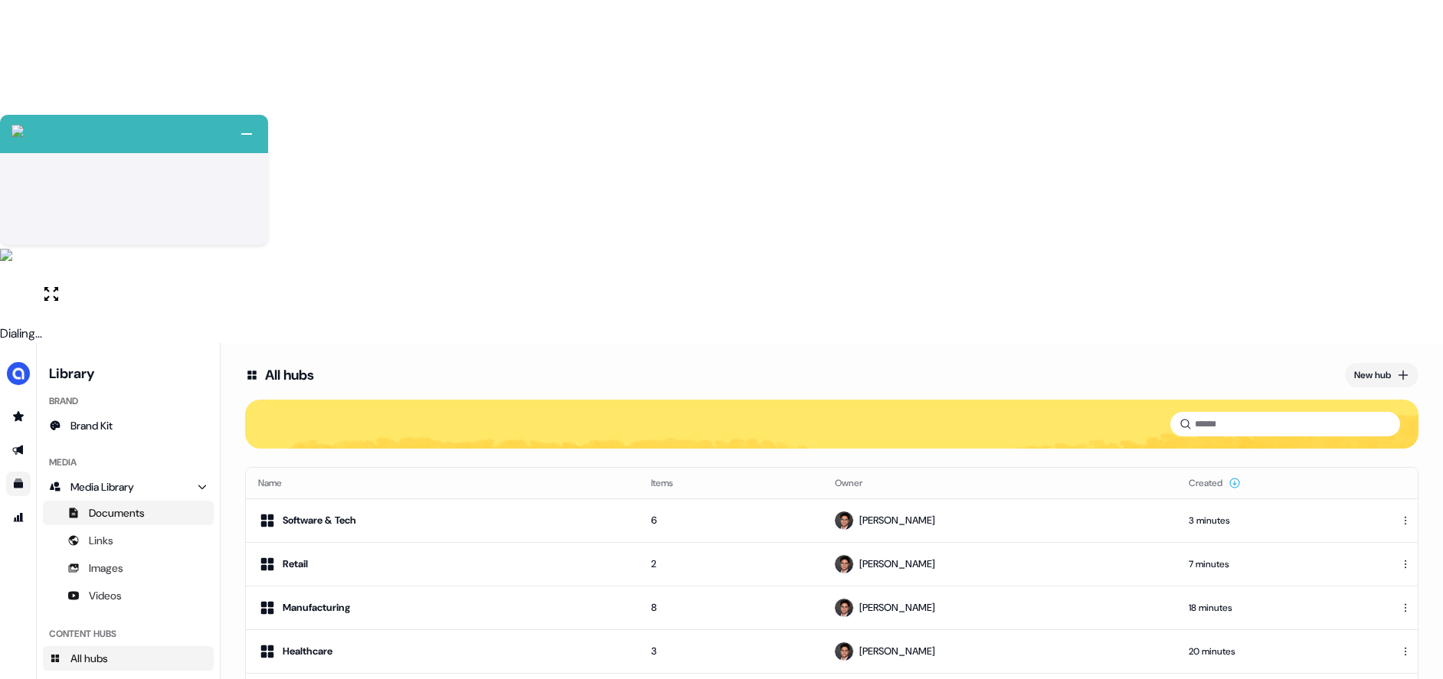
click at [133, 505] on span "Documents" at bounding box center [117, 512] width 56 height 15
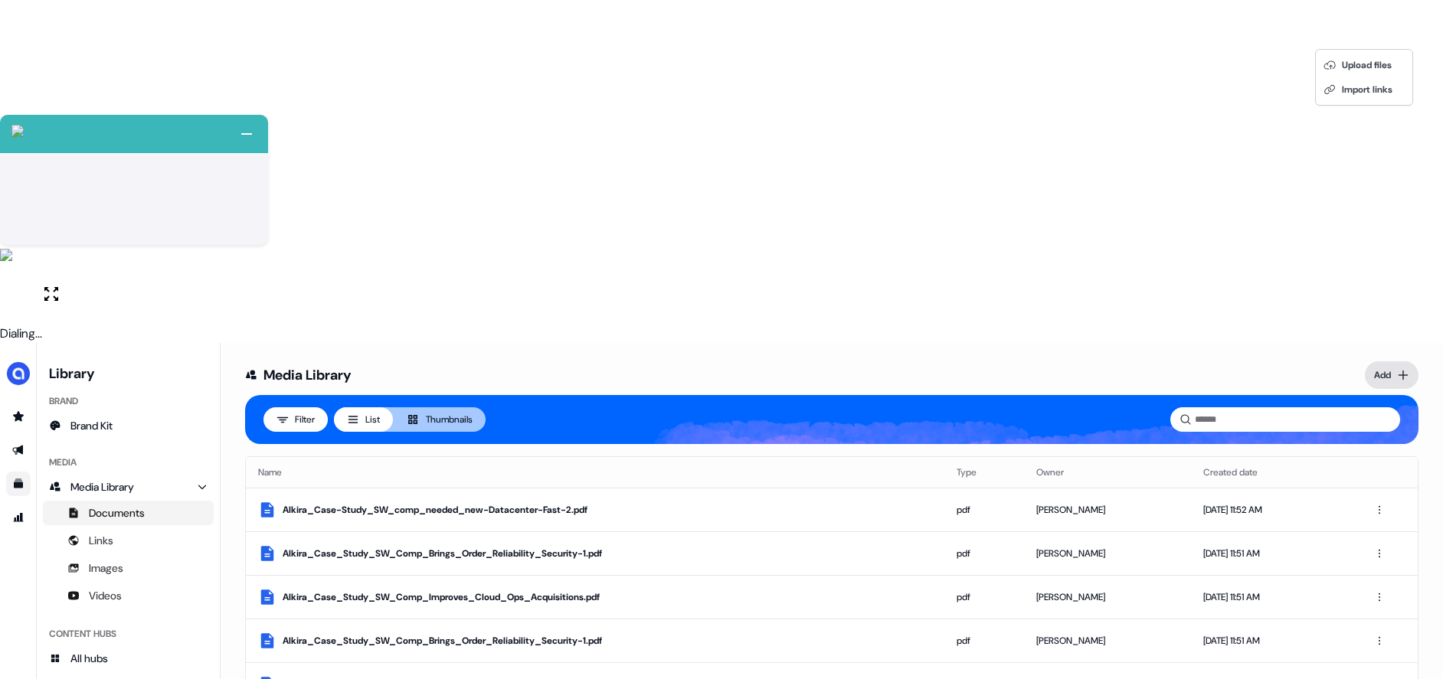
click at [1400, 38] on html "+ Next Auto dialer paused! Go to your dialing tab to continue. 225" at bounding box center [721, 511] width 1443 height 1022
click at [114, 216] on html "+ Next Auto dialer paused! Go to your dialing tab to continue. 225" at bounding box center [721, 511] width 1443 height 1022
click at [126, 528] on link "Links" at bounding box center [128, 540] width 171 height 25
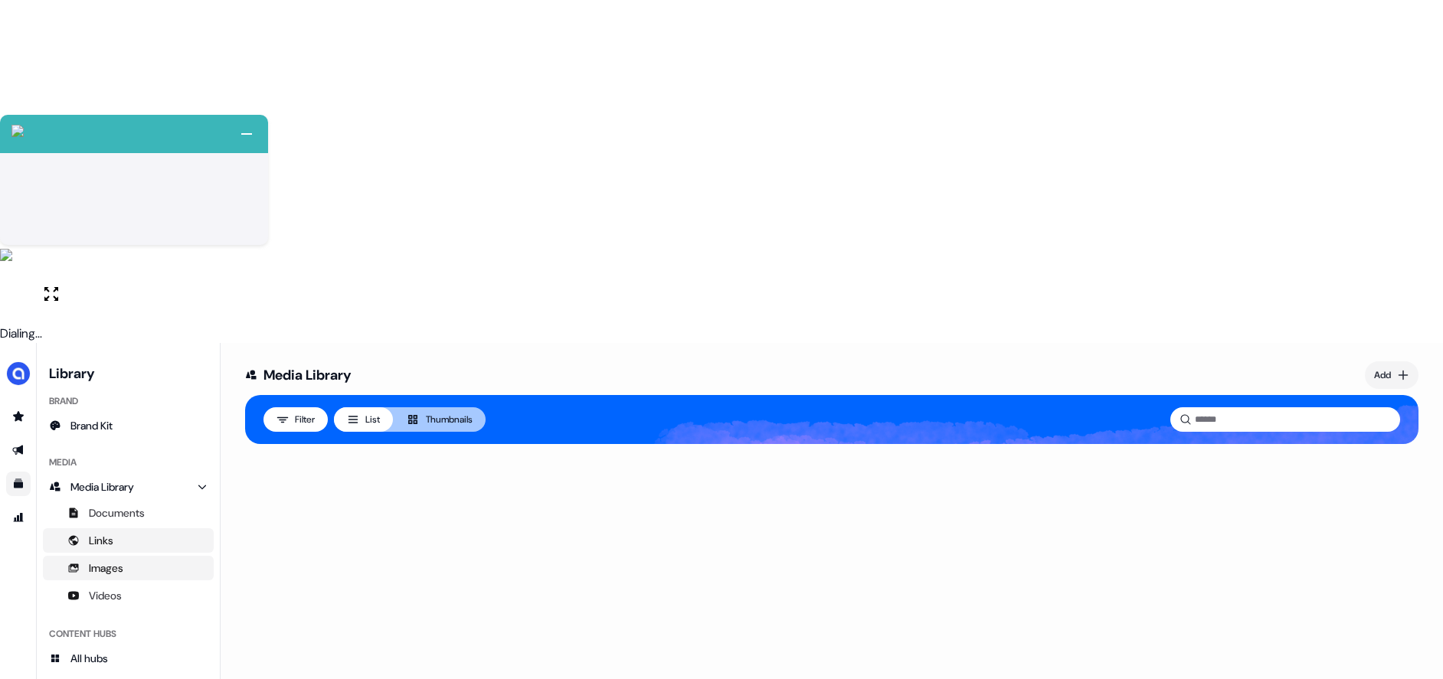
click at [112, 561] on span "Images" at bounding box center [106, 568] width 34 height 15
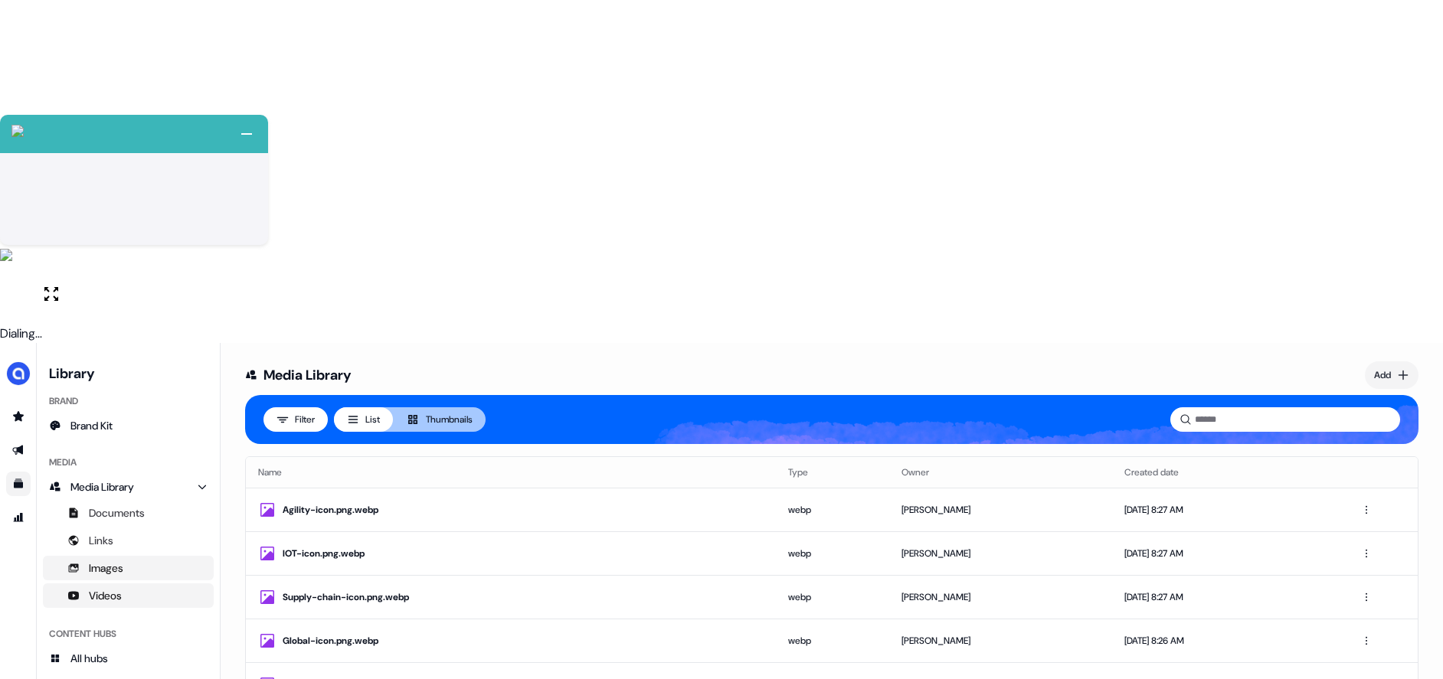
click at [114, 588] on span "Videos" at bounding box center [105, 595] width 33 height 15
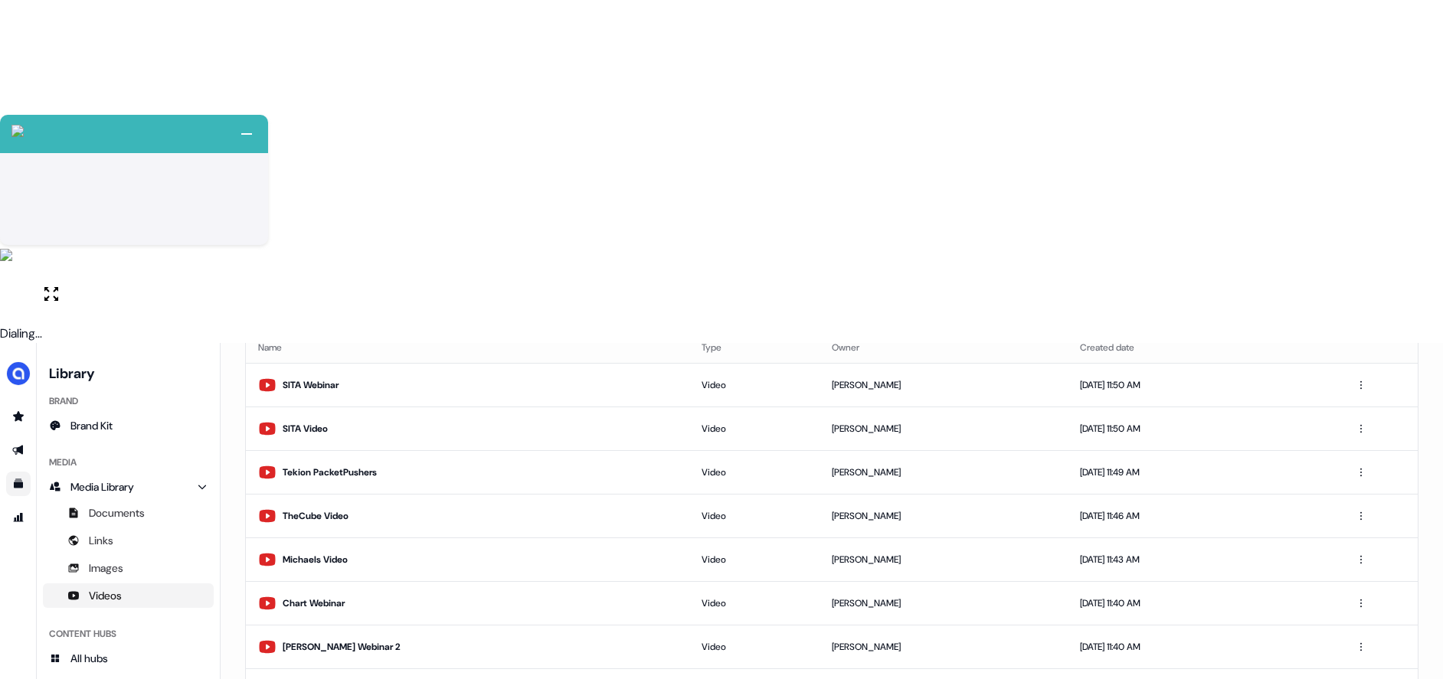
scroll to position [139, 0]
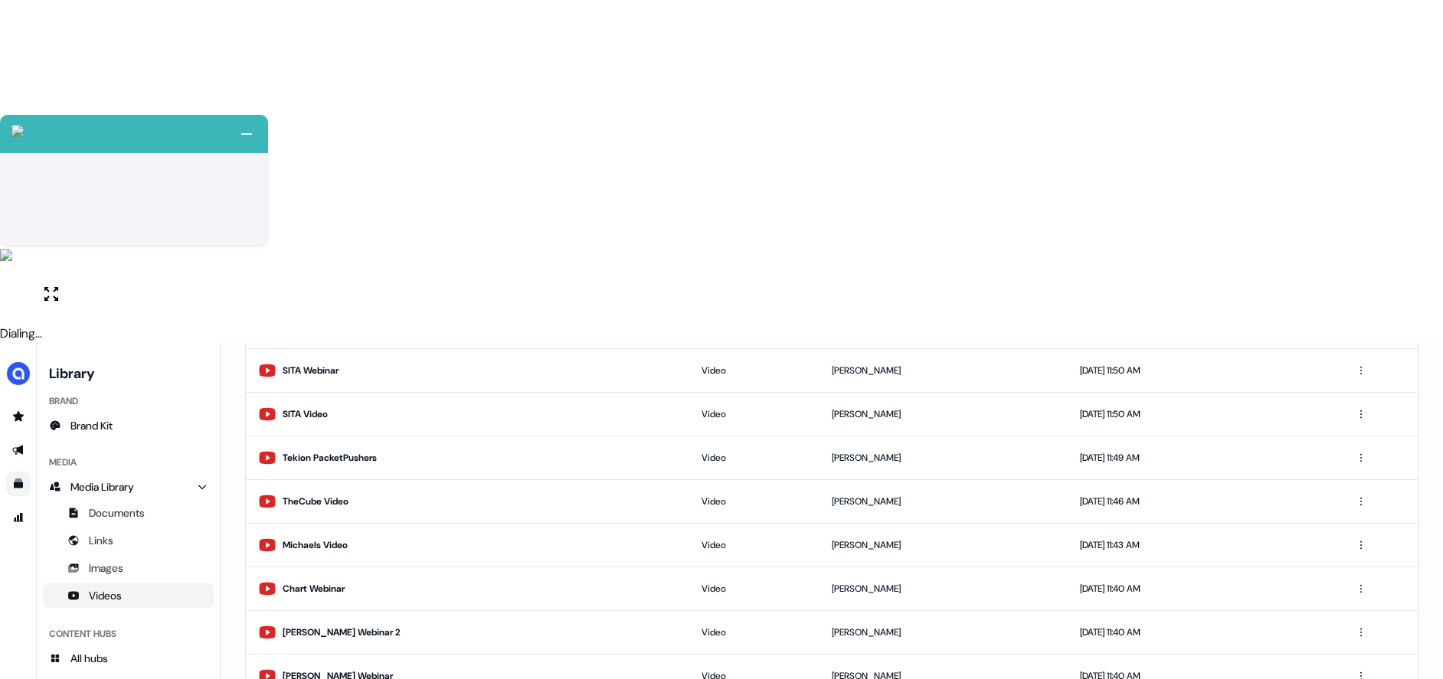
click at [1350, 642] on html "+ Next Auto dialer paused! Go to your dialing tab to continue. 225" at bounding box center [721, 511] width 1443 height 1022
click at [1348, 591] on div "Rename" at bounding box center [1354, 586] width 90 height 25
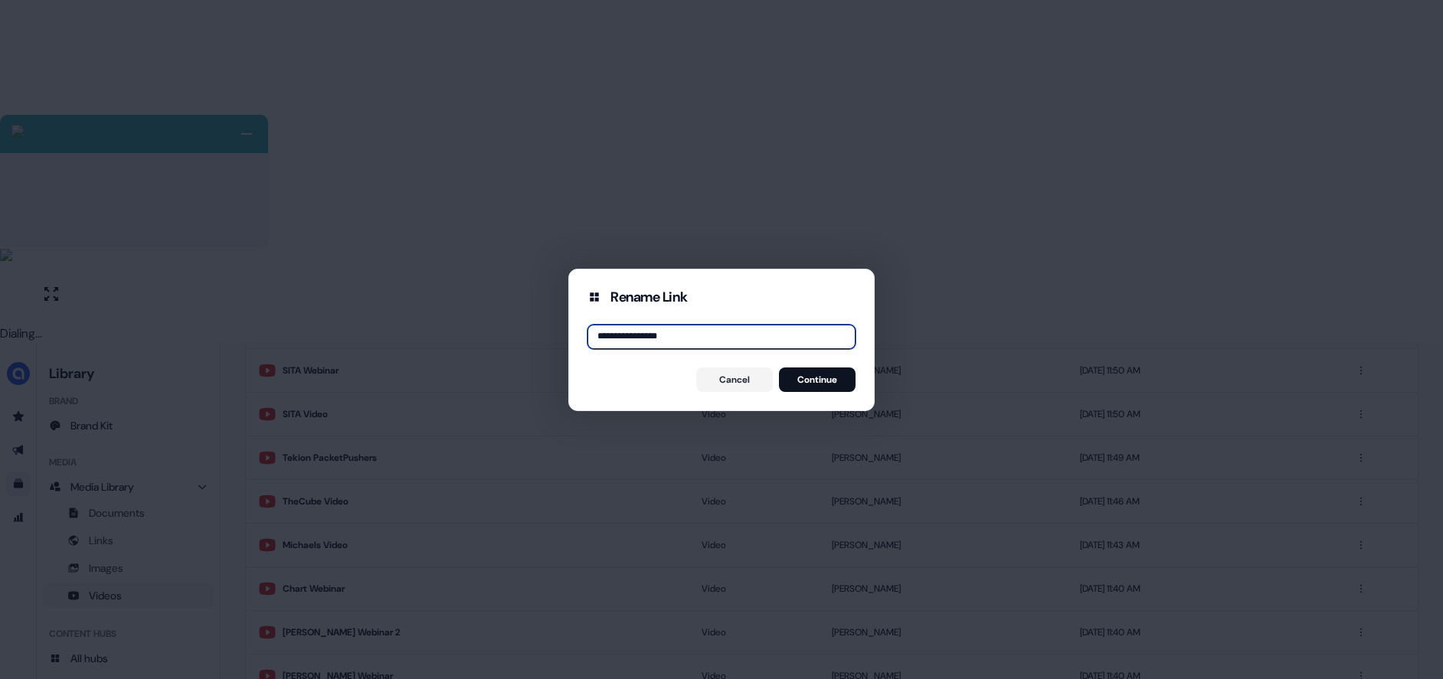
type input "**********"
click button "Continue" at bounding box center [817, 380] width 77 height 25
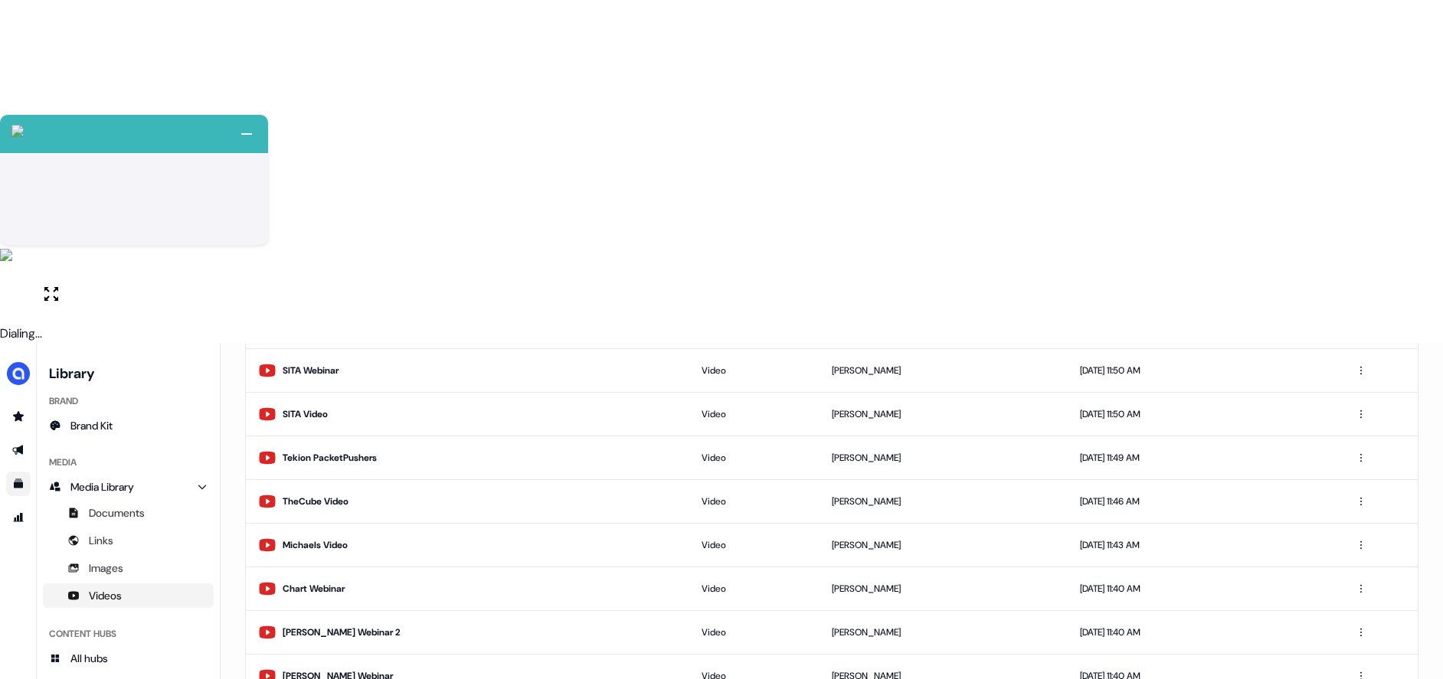
click at [16, 361] on img "side nav menu" at bounding box center [18, 373] width 25 height 25
click at [17, 361] on img "side nav menu" at bounding box center [18, 373] width 25 height 25
click at [23, 410] on icon "Go to prospects" at bounding box center [18, 416] width 12 height 12
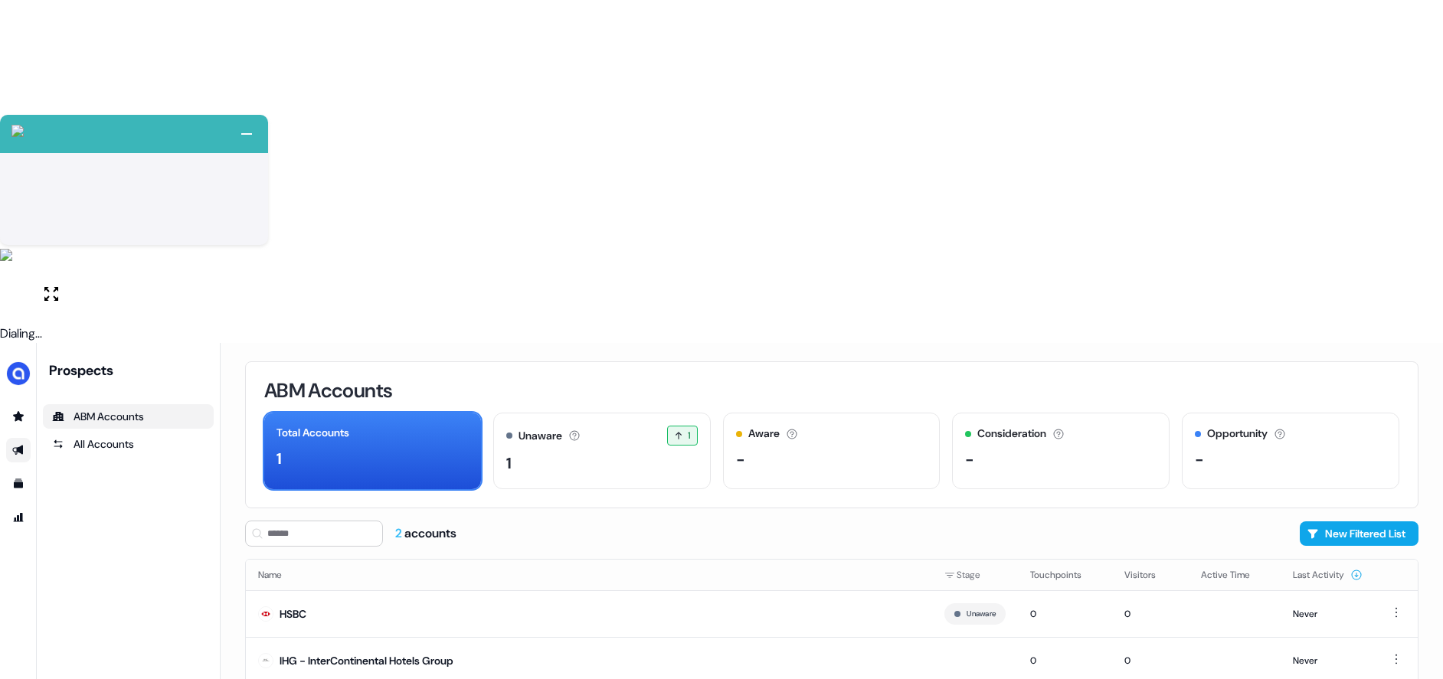
click at [25, 438] on link "Go to outbound experience" at bounding box center [18, 450] width 25 height 25
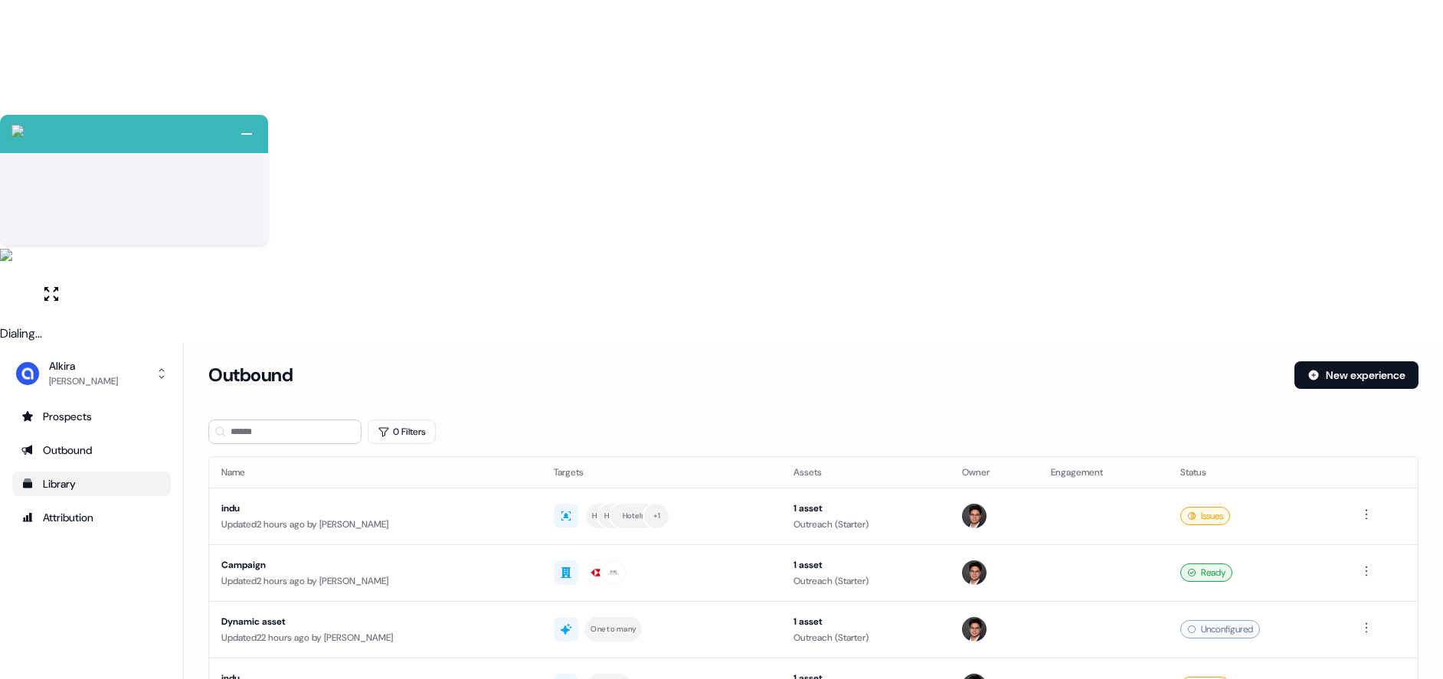
click at [80, 472] on link "Library" at bounding box center [91, 484] width 159 height 25
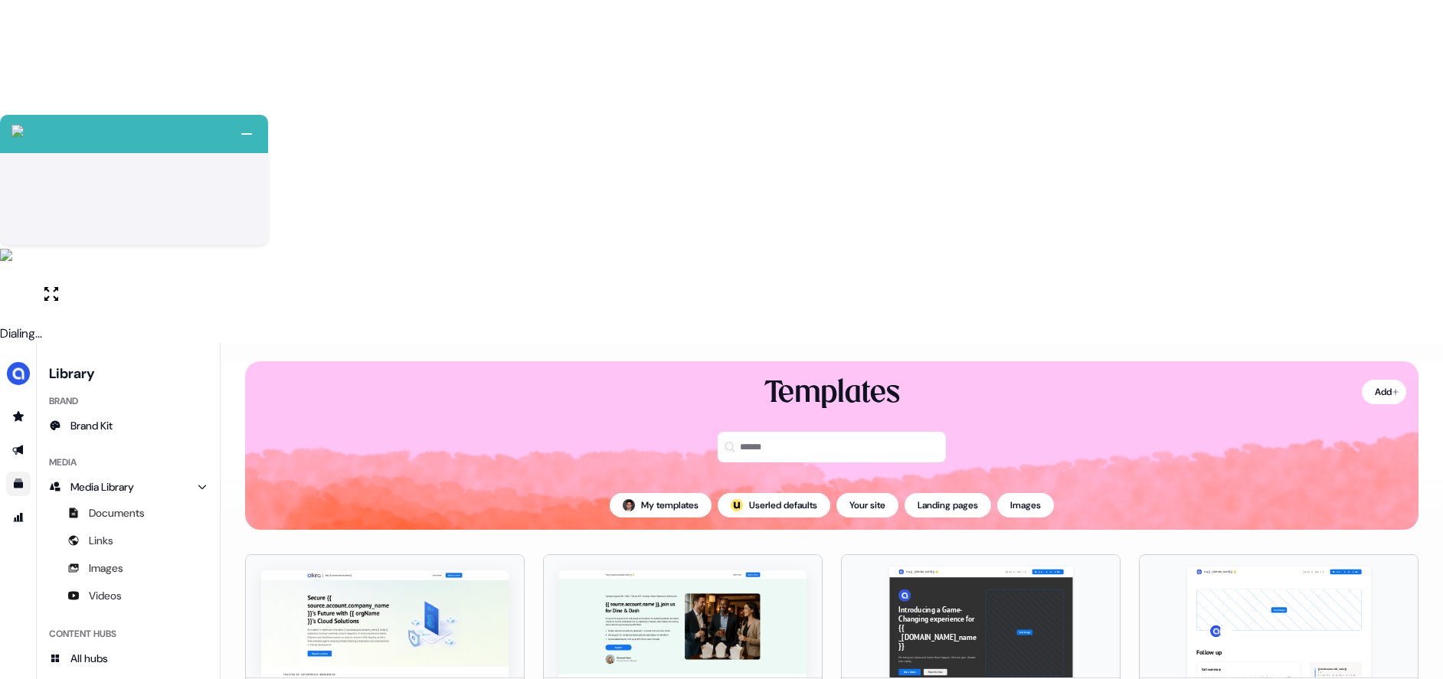
click at [123, 616] on div "Content Hubs All hubs" at bounding box center [128, 646] width 171 height 61
click at [124, 646] on link "All hubs" at bounding box center [128, 658] width 171 height 25
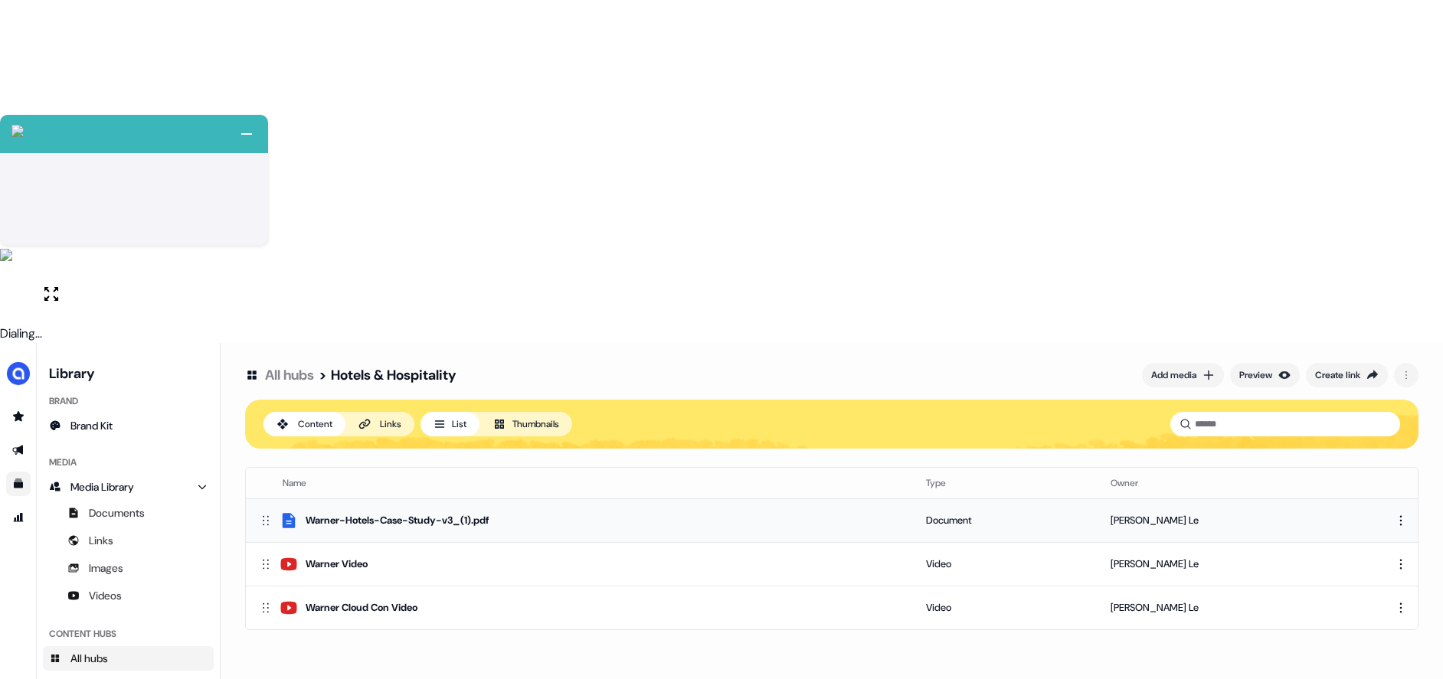
click at [766, 498] on td "Warner-Hotels-Case-Study-v3_(1).pdf" at bounding box center [580, 520] width 668 height 44
click at [1396, 175] on html "+ Next Auto dialer paused! Go to your dialing tab to continue. 225" at bounding box center [721, 511] width 1443 height 1022
click at [912, 51] on html "+ Next Auto dialer paused! Go to your dialing tab to continue. 225" at bounding box center [721, 511] width 1443 height 1022
click at [1404, 31] on html "+ Next Auto dialer paused! Go to your dialing tab to continue. 225" at bounding box center [721, 511] width 1443 height 1022
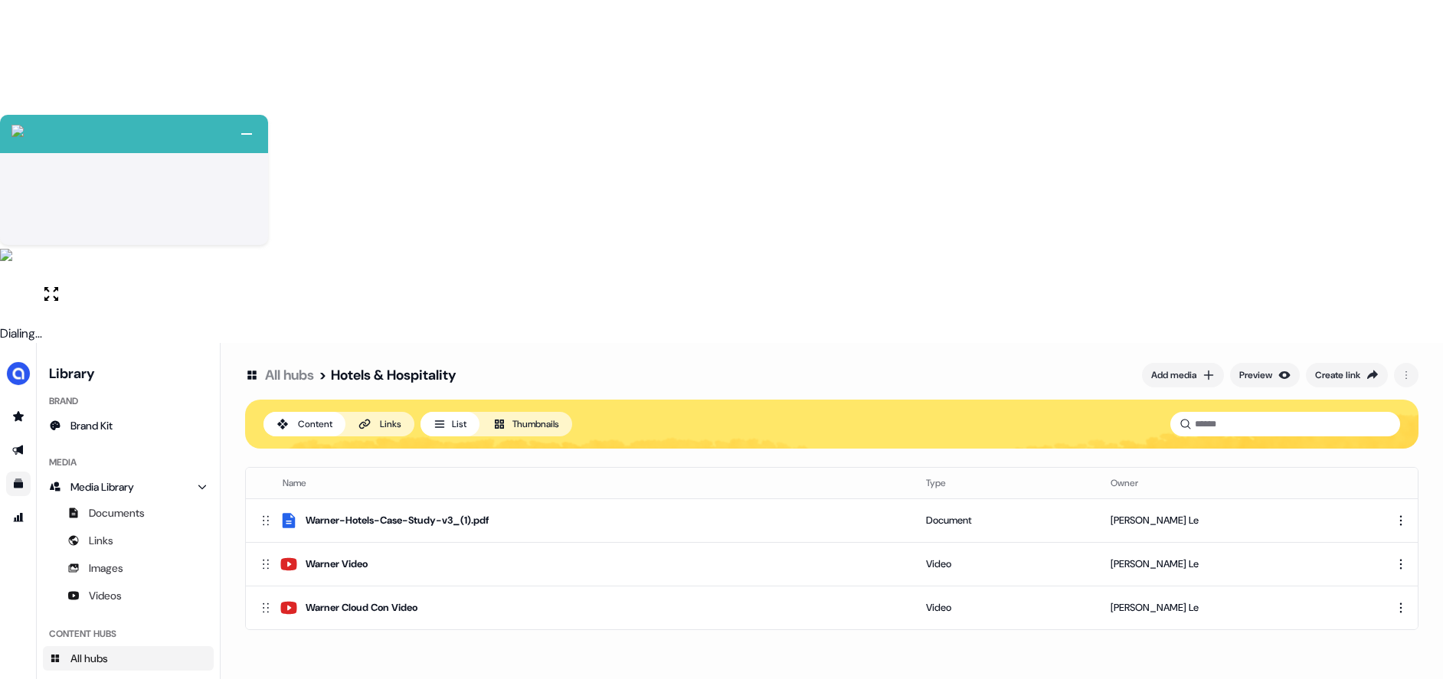
click at [361, 378] on div "All hubs > Hotels & Hospitality Add media Preview Create link Content Links Lis…" at bounding box center [832, 682] width 1222 height 679
click at [17, 438] on link "Go to outbound experience" at bounding box center [18, 450] width 25 height 25
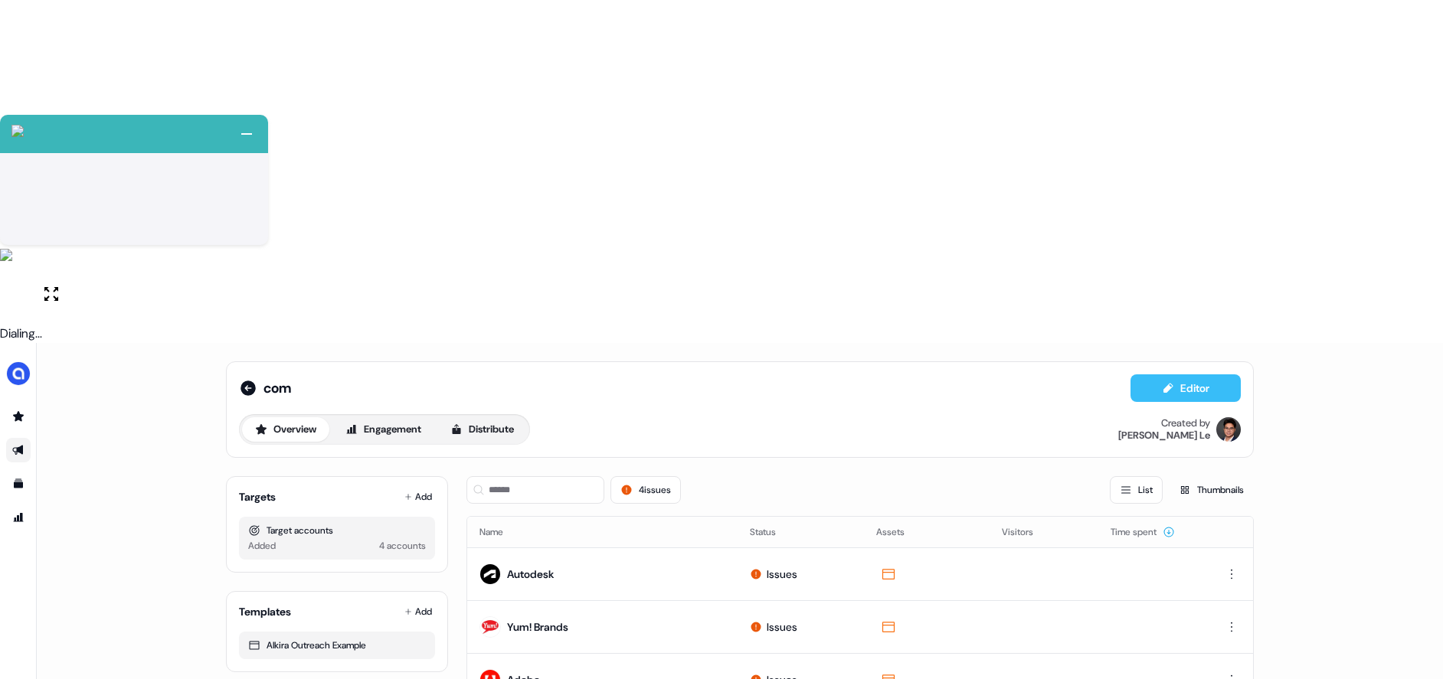
click at [1185, 374] on button "Editor" at bounding box center [1185, 388] width 110 height 28
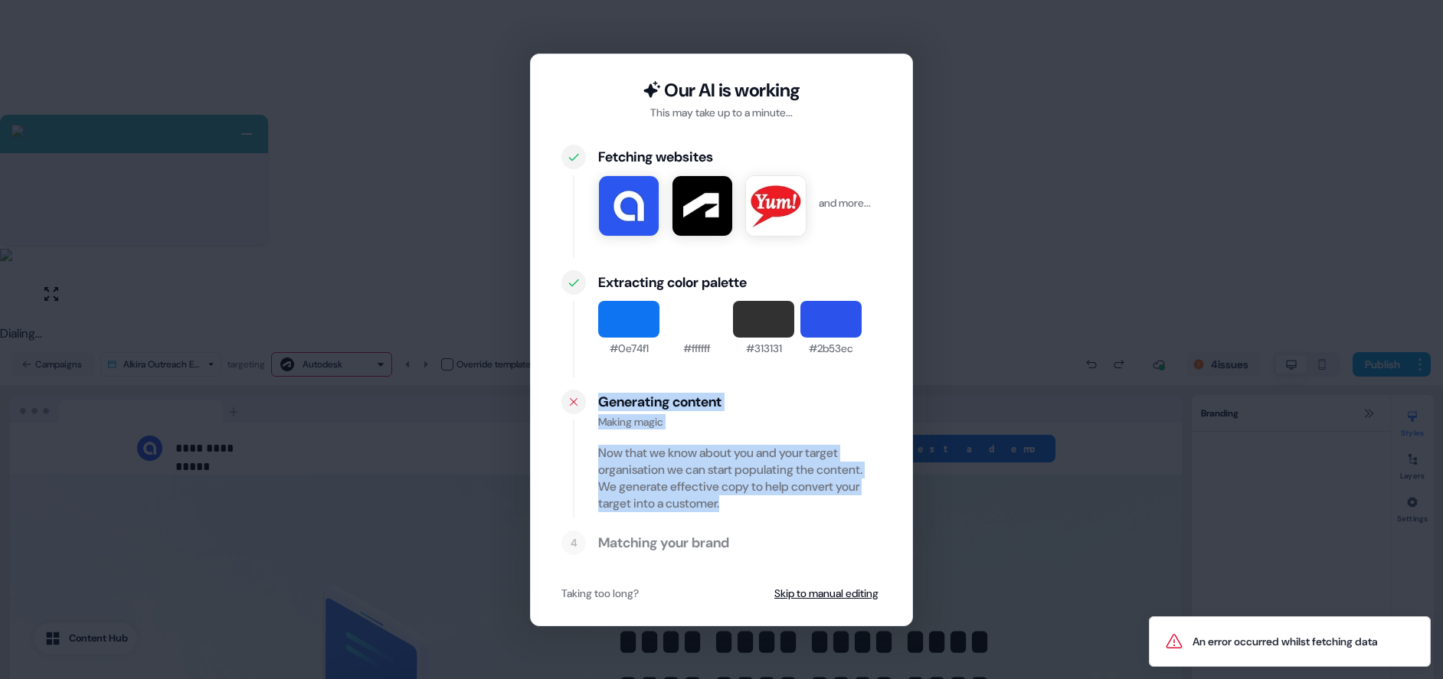
drag, startPoint x: 597, startPoint y: 406, endPoint x: 857, endPoint y: 510, distance: 280.4
click at [857, 510] on div "Generating content Making magic Now that we know about you and your target orga…" at bounding box center [721, 454] width 320 height 129
click at [622, 417] on div "Making magic" at bounding box center [739, 421] width 283 height 15
drag, startPoint x: 602, startPoint y: 400, endPoint x: 855, endPoint y: 499, distance: 272.3
click at [855, 499] on div "Generating content Making magic Now that we know about you and your target orga…" at bounding box center [739, 454] width 283 height 129
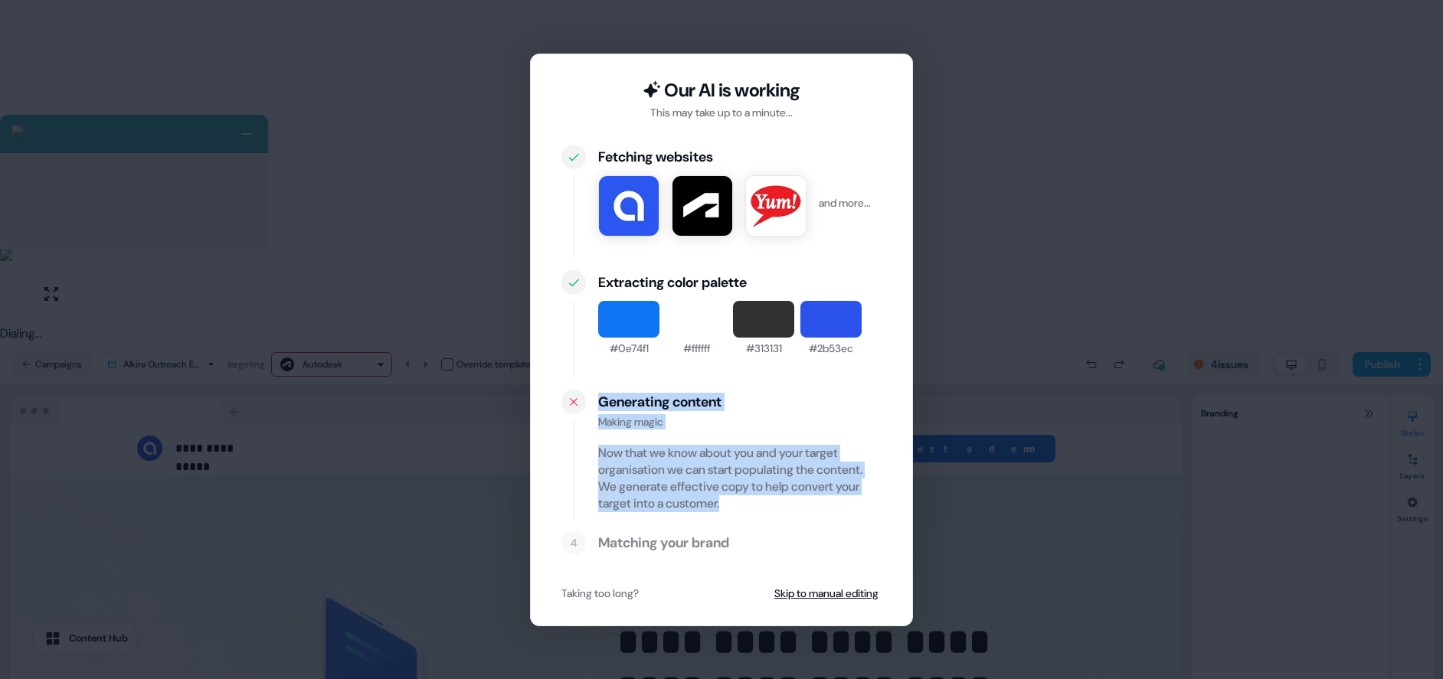
drag, startPoint x: 832, startPoint y: 595, endPoint x: 785, endPoint y: 570, distance: 53.4
click at [833, 595] on button "Skip to manual editing" at bounding box center [826, 594] width 110 height 28
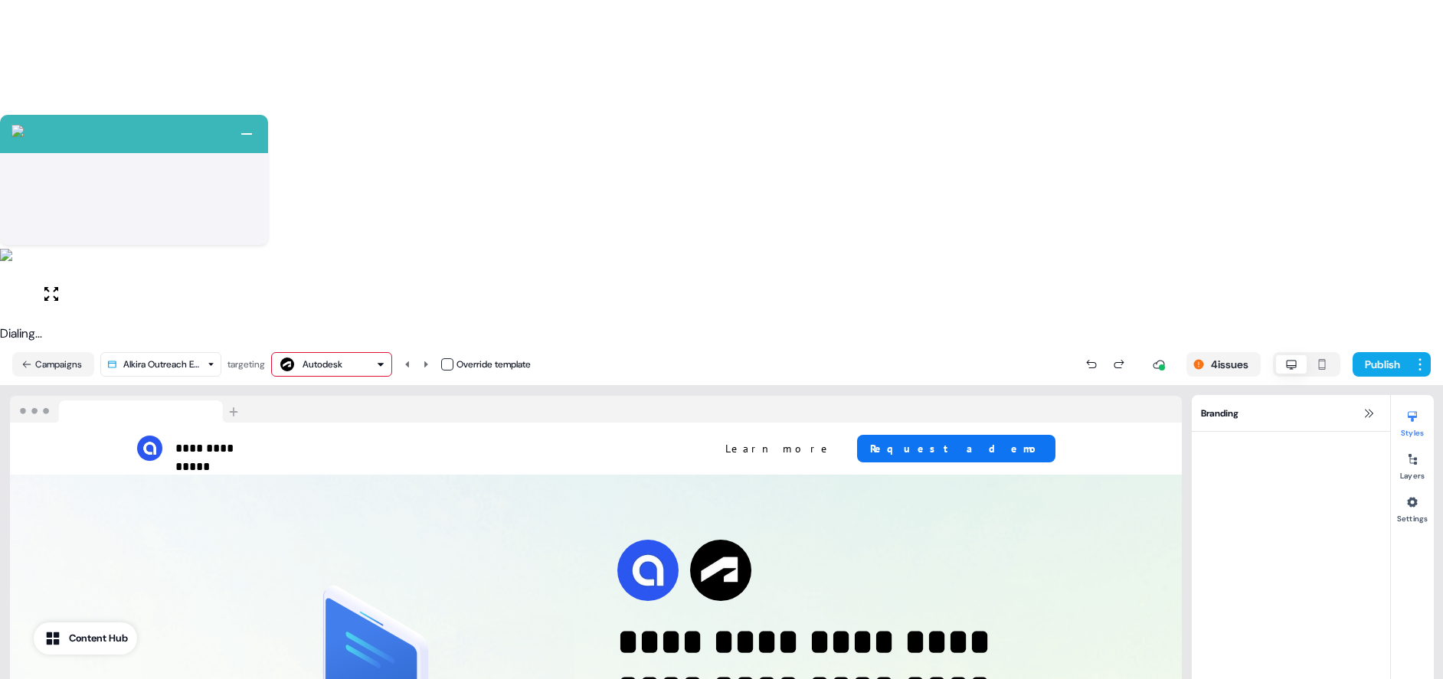
click at [336, 357] on div "Autodesk" at bounding box center [322, 364] width 40 height 15
click at [358, 119] on div "Yum! Brands" at bounding box center [337, 114] width 51 height 15
click at [364, 355] on div "Yum! Brands" at bounding box center [331, 364] width 107 height 18
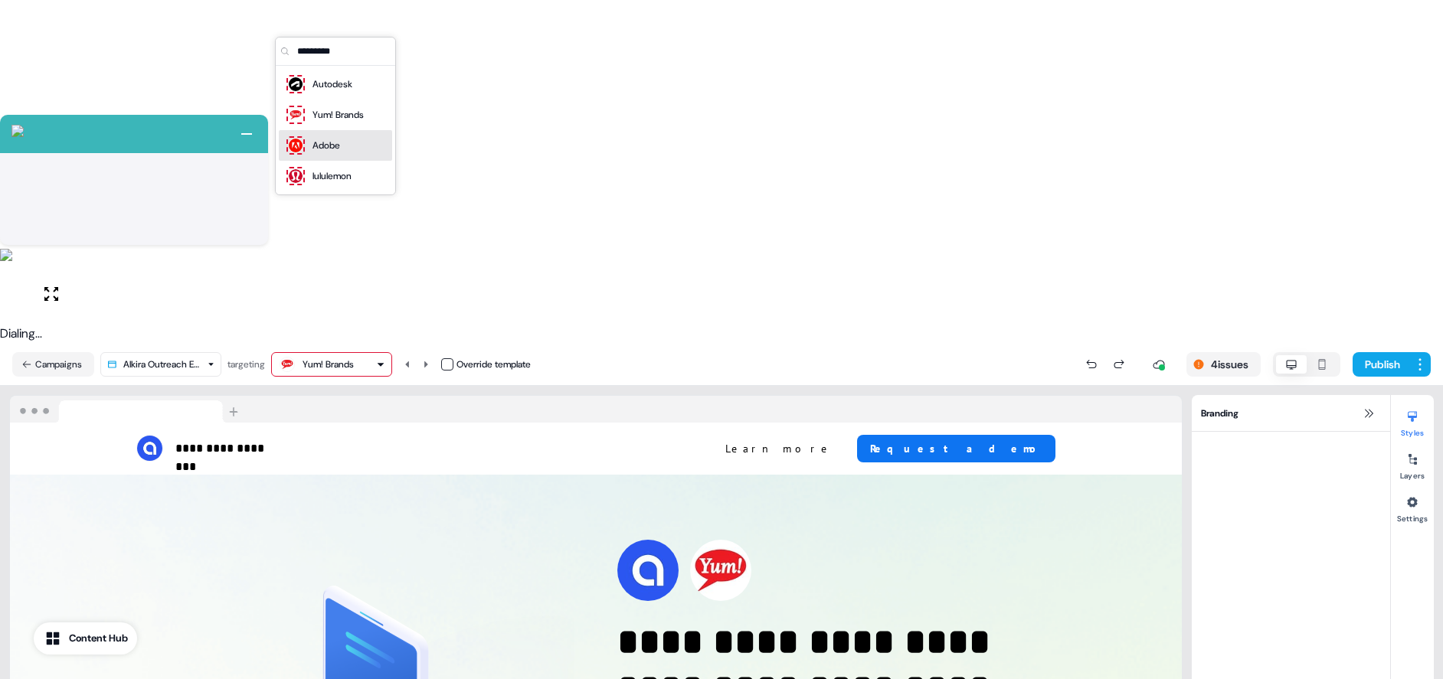
click at [352, 145] on div "Adobe" at bounding box center [335, 145] width 101 height 21
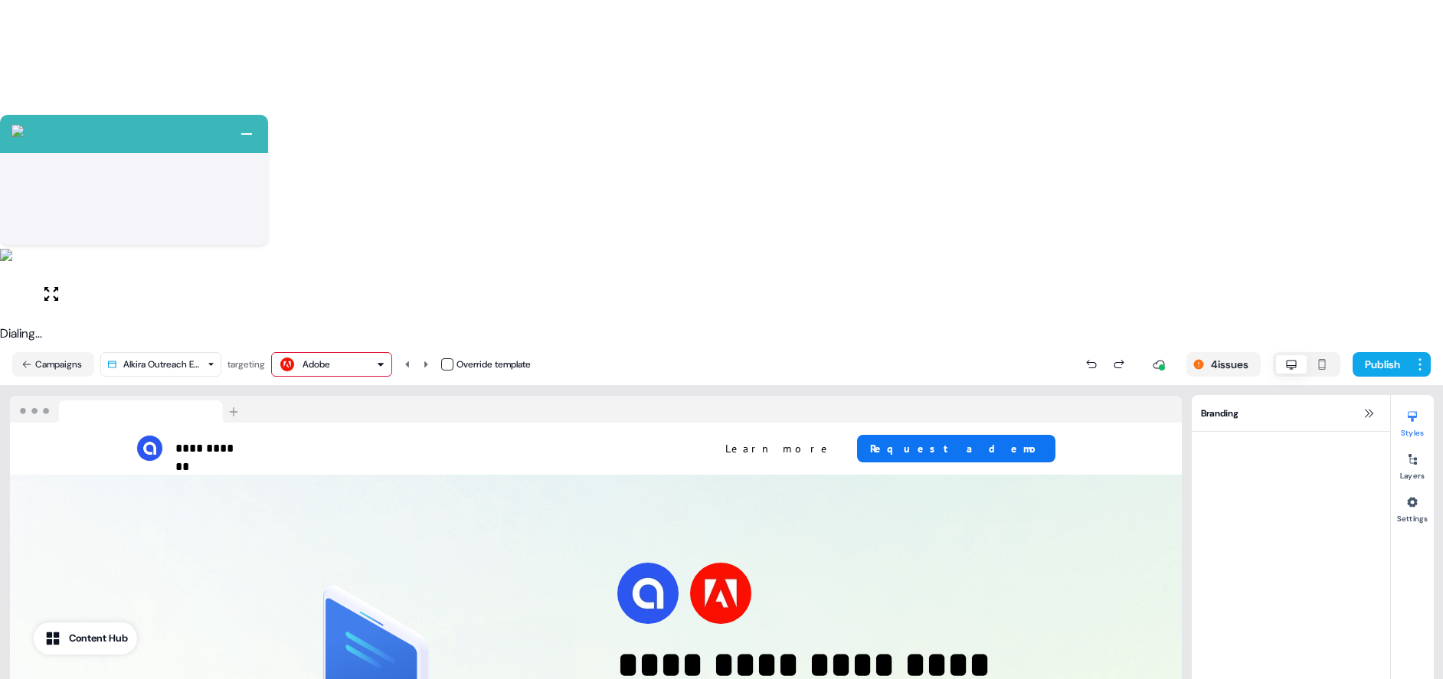
click at [358, 355] on div "Adobe" at bounding box center [331, 364] width 107 height 18
drag, startPoint x: 355, startPoint y: 178, endPoint x: 379, endPoint y: 134, distance: 49.7
click at [356, 177] on div "lululemon" at bounding box center [335, 175] width 101 height 21
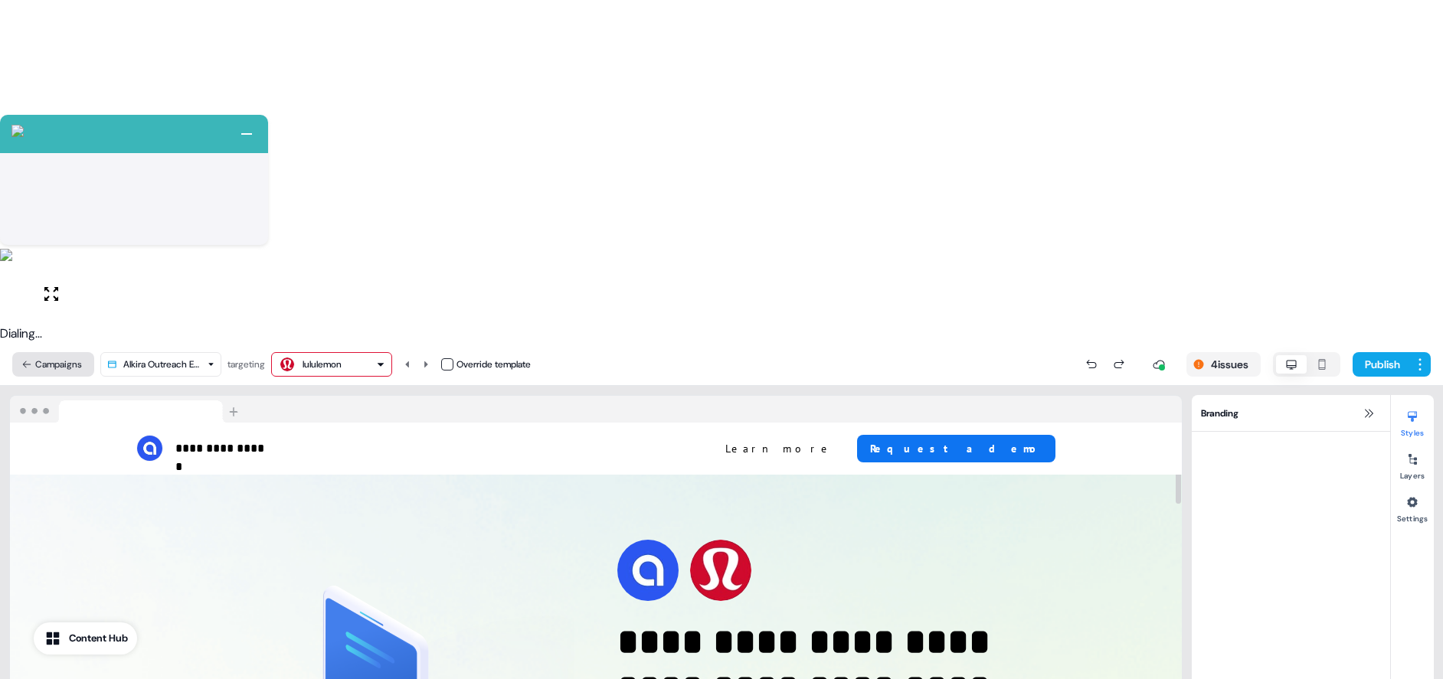
click at [30, 359] on icon at bounding box center [26, 364] width 11 height 11
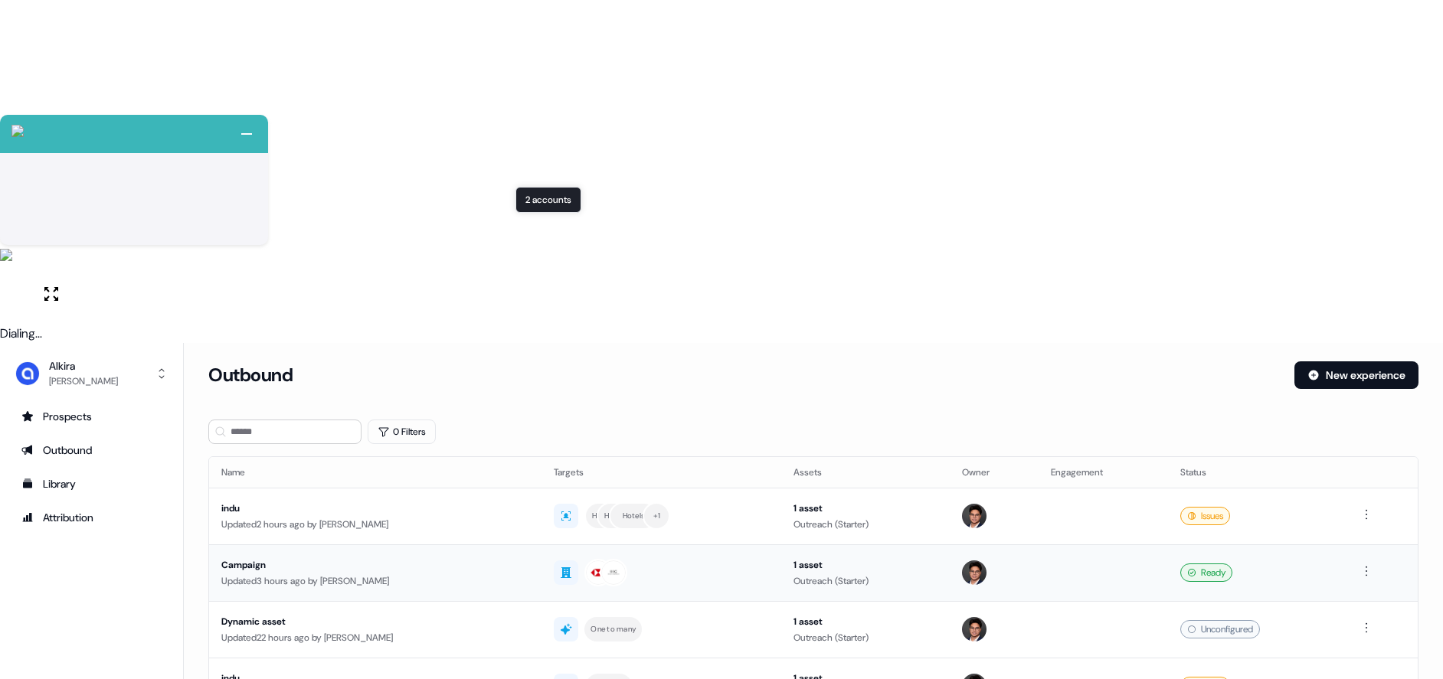
click at [625, 559] on div at bounding box center [661, 573] width 214 height 28
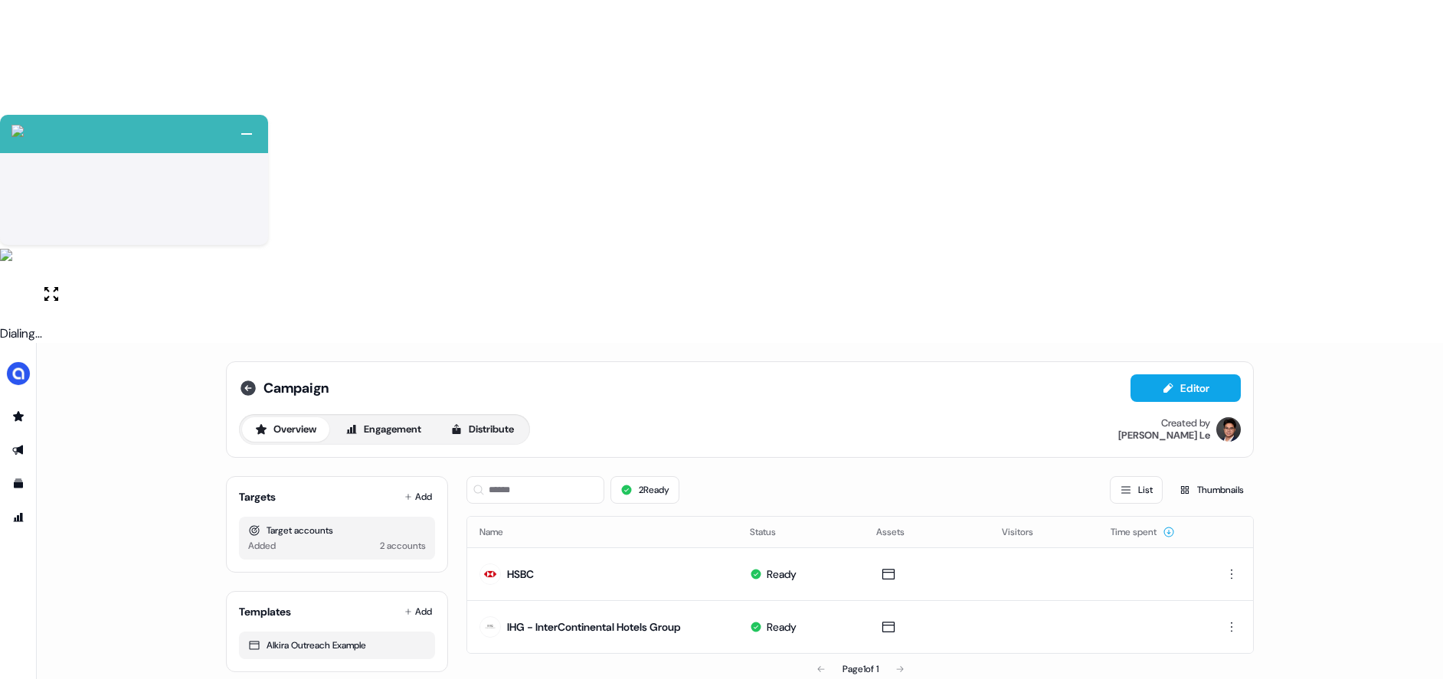
click at [241, 381] on icon at bounding box center [247, 388] width 15 height 15
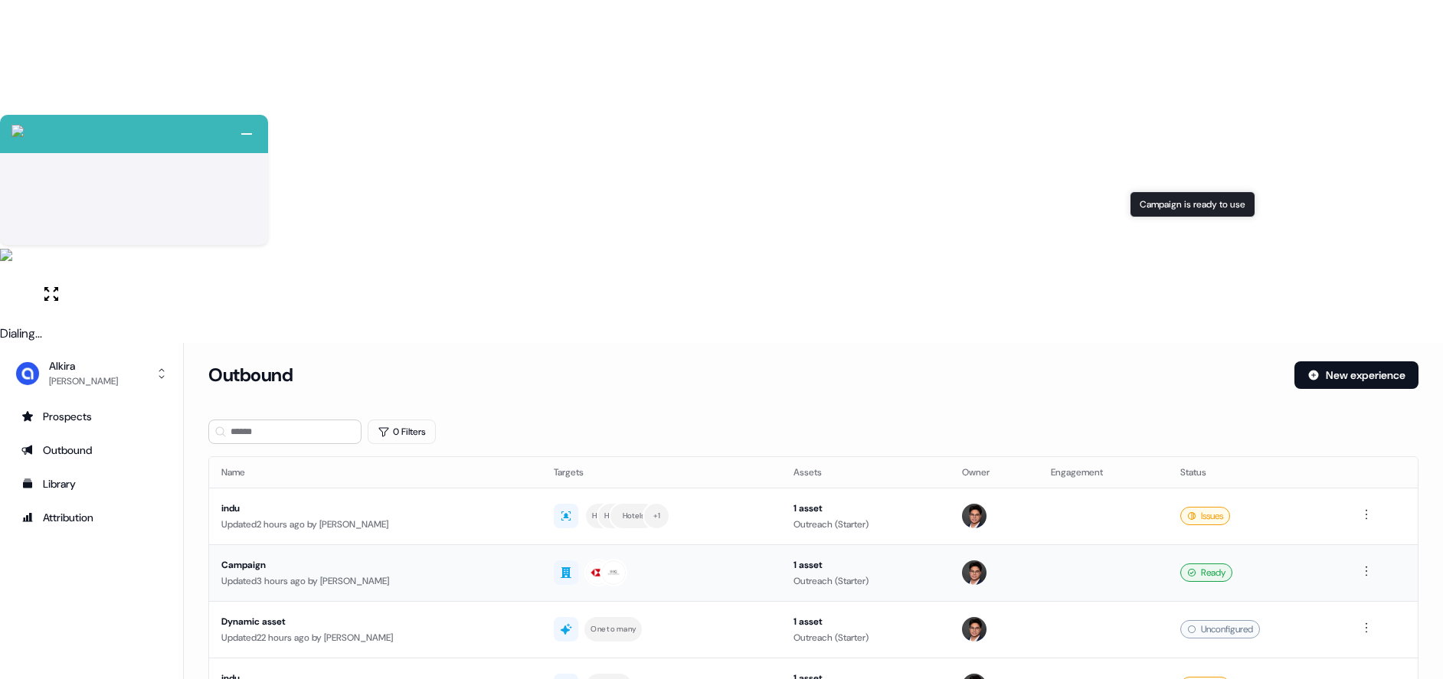
drag, startPoint x: 1180, startPoint y: 230, endPoint x: 1100, endPoint y: 235, distance: 80.6
click at [1187, 568] on icon at bounding box center [1191, 572] width 9 height 9
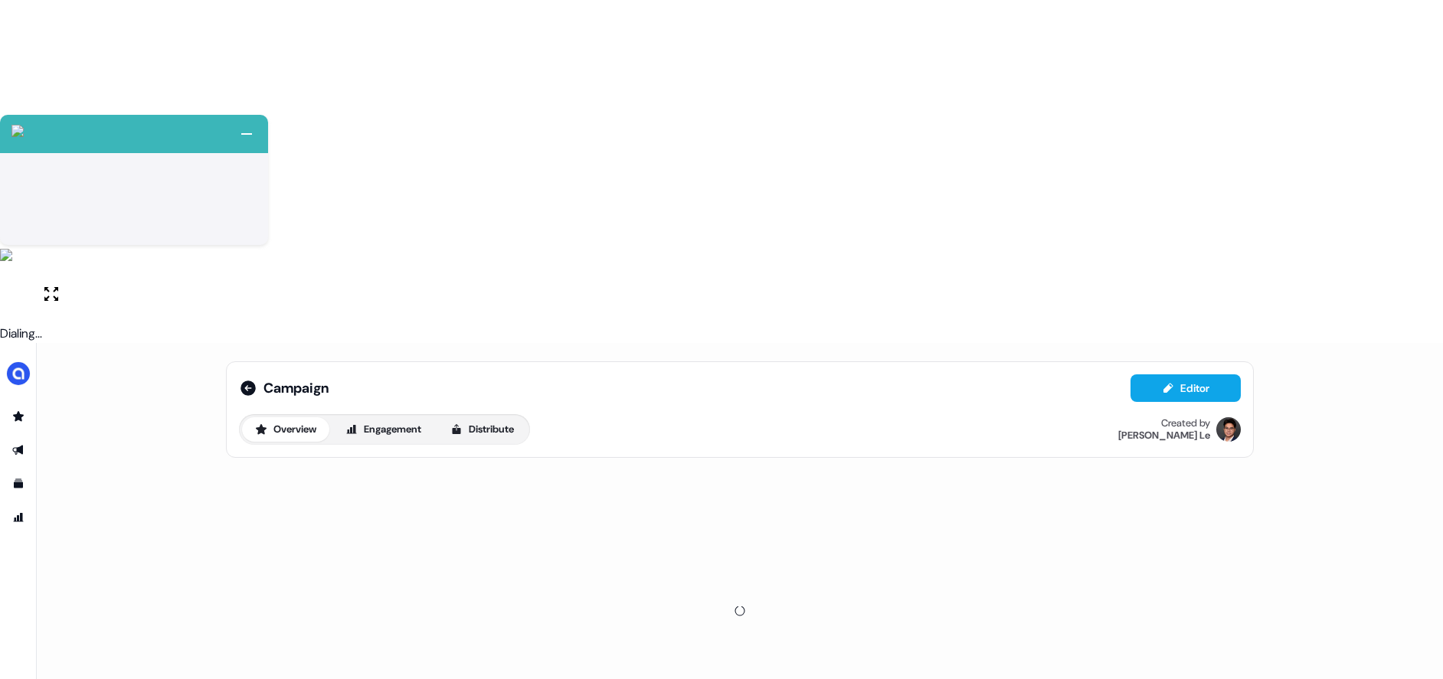
click at [610, 464] on div at bounding box center [740, 611] width 1028 height 294
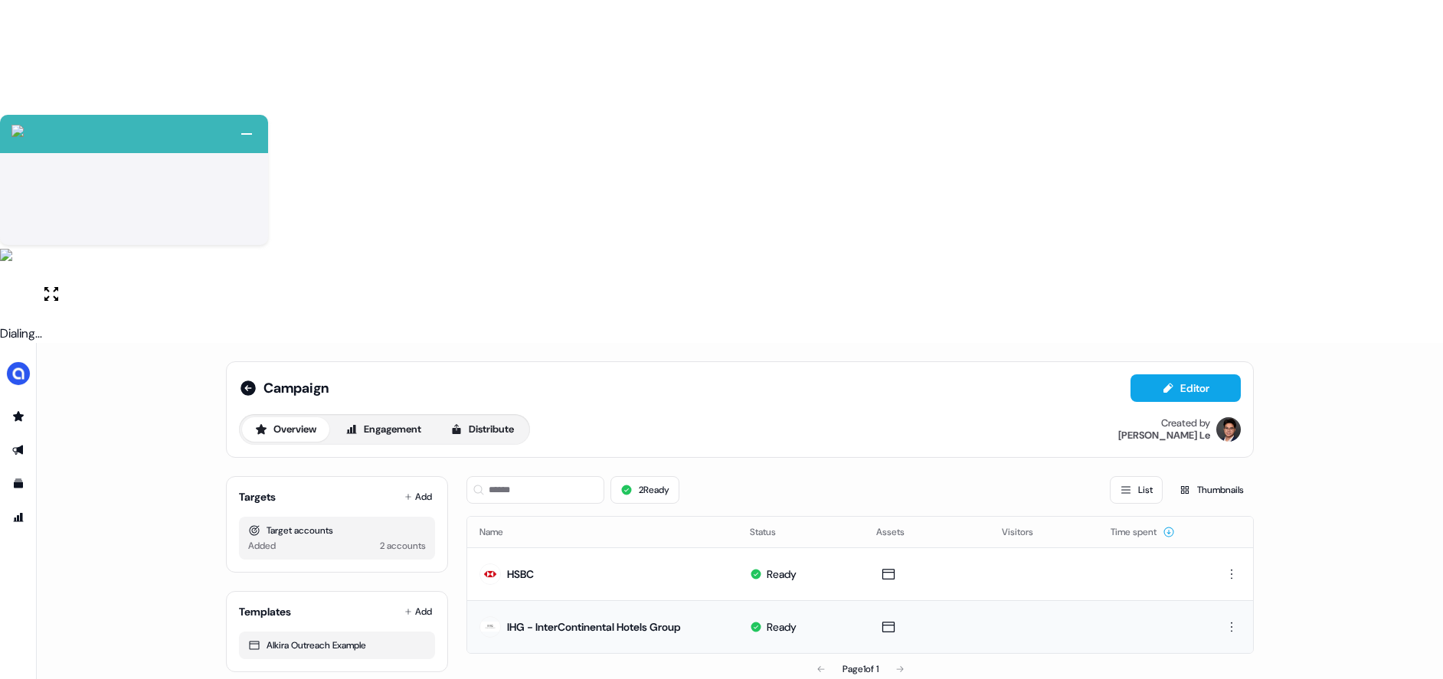
click at [587, 619] on div "IHG - InterContinental Hotels Group" at bounding box center [594, 626] width 174 height 15
click at [1198, 374] on button "Editor" at bounding box center [1185, 388] width 110 height 28
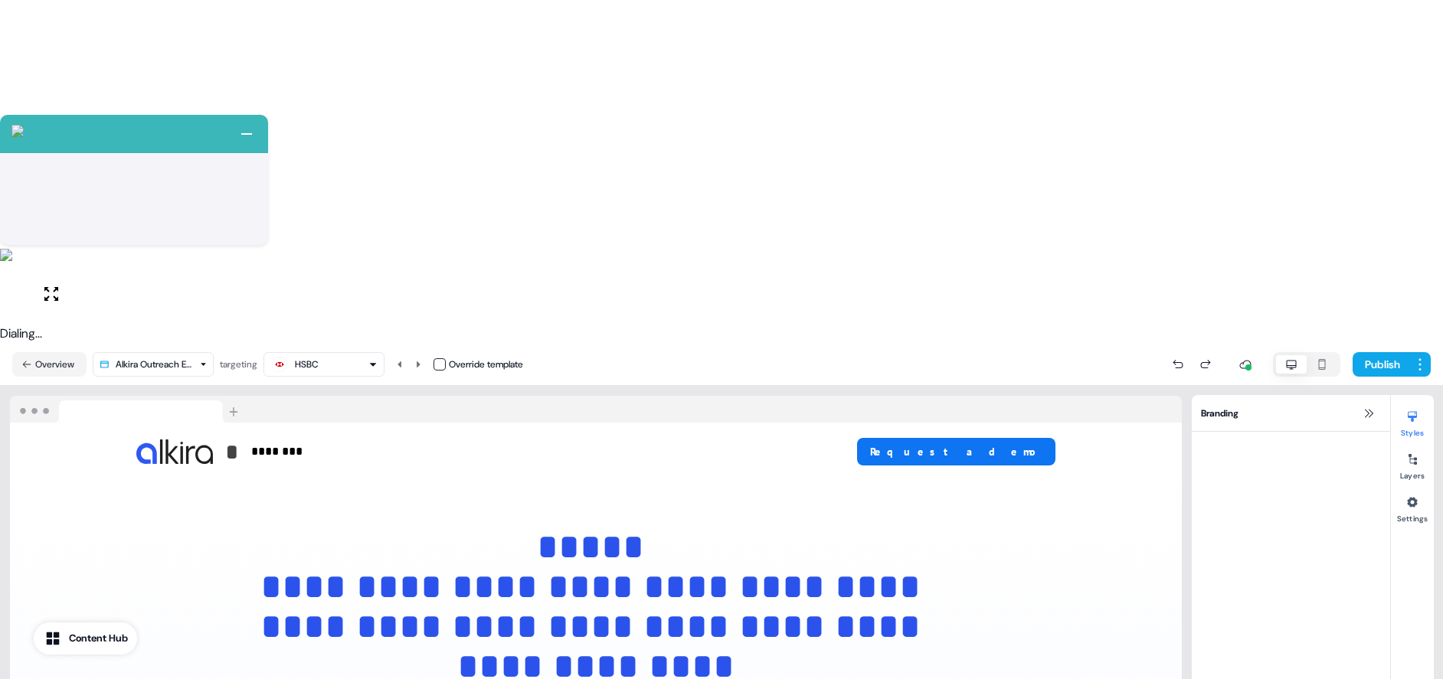
click at [333, 355] on div "HSBC" at bounding box center [323, 364] width 107 height 18
click at [343, 355] on div "HSBC" at bounding box center [323, 364] width 107 height 18
click at [42, 352] on button "Overview" at bounding box center [49, 364] width 74 height 25
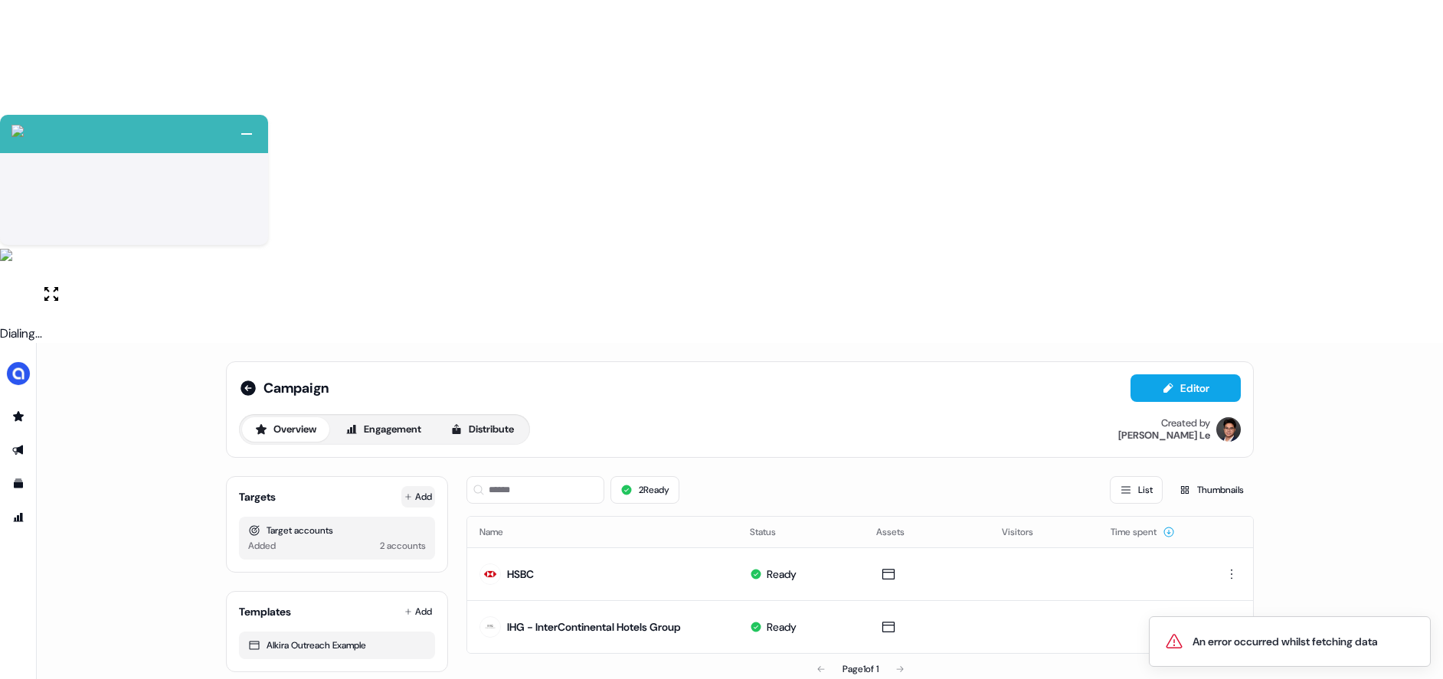
click at [425, 486] on button "Add" at bounding box center [418, 496] width 34 height 21
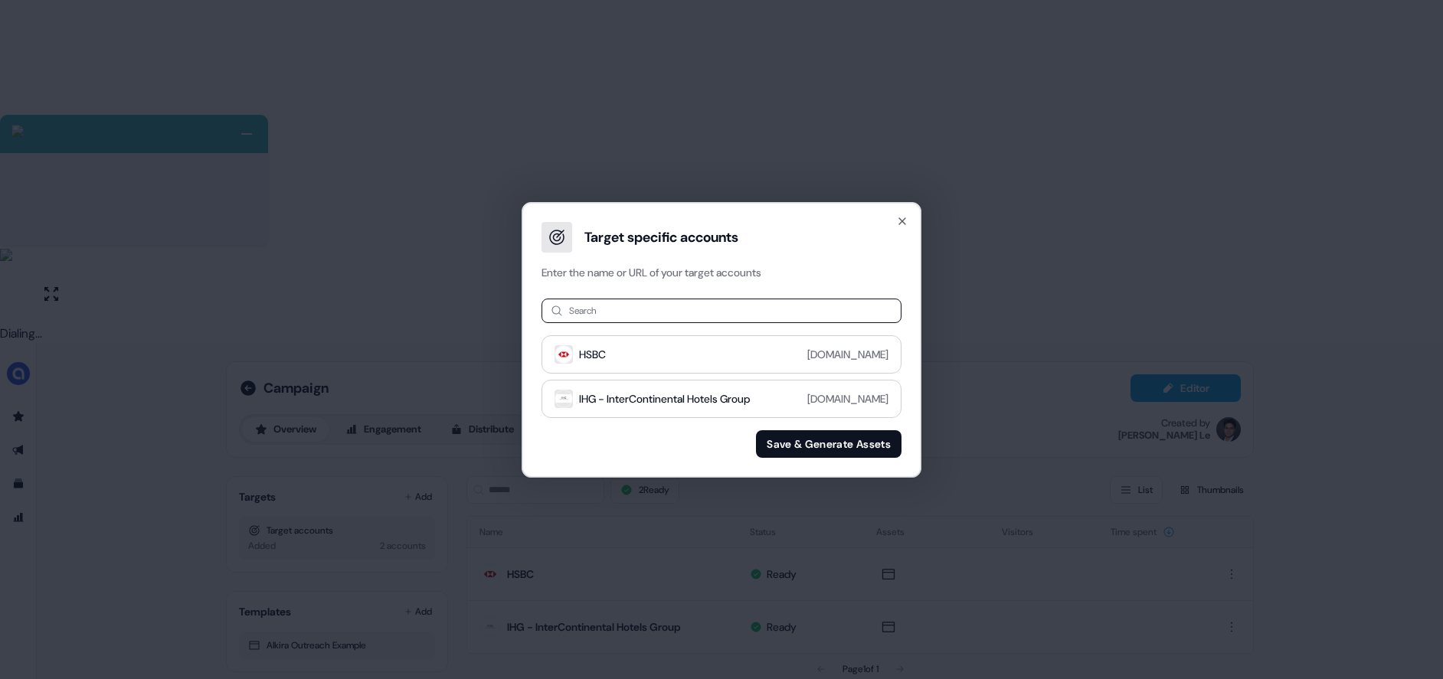
click at [648, 308] on input at bounding box center [721, 311] width 360 height 25
click at [582, 309] on input at bounding box center [721, 311] width 360 height 25
type input "*****"
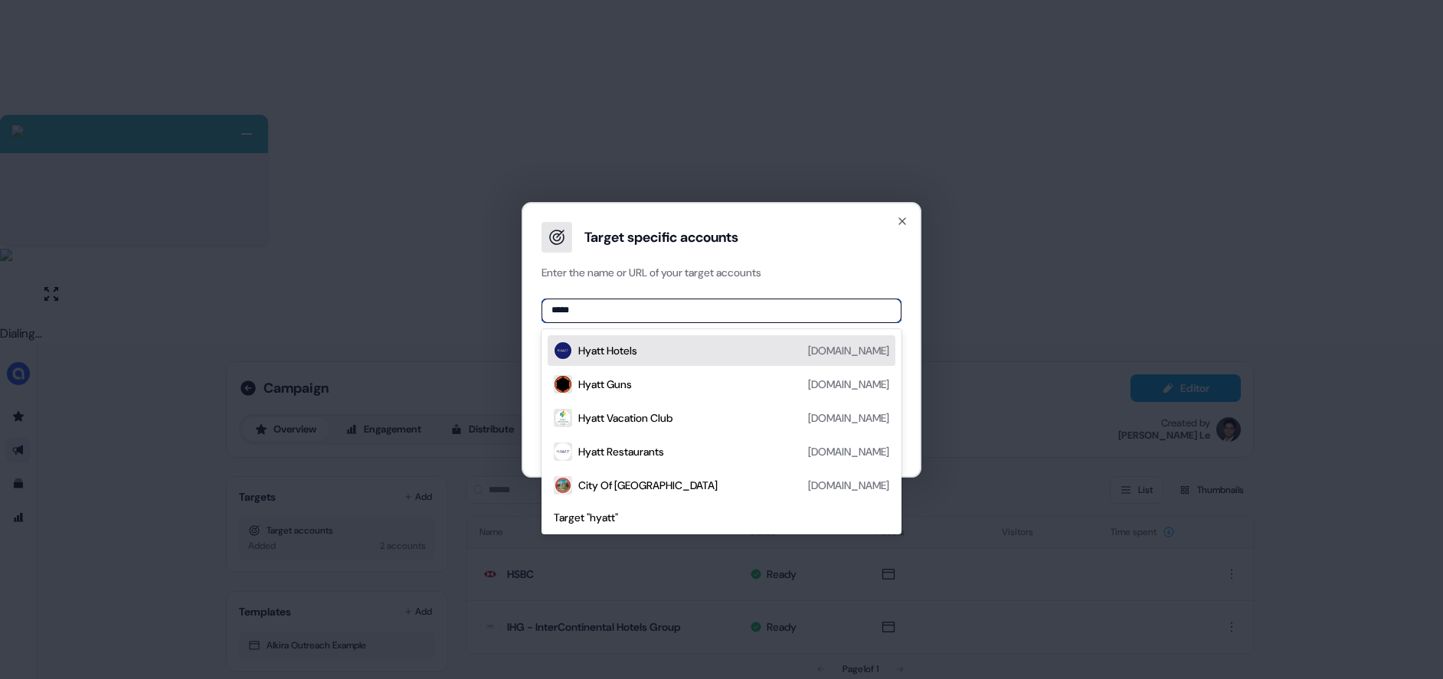
click at [636, 346] on div "Hyatt Hotels" at bounding box center [607, 350] width 59 height 15
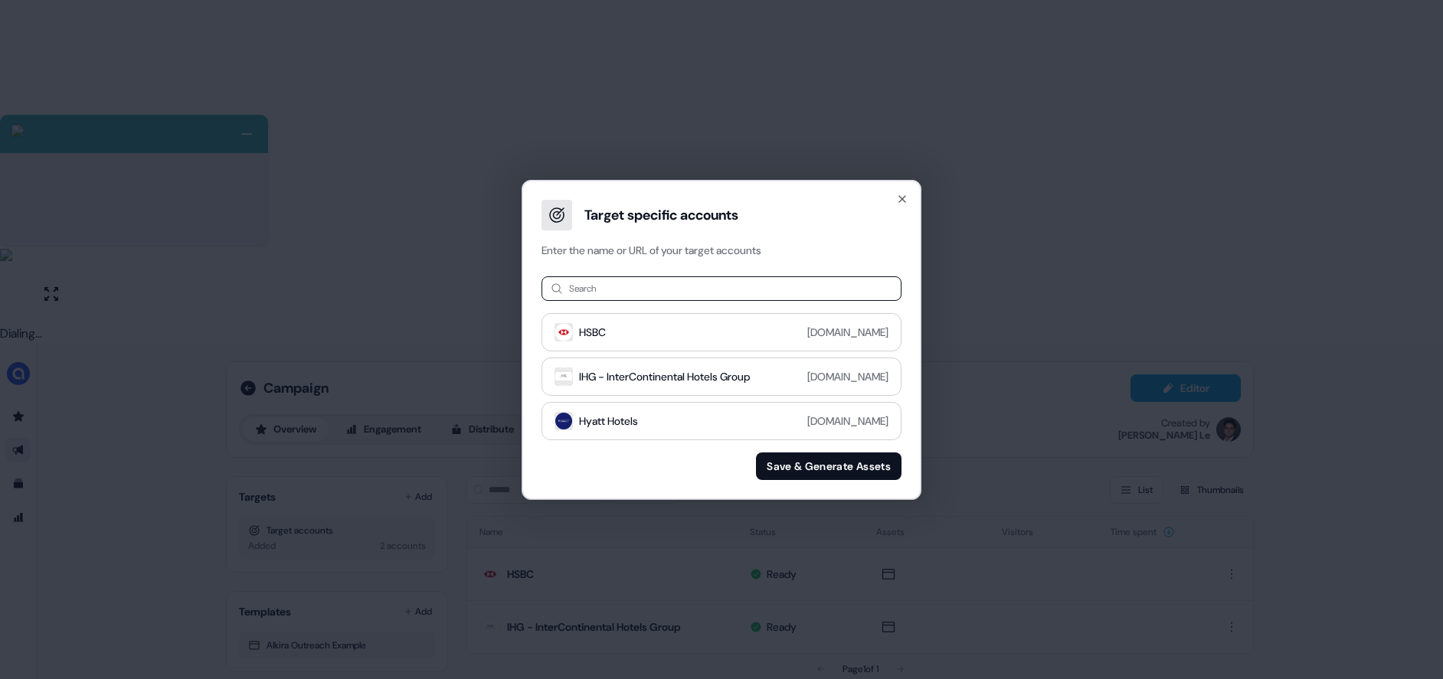
click at [799, 467] on button "Save & Generate Assets" at bounding box center [828, 467] width 145 height 28
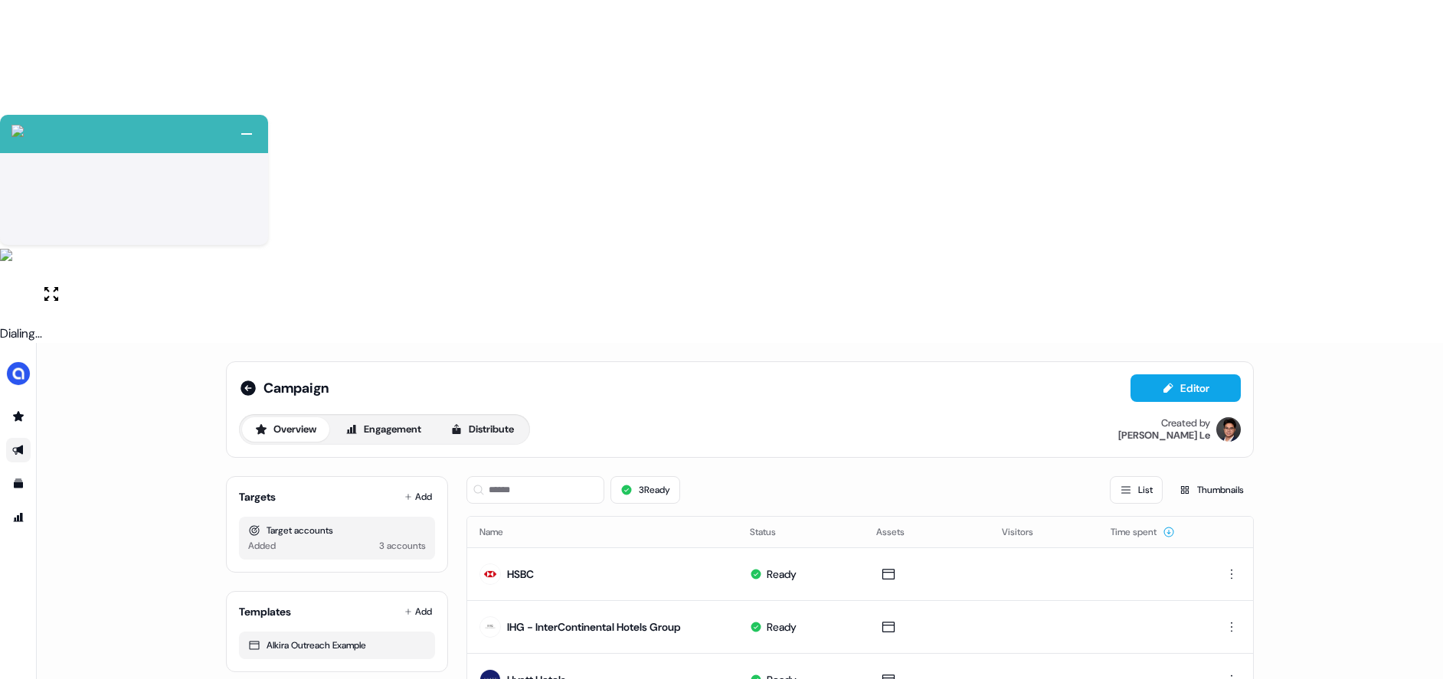
click at [933, 414] on div "Overview Engagement Distribute Created by Hugh Le" at bounding box center [740, 429] width 1002 height 31
click at [737, 653] on td "Hyatt Hotels" at bounding box center [602, 679] width 270 height 53
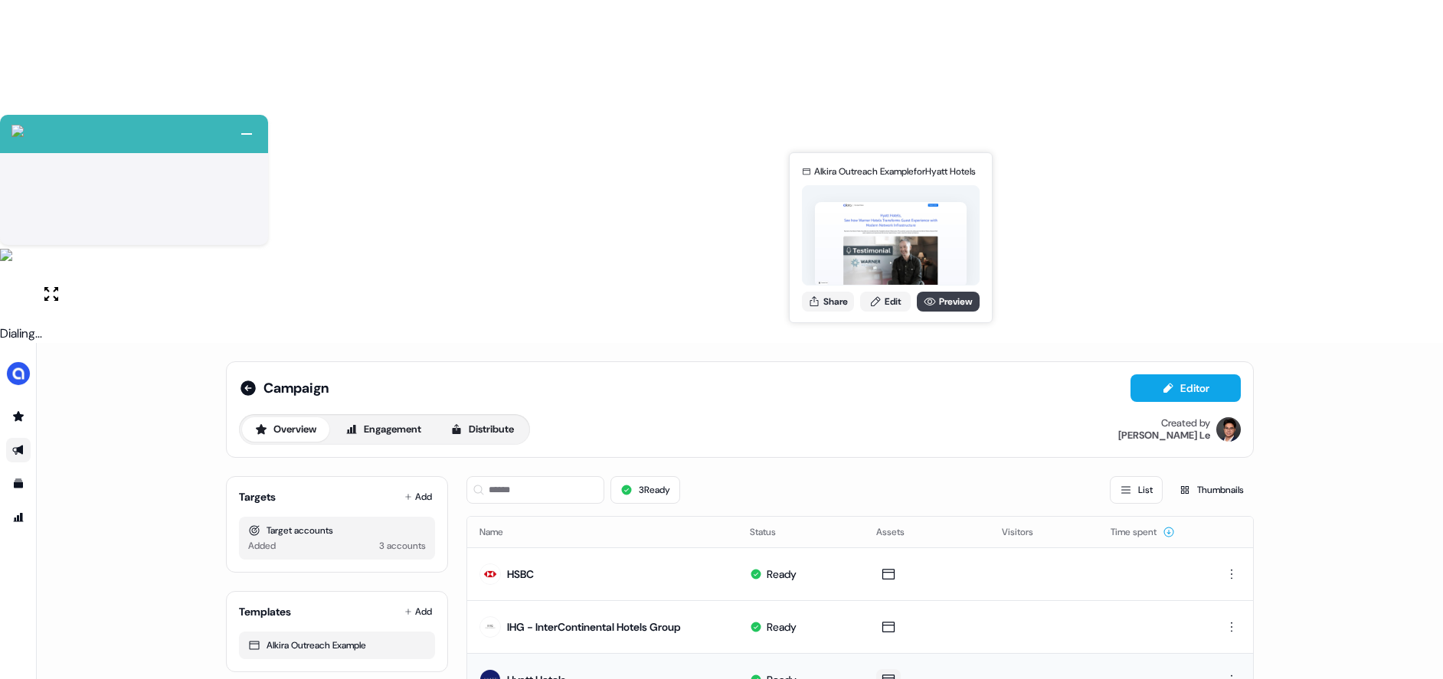
click at [942, 306] on link "Preview" at bounding box center [948, 302] width 63 height 20
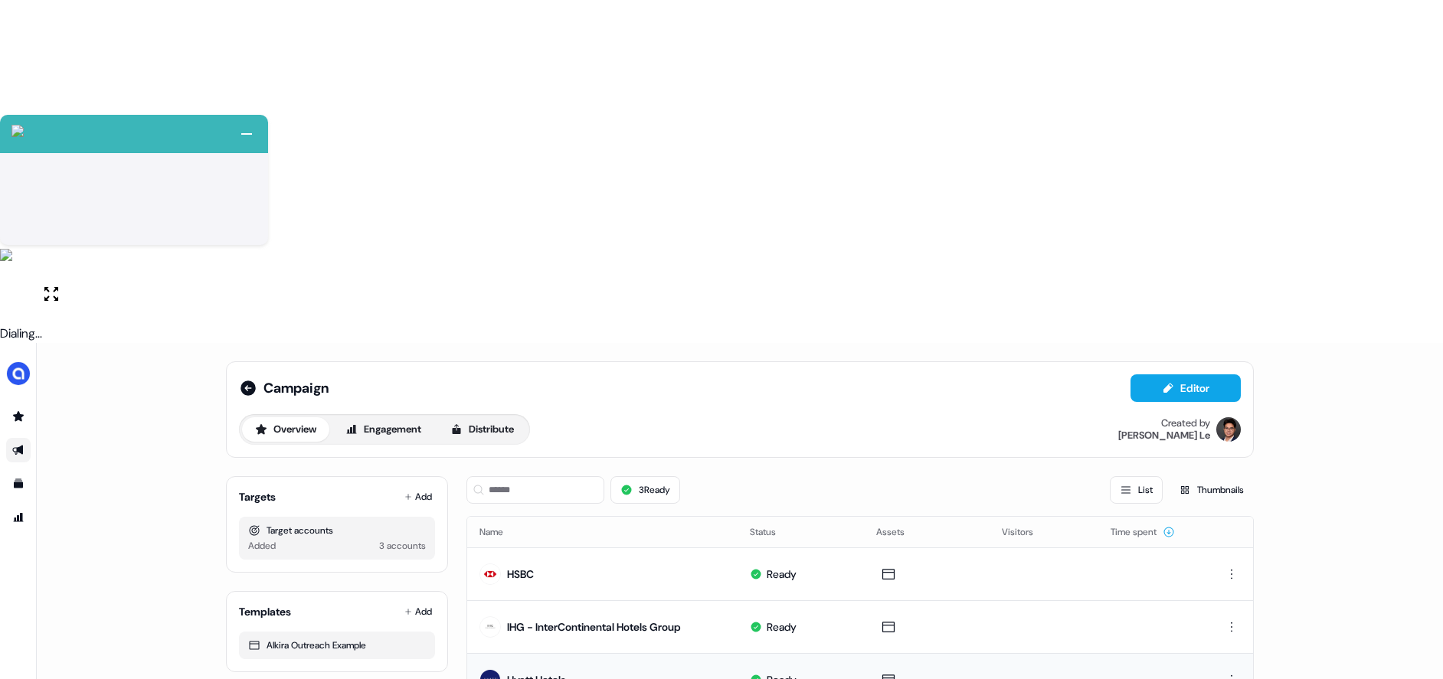
click at [1139, 476] on div "Campaign Editor Overview Engagement Distribute Created by Hugh Le Targets Add T…" at bounding box center [740, 682] width 1406 height 679
click at [829, 414] on div "Overview Engagement Distribute Created by Hugh Le" at bounding box center [740, 429] width 1002 height 31
click at [1166, 383] on icon at bounding box center [1167, 388] width 9 height 10
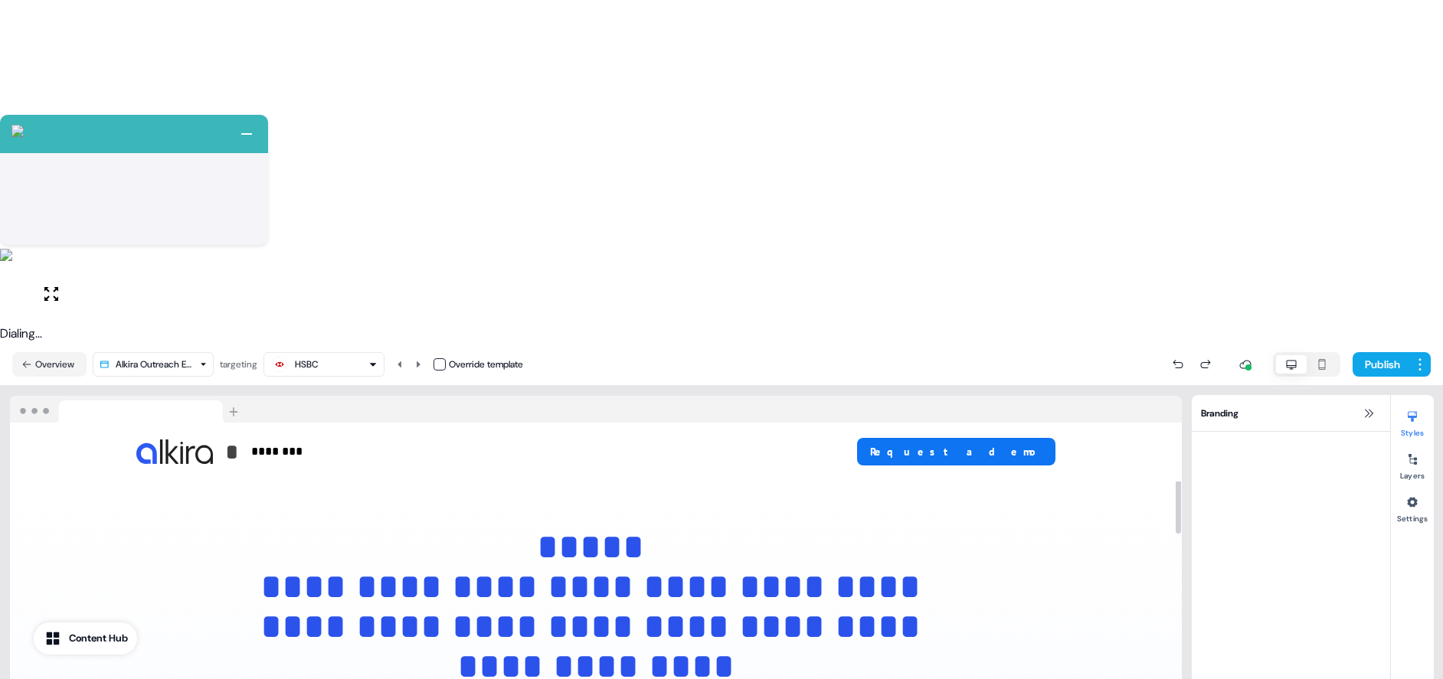
click at [306, 357] on div "HSBC" at bounding box center [307, 364] width 24 height 15
click at [324, 117] on div "IHG - InterContinental Hotels Group" at bounding box center [334, 114] width 61 height 15
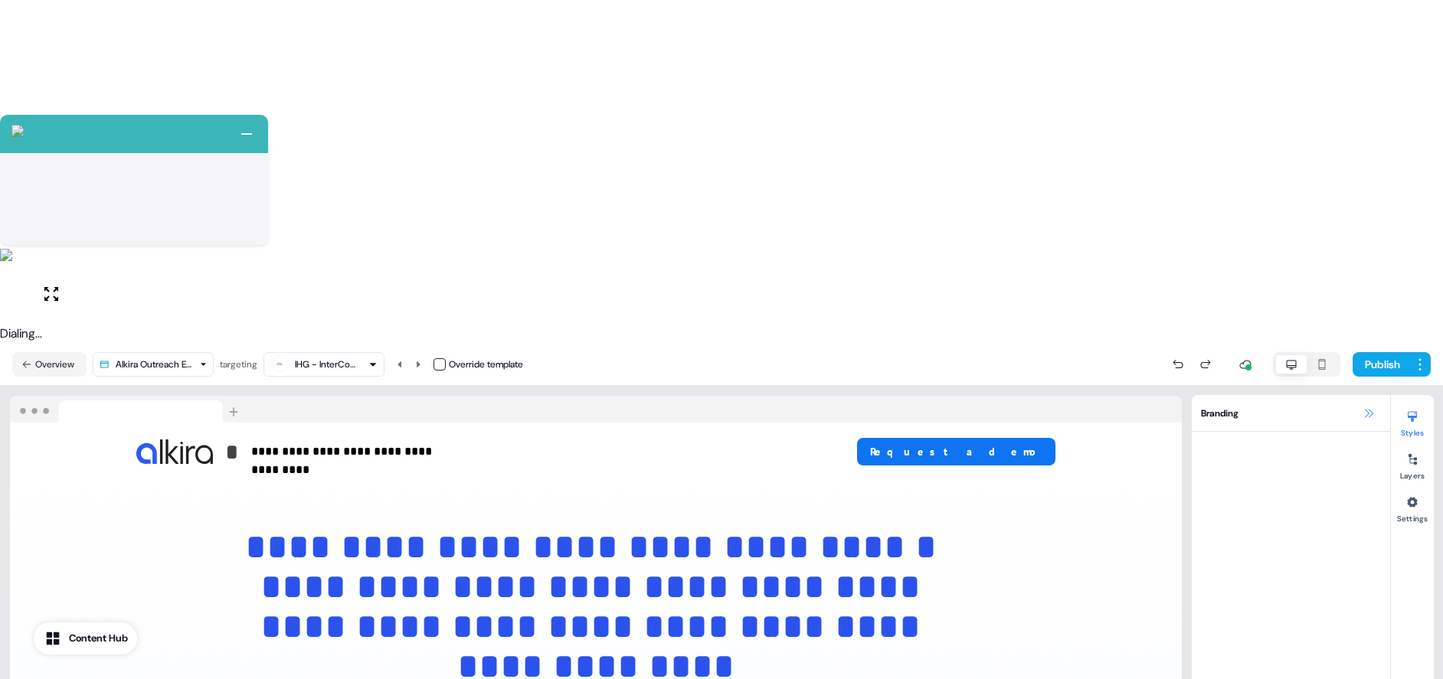
click at [1368, 409] on icon at bounding box center [1369, 413] width 8 height 8
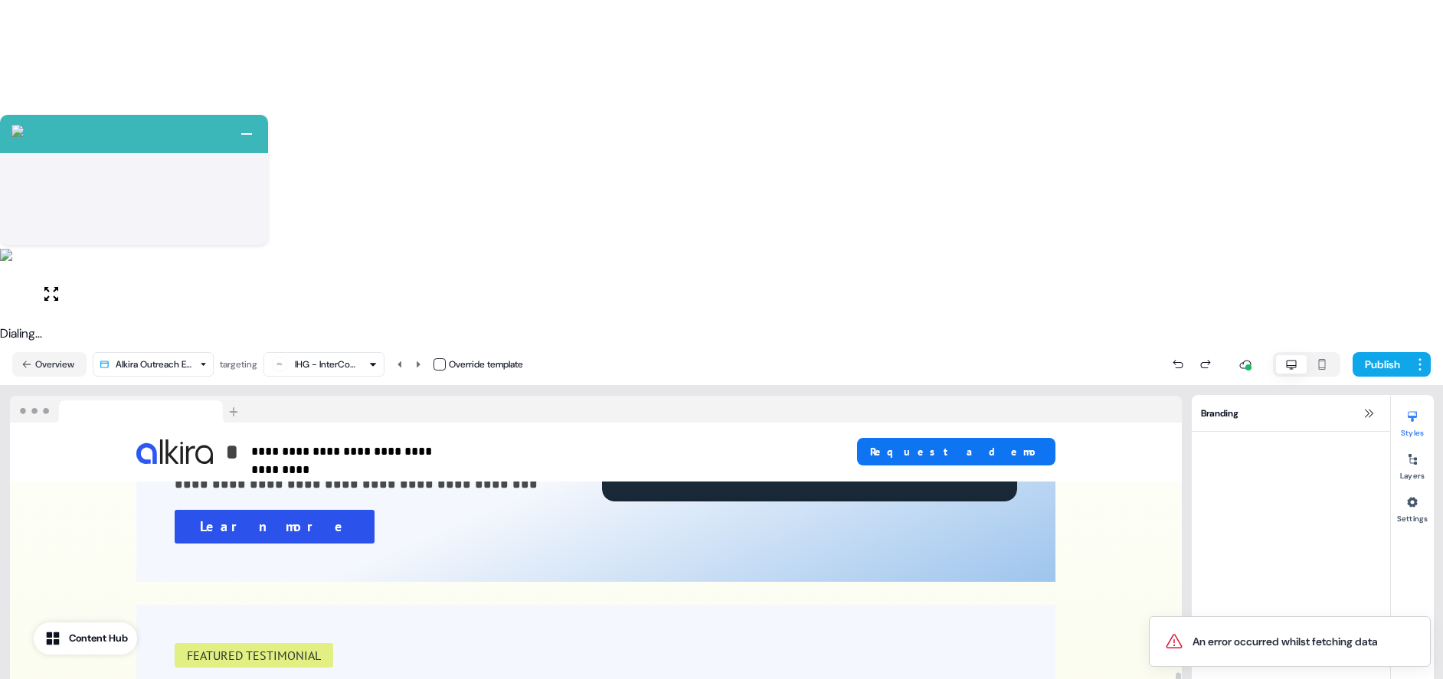
scroll to position [2080, 0]
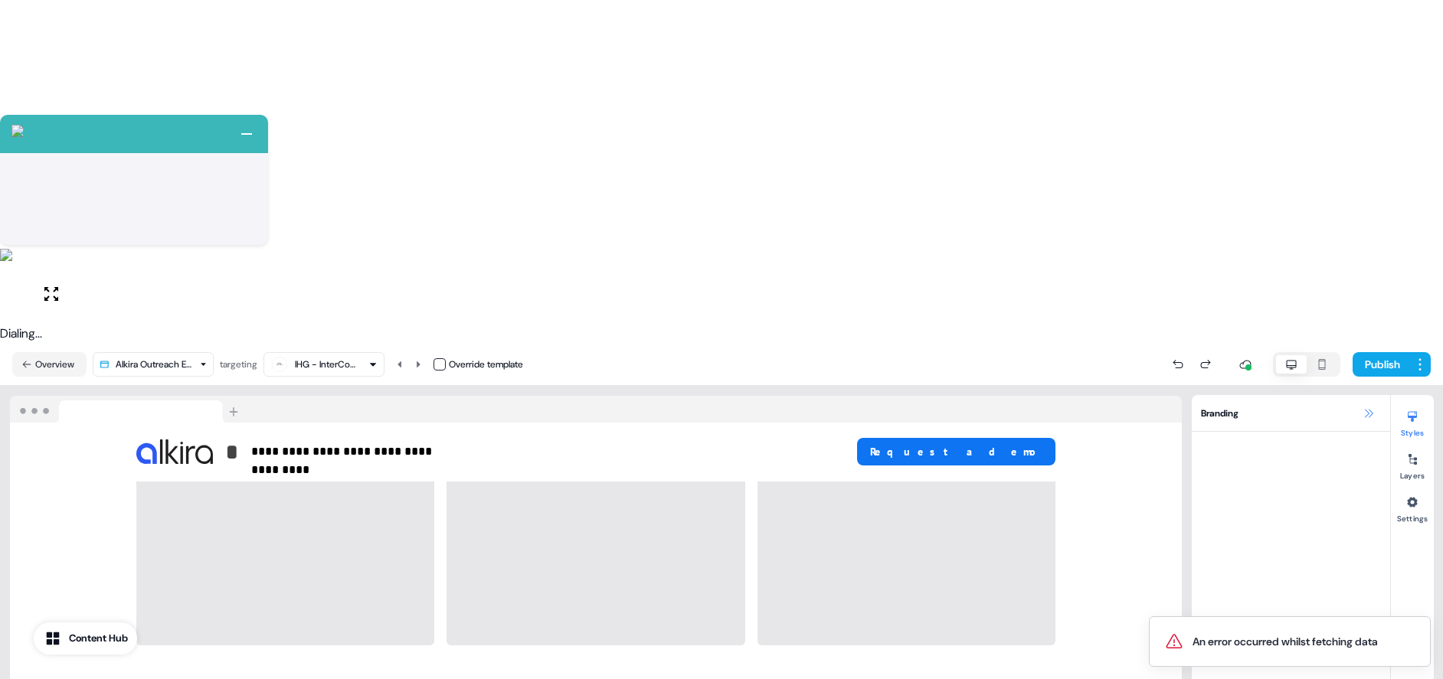
click at [1364, 407] on icon at bounding box center [1368, 413] width 12 height 12
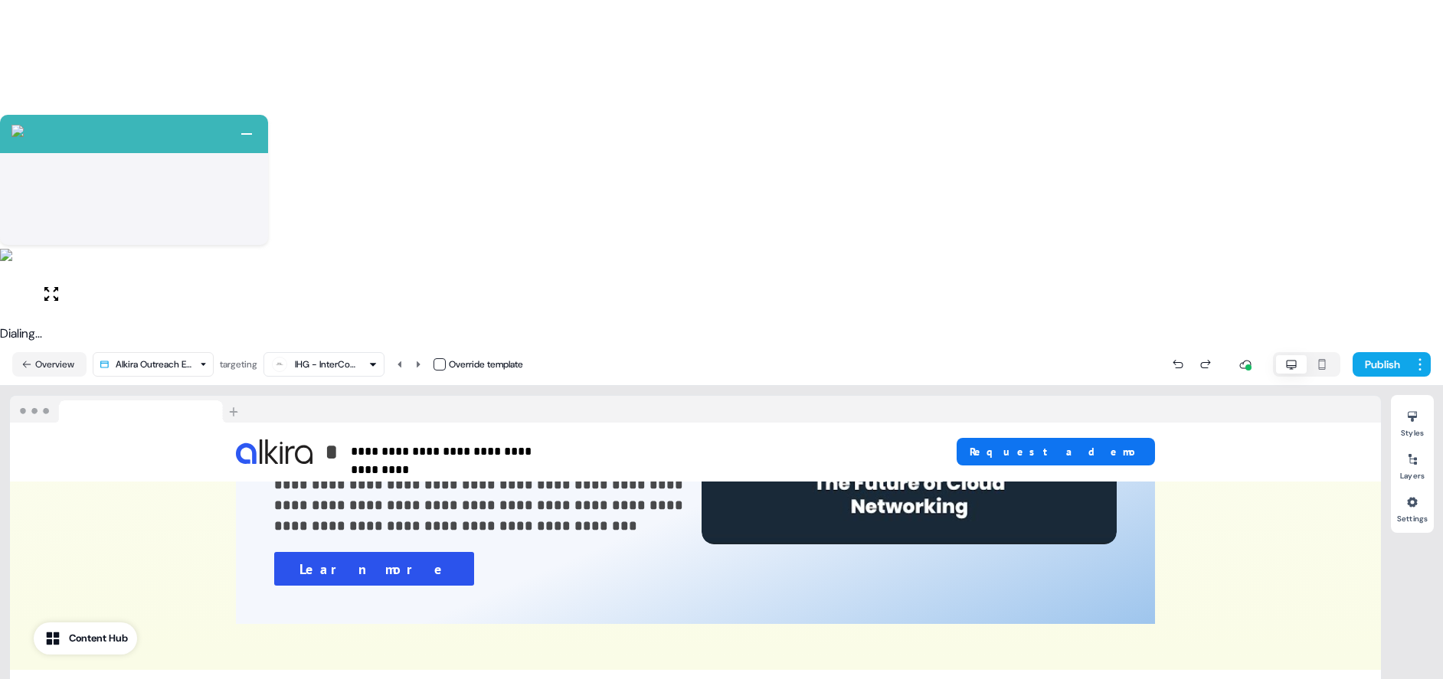
scroll to position [1797, 0]
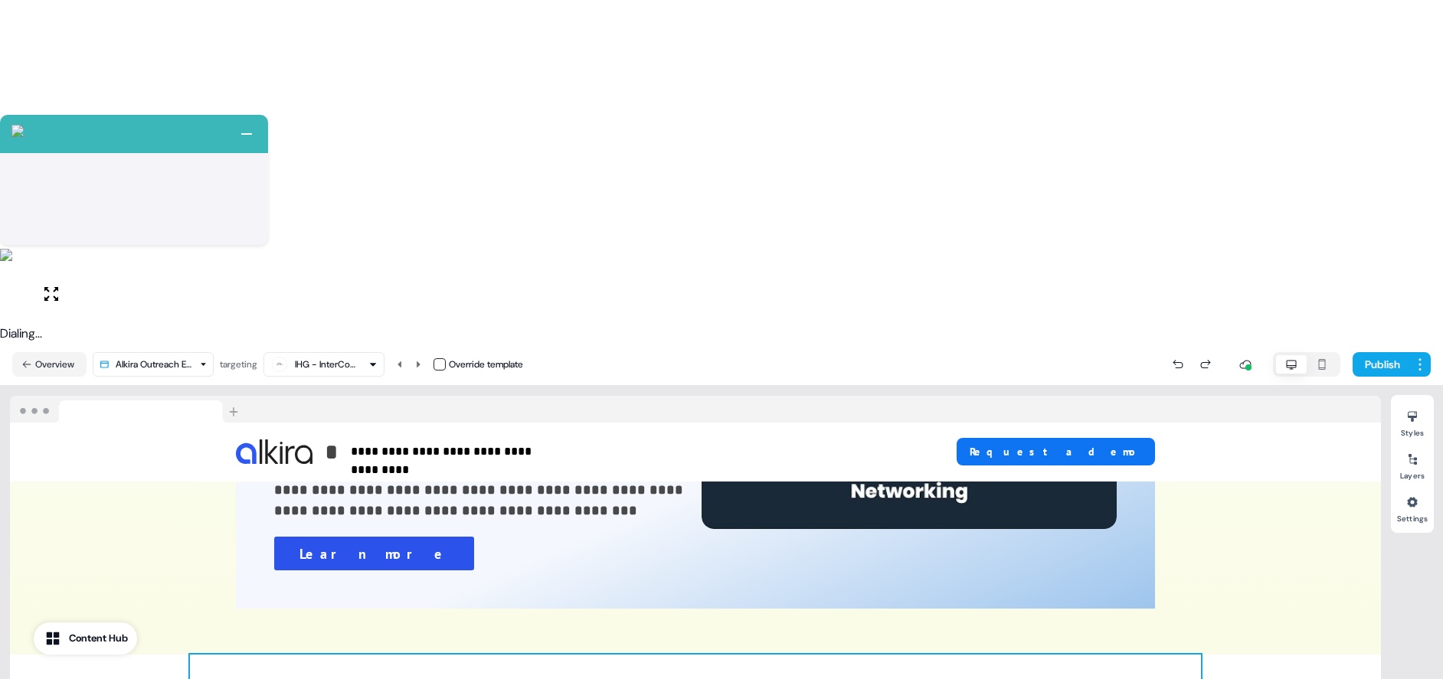
drag, startPoint x: 193, startPoint y: 327, endPoint x: 432, endPoint y: 300, distance: 240.4
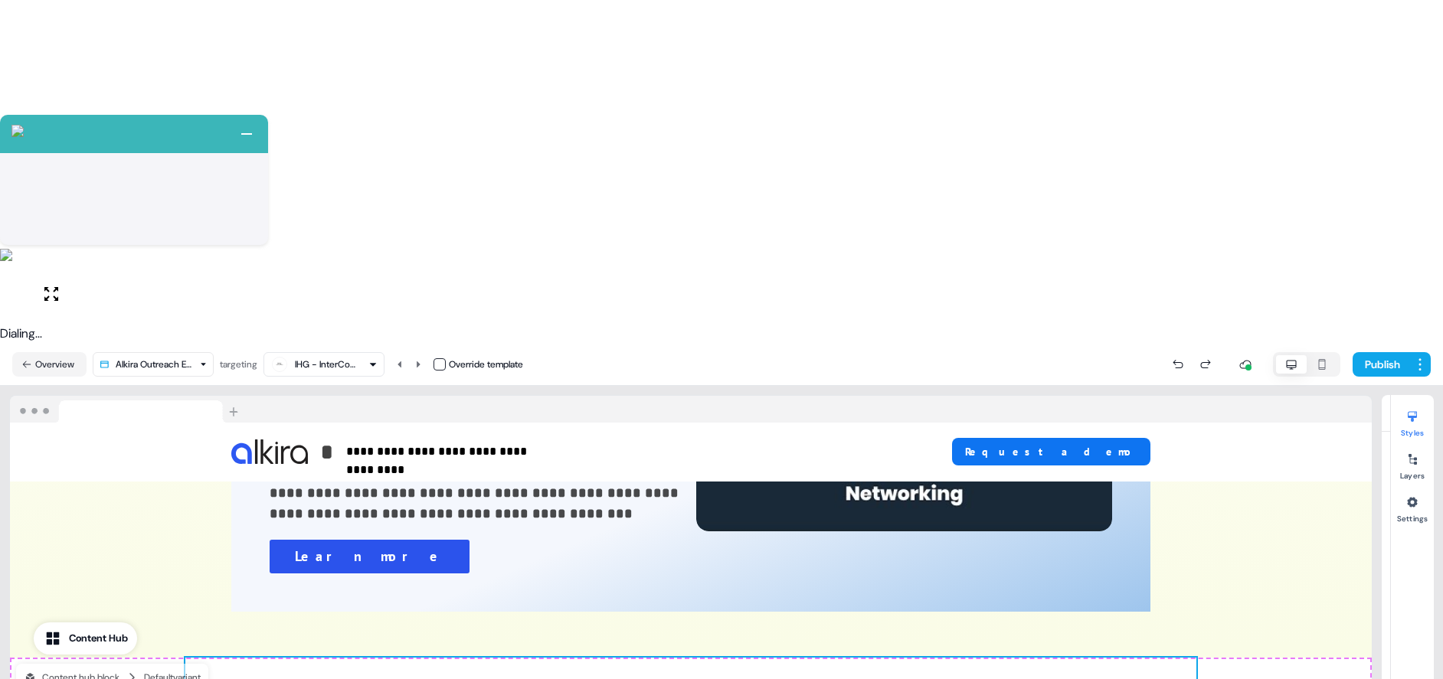
scroll to position [1788, 0]
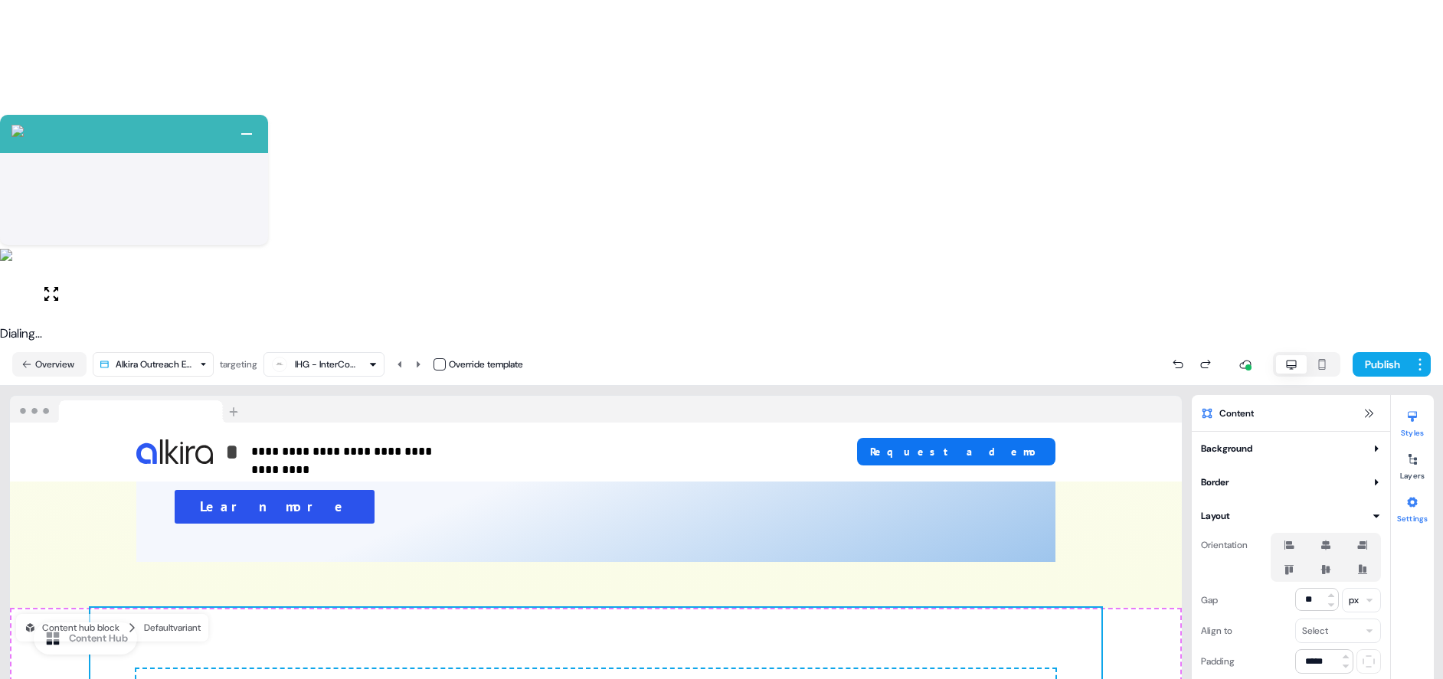
click at [1403, 490] on div at bounding box center [1412, 502] width 25 height 25
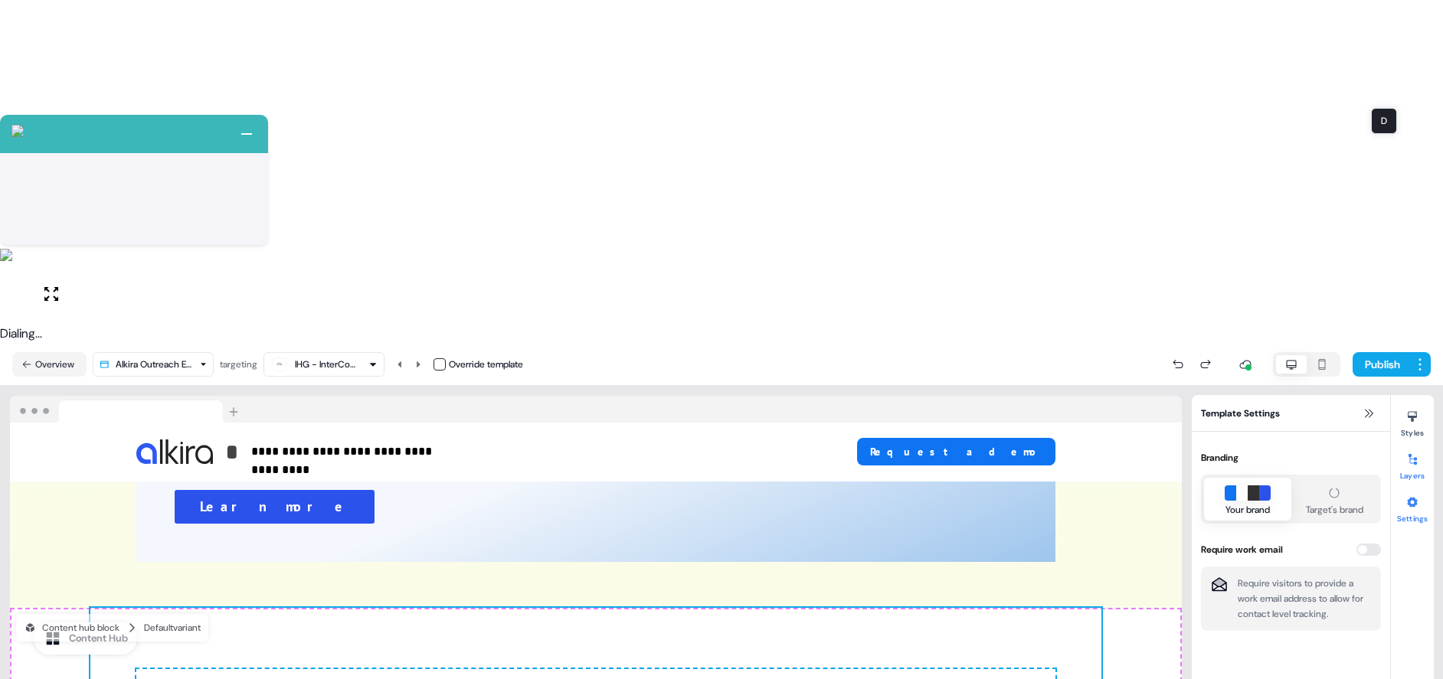
click at [1414, 447] on button "Layers" at bounding box center [1412, 464] width 43 height 34
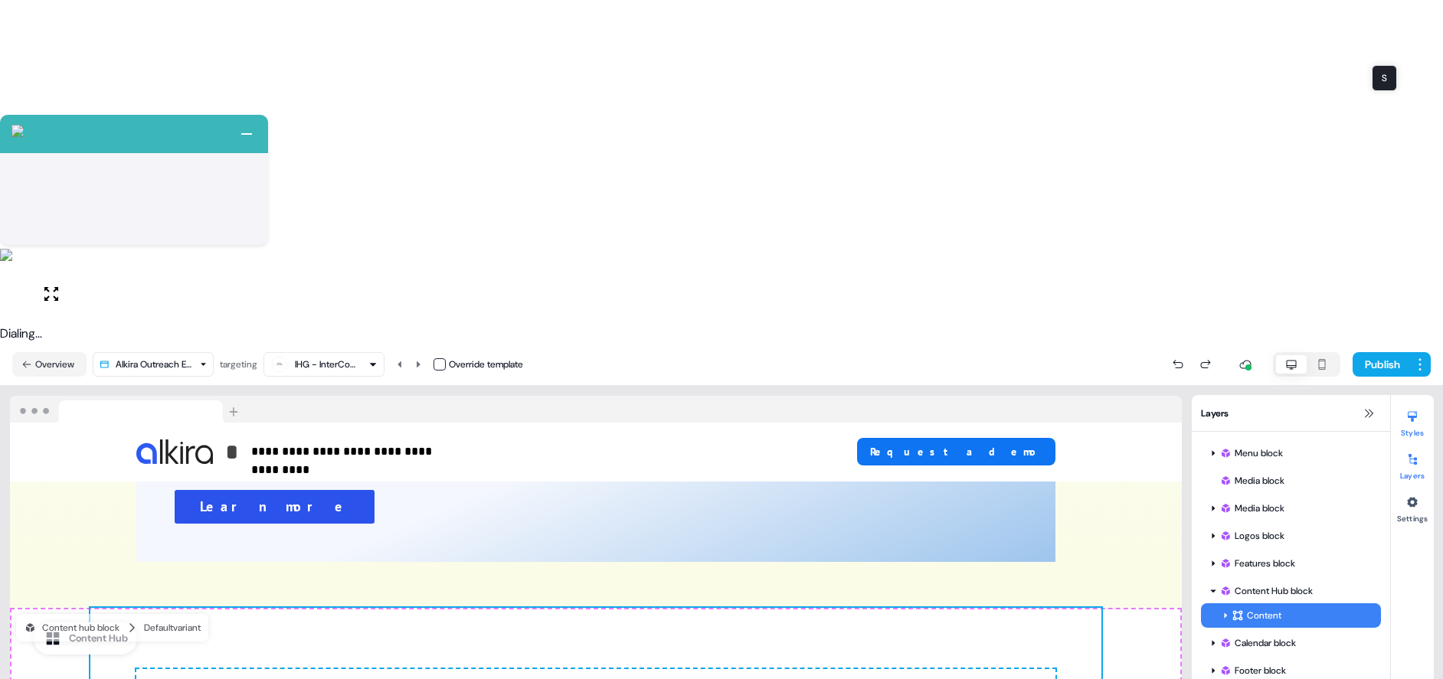
click at [1412, 410] on icon at bounding box center [1412, 416] width 12 height 12
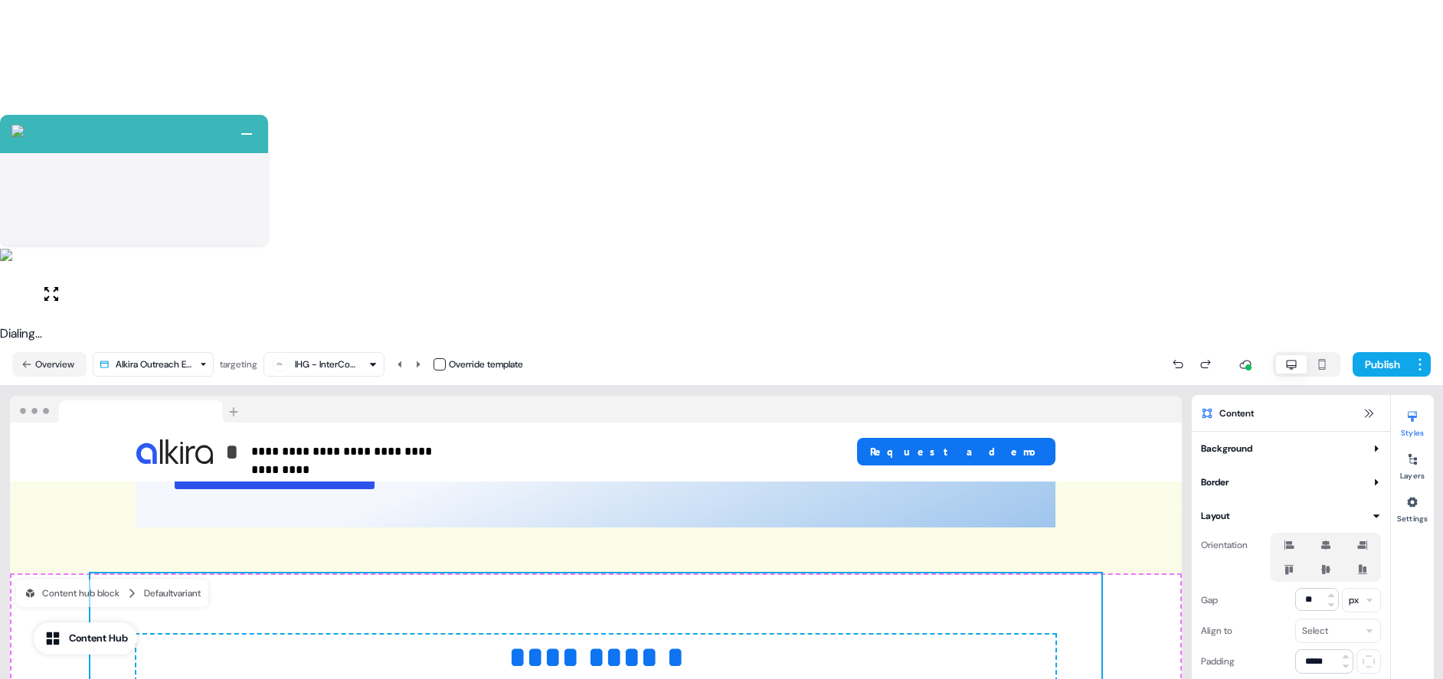
scroll to position [1824, 0]
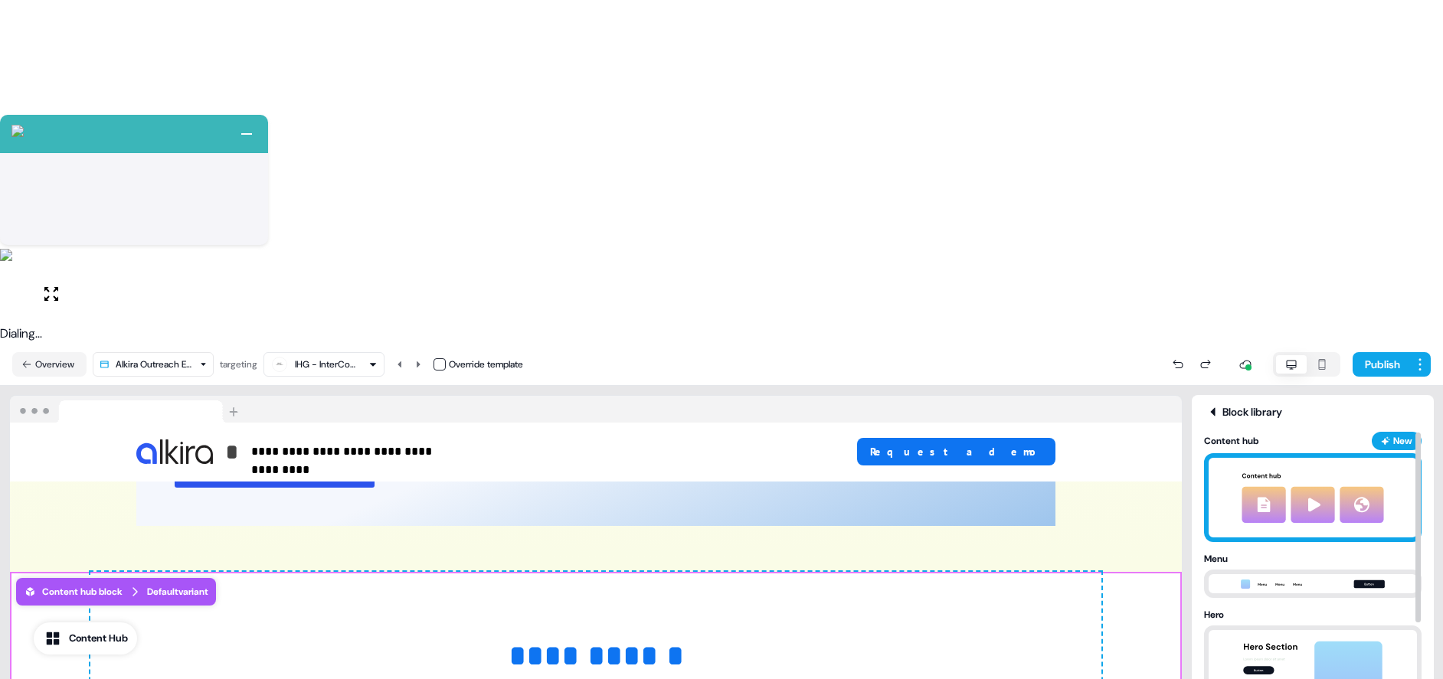
drag, startPoint x: 1305, startPoint y: 171, endPoint x: 1231, endPoint y: 202, distance: 80.6
click at [1305, 458] on img at bounding box center [1312, 498] width 170 height 80
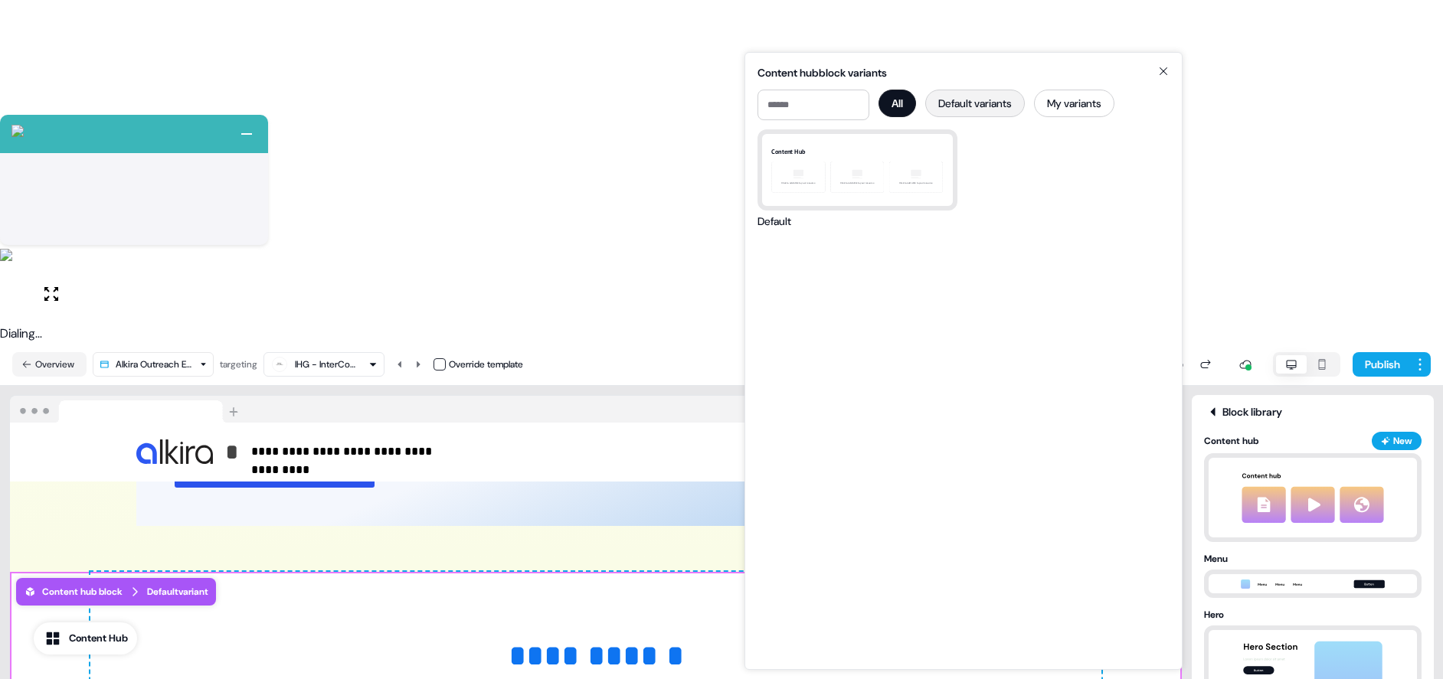
click at [996, 100] on button "Default variants" at bounding box center [975, 104] width 100 height 28
click at [1104, 102] on button "My variants" at bounding box center [1078, 104] width 80 height 28
click at [974, 111] on button "Default variants" at bounding box center [975, 104] width 100 height 28
click at [905, 102] on button "All" at bounding box center [897, 104] width 38 height 28
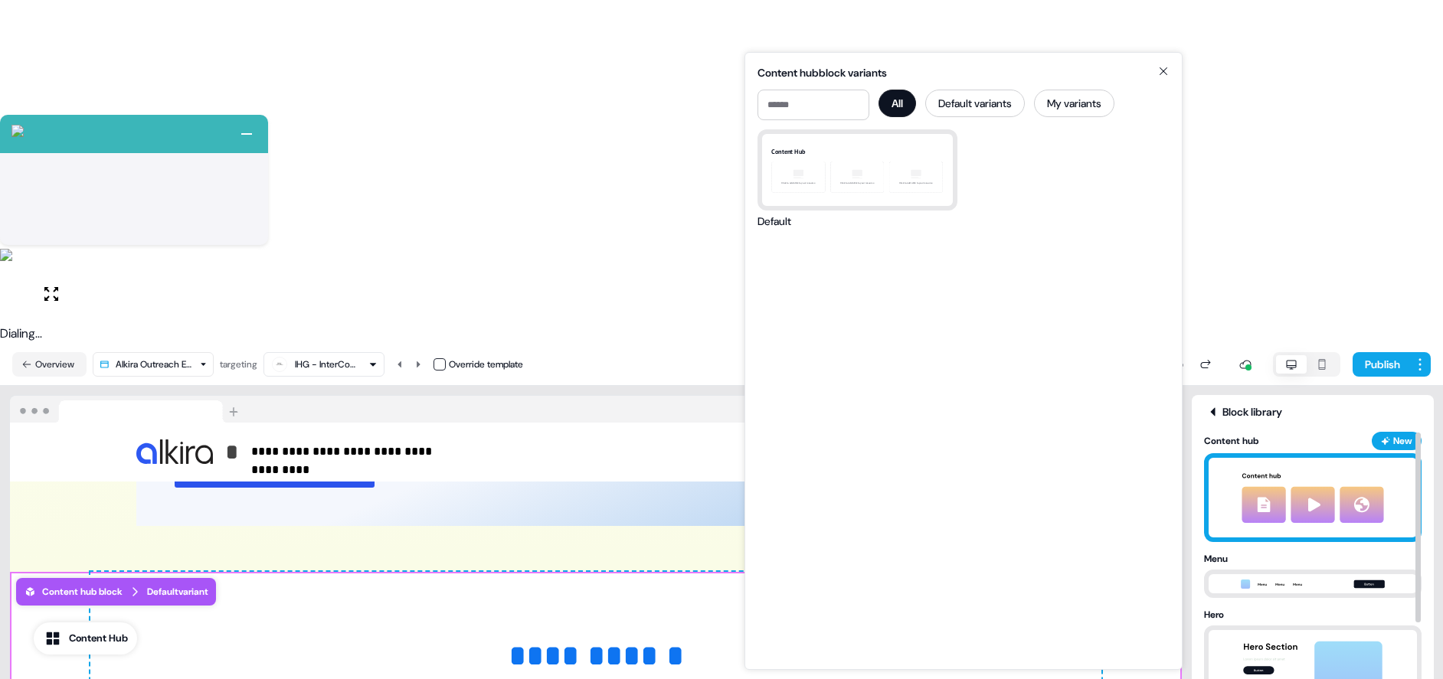
click at [1406, 433] on div "New" at bounding box center [1402, 440] width 19 height 15
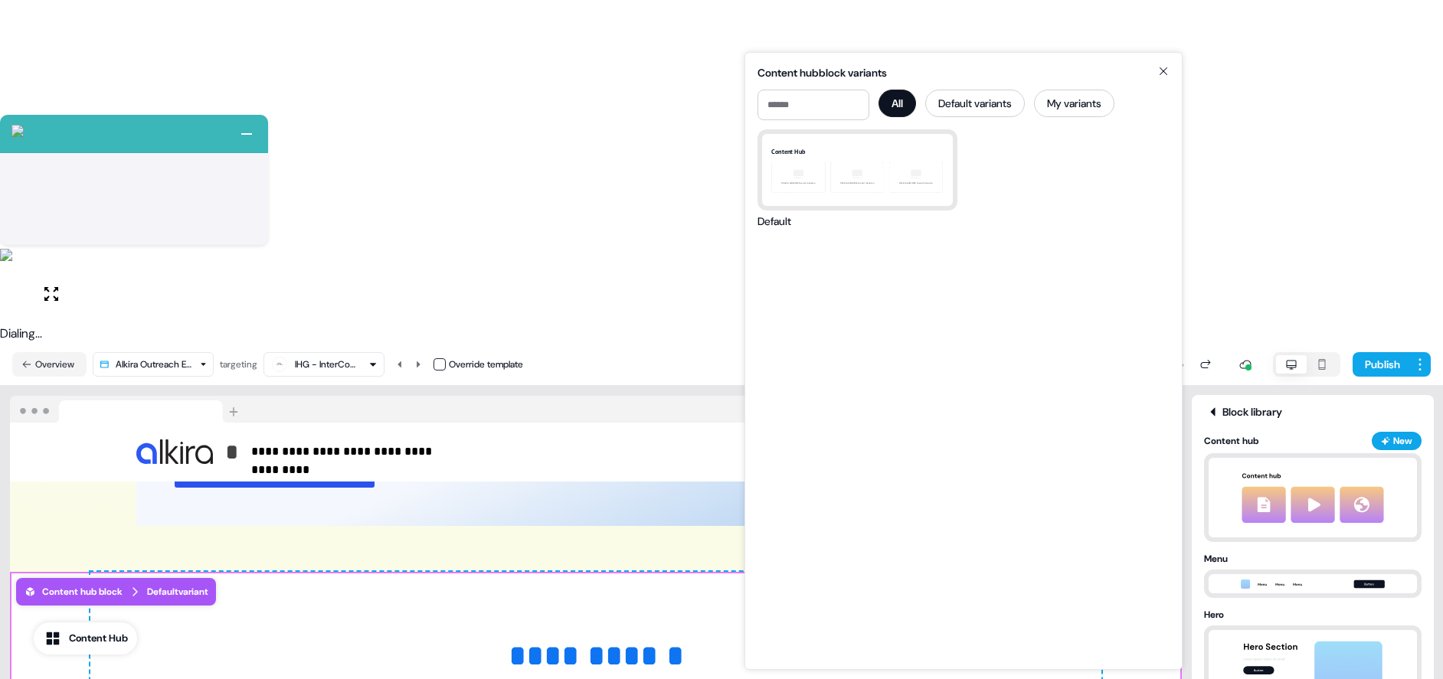
click at [1165, 71] on icon at bounding box center [1163, 71] width 18 height 12
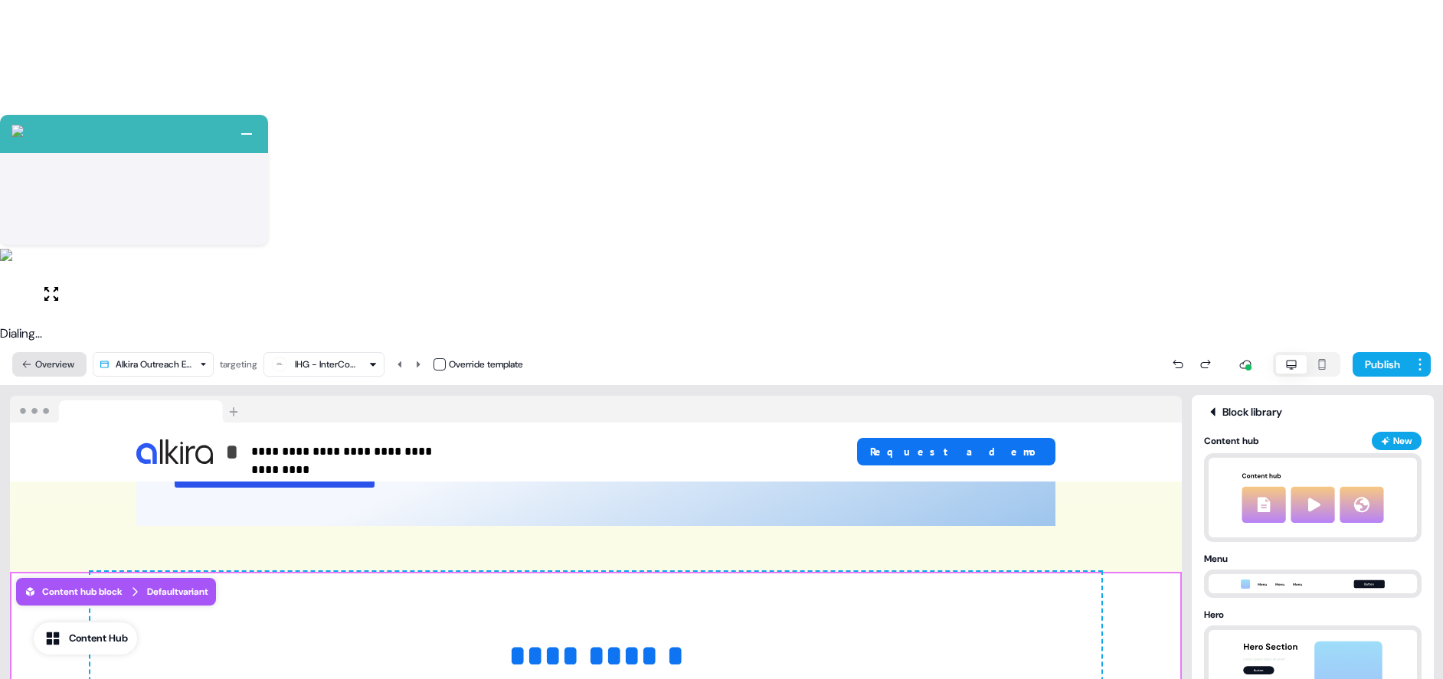
click at [27, 352] on button "Overview" at bounding box center [49, 364] width 74 height 25
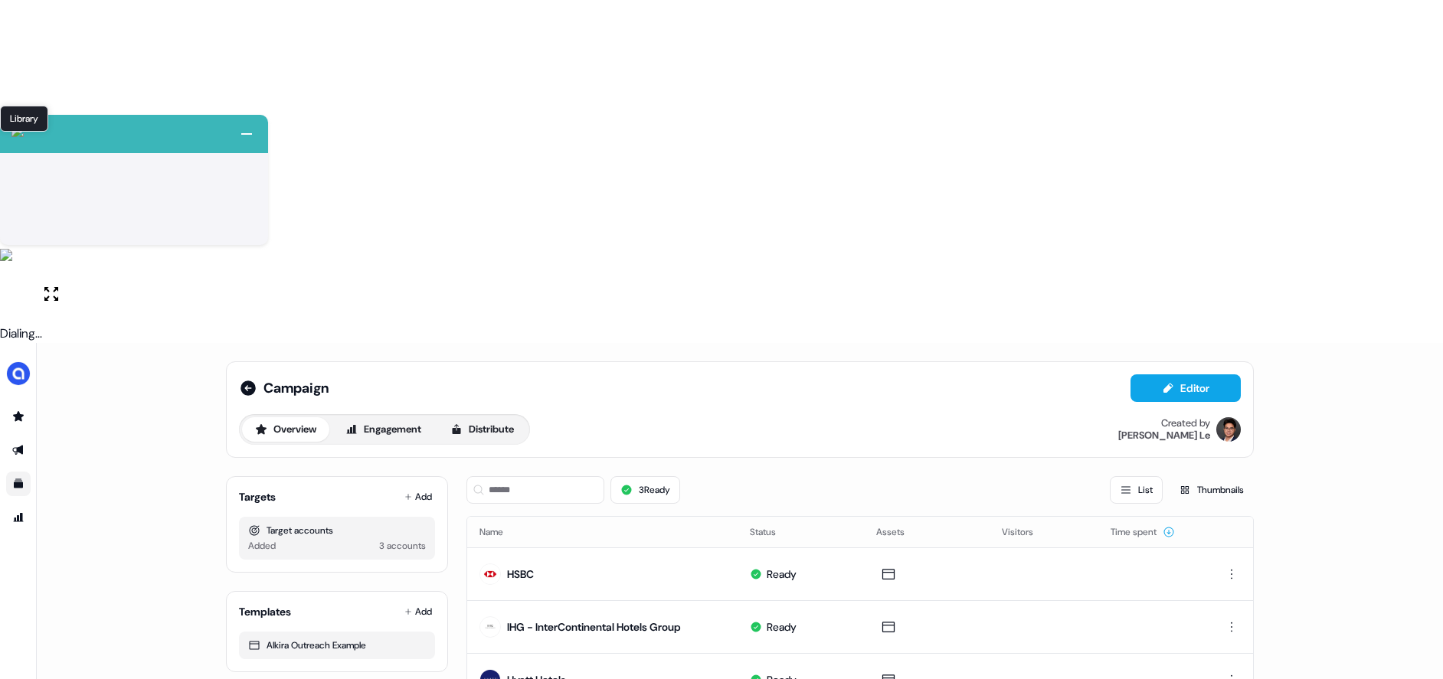
click at [20, 479] on icon "Go to templates" at bounding box center [18, 483] width 9 height 9
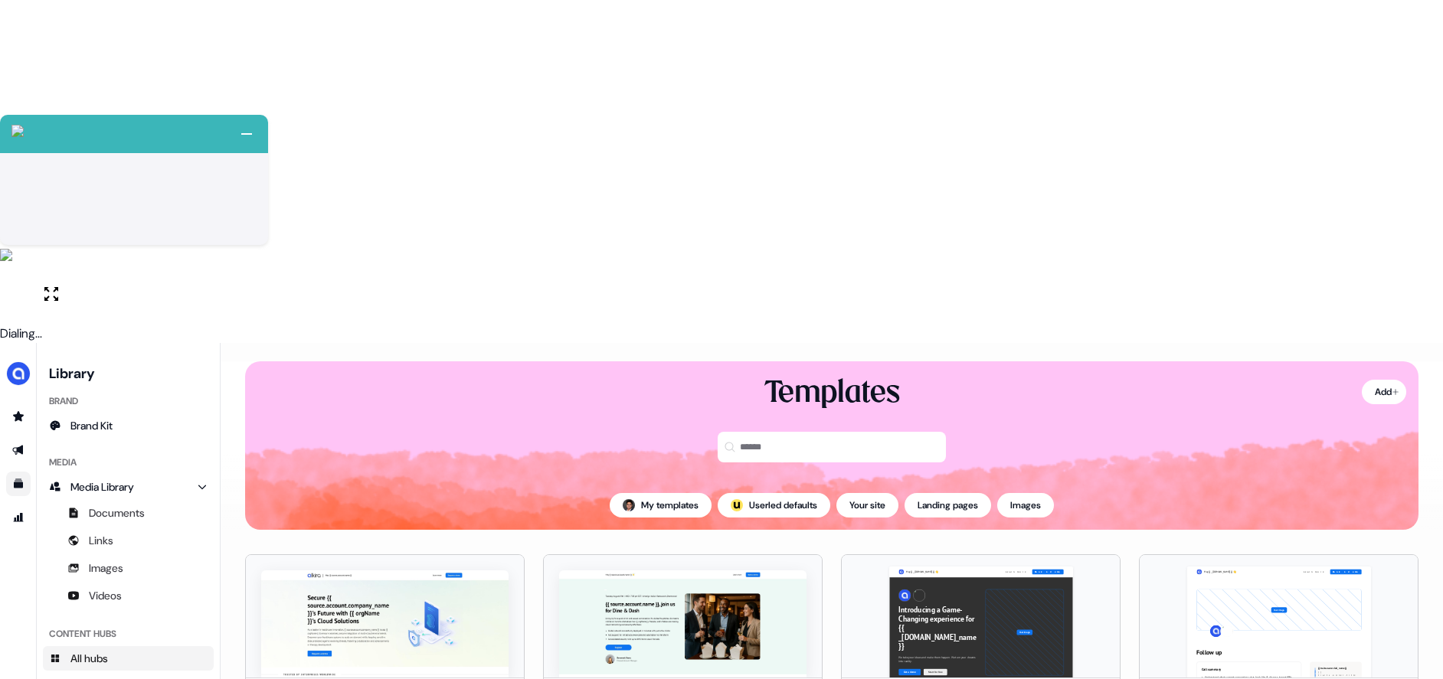
click at [83, 651] on span "All hubs" at bounding box center [89, 658] width 38 height 15
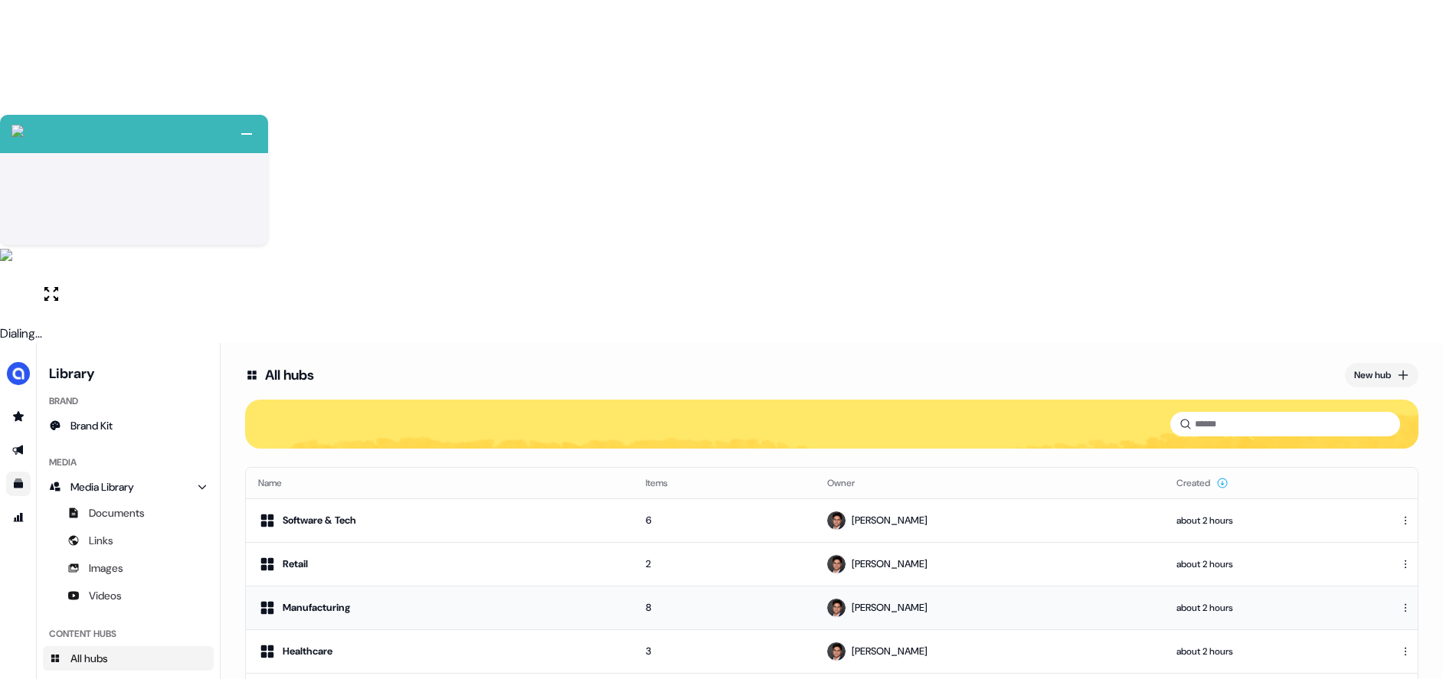
click at [319, 600] on div "Manufacturing" at bounding box center [316, 607] width 67 height 15
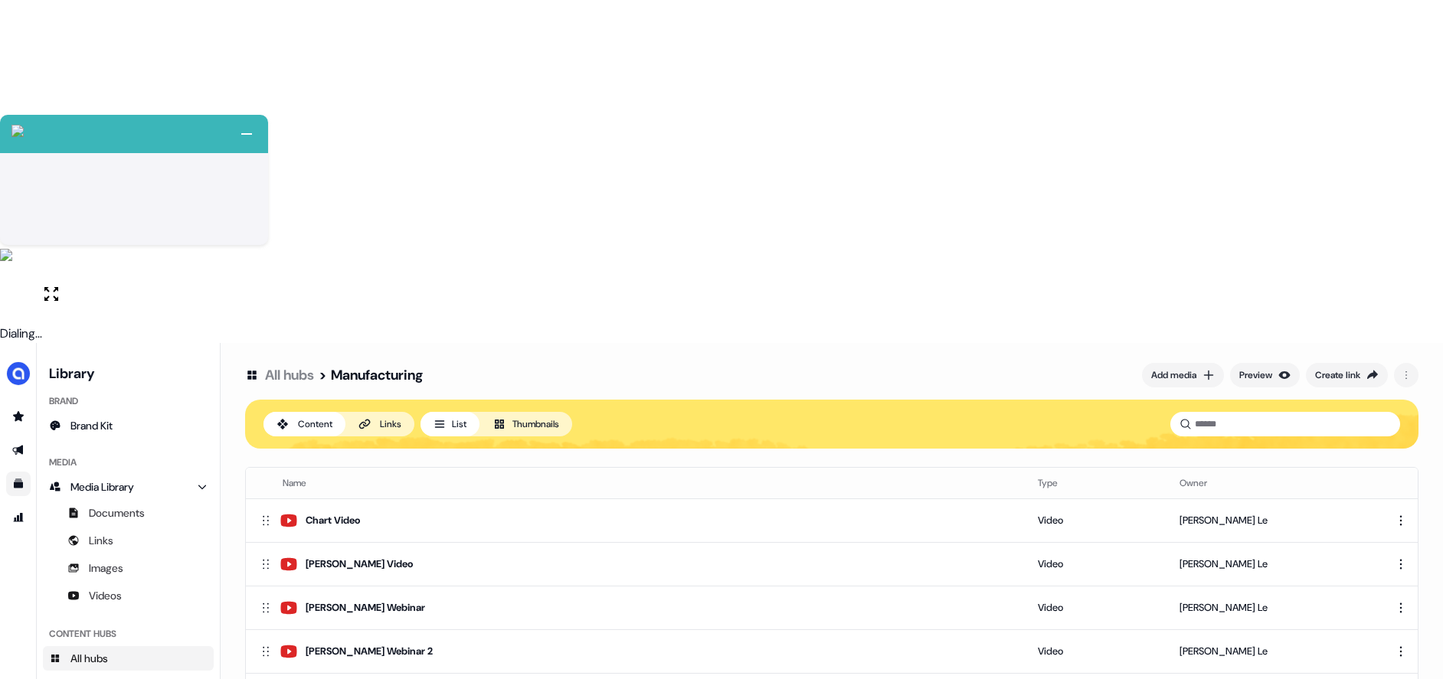
click at [298, 366] on link "All hubs" at bounding box center [289, 375] width 49 height 18
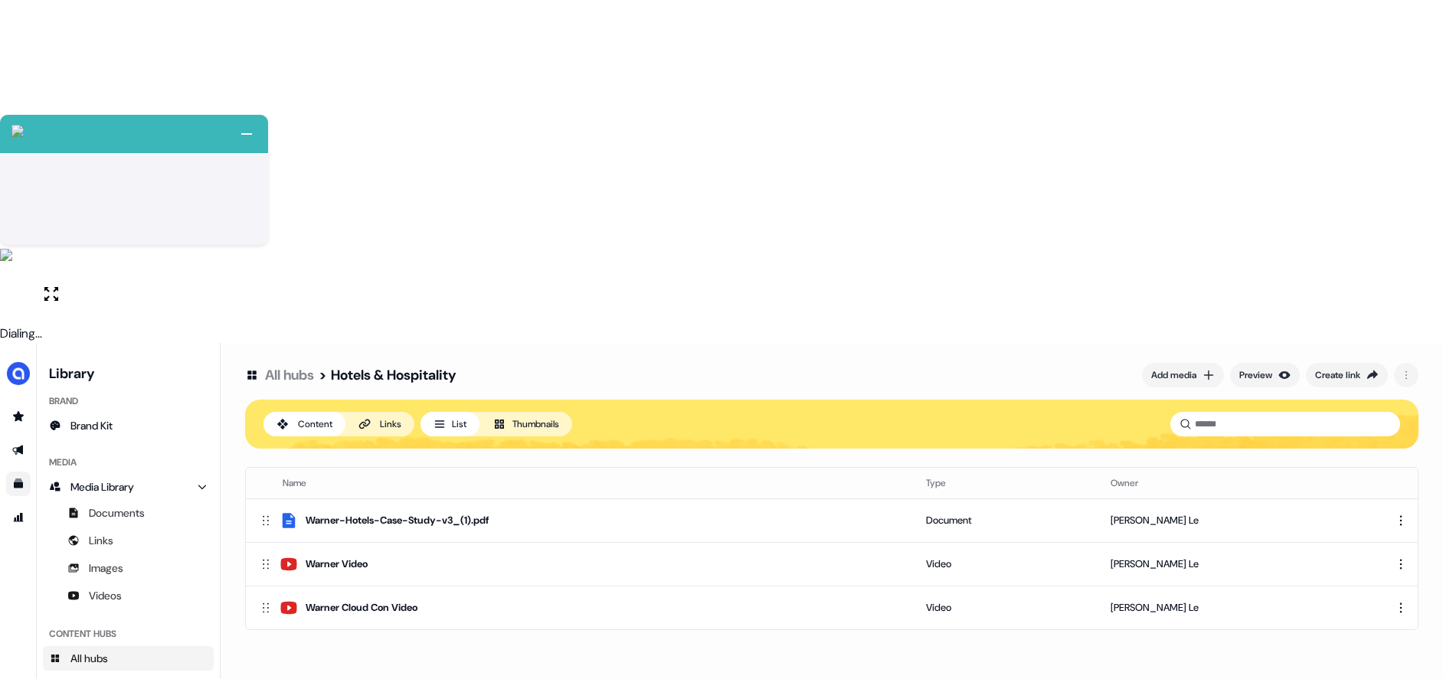
click at [420, 343] on div "All hubs > Hotels & Hospitality Add media Preview Create link Content Links Lis…" at bounding box center [832, 682] width 1222 height 679
click at [286, 366] on link "All hubs" at bounding box center [289, 375] width 49 height 18
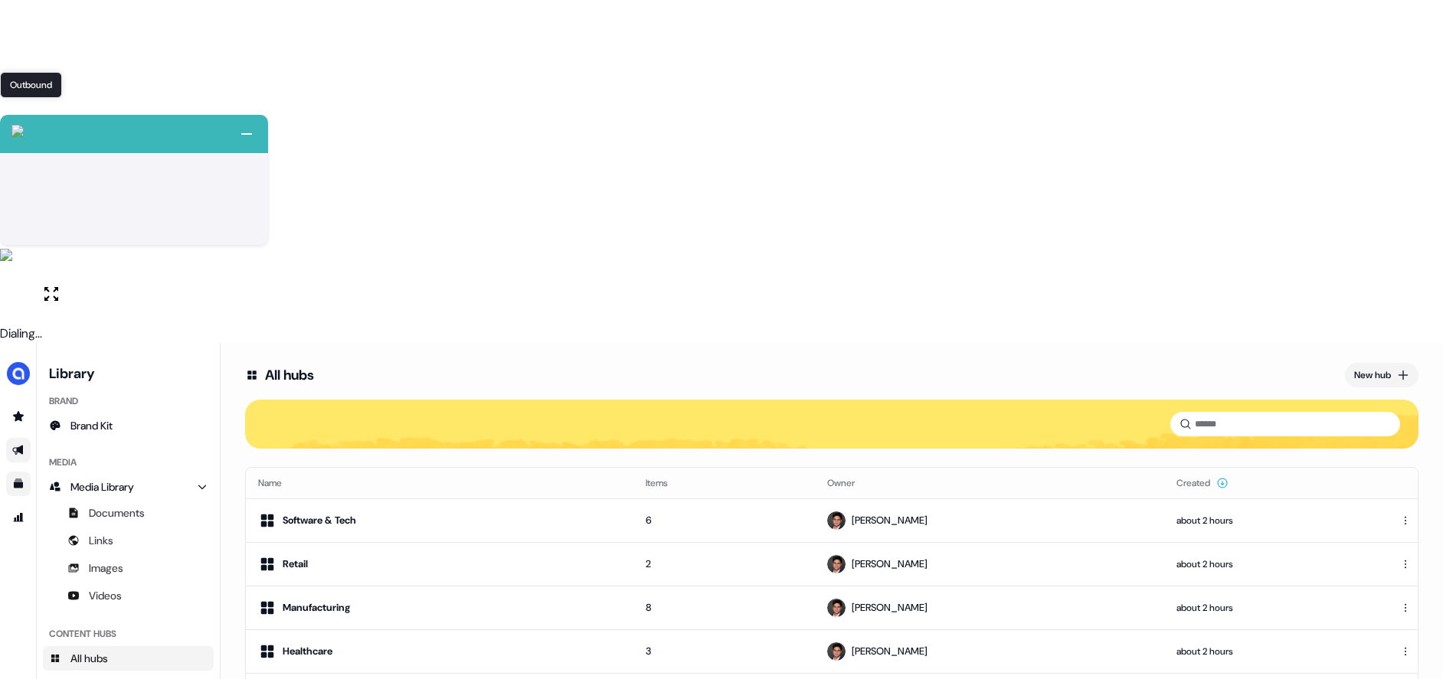
click at [20, 446] on icon "Go to outbound experience" at bounding box center [17, 451] width 11 height 10
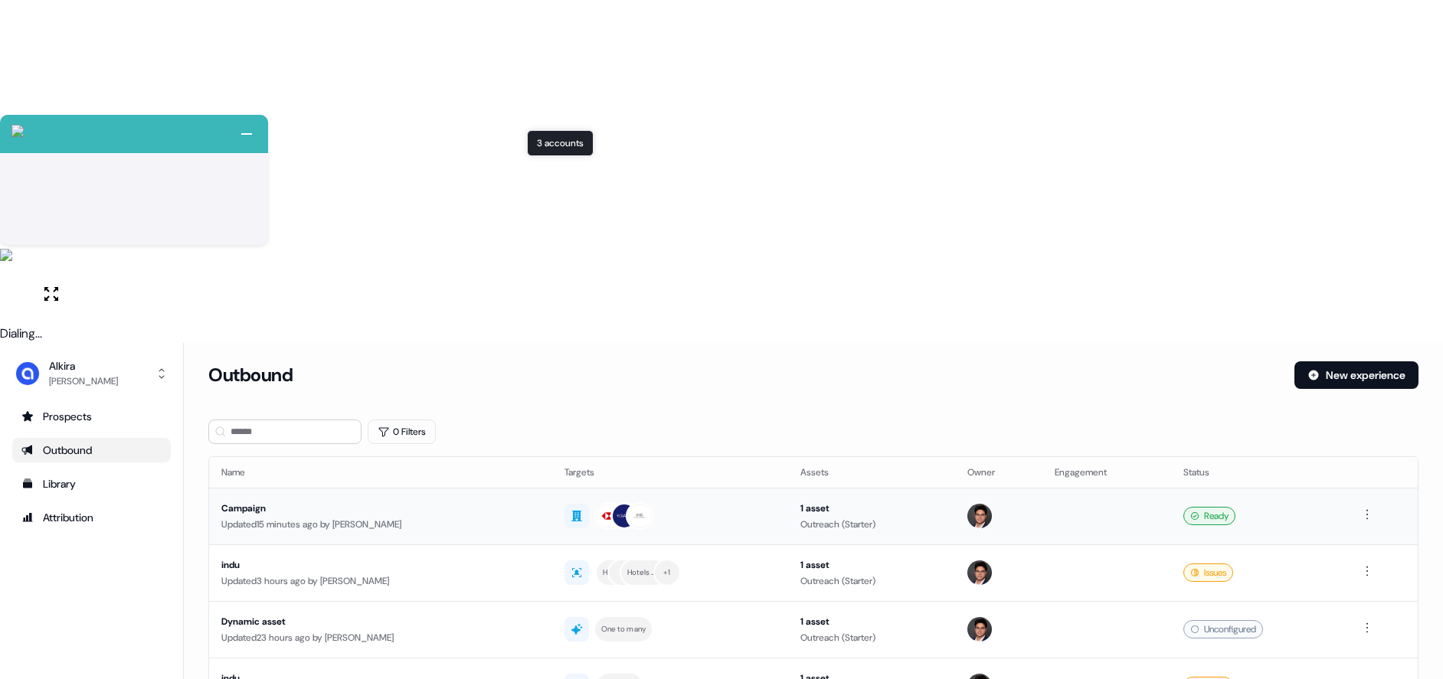
click at [433, 501] on div "Campaign" at bounding box center [380, 508] width 319 height 15
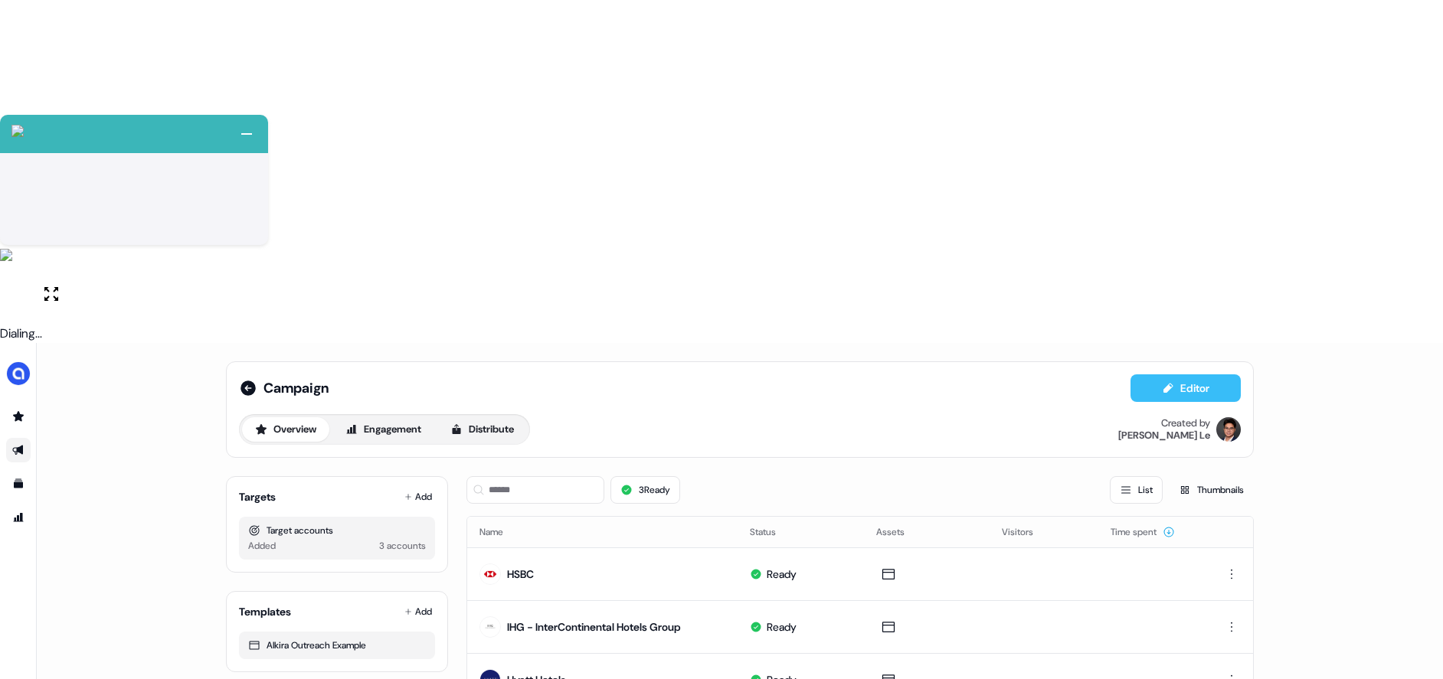
click at [1163, 374] on button "Editor" at bounding box center [1185, 388] width 110 height 28
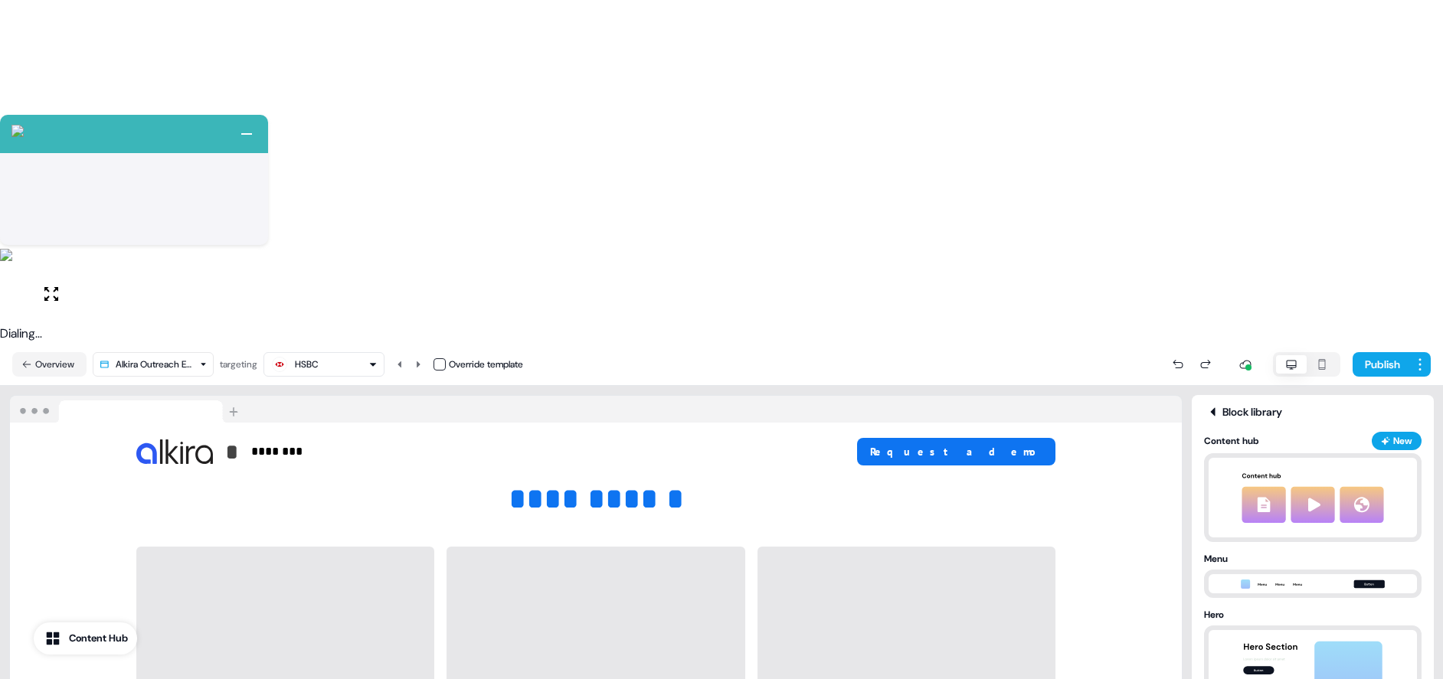
scroll to position [1959, 0]
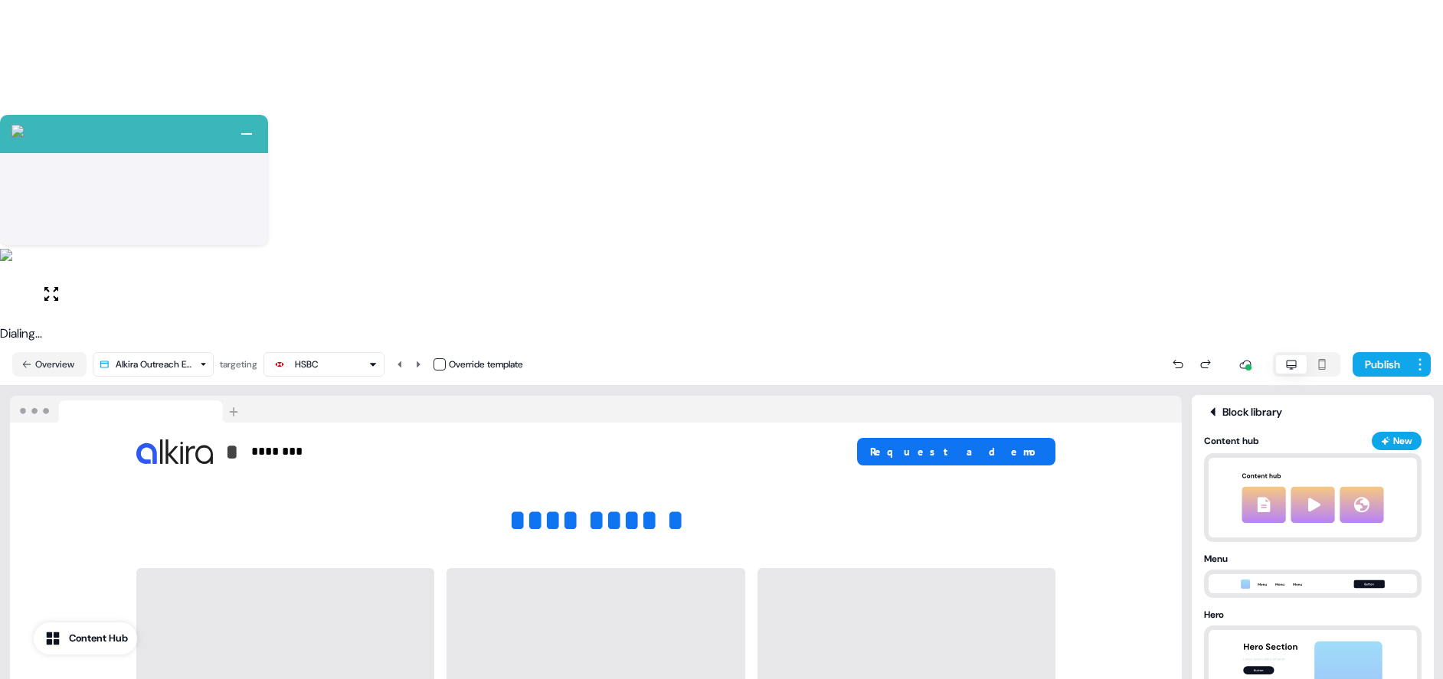
click at [573, 568] on div at bounding box center [595, 667] width 298 height 198
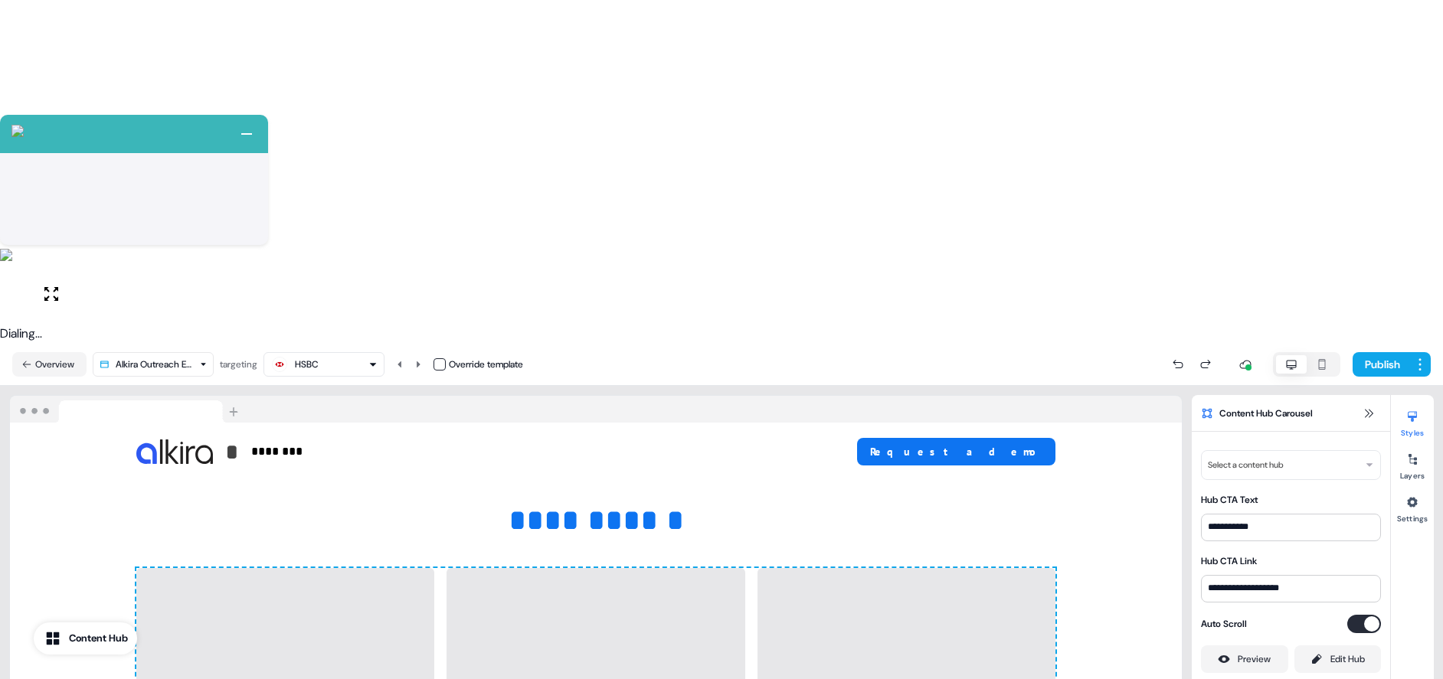
click at [441, 568] on div at bounding box center [595, 667] width 919 height 198
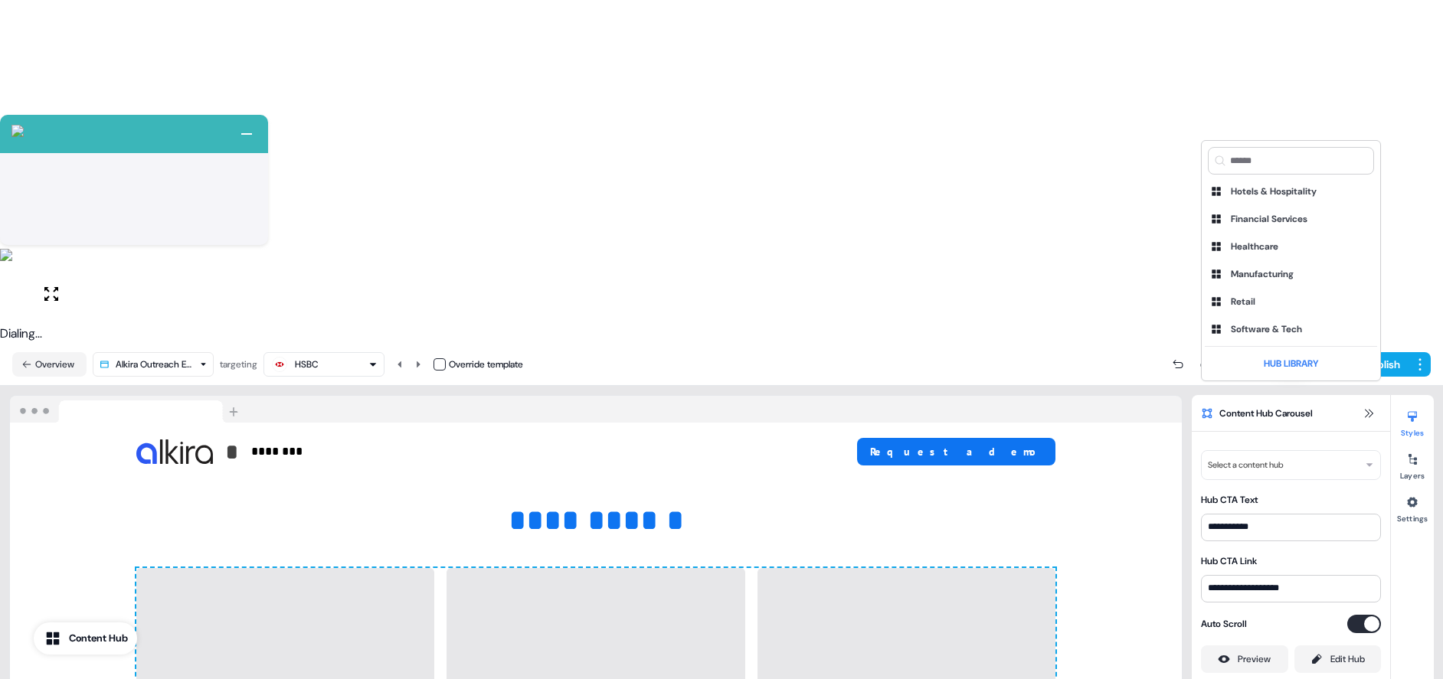
click at [1303, 113] on html "+ Next Auto dialer paused! Go to your dialing tab to continue. 225" at bounding box center [721, 511] width 1443 height 1022
click at [1279, 191] on div "Hotels & Hospitality" at bounding box center [1274, 191] width 86 height 15
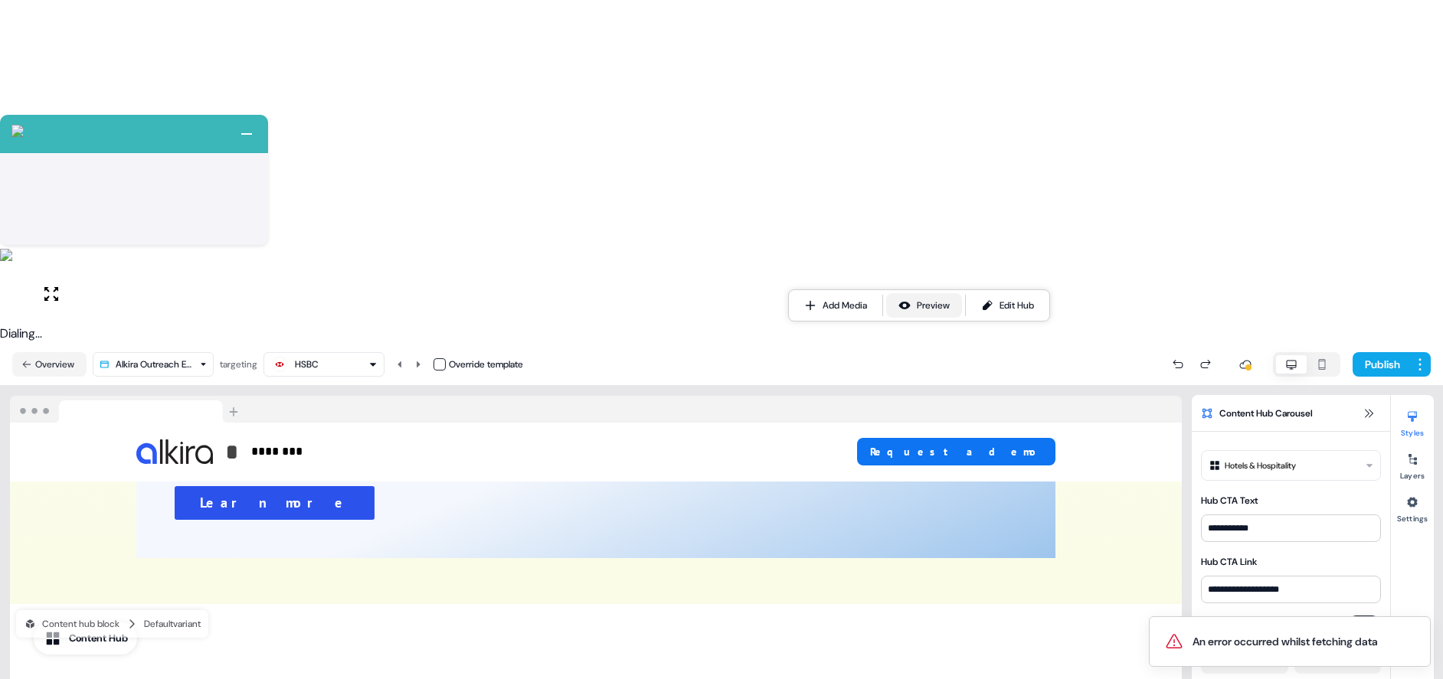
scroll to position [1791, 0]
click at [929, 301] on div "Preview" at bounding box center [933, 306] width 33 height 15
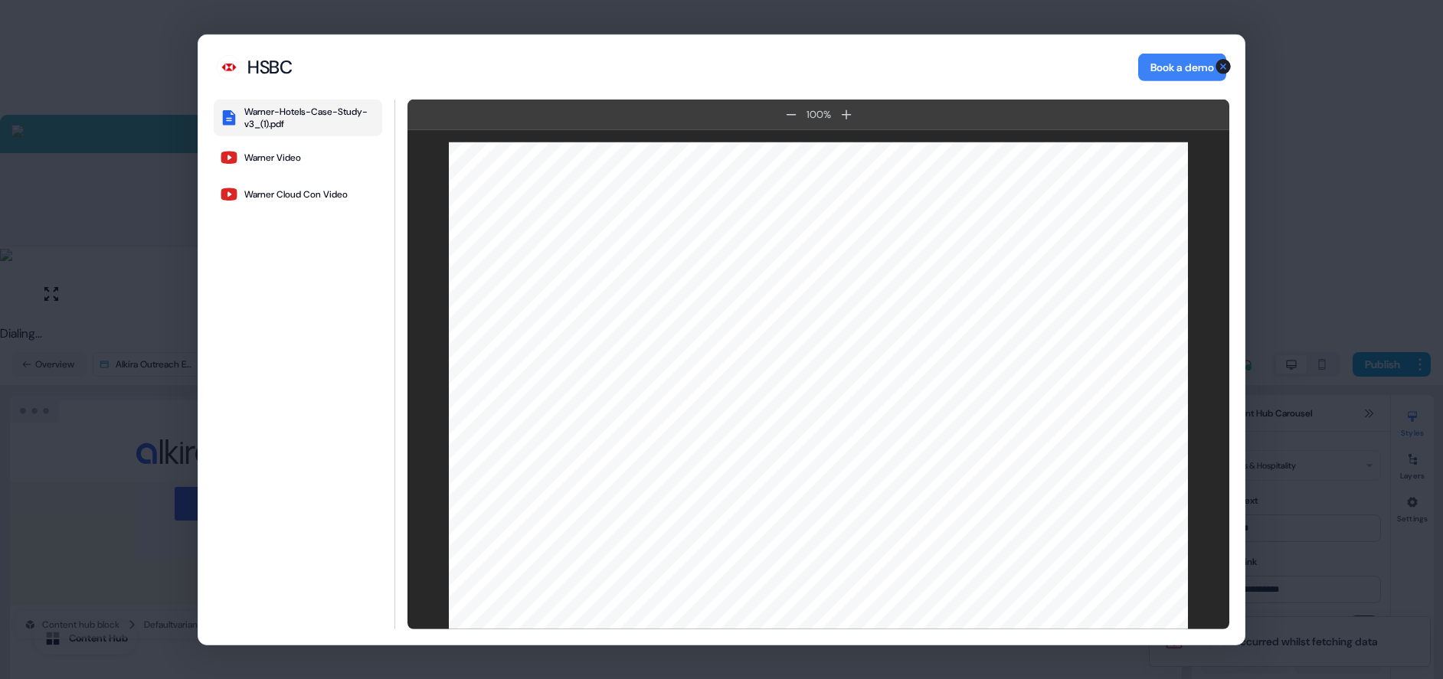
click at [1273, 256] on div "HSBC HSBC Book a demo Warner-Hotels-Case-Study-v3_(1).pdf Warner Video Warner C…" at bounding box center [721, 339] width 1443 height 679
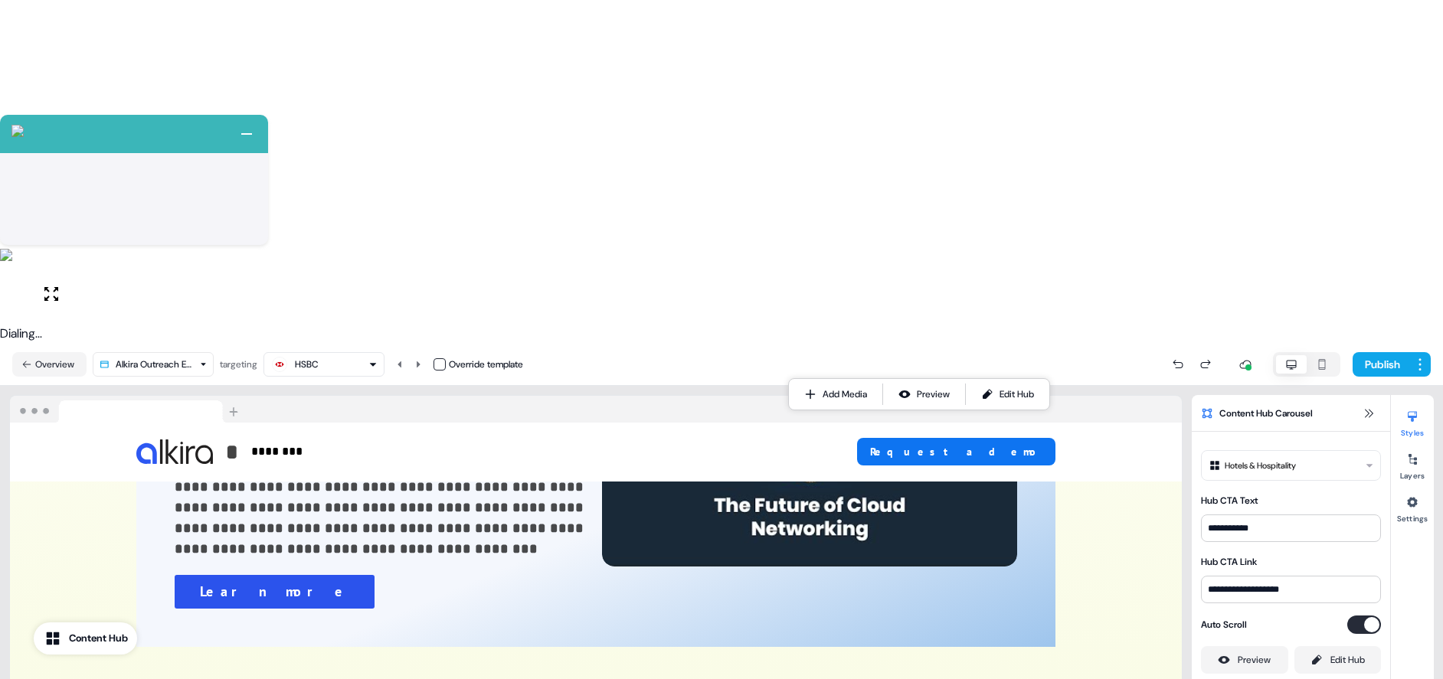
scroll to position [1609, 0]
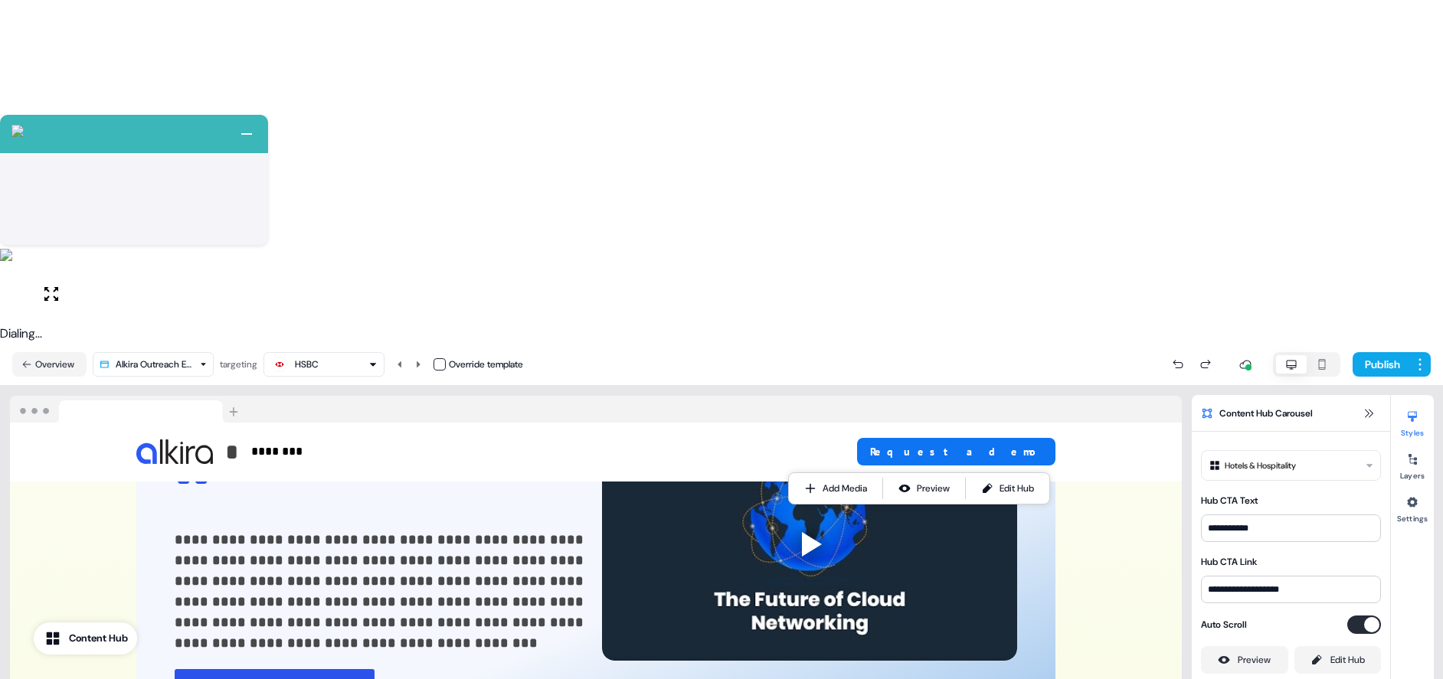
click at [1317, 358] on icon "button" at bounding box center [1321, 364] width 18 height 12
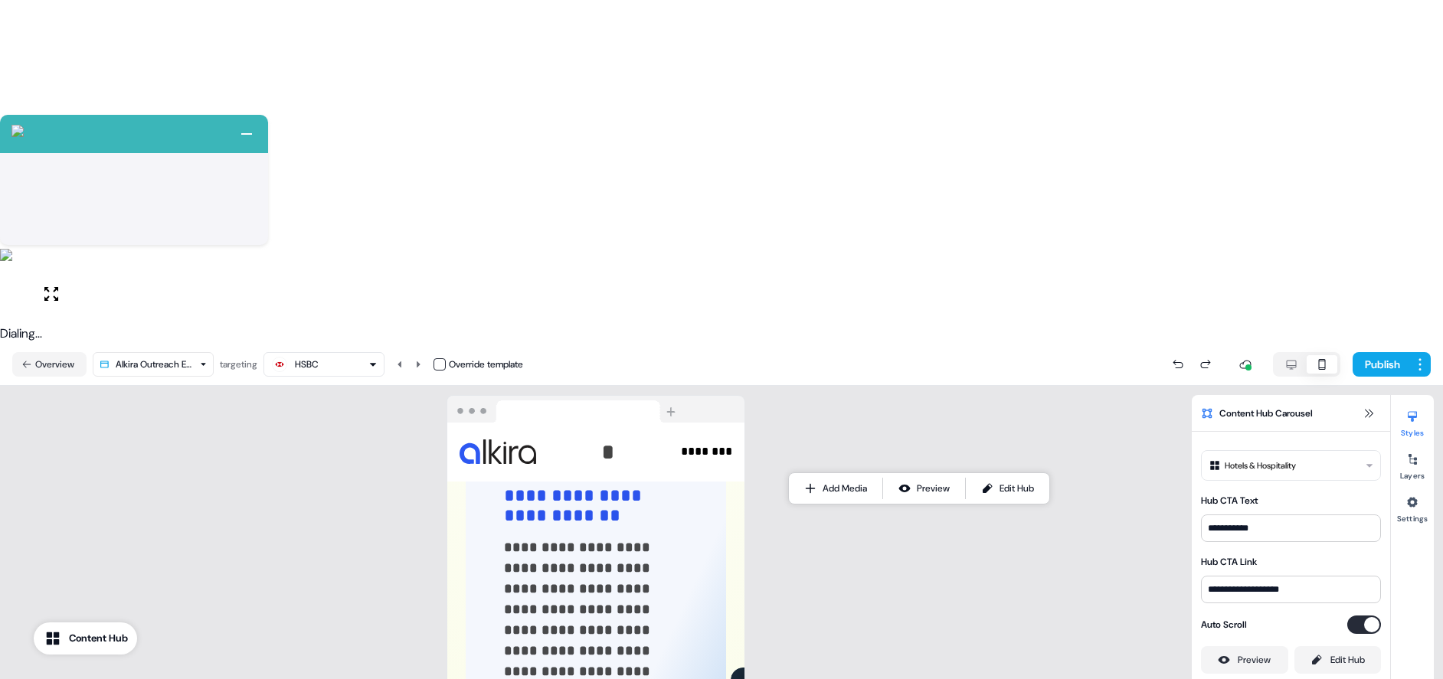
click at [1290, 358] on icon "button" at bounding box center [1291, 364] width 18 height 12
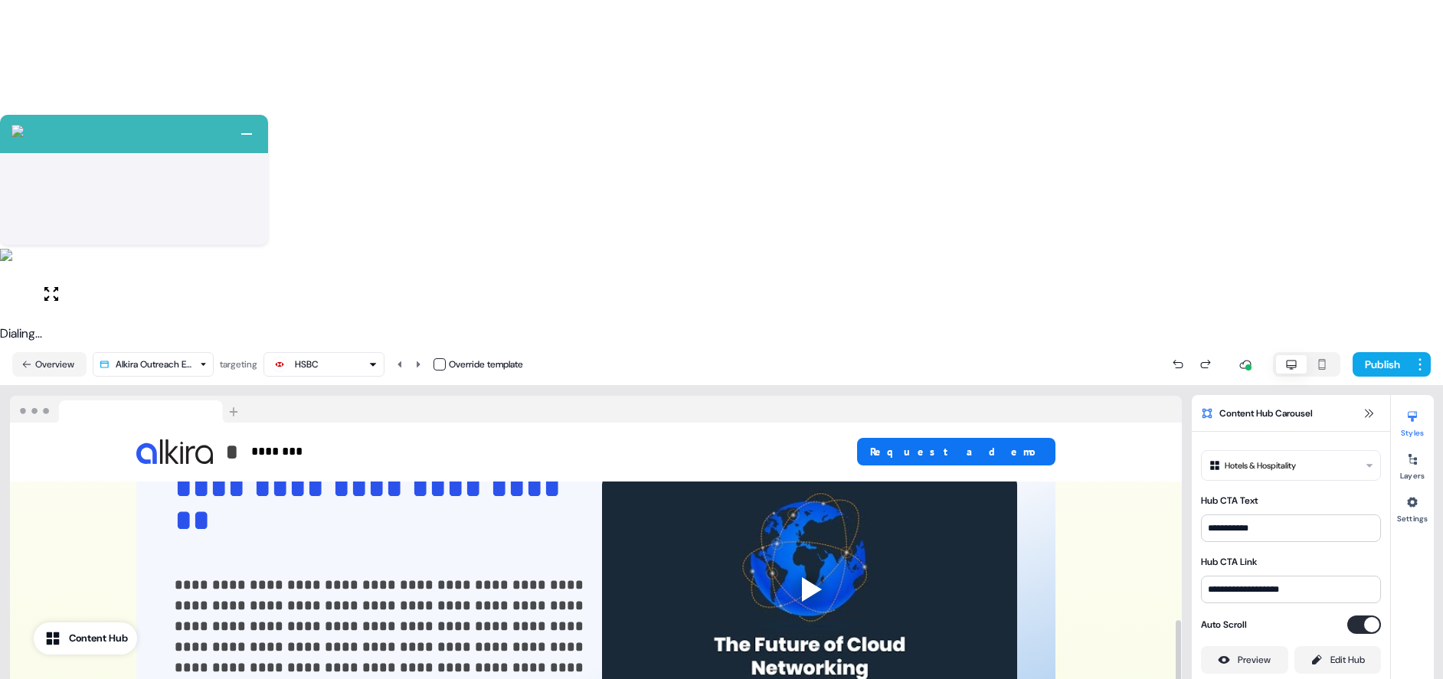
scroll to position [1647, 0]
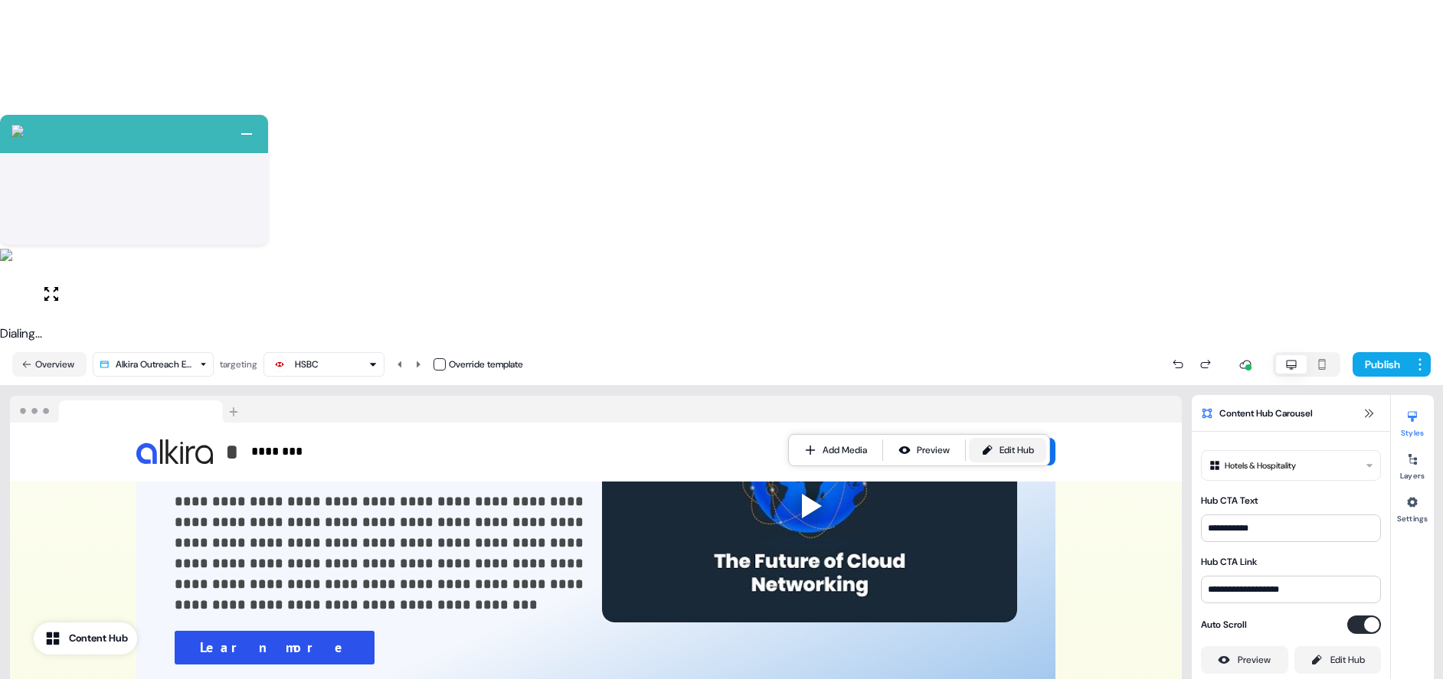
click at [998, 451] on link "Edit Hub" at bounding box center [1007, 450] width 77 height 25
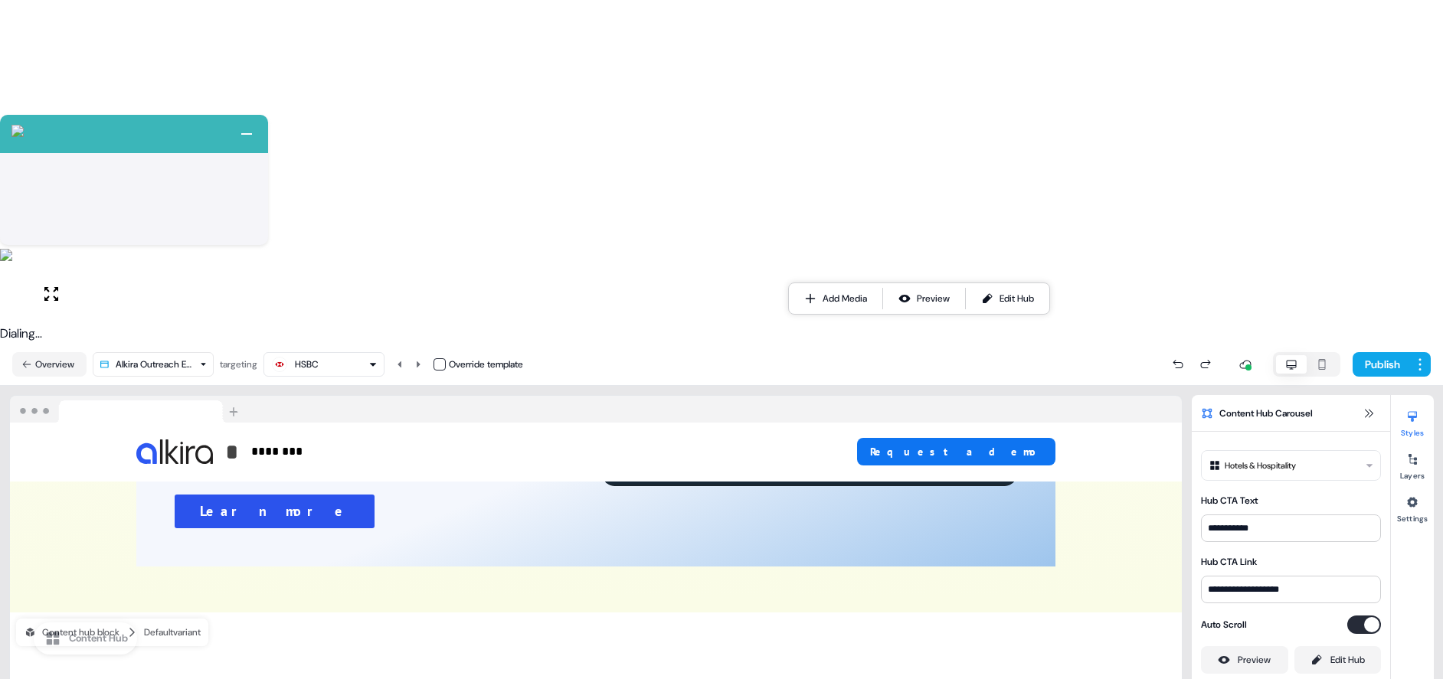
scroll to position [1799, 0]
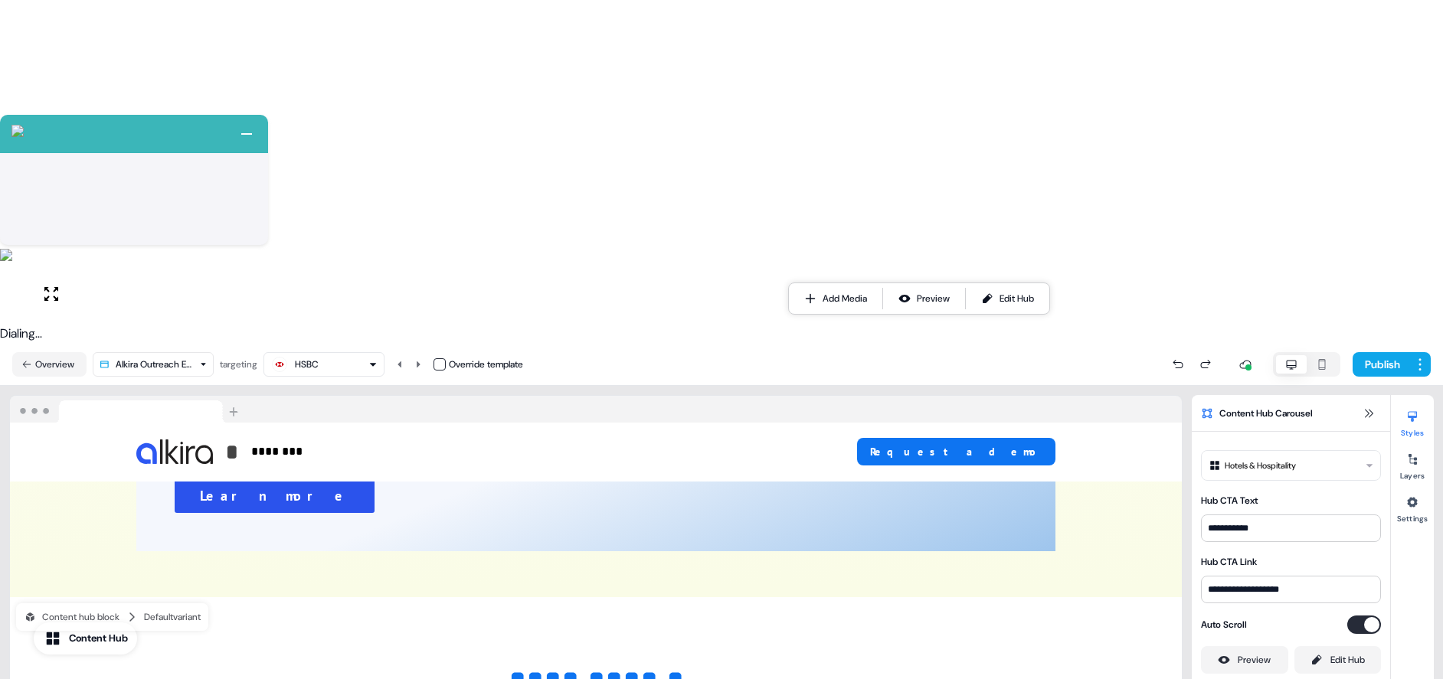
click at [727, 529] on html "+ Next Auto dialer paused! Go to your dialing tab to continue. 225" at bounding box center [721, 511] width 1443 height 1022
click at [692, 606] on div "Remove" at bounding box center [723, 610] width 90 height 25
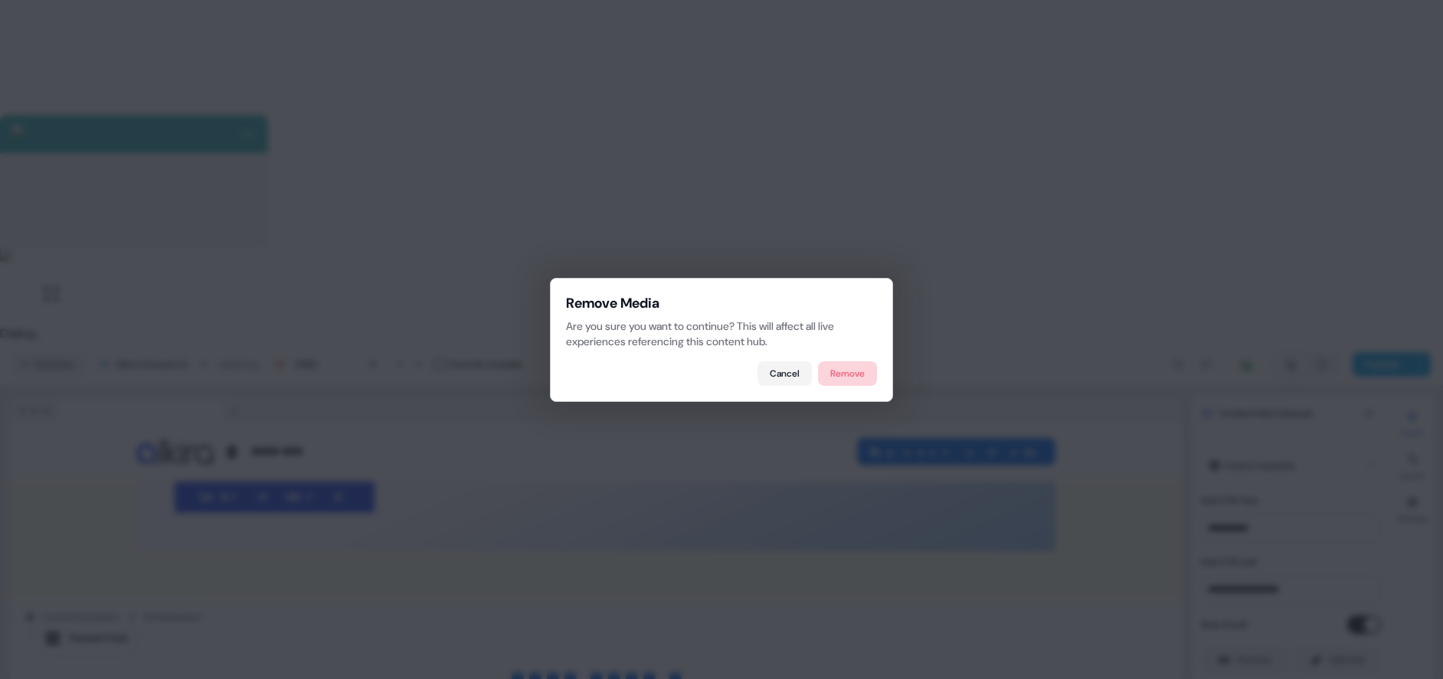
click at [848, 374] on button "Remove" at bounding box center [847, 373] width 59 height 25
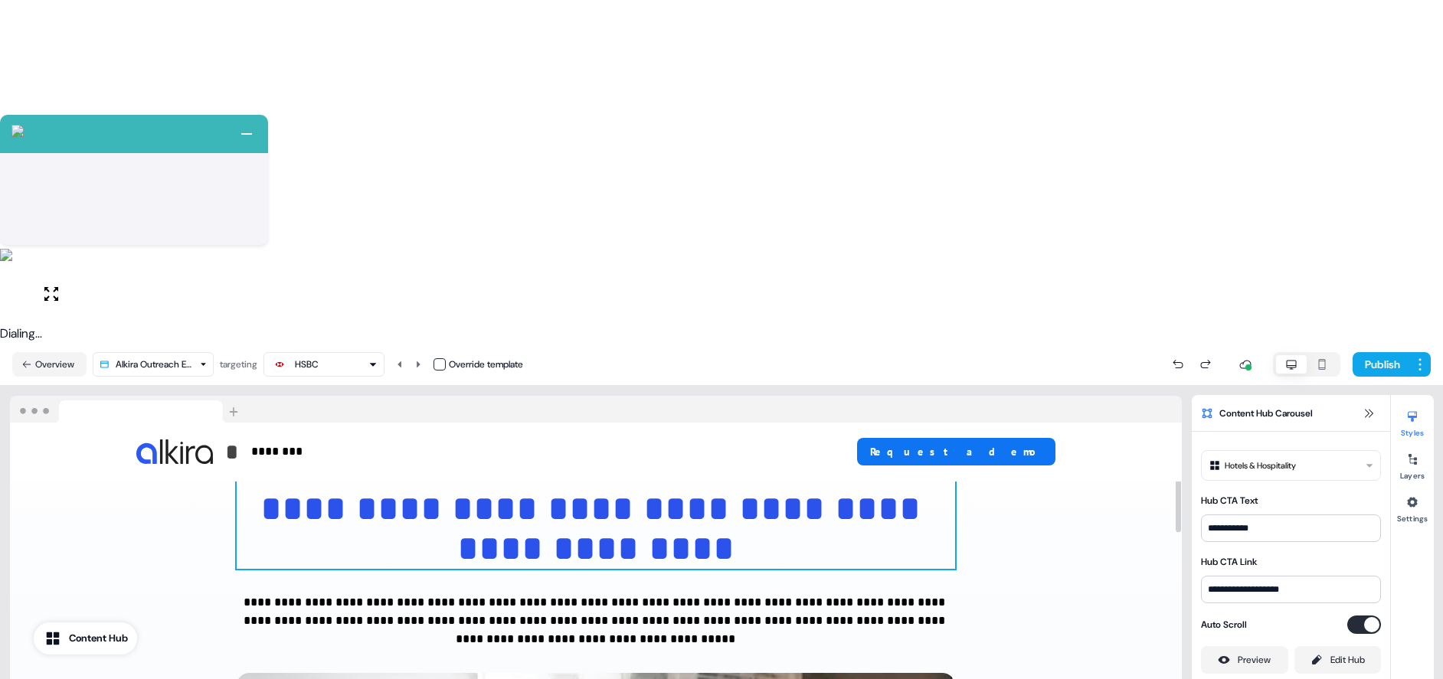
scroll to position [0, 0]
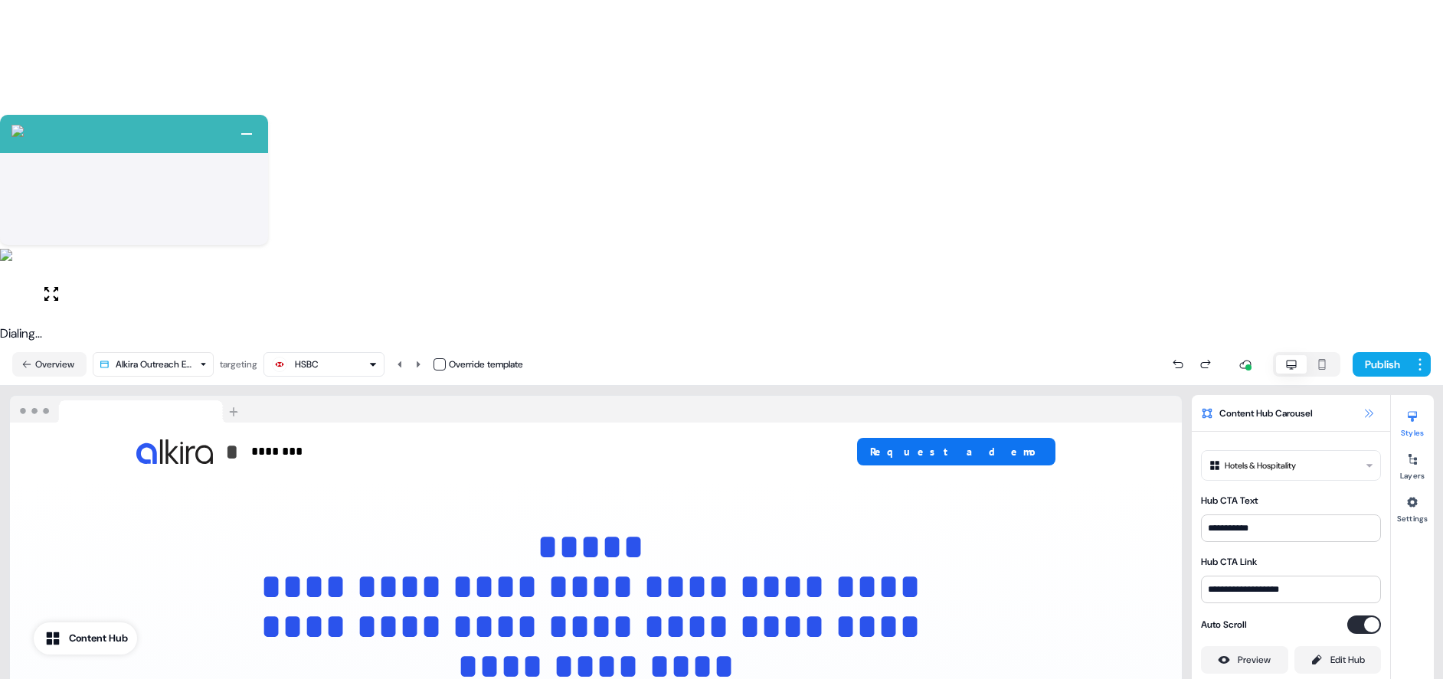
click at [1371, 407] on icon at bounding box center [1368, 413] width 12 height 12
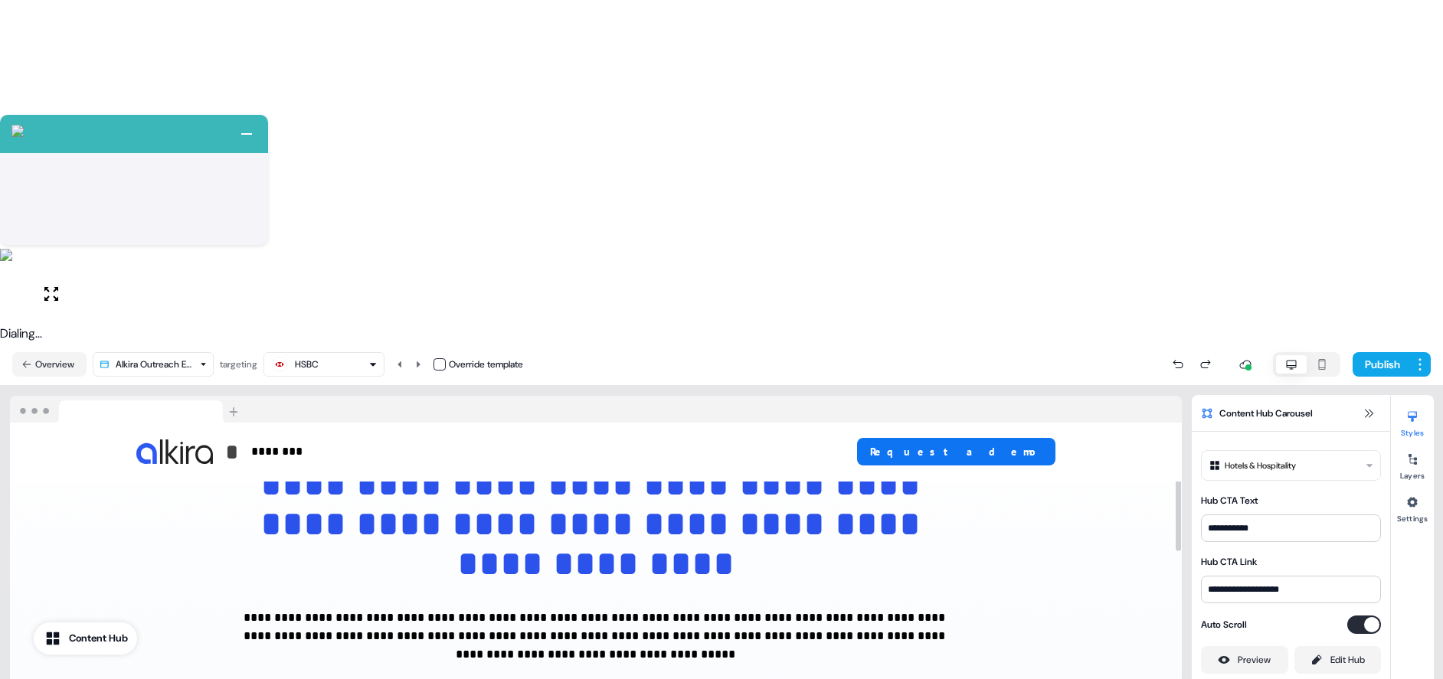
scroll to position [104, 0]
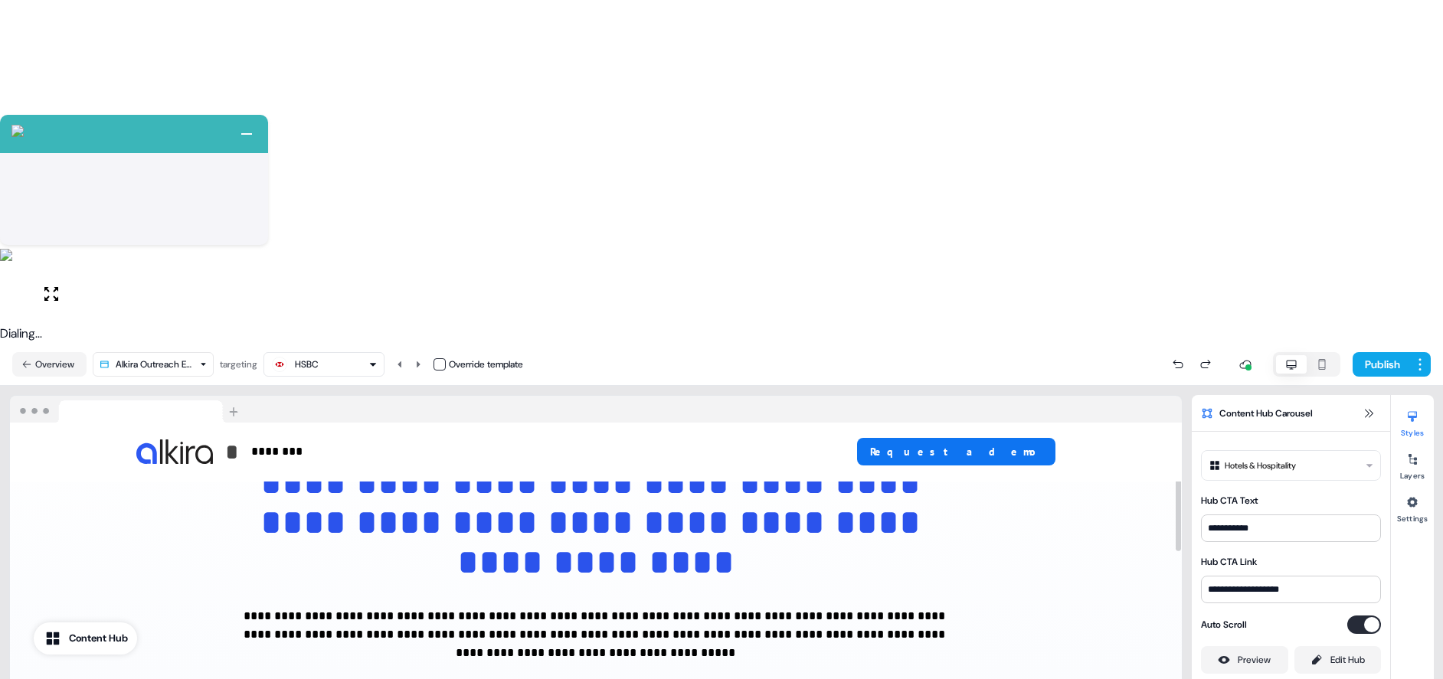
drag, startPoint x: 304, startPoint y: 22, endPoint x: 314, endPoint y: 27, distance: 11.0
click at [305, 357] on div "HSBC" at bounding box center [307, 364] width 24 height 15
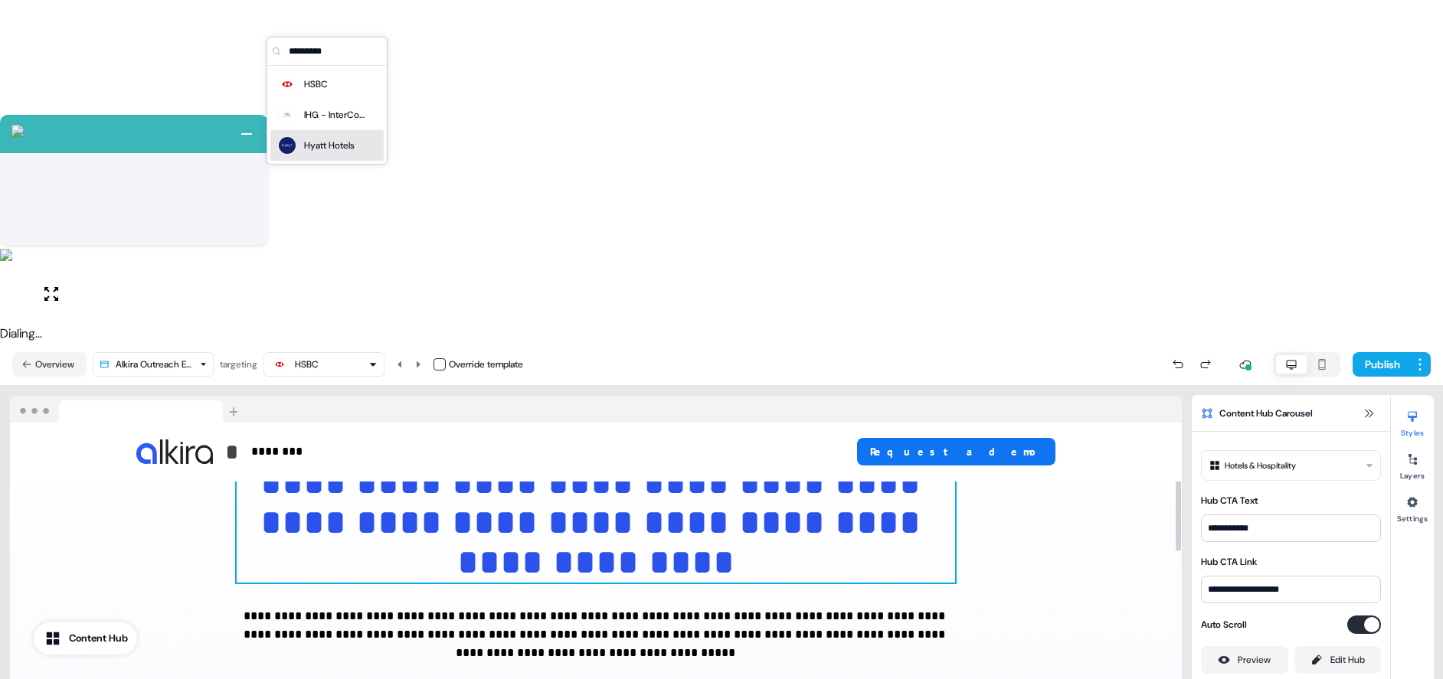
click at [544, 465] on span "**********" at bounding box center [595, 523] width 670 height 116
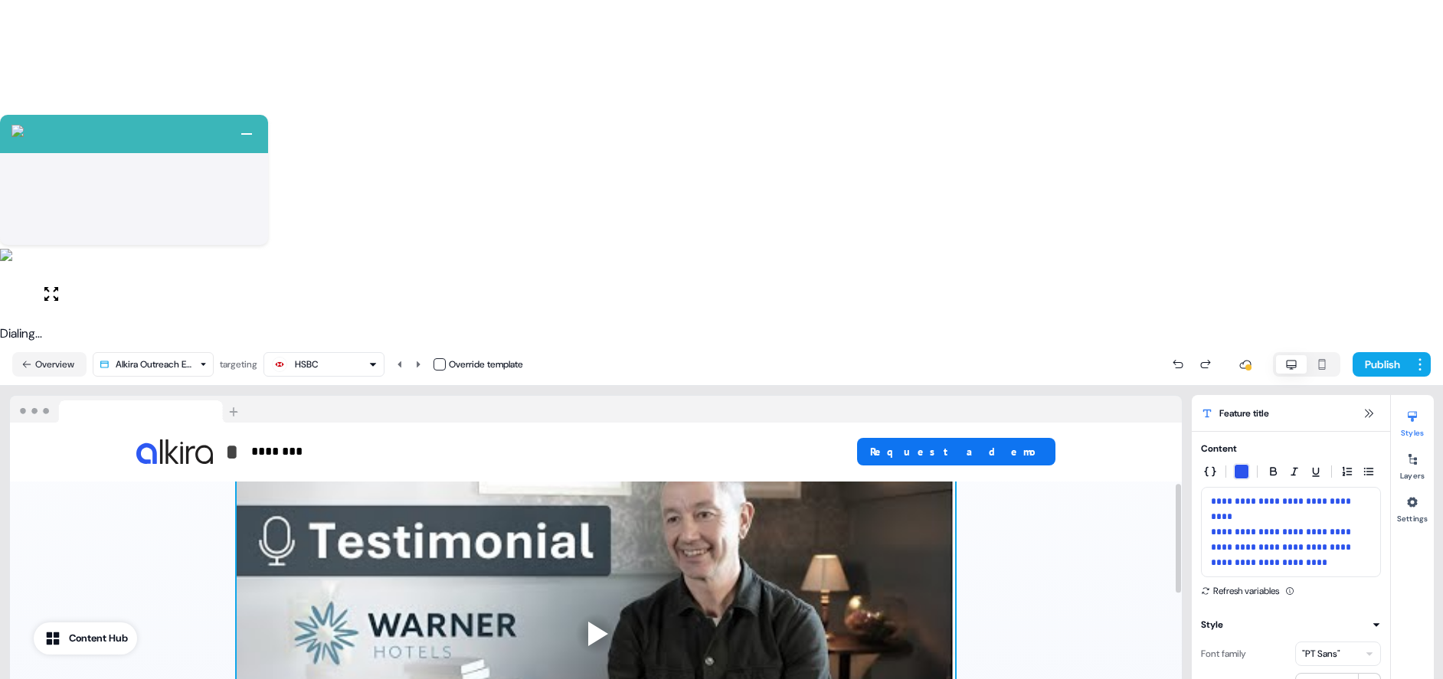
scroll to position [0, 0]
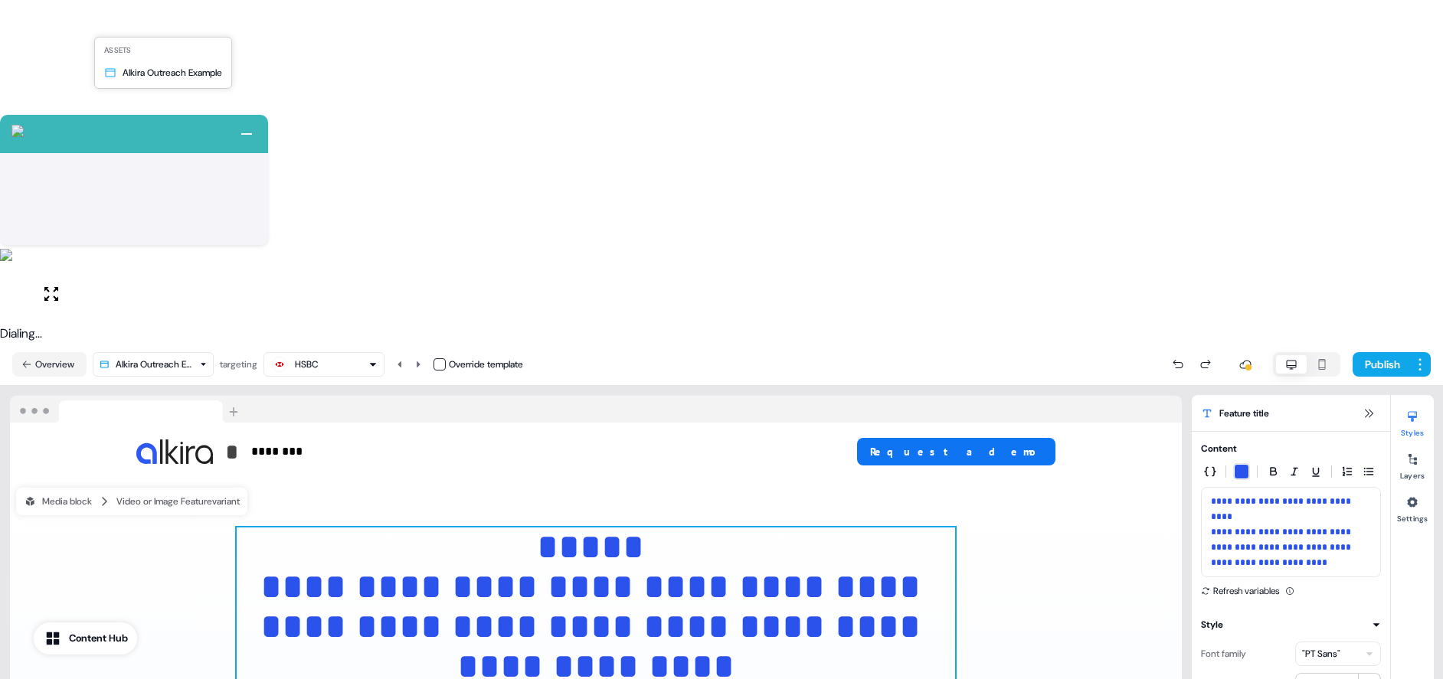
click at [174, 26] on html "+ Next Auto dialer paused! Go to your dialing tab to continue. 225" at bounding box center [721, 511] width 1443 height 1022
click at [53, 352] on button "Overview" at bounding box center [49, 364] width 74 height 25
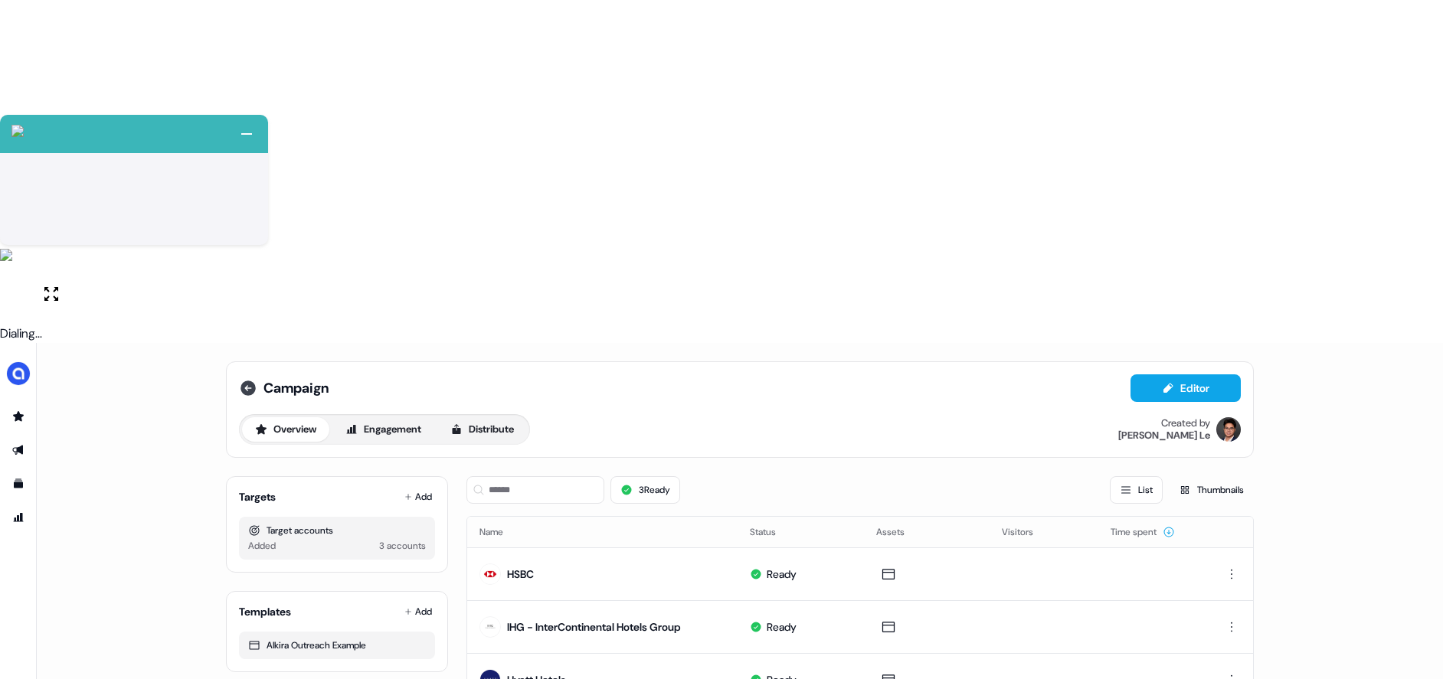
click at [255, 381] on icon at bounding box center [247, 388] width 15 height 15
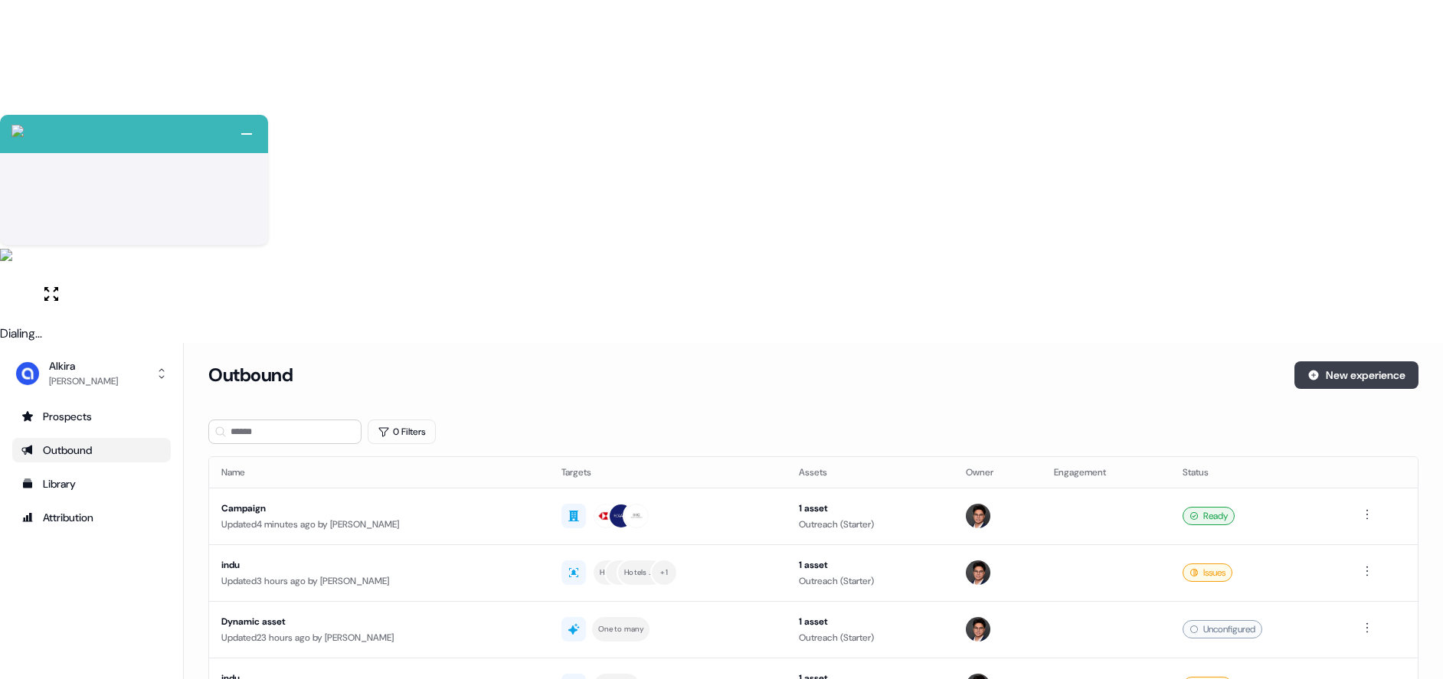
click at [1367, 361] on button "New experience" at bounding box center [1356, 375] width 124 height 28
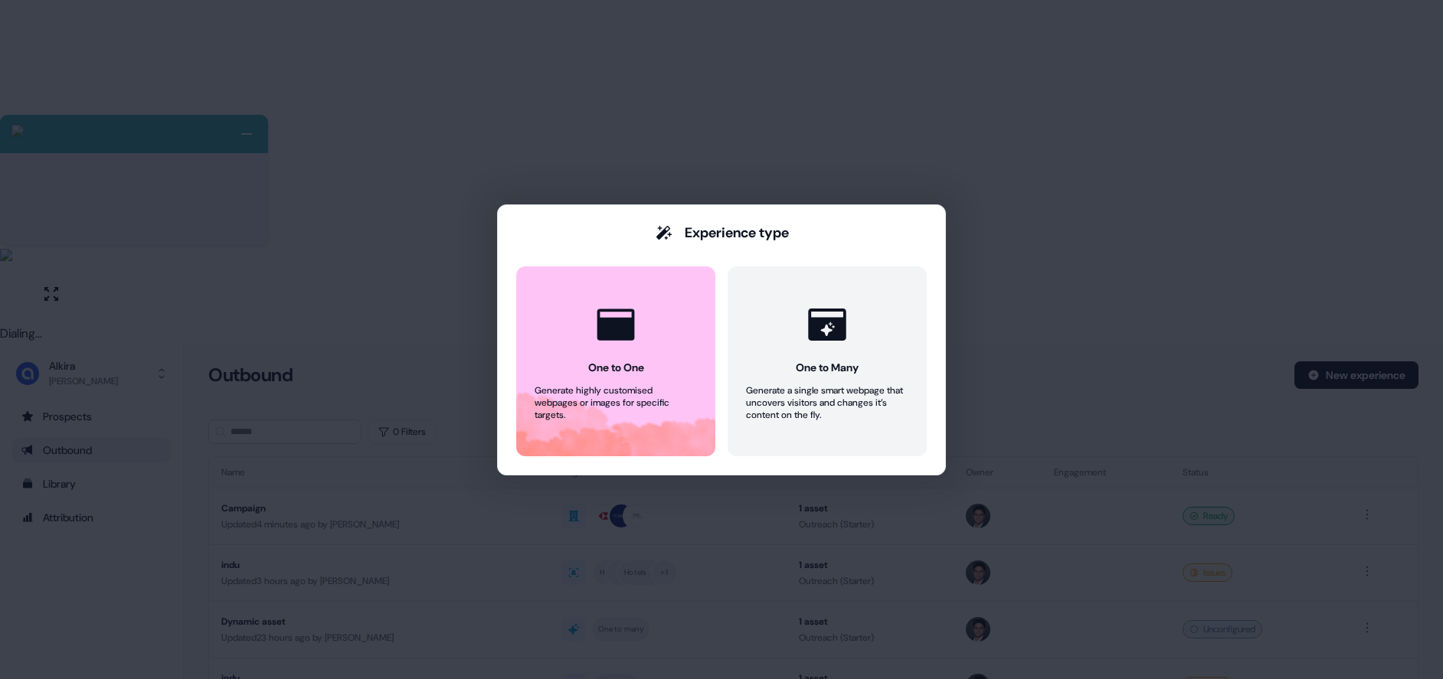
click at [1198, 174] on div "Experience type One to One Generate highly customised webpages or images for sp…" at bounding box center [721, 339] width 1443 height 679
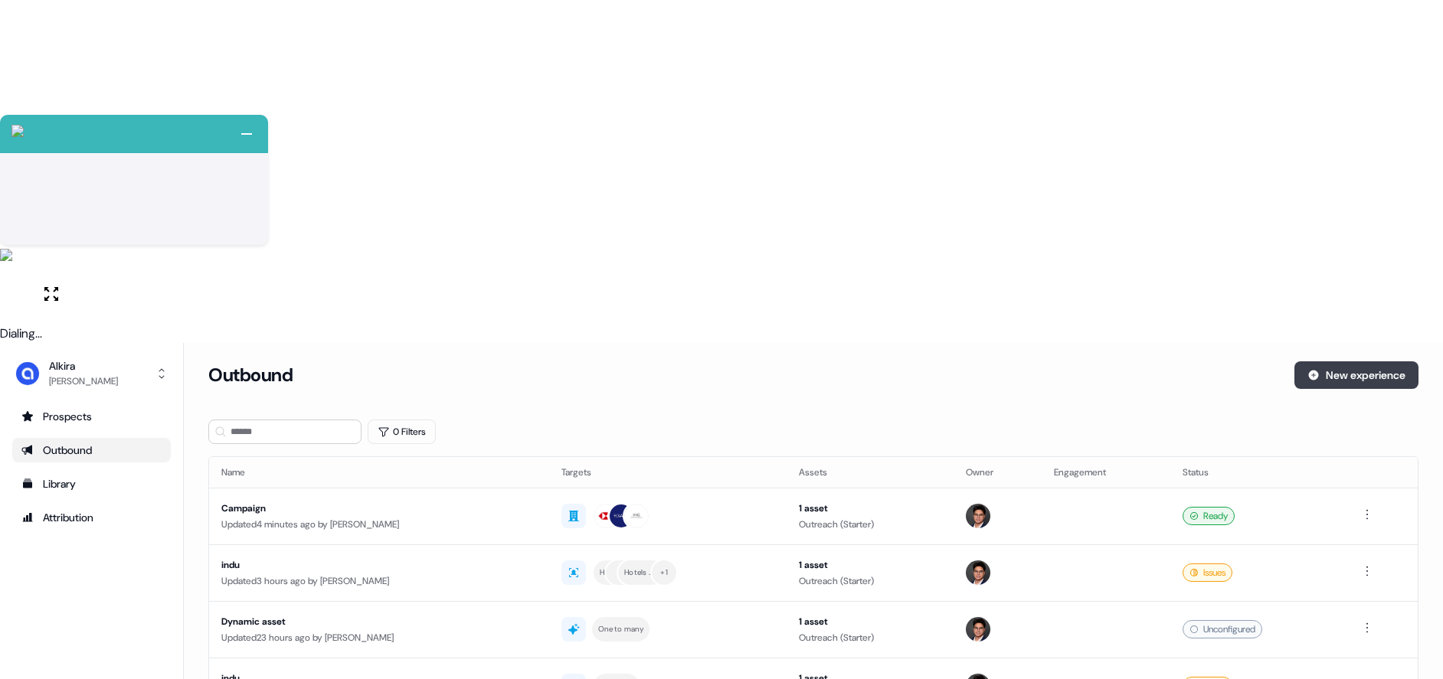
click at [1319, 361] on button "New experience" at bounding box center [1356, 375] width 124 height 28
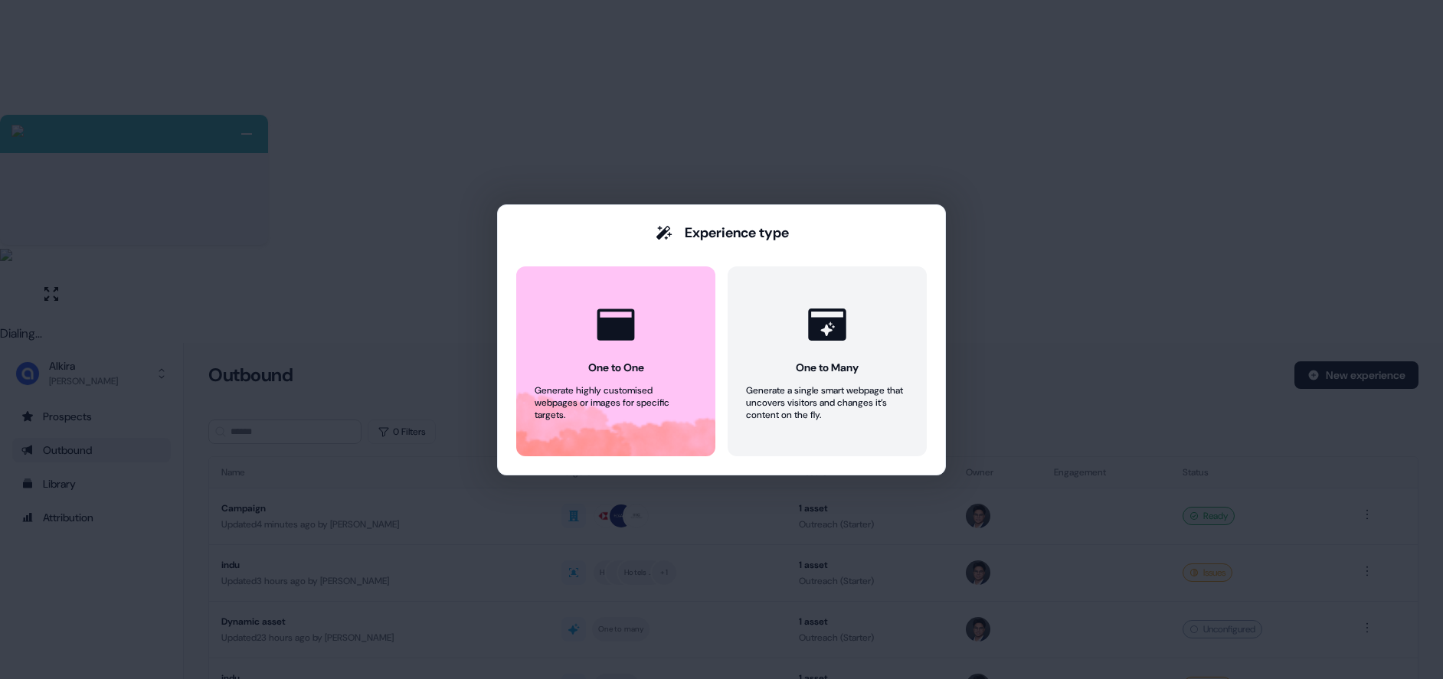
click at [705, 233] on div "Experience type" at bounding box center [737, 233] width 104 height 18
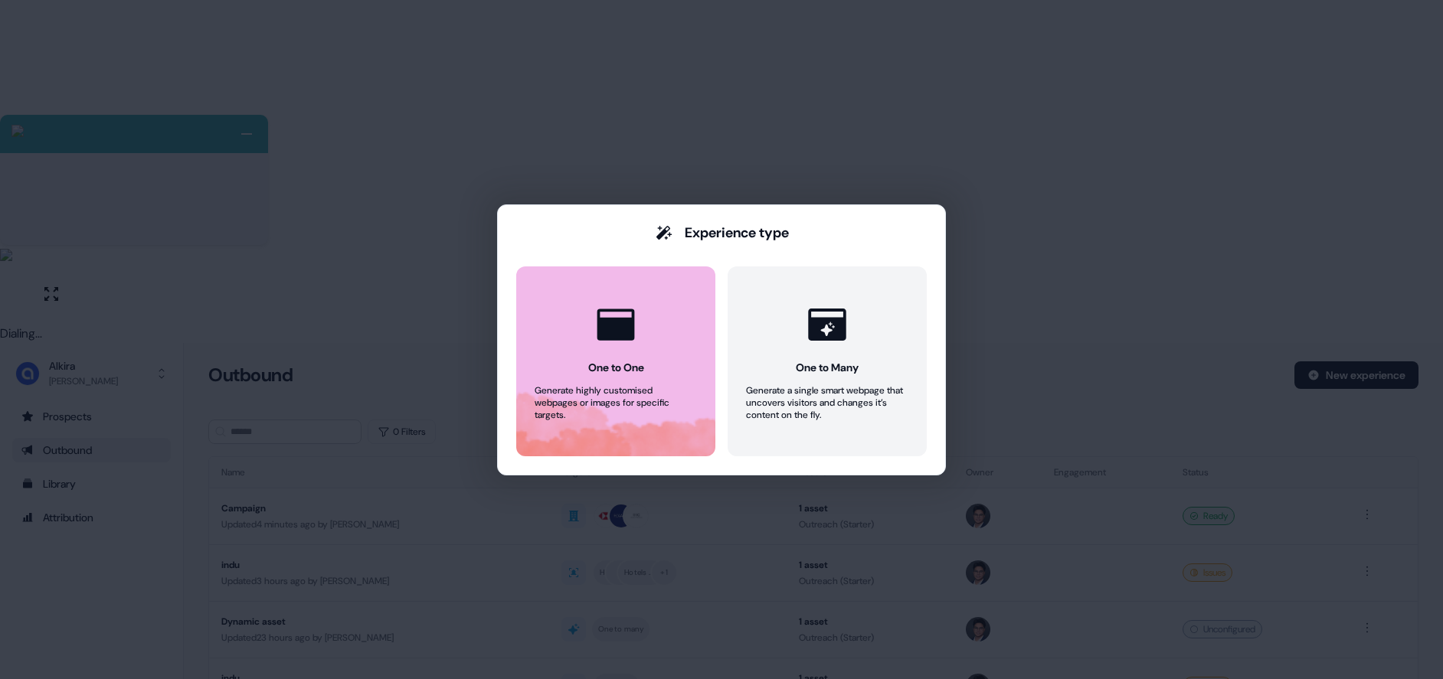
click at [654, 355] on button "One to One Generate highly customised webpages or images for specific targets." at bounding box center [615, 361] width 199 height 190
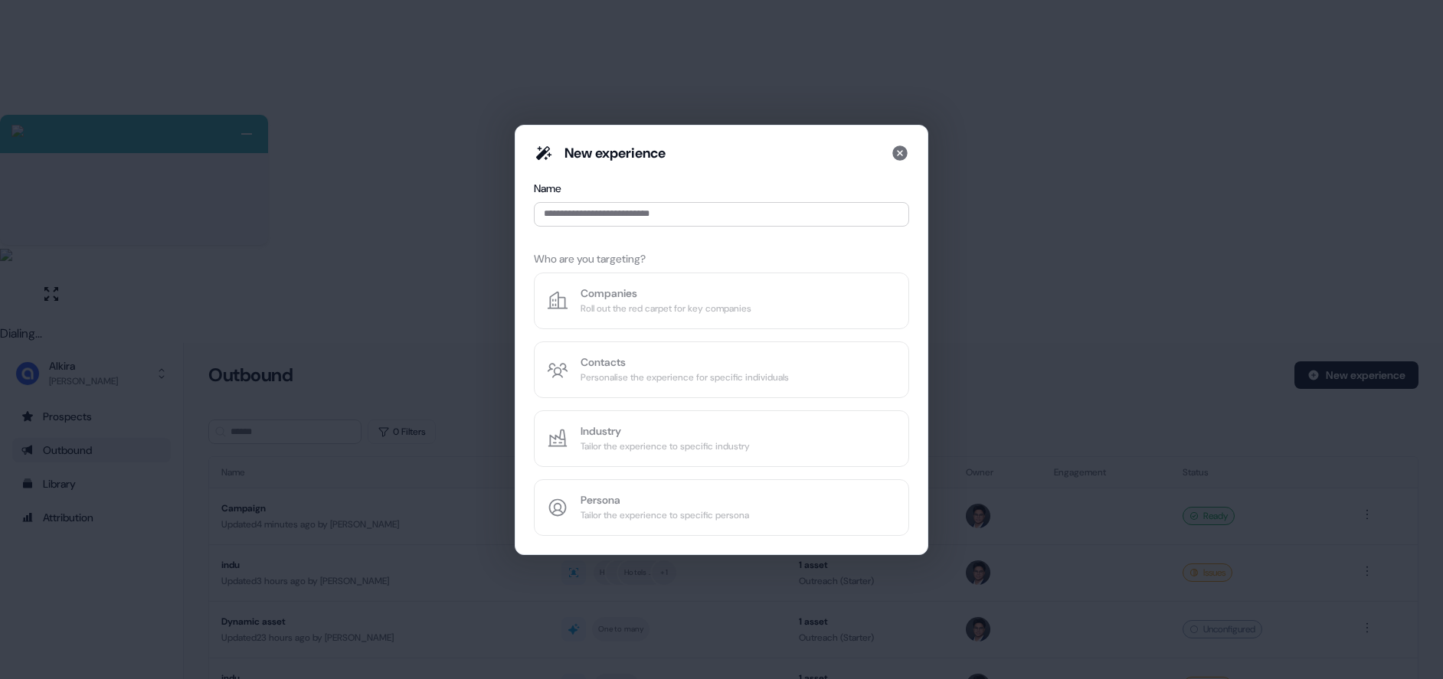
click at [664, 231] on div "Name" at bounding box center [721, 207] width 375 height 52
click at [659, 217] on input at bounding box center [721, 214] width 375 height 25
click at [894, 153] on icon at bounding box center [899, 152] width 15 height 15
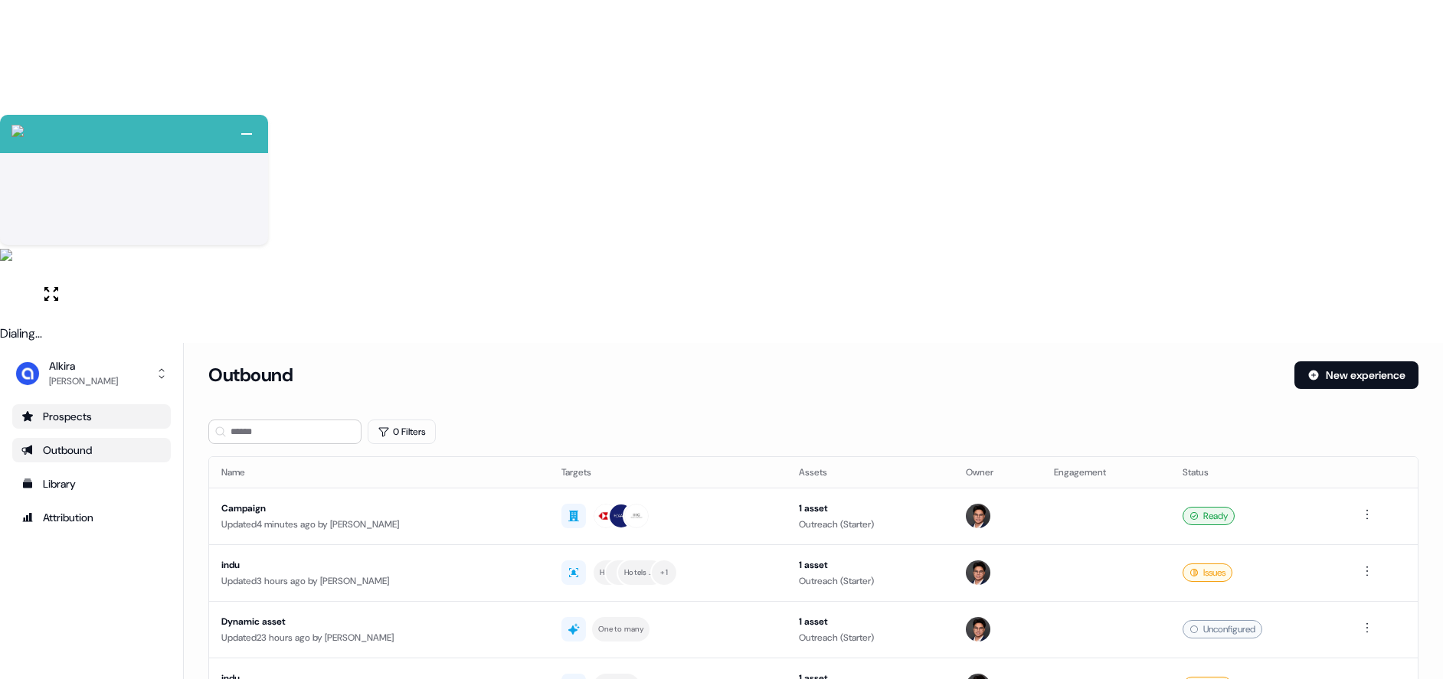
click at [88, 409] on div "Prospects" at bounding box center [91, 416] width 140 height 15
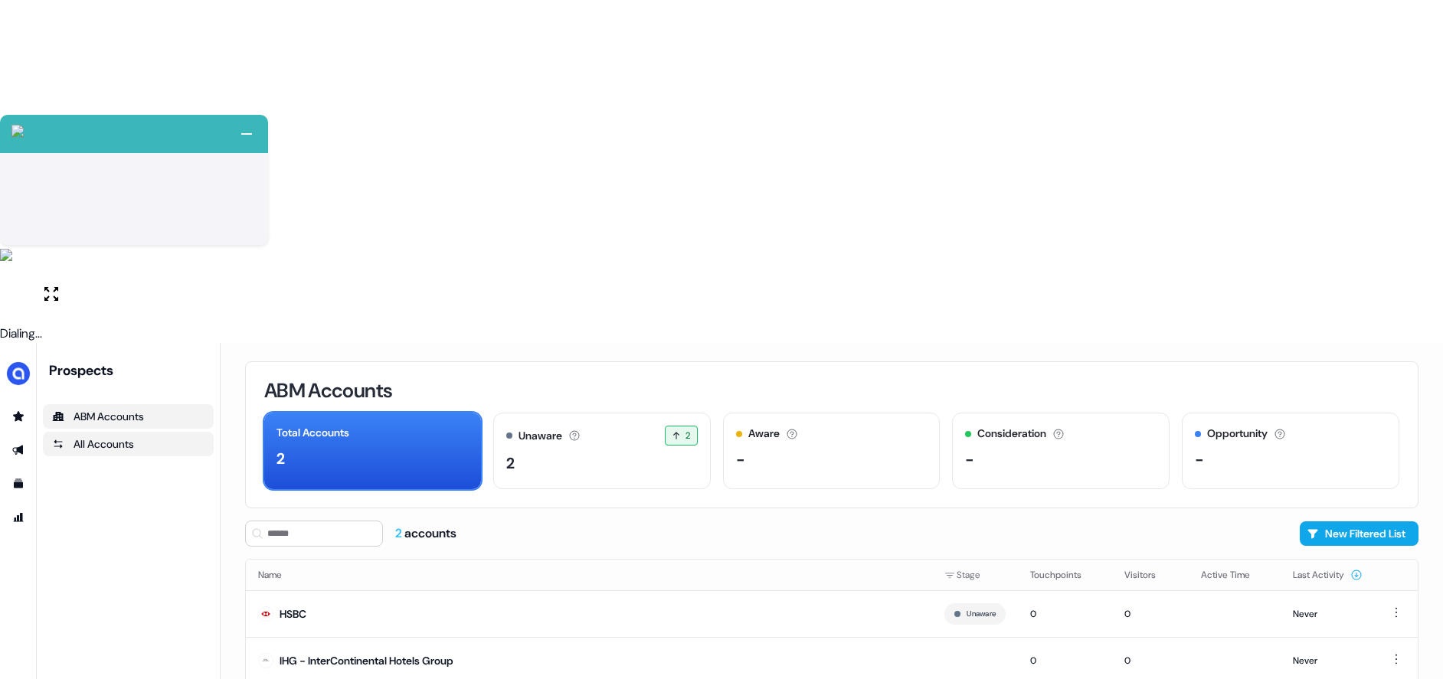
click at [125, 436] on div "All Accounts" at bounding box center [128, 443] width 152 height 15
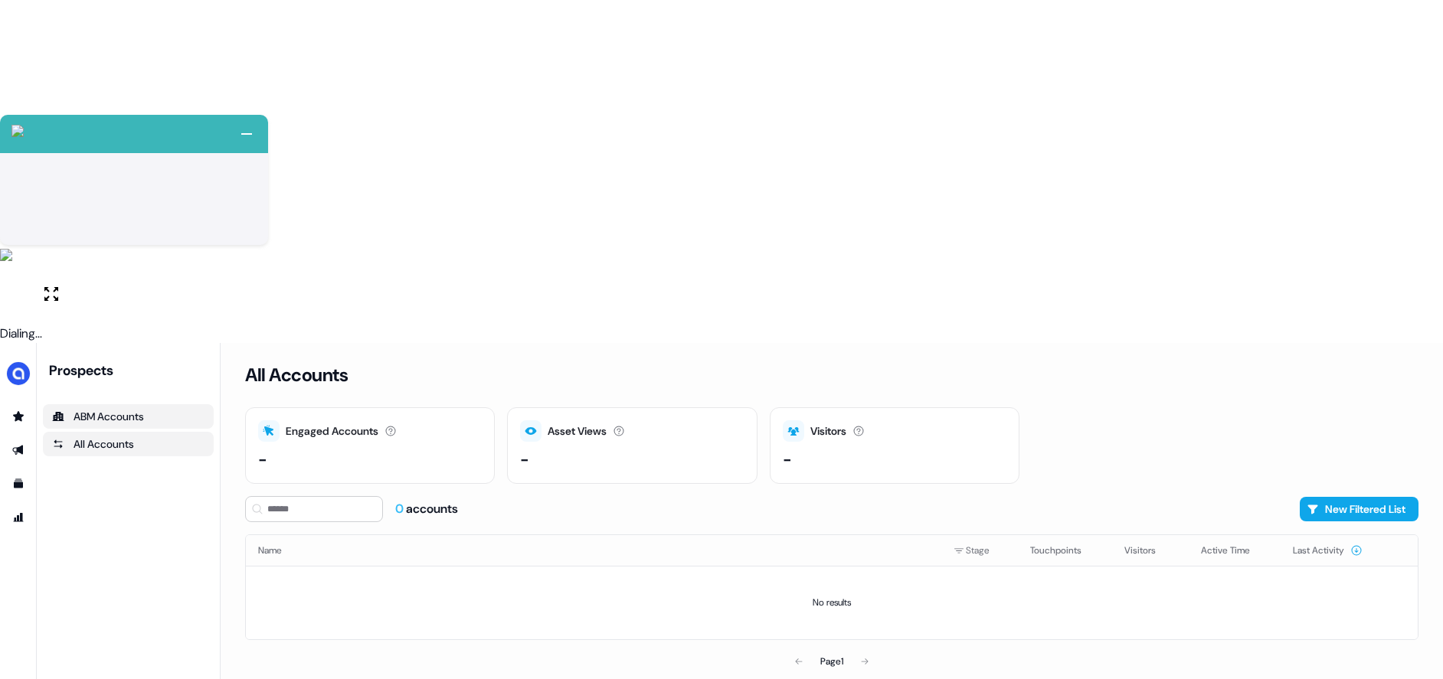
click at [136, 409] on div "ABM Accounts" at bounding box center [128, 416] width 152 height 15
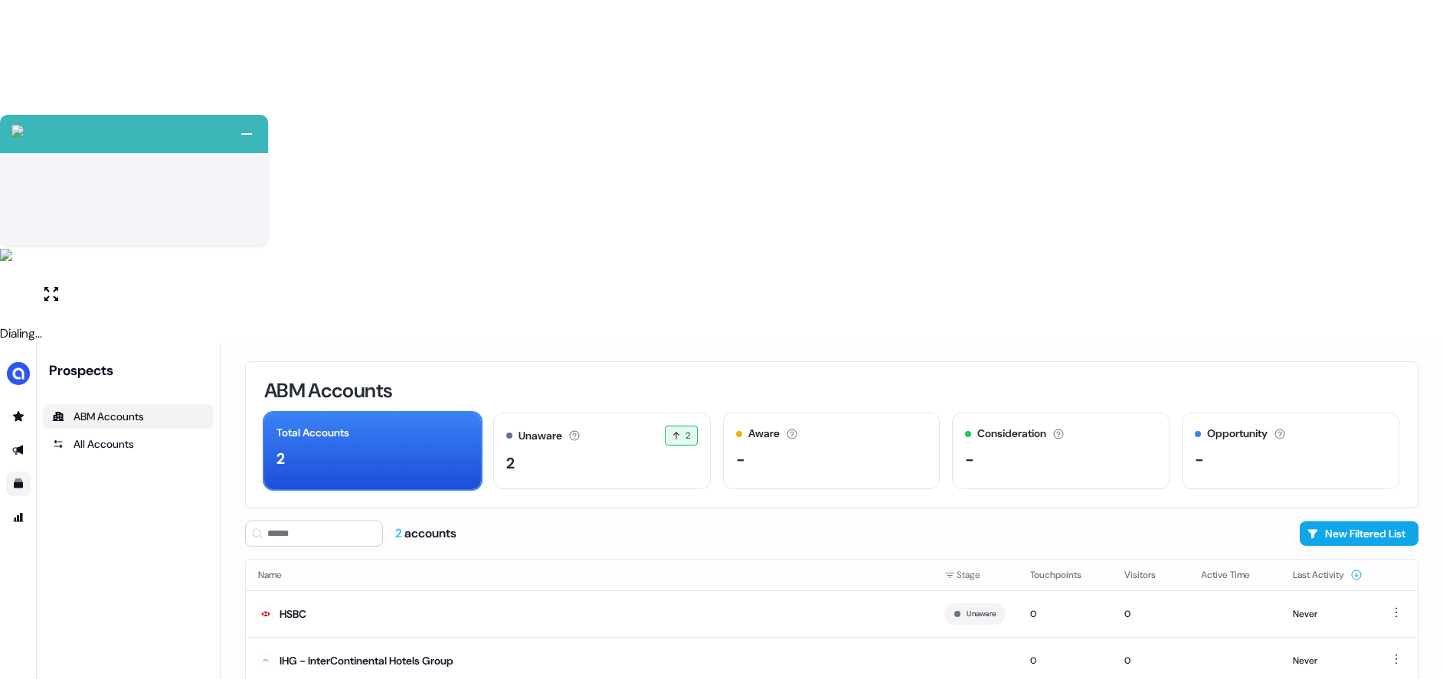
click at [21, 479] on icon "Go to templates" at bounding box center [18, 483] width 9 height 9
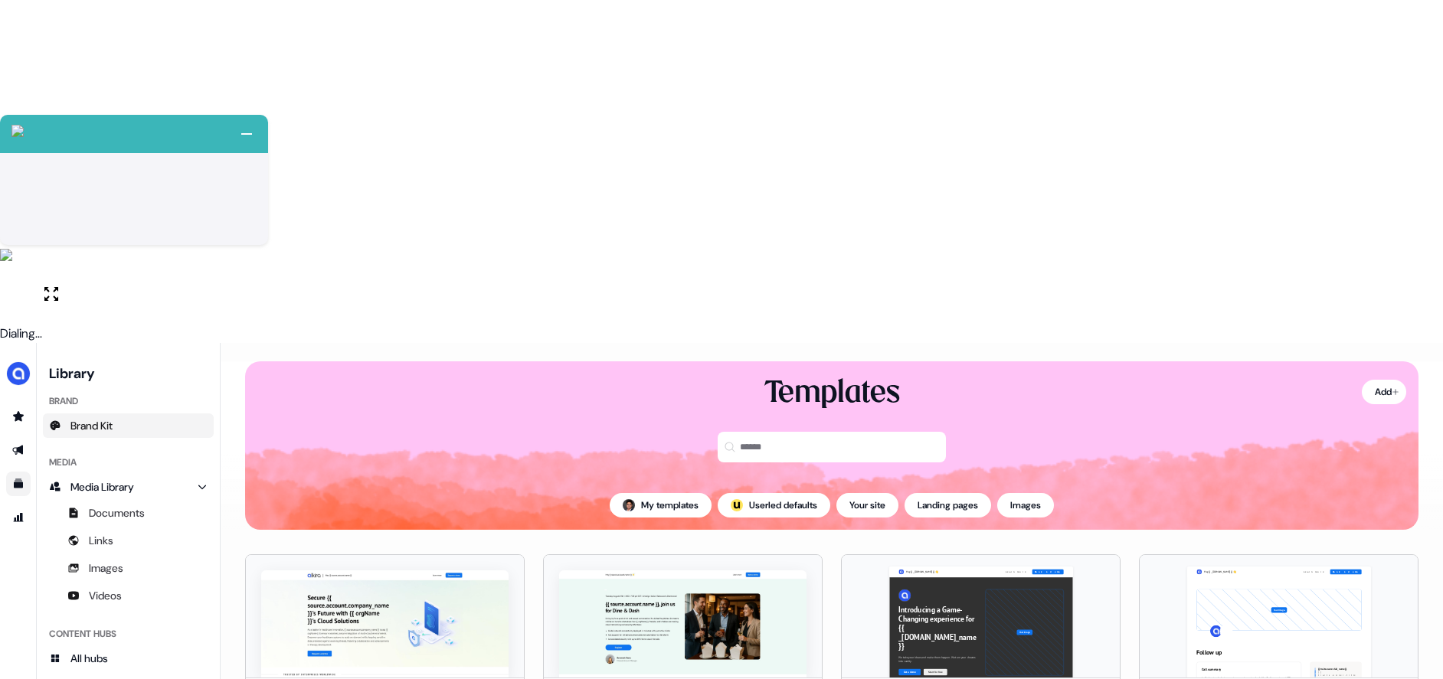
click at [108, 418] on span "Brand Kit" at bounding box center [91, 425] width 42 height 15
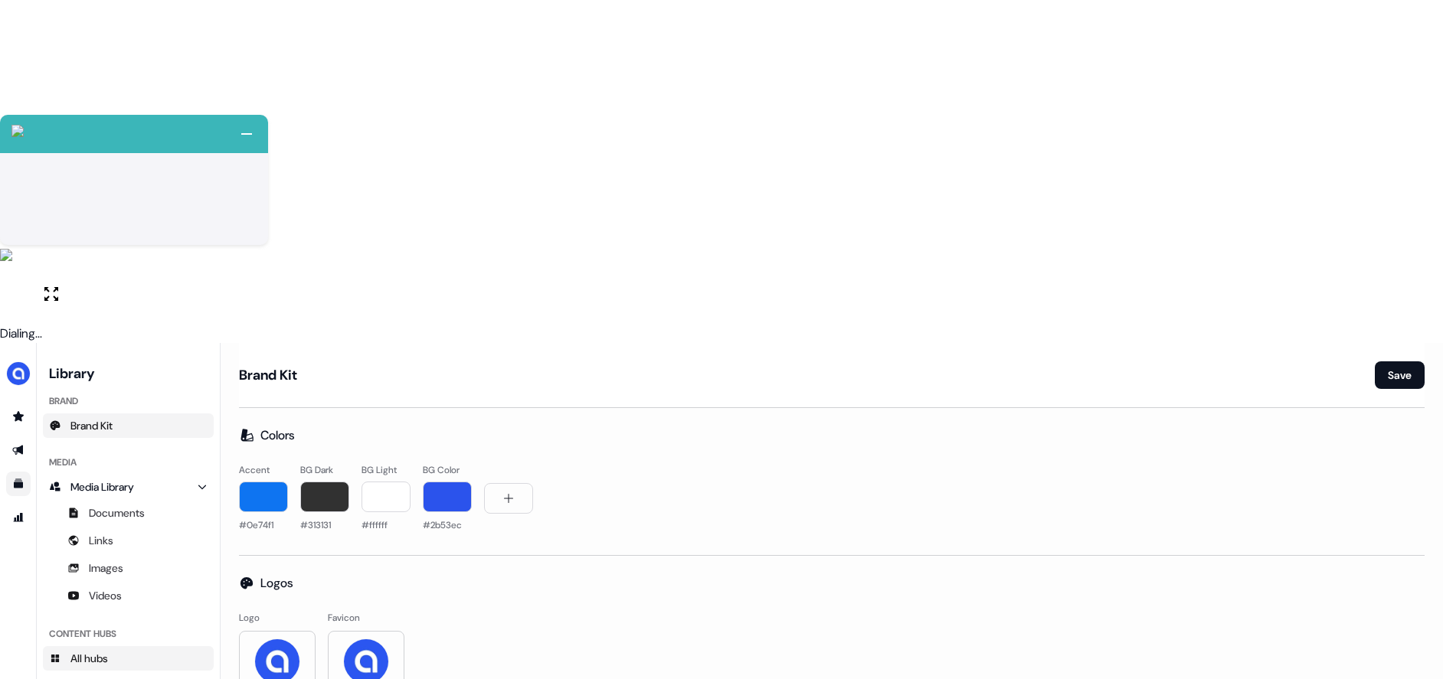
click at [131, 646] on link "All hubs" at bounding box center [128, 658] width 171 height 25
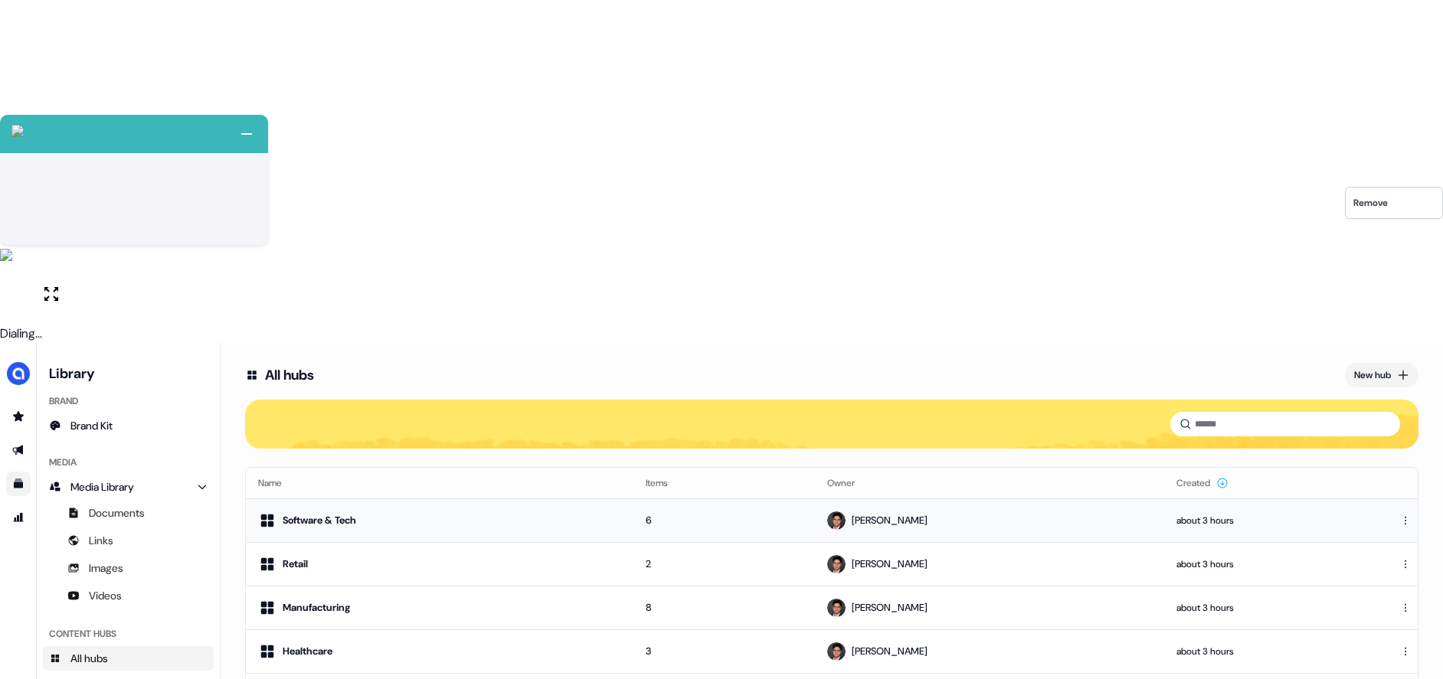
click at [1405, 178] on html "+ Next Auto dialer paused! Go to your dialing tab to continue. 225" at bounding box center [721, 511] width 1443 height 1022
click at [534, 512] on div "Software & Tech" at bounding box center [439, 521] width 363 height 18
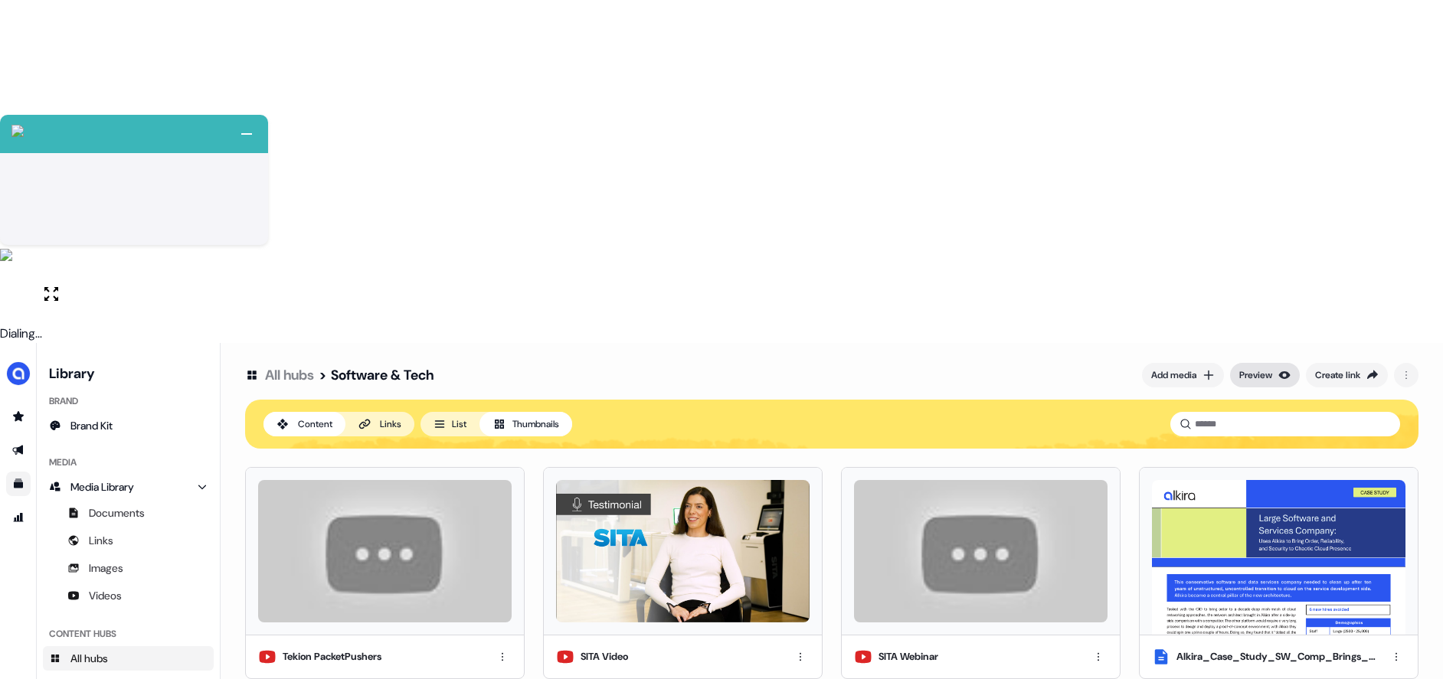
click at [1282, 371] on icon "button" at bounding box center [1284, 375] width 11 height 8
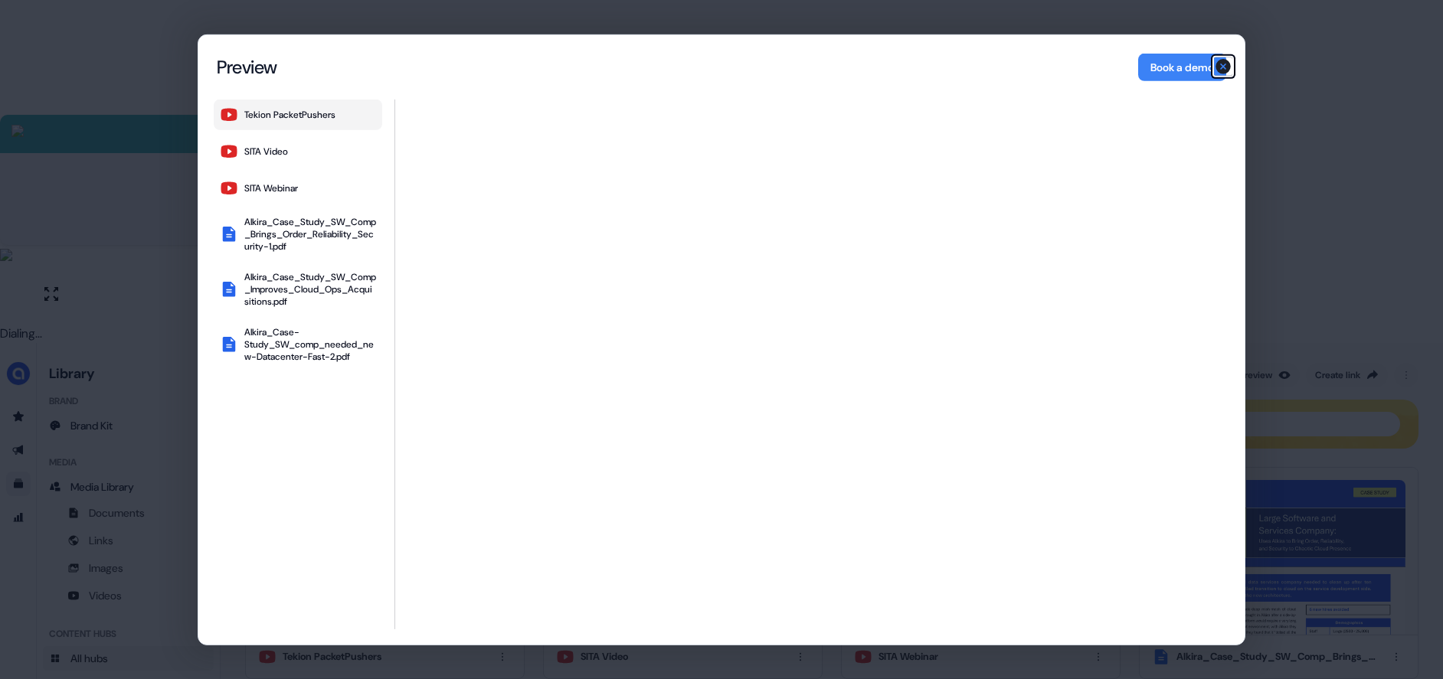
click at [1229, 64] on icon "button" at bounding box center [1222, 66] width 15 height 15
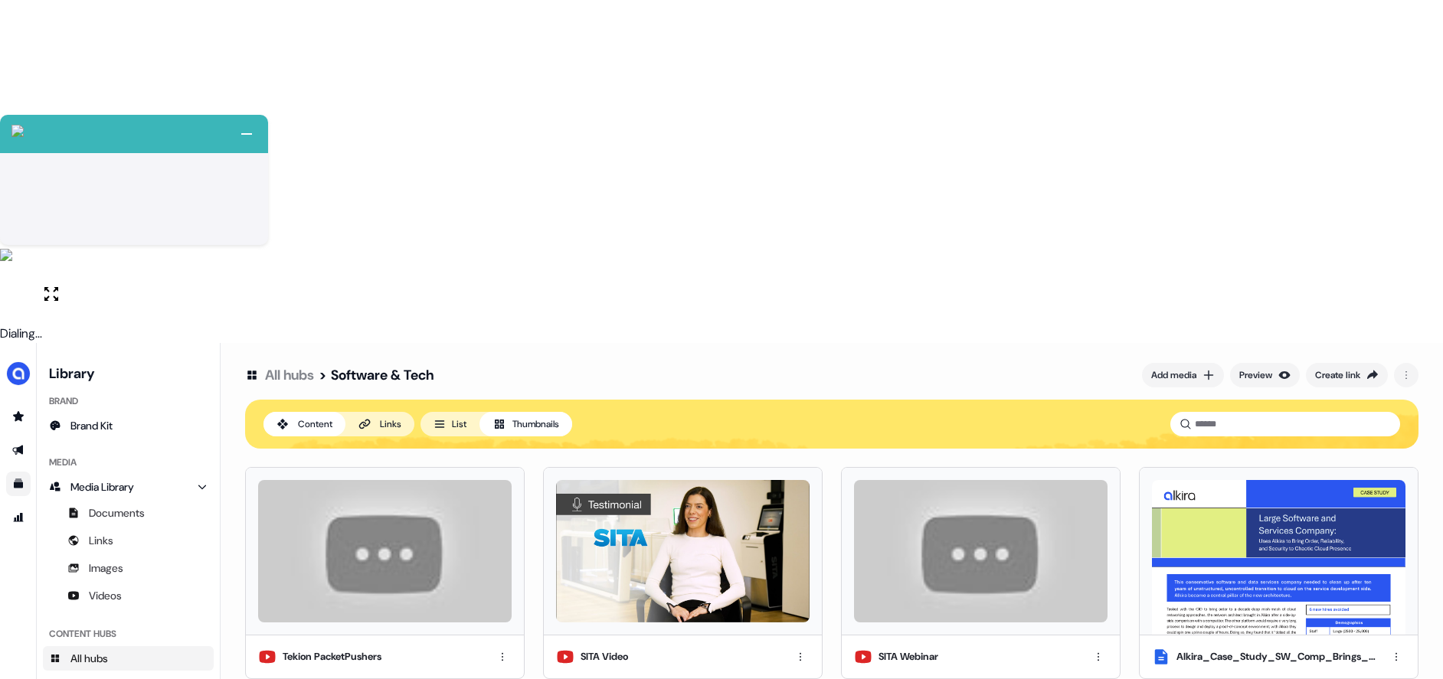
drag, startPoint x: 482, startPoint y: 236, endPoint x: 580, endPoint y: 309, distance: 123.1
click at [580, 467] on div "Tekion PacketPushers SITA Video SITA Webinar Alkira_Case_Study_SW_Comp_Brings_O…" at bounding box center [831, 688] width 1173 height 443
click at [452, 412] on button "List" at bounding box center [449, 424] width 59 height 25
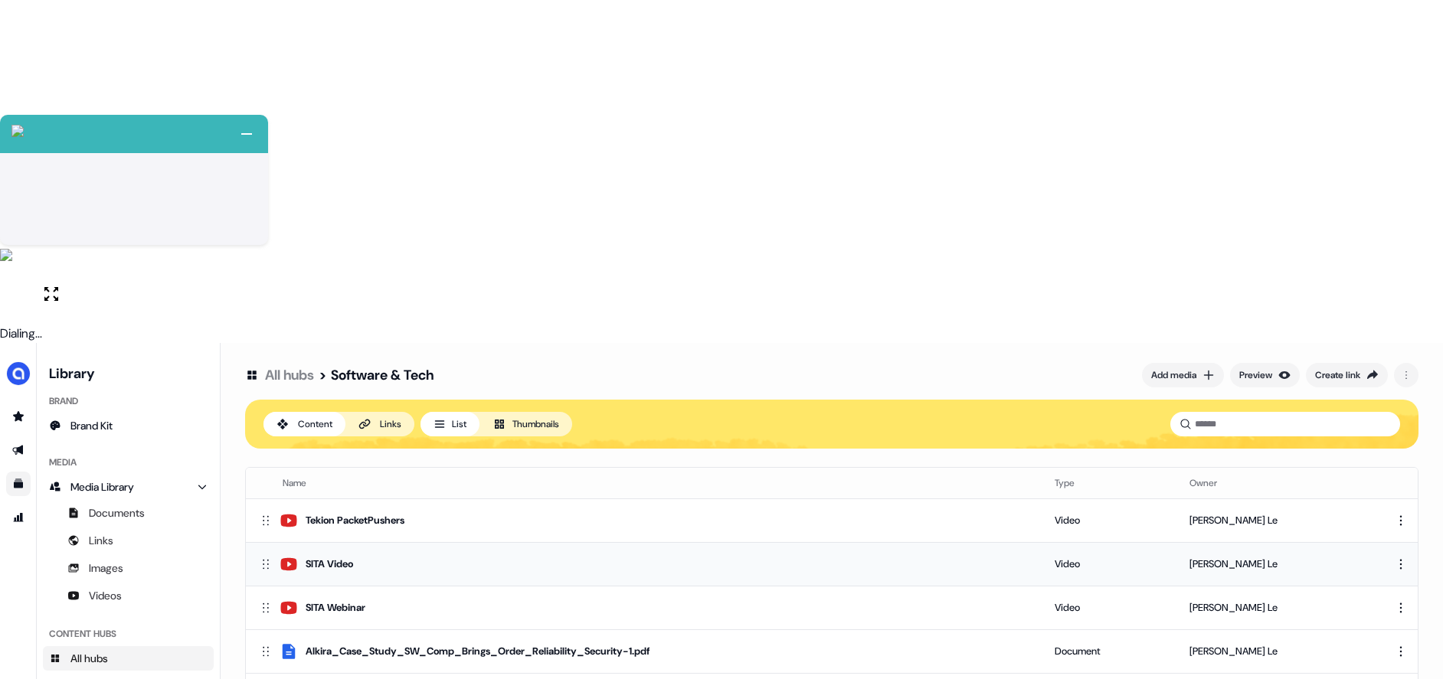
drag, startPoint x: 263, startPoint y: 385, endPoint x: 273, endPoint y: 236, distance: 149.6
click at [273, 498] on tbody "Tekion PacketPushers Video Hugh Le SITA Video Video Hugh Le SITA Webinar Video …" at bounding box center [832, 629] width 1172 height 262
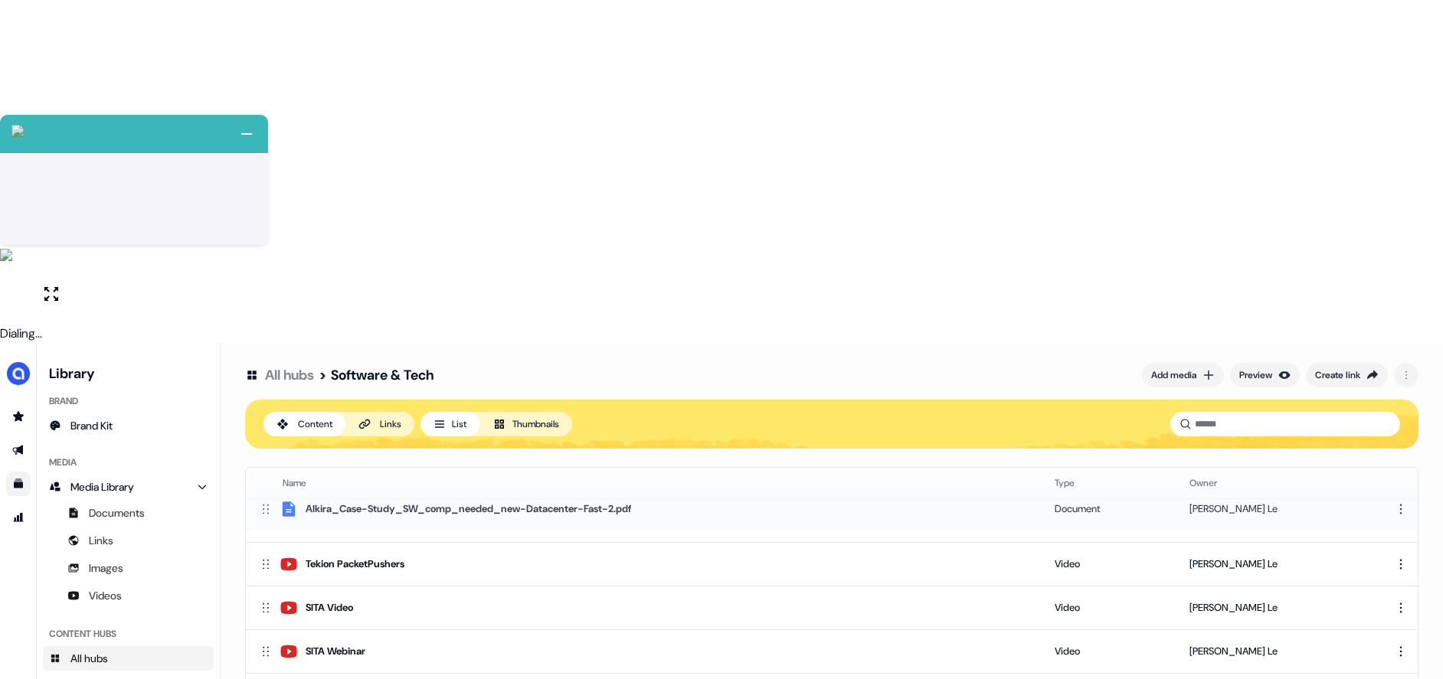
drag, startPoint x: 259, startPoint y: 394, endPoint x: 268, endPoint y: 165, distance: 229.1
click at [268, 501] on icon at bounding box center [265, 508] width 15 height 15
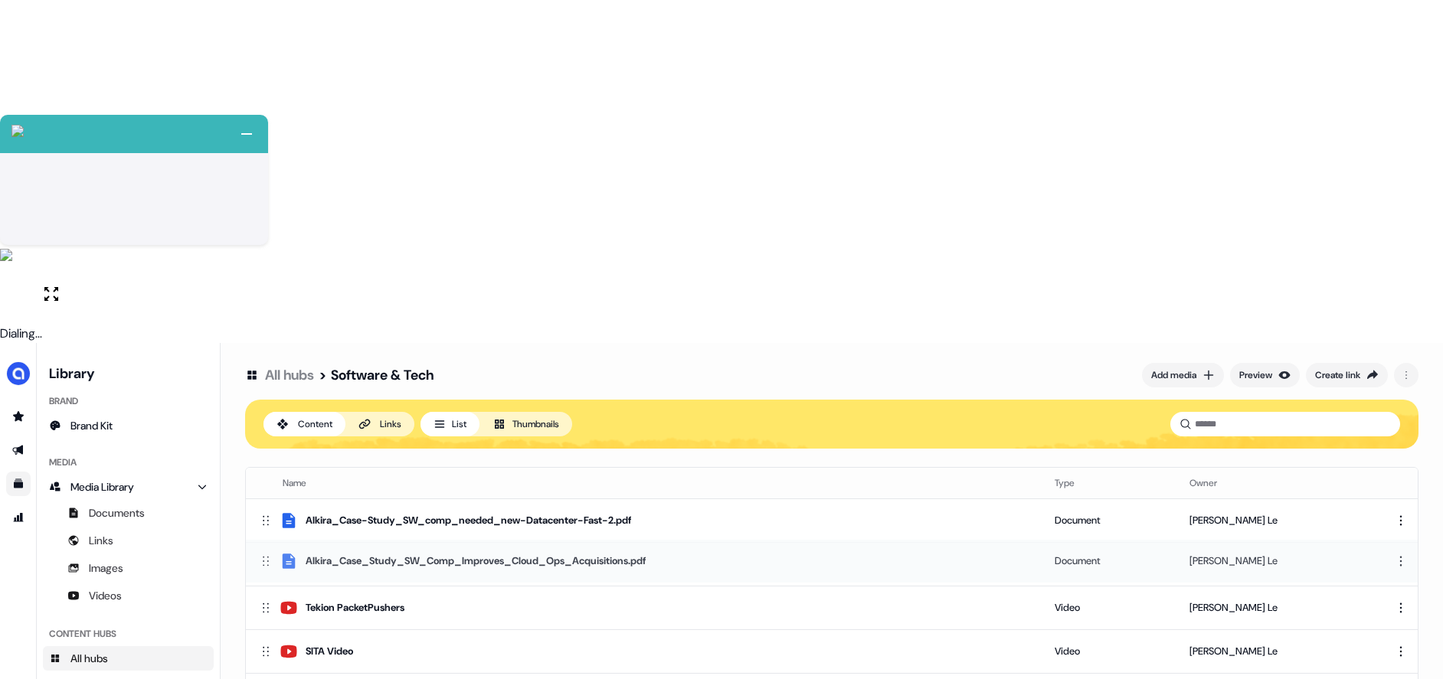
drag, startPoint x: 269, startPoint y: 395, endPoint x: 284, endPoint y: 217, distance: 178.3
click at [284, 551] on div "Alkira_Case_Study_SW_Comp_Improves_Cloud_Ops_Acquisitions.pdf" at bounding box center [644, 560] width 772 height 18
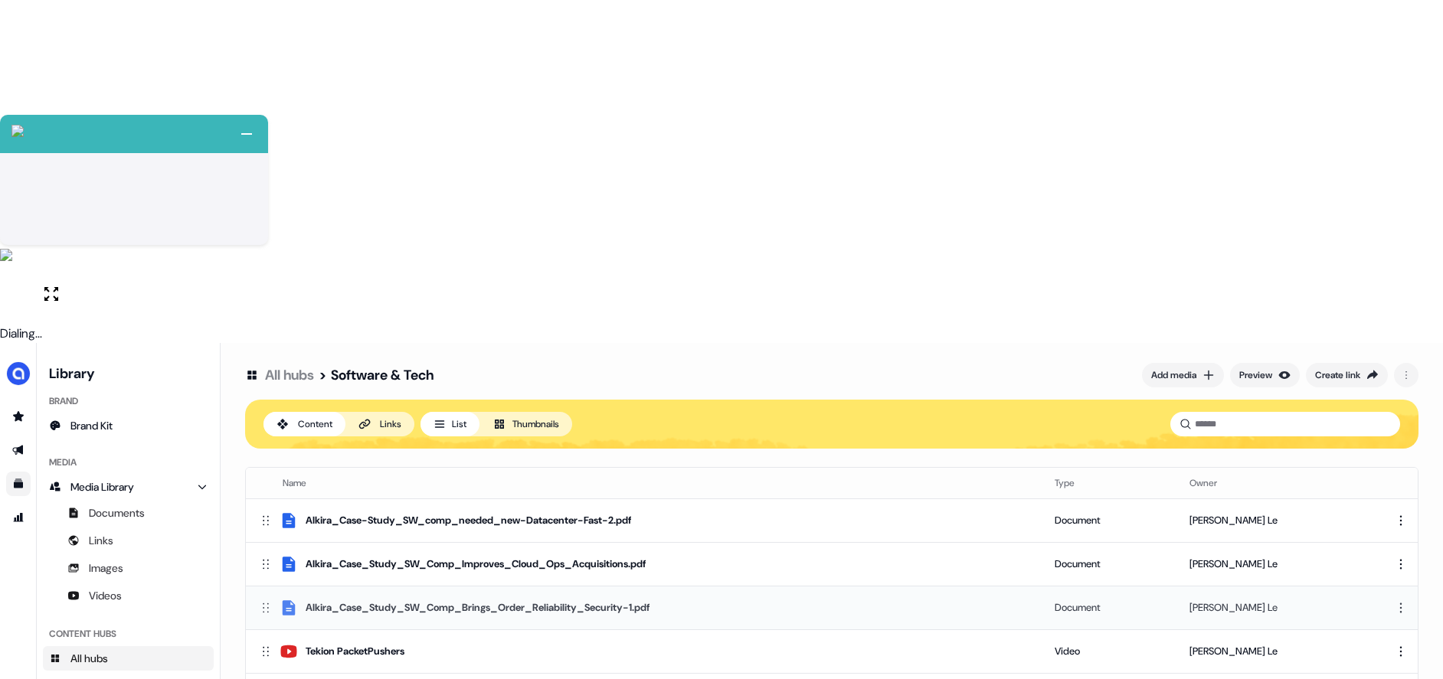
drag, startPoint x: 276, startPoint y: 330, endPoint x: 287, endPoint y: 262, distance: 69.0
click at [287, 598] on div "Alkira_Case_Study_SW_Comp_Brings_Order_Reliability_Security-1.pdf" at bounding box center [644, 607] width 772 height 18
drag, startPoint x: 262, startPoint y: 357, endPoint x: 271, endPoint y: 299, distance: 58.9
click at [271, 629] on icon at bounding box center [265, 636] width 15 height 15
drag, startPoint x: 261, startPoint y: 380, endPoint x: 264, endPoint y: 358, distance: 22.4
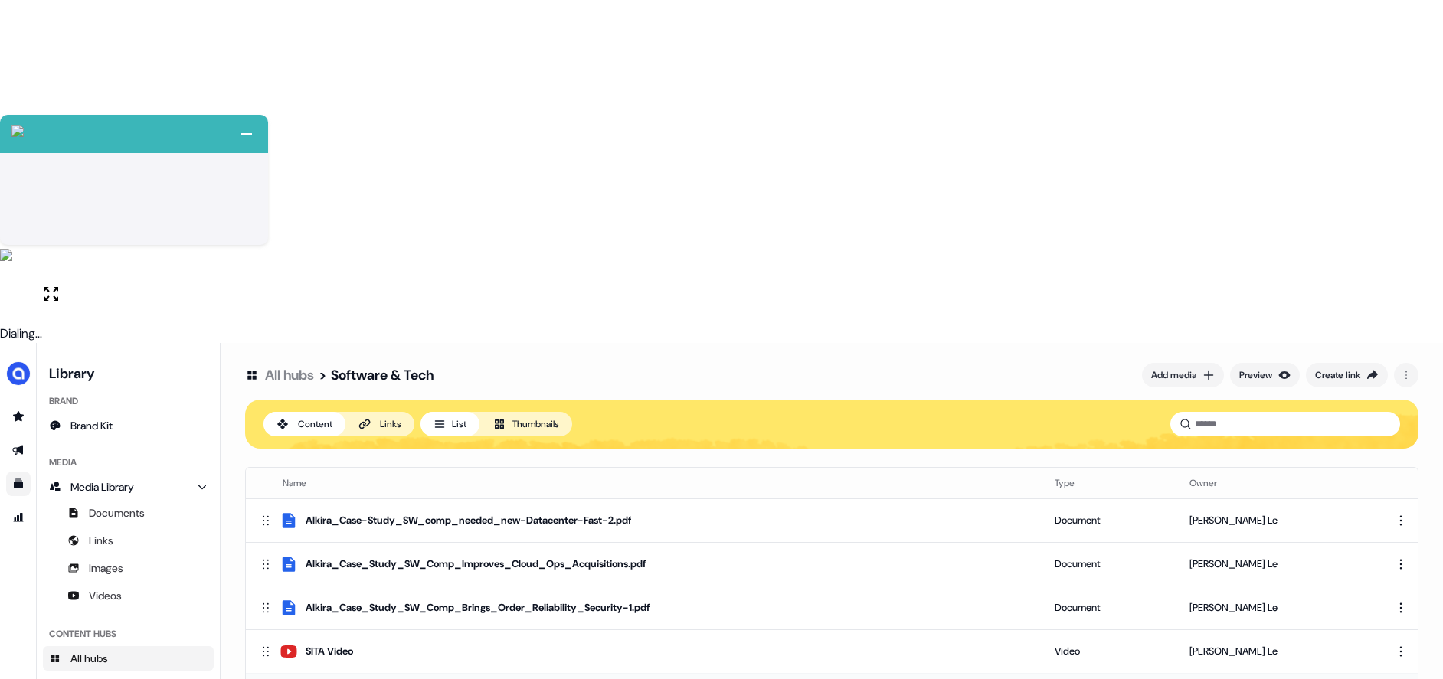
click at [1245, 368] on div "Preview" at bounding box center [1255, 375] width 33 height 15
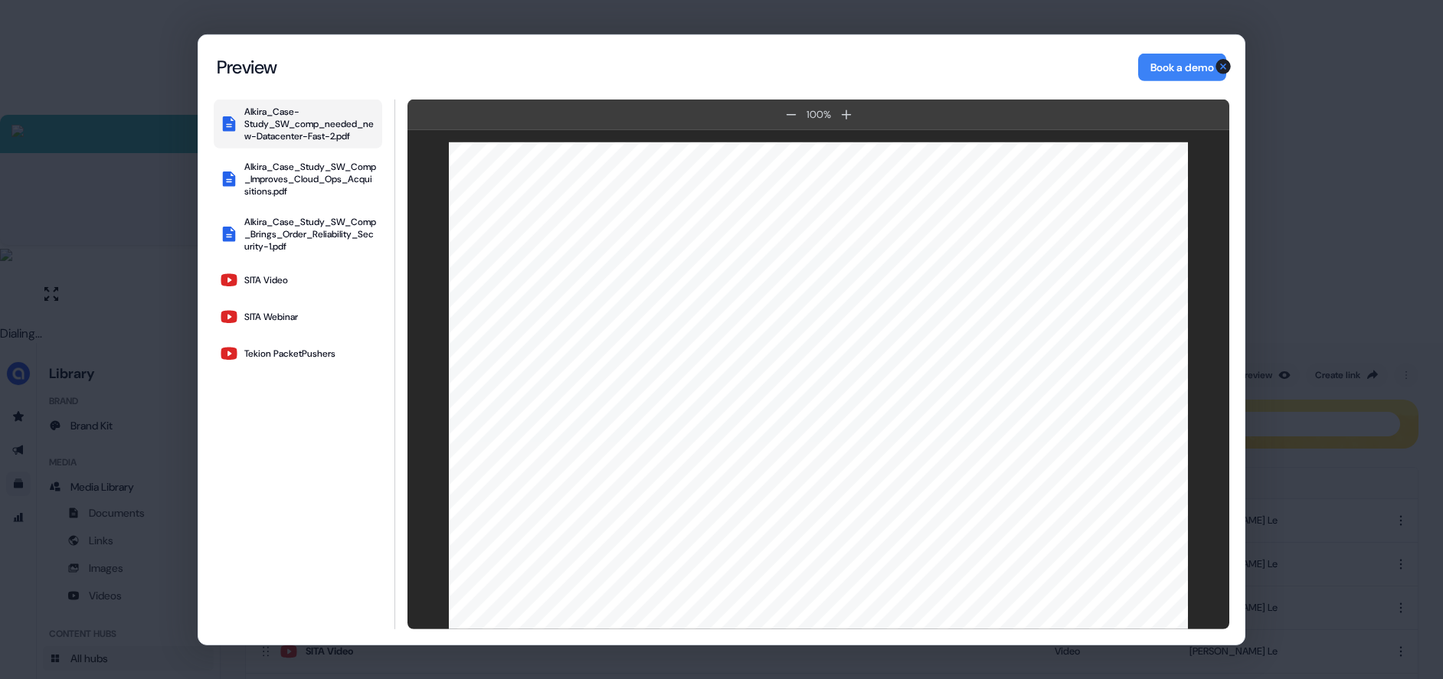
scroll to position [482, 0]
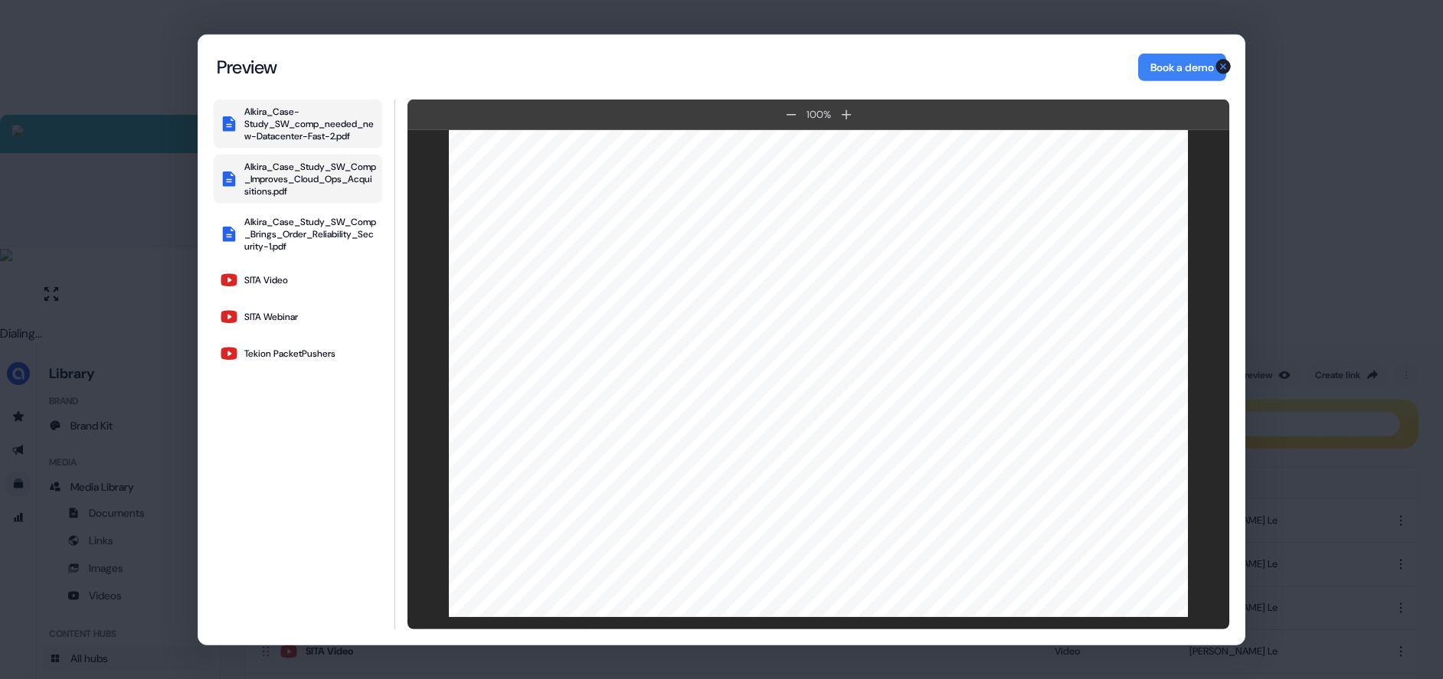
click at [338, 194] on div "Alkira_Case_Study_SW_Comp_Improves_Cloud_Ops_Acquisitions.pdf" at bounding box center [310, 178] width 132 height 37
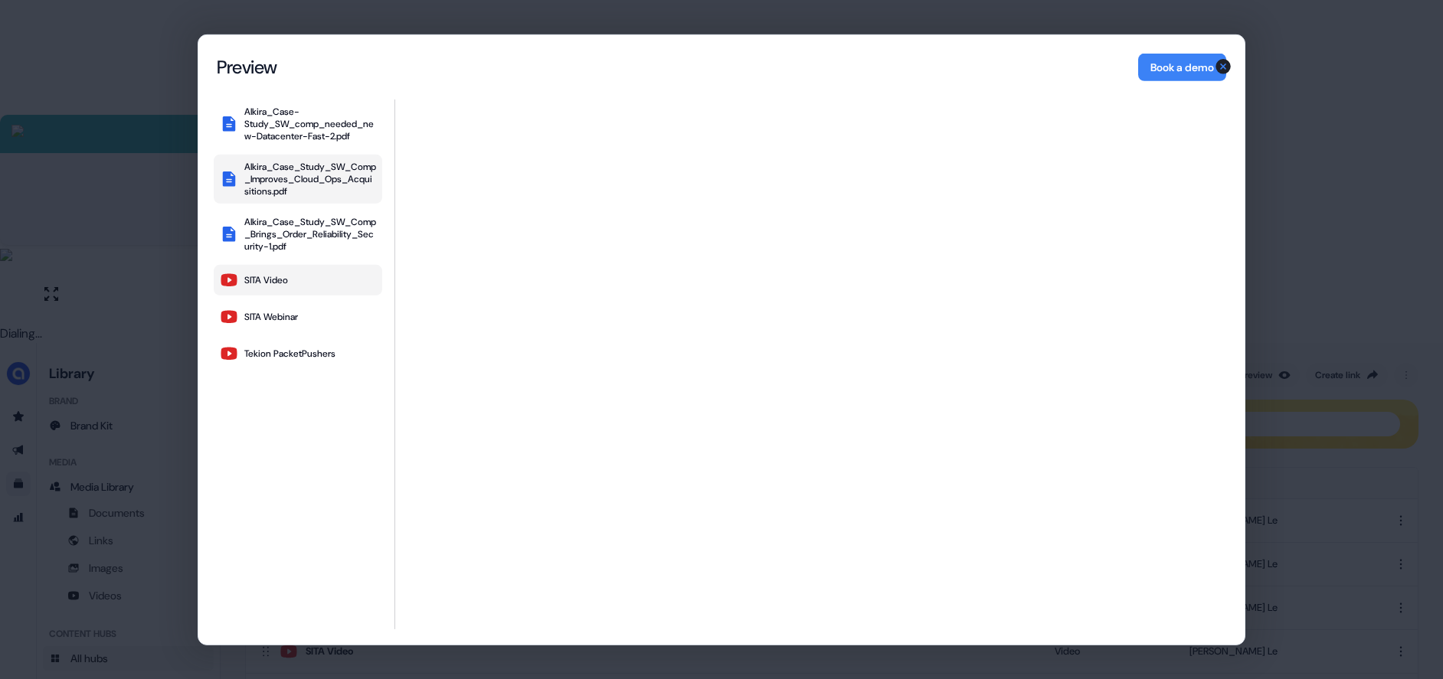
click at [260, 282] on div "SITA Video" at bounding box center [266, 279] width 44 height 12
click at [272, 315] on div "SITA Webinar" at bounding box center [271, 316] width 54 height 12
click at [278, 347] on div "Tekion PacketPushers" at bounding box center [289, 353] width 91 height 12
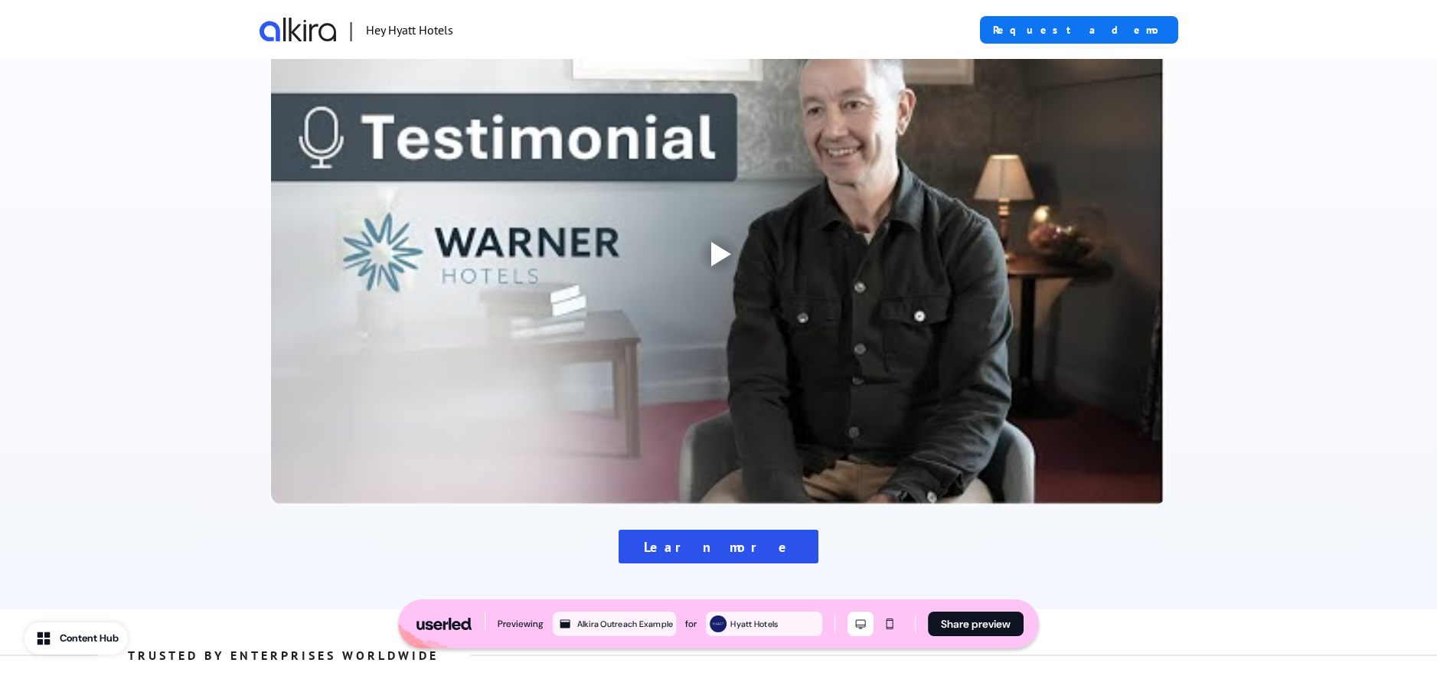
scroll to position [332, 0]
click at [726, 241] on div at bounding box center [721, 253] width 20 height 25
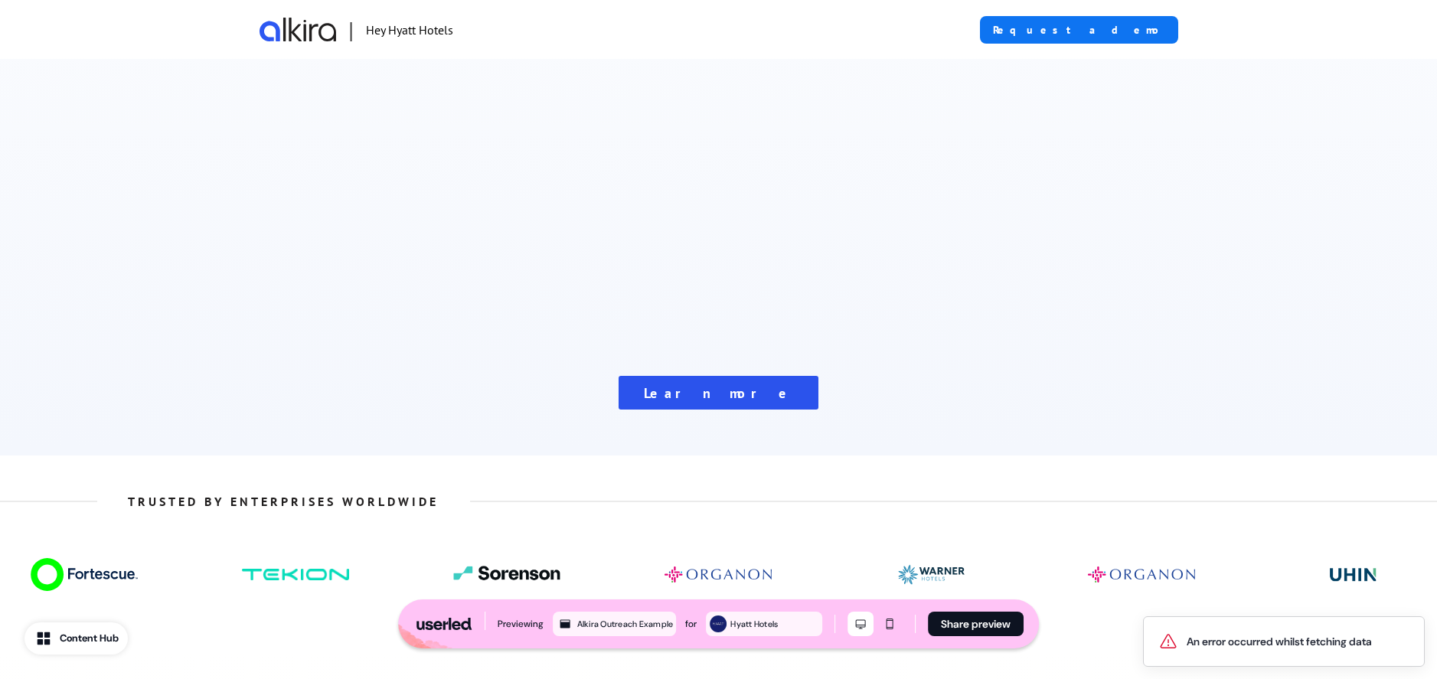
scroll to position [485, 0]
click at [731, 396] on link "Learn more" at bounding box center [719, 392] width 200 height 34
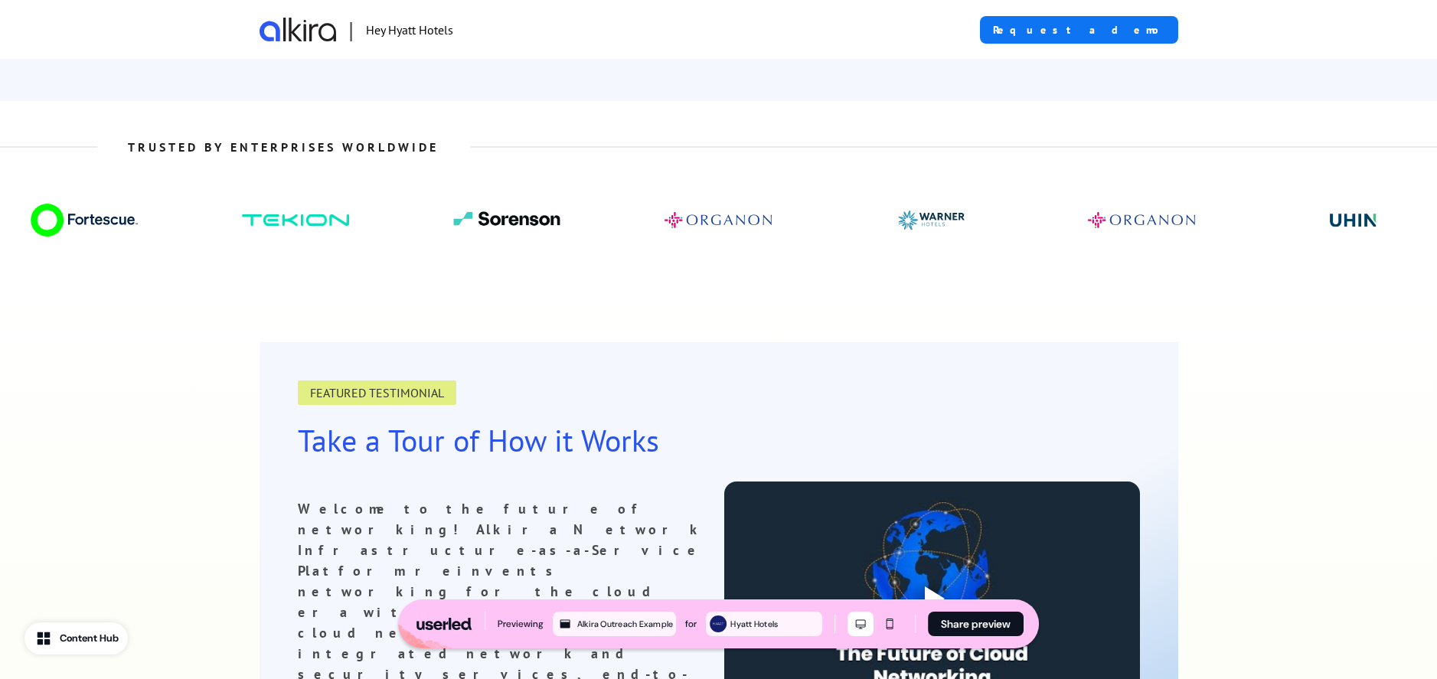
scroll to position [0, 0]
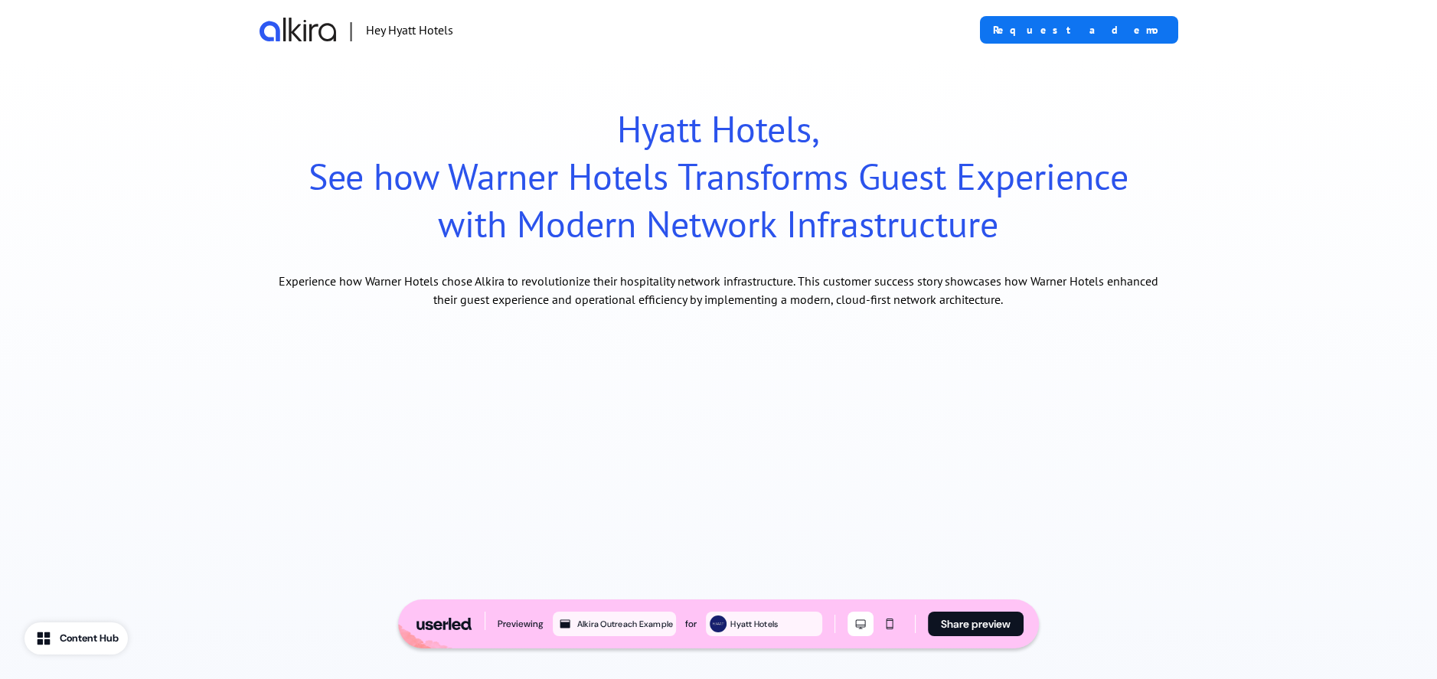
click at [951, 112] on p "Hyatt Hotels, See how Warner Hotels Transforms Guest Experience with Modern Net…" at bounding box center [718, 176] width 895 height 142
